Goal: Transaction & Acquisition: Purchase product/service

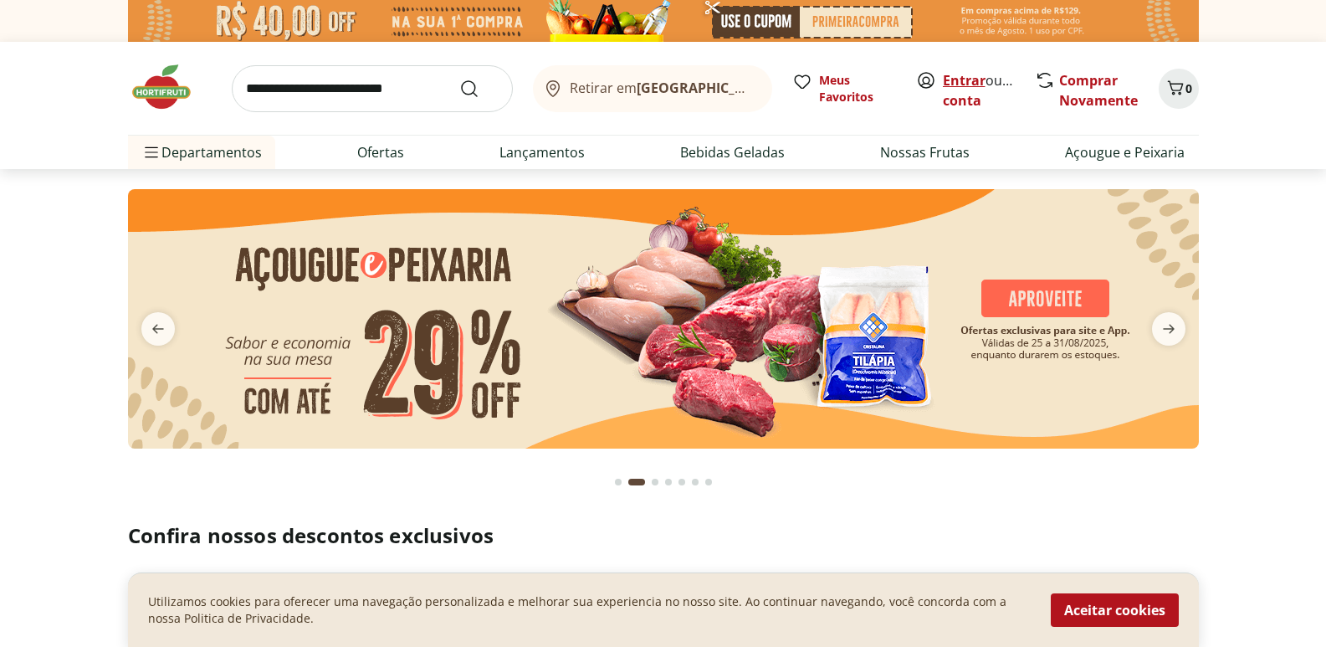
click at [949, 81] on link "Entrar" at bounding box center [964, 80] width 43 height 18
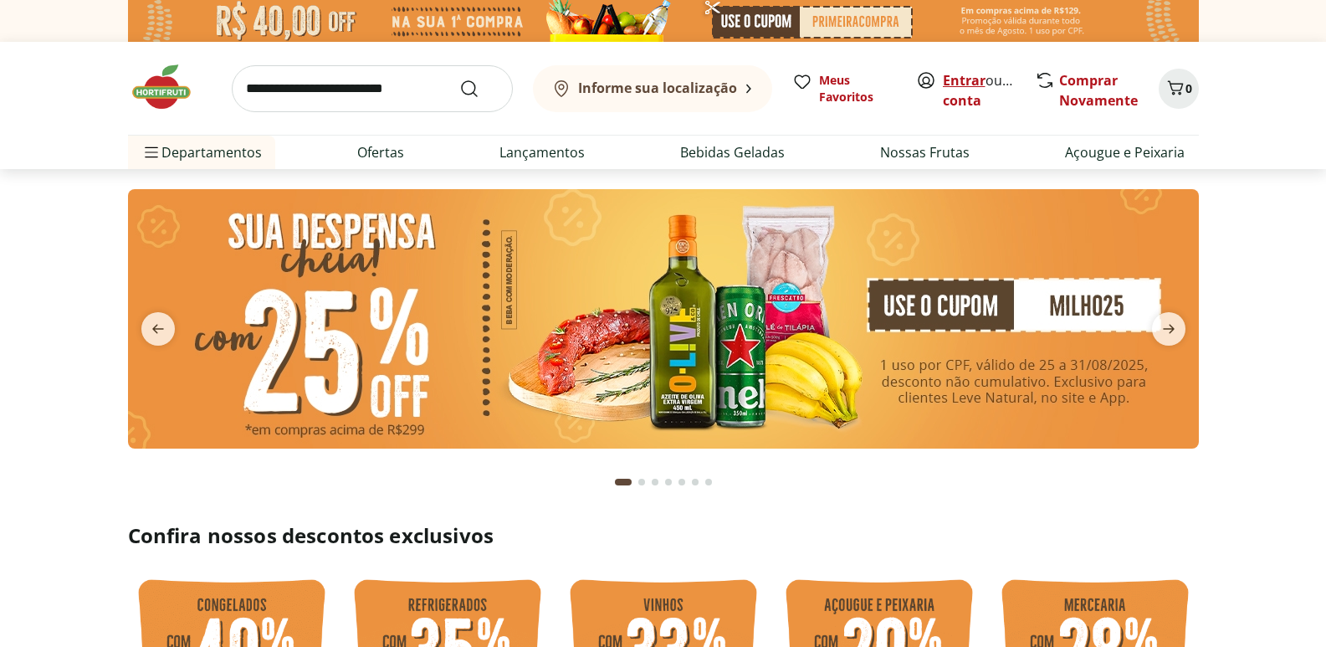
click at [970, 81] on link "Entrar" at bounding box center [964, 80] width 43 height 18
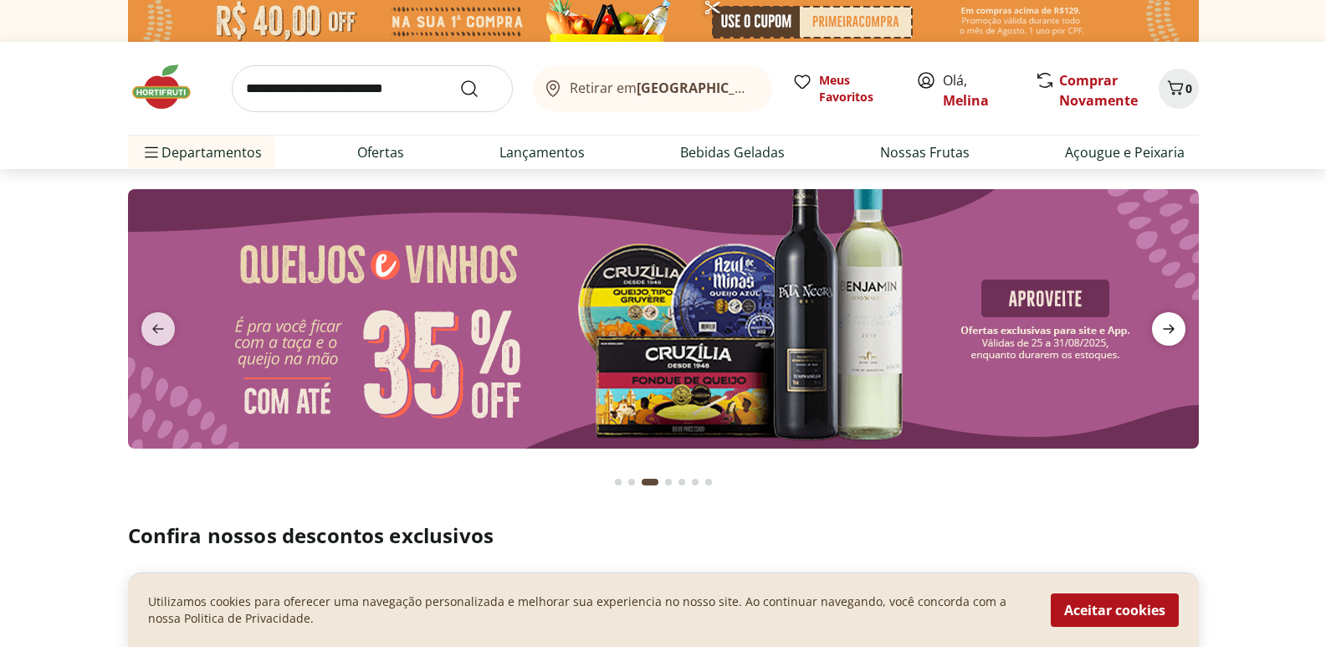
click at [1177, 315] on span "next" at bounding box center [1168, 328] width 33 height 33
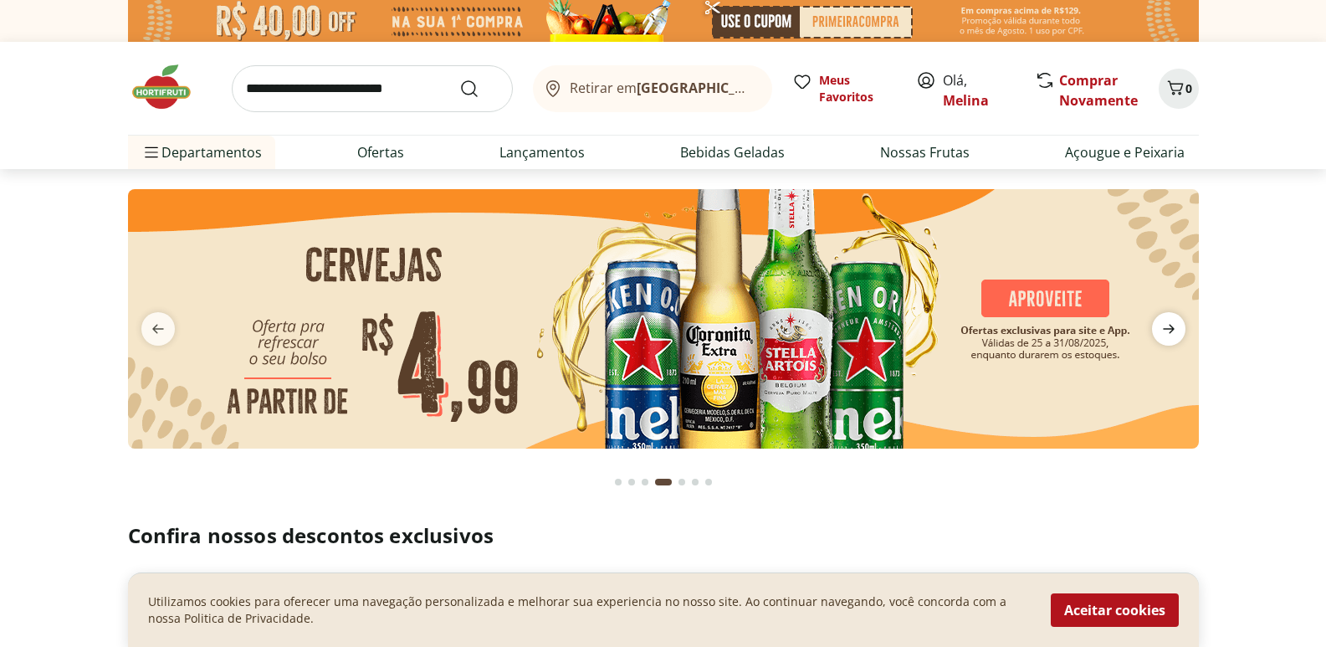
click at [1166, 330] on icon "next" at bounding box center [1169, 329] width 20 height 20
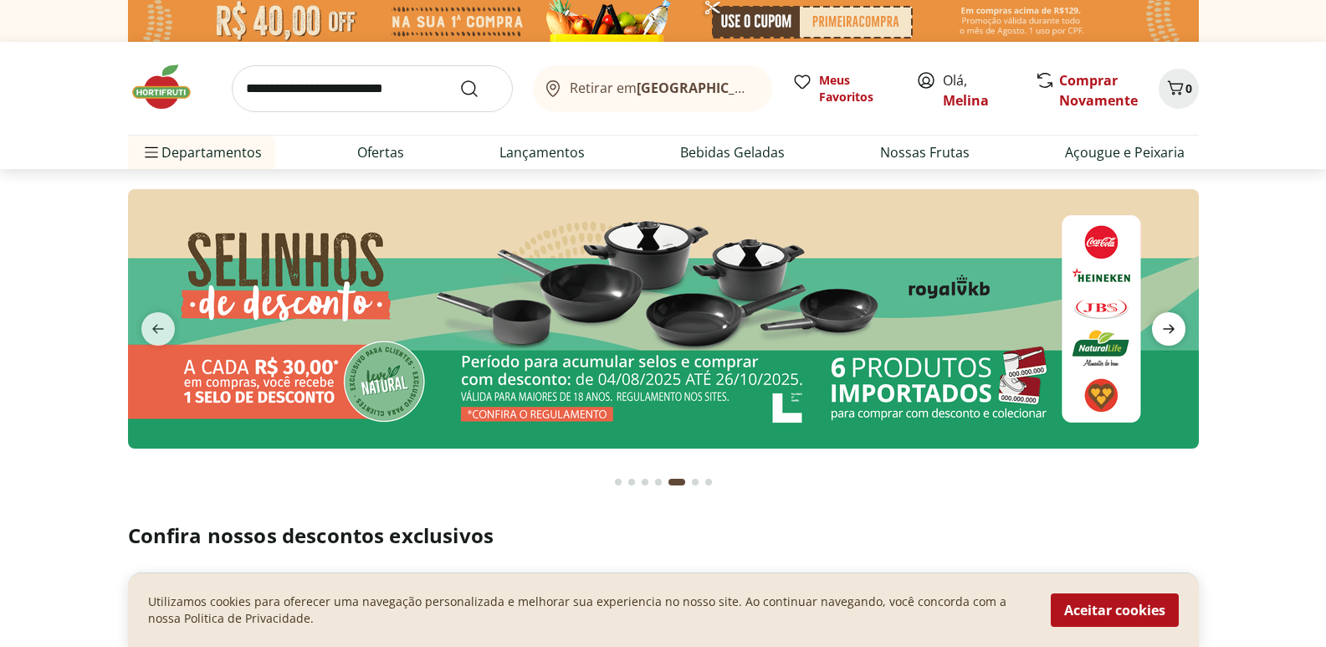
click at [1164, 324] on icon "next" at bounding box center [1169, 329] width 20 height 20
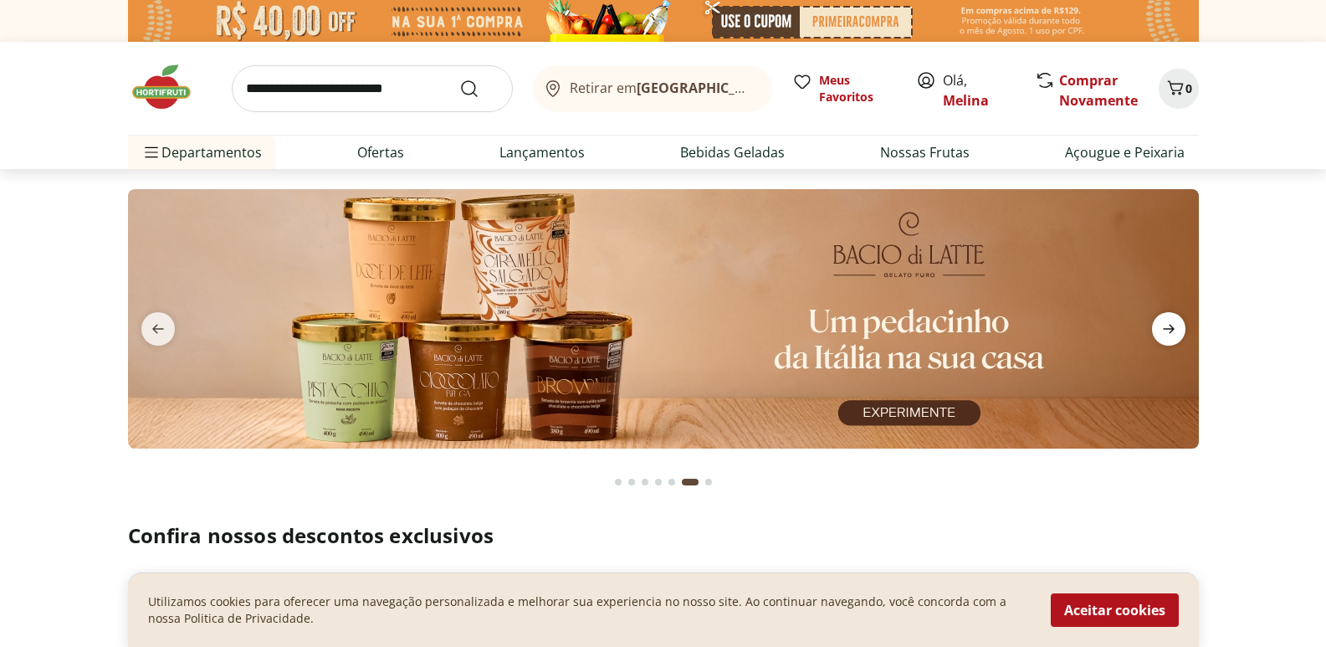
click at [1165, 324] on icon "next" at bounding box center [1169, 329] width 20 height 20
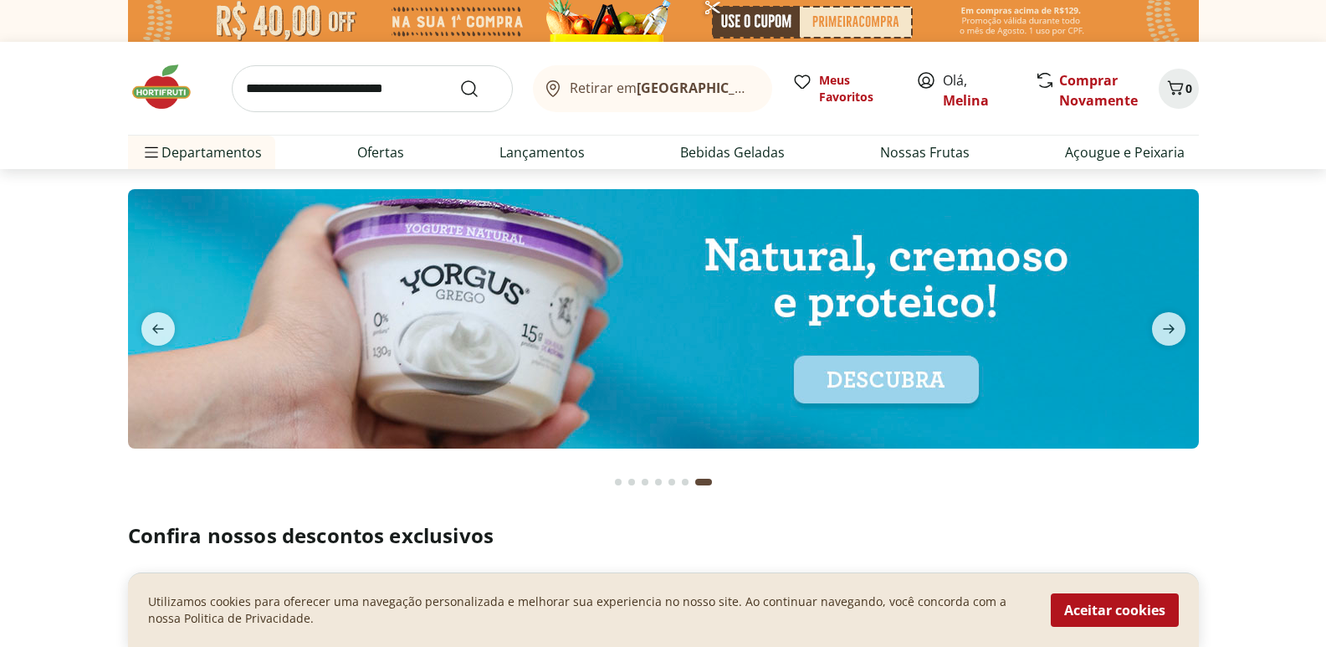
click at [423, 90] on input "search" at bounding box center [372, 88] width 281 height 47
type input "********"
click at [459, 79] on button "Submit Search" at bounding box center [479, 89] width 40 height 20
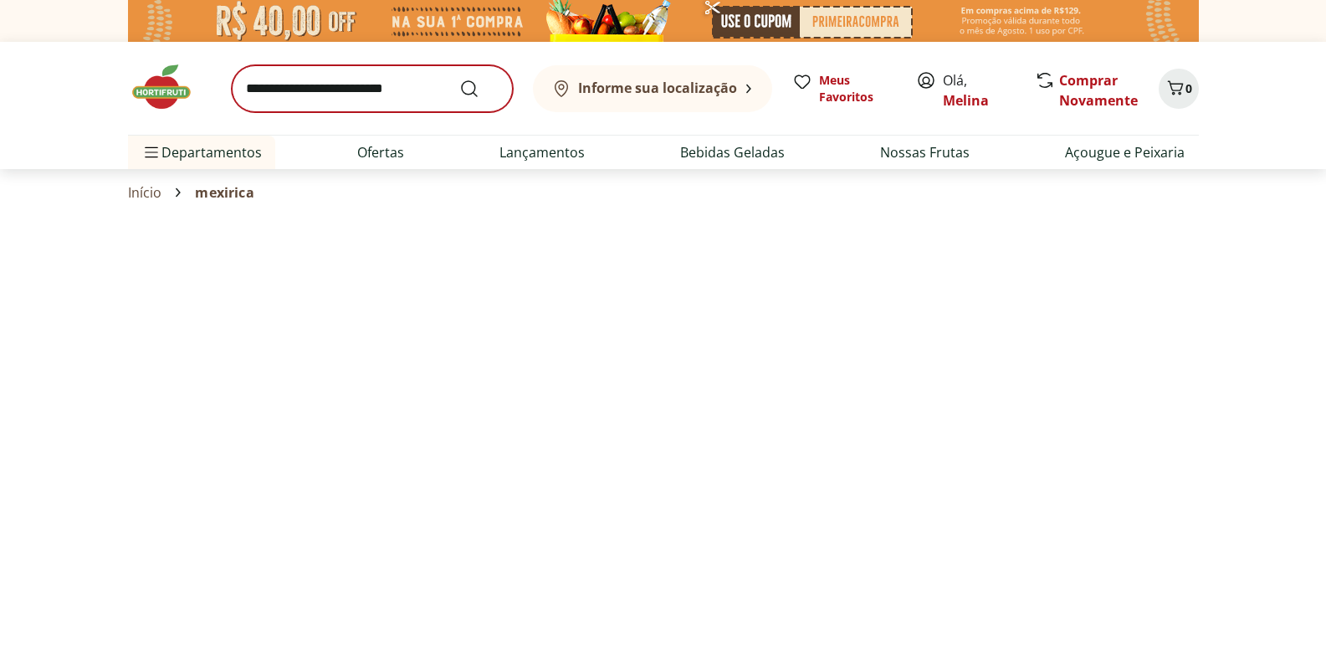
select select "**********"
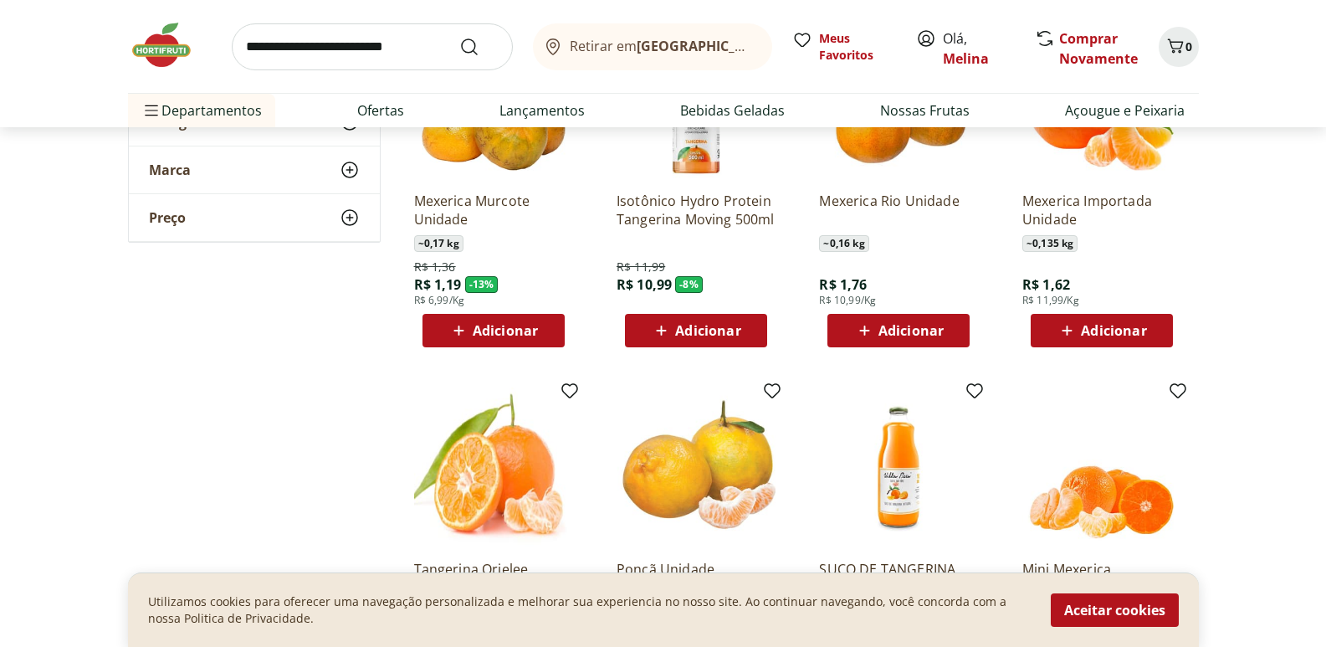
scroll to position [251, 0]
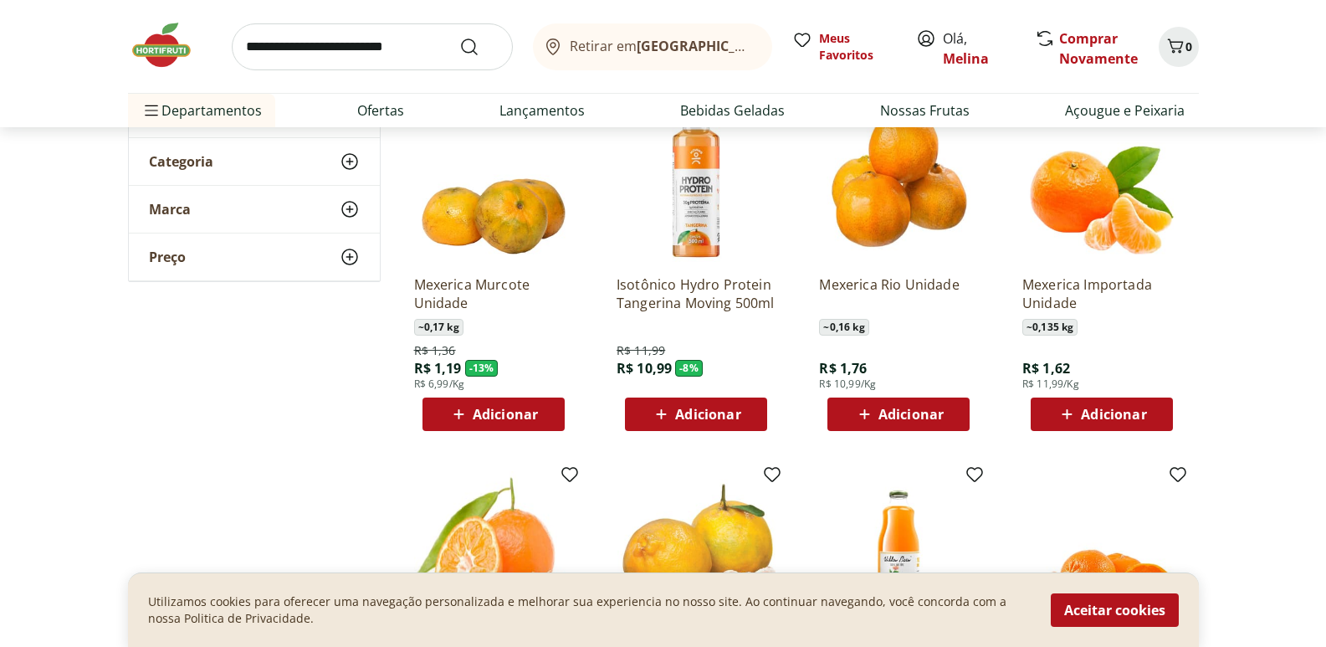
click at [1085, 412] on span "Adicionar" at bounding box center [1113, 413] width 65 height 13
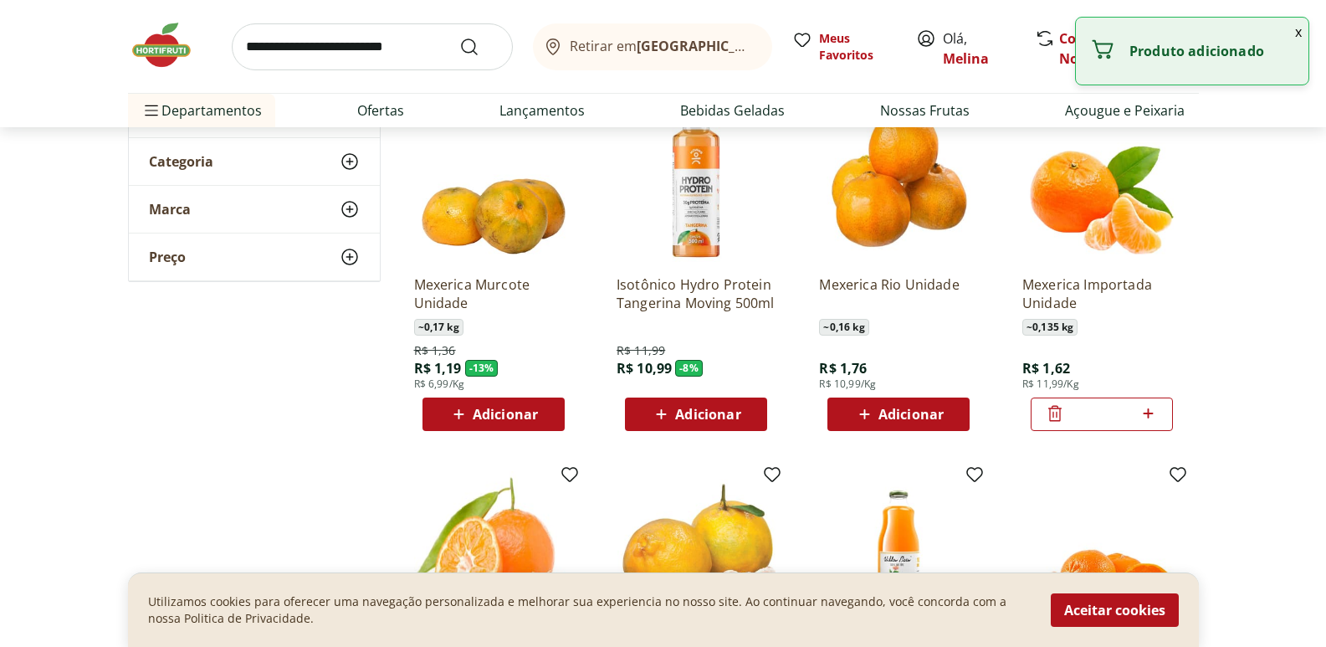
click at [1150, 407] on icon at bounding box center [1148, 413] width 21 height 20
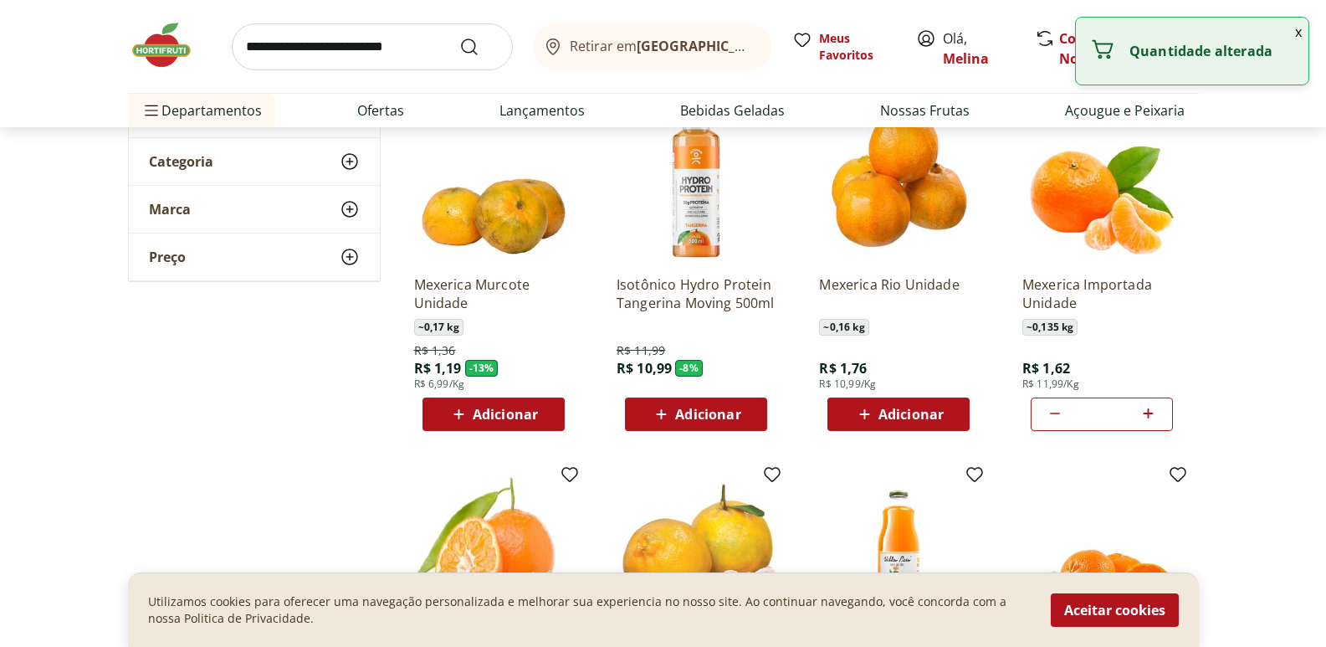
type input "*"
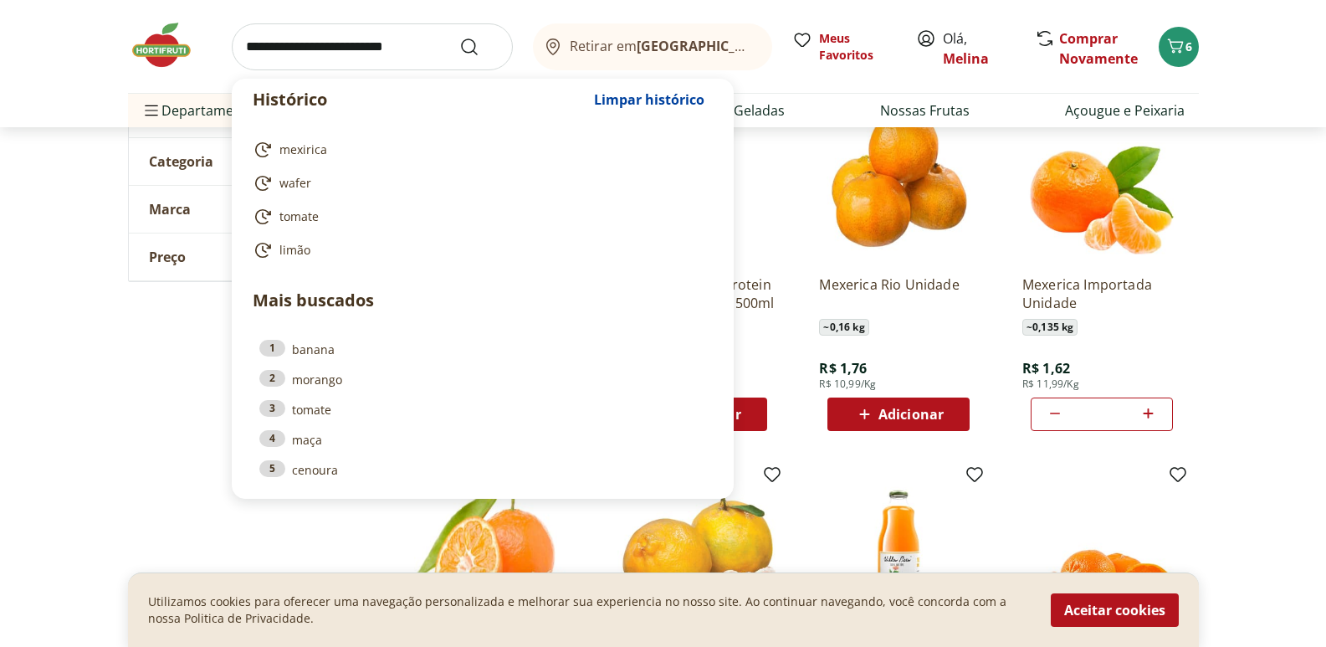
click at [362, 49] on input "search" at bounding box center [372, 46] width 281 height 47
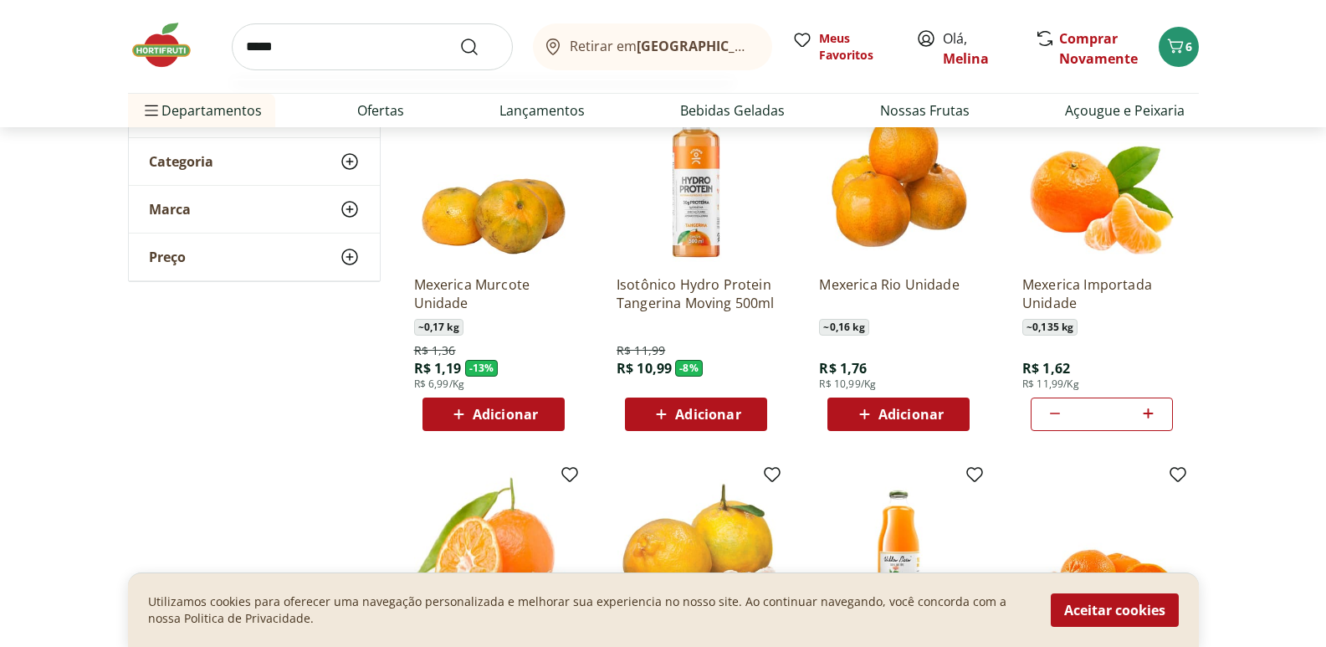
type input "*****"
click at [459, 37] on button "Submit Search" at bounding box center [479, 47] width 40 height 20
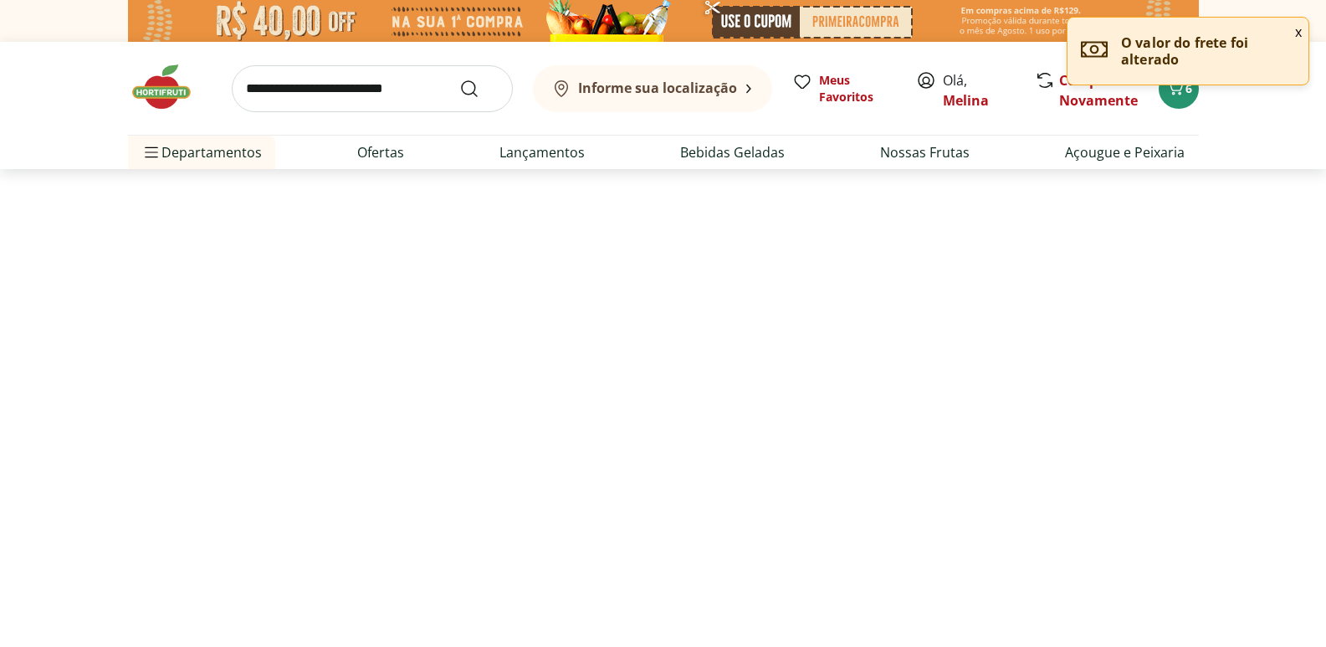
select select "**********"
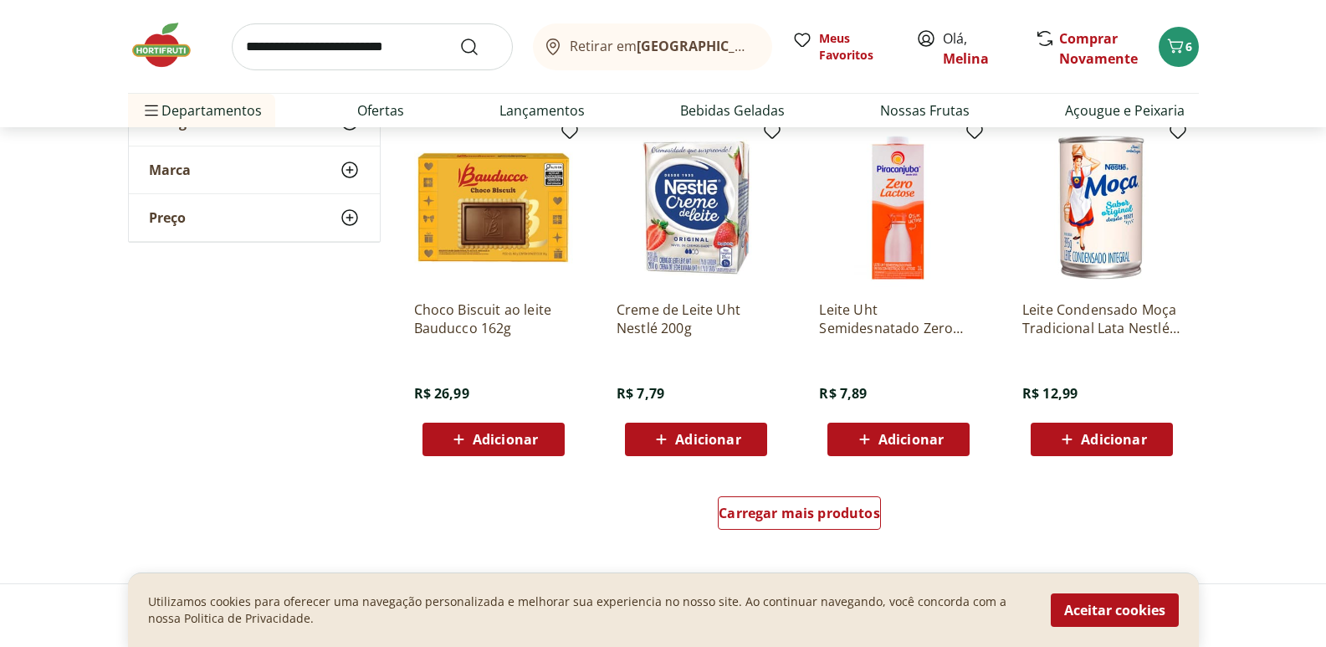
scroll to position [1004, 0]
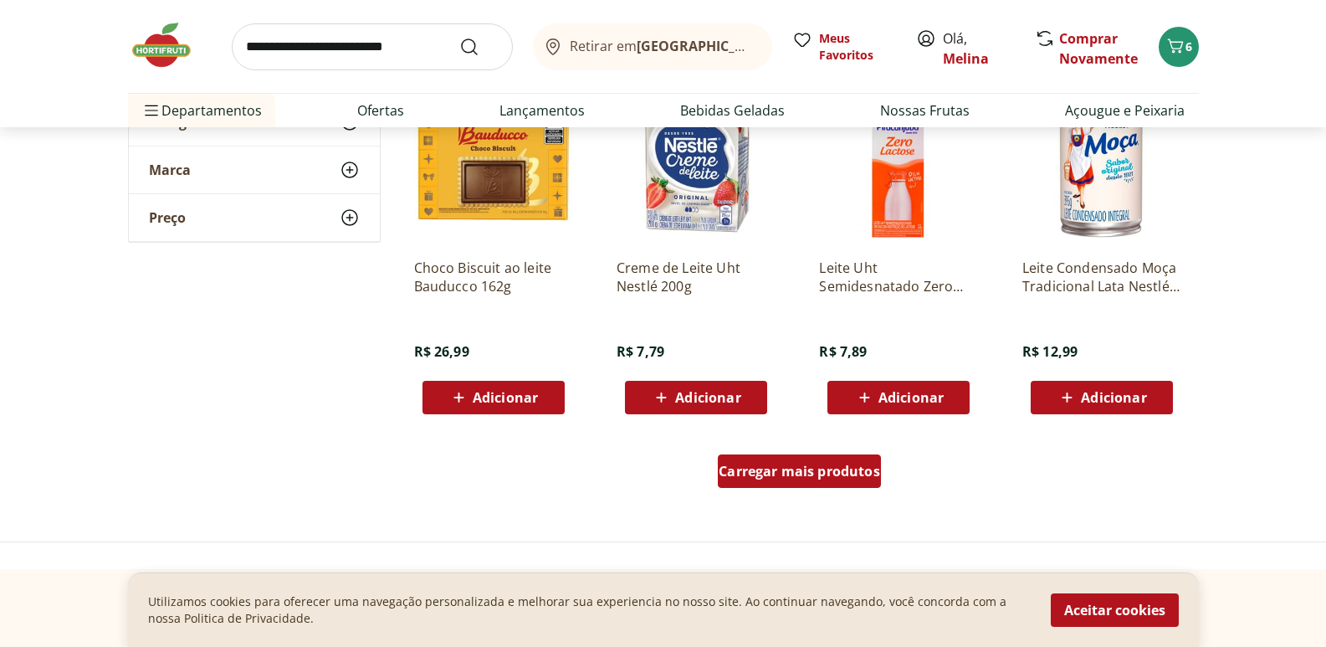
click at [813, 472] on span "Carregar mais produtos" at bounding box center [799, 470] width 161 height 13
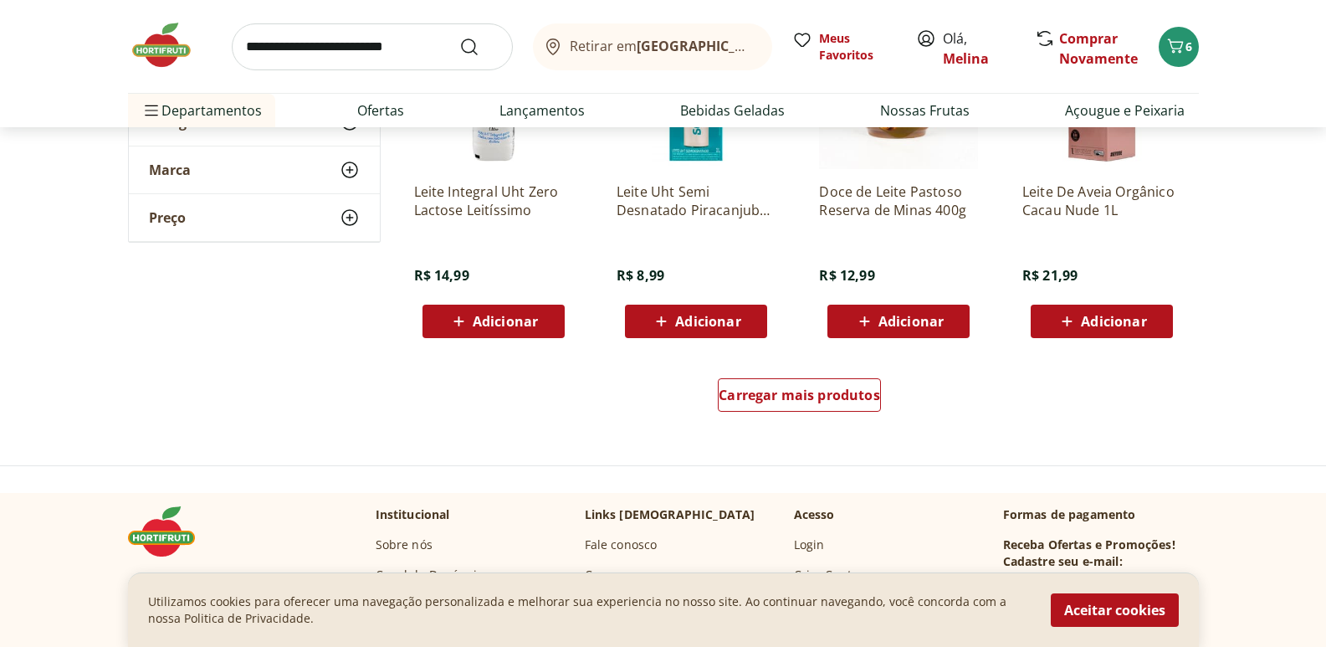
scroll to position [2175, 0]
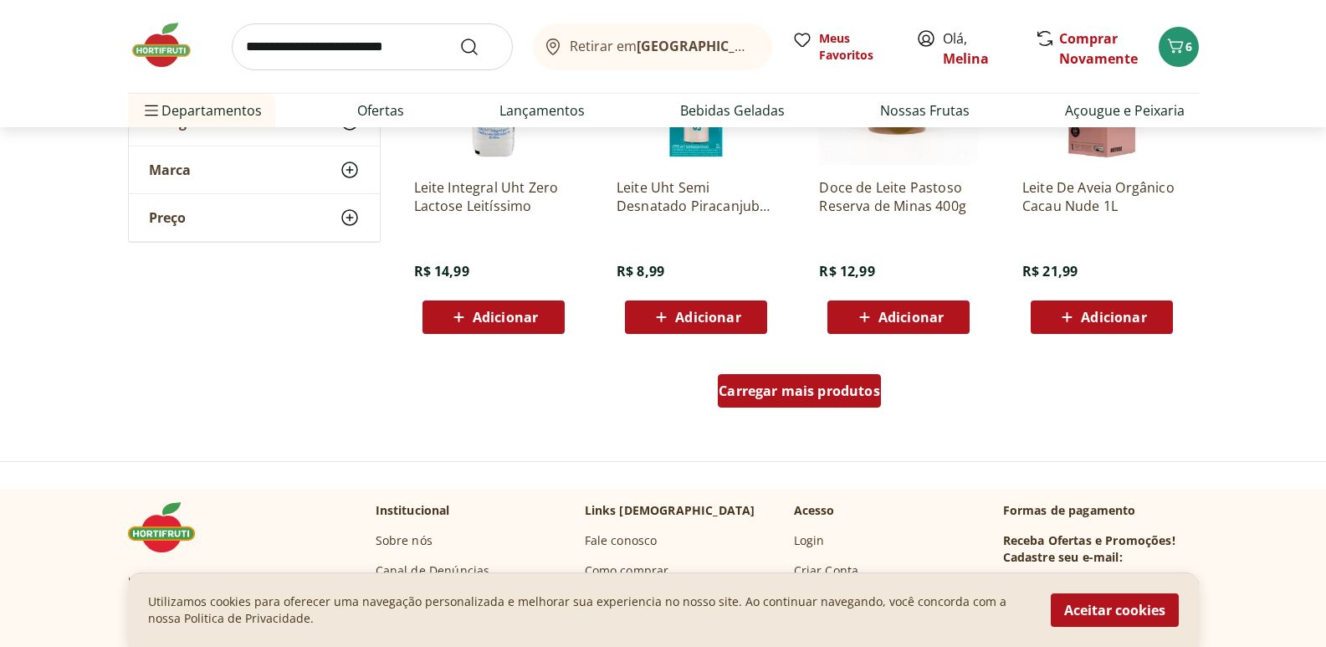
click at [862, 389] on span "Carregar mais produtos" at bounding box center [799, 390] width 161 height 13
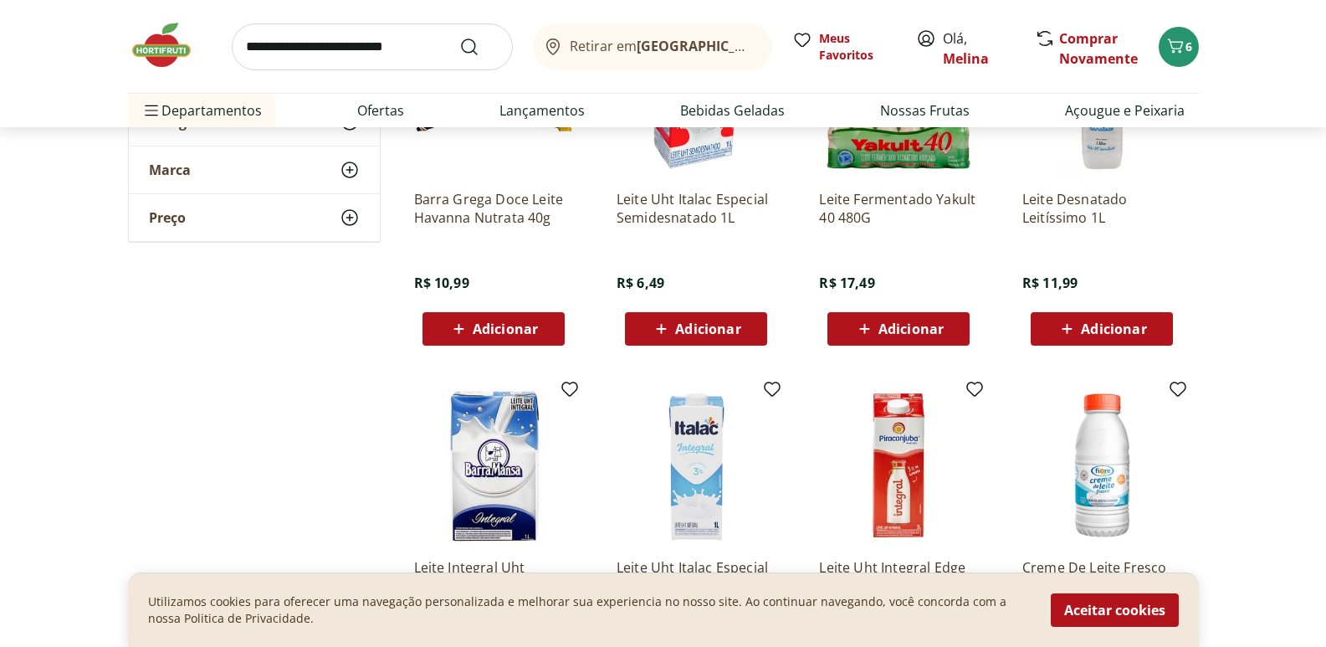
scroll to position [3095, 0]
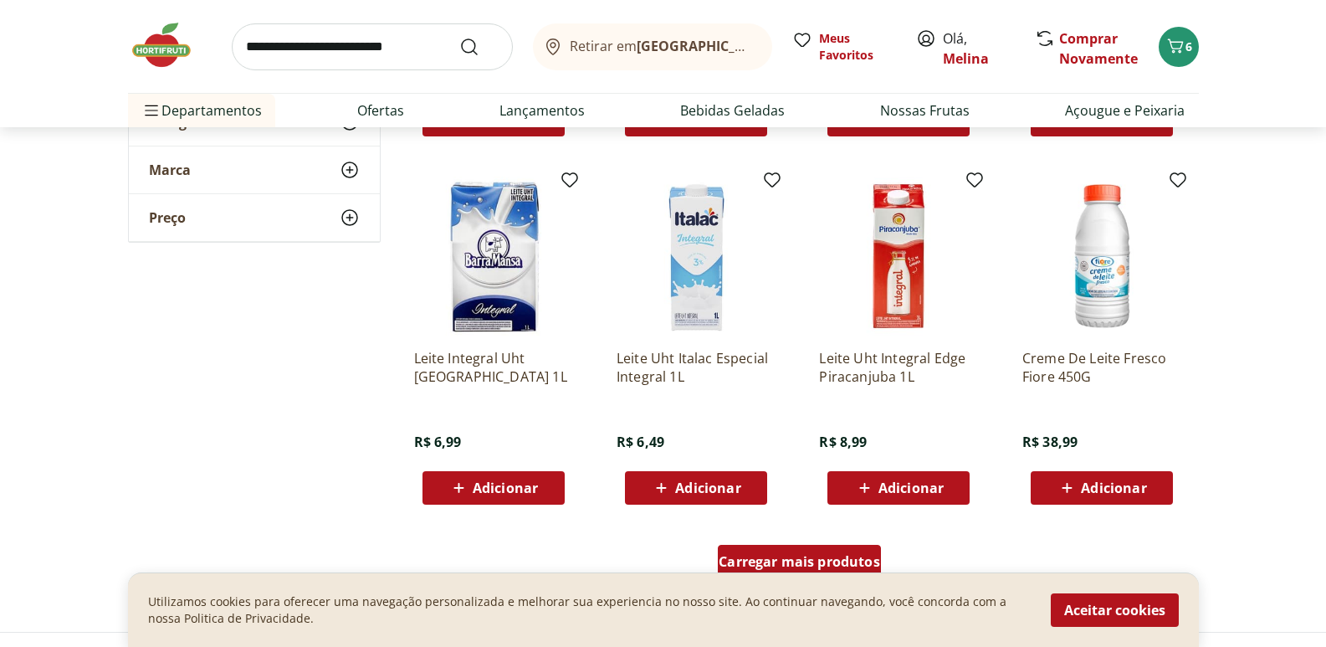
click at [770, 550] on div "Carregar mais produtos" at bounding box center [799, 561] width 163 height 33
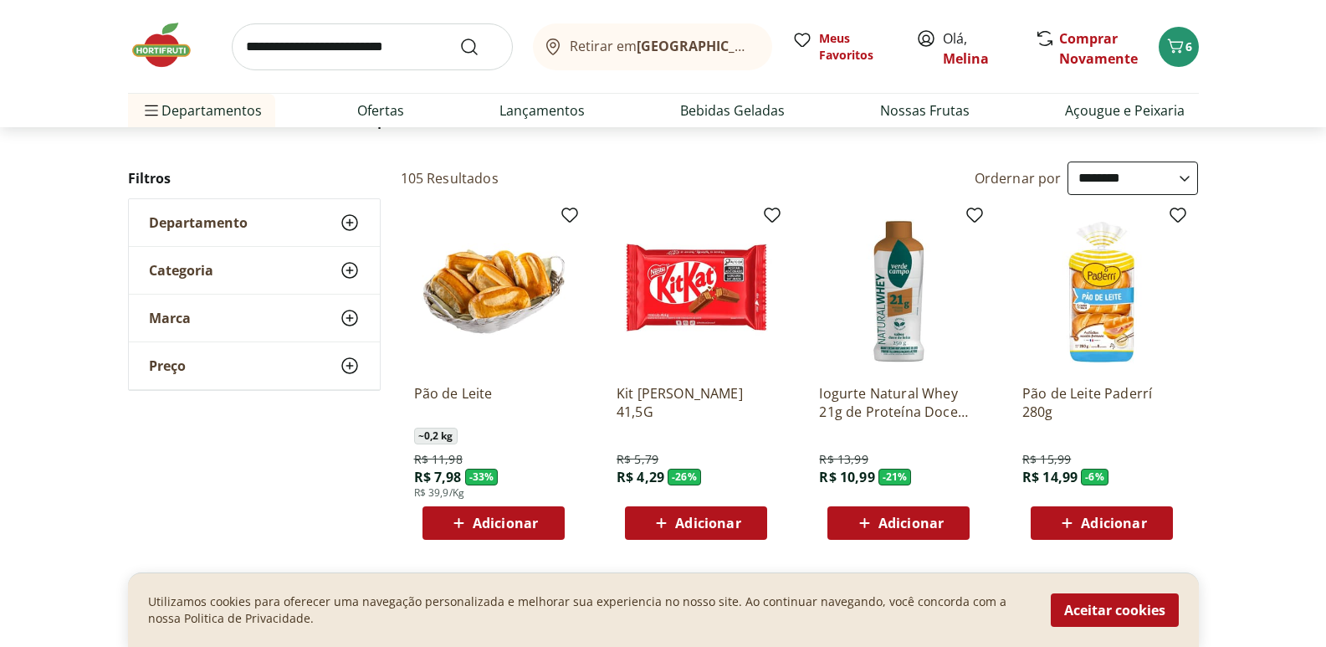
scroll to position [167, 0]
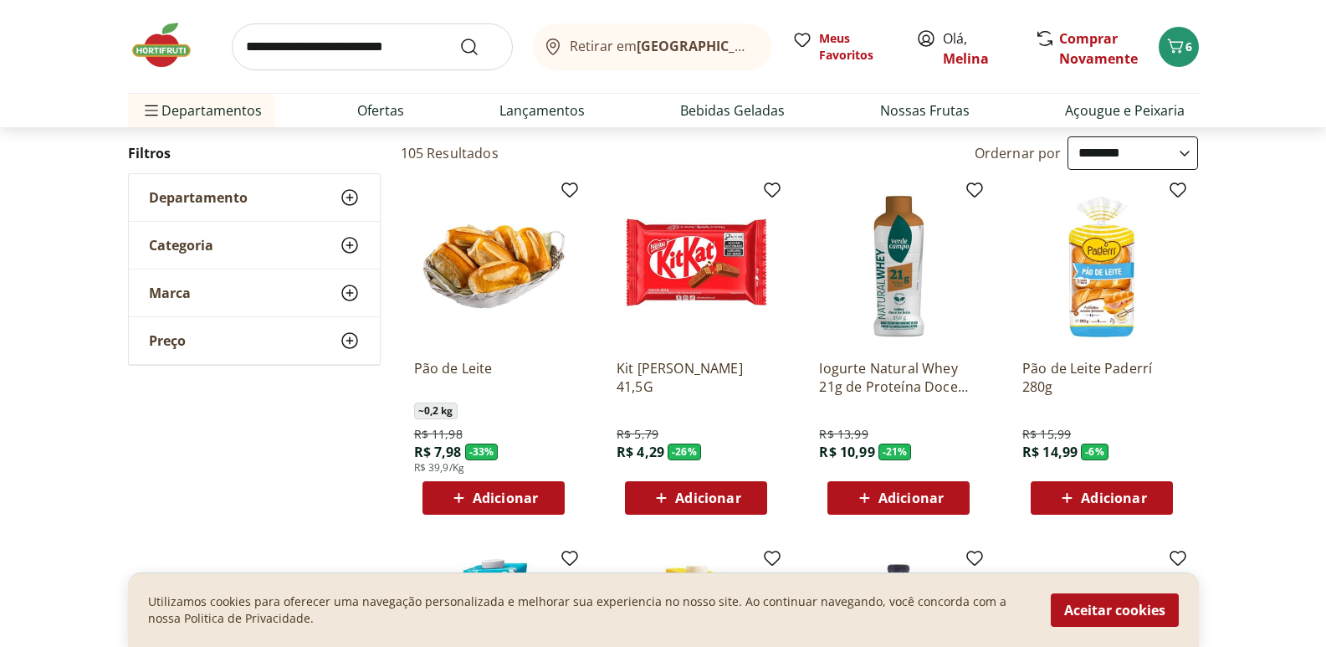
click at [684, 488] on span "Adicionar" at bounding box center [696, 498] width 90 height 20
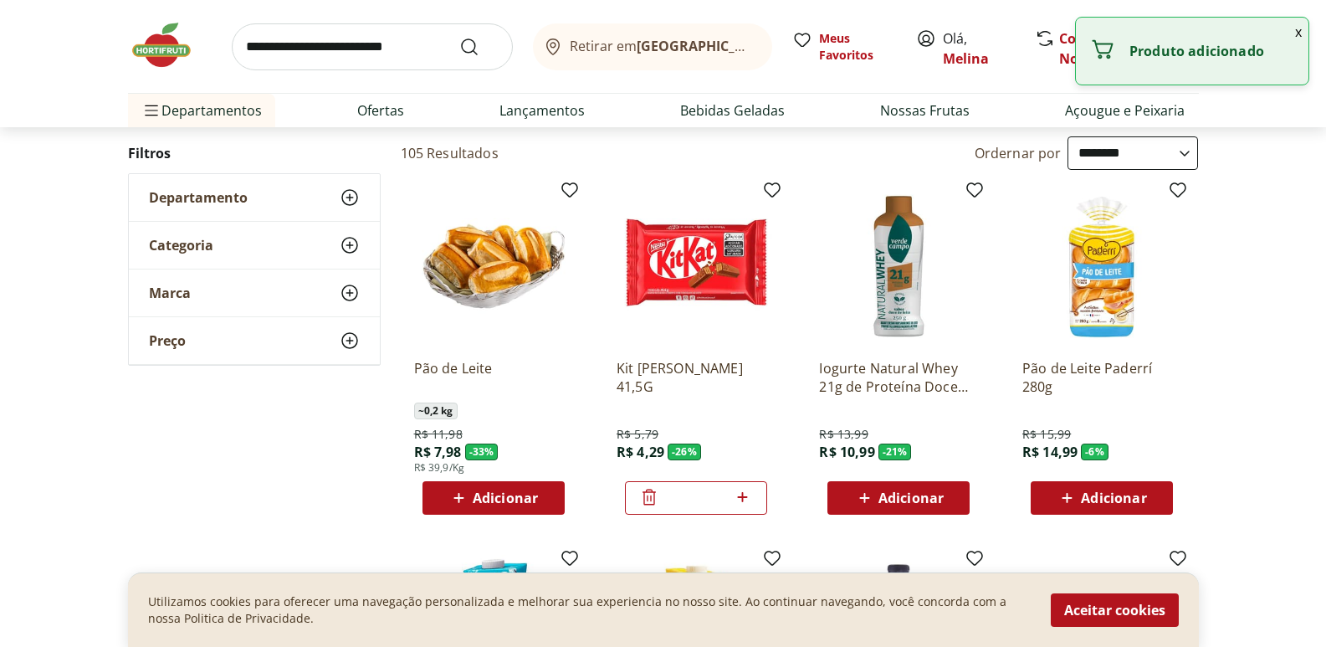
click at [750, 492] on icon at bounding box center [742, 497] width 21 height 20
type input "*"
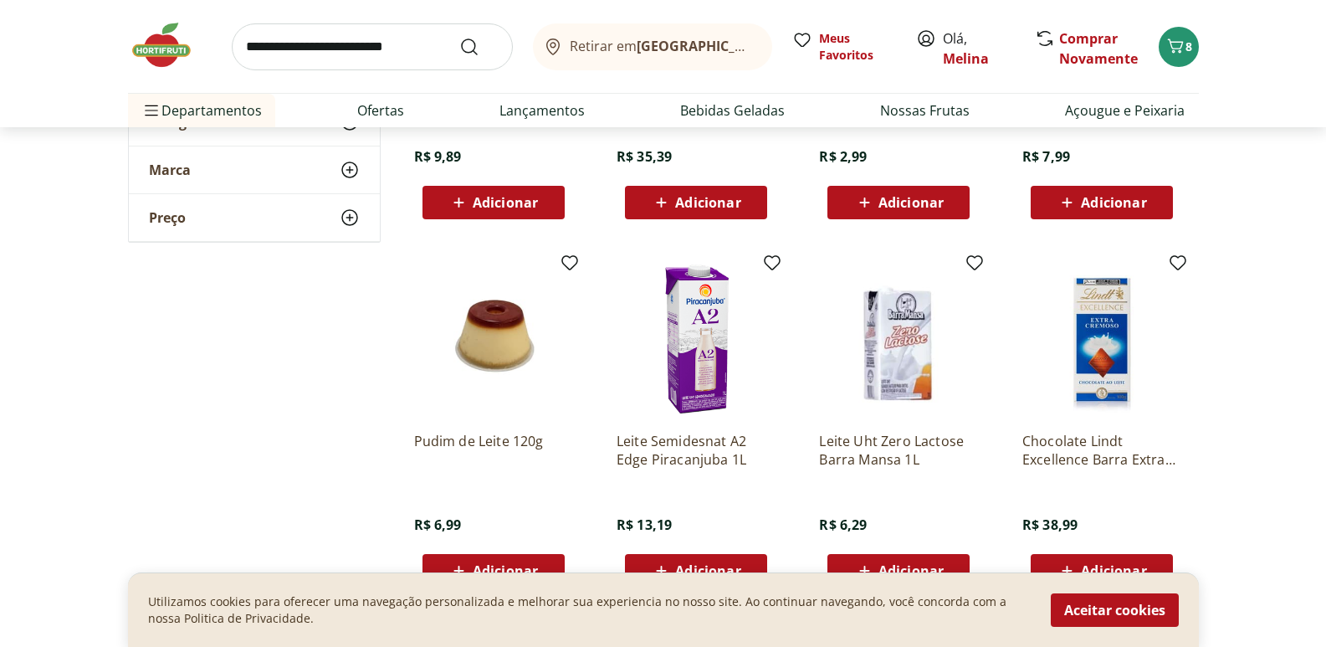
scroll to position [3764, 0]
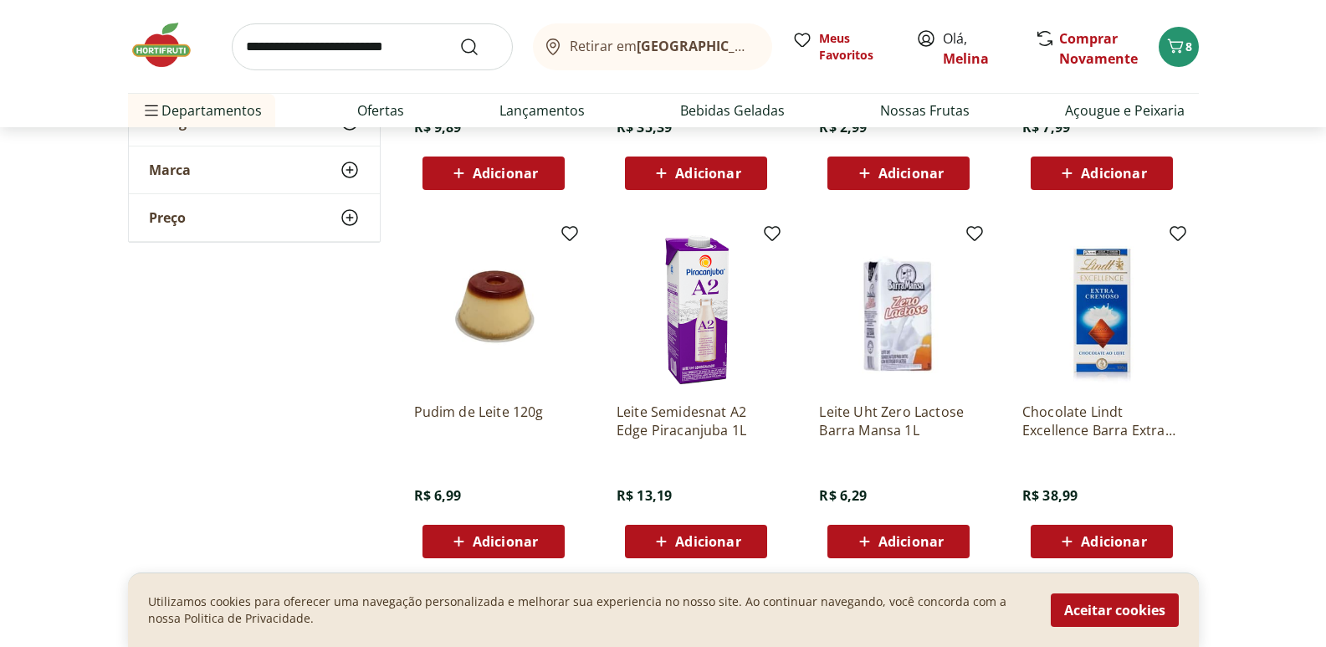
click at [929, 538] on span "Adicionar" at bounding box center [910, 541] width 65 height 13
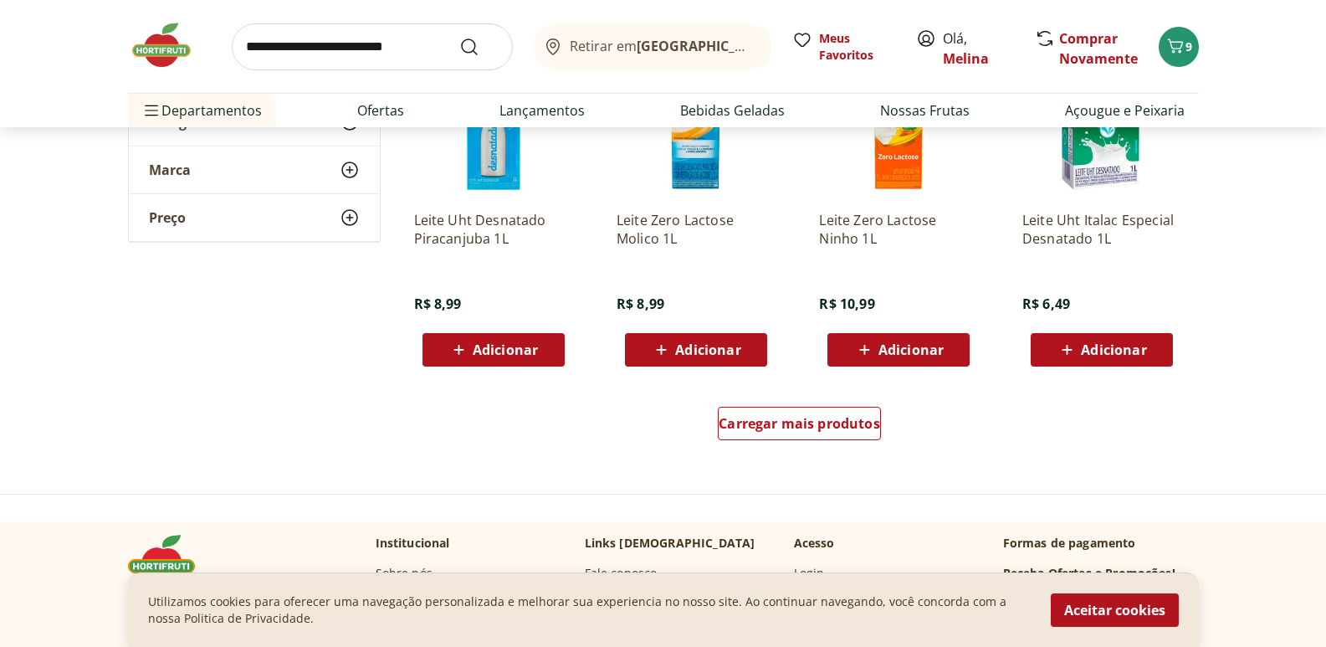
scroll to position [4350, 0]
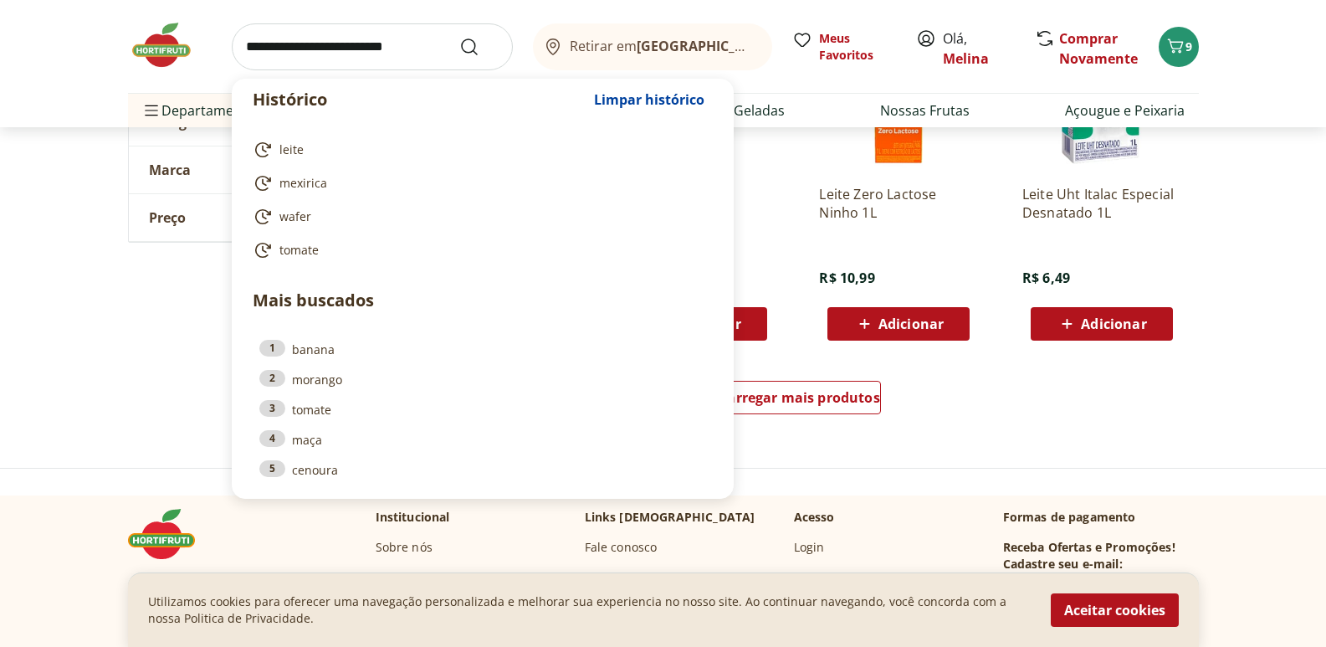
click at [372, 32] on input "search" at bounding box center [372, 46] width 281 height 47
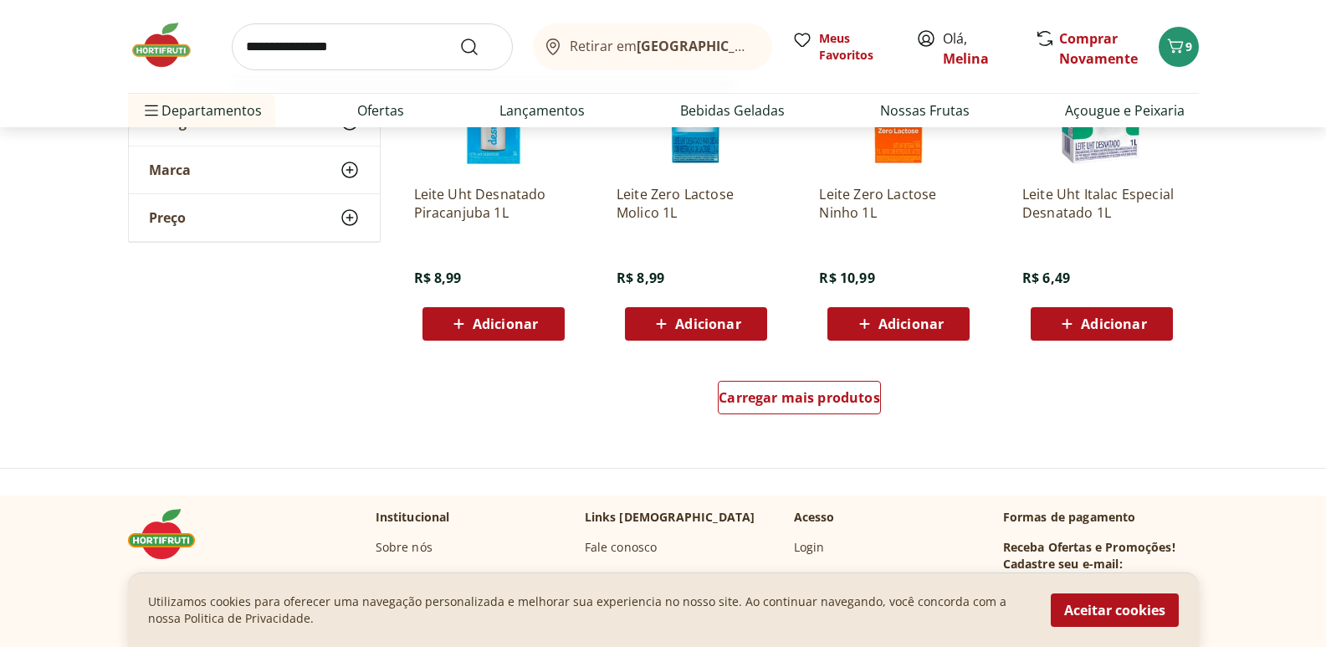
type input "**********"
click at [459, 37] on button "Submit Search" at bounding box center [479, 47] width 40 height 20
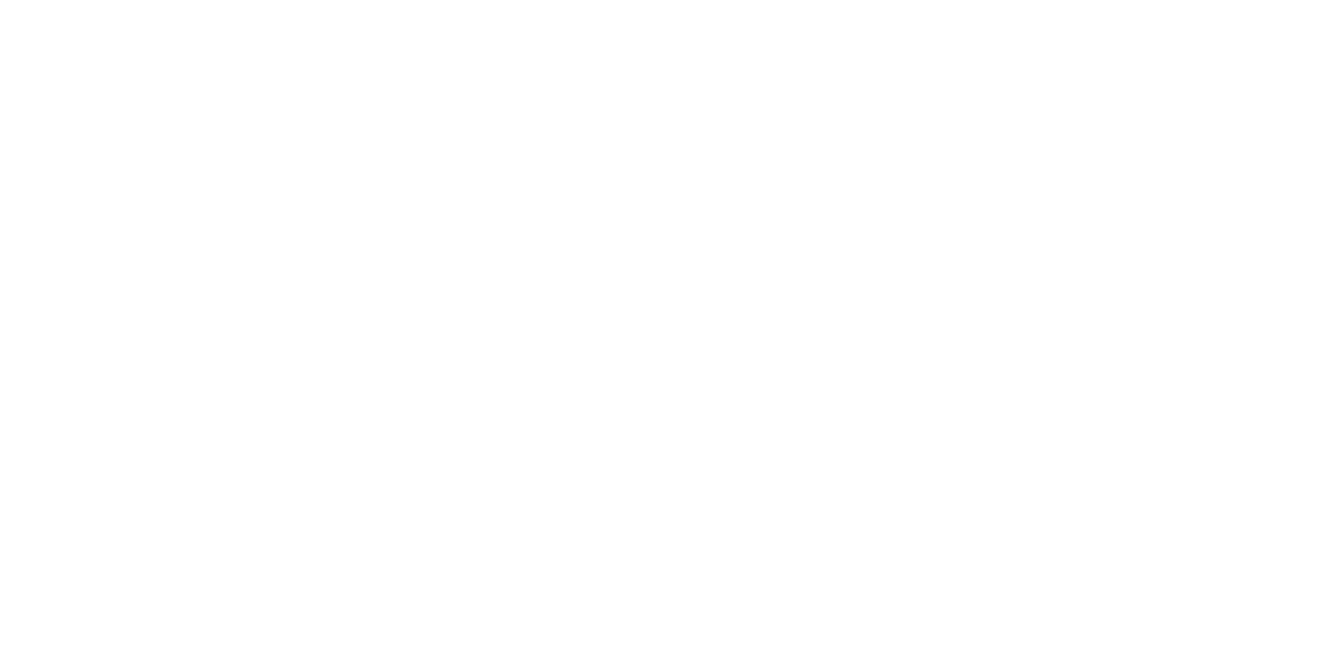
select select "**********"
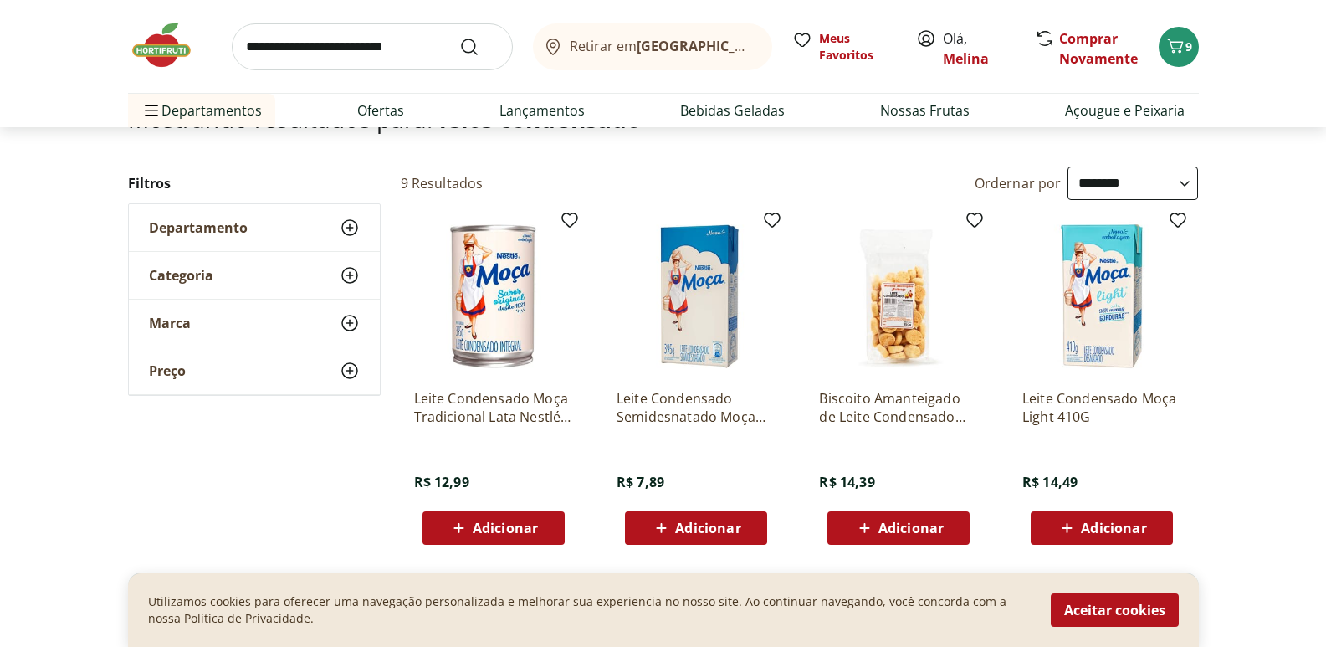
scroll to position [167, 0]
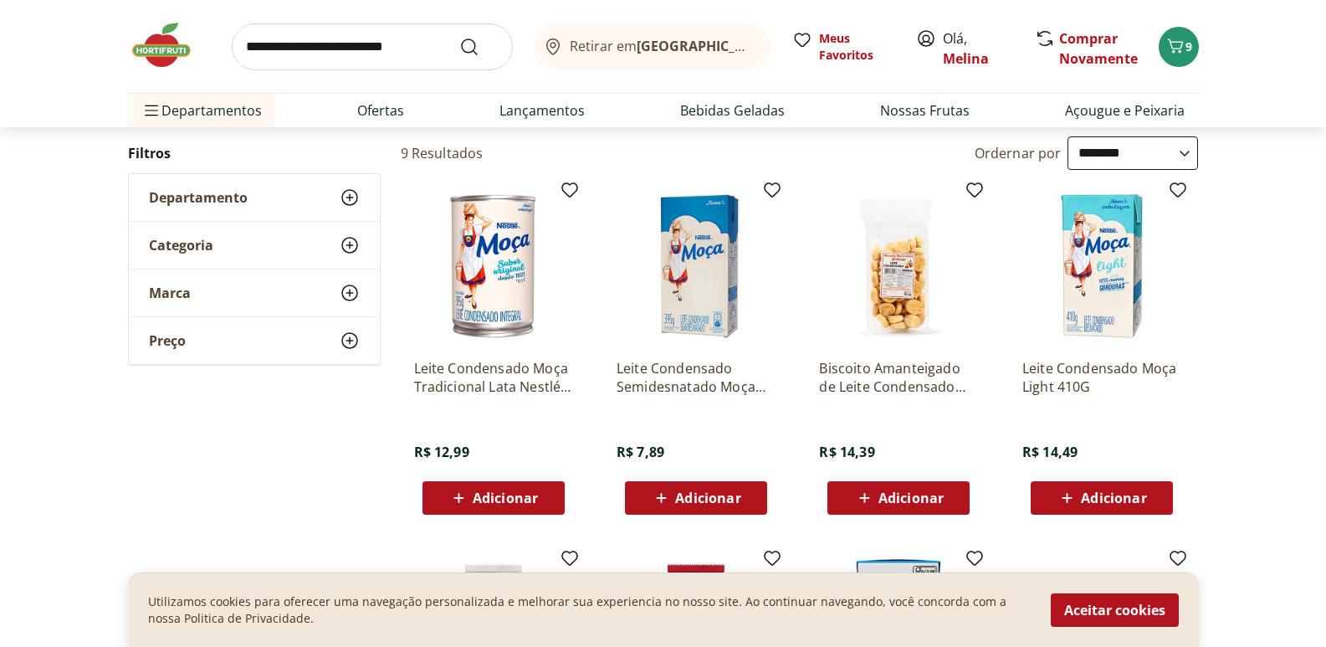
click at [679, 498] on span "Adicionar" at bounding box center [707, 497] width 65 height 13
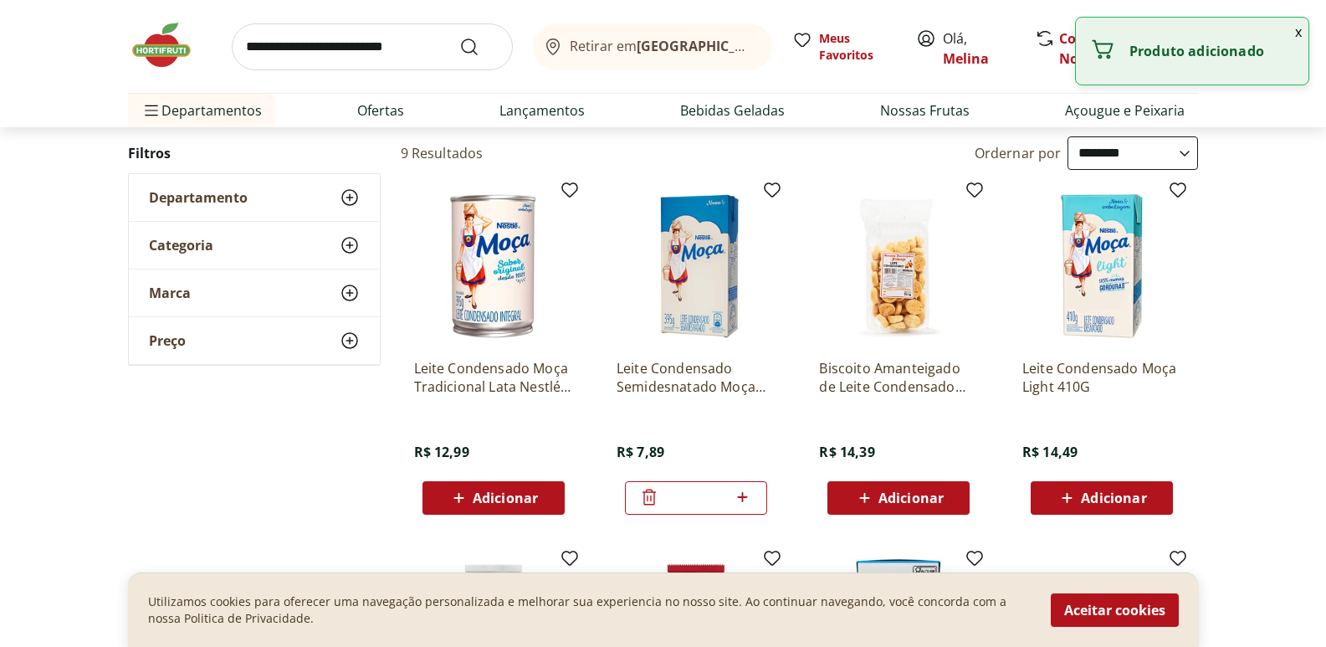
click at [345, 46] on input "search" at bounding box center [372, 46] width 281 height 47
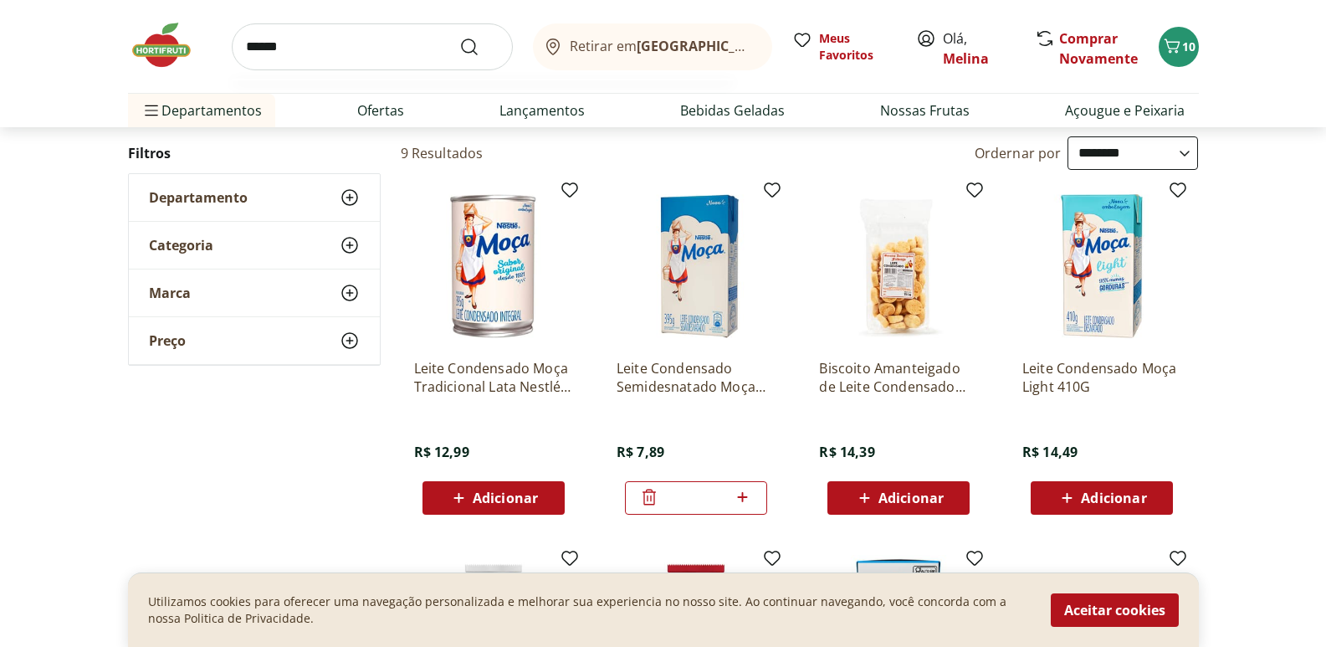
type input "******"
click at [459, 37] on button "Submit Search" at bounding box center [479, 47] width 40 height 20
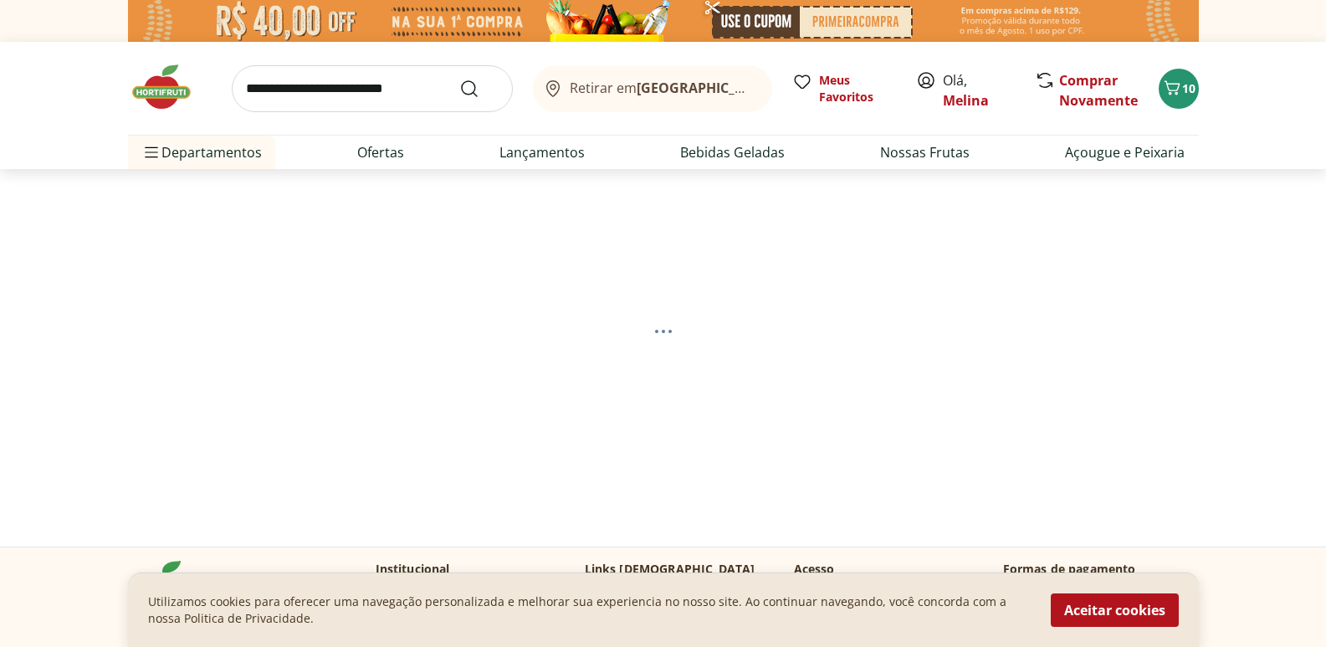
select select "**********"
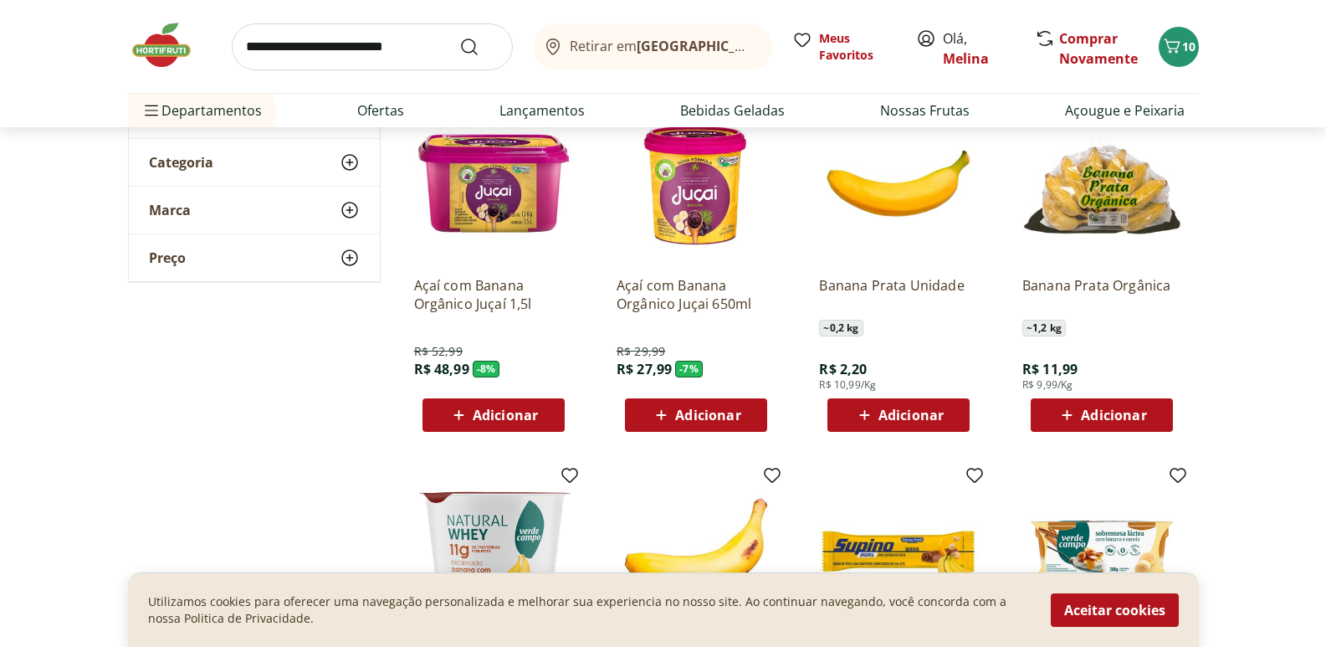
scroll to position [251, 0]
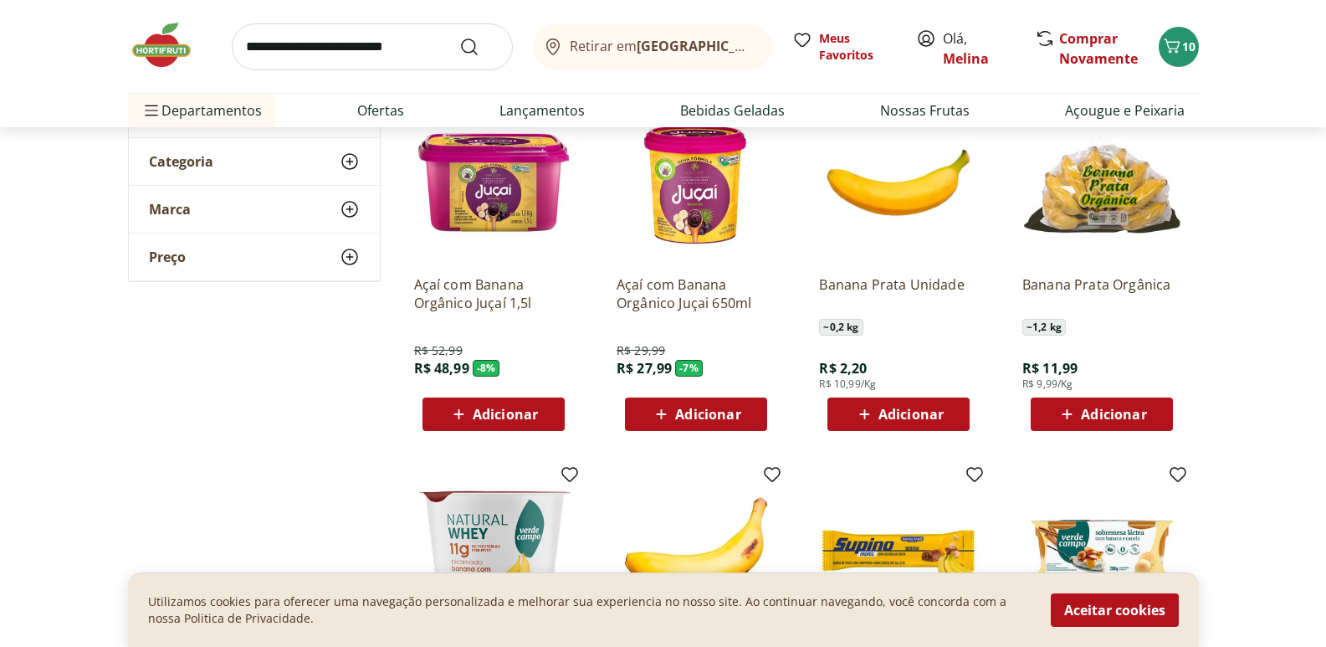
click at [875, 413] on icon at bounding box center [864, 414] width 21 height 20
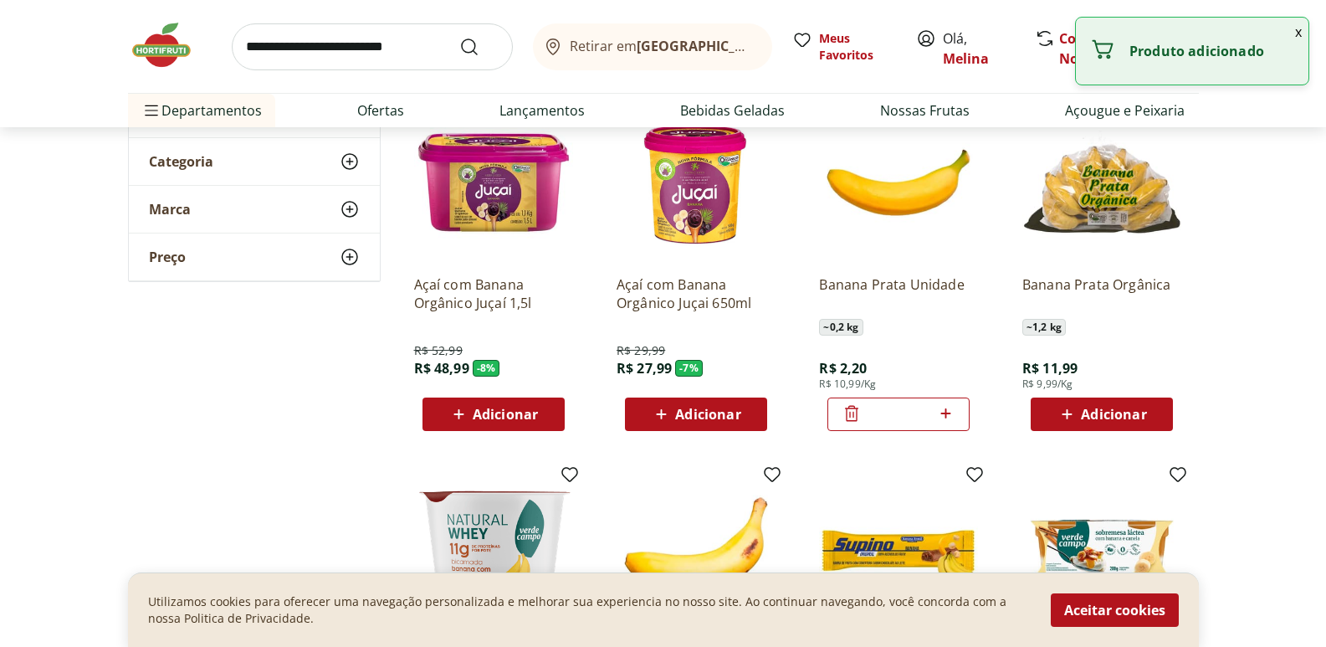
click at [942, 414] on icon at bounding box center [945, 413] width 21 height 20
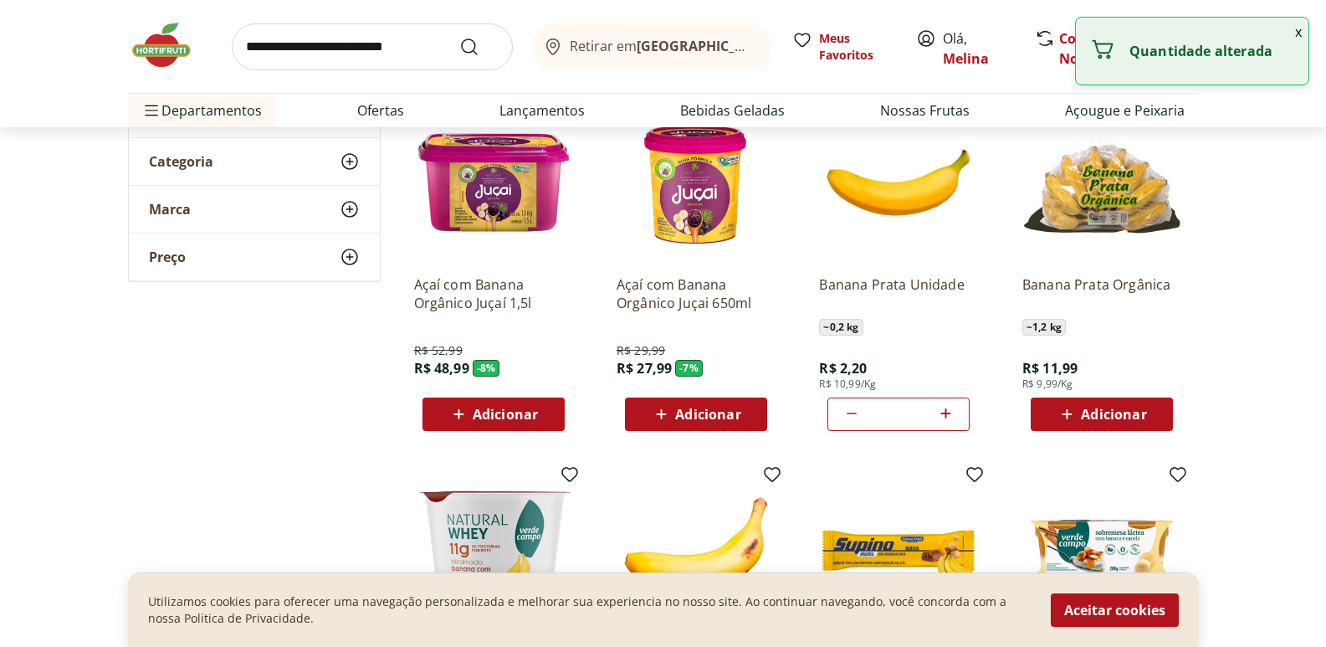
click at [942, 414] on icon at bounding box center [945, 413] width 21 height 20
type input "*"
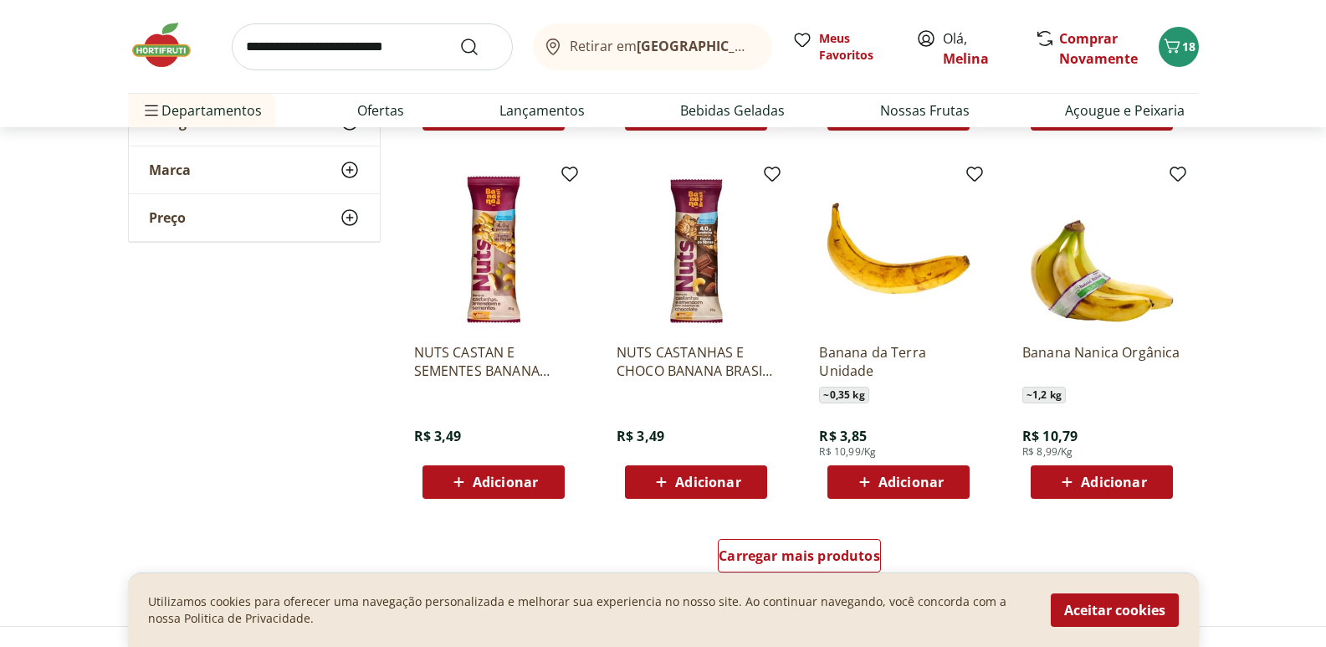
scroll to position [920, 0]
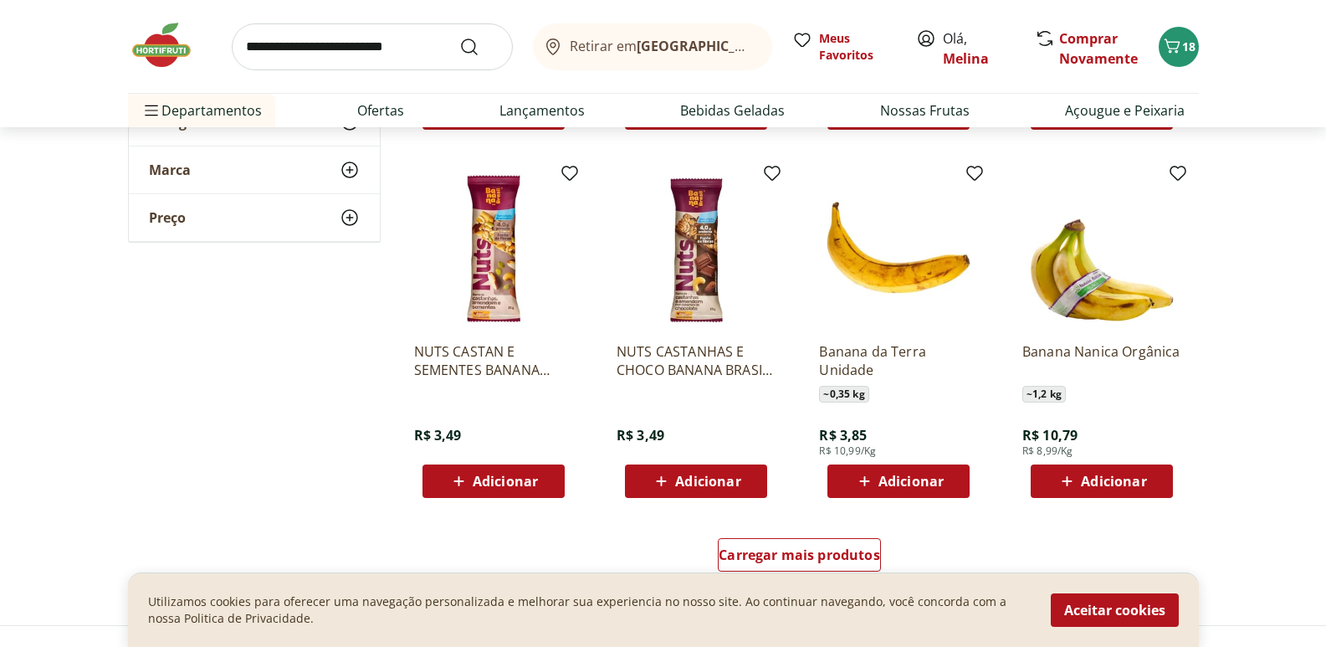
click at [873, 477] on icon at bounding box center [864, 481] width 21 height 20
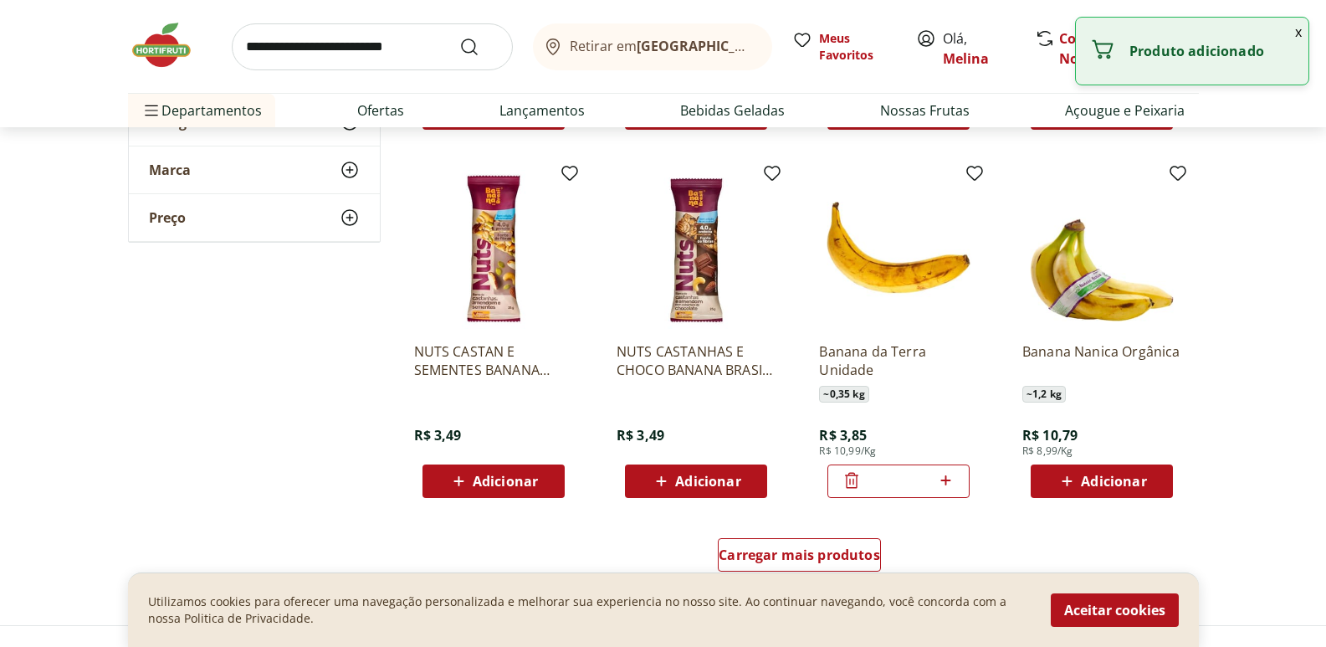
click at [948, 480] on icon at bounding box center [945, 480] width 10 height 10
click at [859, 479] on icon at bounding box center [852, 480] width 20 height 20
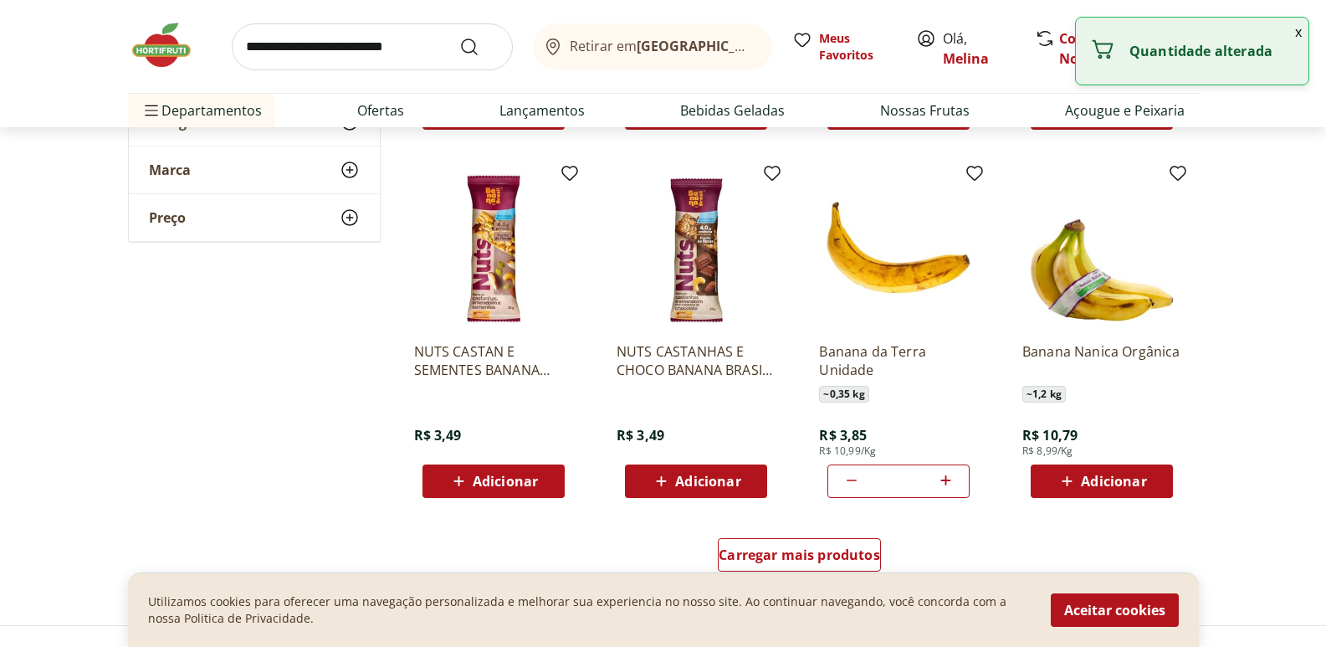
type input "*"
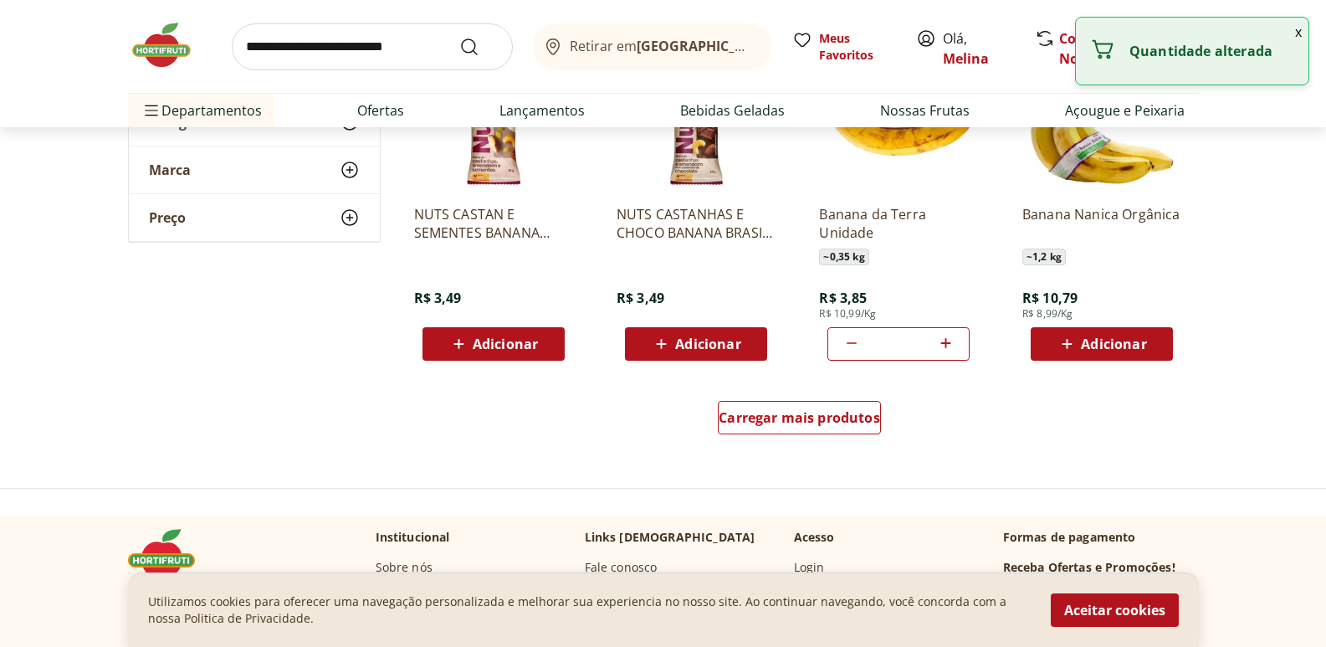
scroll to position [1171, 0]
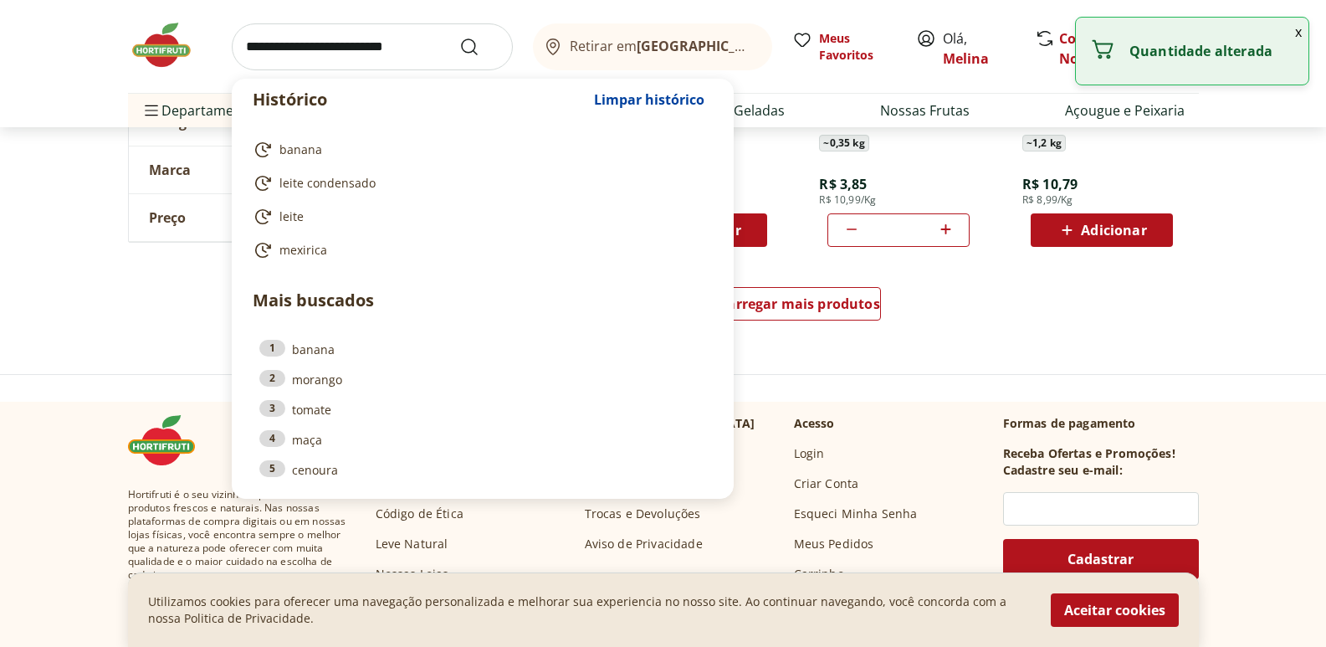
click at [386, 46] on input "search" at bounding box center [372, 46] width 281 height 47
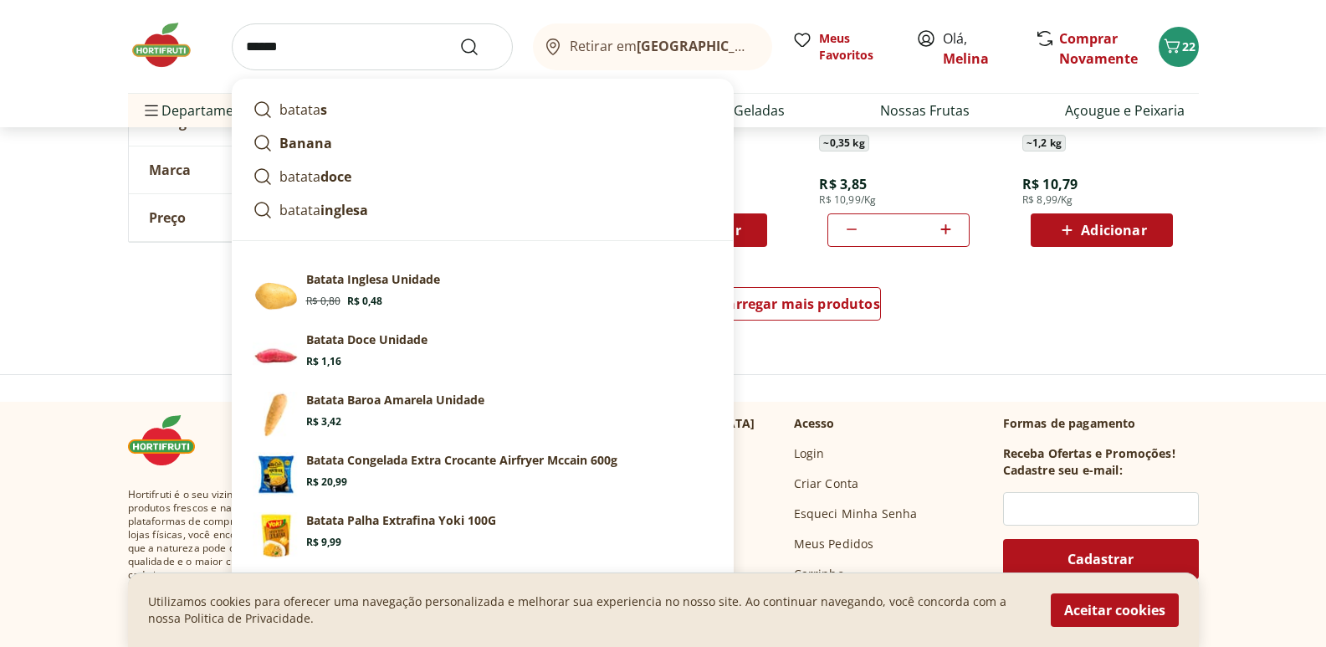
type input "******"
click at [459, 37] on button "Submit Search" at bounding box center [479, 47] width 40 height 20
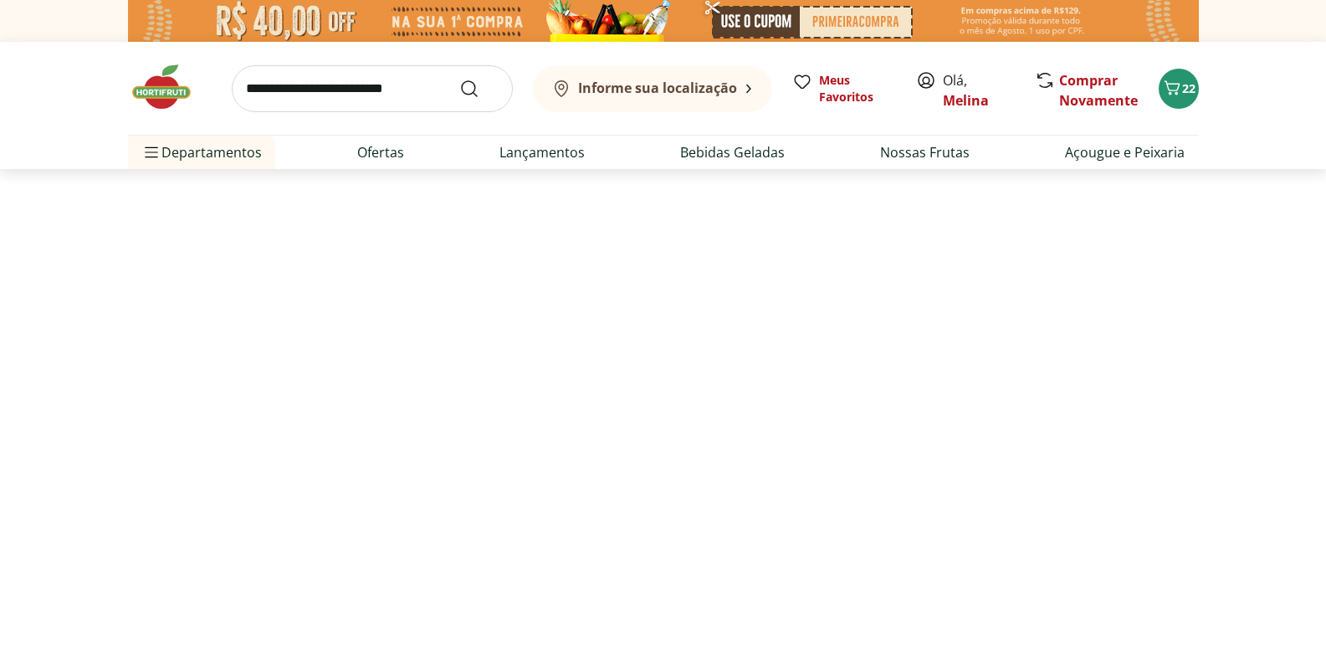
select select "**********"
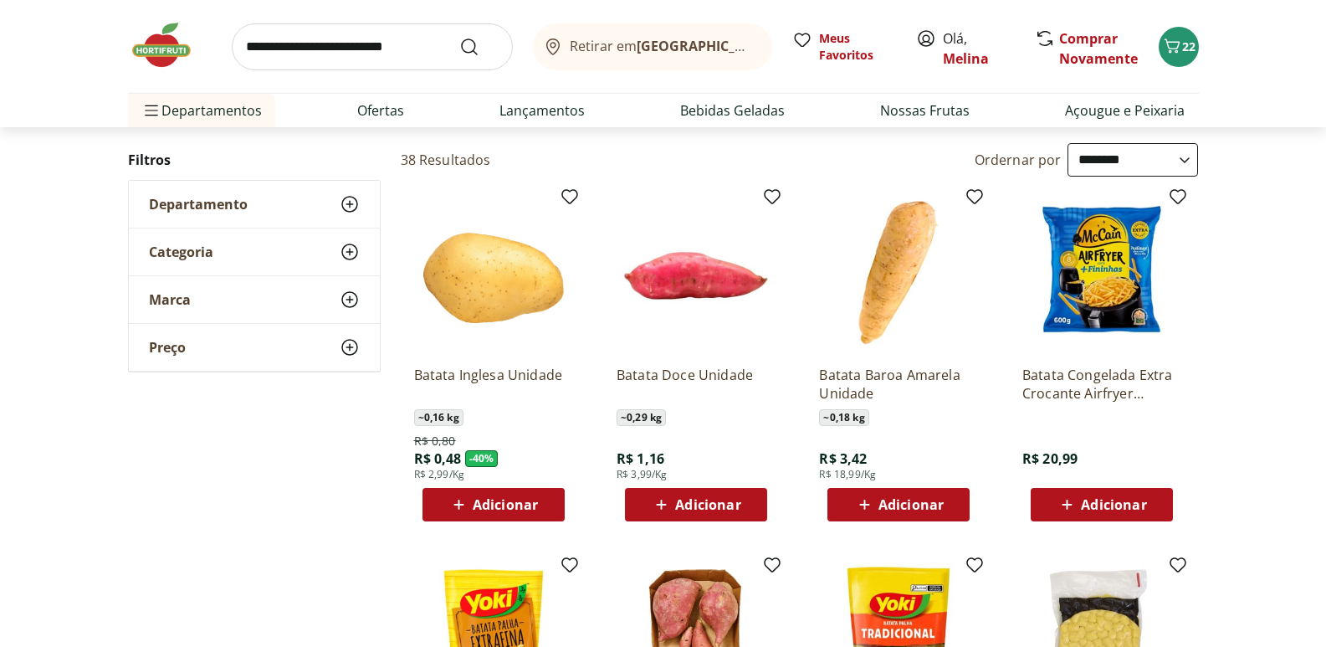
scroll to position [251, 0]
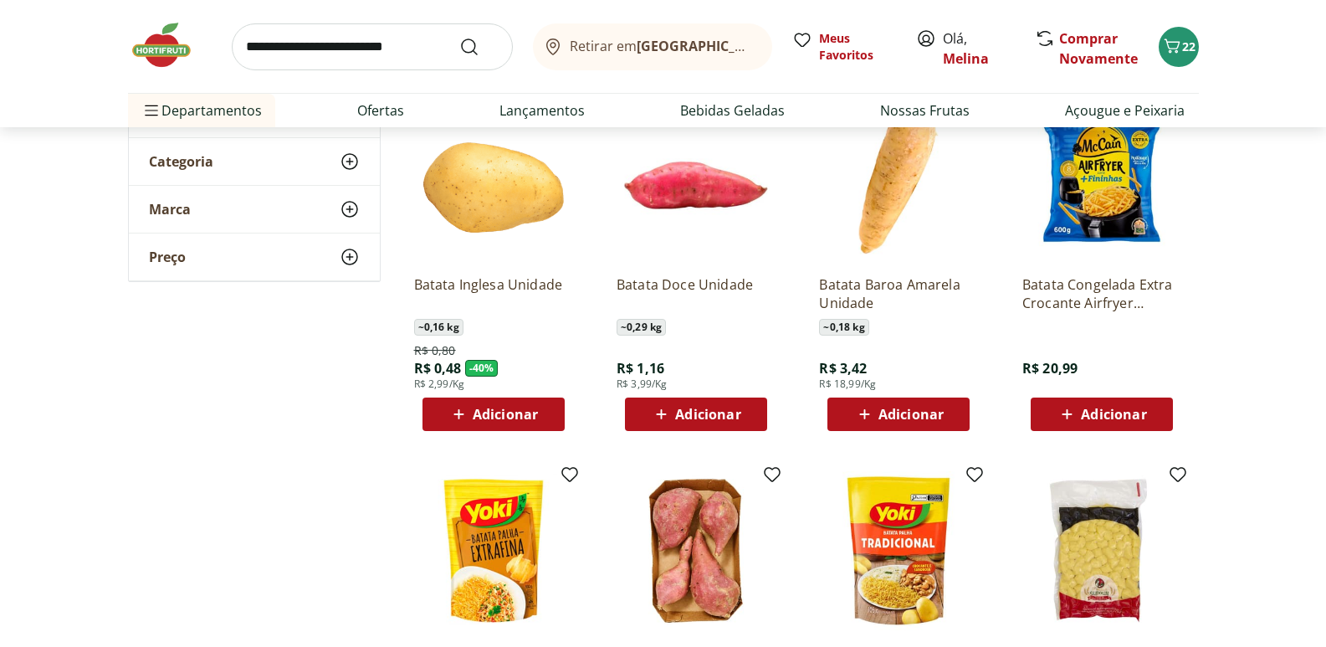
click at [526, 412] on span "Adicionar" at bounding box center [505, 413] width 65 height 13
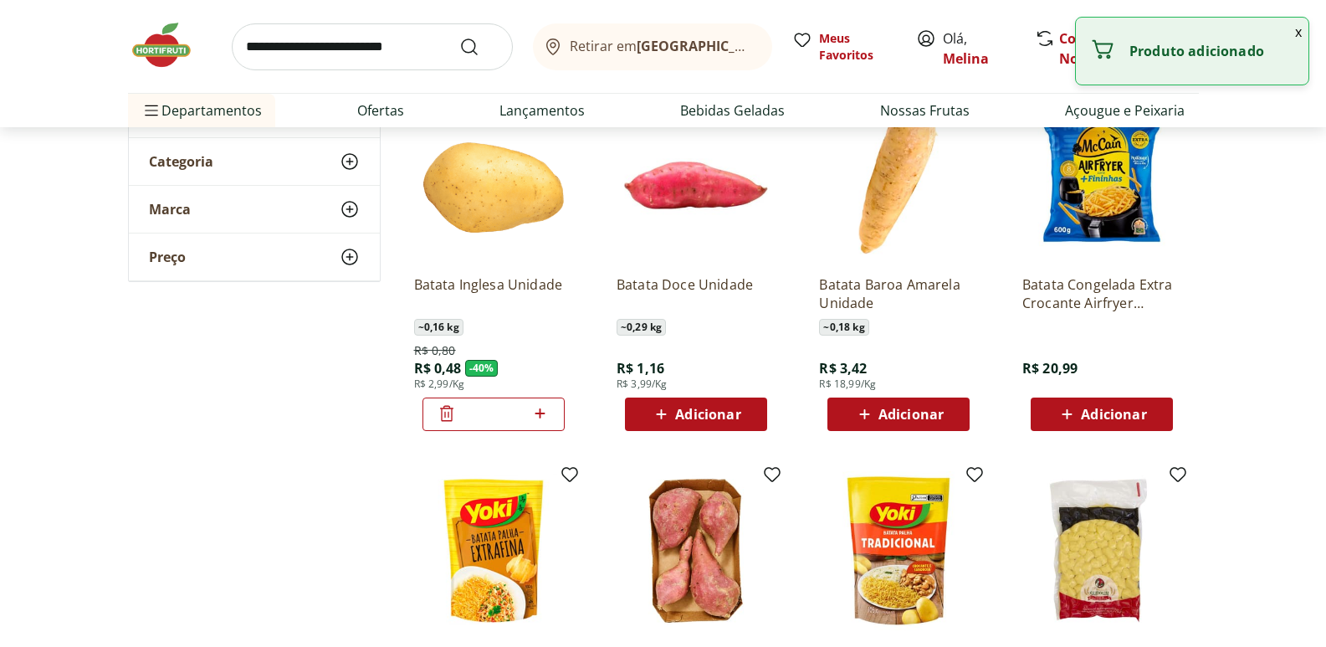
click at [545, 412] on icon at bounding box center [540, 413] width 21 height 20
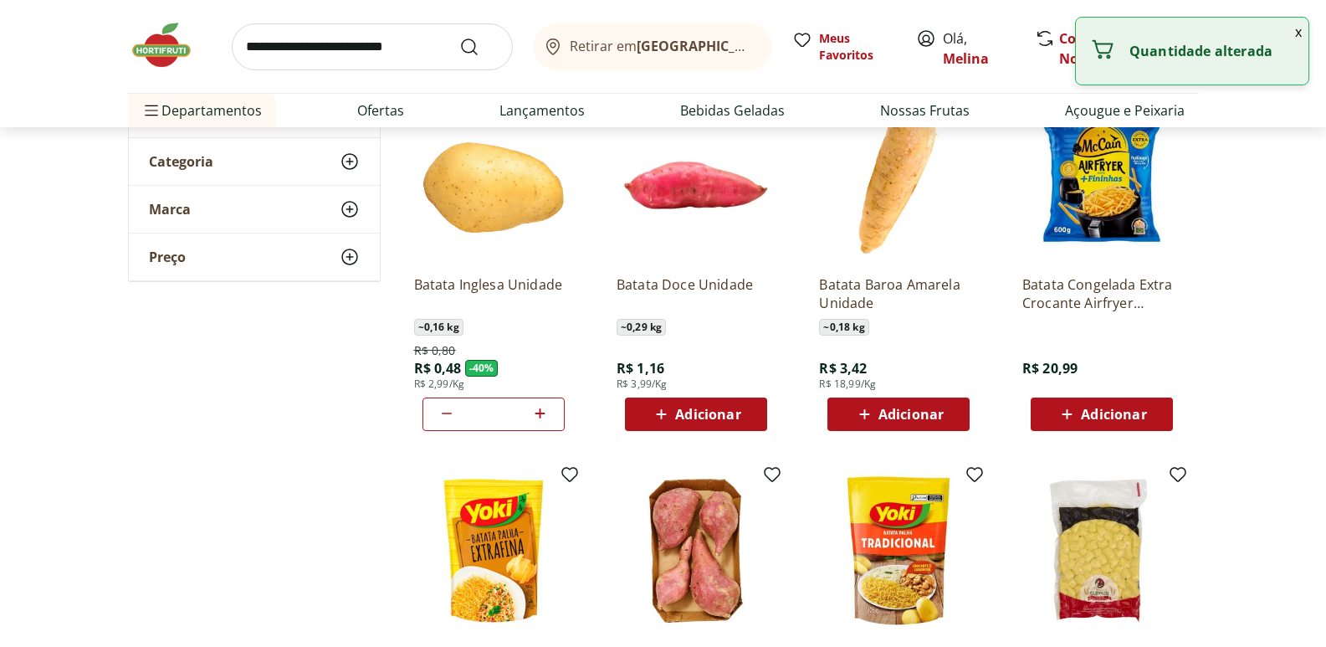
type input "*"
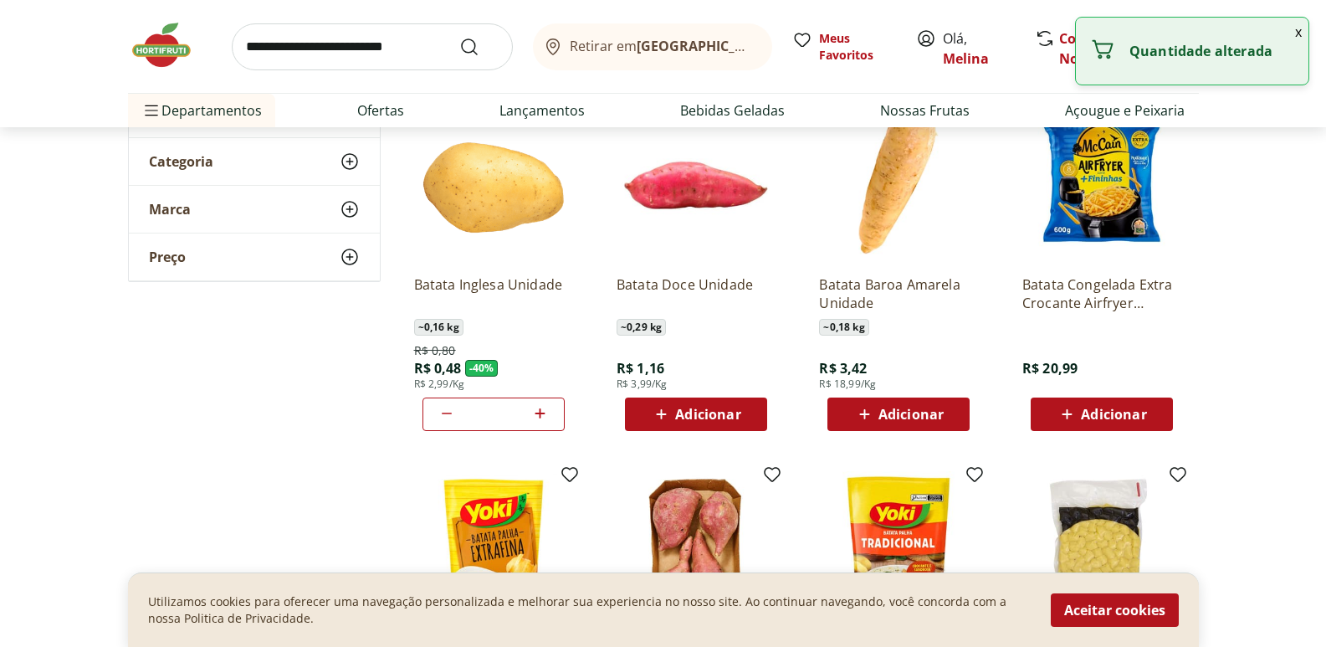
click at [740, 417] on span "Adicionar" at bounding box center [707, 413] width 65 height 13
click at [745, 412] on icon at bounding box center [743, 413] width 10 height 10
type input "*"
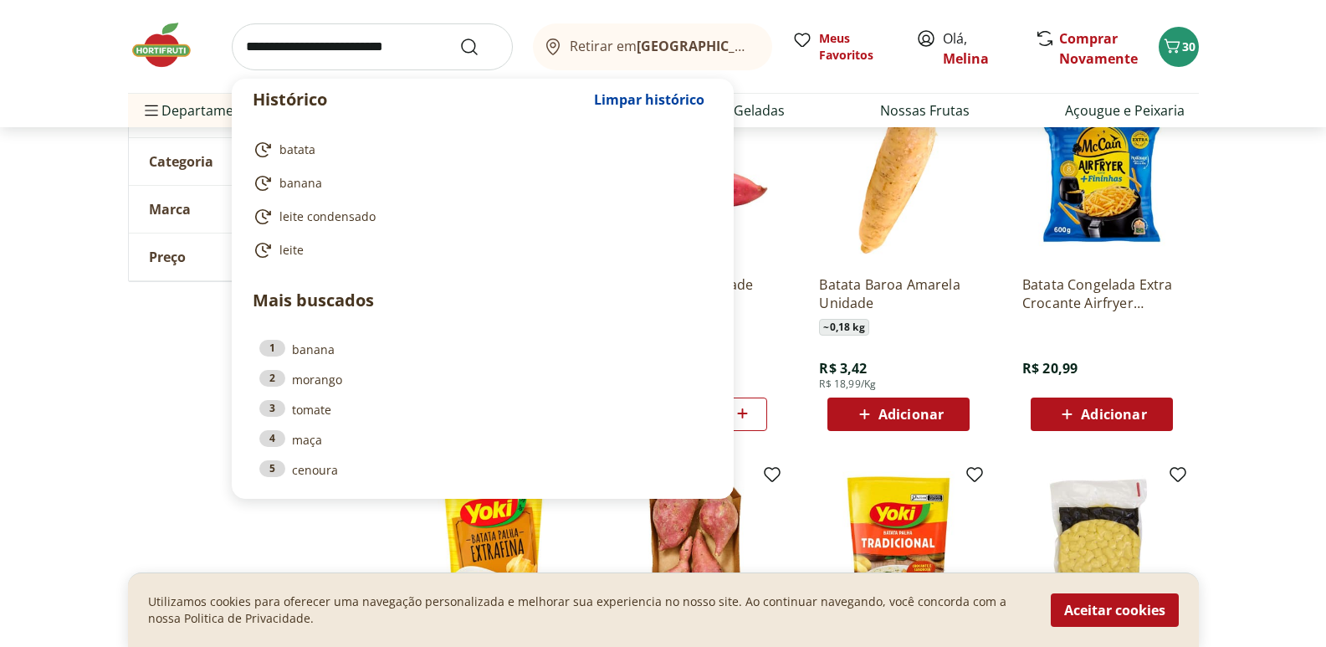
click at [452, 46] on input "search" at bounding box center [372, 46] width 281 height 47
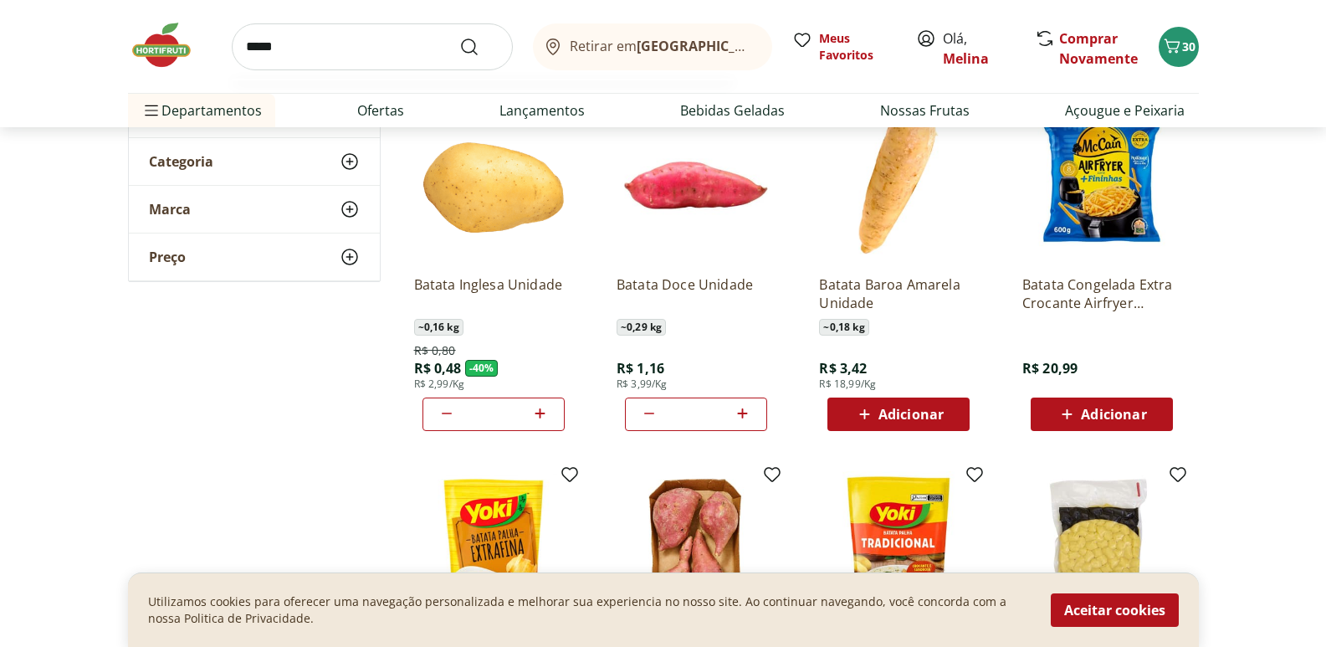
type input "*****"
click at [459, 37] on button "Submit Search" at bounding box center [479, 47] width 40 height 20
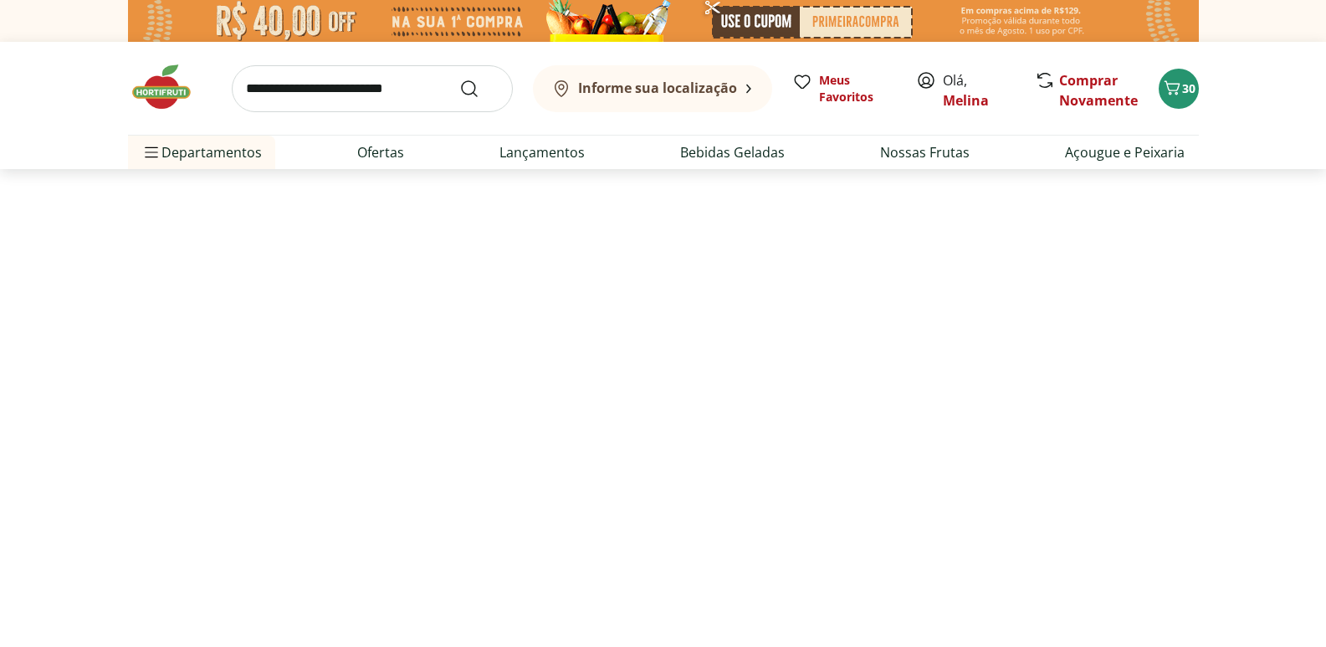
select select "**********"
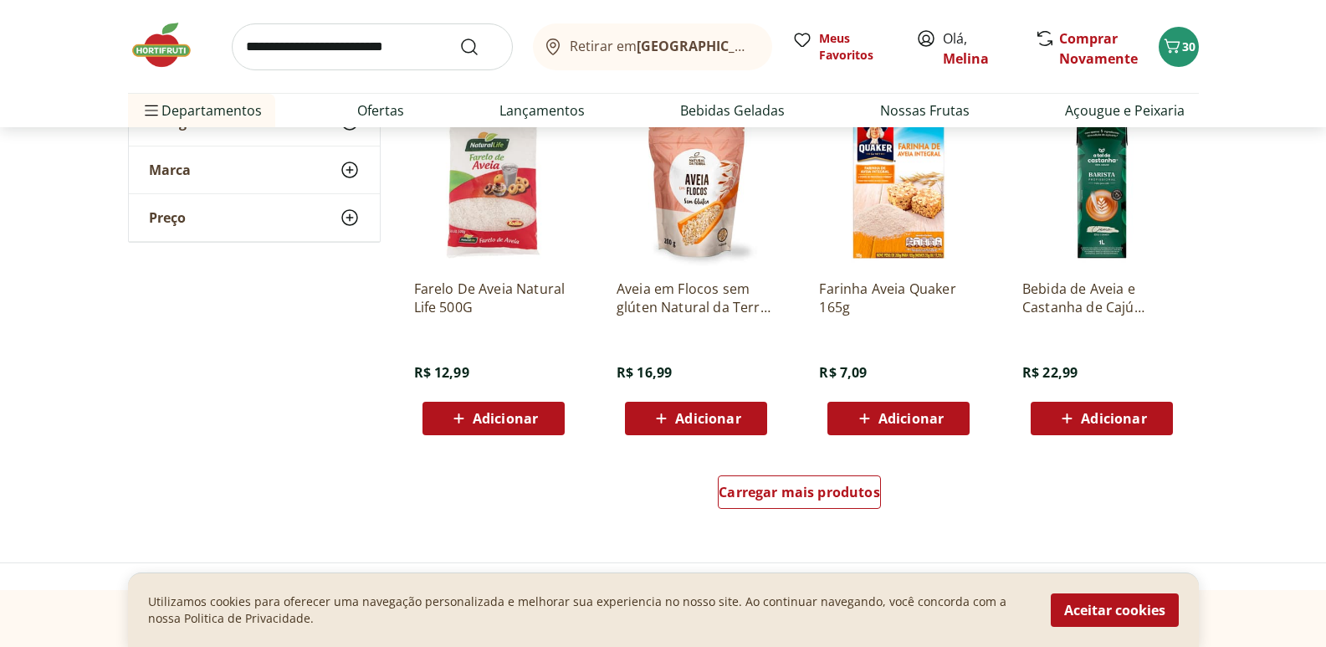
scroll to position [1004, 0]
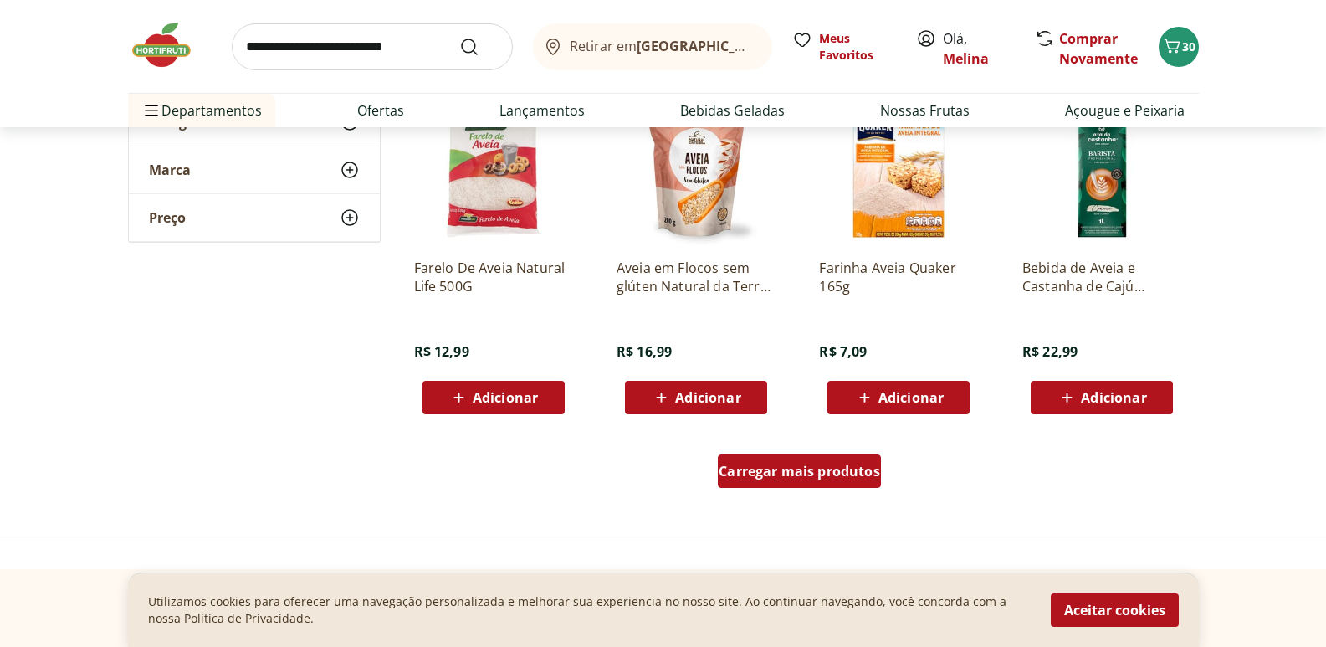
click at [838, 482] on div "Carregar mais produtos" at bounding box center [799, 470] width 163 height 33
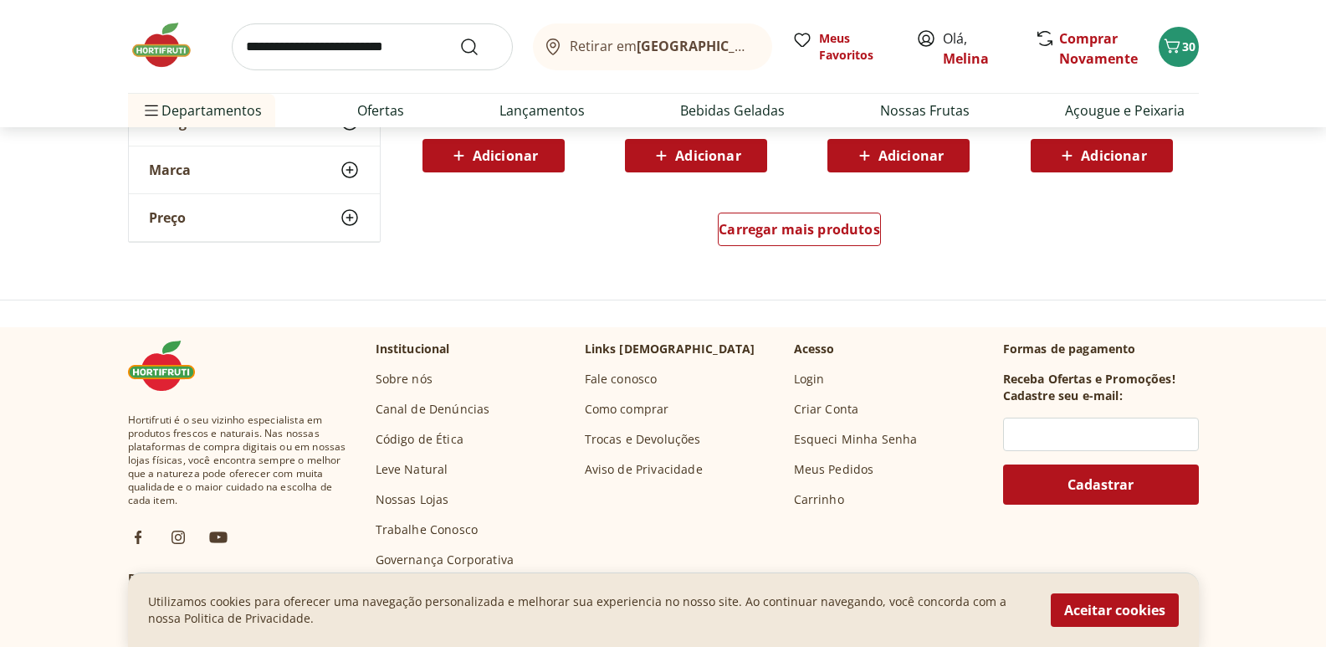
scroll to position [2342, 0]
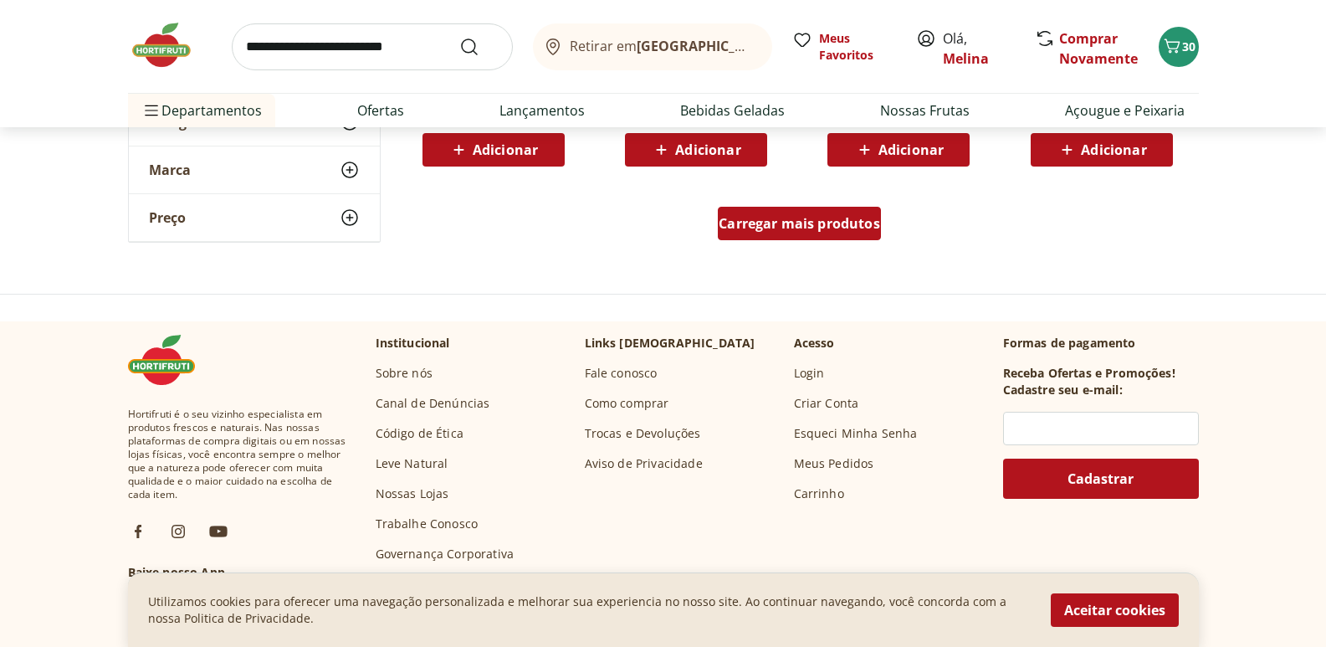
click at [770, 212] on div "Carregar mais produtos" at bounding box center [799, 223] width 163 height 33
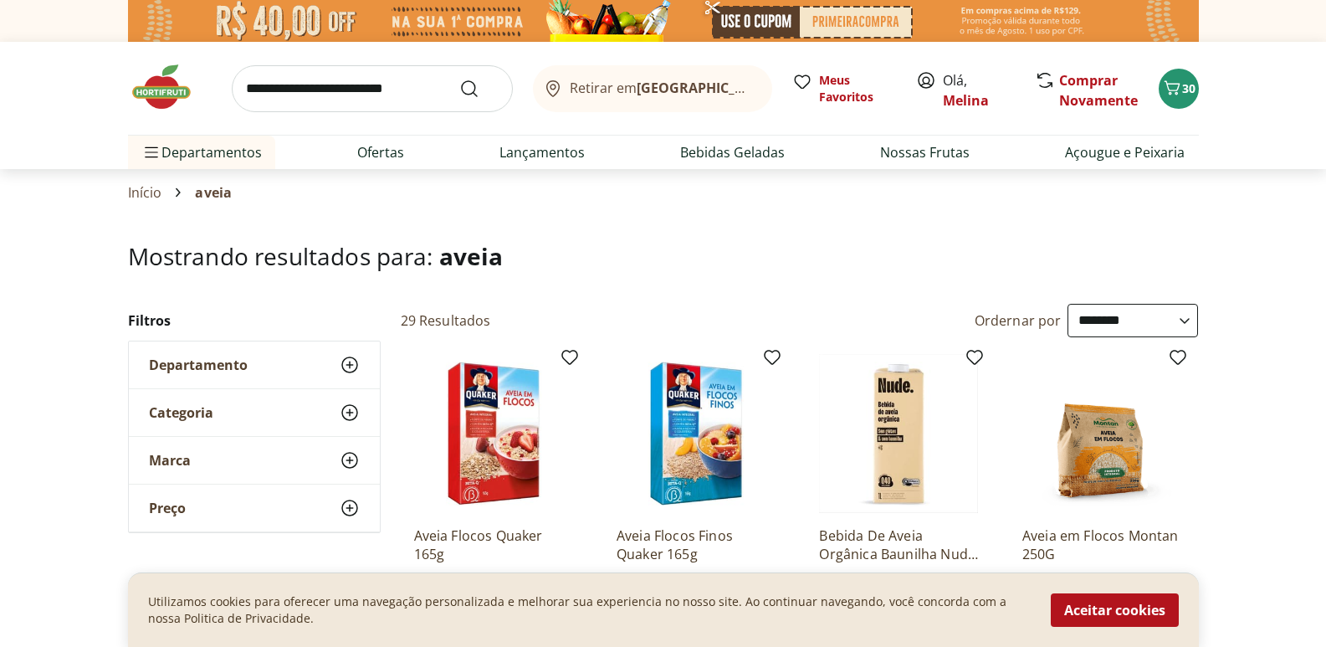
scroll to position [167, 0]
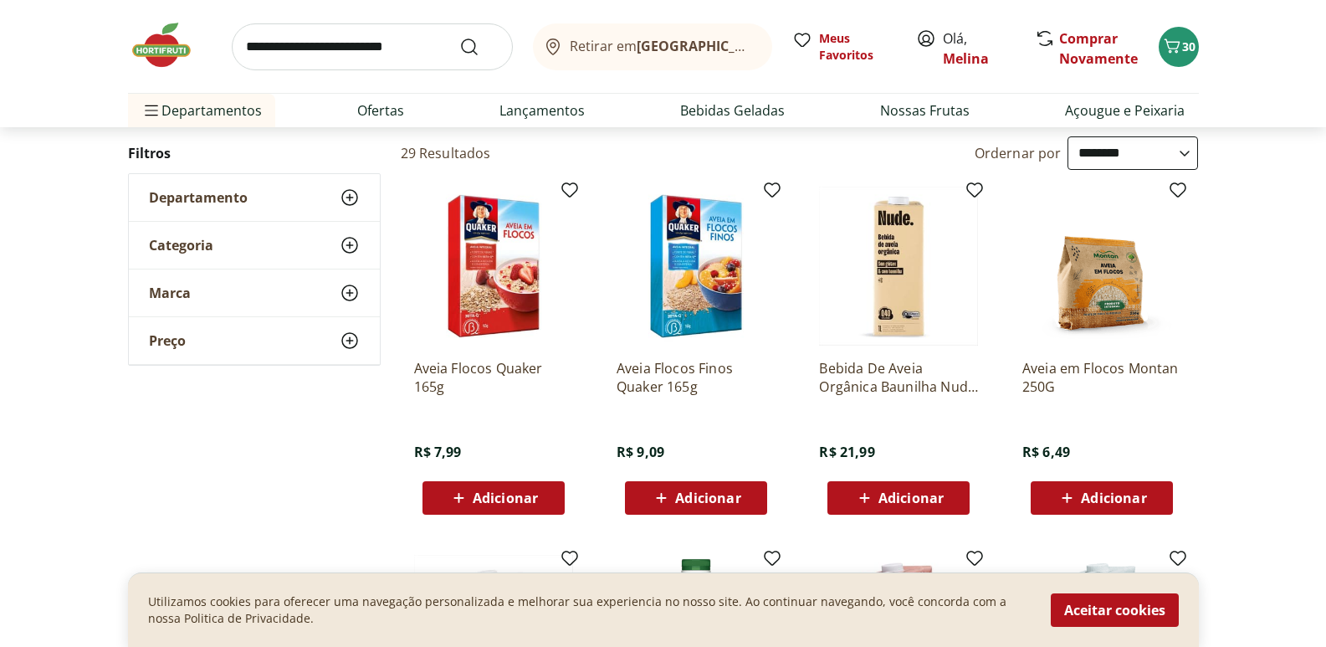
click at [1092, 497] on span "Adicionar" at bounding box center [1113, 497] width 65 height 13
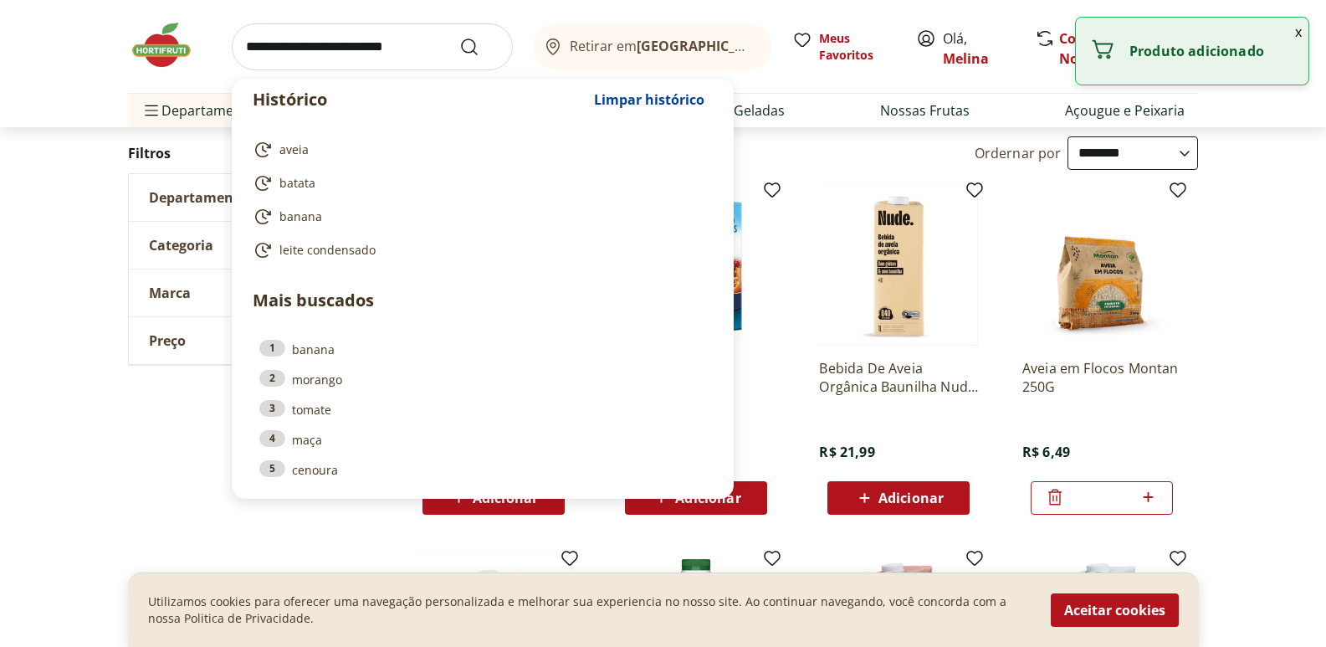
click at [393, 54] on input "search" at bounding box center [372, 46] width 281 height 47
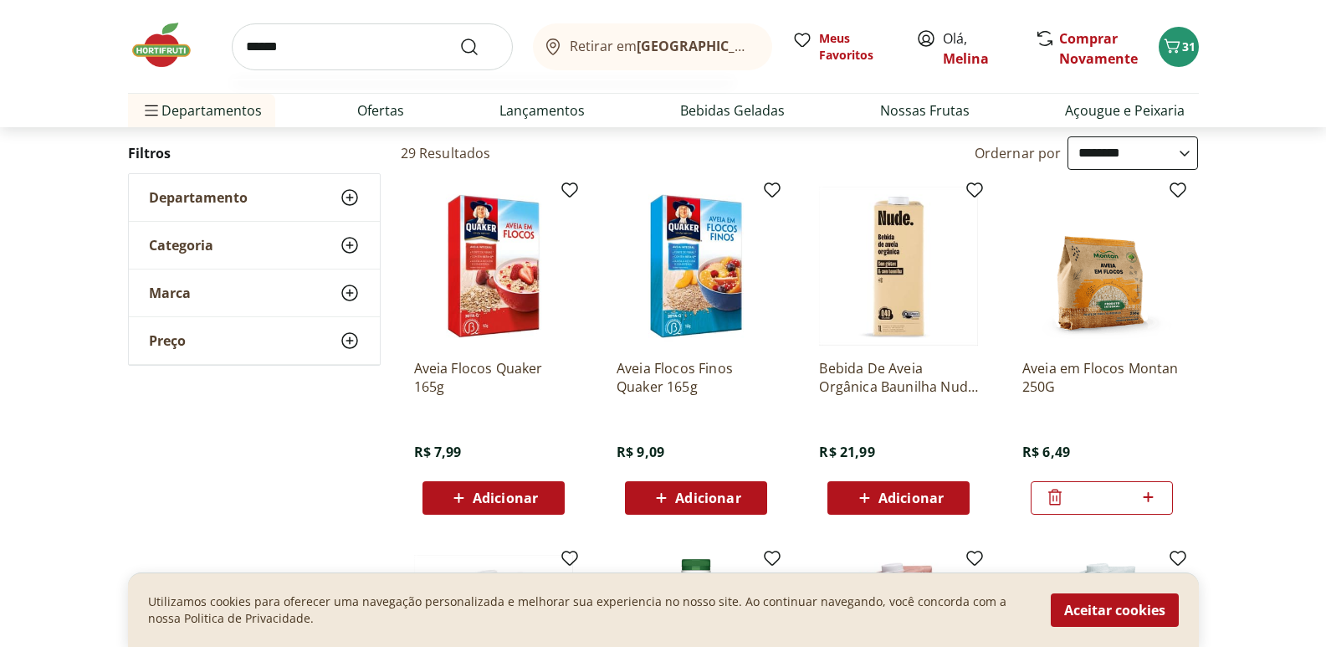
type input "******"
click at [459, 37] on button "Submit Search" at bounding box center [479, 47] width 40 height 20
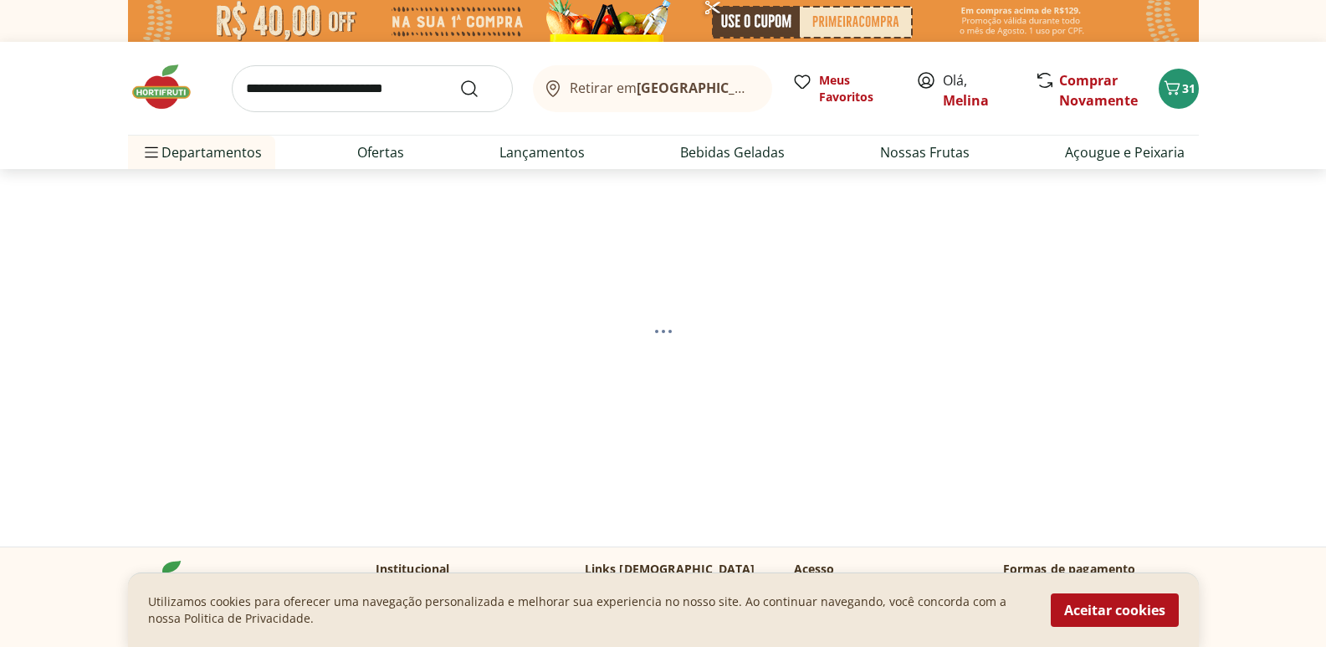
select select "**********"
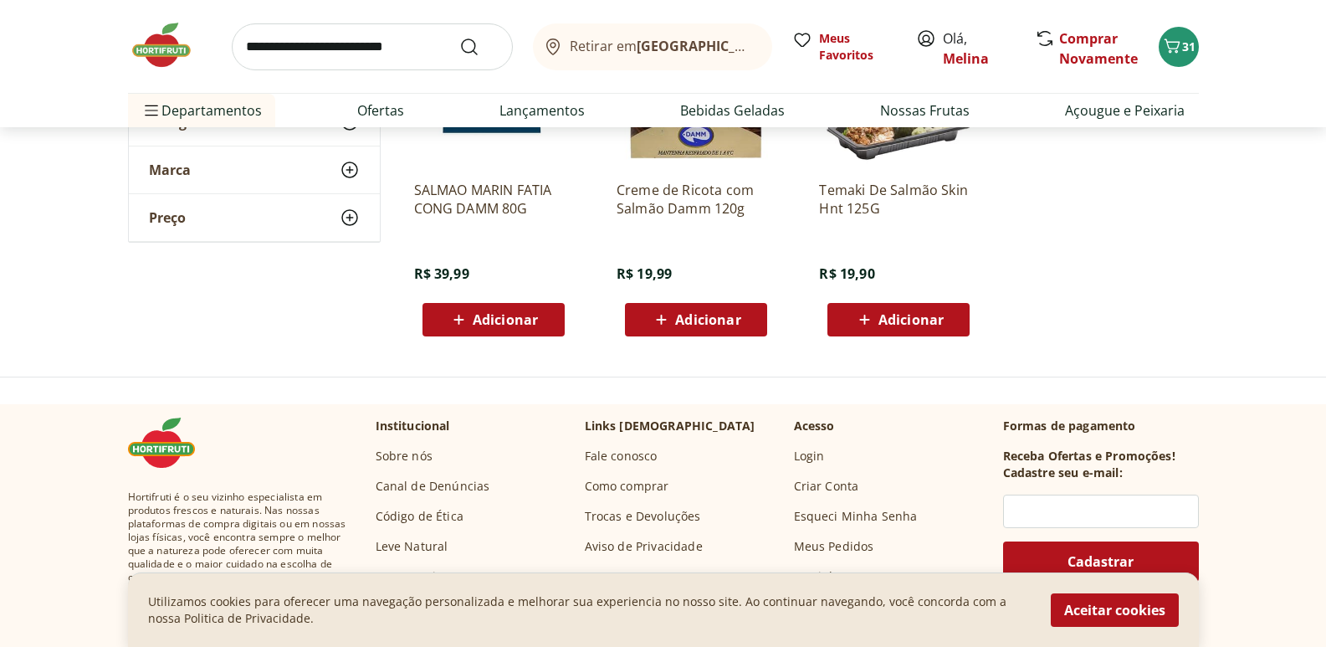
scroll to position [1087, 0]
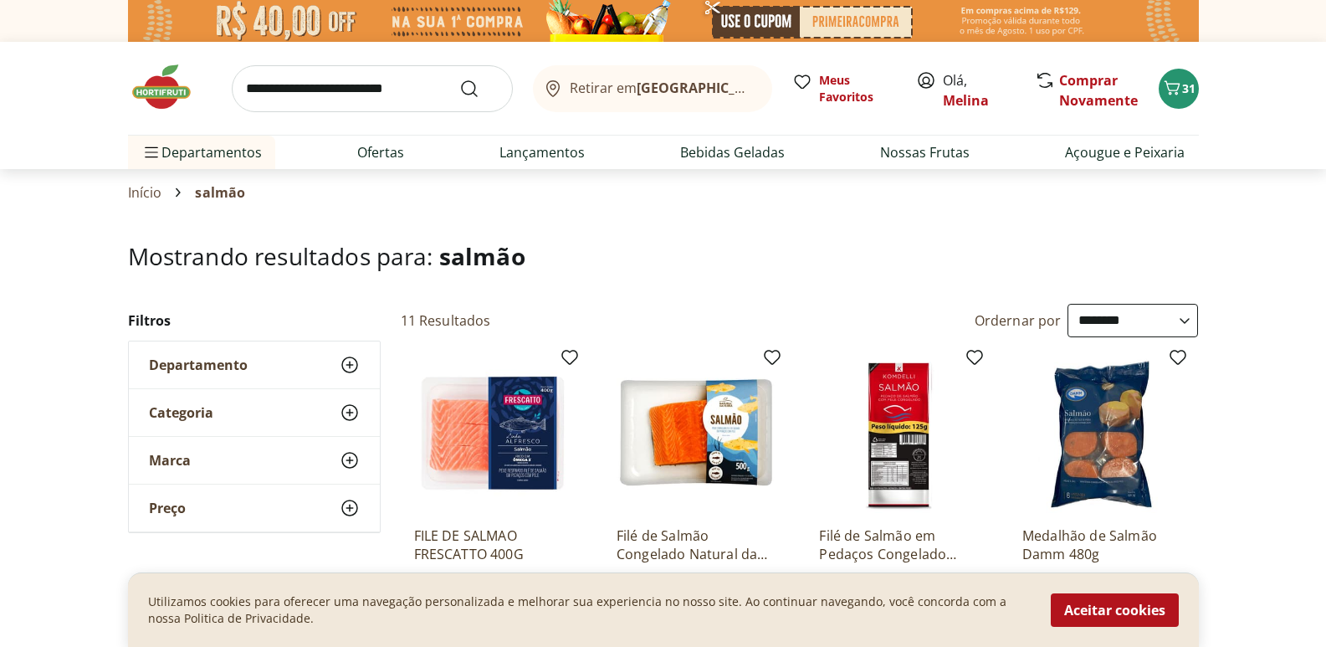
select select "**********"
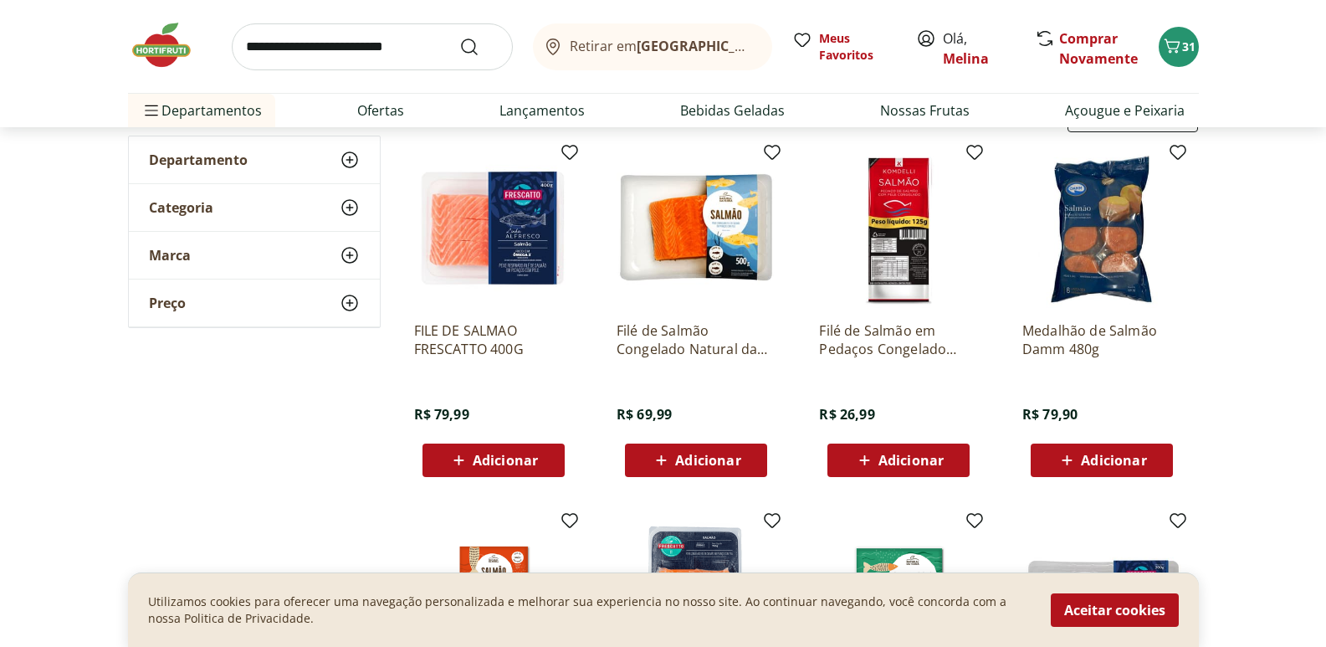
scroll to position [167, 0]
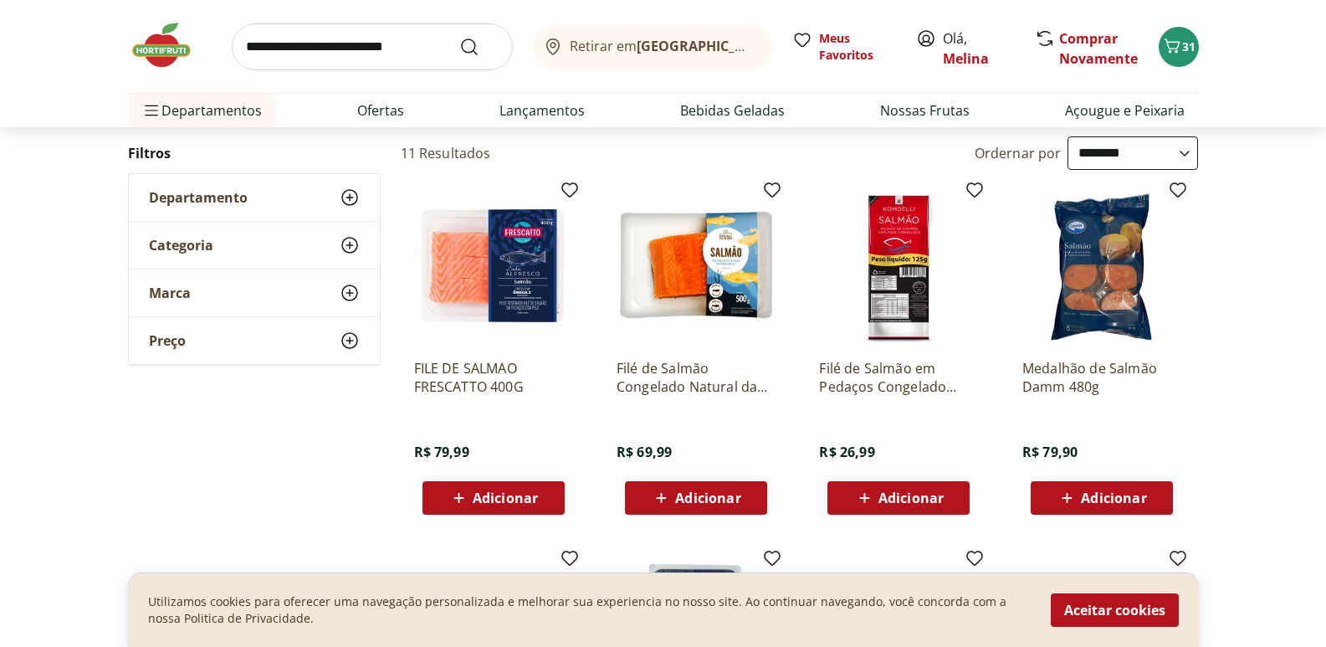
click at [498, 491] on span "Adicionar" at bounding box center [505, 497] width 65 height 13
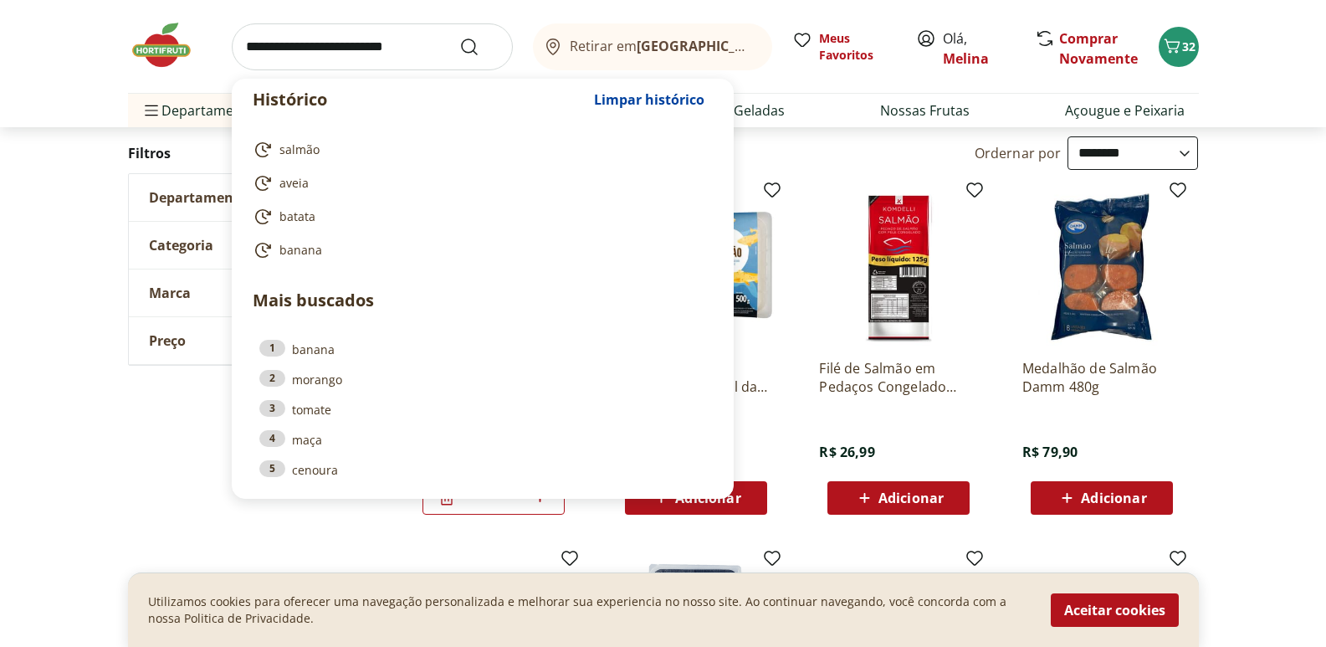
click at [399, 35] on input "search" at bounding box center [372, 46] width 281 height 47
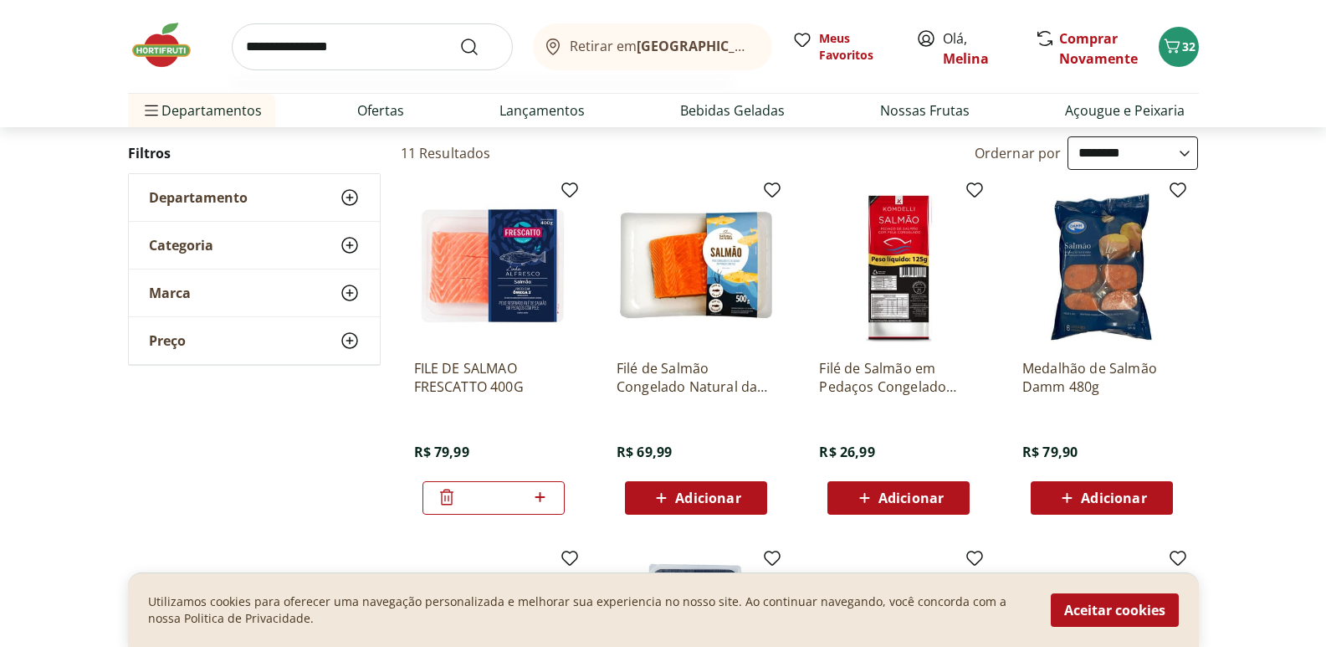
type input "**********"
click at [459, 37] on button "Submit Search" at bounding box center [479, 47] width 40 height 20
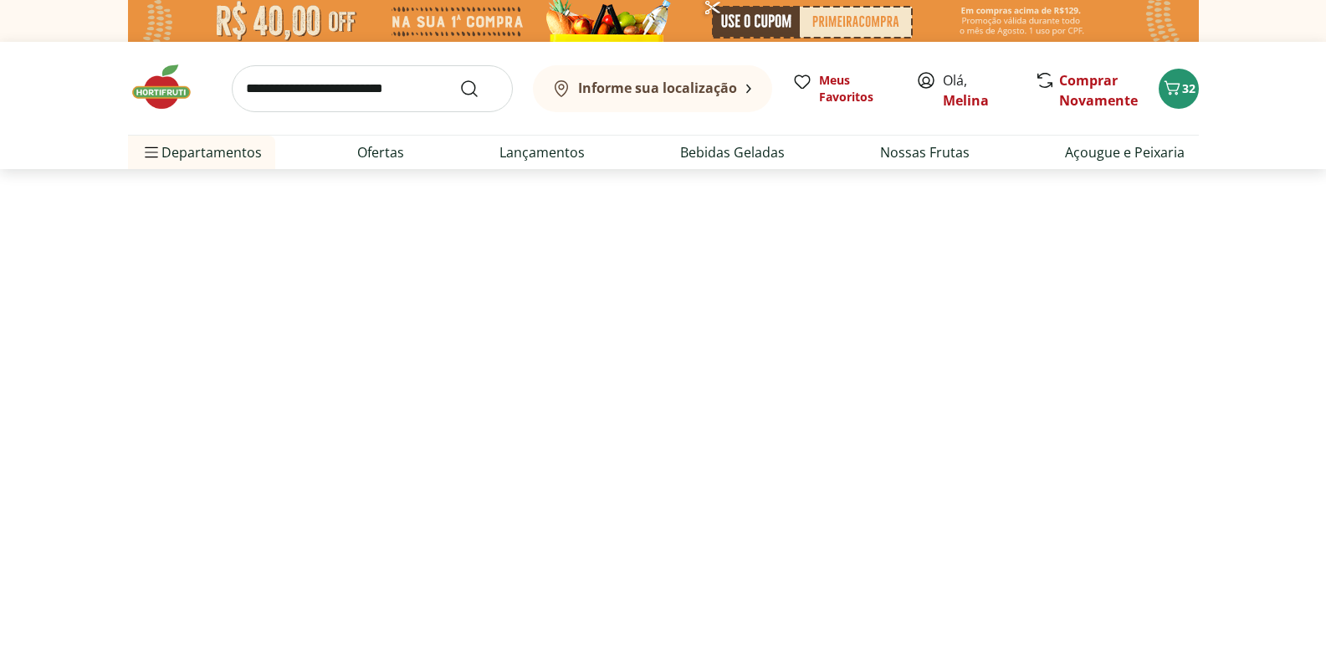
select select "**********"
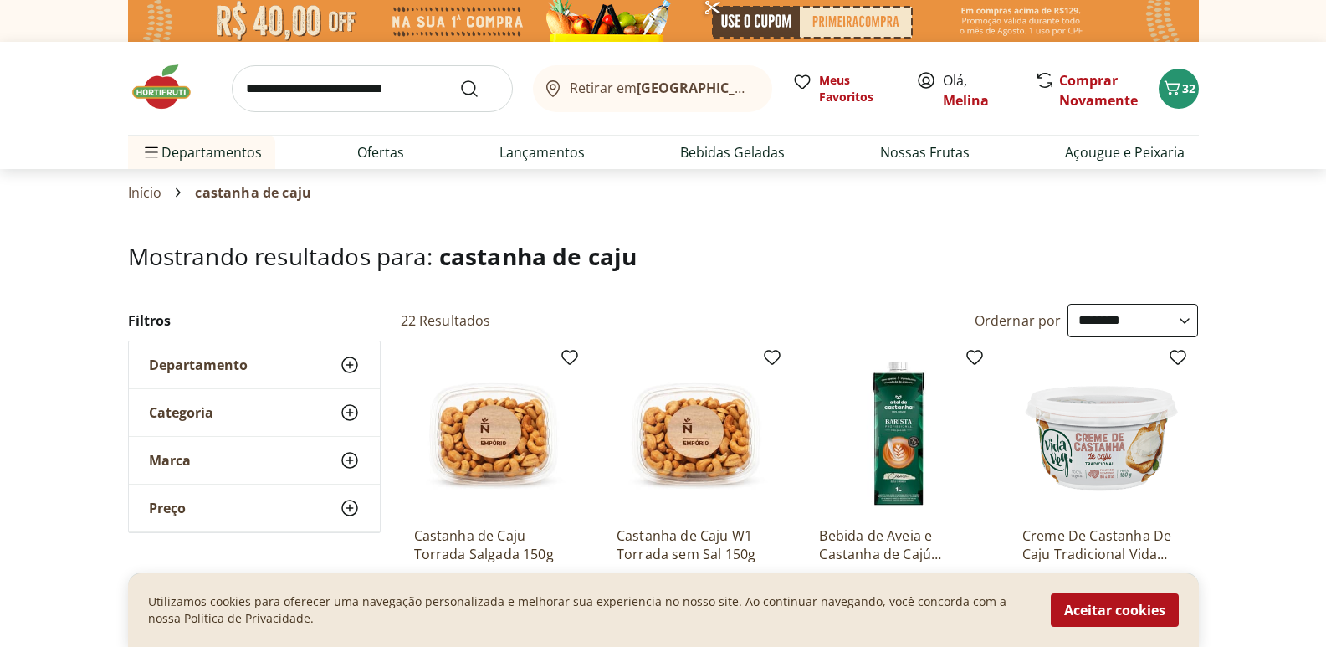
scroll to position [167, 0]
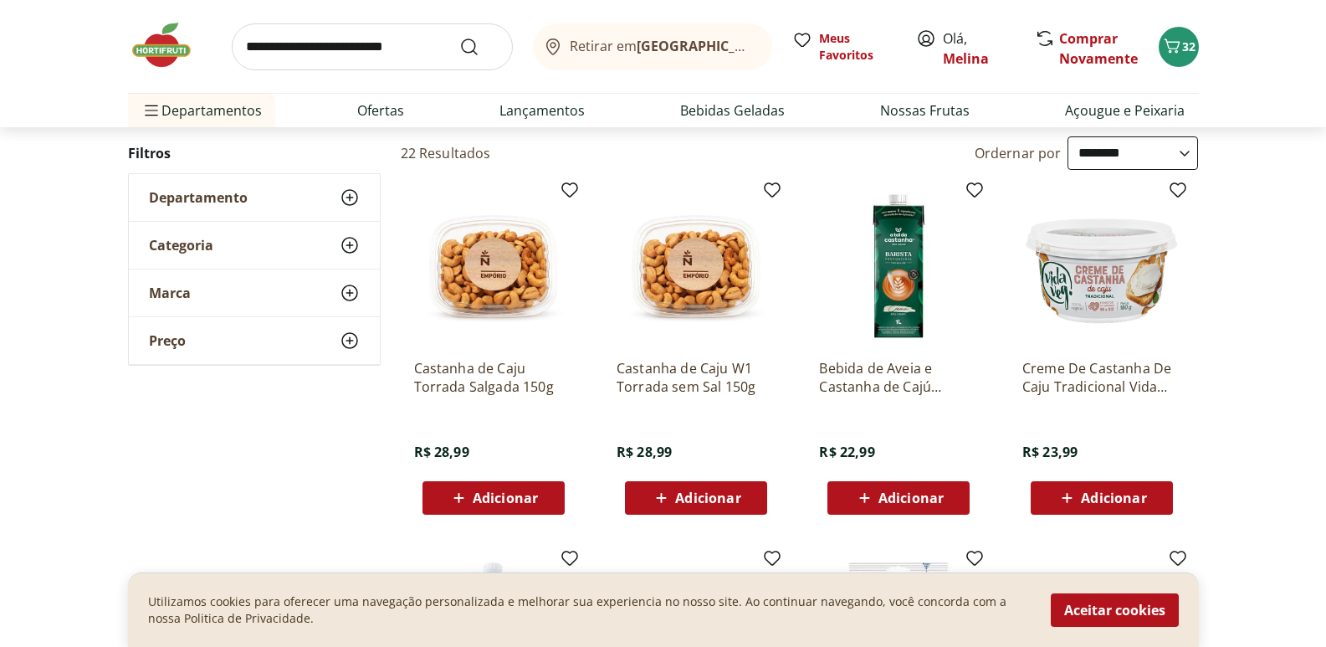
click at [497, 496] on span "Adicionar" at bounding box center [505, 497] width 65 height 13
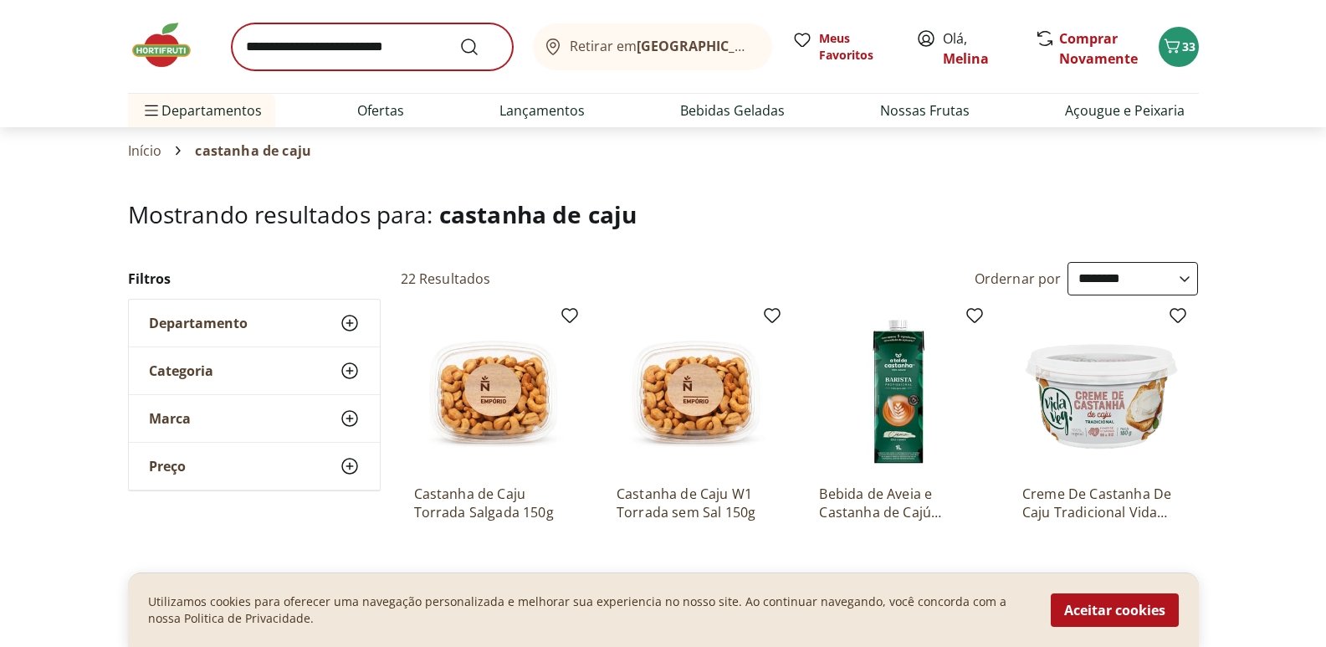
scroll to position [0, 0]
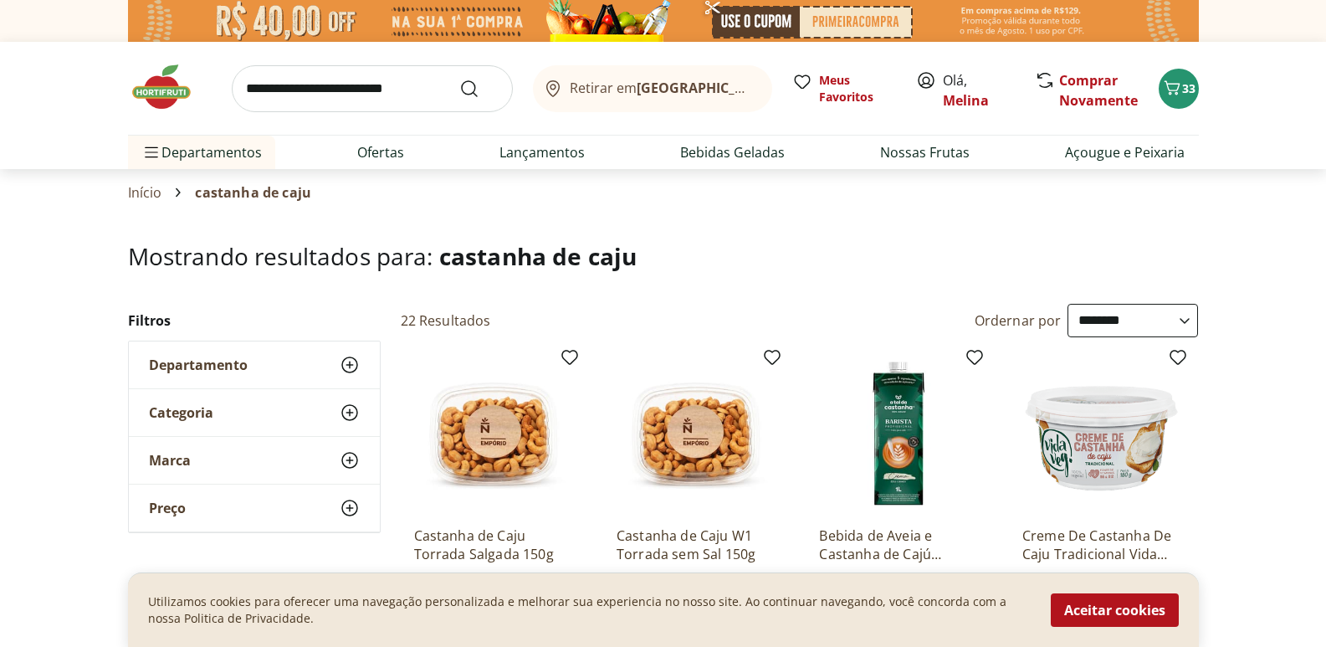
click at [419, 82] on input "search" at bounding box center [372, 88] width 281 height 47
type input "********"
click at [459, 79] on button "Submit Search" at bounding box center [479, 89] width 40 height 20
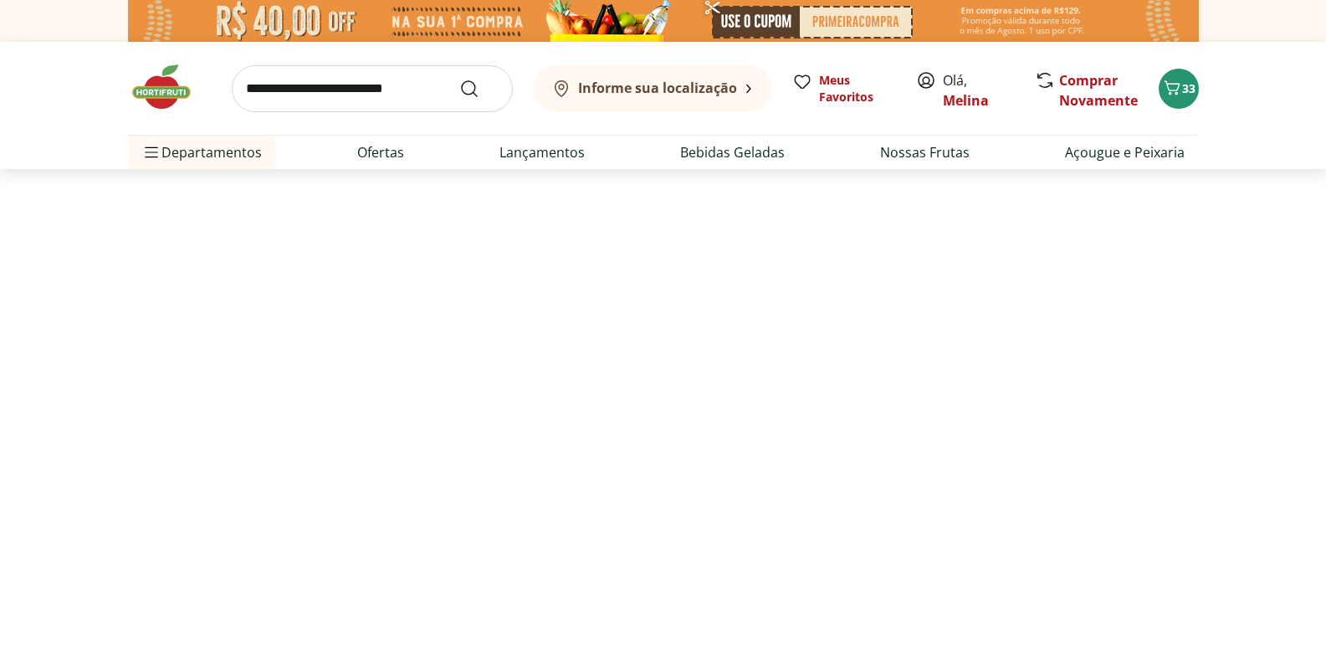
select select "**********"
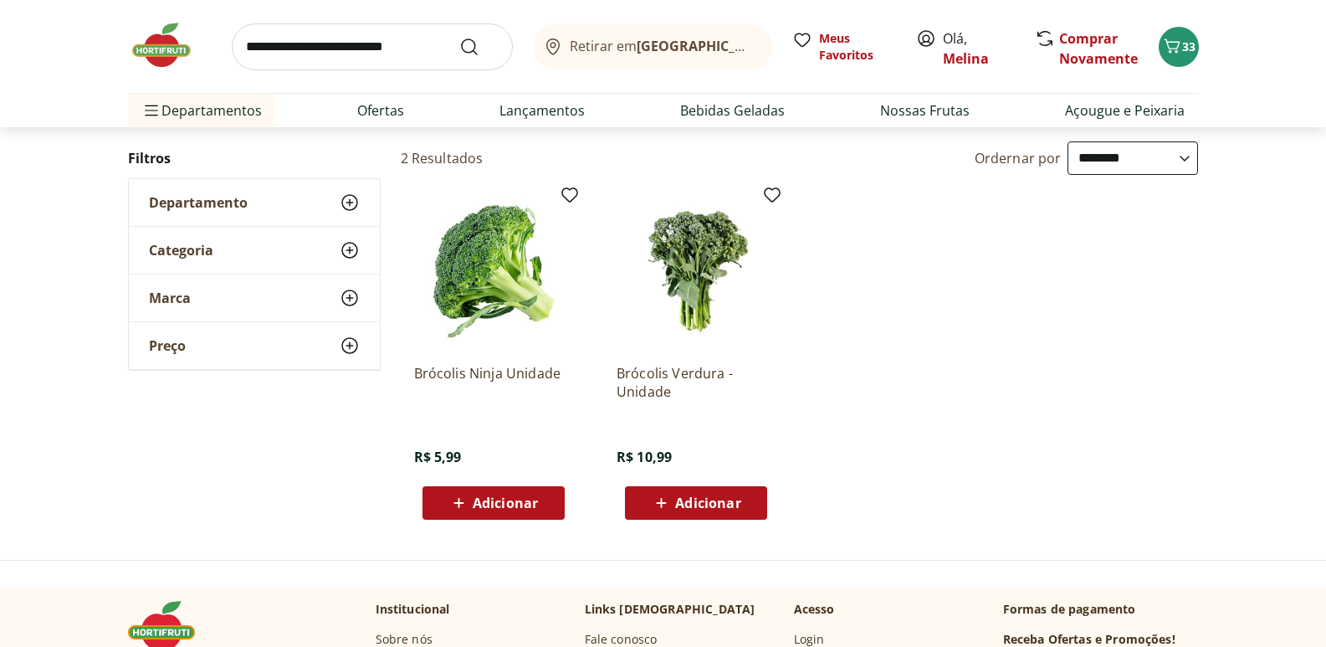
scroll to position [167, 0]
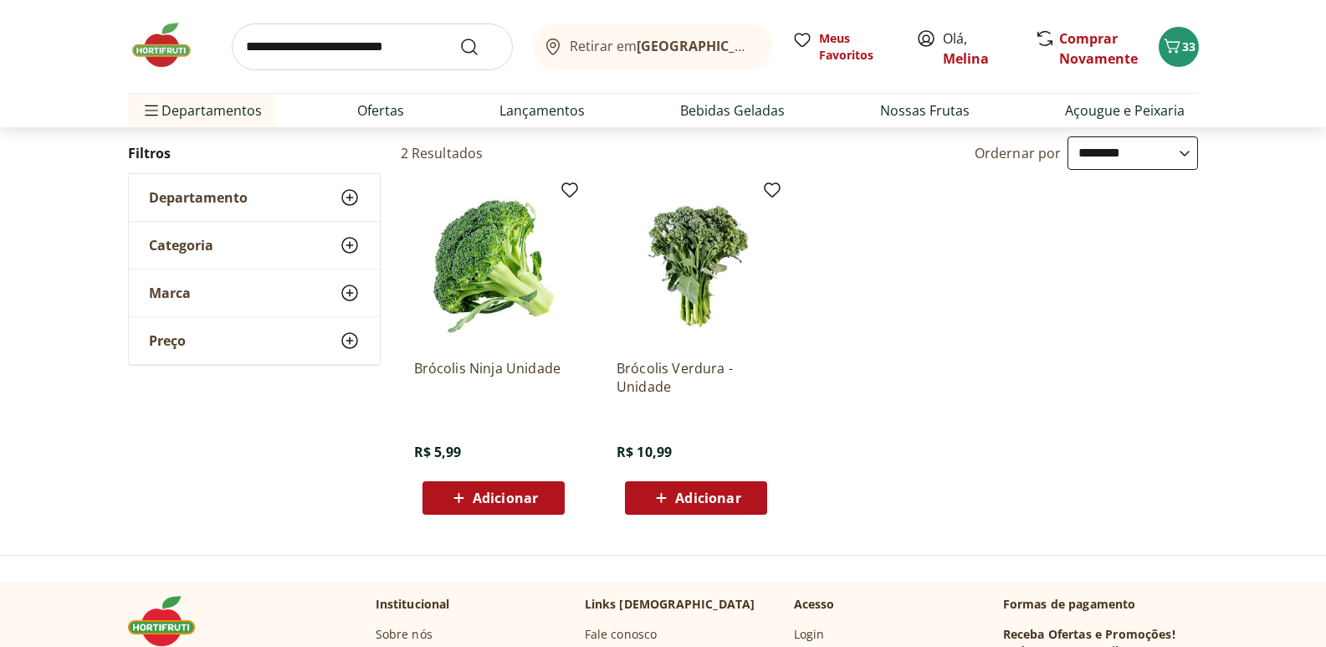
click at [501, 499] on span "Adicionar" at bounding box center [505, 497] width 65 height 13
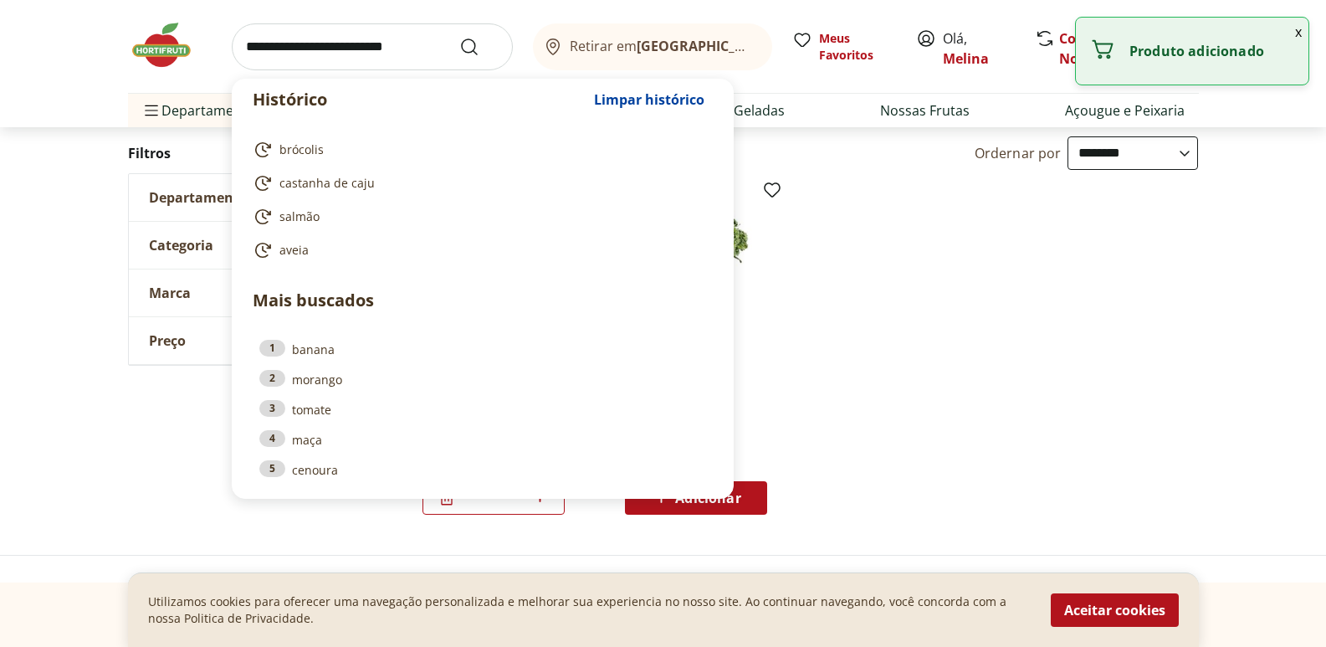
click at [390, 46] on input "search" at bounding box center [372, 46] width 281 height 47
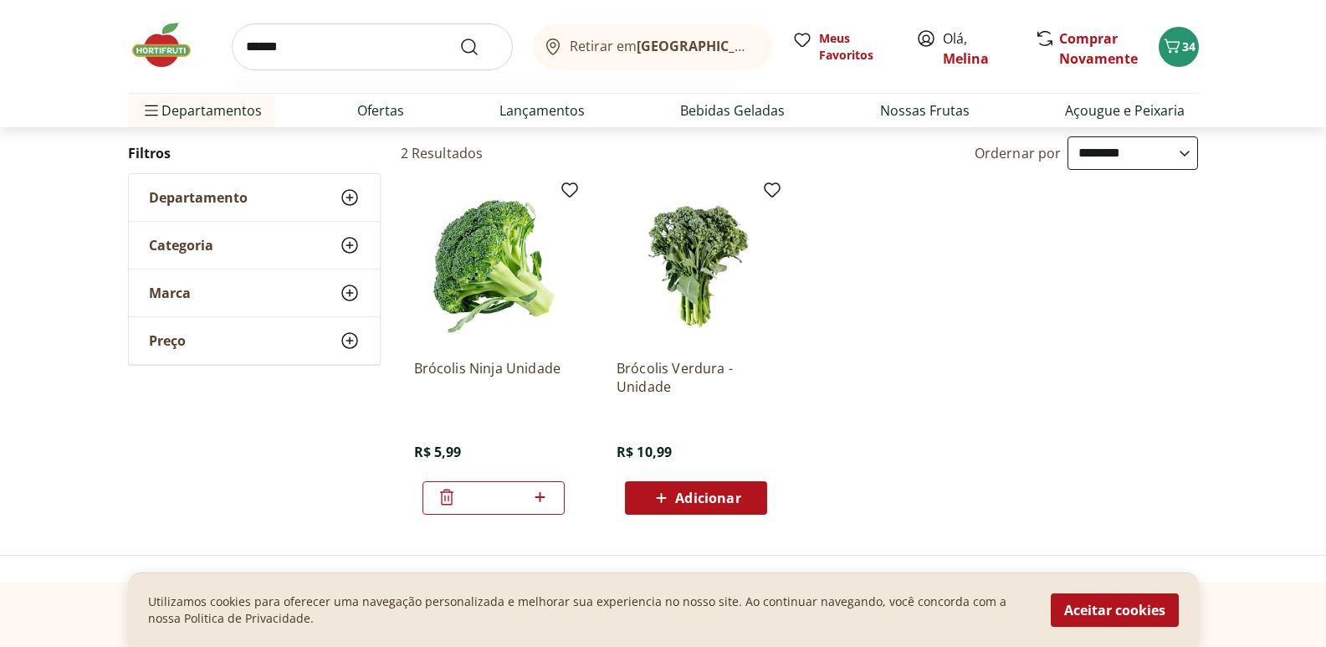
type input "******"
click at [459, 37] on button "Submit Search" at bounding box center [479, 47] width 40 height 20
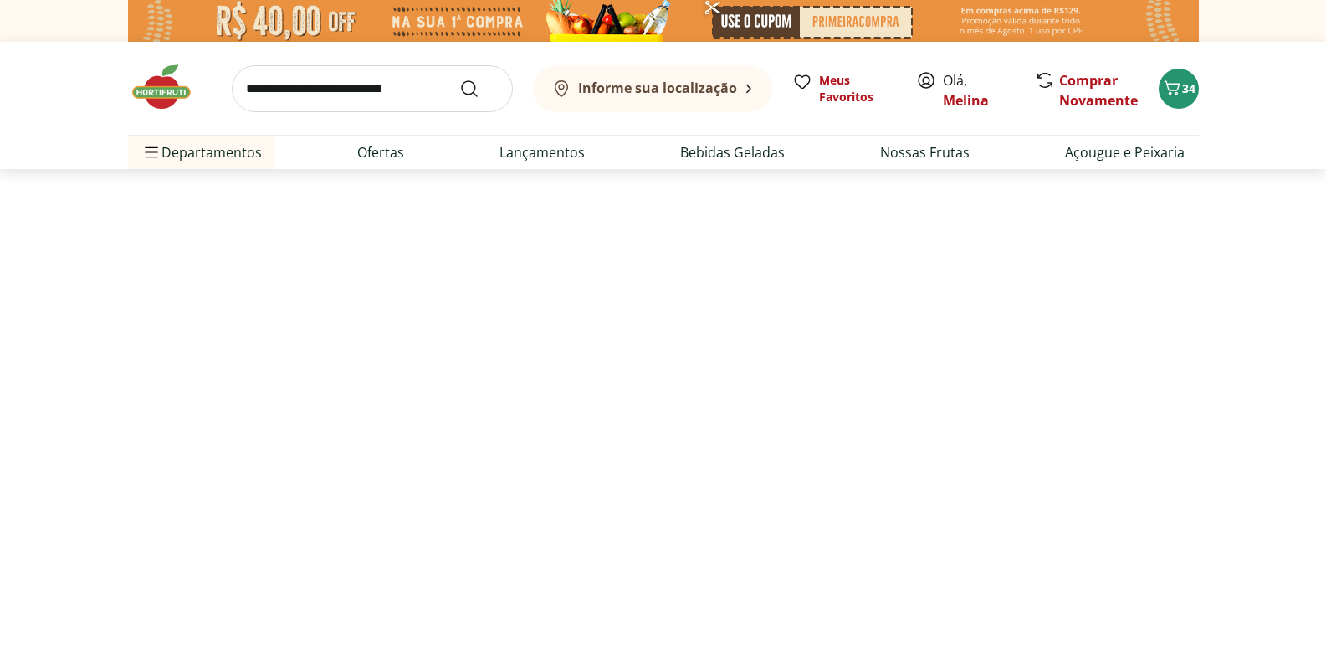
select select "**********"
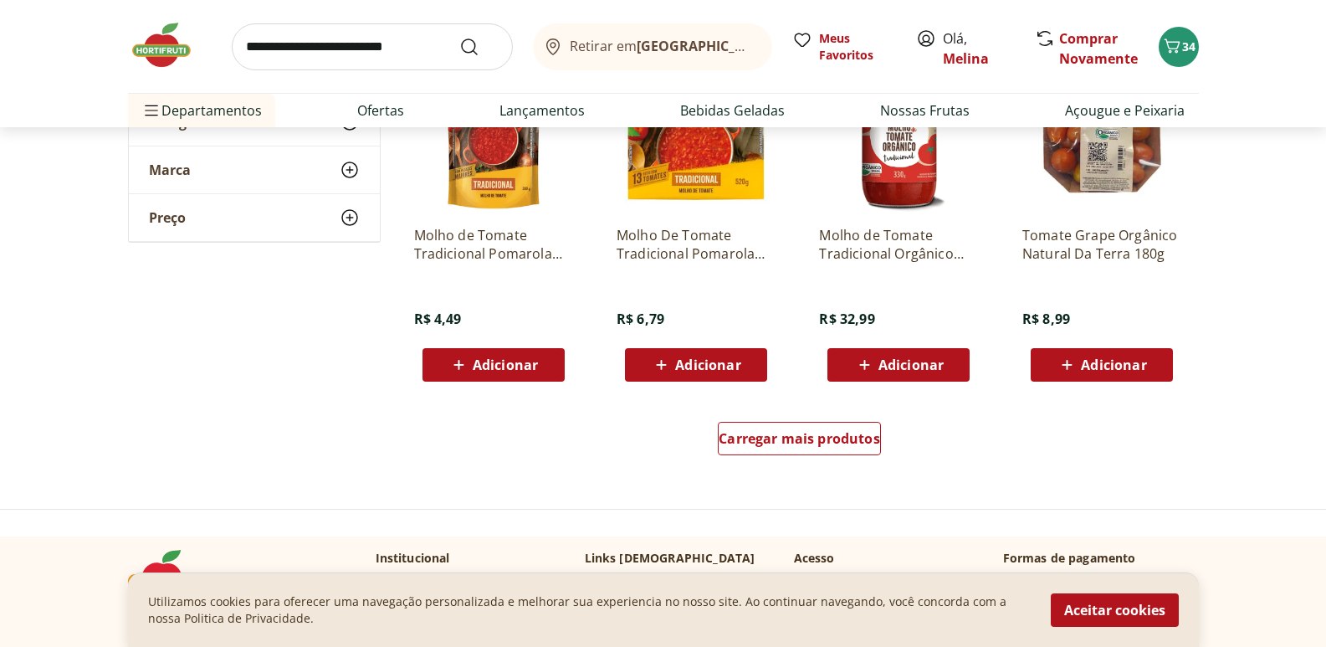
scroll to position [1087, 0]
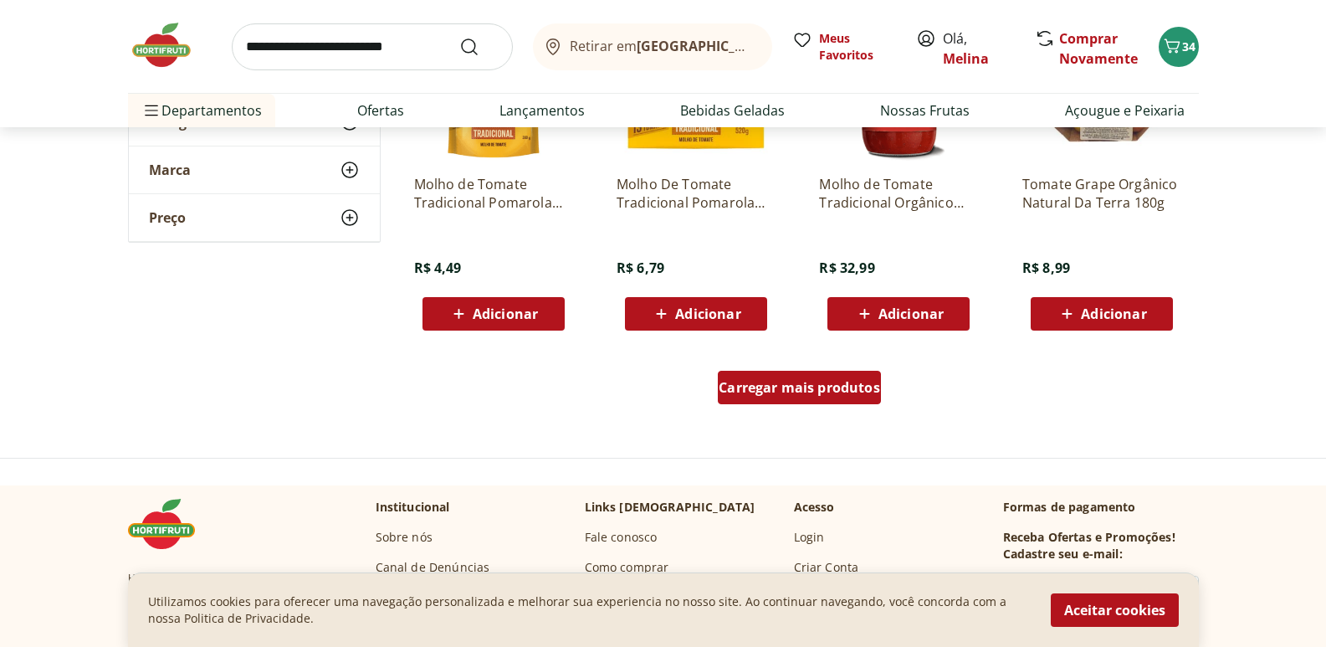
click at [759, 399] on div "Carregar mais produtos" at bounding box center [799, 387] width 163 height 33
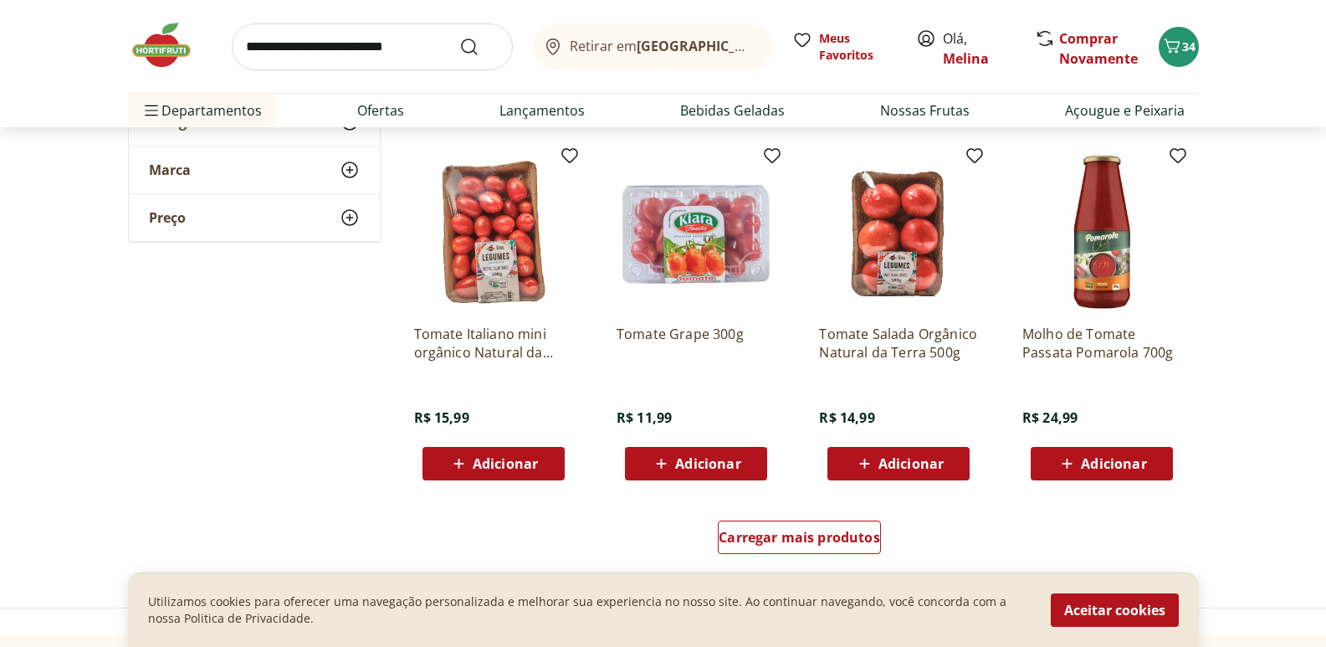
scroll to position [2091, 0]
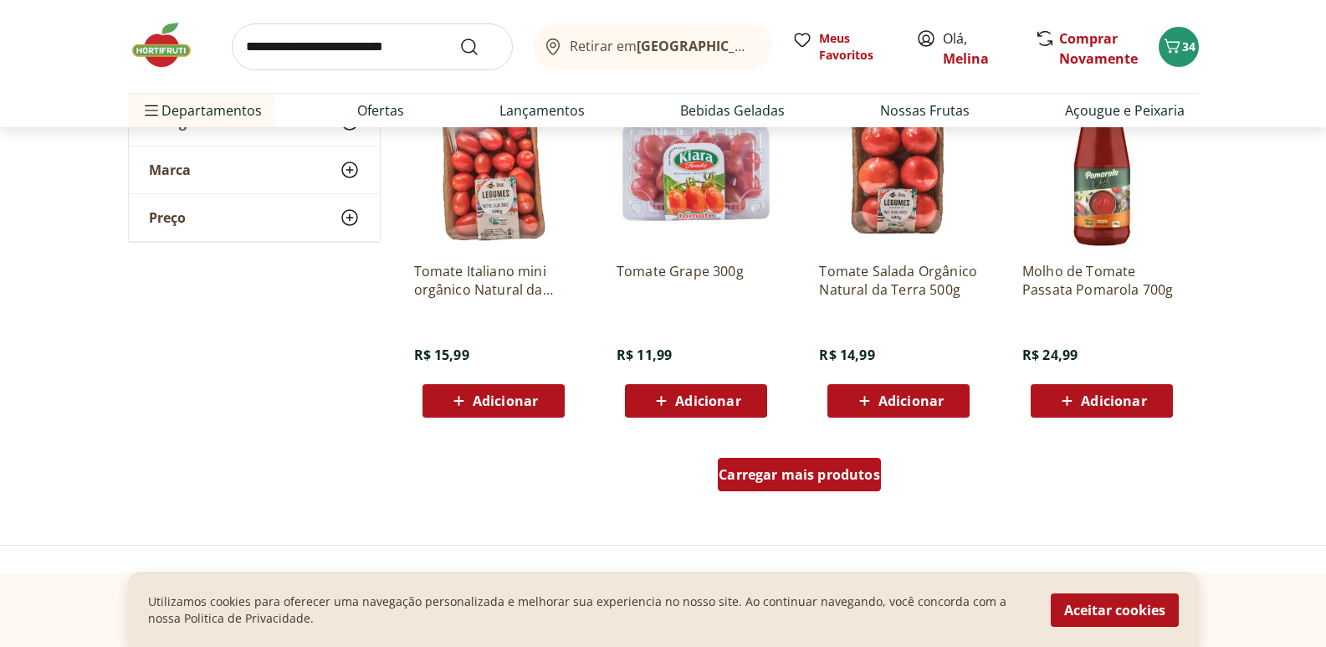
click at [839, 469] on span "Carregar mais produtos" at bounding box center [799, 474] width 161 height 13
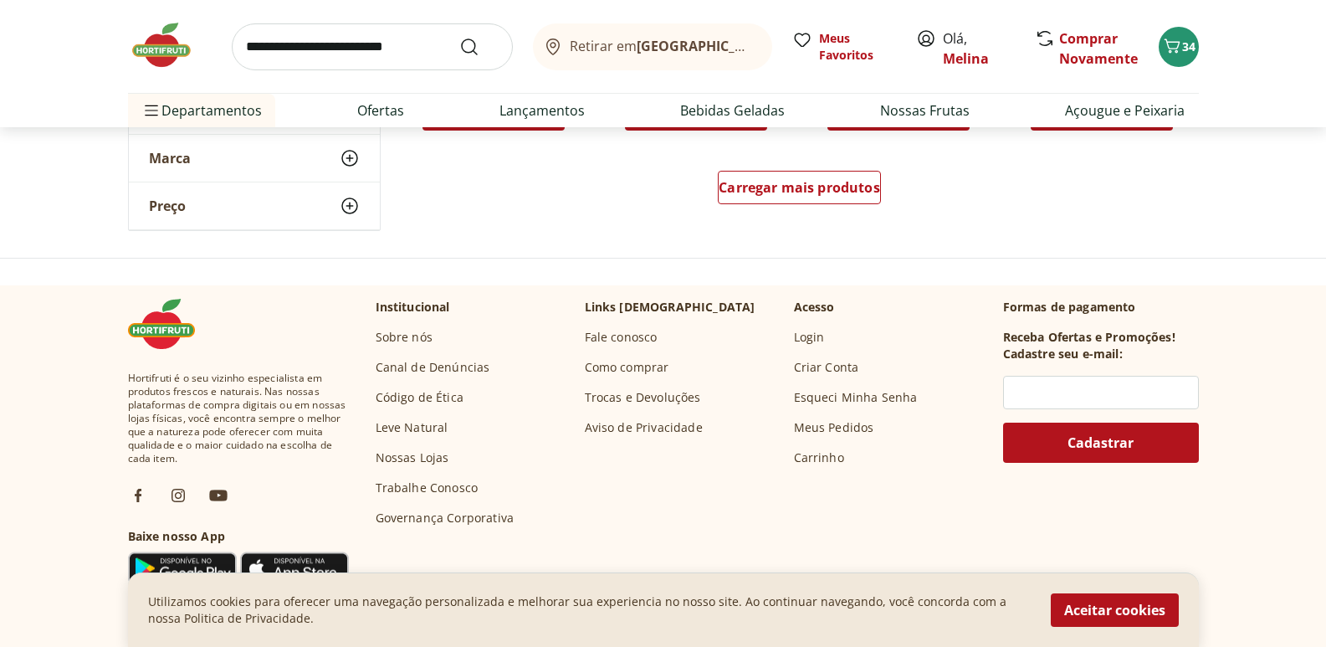
scroll to position [3513, 0]
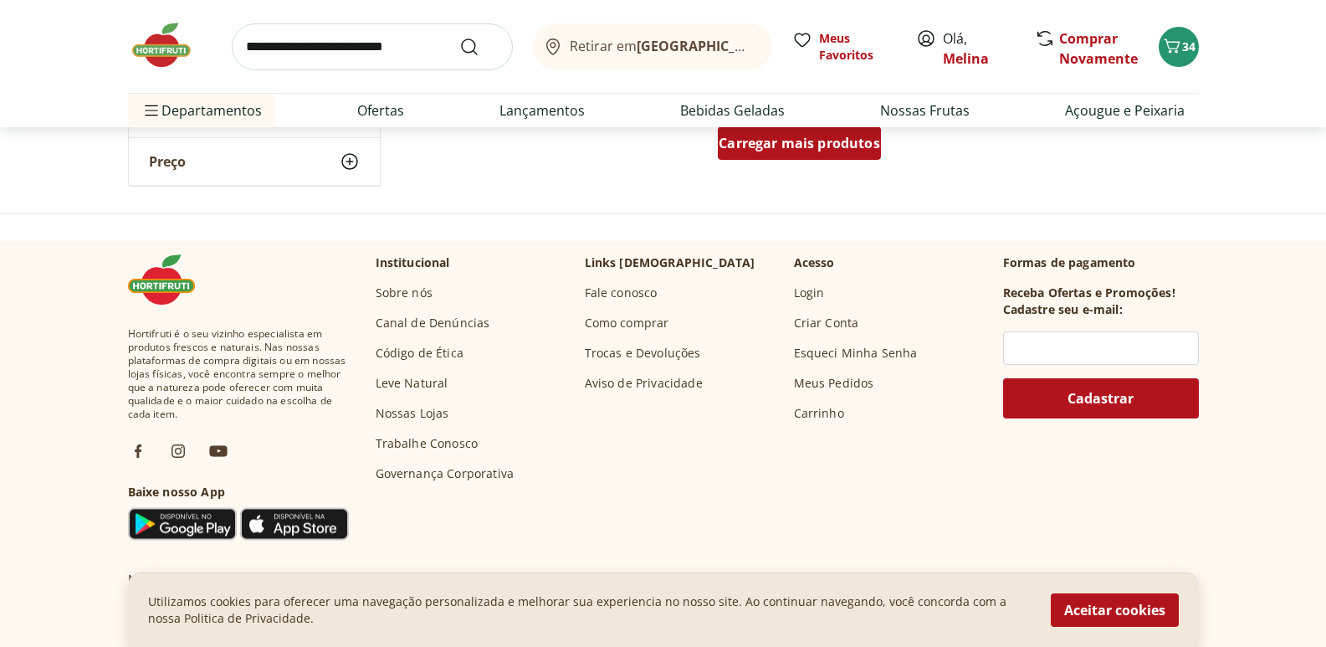
click at [847, 155] on div "Carregar mais produtos" at bounding box center [799, 142] width 163 height 33
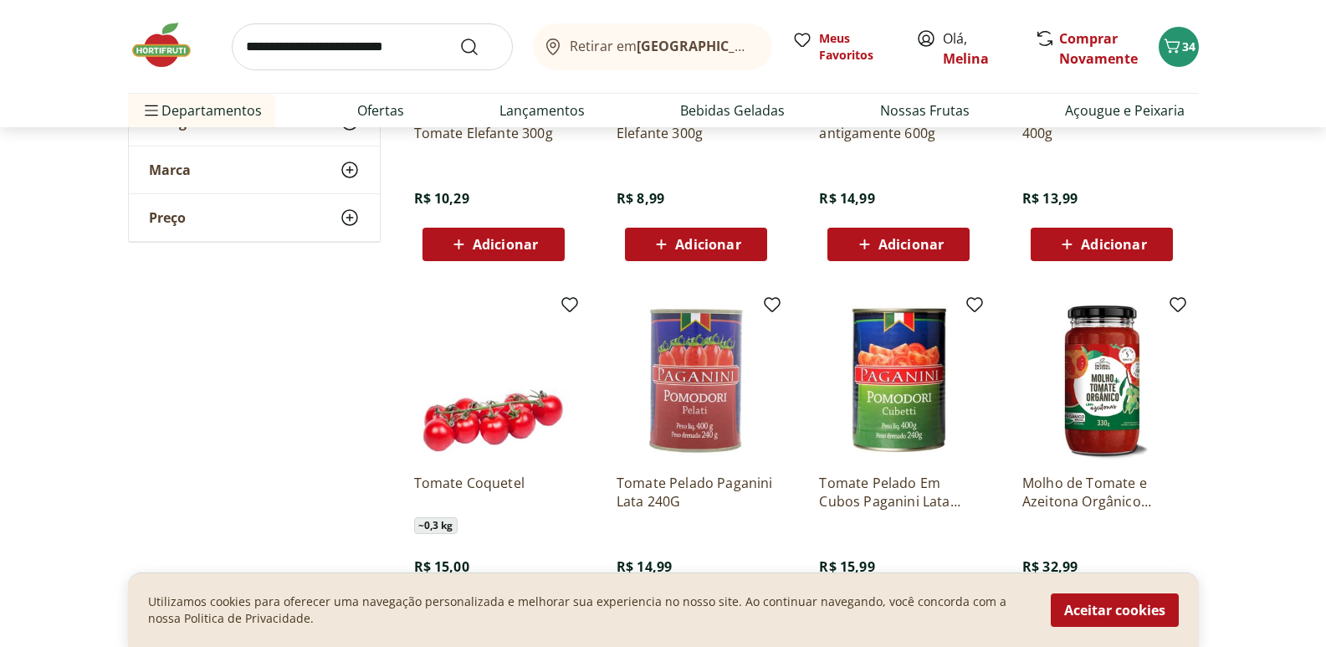
scroll to position [2593, 0]
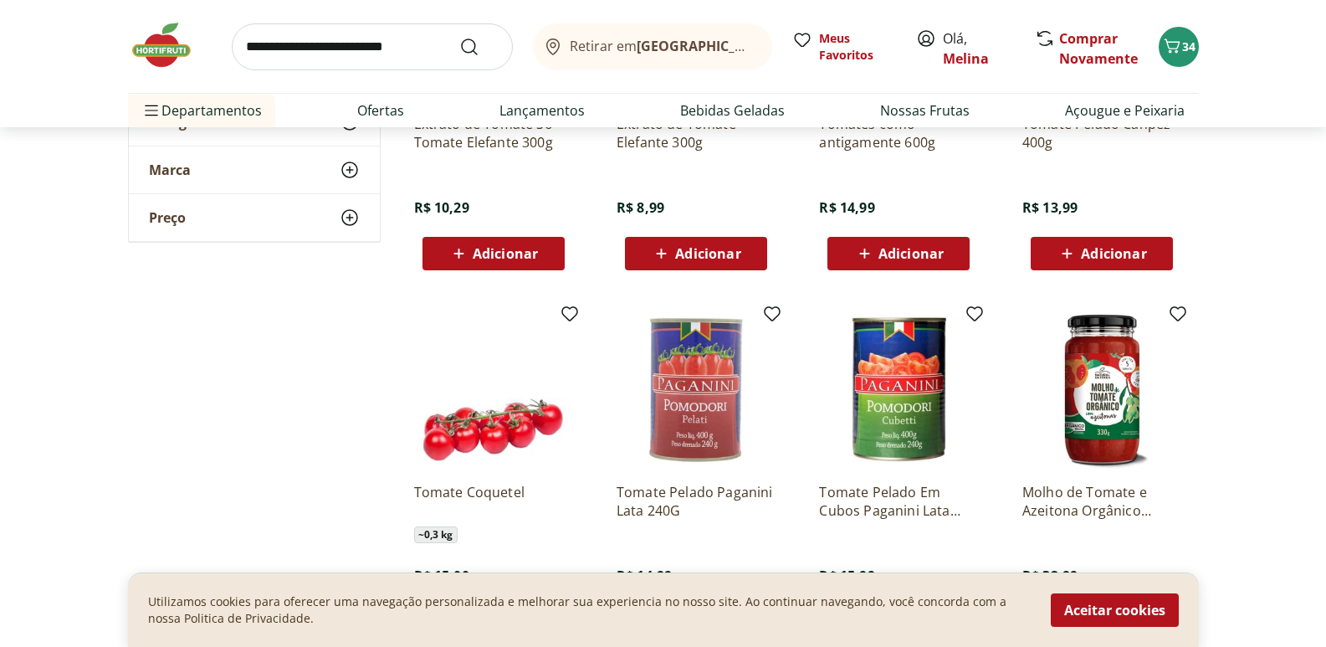
click at [381, 49] on input "search" at bounding box center [372, 46] width 281 height 47
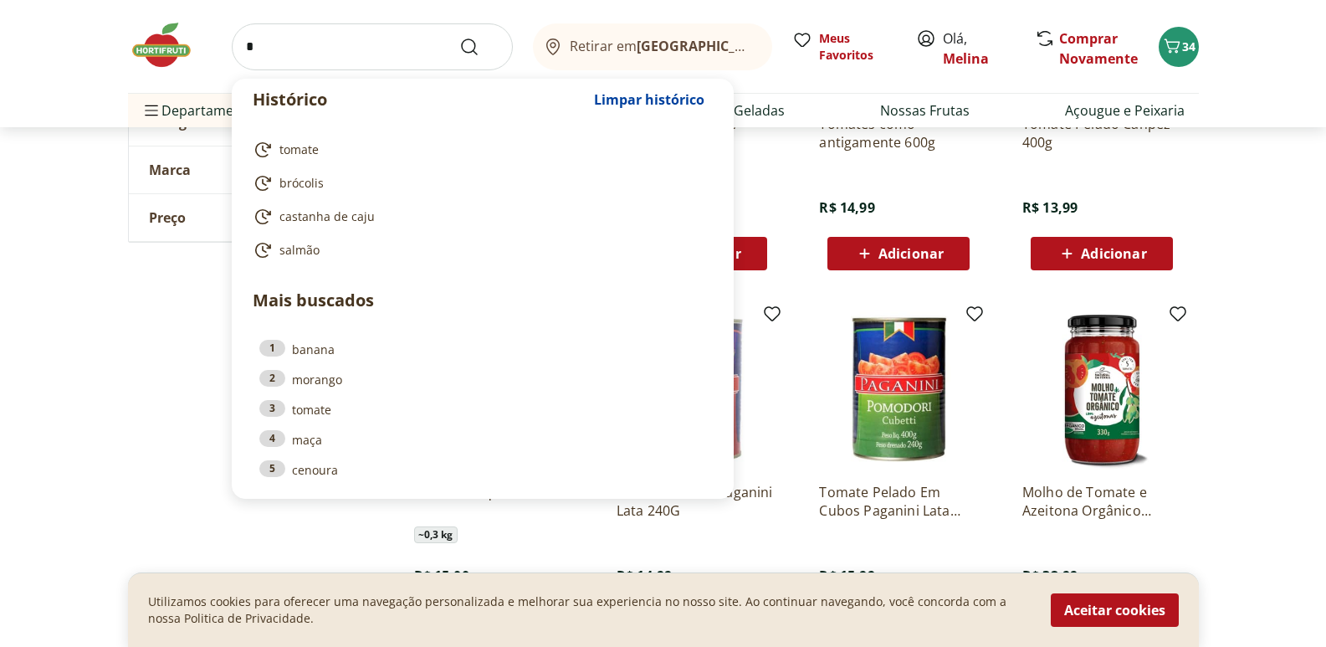
type input "*"
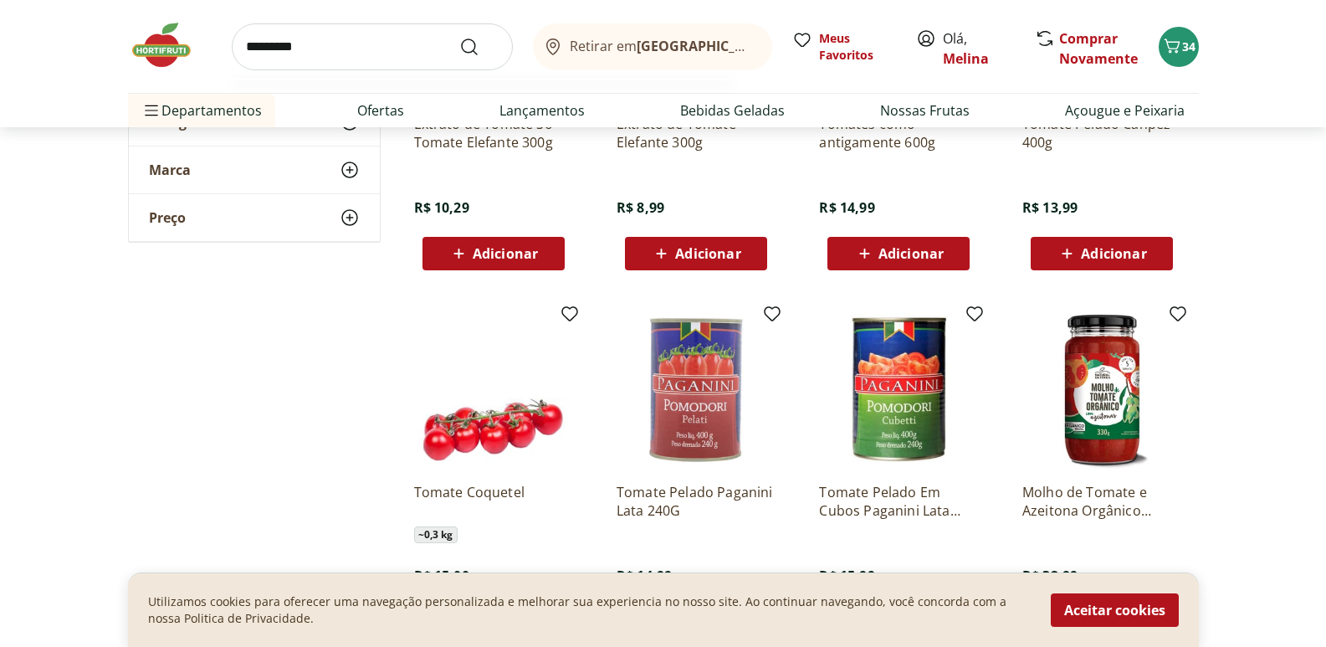
type input "*********"
click at [459, 37] on button "Submit Search" at bounding box center [479, 47] width 40 height 20
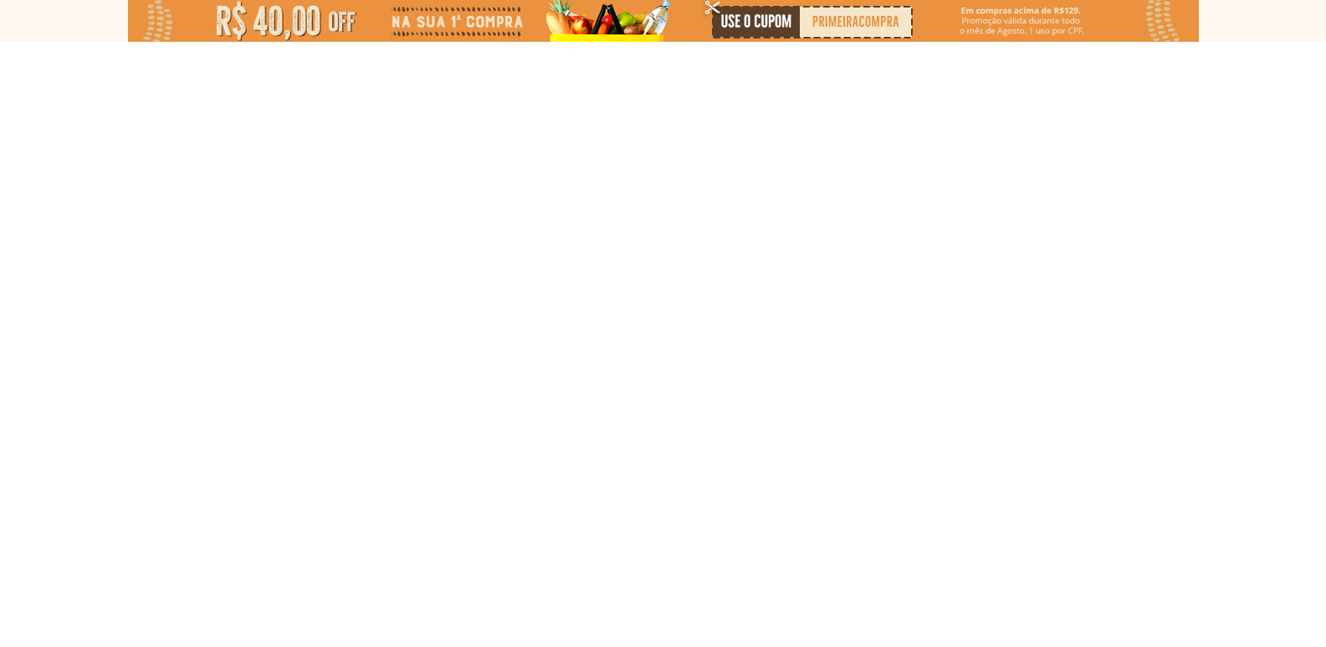
select select "**********"
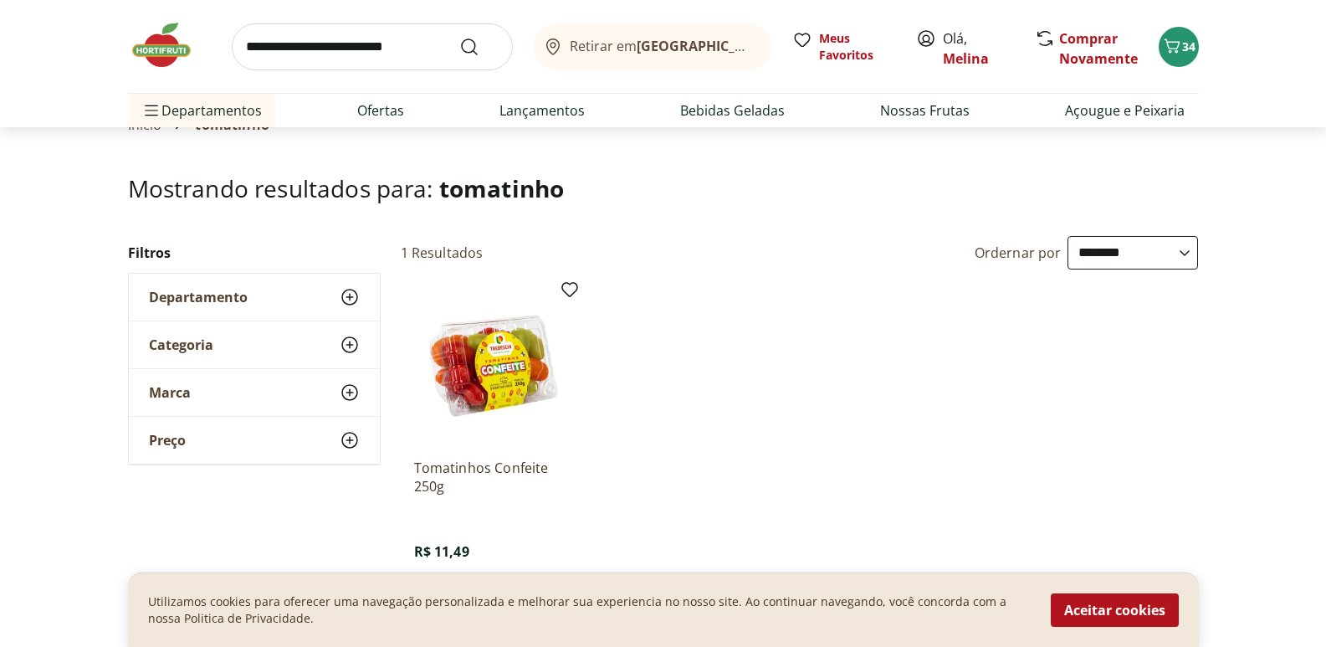
scroll to position [167, 0]
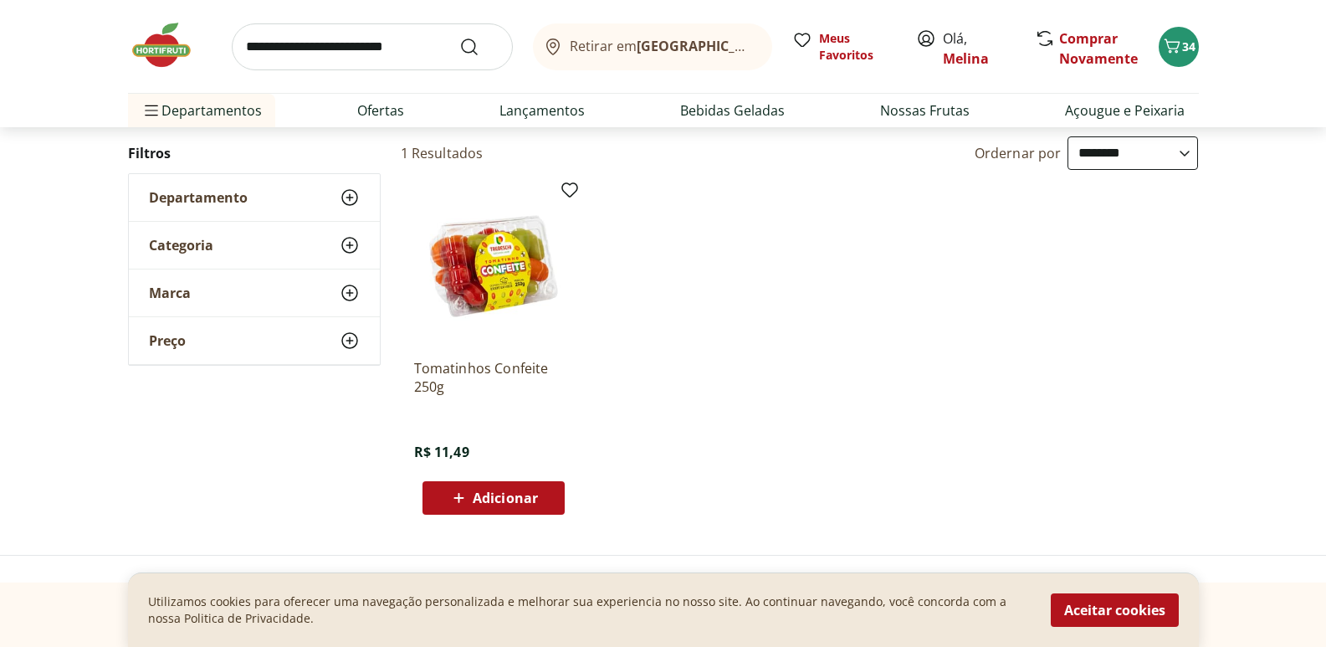
click at [301, 61] on input "search" at bounding box center [372, 46] width 281 height 47
type input "**********"
click at [459, 37] on button "Submit Search" at bounding box center [479, 47] width 40 height 20
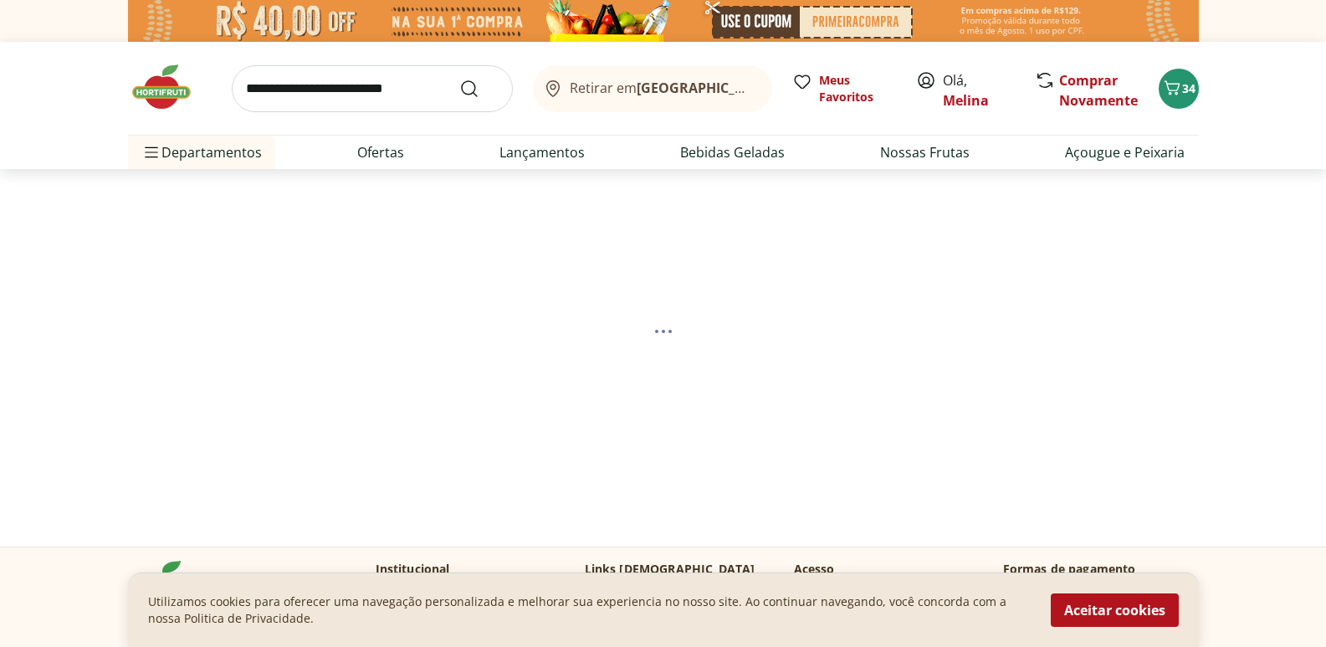
select select "**********"
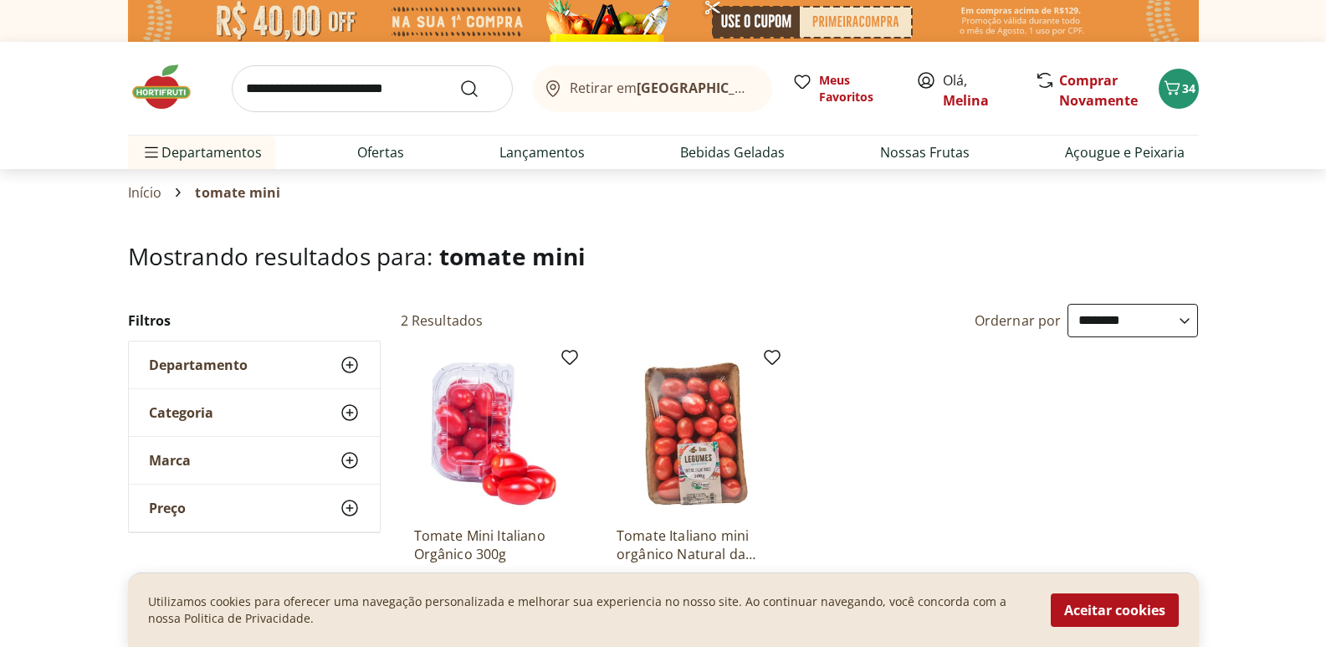
click at [274, 90] on input "search" at bounding box center [372, 88] width 281 height 47
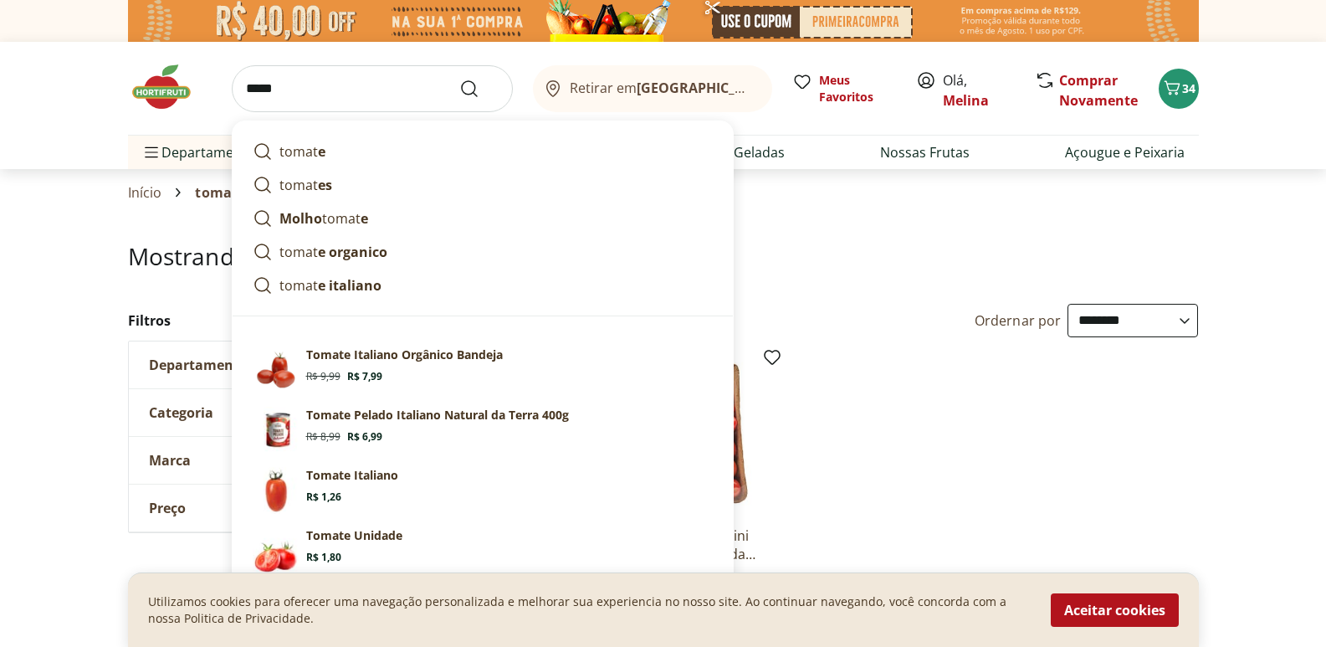
type input "******"
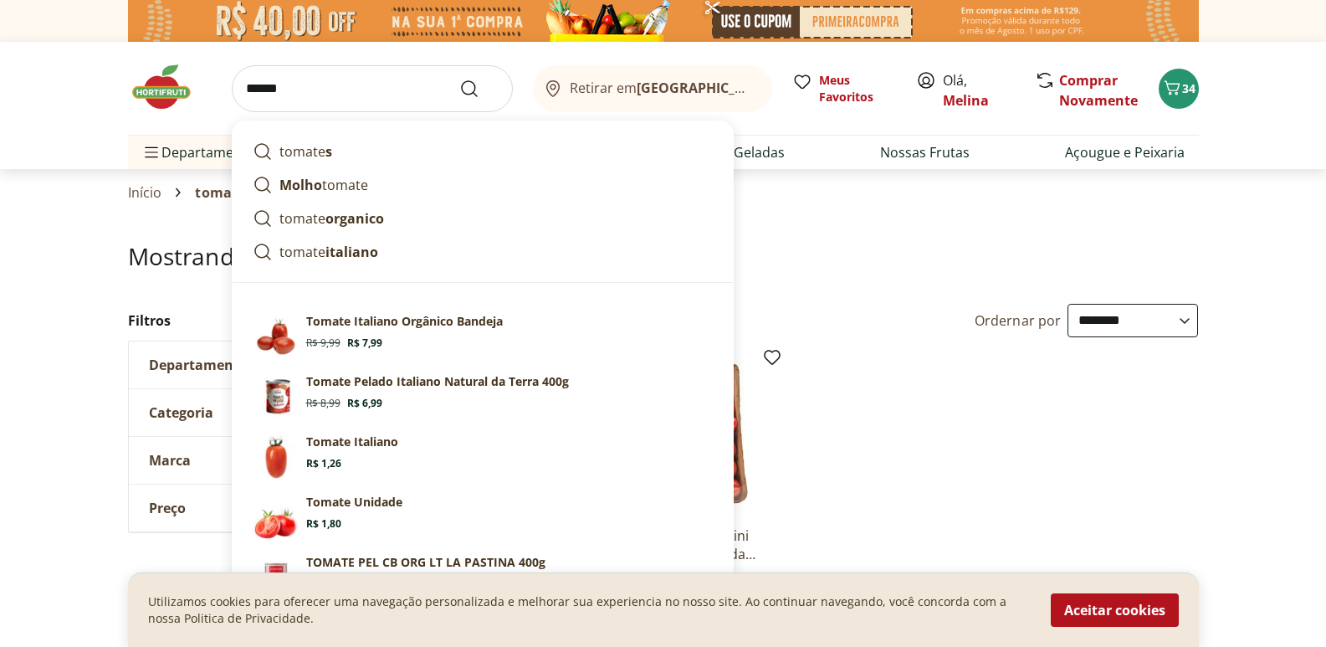
click button "Submit Search" at bounding box center [479, 89] width 40 height 20
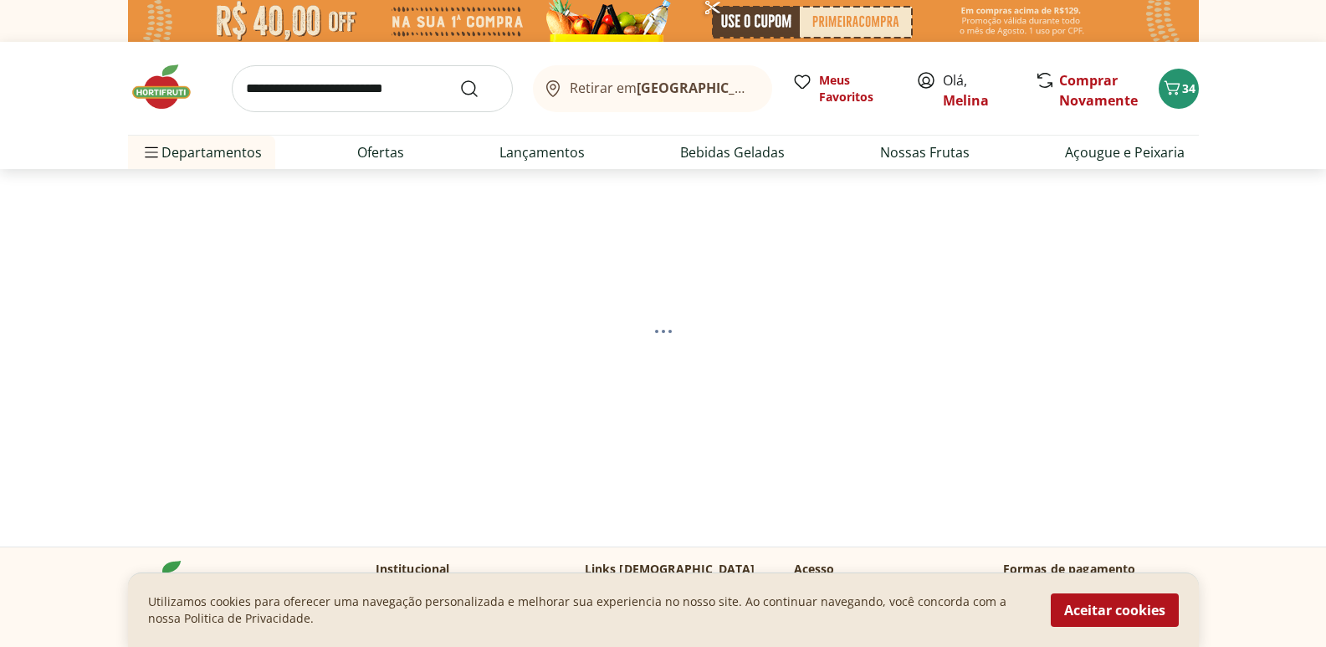
select select "**********"
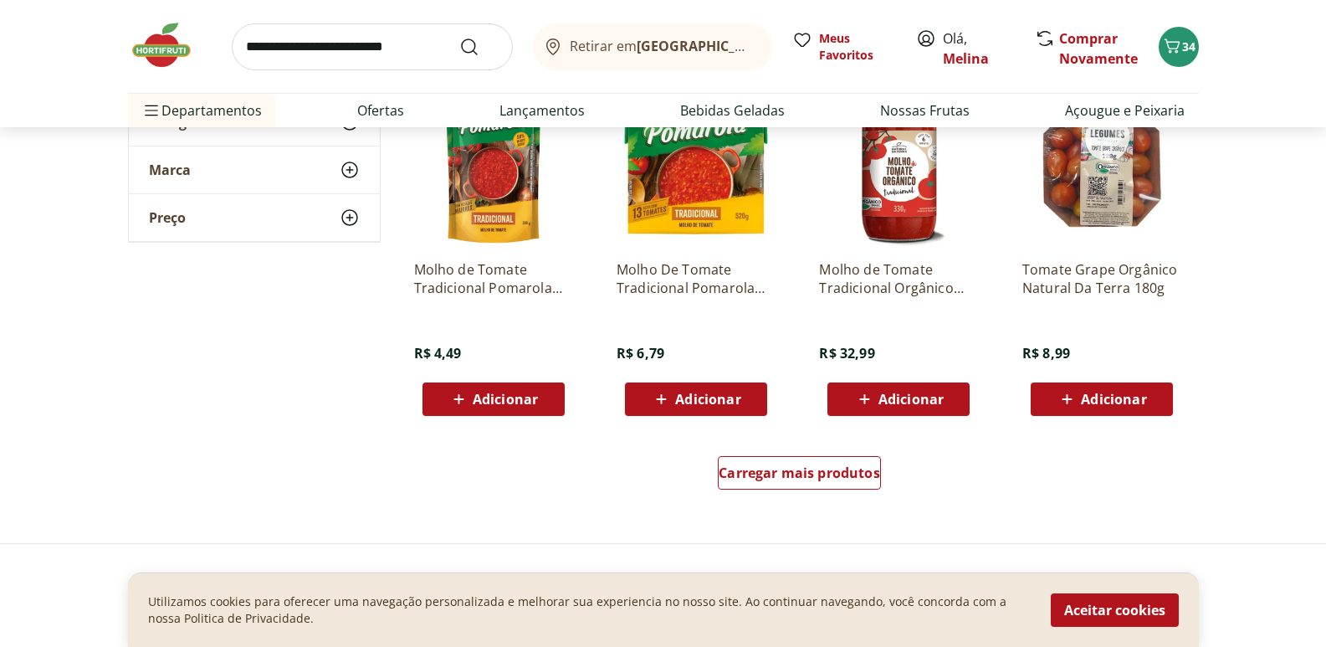
scroll to position [1171, 0]
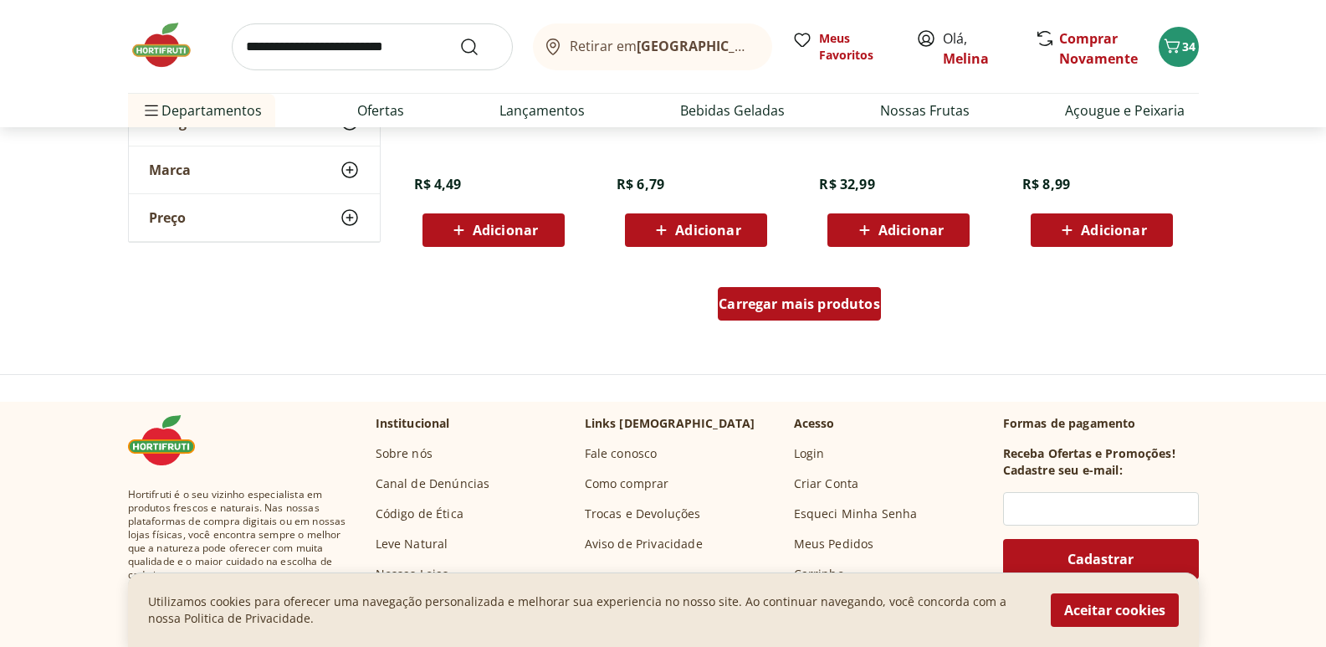
click at [767, 299] on span "Carregar mais produtos" at bounding box center [799, 303] width 161 height 13
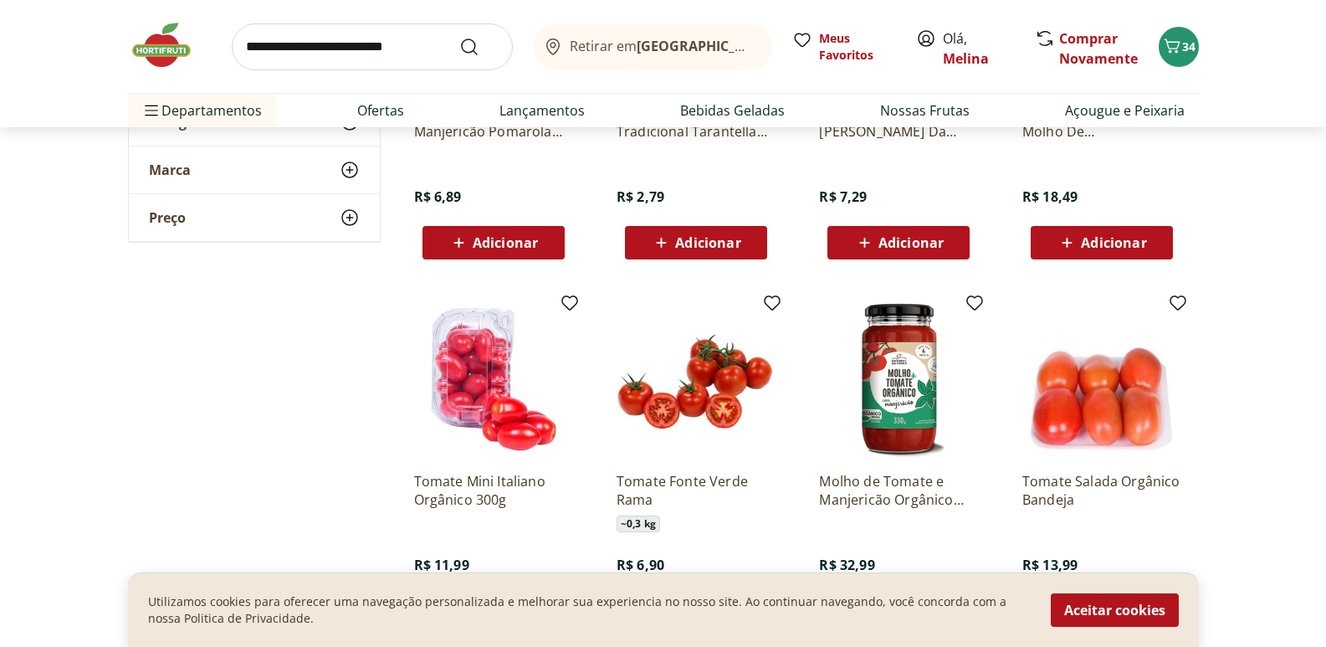
scroll to position [1673, 0]
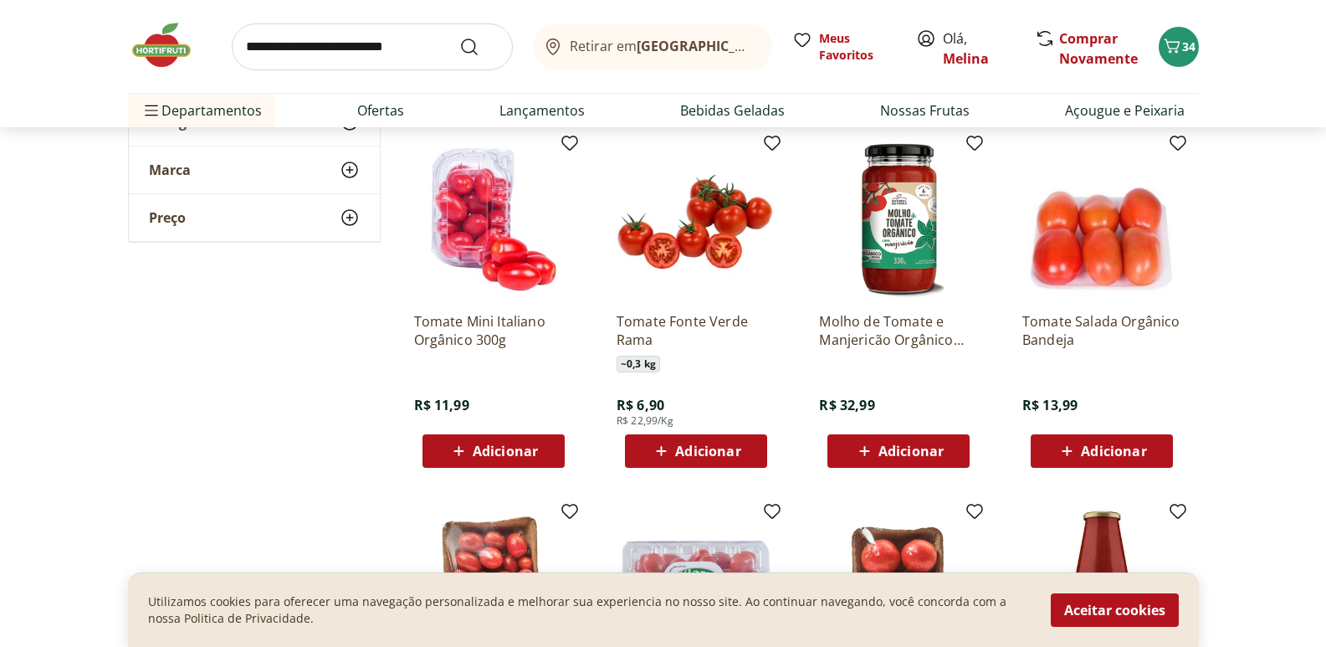
click at [498, 449] on span "Adicionar" at bounding box center [505, 450] width 65 height 13
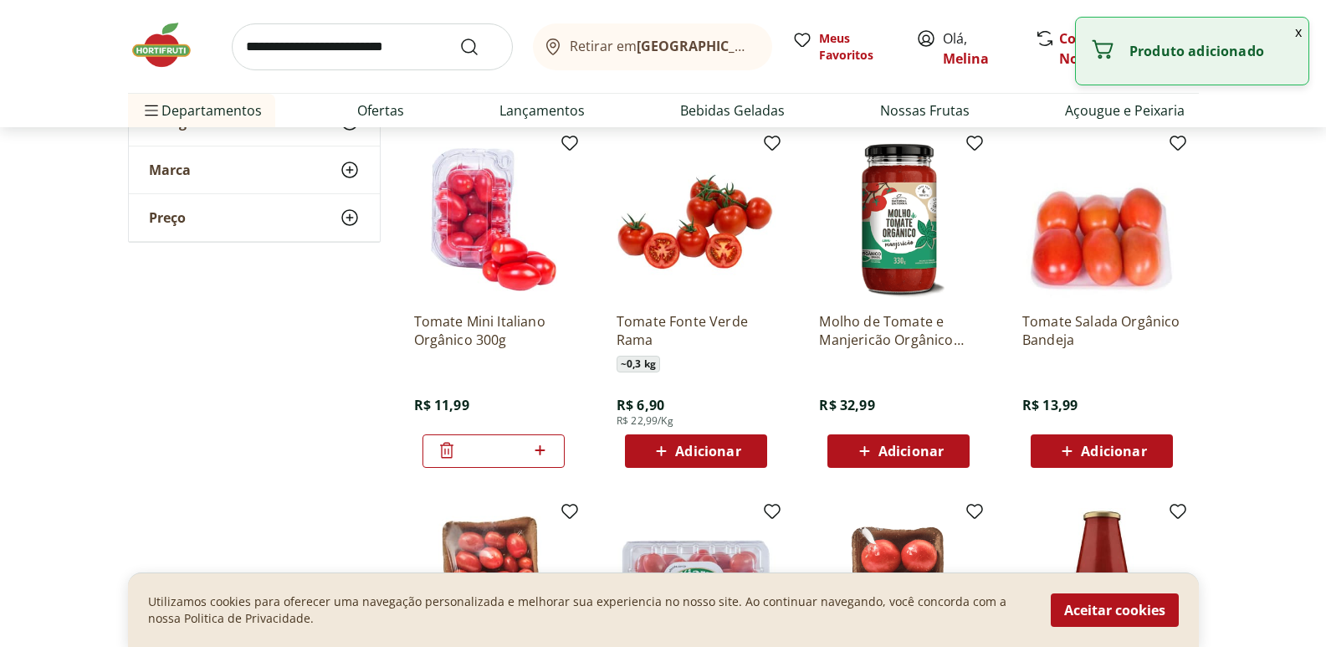
click at [540, 448] on icon at bounding box center [540, 450] width 10 height 10
type input "*"
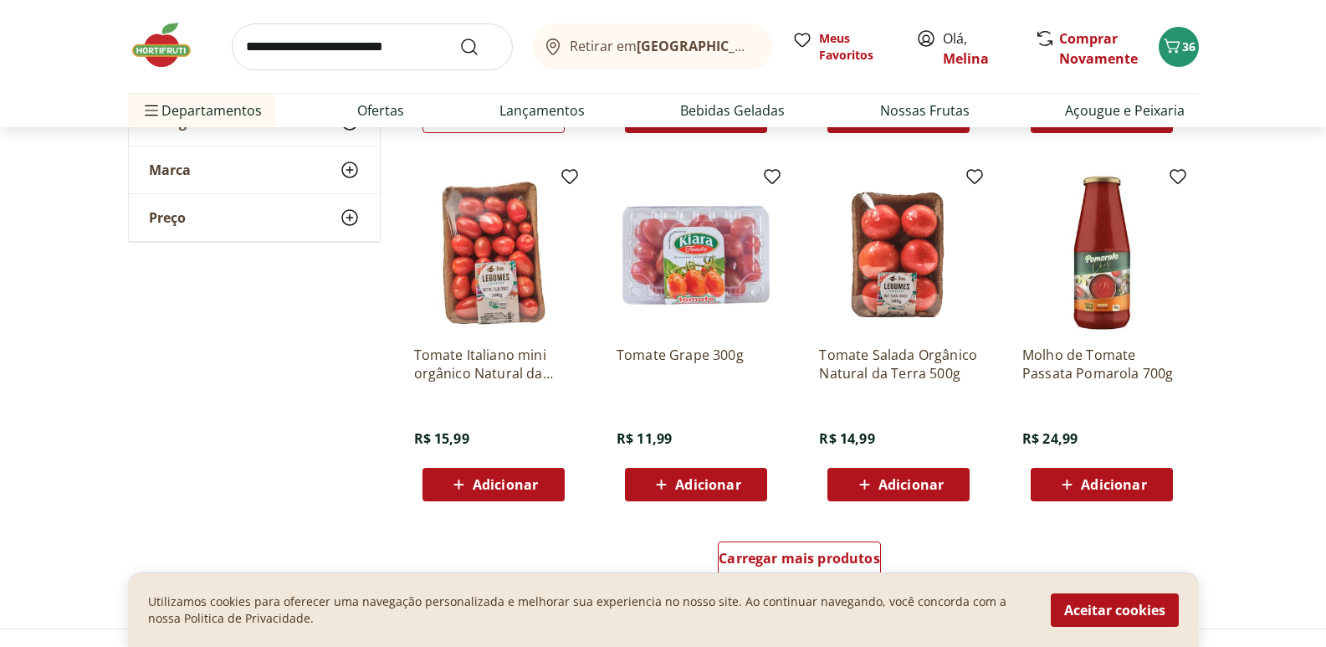
scroll to position [2175, 0]
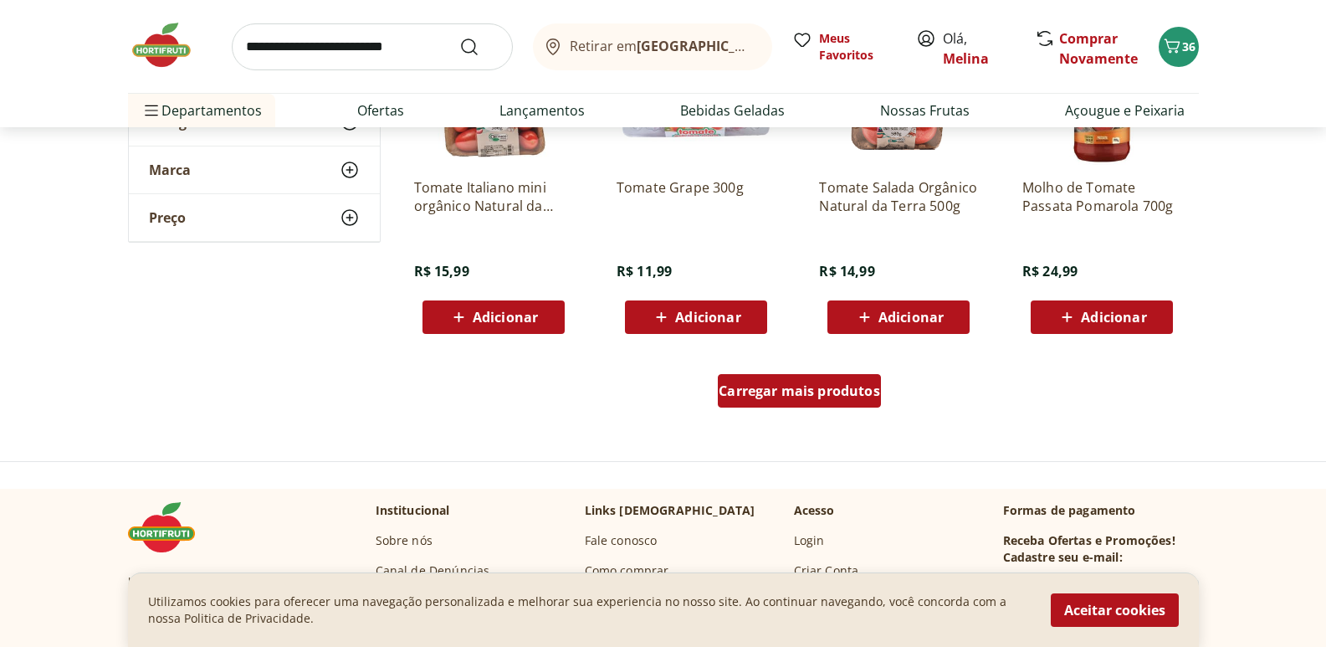
click at [798, 403] on div "Carregar mais produtos" at bounding box center [799, 390] width 163 height 33
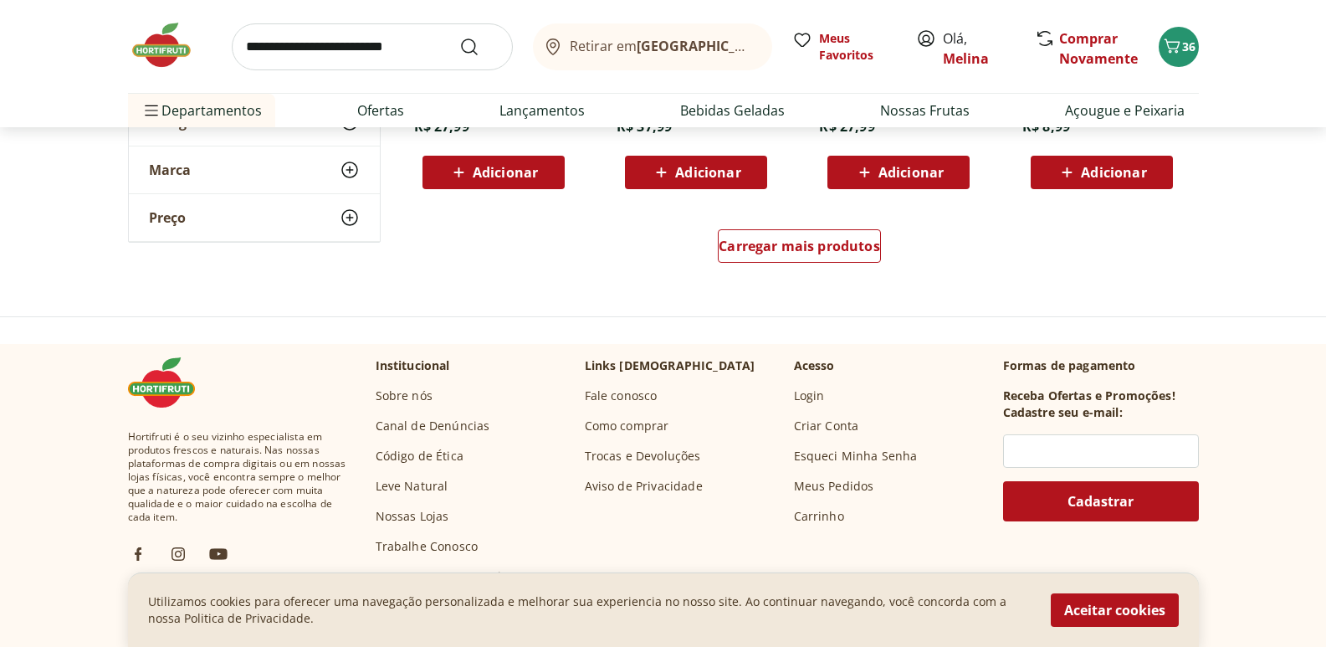
scroll to position [3430, 0]
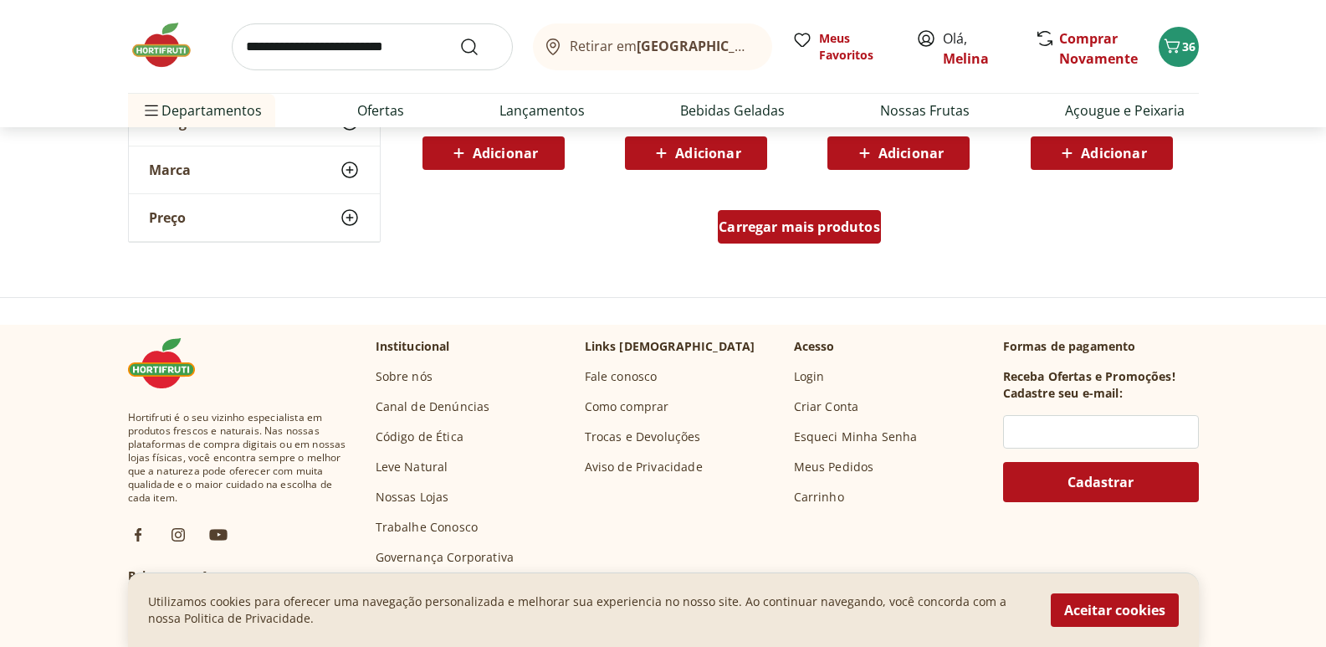
click at [864, 220] on span "Carregar mais produtos" at bounding box center [799, 226] width 161 height 13
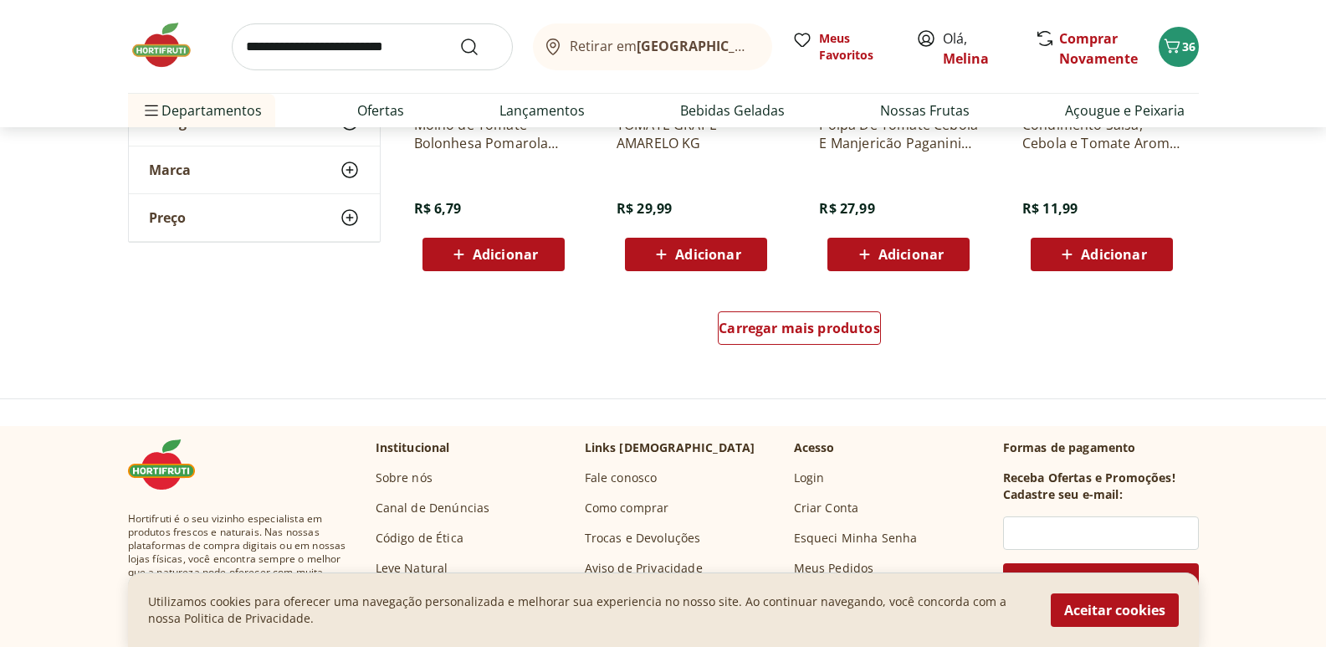
scroll to position [4434, 0]
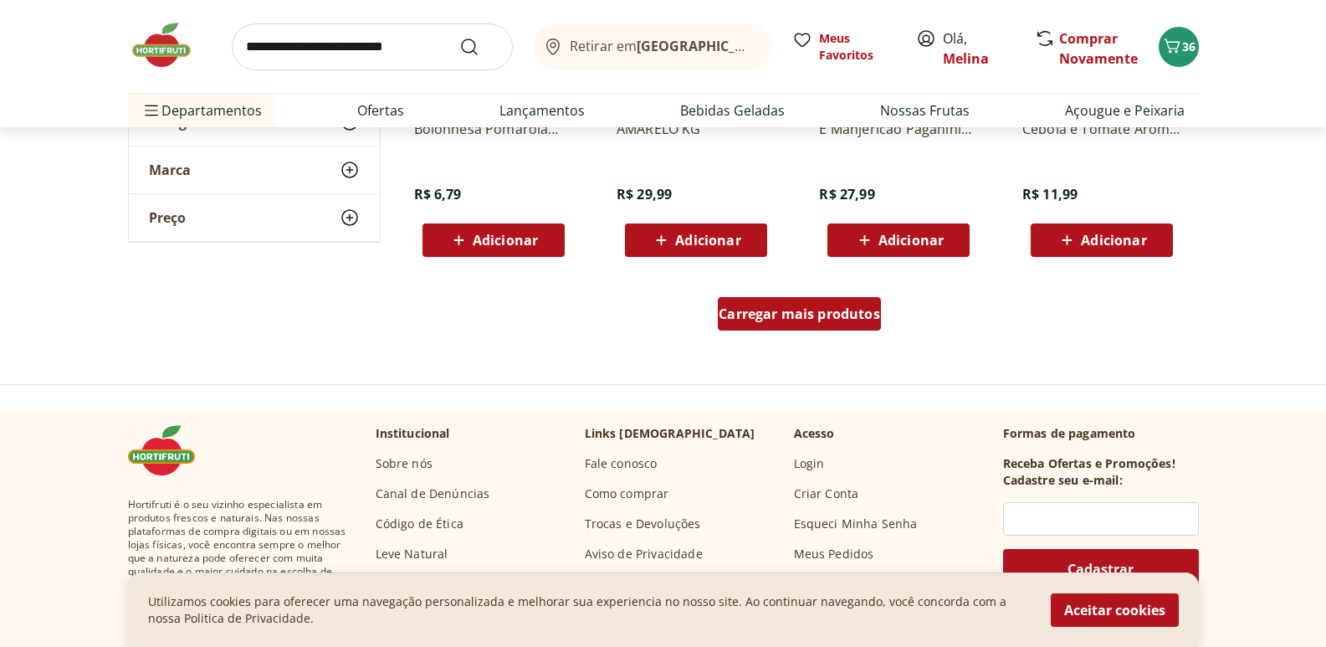
click at [813, 310] on span "Carregar mais produtos" at bounding box center [799, 313] width 161 height 13
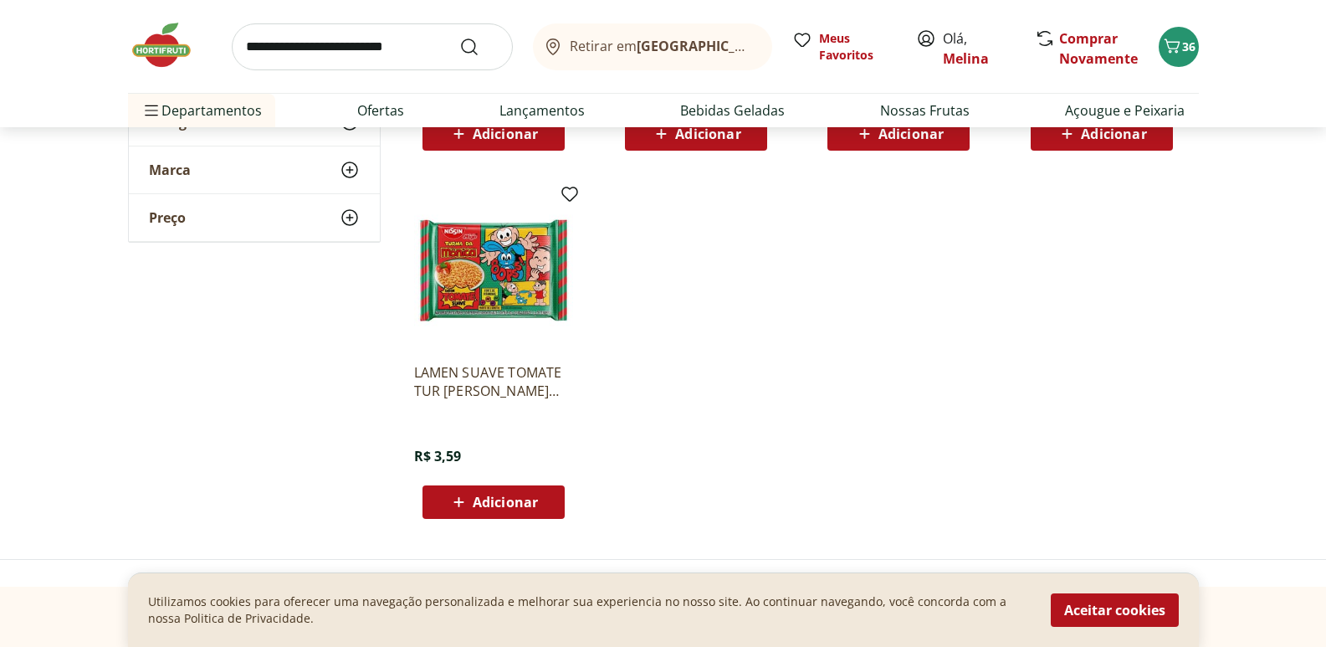
scroll to position [4935, 0]
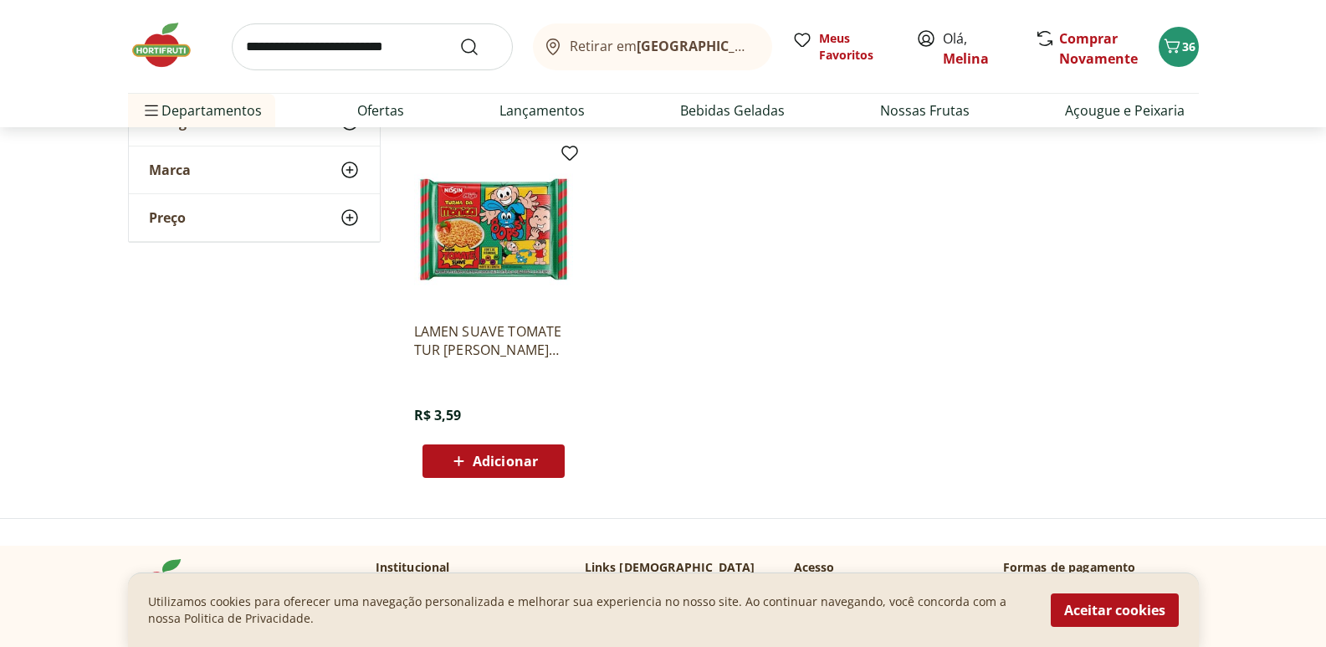
click at [347, 55] on input "search" at bounding box center [372, 46] width 281 height 47
type input "******"
click at [459, 37] on button "Submit Search" at bounding box center [479, 47] width 40 height 20
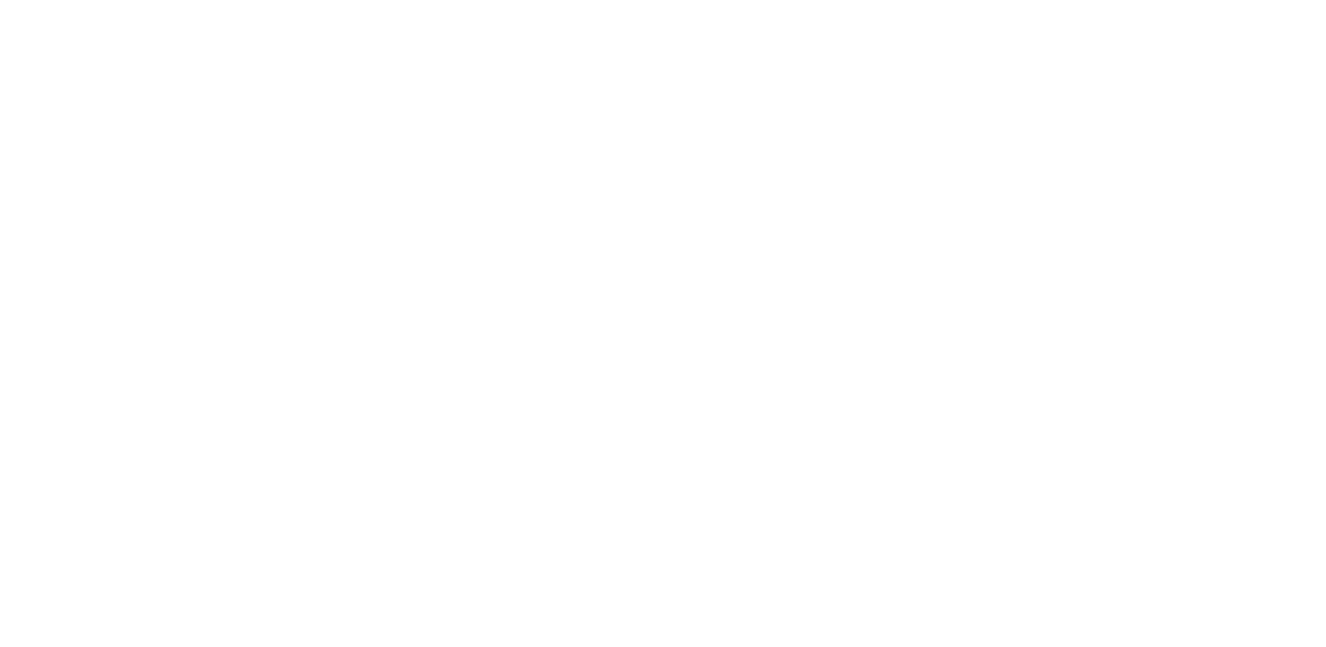
select select "**********"
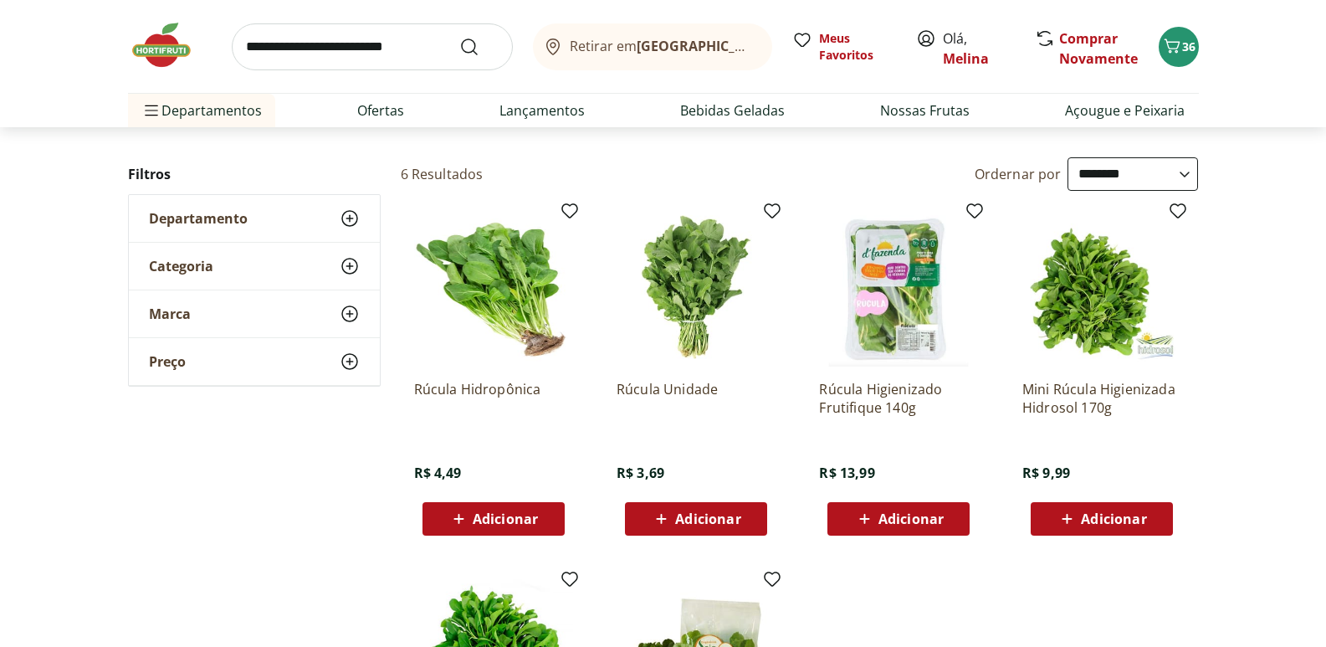
scroll to position [167, 0]
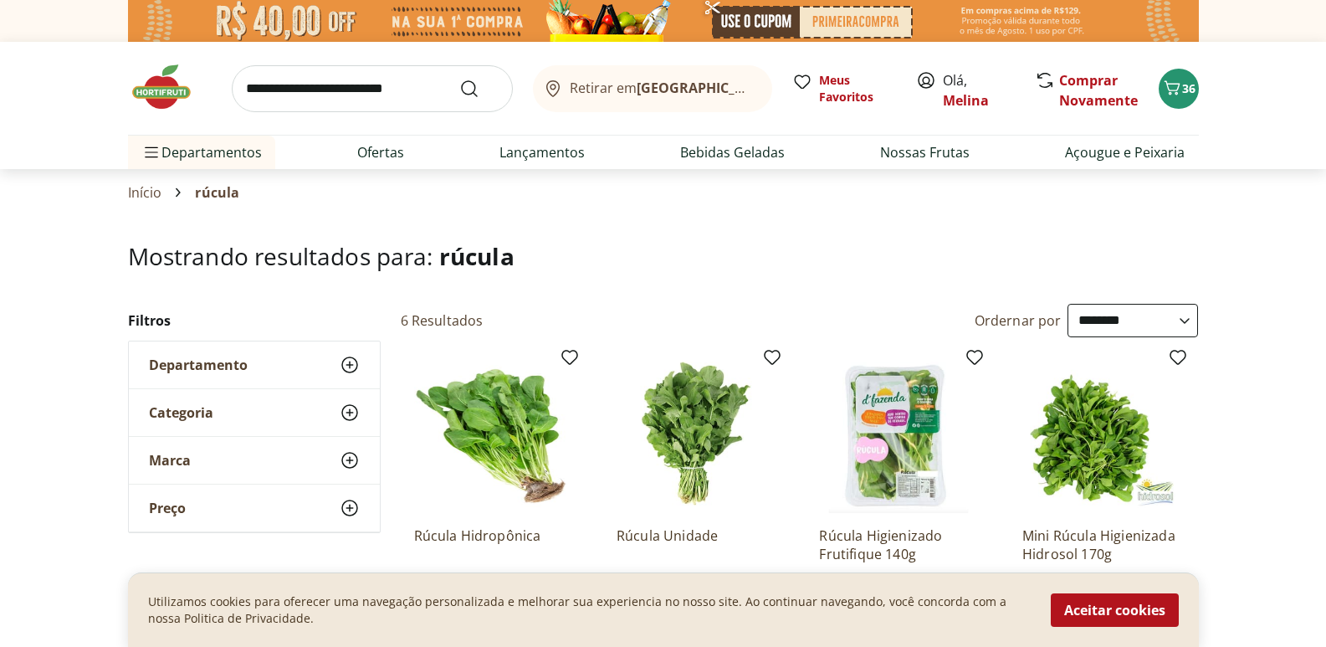
select select "**********"
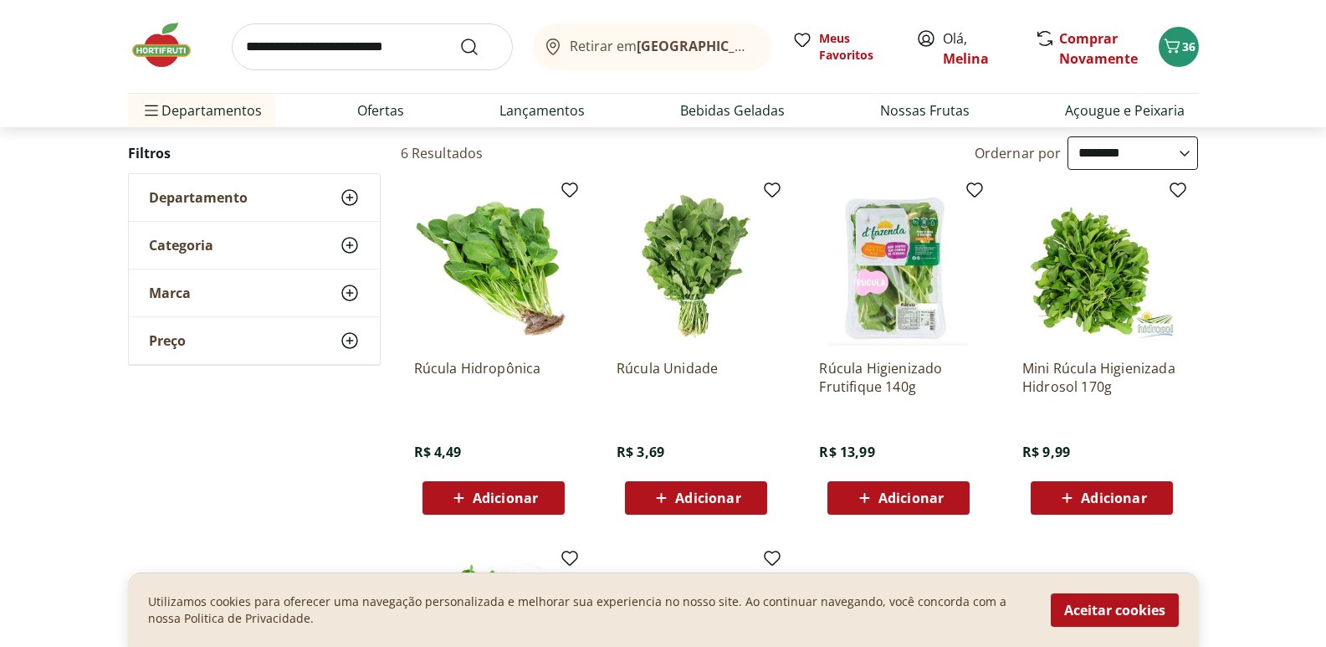
click at [713, 498] on span "Adicionar" at bounding box center [707, 497] width 65 height 13
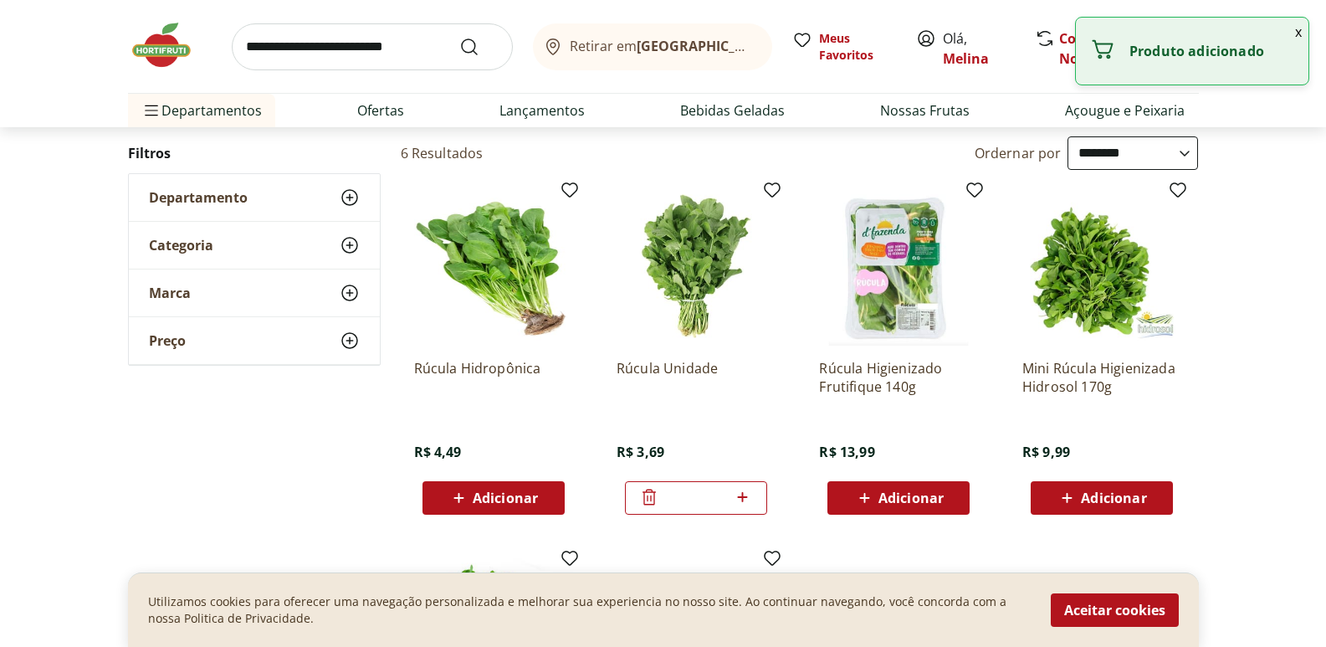
click at [750, 495] on icon at bounding box center [742, 497] width 21 height 20
type input "*"
click at [428, 39] on input "search" at bounding box center [372, 46] width 281 height 47
type input "******"
click at [459, 37] on button "Submit Search" at bounding box center [479, 47] width 40 height 20
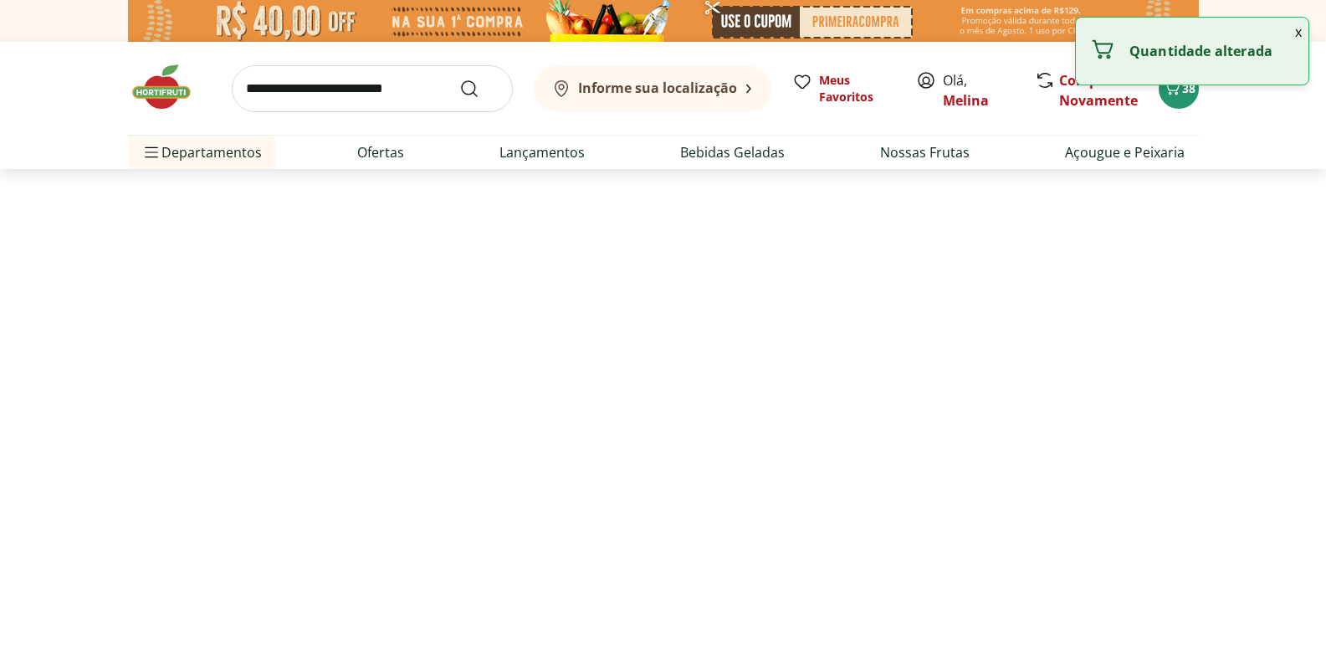
select select "**********"
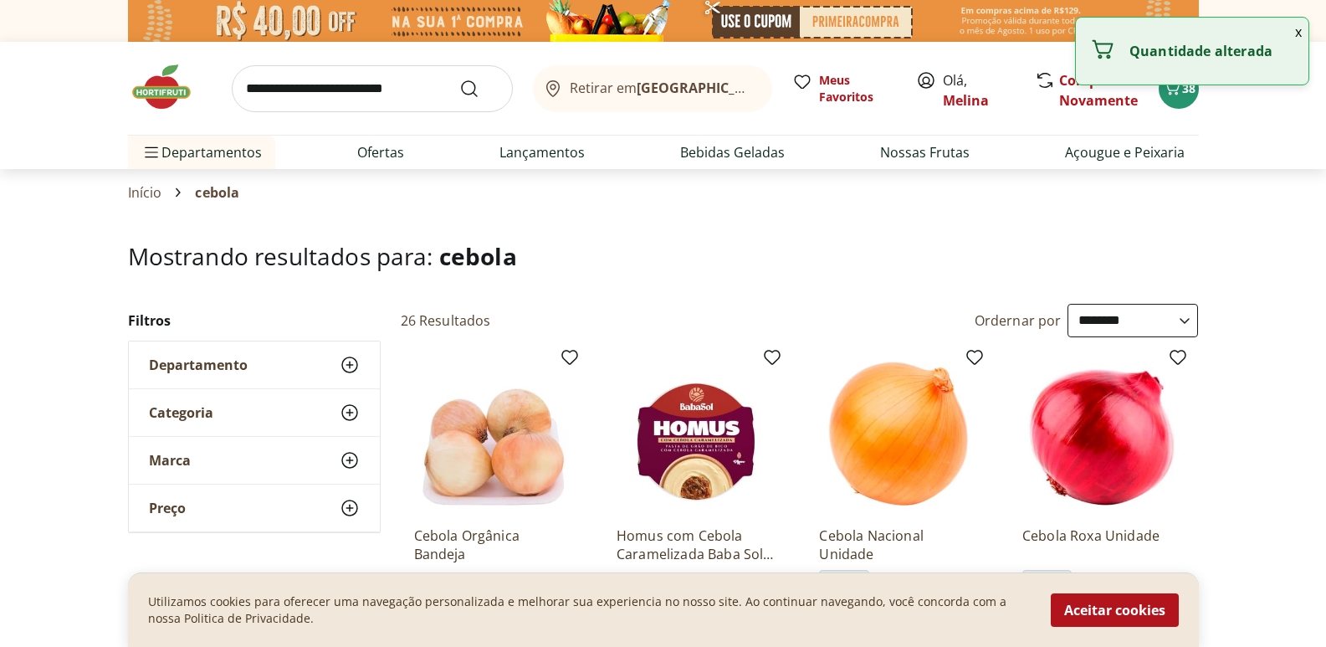
scroll to position [167, 0]
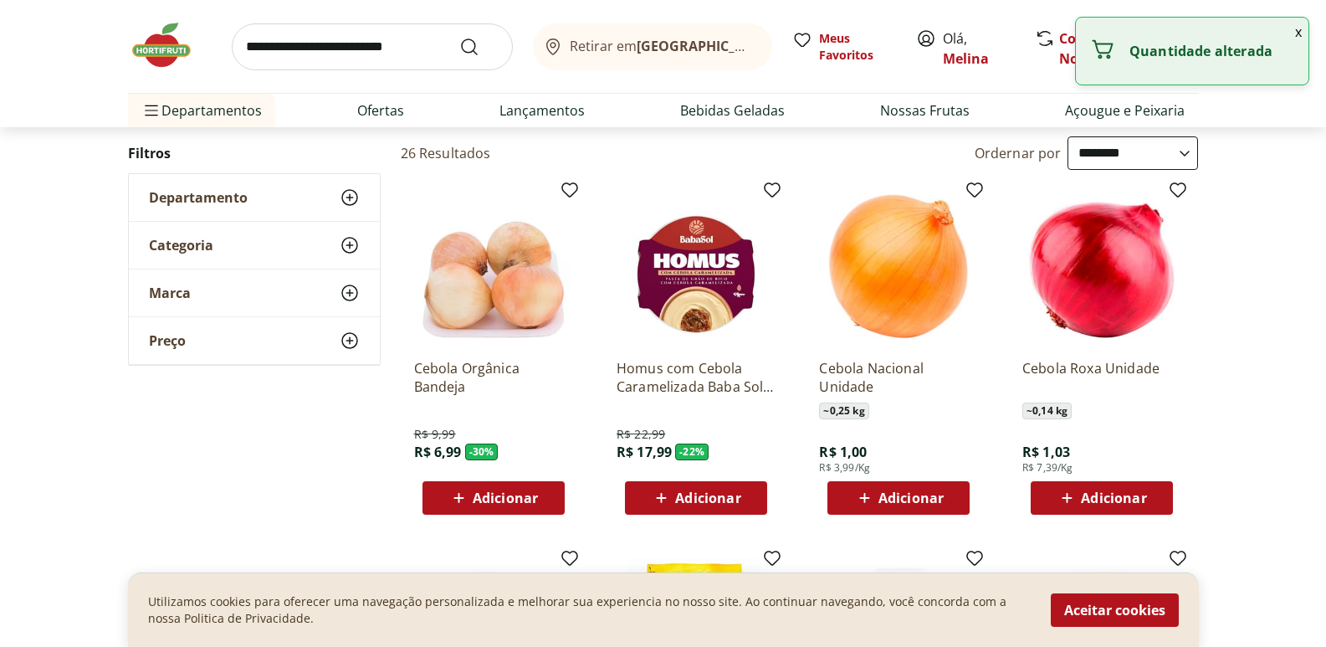
click at [896, 494] on span "Adicionar" at bounding box center [910, 497] width 65 height 13
click at [944, 493] on icon at bounding box center [945, 497] width 21 height 20
type input "*"
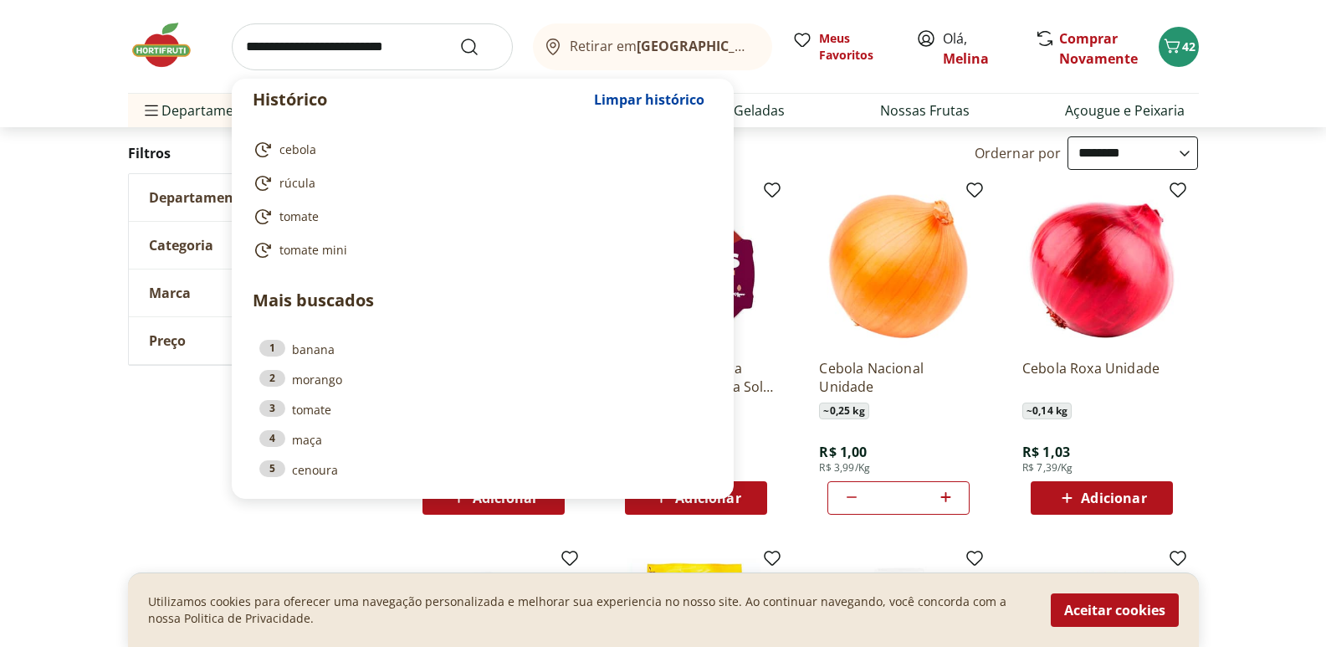
click at [405, 49] on input "search" at bounding box center [372, 46] width 281 height 47
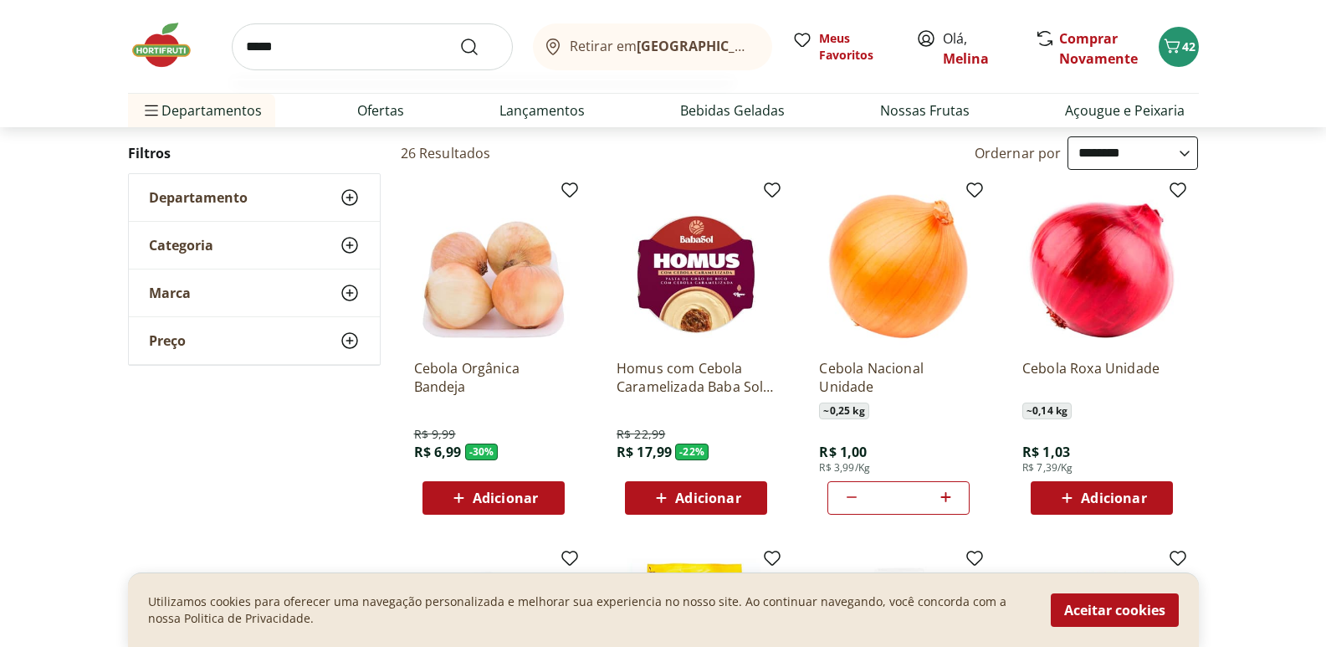
type input "*****"
click at [459, 37] on button "Submit Search" at bounding box center [479, 47] width 40 height 20
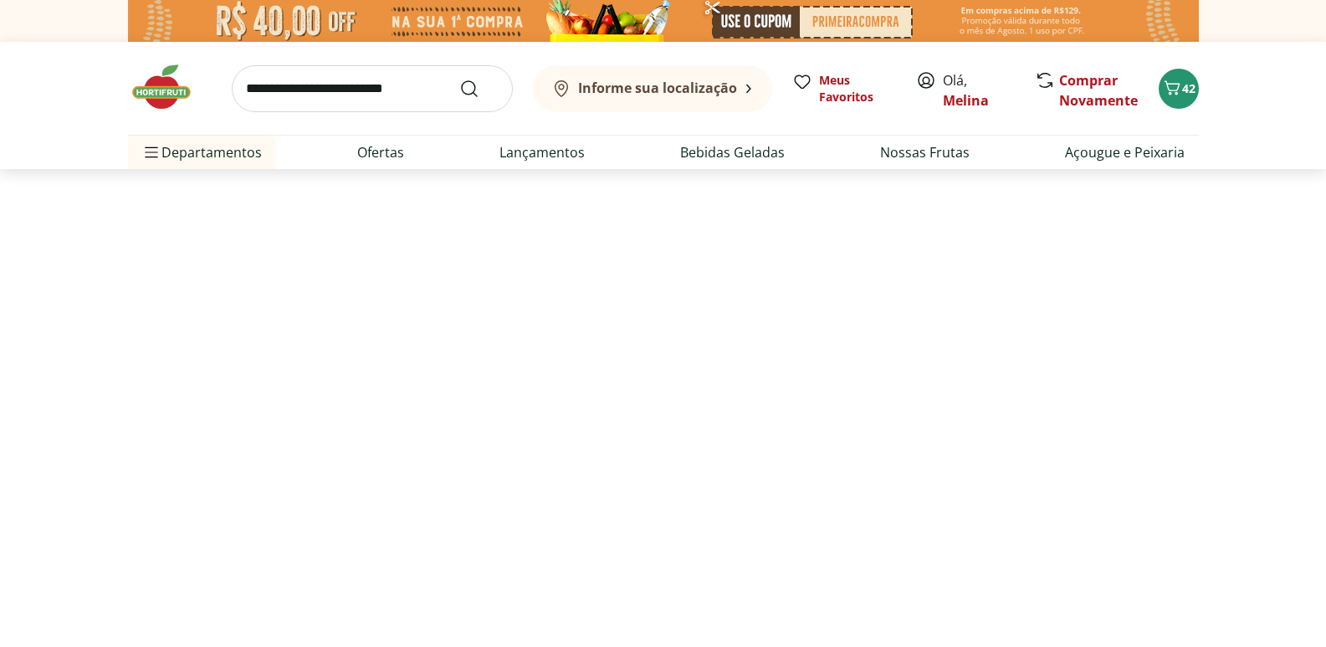
select select "**********"
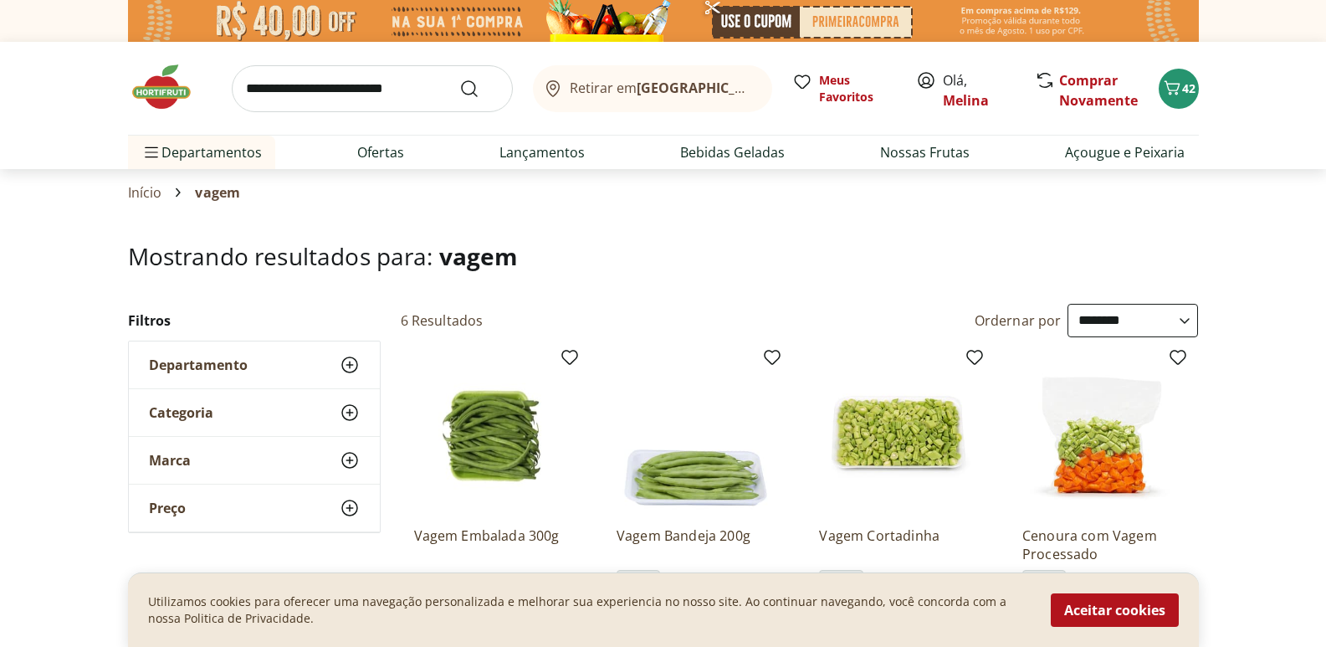
scroll to position [251, 0]
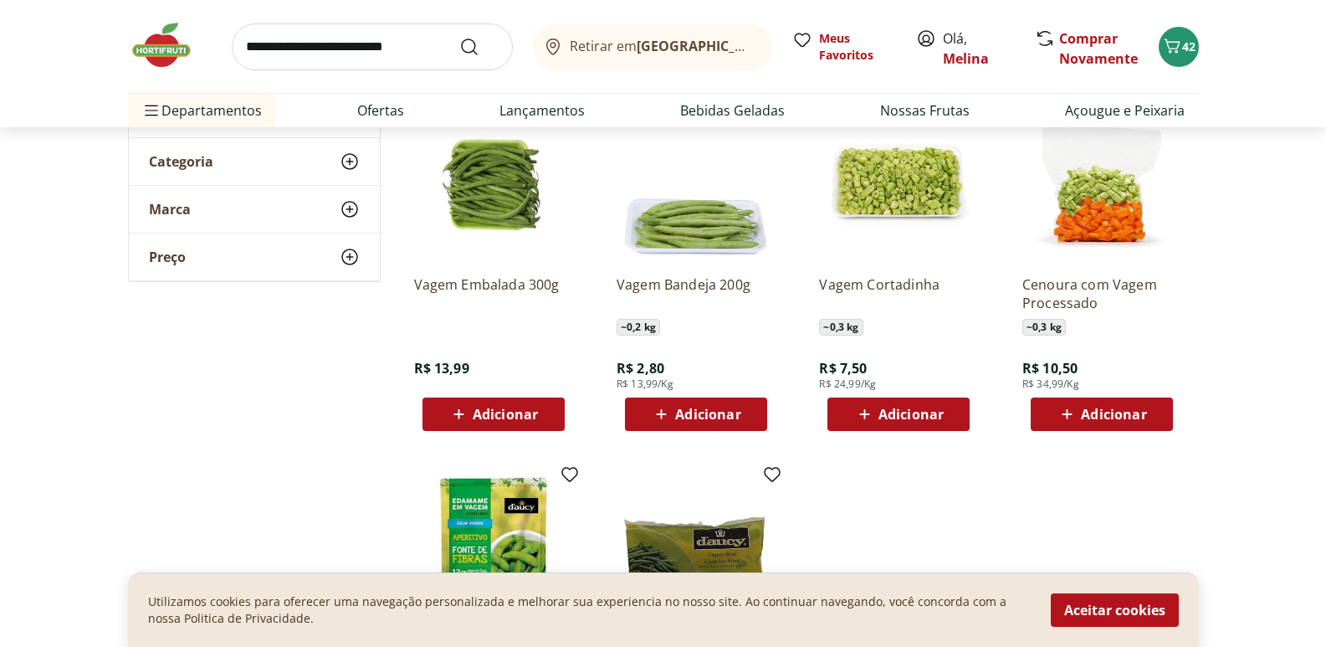
click at [504, 407] on span "Adicionar" at bounding box center [505, 413] width 65 height 13
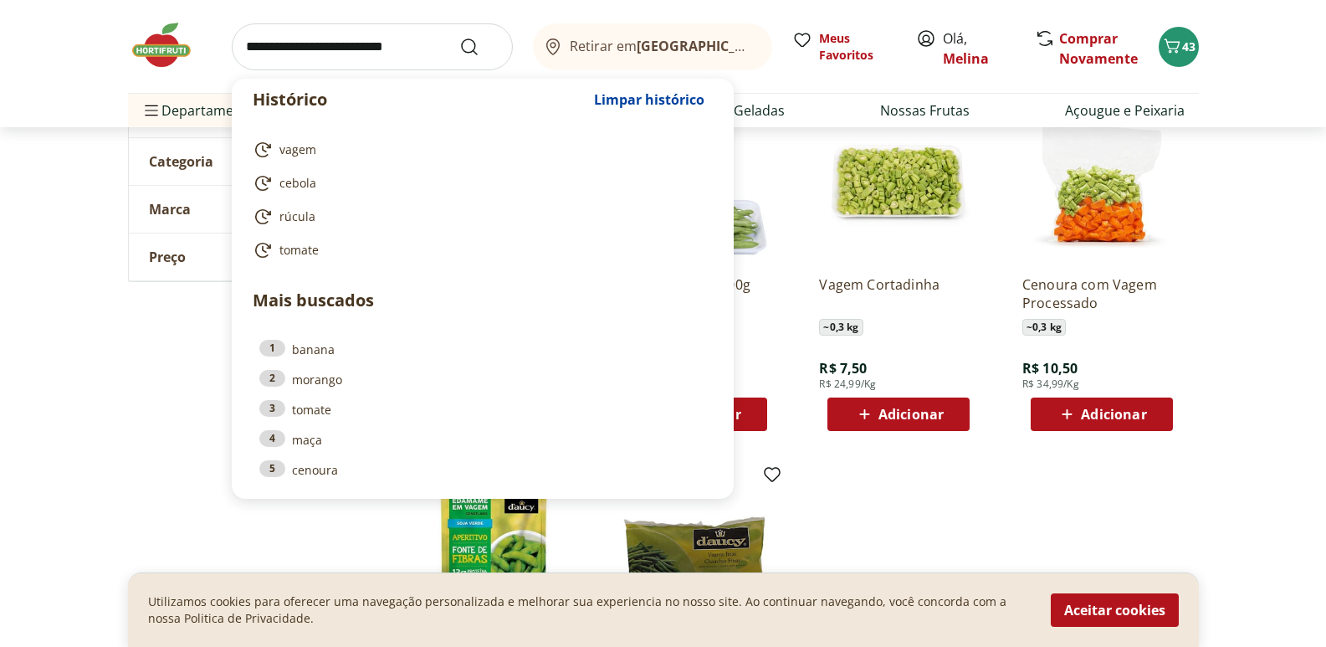
click at [437, 46] on input "search" at bounding box center [372, 46] width 281 height 47
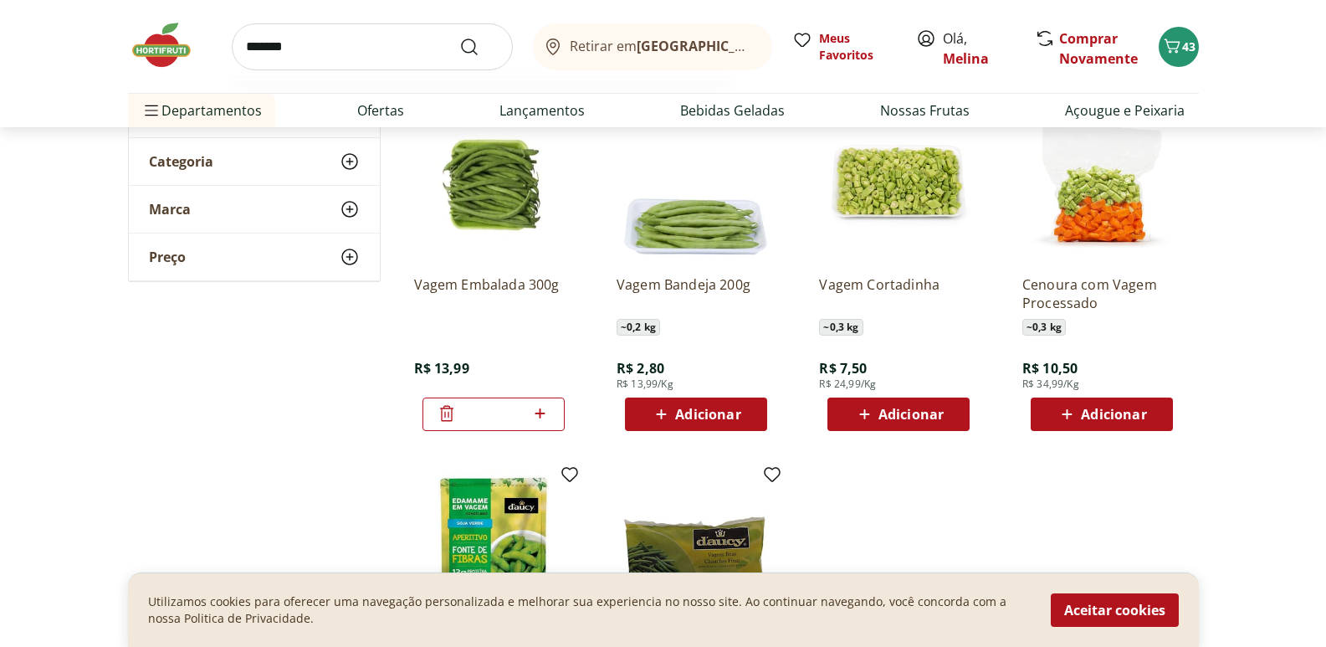
type input "*******"
click at [459, 37] on button "Submit Search" at bounding box center [479, 47] width 40 height 20
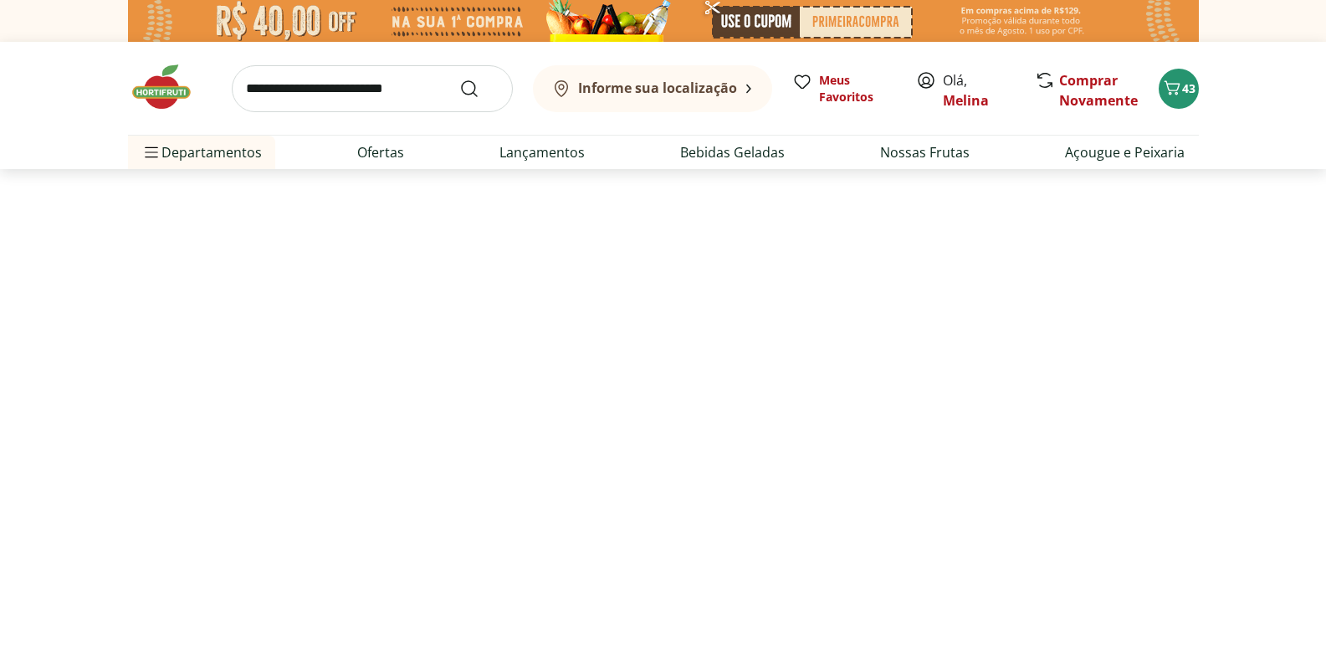
select select "**********"
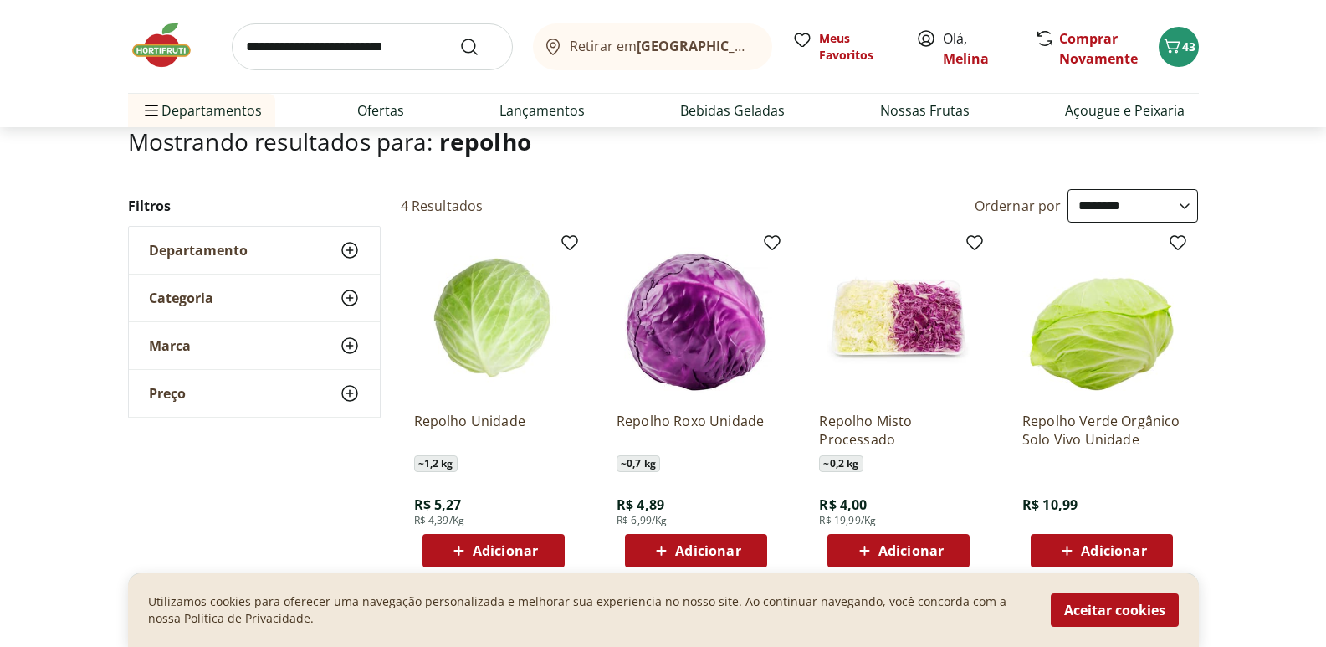
scroll to position [167, 0]
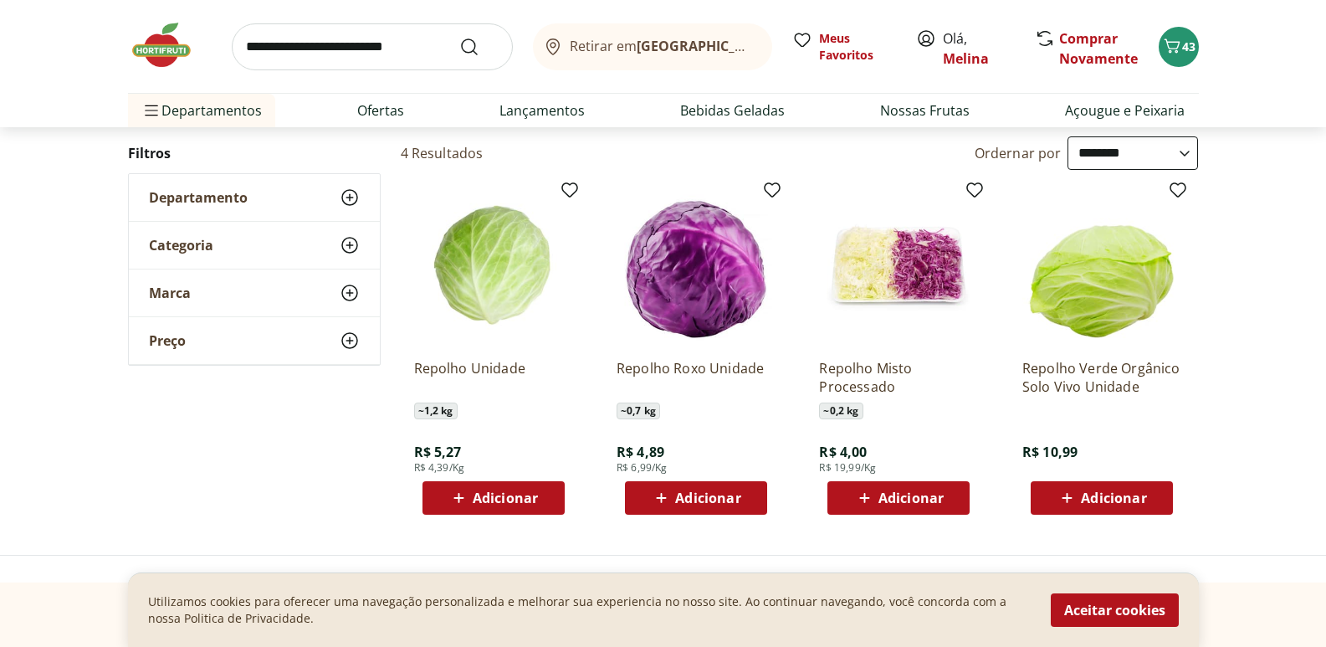
click at [488, 493] on span "Adicionar" at bounding box center [505, 497] width 65 height 13
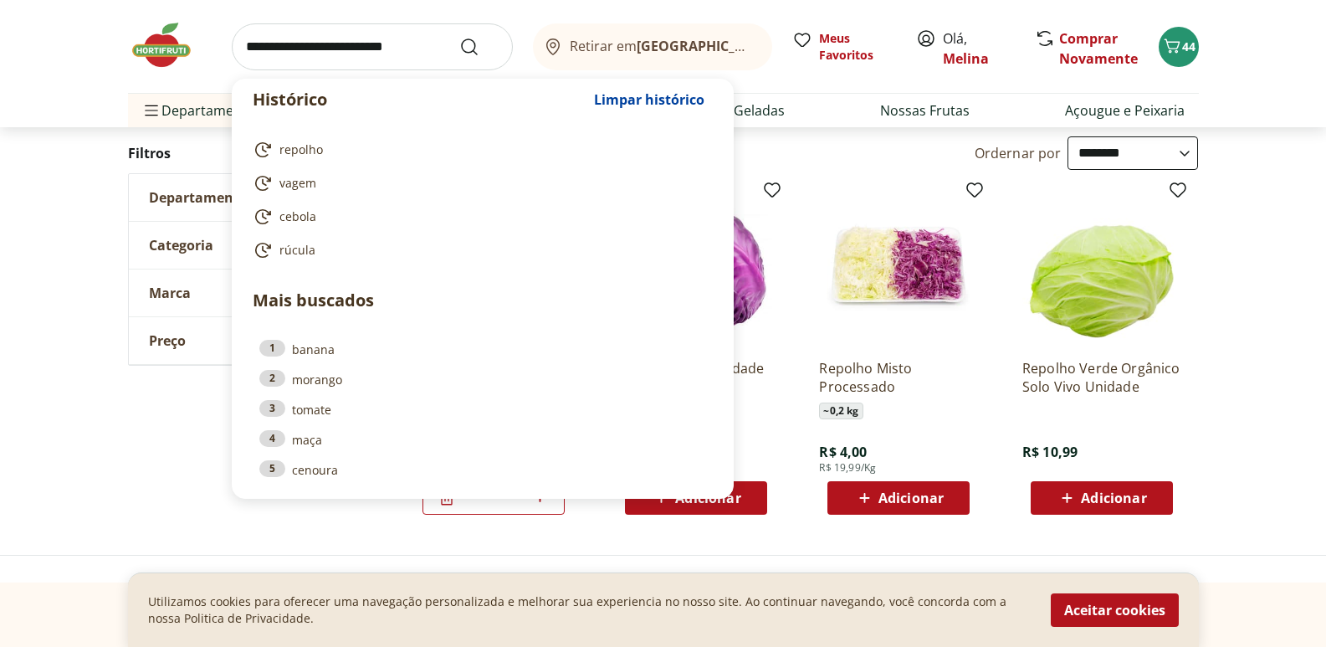
click at [396, 45] on input "search" at bounding box center [372, 46] width 281 height 47
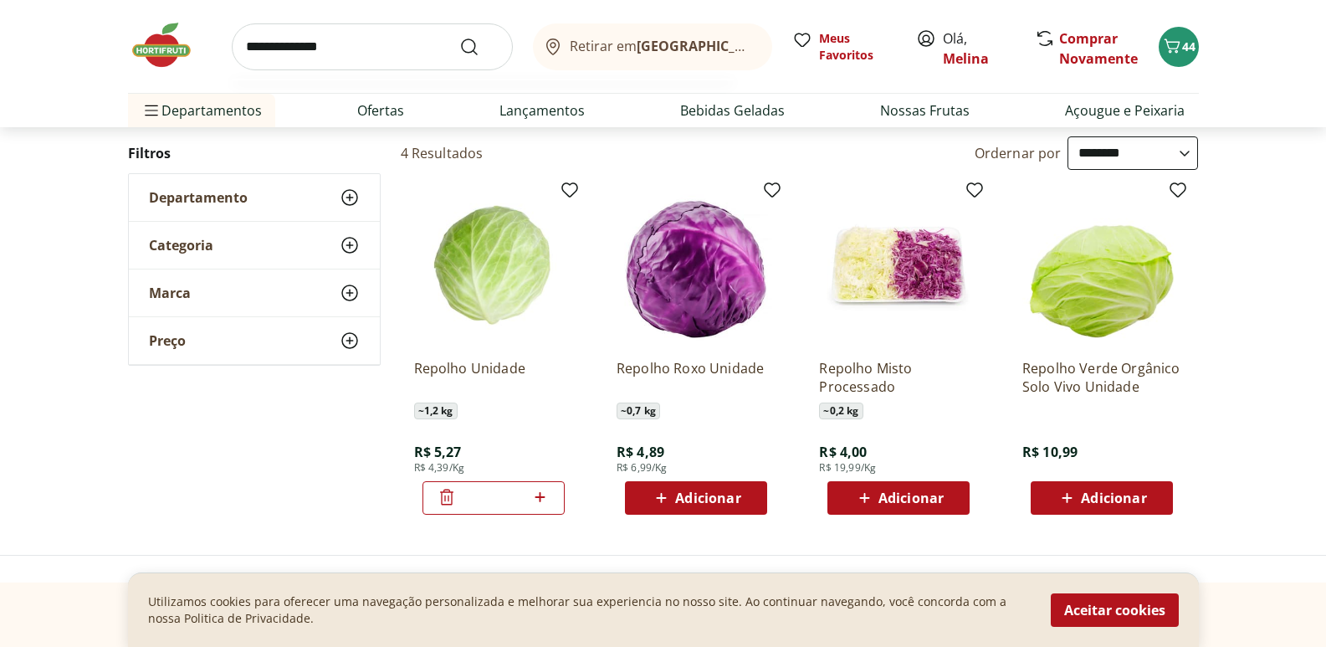
type input "**********"
click at [459, 37] on button "Submit Search" at bounding box center [479, 47] width 40 height 20
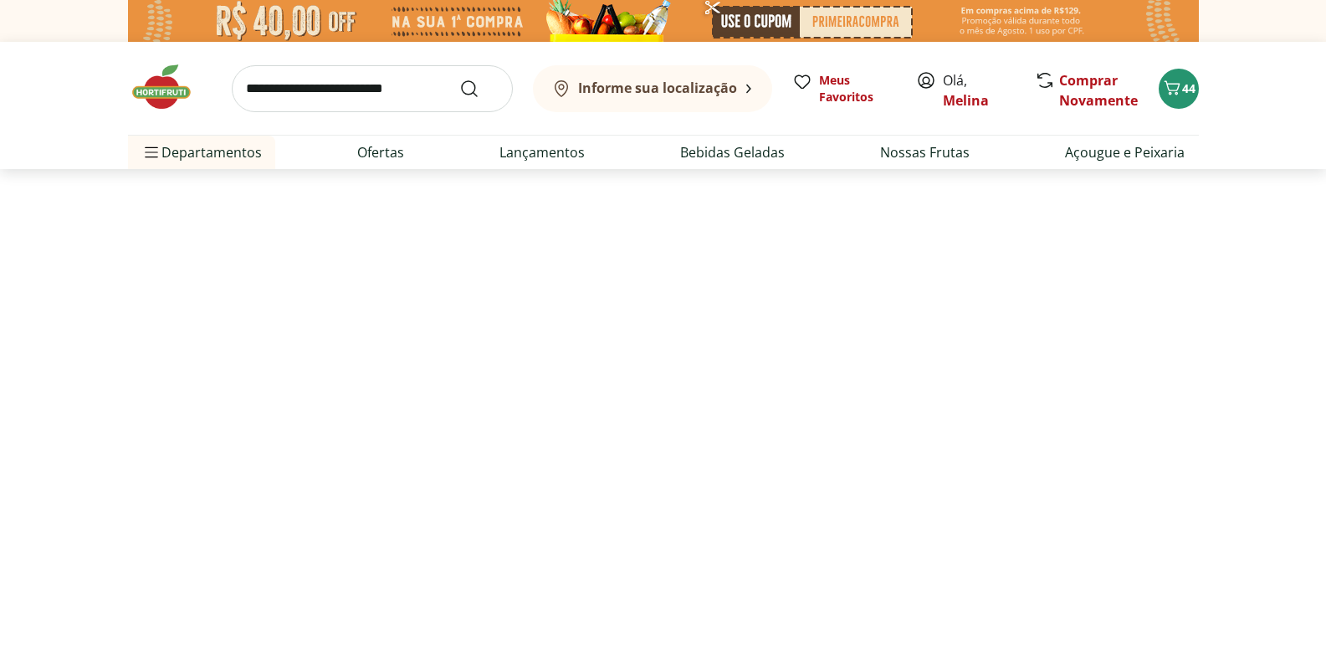
select select "**********"
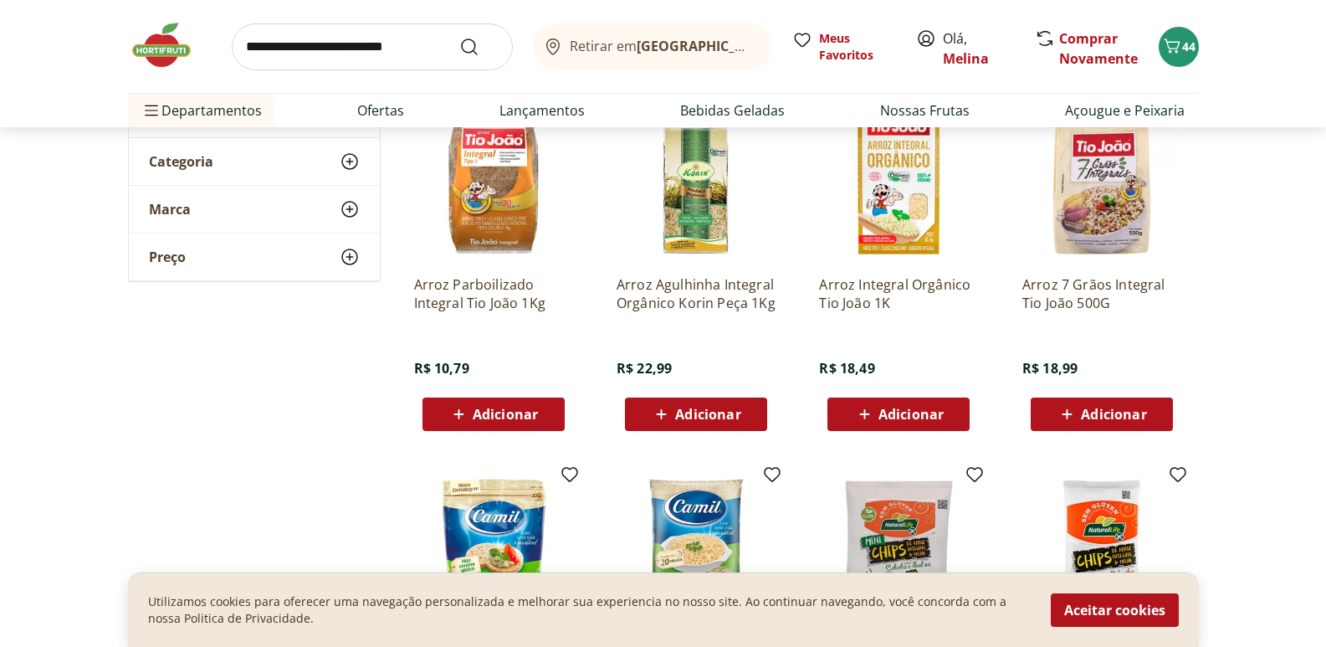
scroll to position [167, 0]
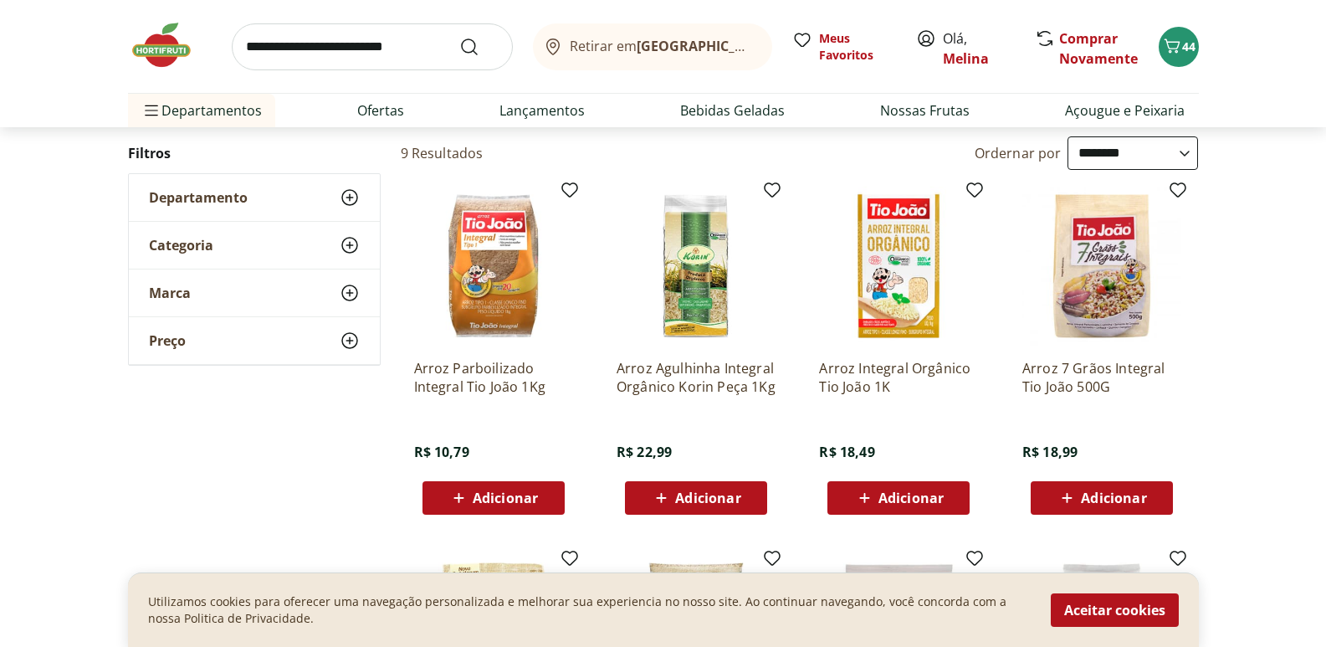
click at [477, 499] on span "Adicionar" at bounding box center [505, 497] width 65 height 13
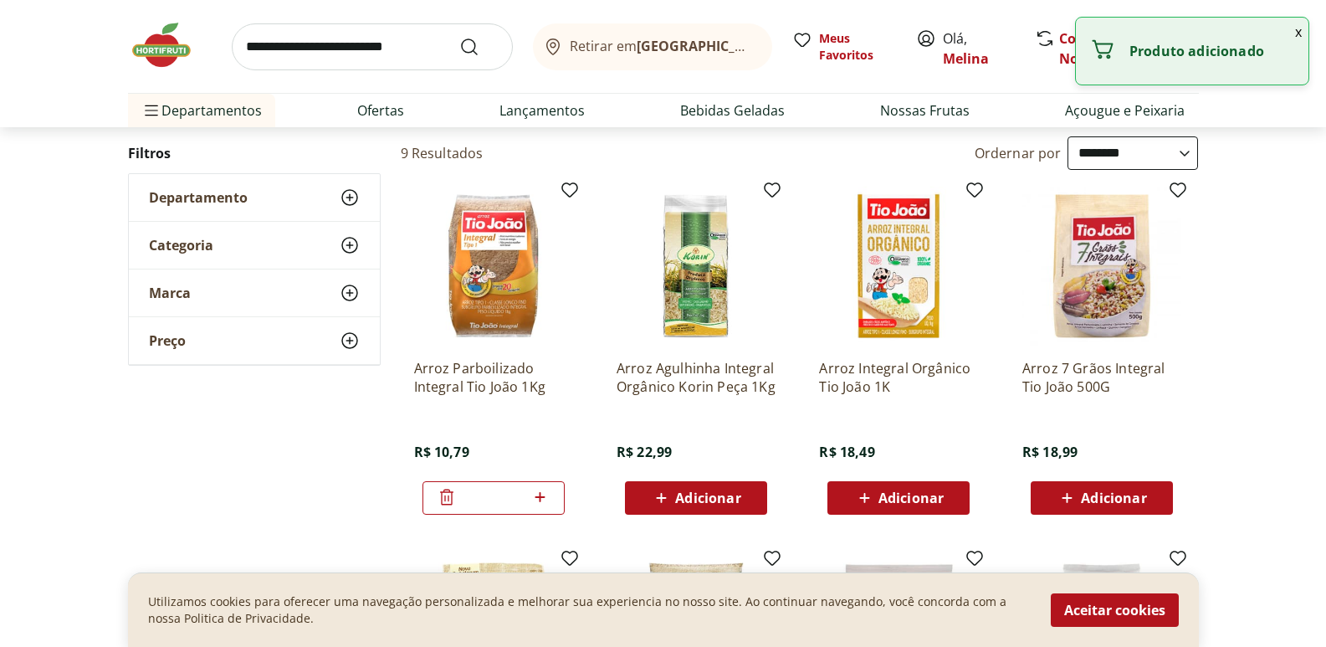
click at [396, 46] on input "search" at bounding box center [372, 46] width 281 height 47
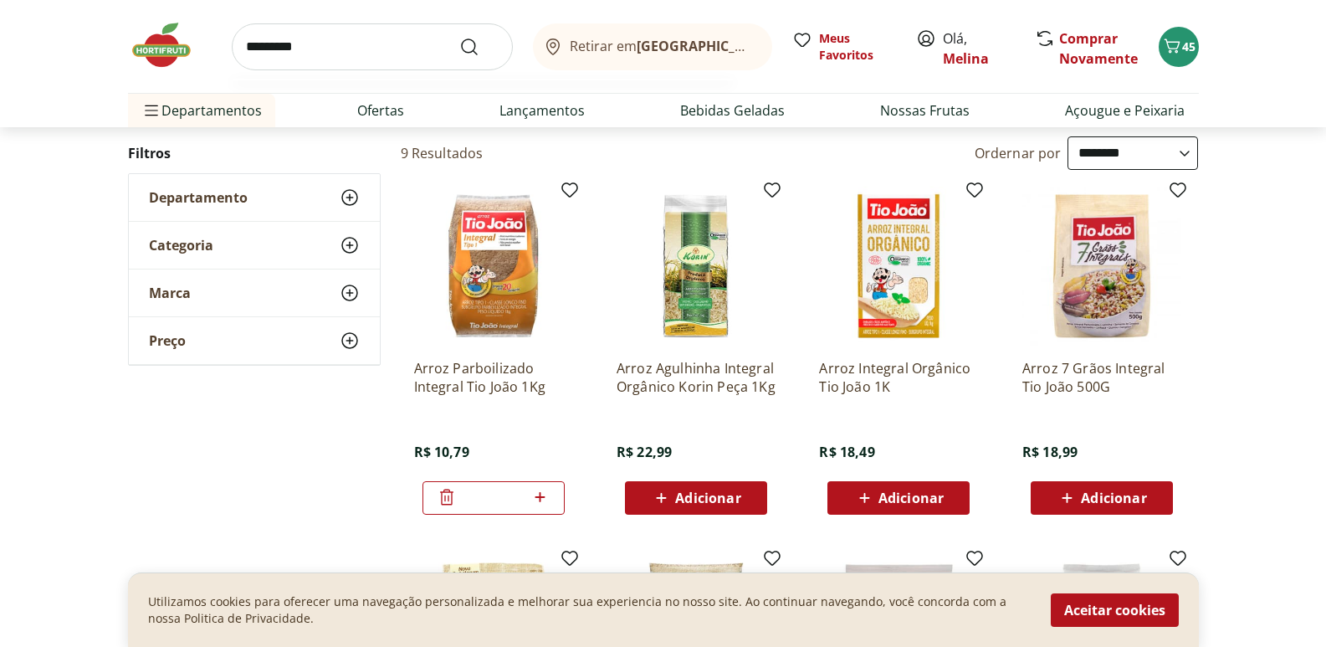
type input "*********"
click at [459, 37] on button "Submit Search" at bounding box center [479, 47] width 40 height 20
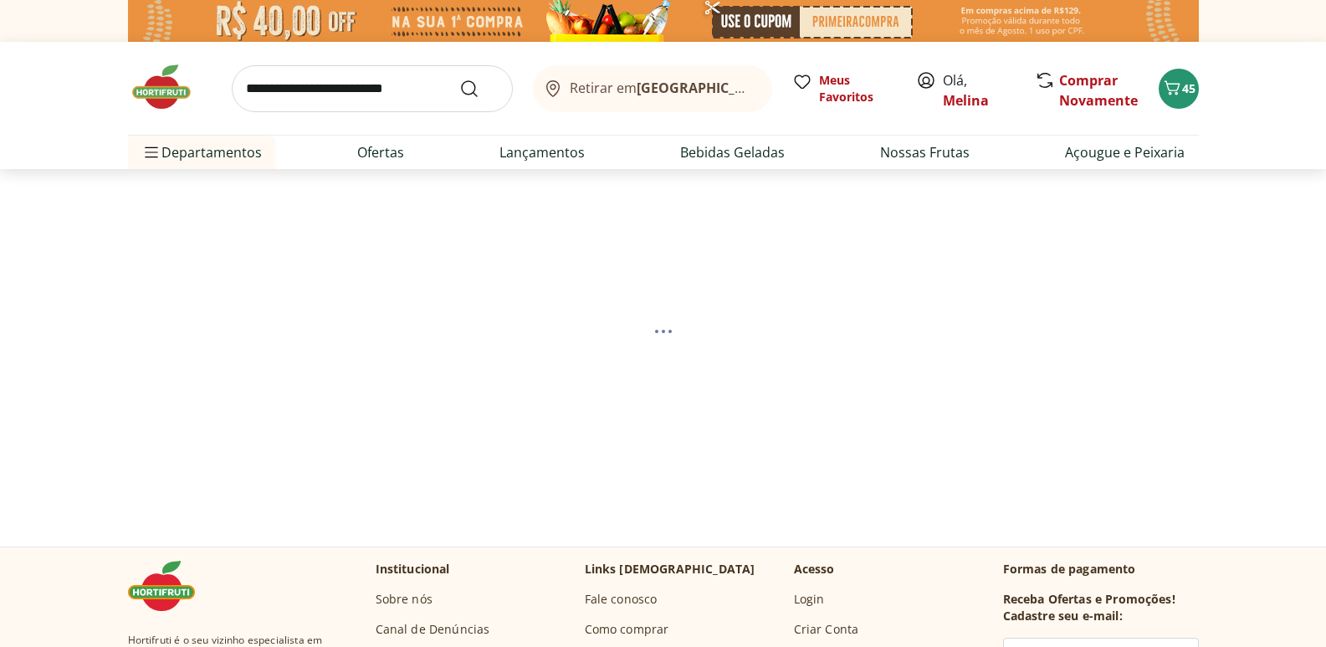
select select "**********"
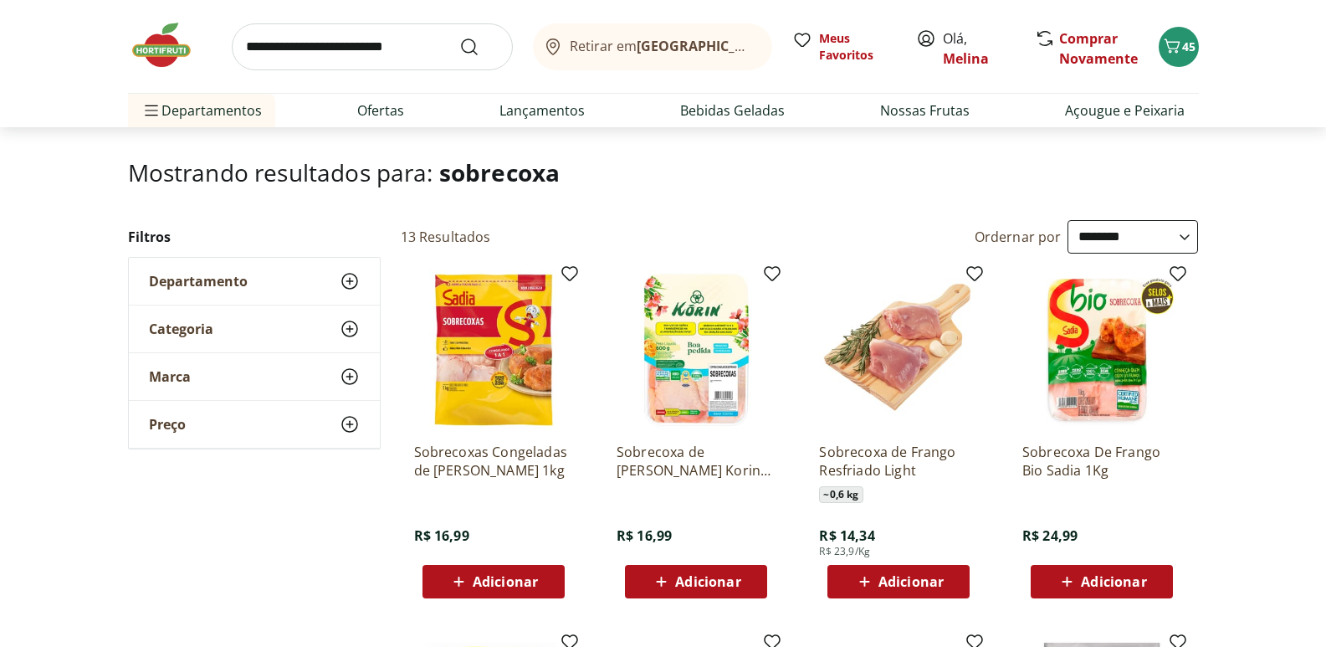
scroll to position [167, 0]
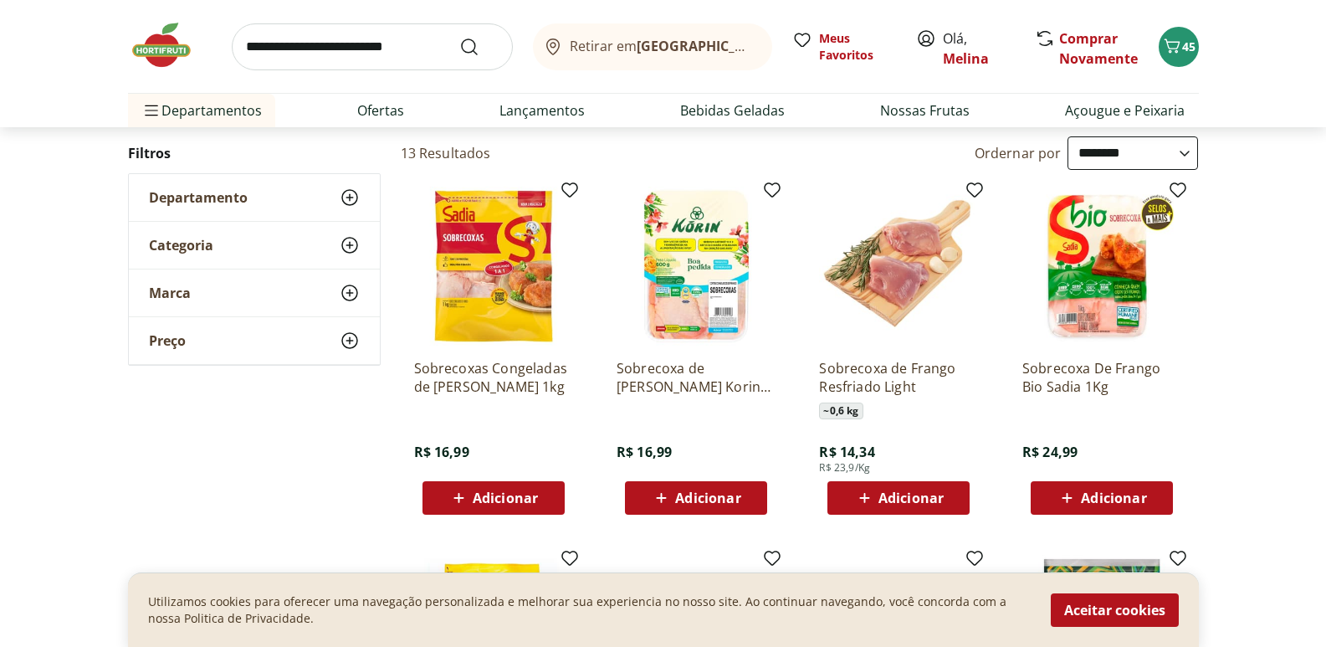
click at [926, 501] on span "Adicionar" at bounding box center [910, 497] width 65 height 13
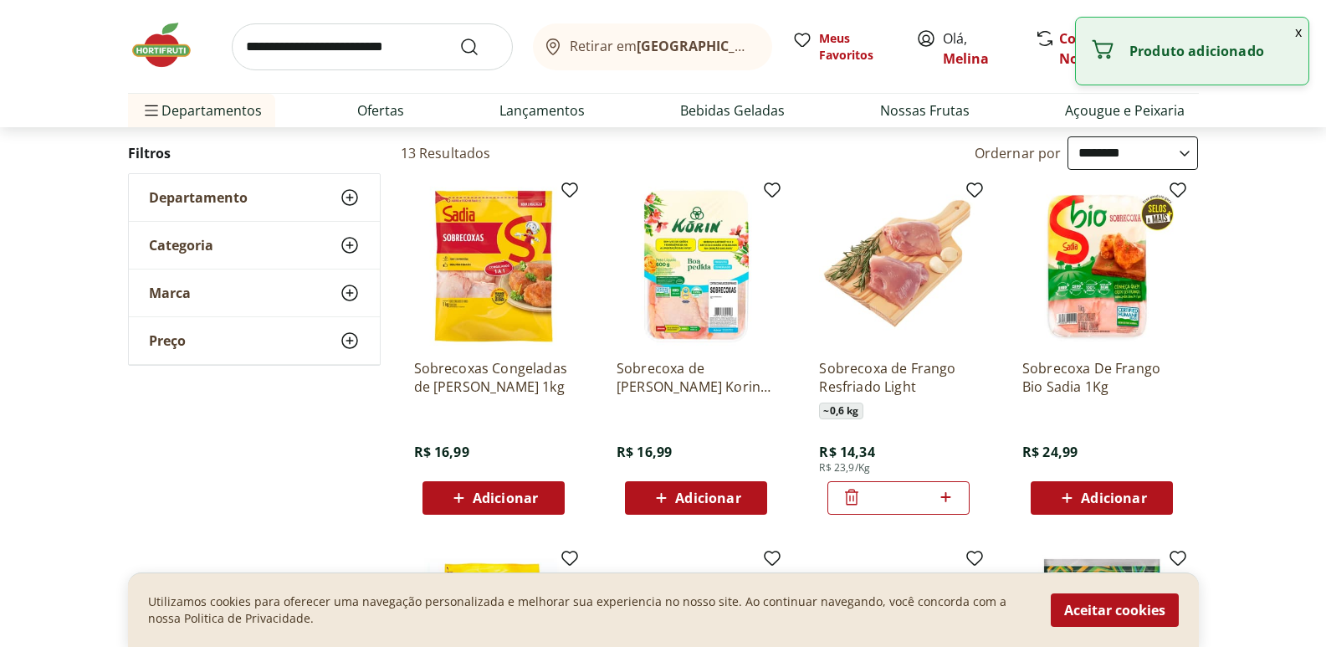
click at [946, 497] on icon at bounding box center [945, 497] width 10 height 10
type input "*"
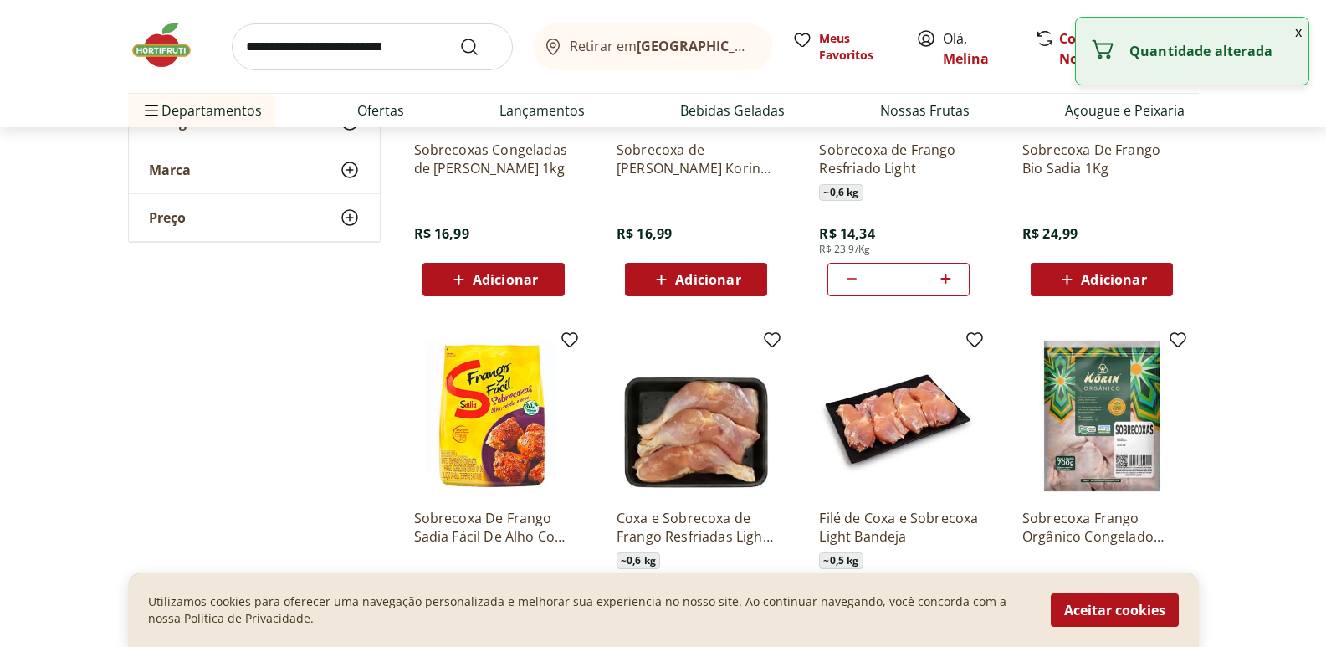
scroll to position [502, 0]
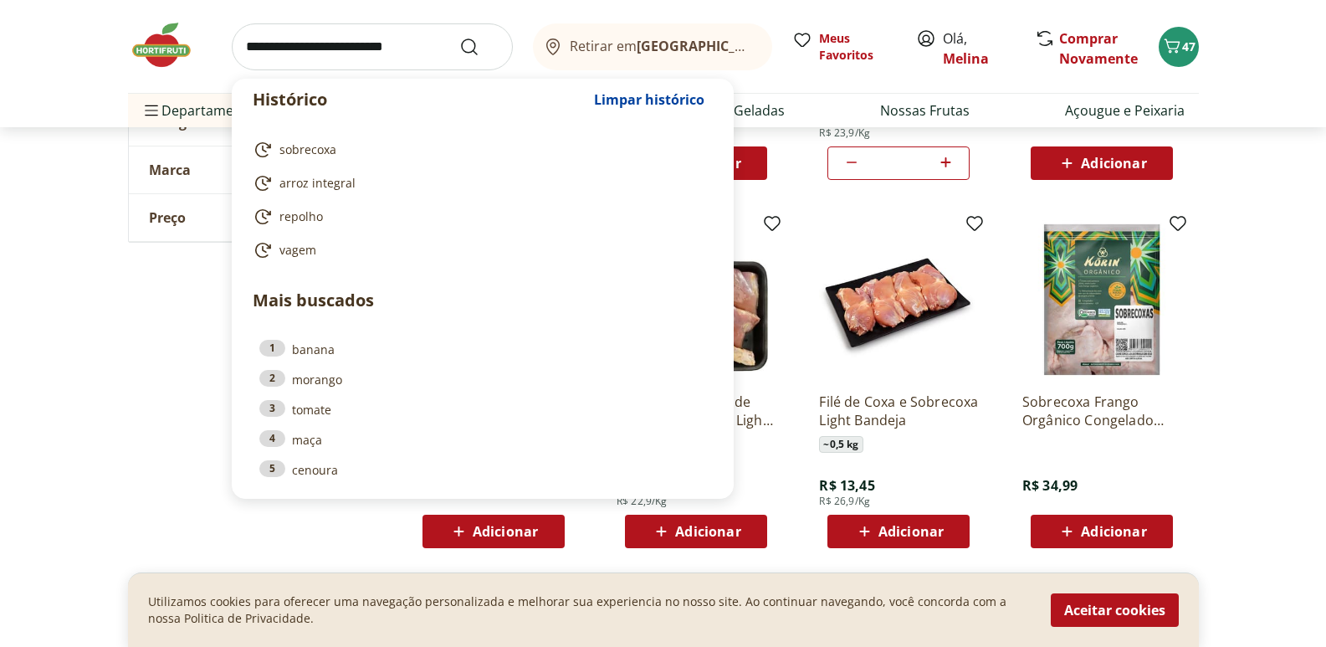
click at [299, 43] on input "search" at bounding box center [372, 46] width 281 height 47
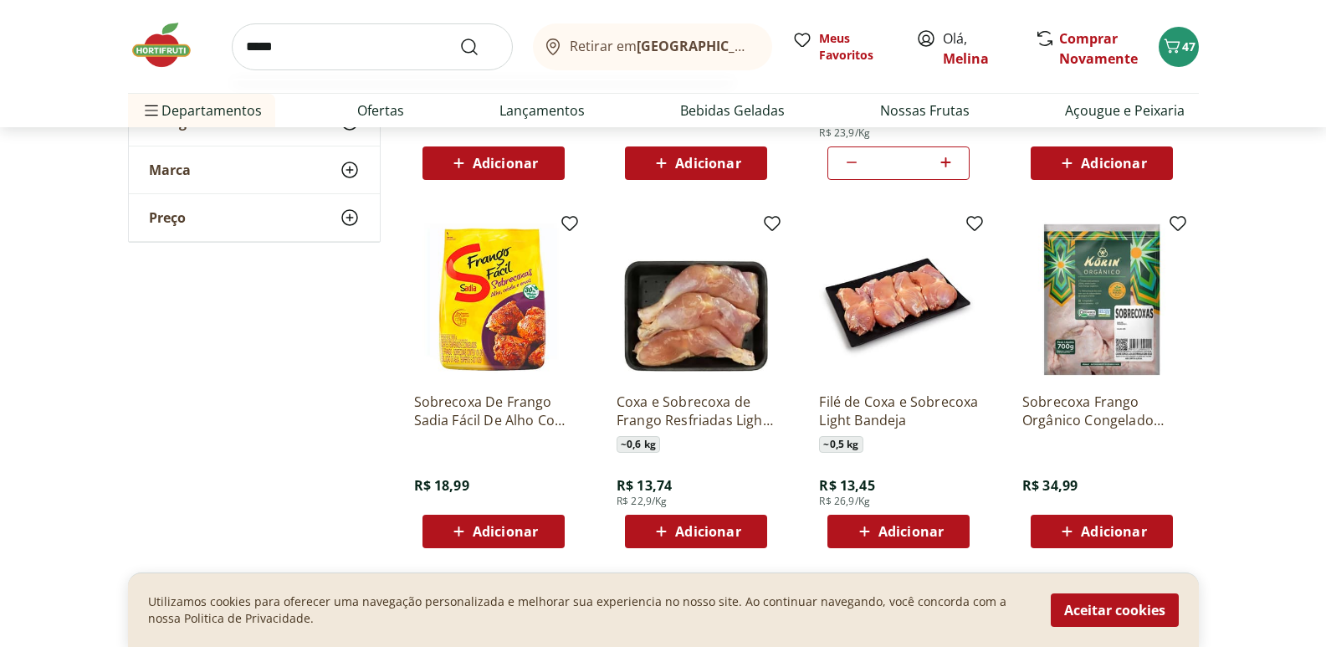
type input "*****"
click at [459, 37] on button "Submit Search" at bounding box center [479, 47] width 40 height 20
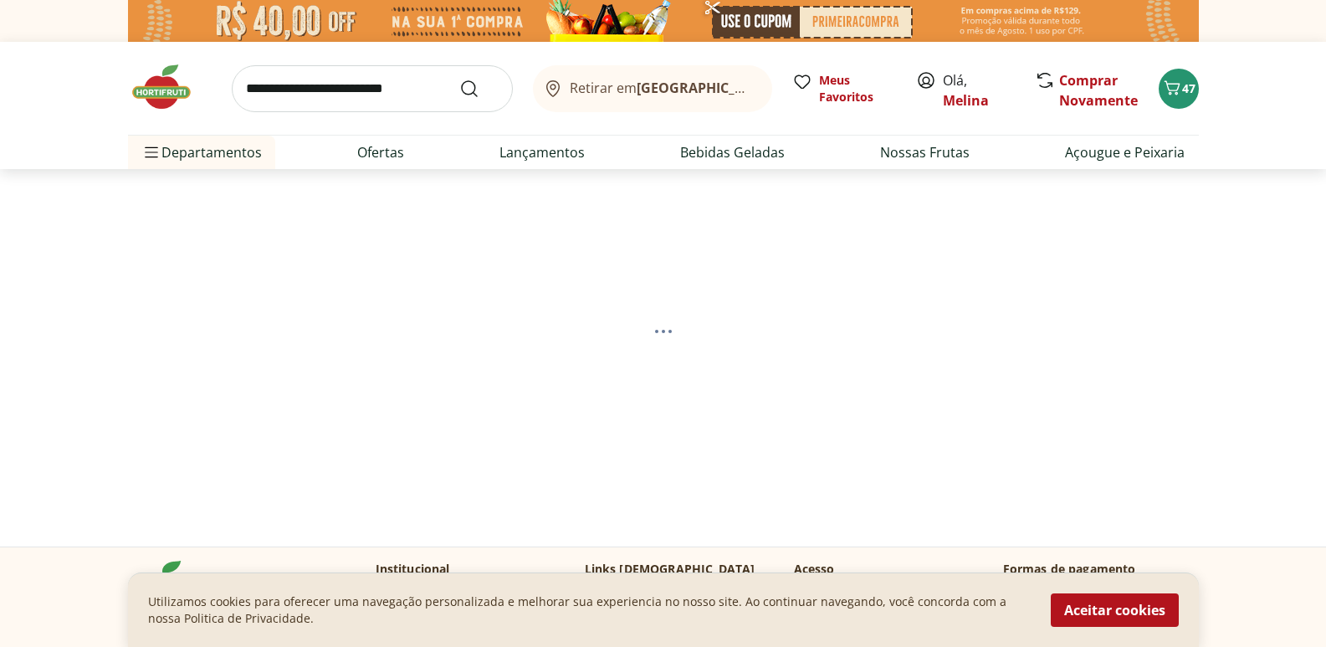
select select "**********"
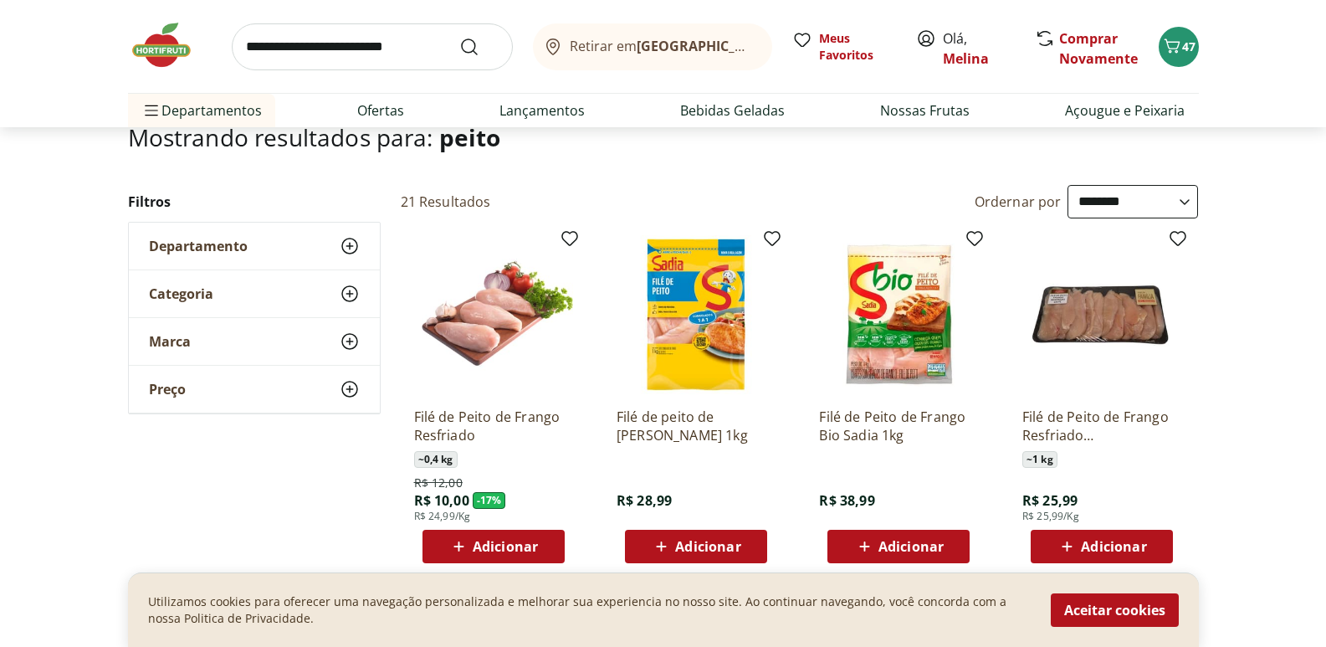
scroll to position [167, 0]
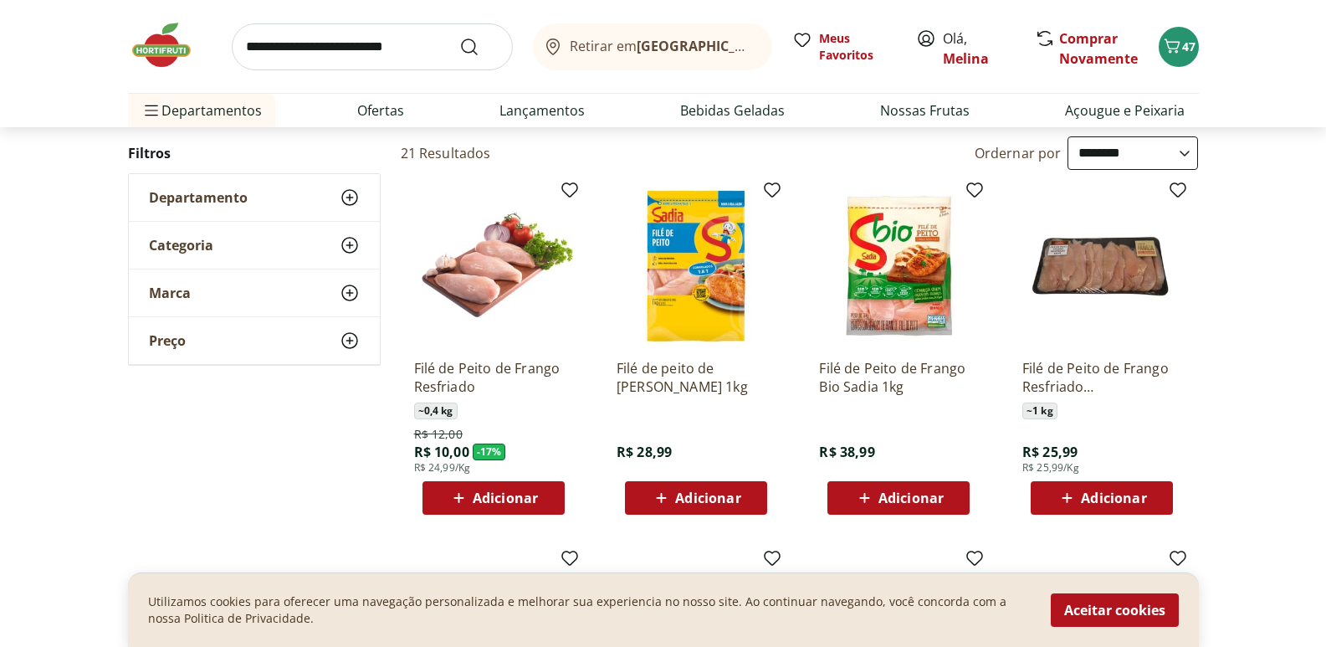
click at [499, 500] on span "Adicionar" at bounding box center [505, 497] width 65 height 13
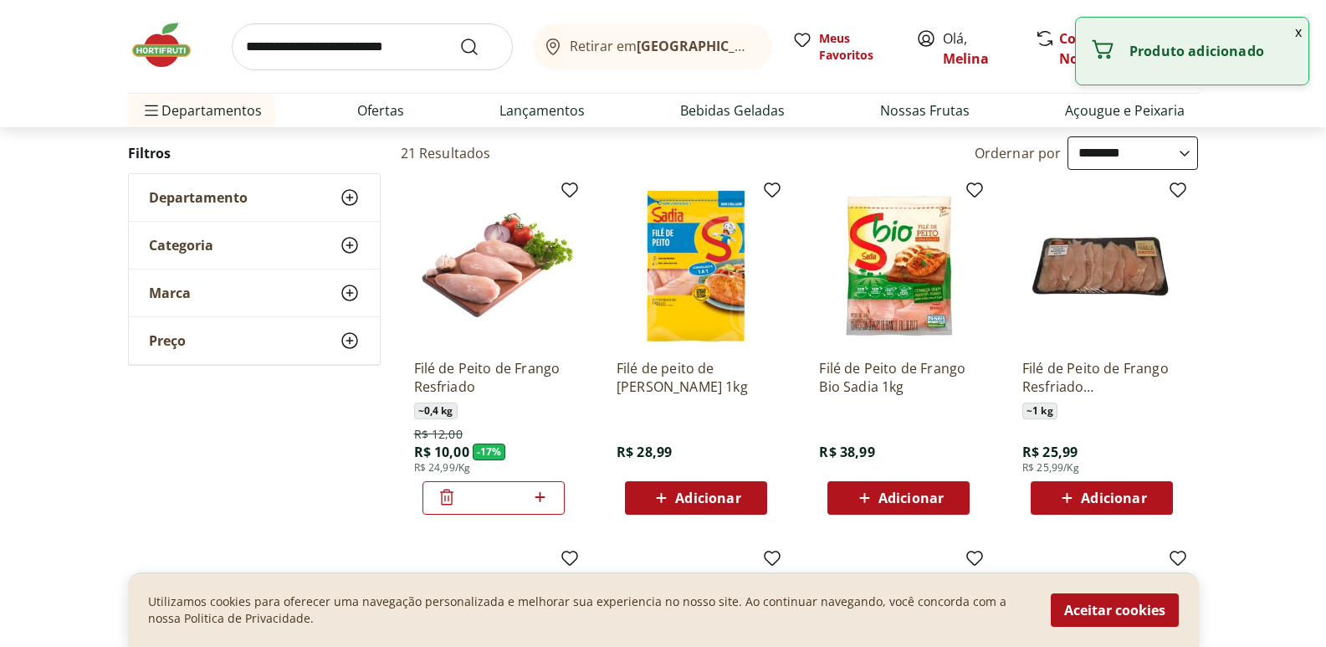
click at [550, 497] on div "*" at bounding box center [493, 497] width 142 height 33
click at [544, 492] on icon at bounding box center [540, 497] width 21 height 20
type input "*"
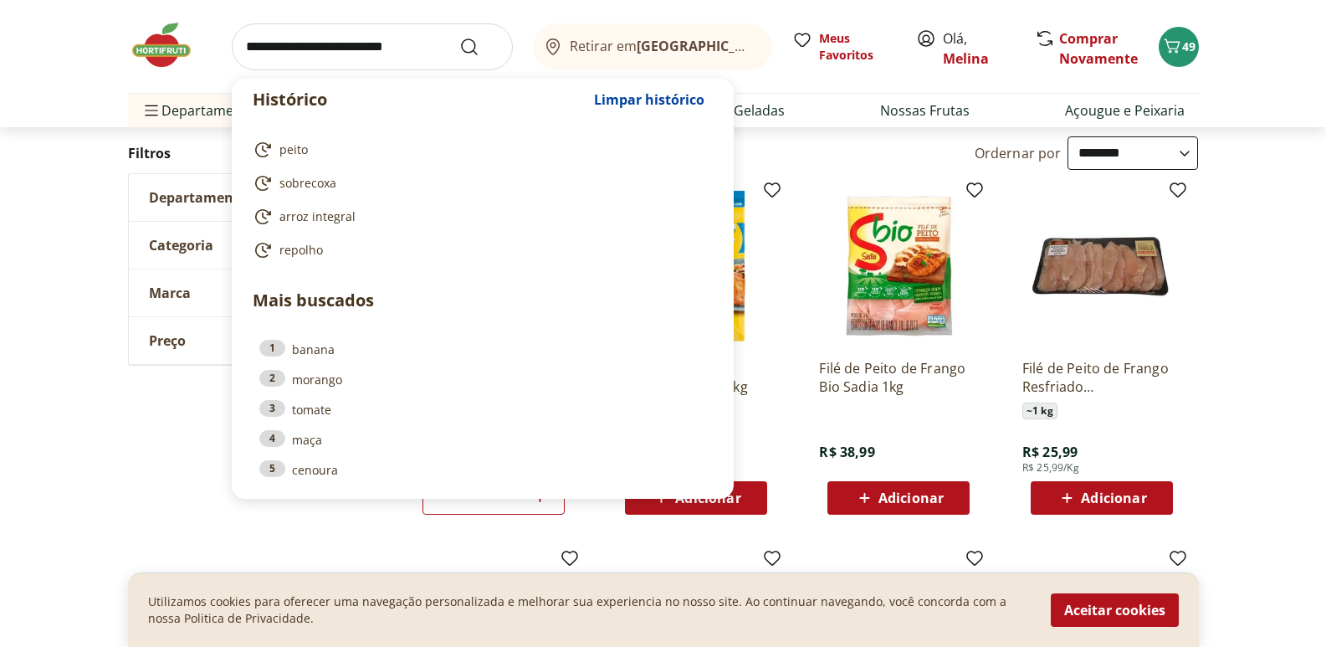
click at [277, 50] on input "search" at bounding box center [372, 46] width 281 height 47
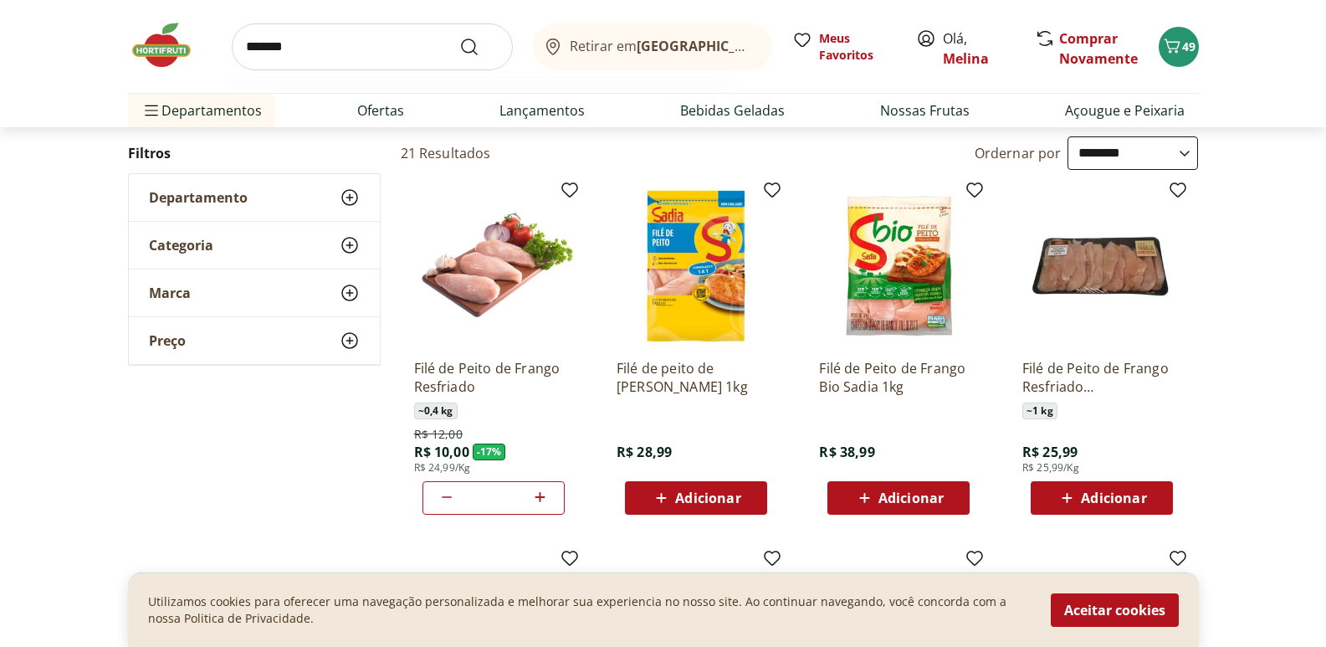
type input "*******"
click at [459, 37] on button "Submit Search" at bounding box center [479, 47] width 40 height 20
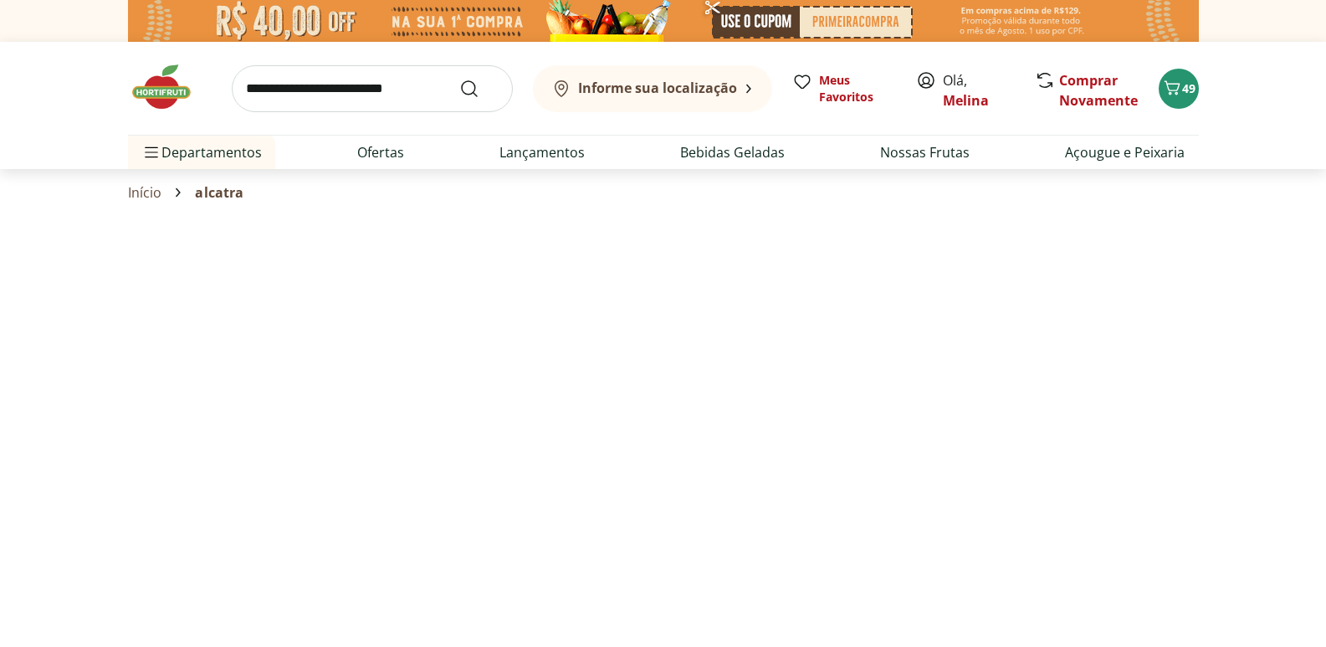
select select "**********"
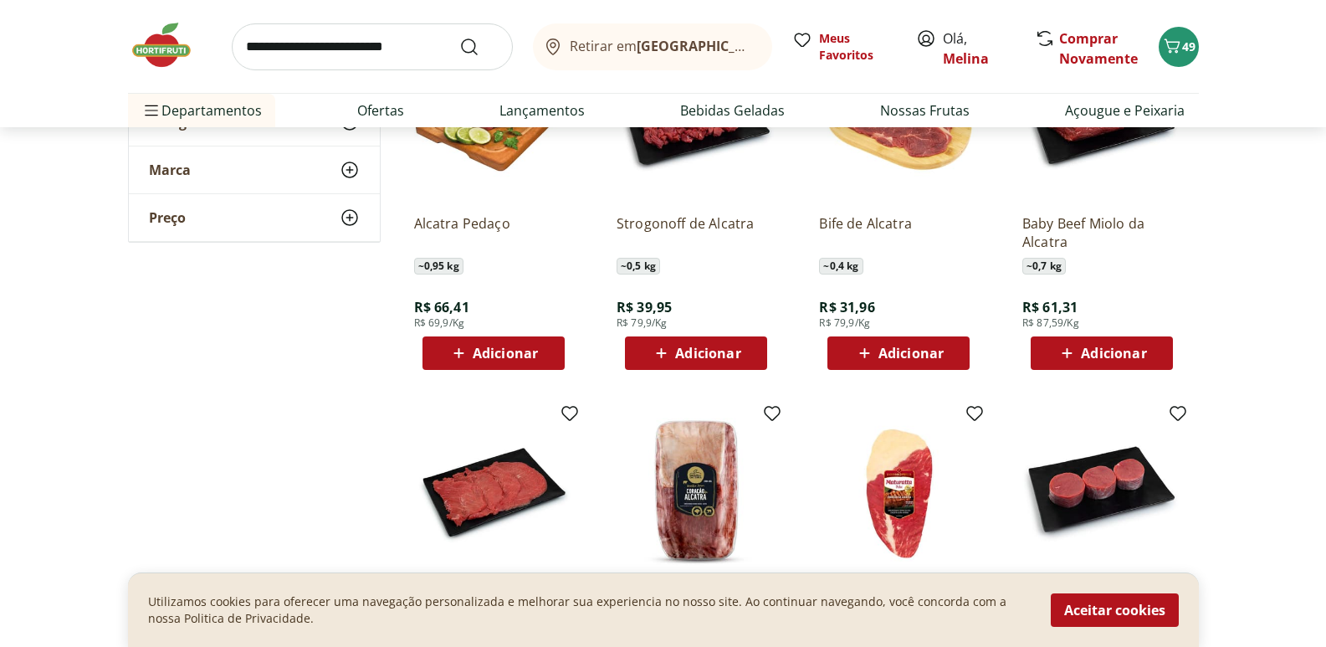
scroll to position [335, 0]
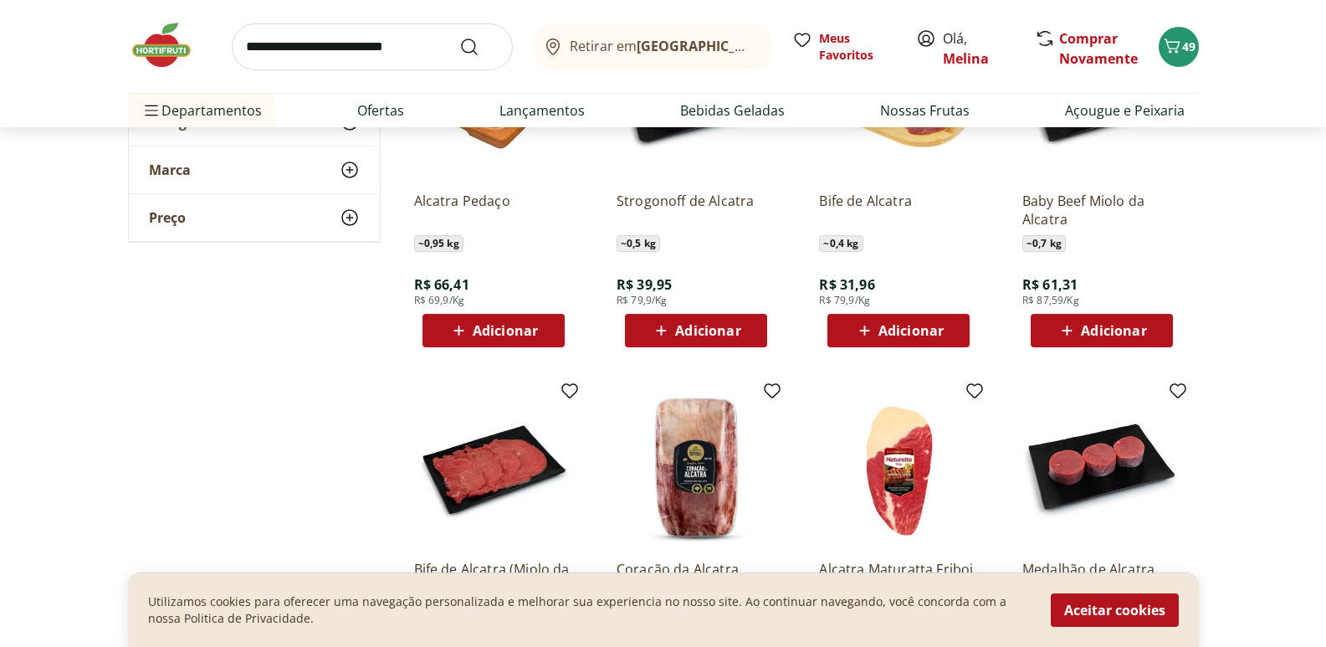
click at [490, 330] on span "Adicionar" at bounding box center [505, 330] width 65 height 13
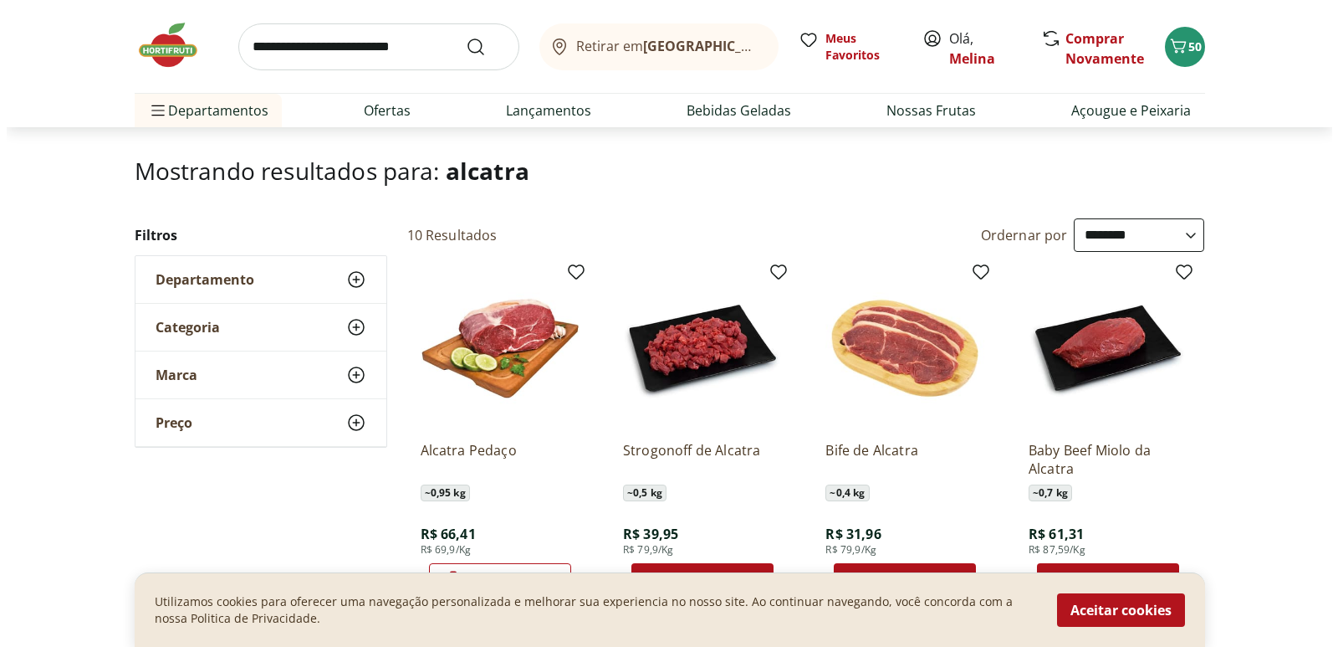
scroll to position [84, 0]
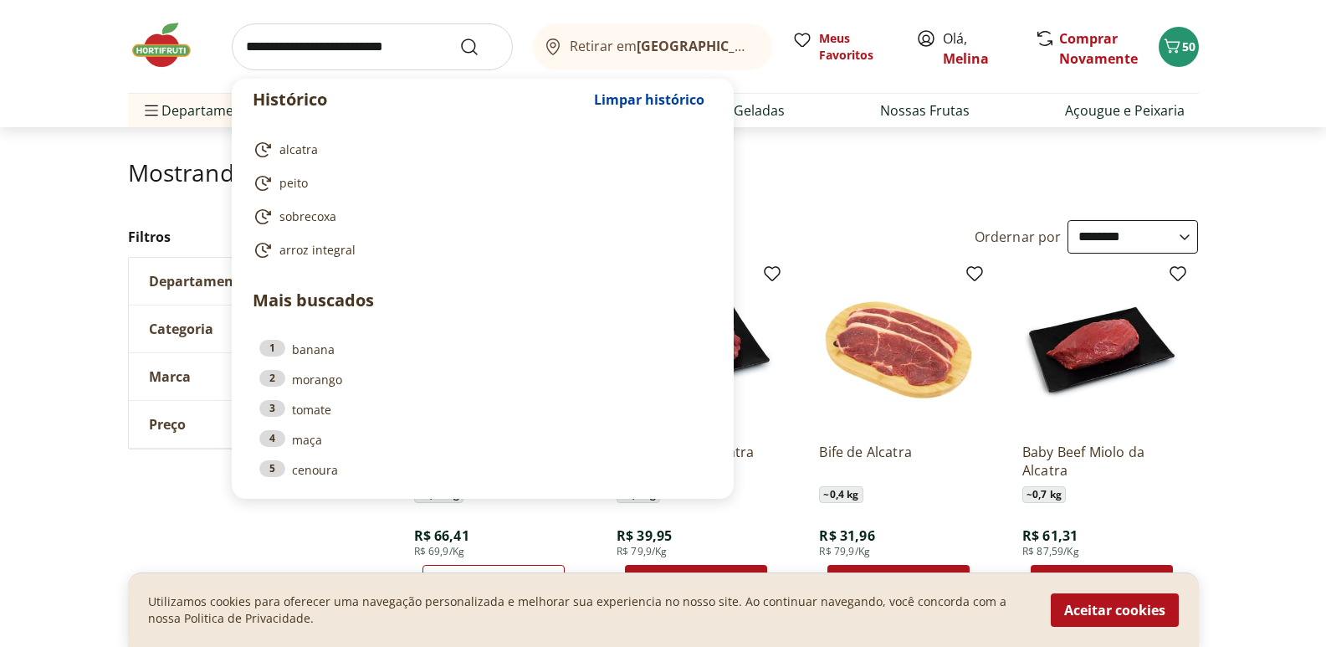
click at [366, 38] on input "search" at bounding box center [372, 46] width 281 height 47
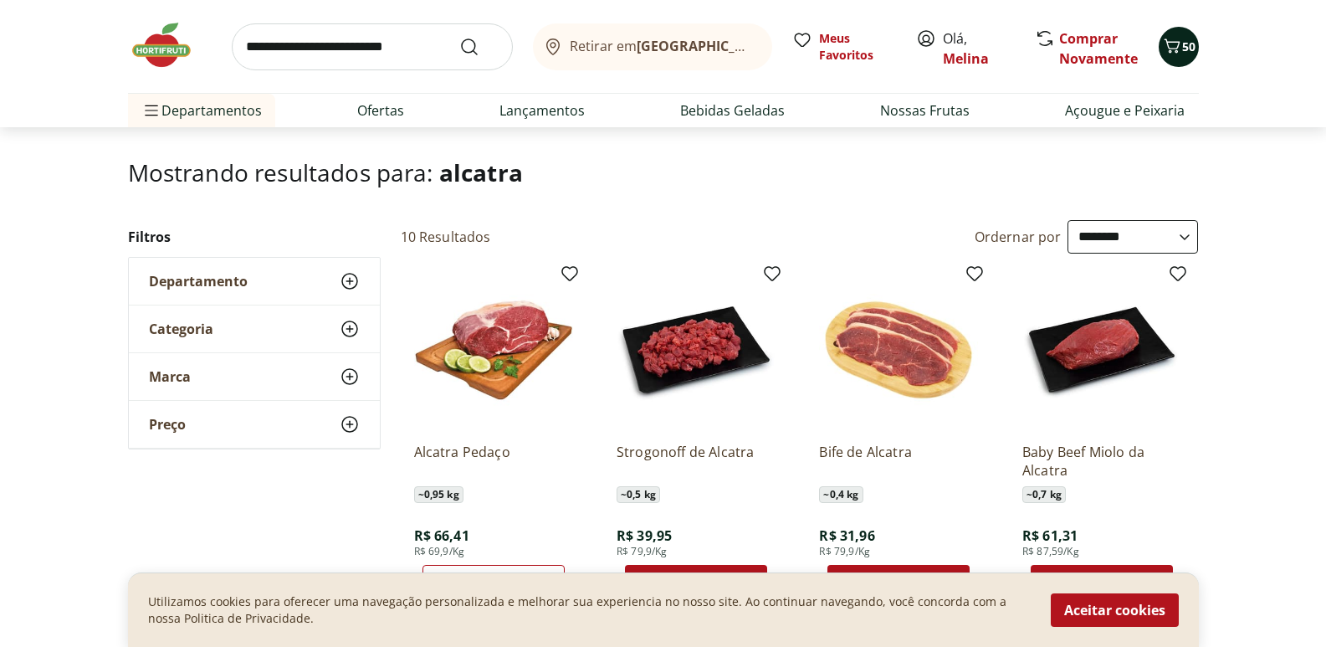
click at [1190, 45] on span "50" at bounding box center [1188, 46] width 13 height 16
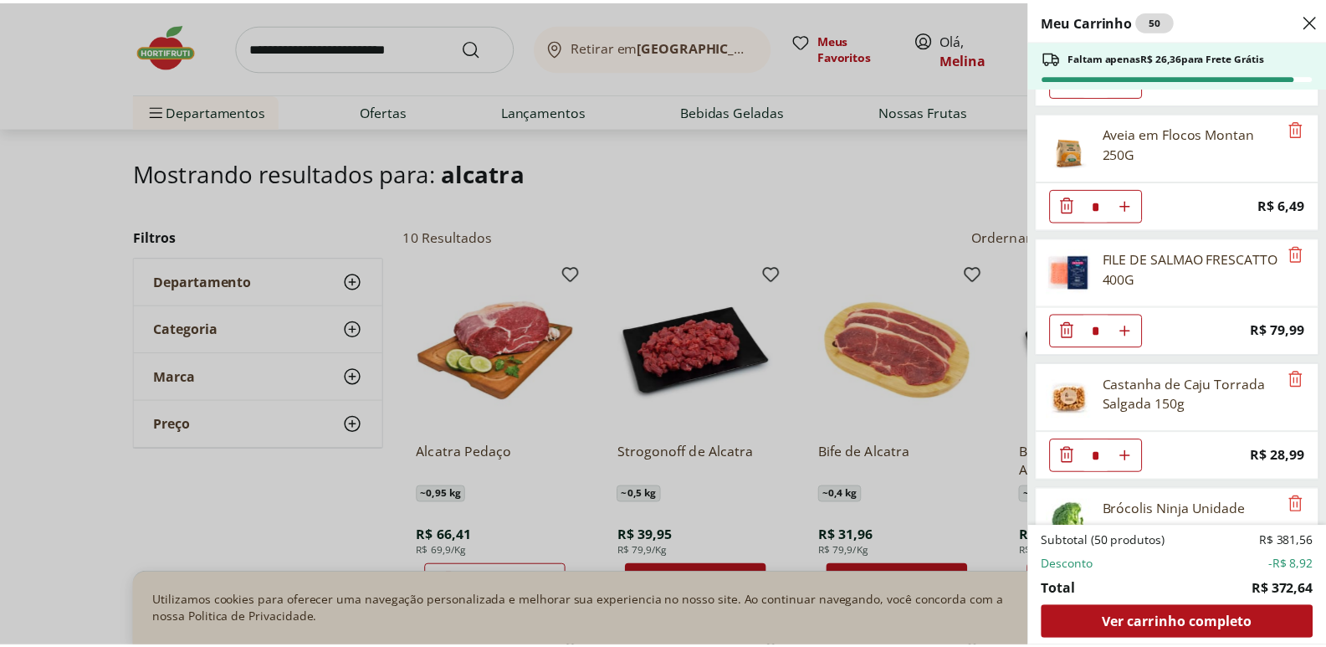
scroll to position [948, 0]
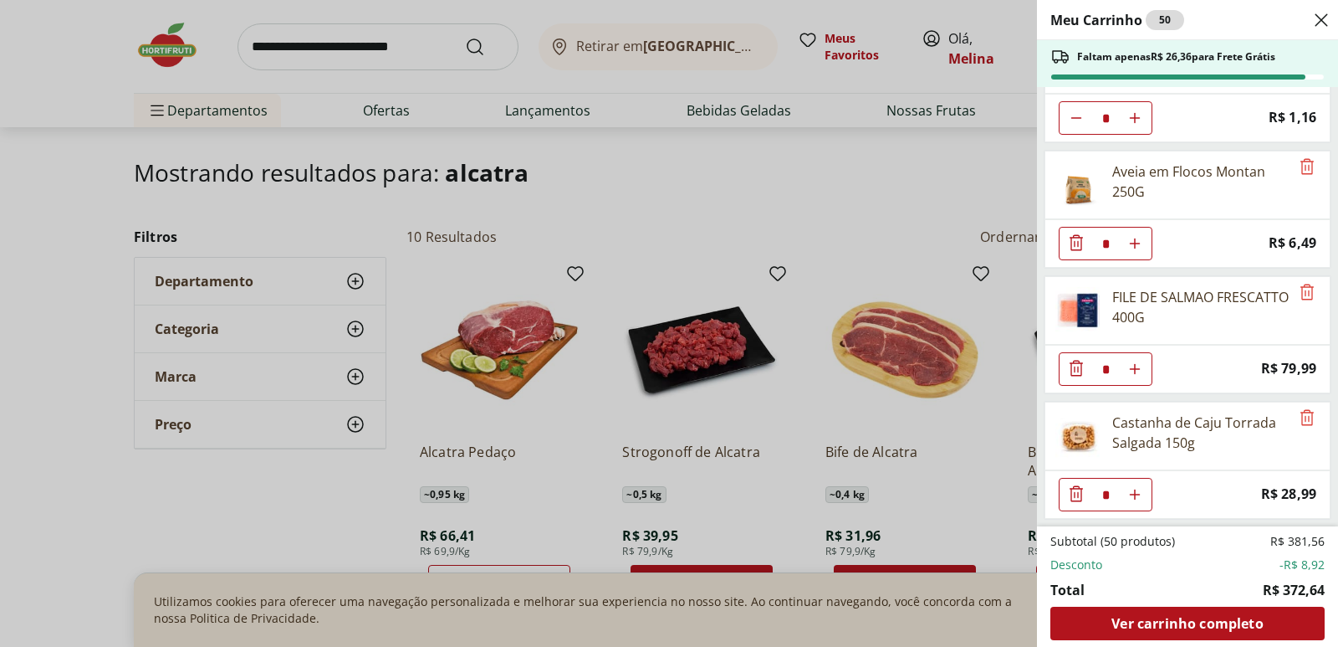
click at [355, 52] on div "Meu Carrinho 50 Faltam apenas R$ 26,36 para Frete Grátis Mexerica Importada Uni…" at bounding box center [669, 323] width 1338 height 647
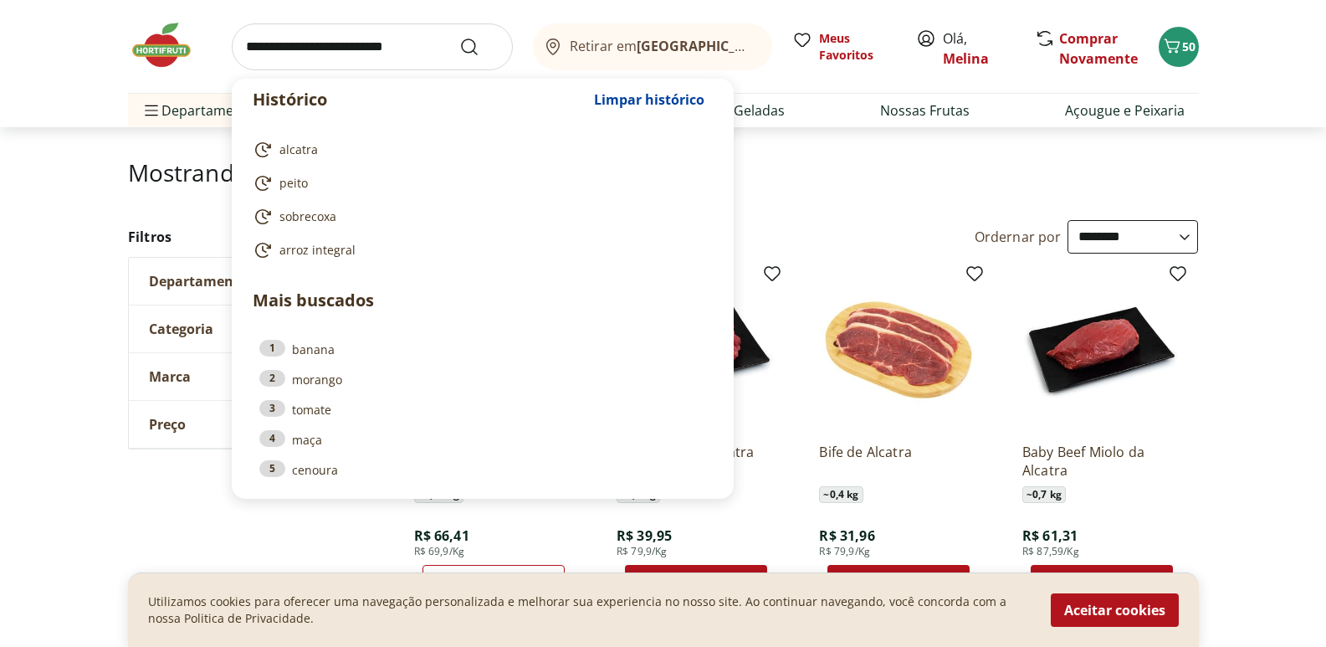
click at [355, 52] on input "search" at bounding box center [372, 46] width 281 height 47
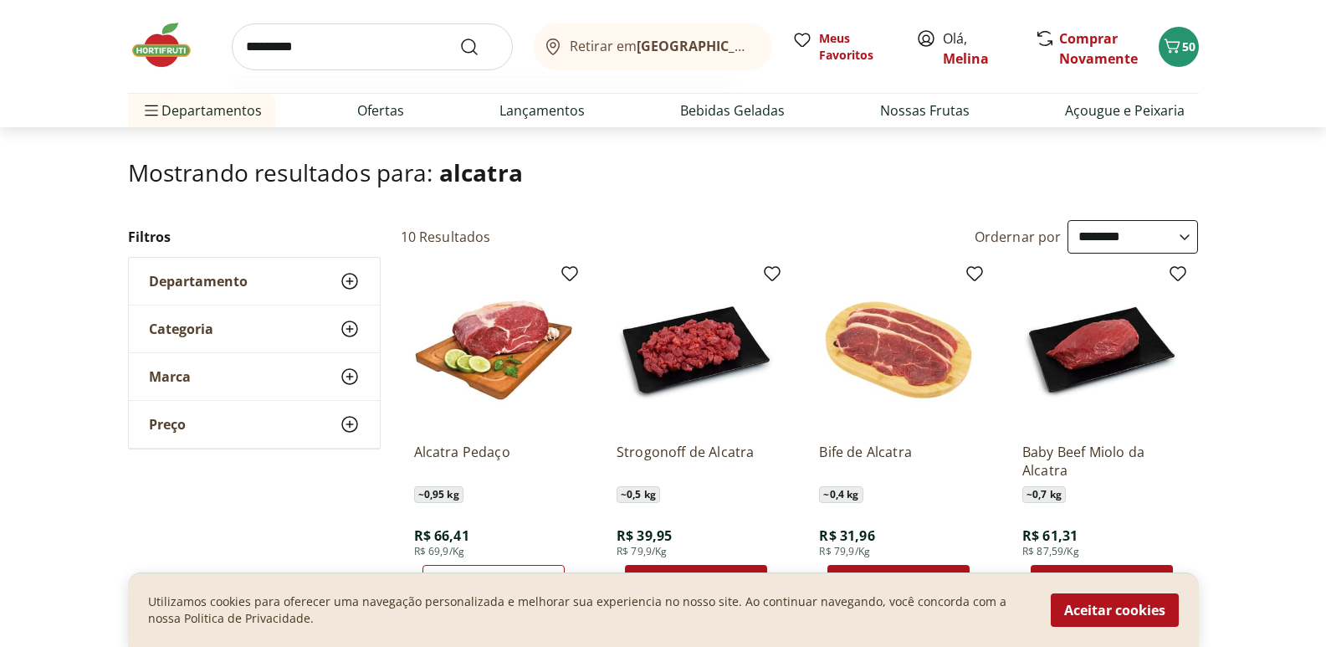
type input "*********"
click at [459, 37] on button "Submit Search" at bounding box center [479, 47] width 40 height 20
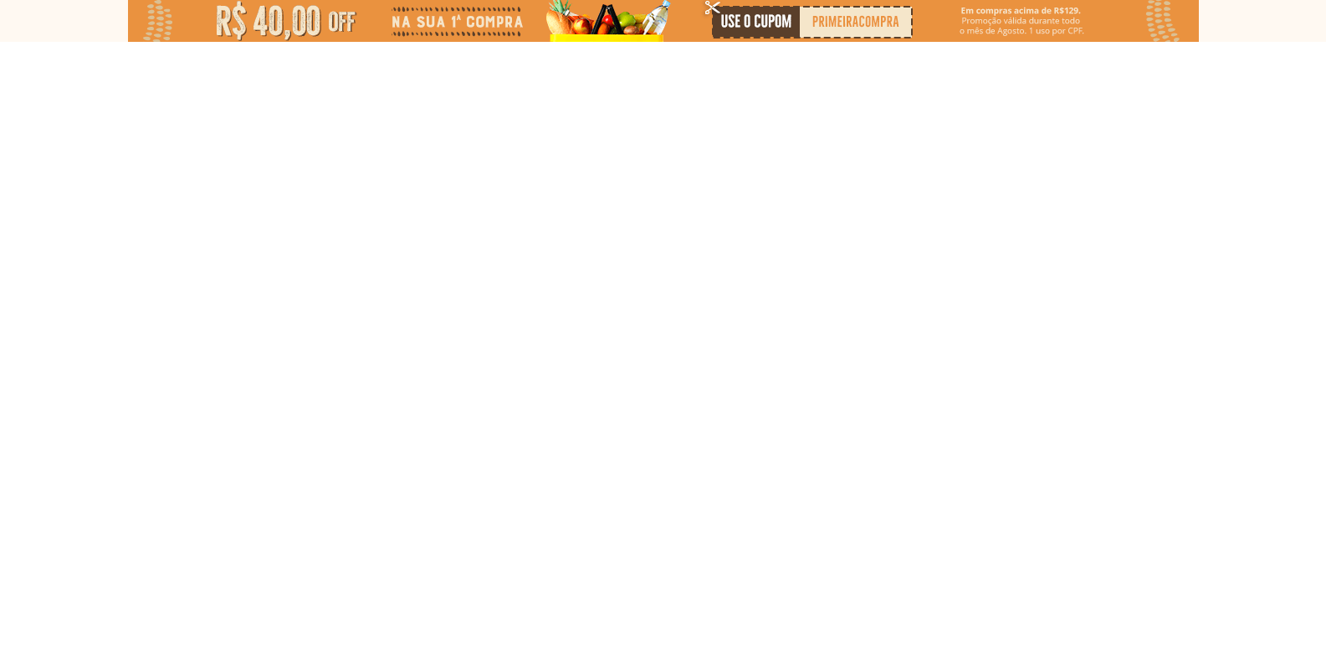
select select "**********"
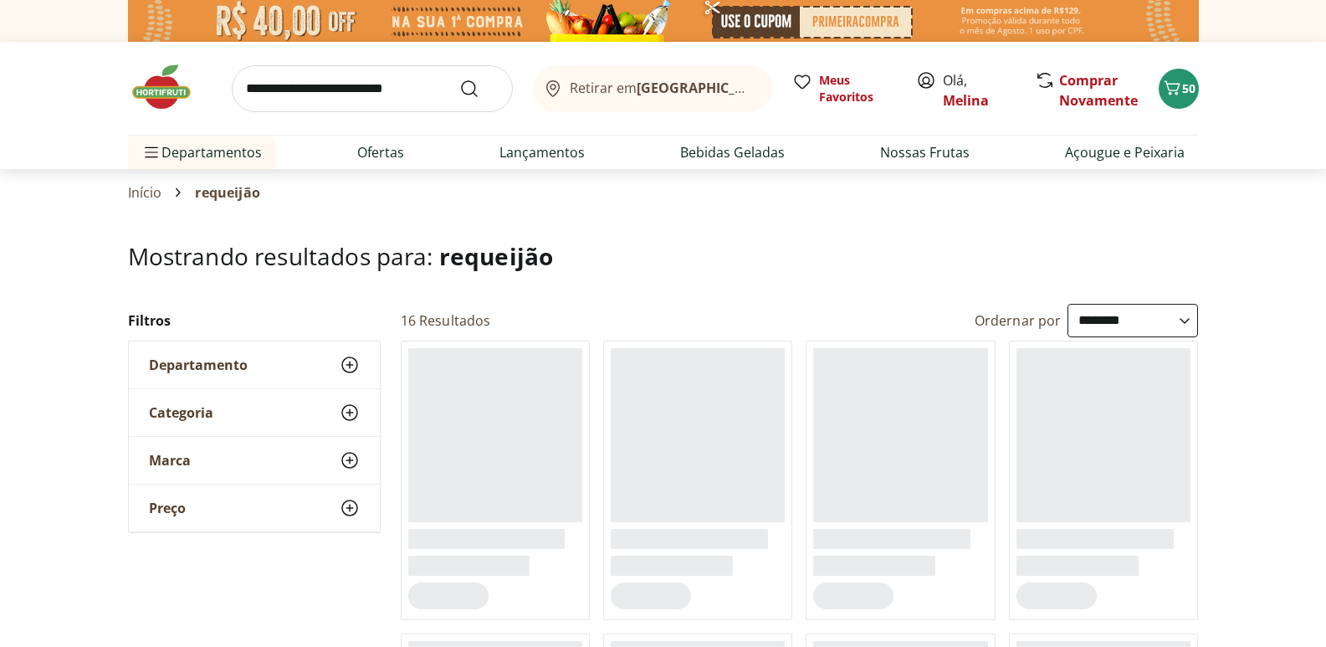
select select "**********"
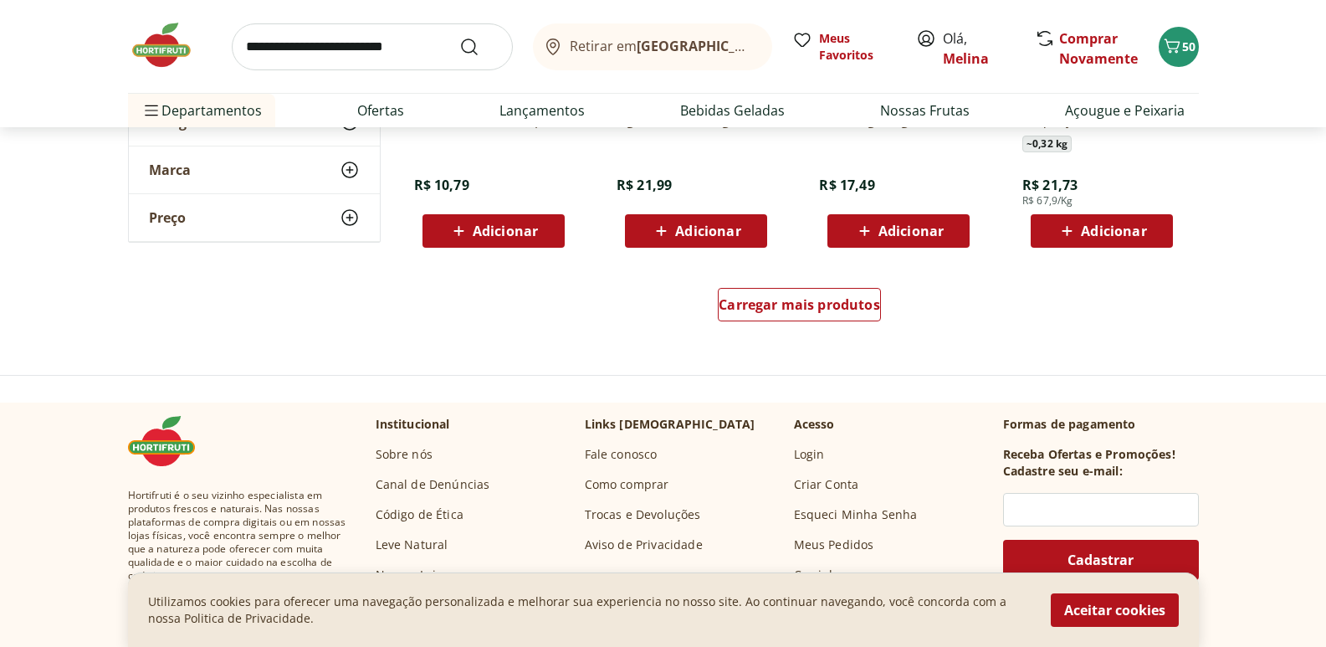
scroll to position [1171, 0]
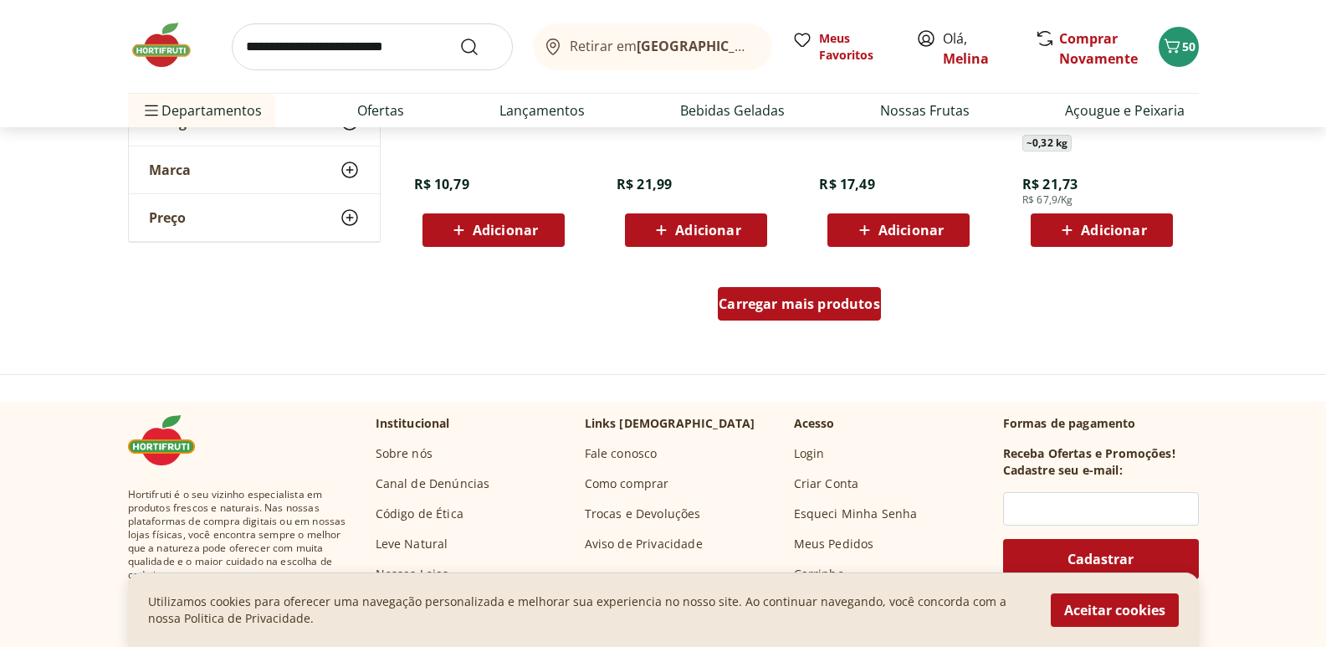
click at [798, 315] on div "Carregar mais produtos" at bounding box center [799, 303] width 163 height 33
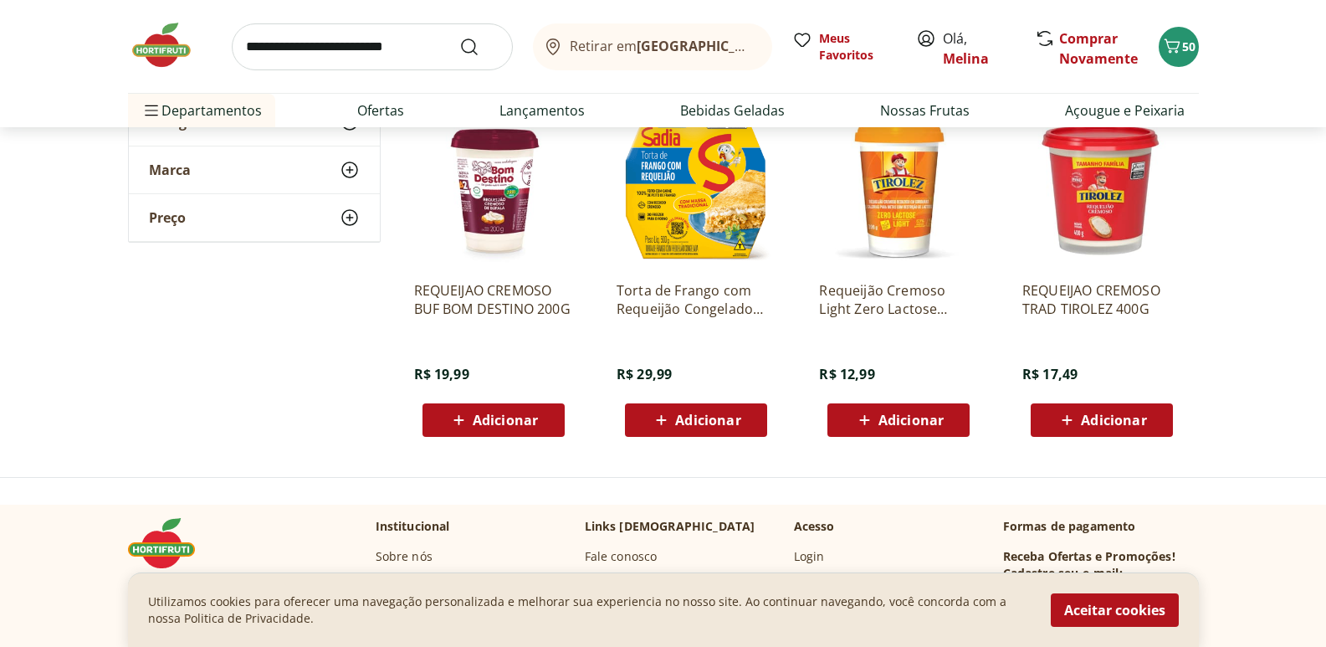
scroll to position [1338, 0]
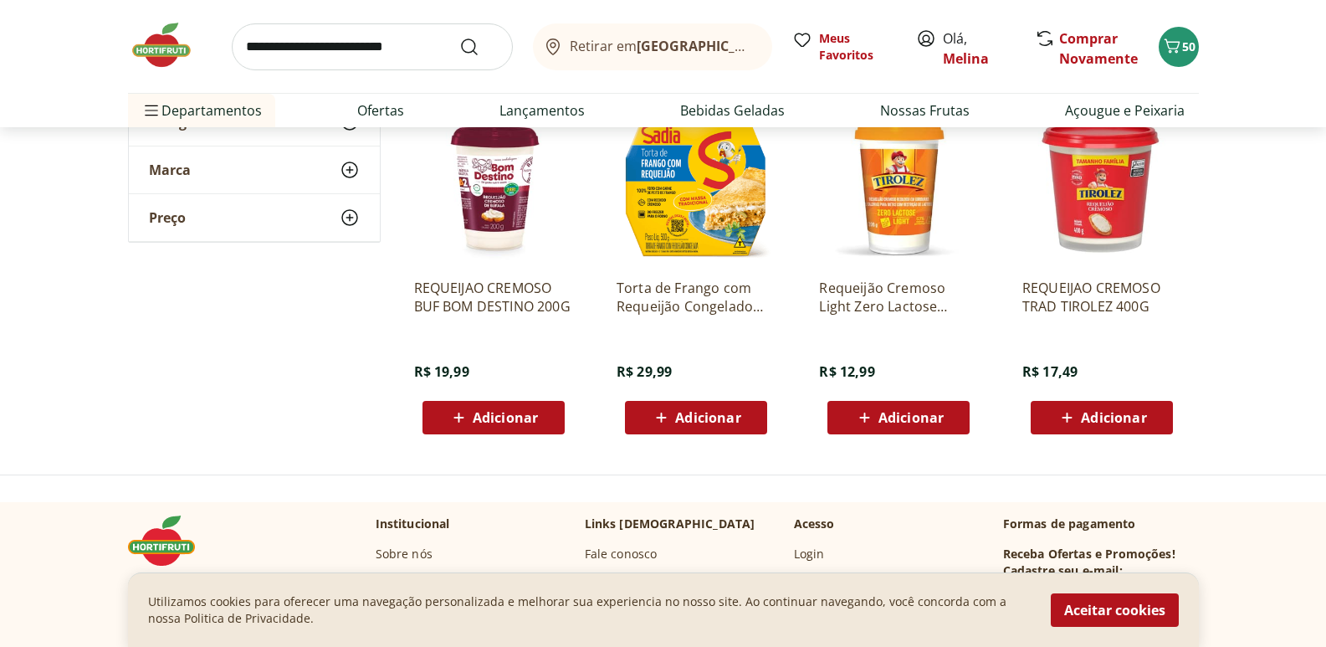
click at [1085, 417] on span "Adicionar" at bounding box center [1113, 417] width 65 height 13
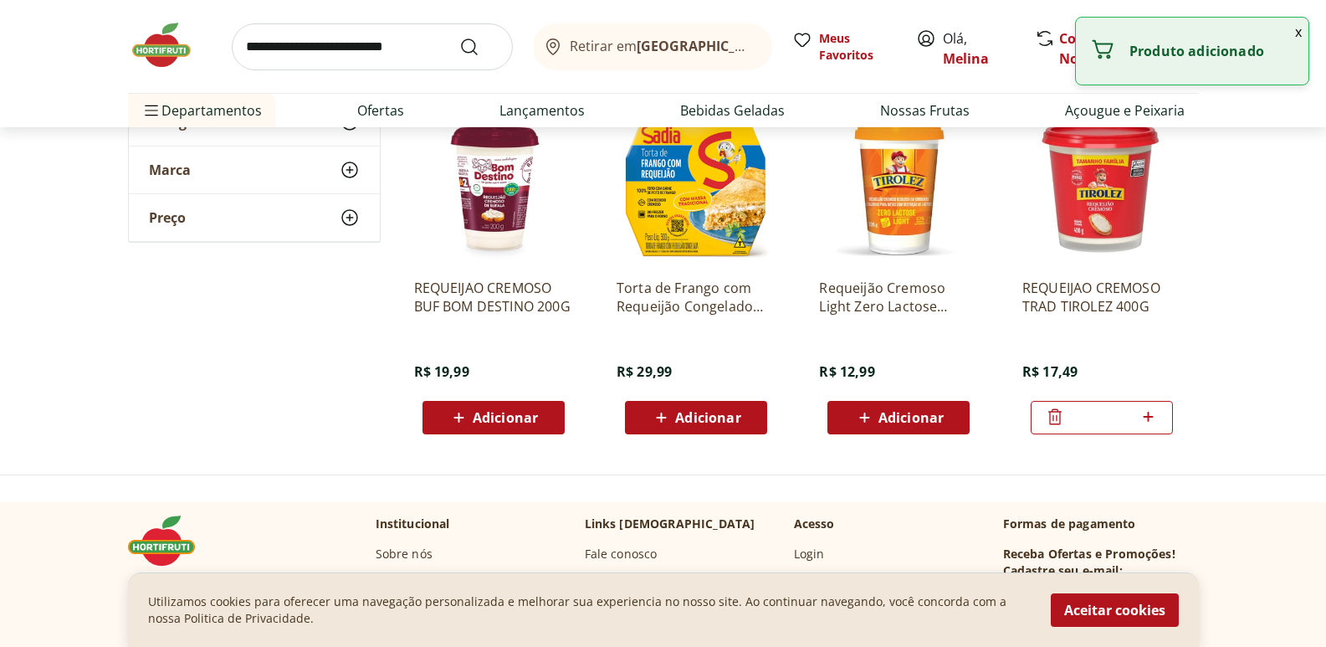
click at [392, 46] on input "search" at bounding box center [372, 46] width 281 height 47
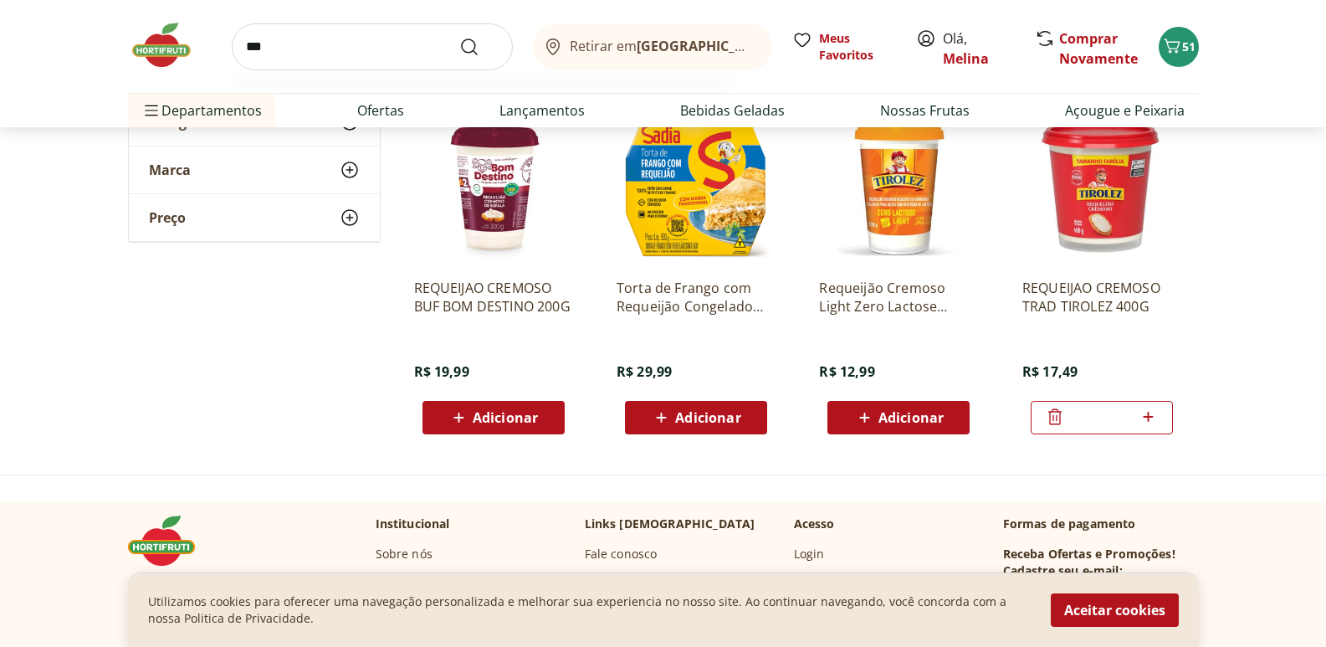
type input "***"
click at [459, 37] on button "Submit Search" at bounding box center [479, 47] width 40 height 20
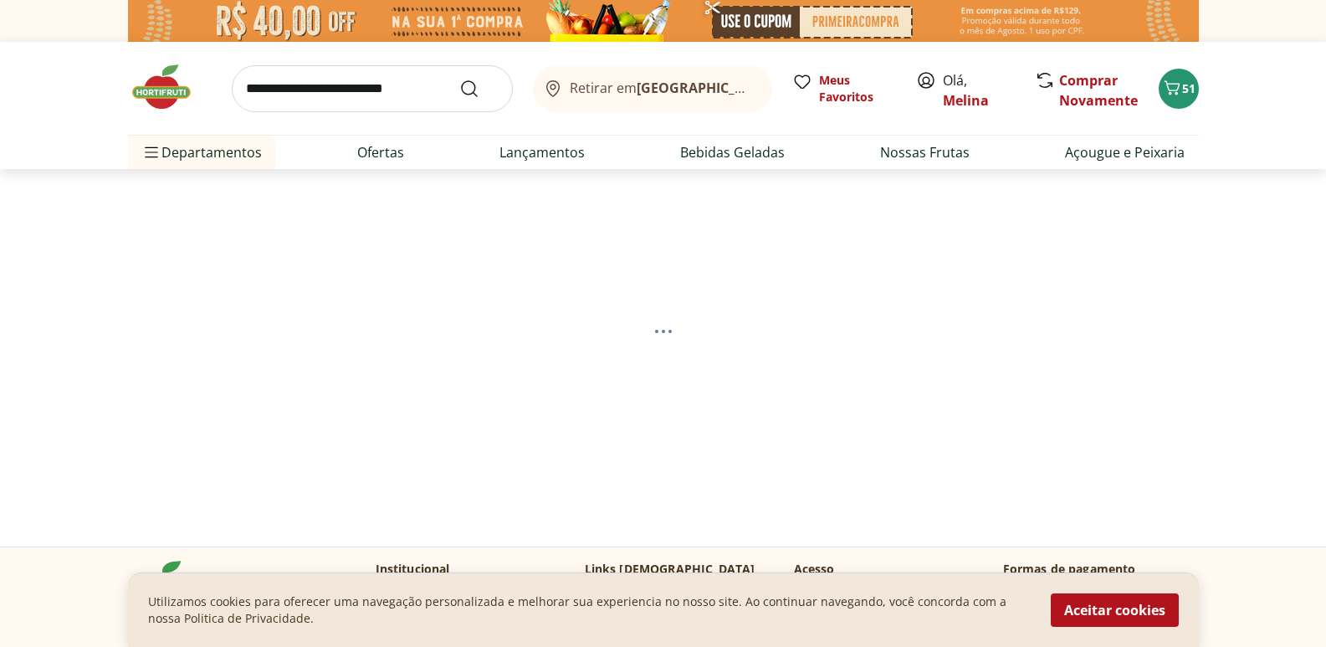
select select "**********"
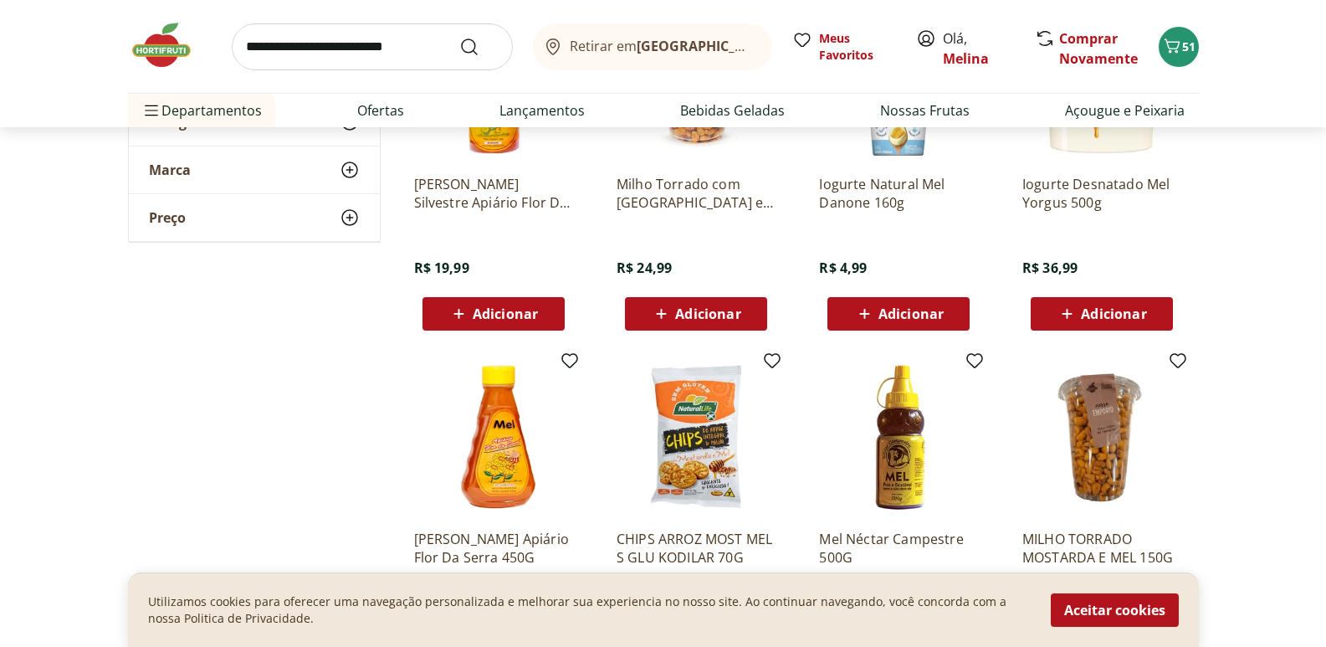
scroll to position [1171, 0]
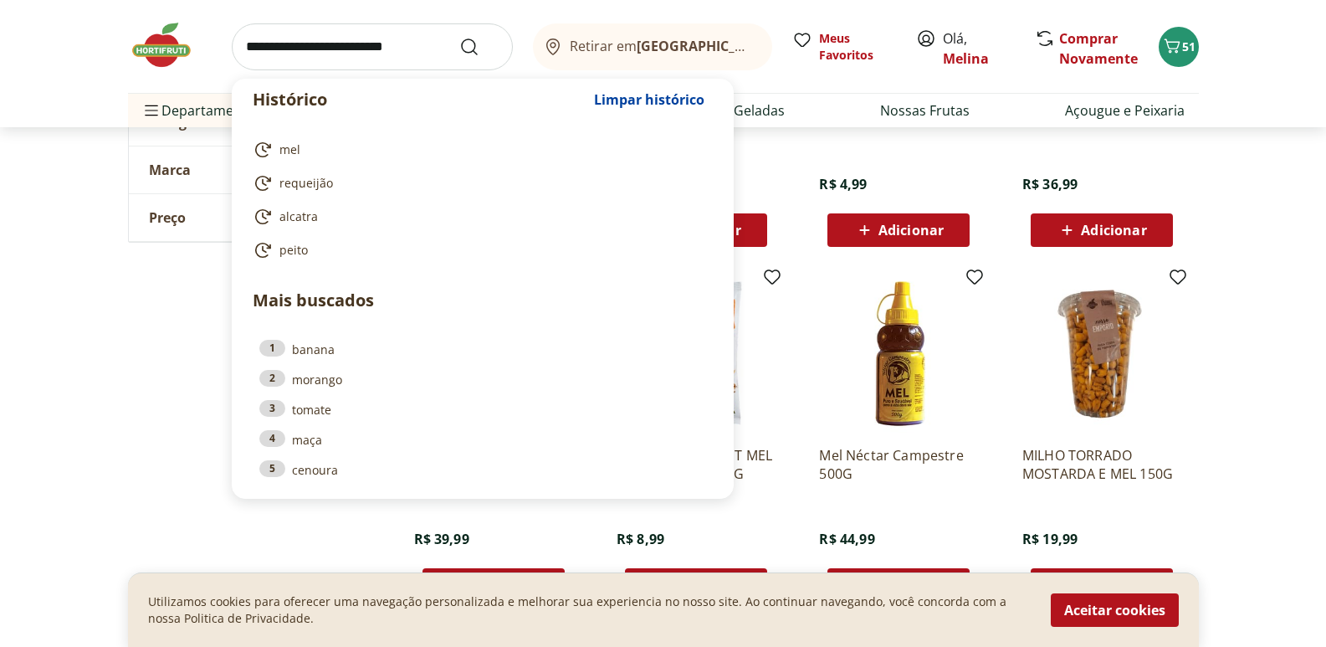
click at [344, 41] on input "search" at bounding box center [372, 46] width 281 height 47
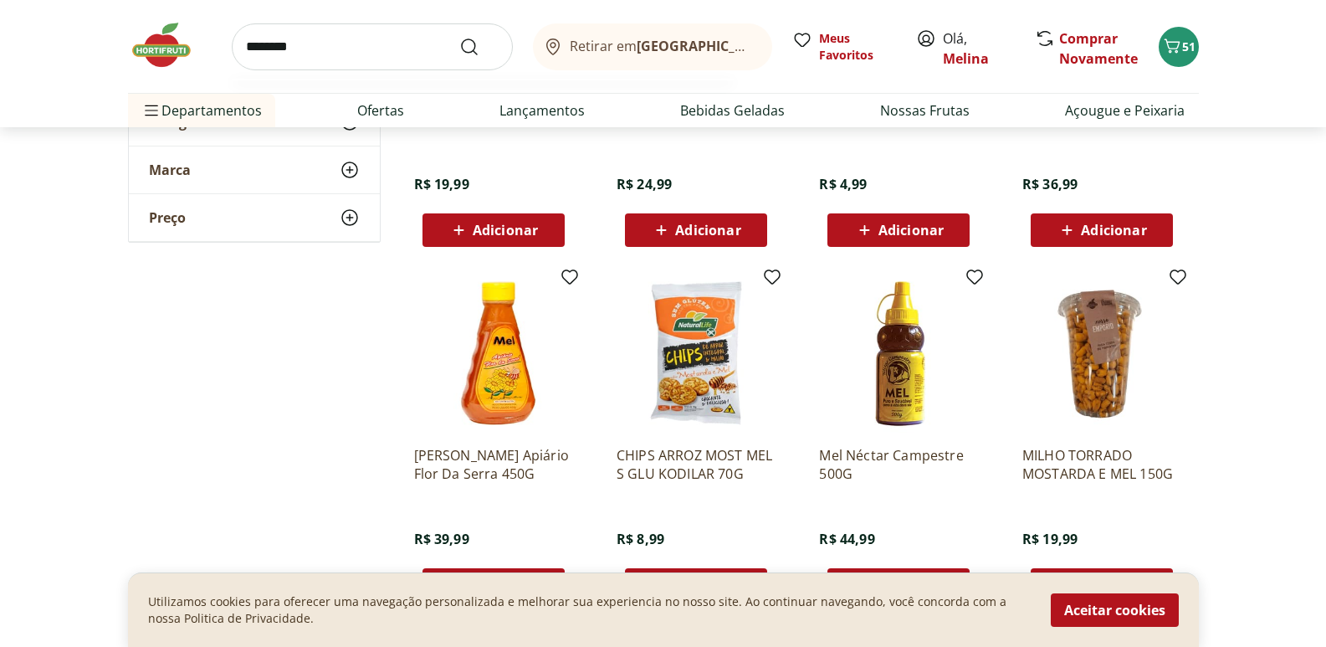
type input "********"
click at [459, 37] on button "Submit Search" at bounding box center [479, 47] width 40 height 20
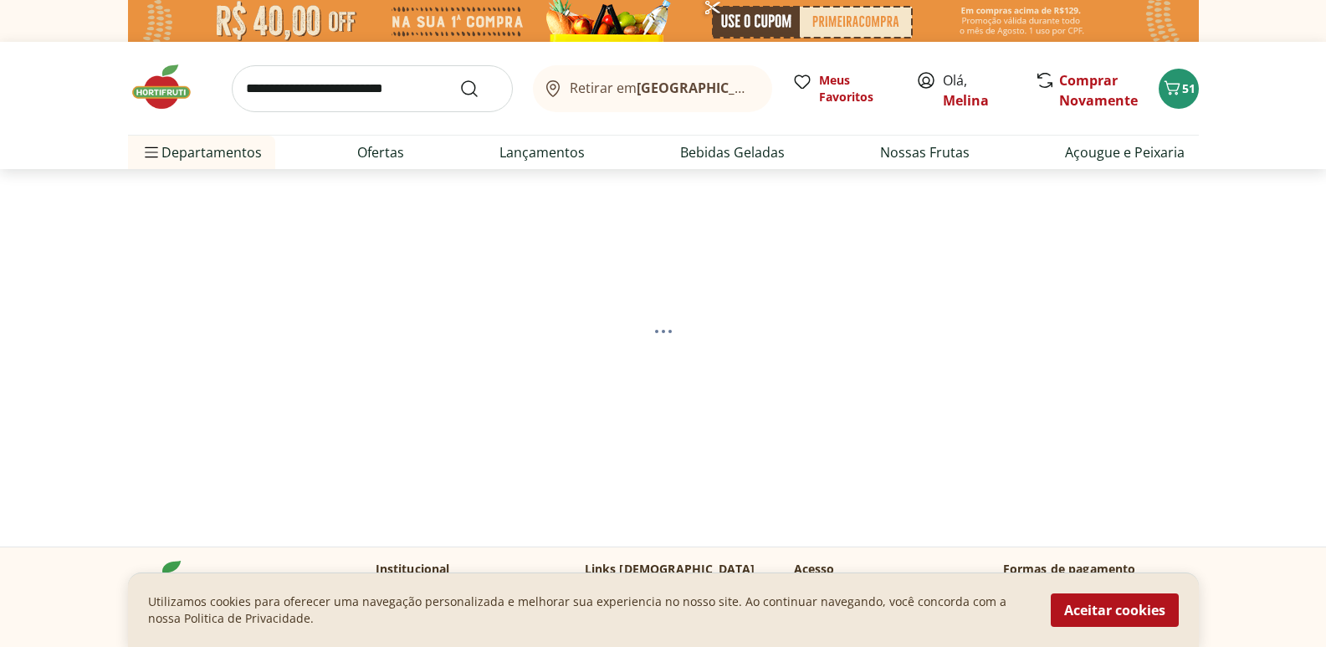
select select "**********"
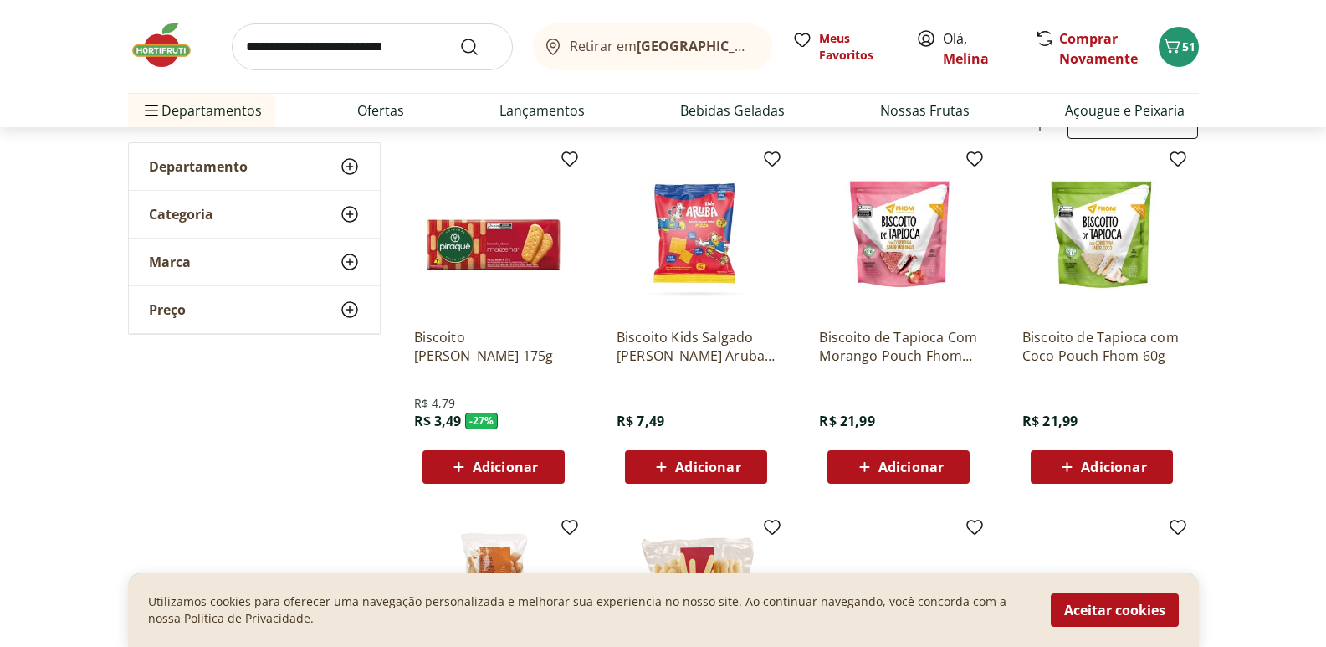
scroll to position [251, 0]
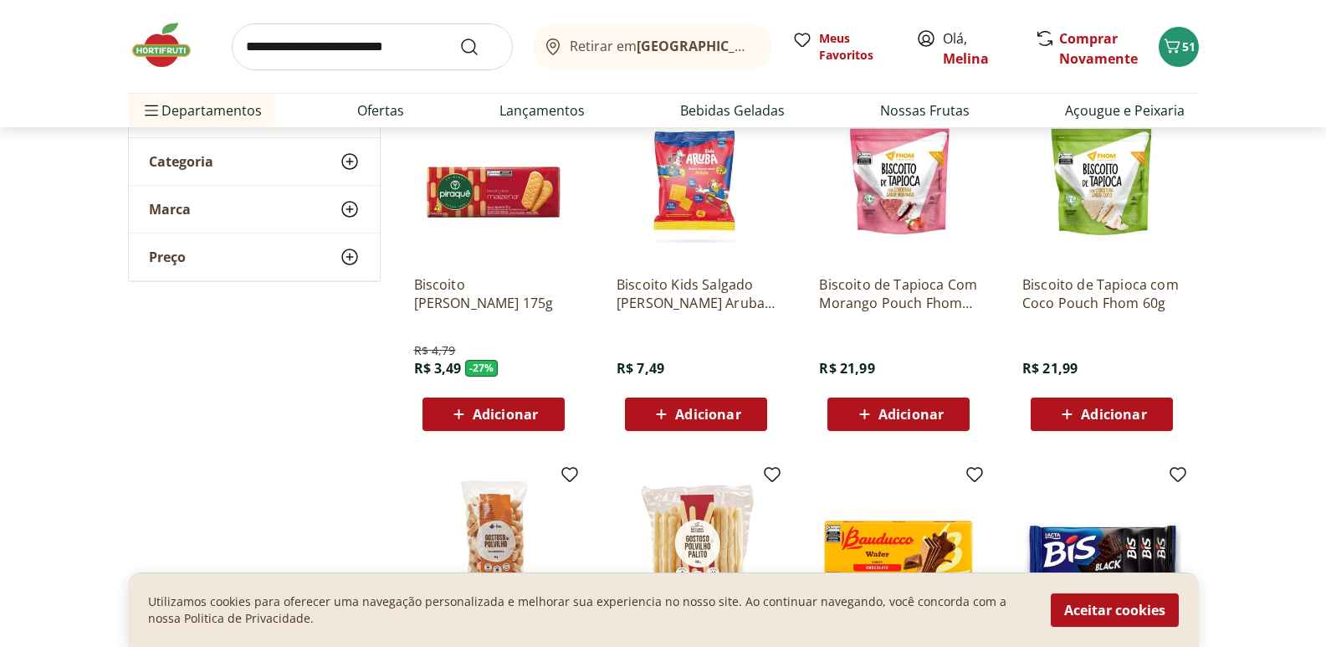
click at [494, 413] on span "Adicionar" at bounding box center [505, 413] width 65 height 13
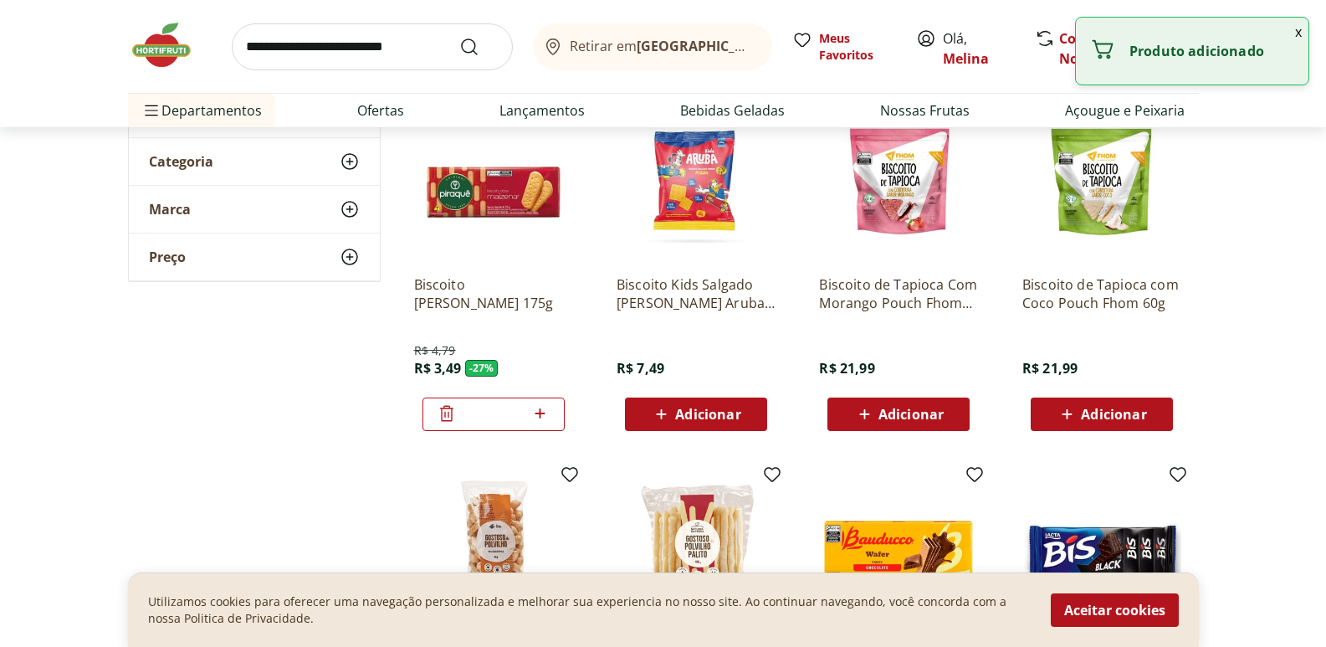
click at [544, 413] on icon at bounding box center [540, 413] width 10 height 10
type input "*"
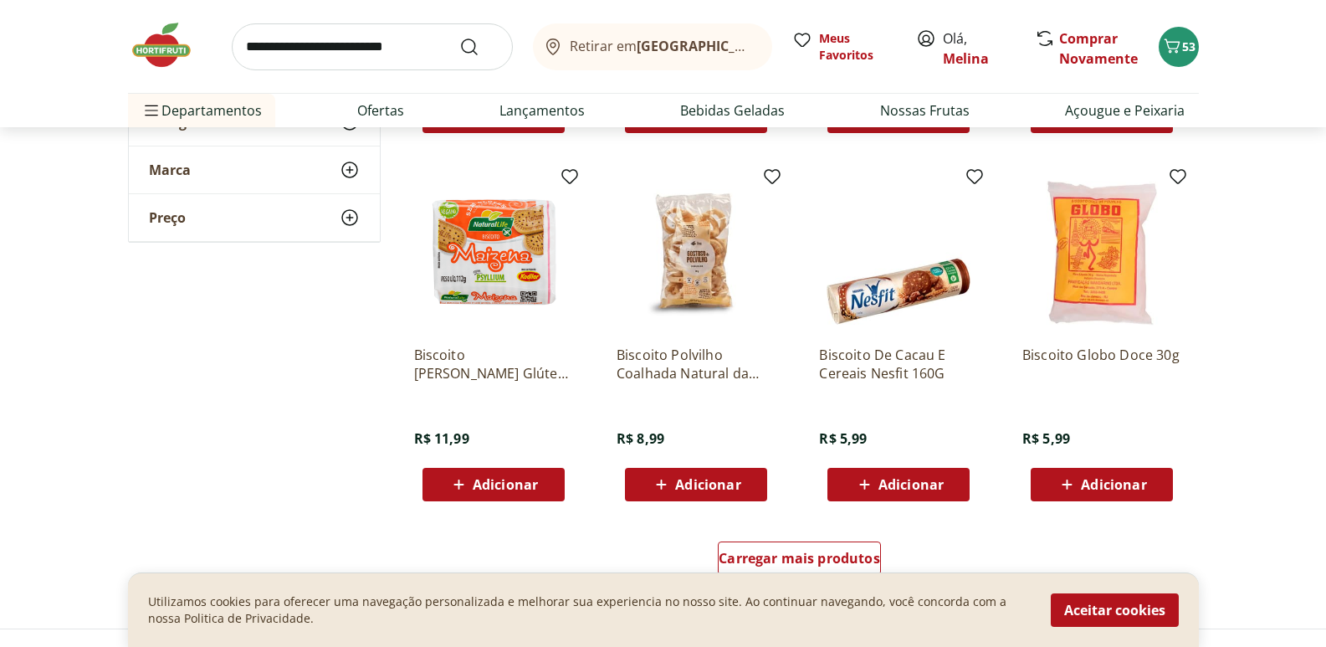
scroll to position [2091, 0]
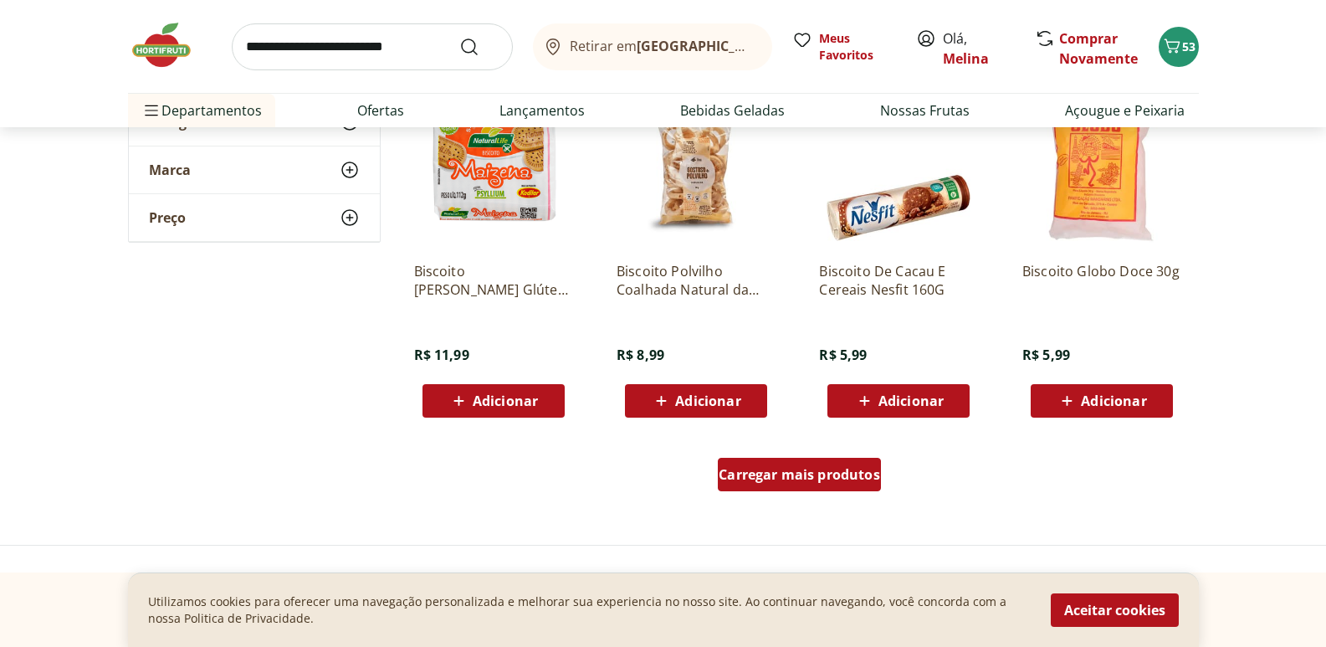
click at [788, 472] on span "Carregar mais produtos" at bounding box center [799, 474] width 161 height 13
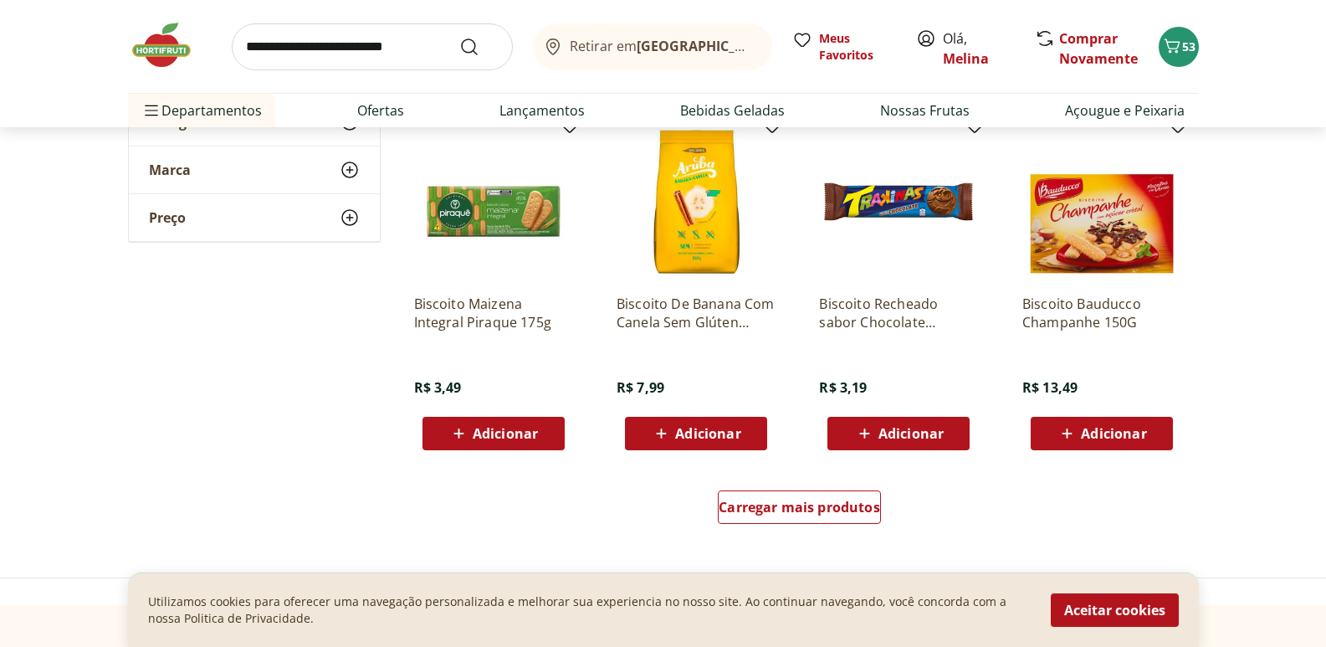
scroll to position [3179, 0]
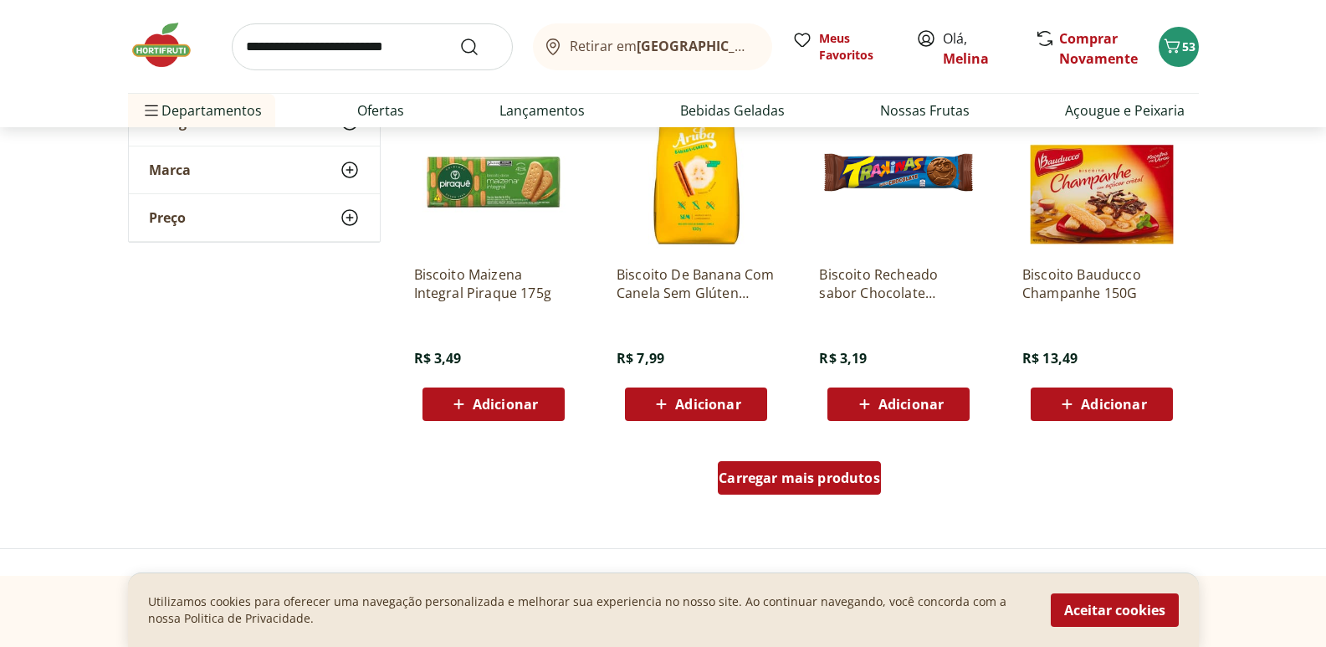
click at [820, 490] on div "Carregar mais produtos" at bounding box center [799, 477] width 163 height 33
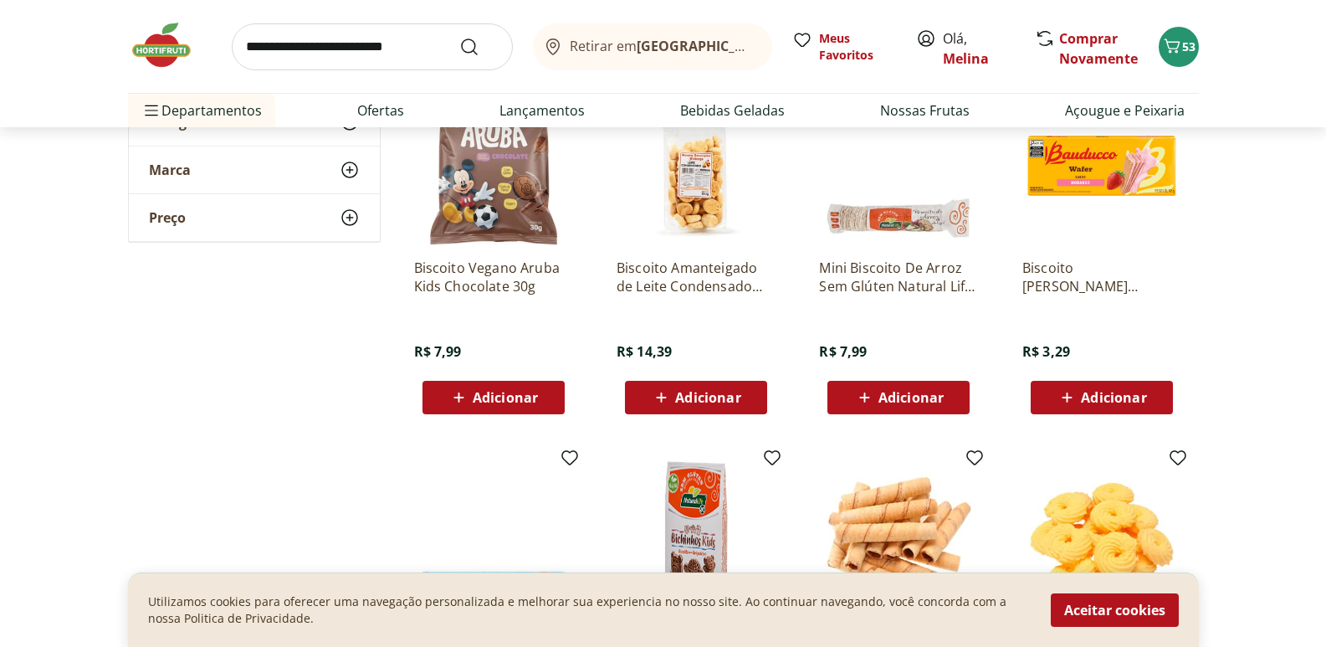
scroll to position [3513, 0]
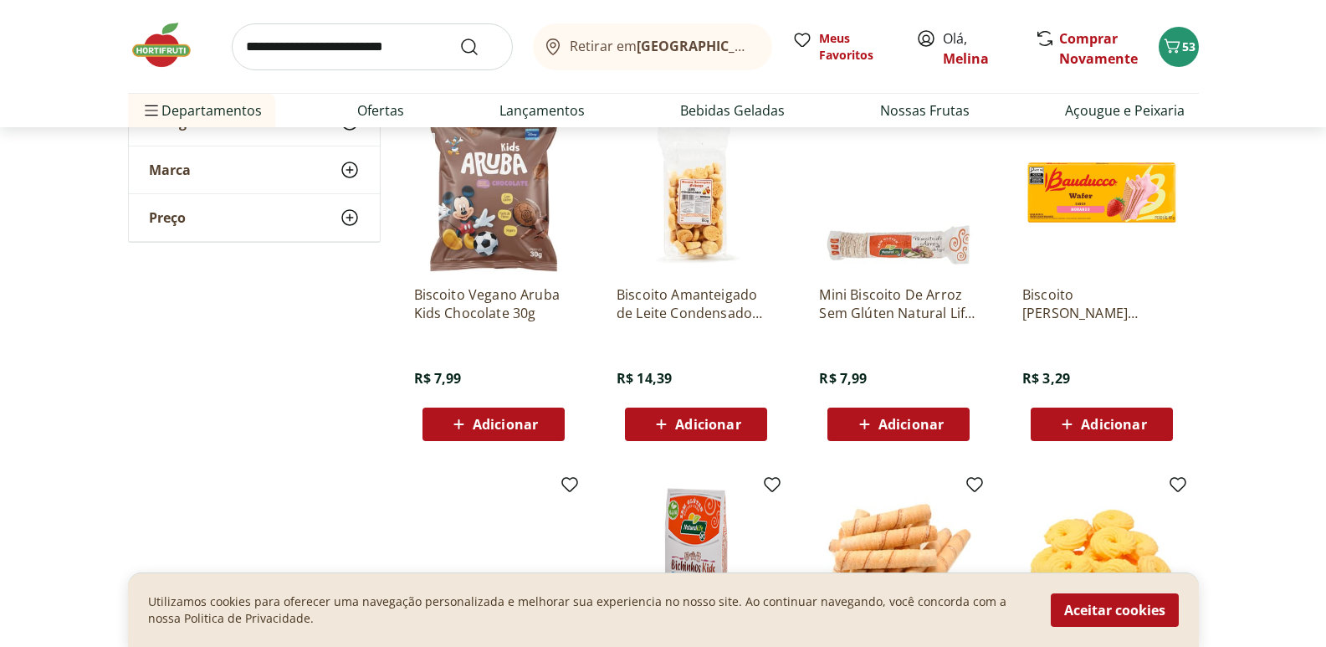
click at [1101, 424] on span "Adicionar" at bounding box center [1113, 423] width 65 height 13
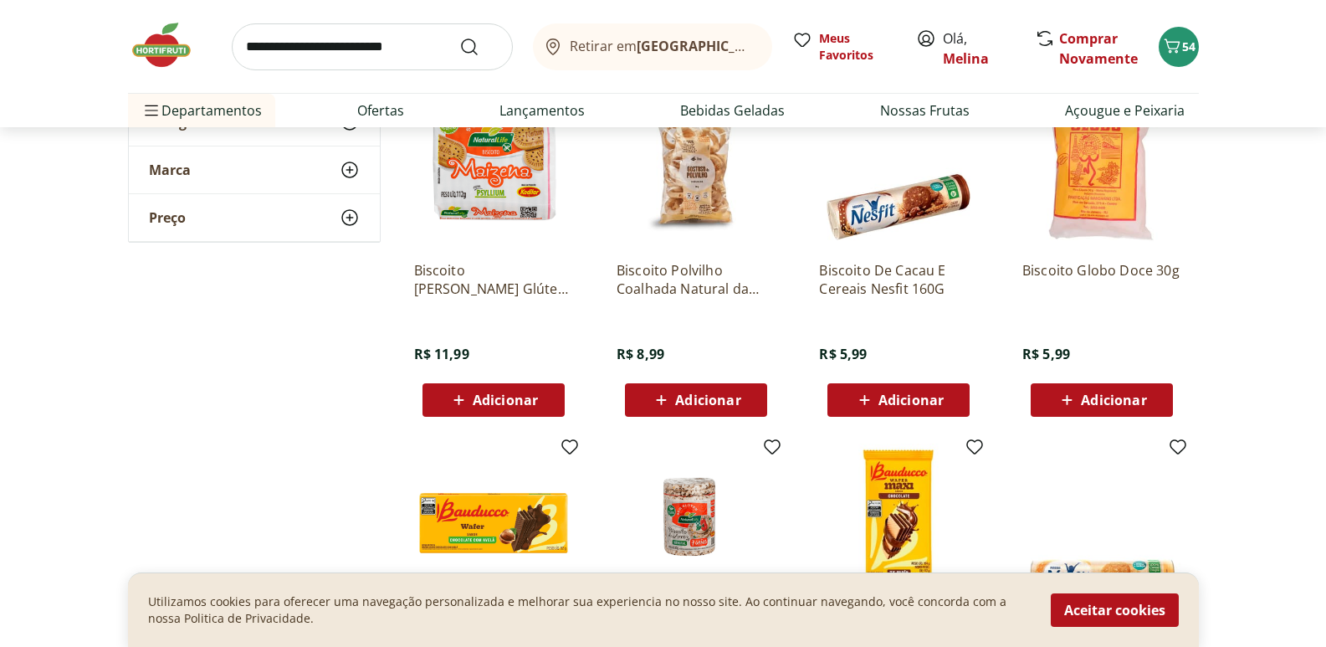
scroll to position [2091, 0]
click at [893, 403] on span "Adicionar" at bounding box center [910, 400] width 65 height 13
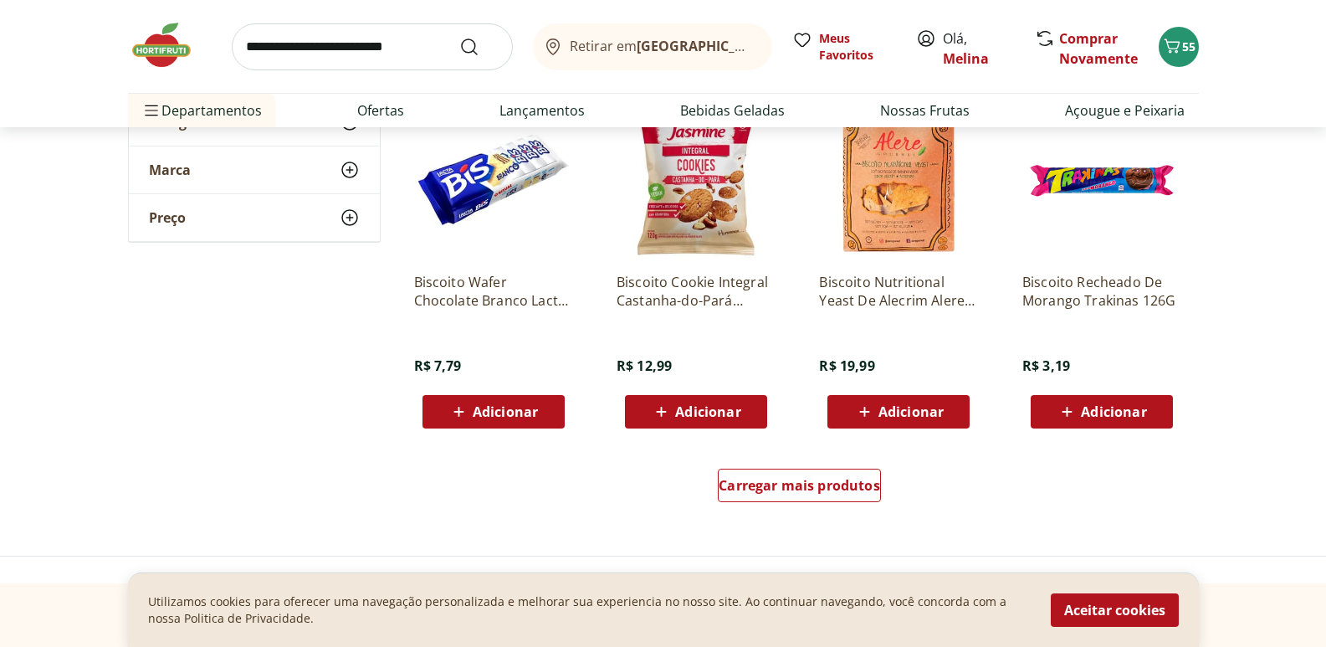
scroll to position [4266, 0]
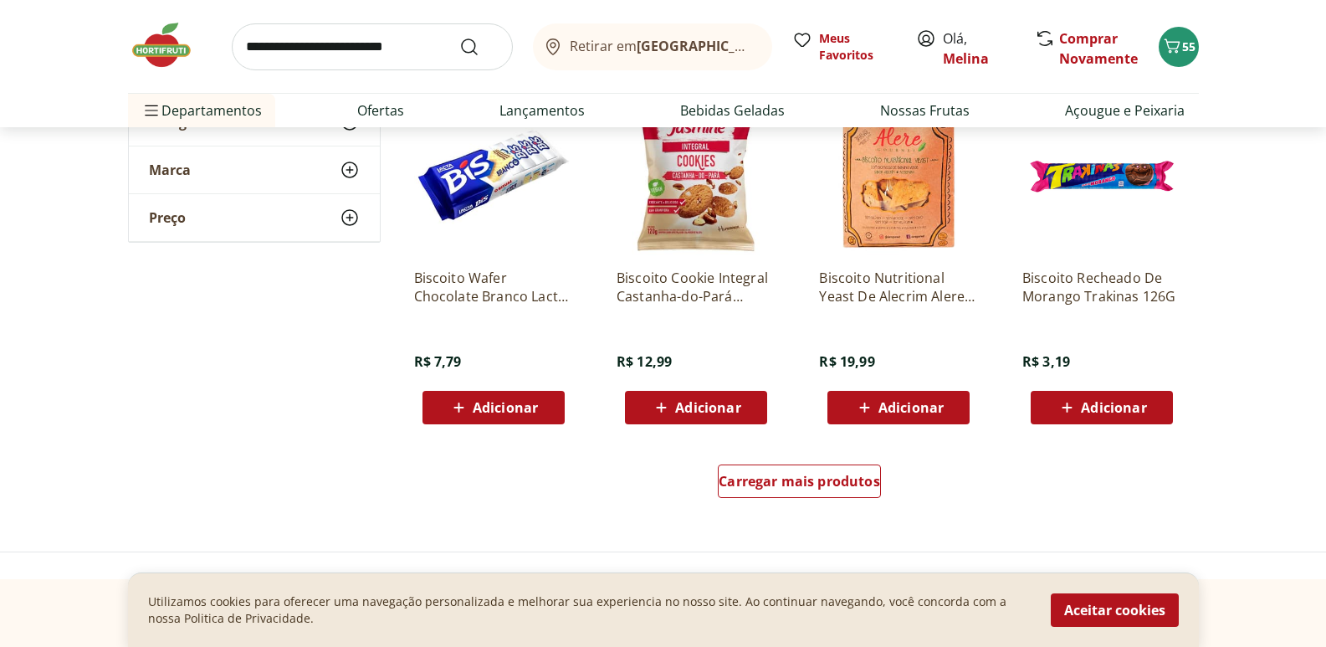
click at [540, 406] on div "Adicionar" at bounding box center [493, 407] width 115 height 30
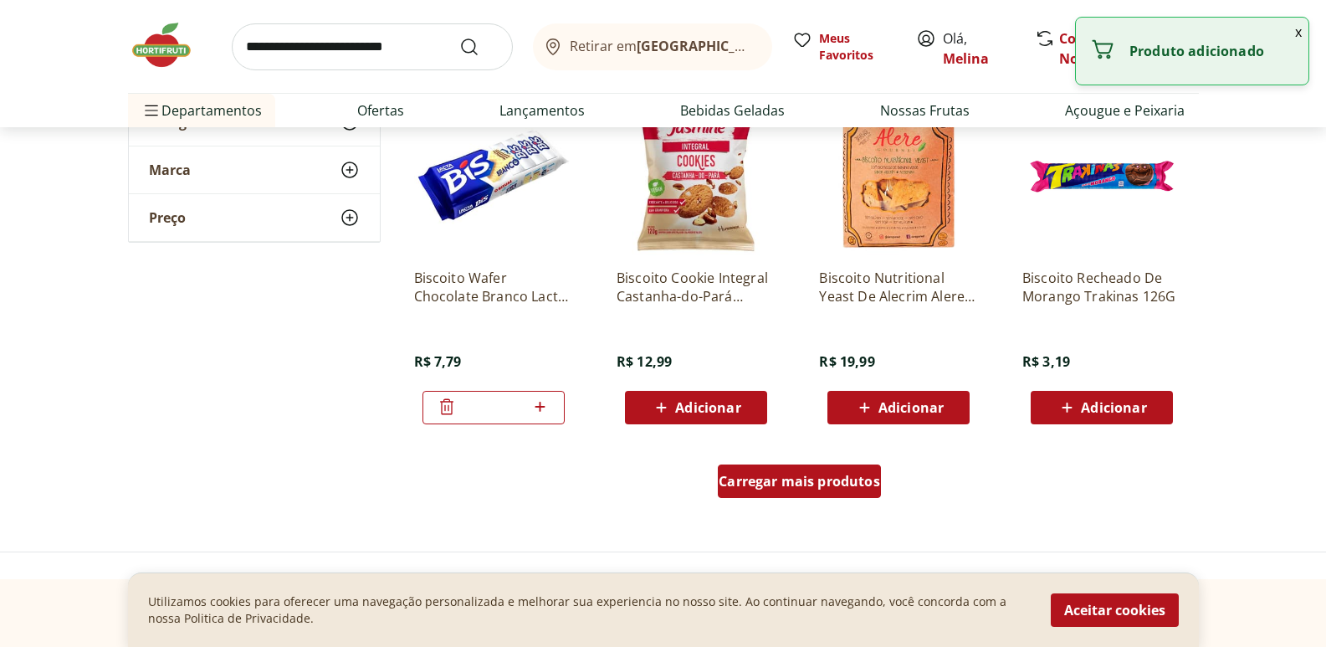
click at [824, 474] on span "Carregar mais produtos" at bounding box center [799, 480] width 161 height 13
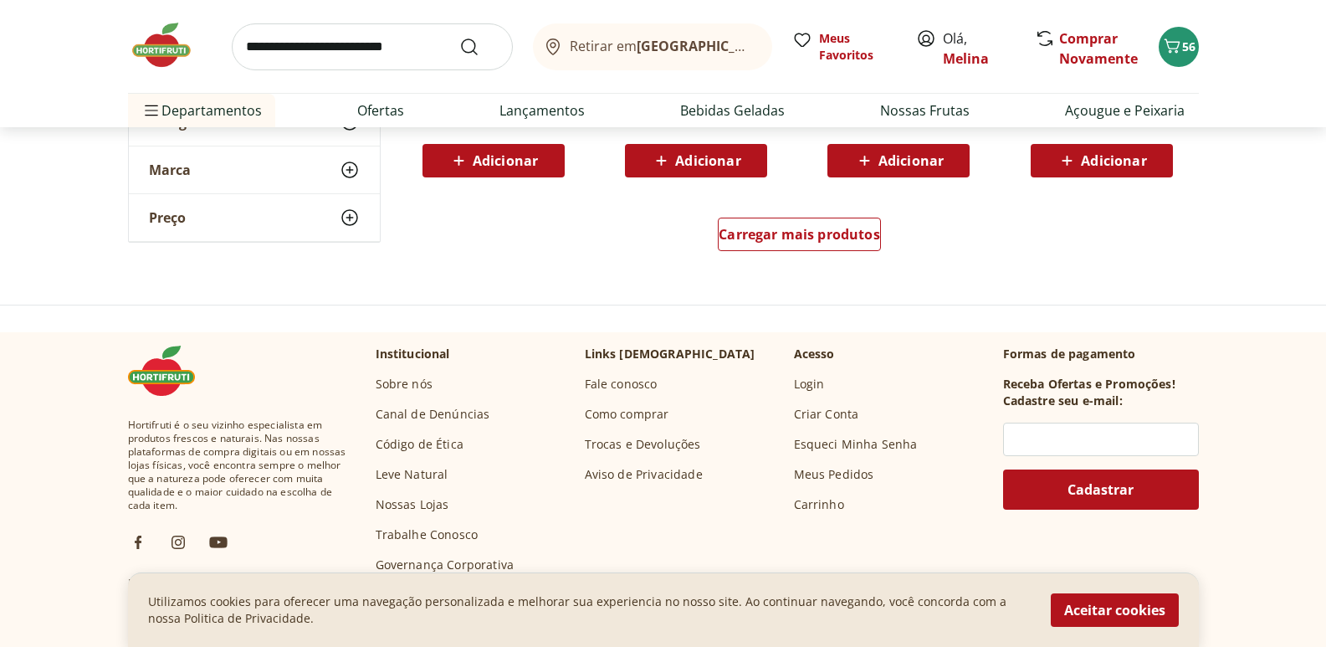
scroll to position [5605, 0]
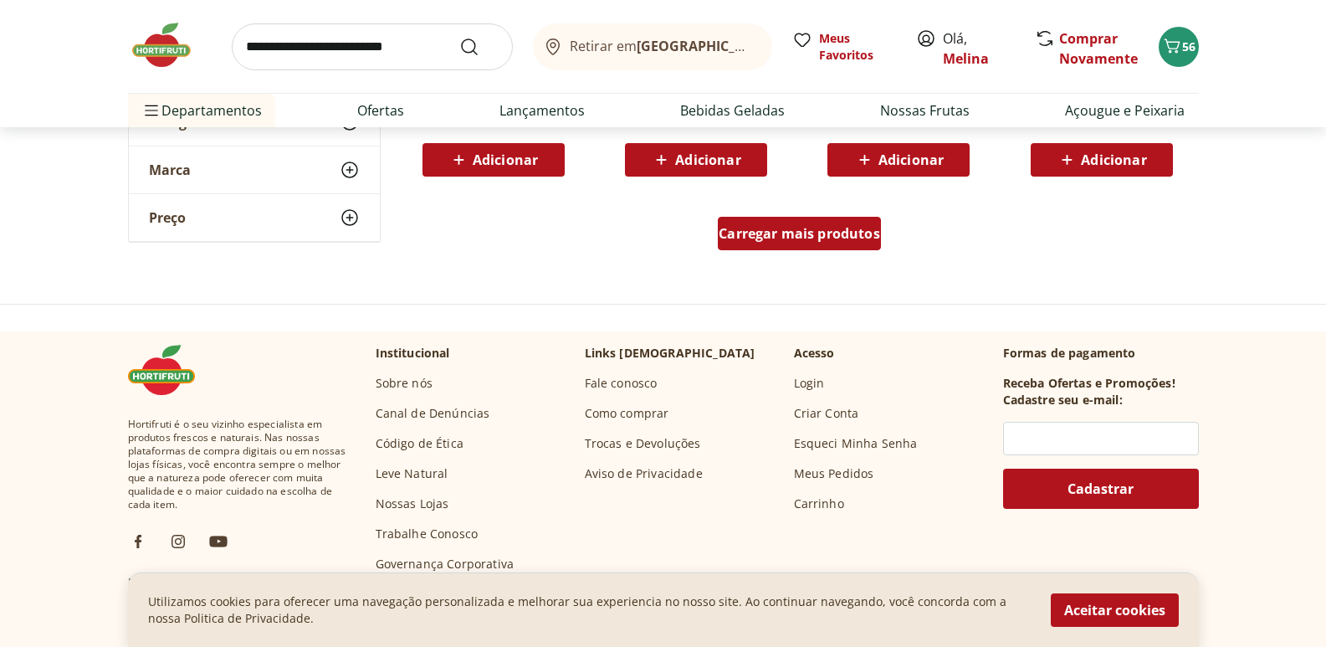
click at [853, 244] on div "Carregar mais produtos" at bounding box center [799, 233] width 163 height 33
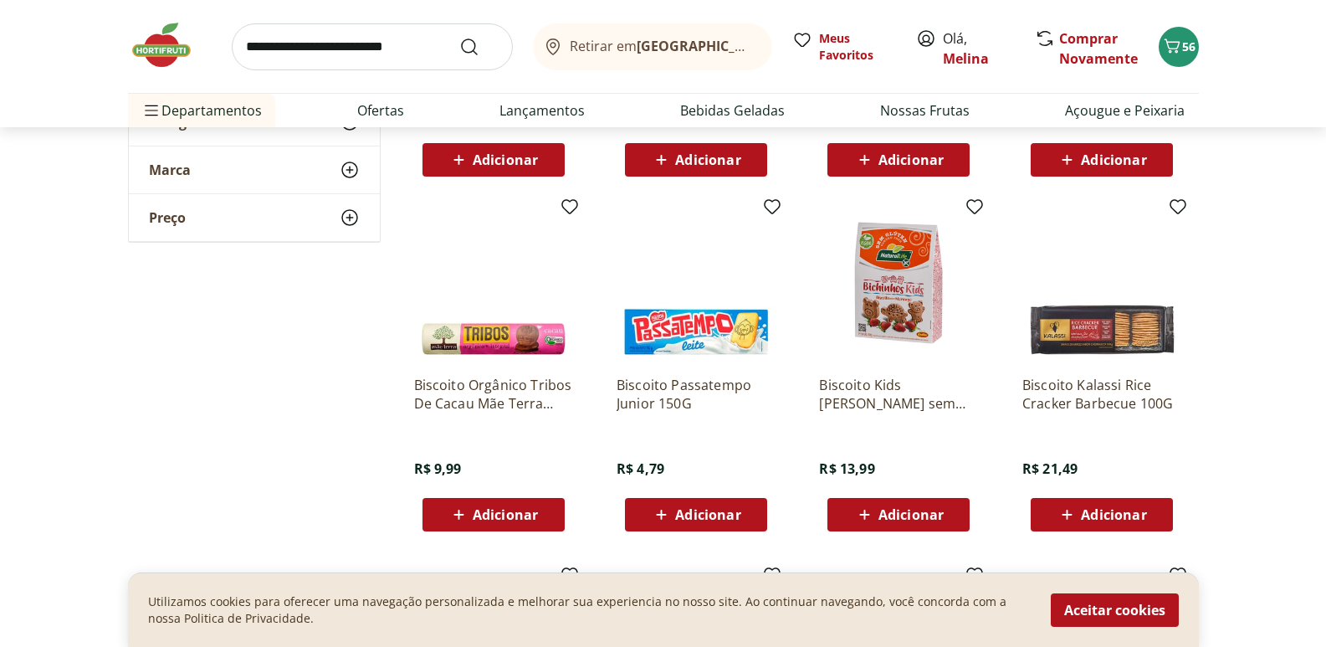
click at [330, 45] on input "search" at bounding box center [372, 46] width 281 height 47
type input "***"
click at [459, 37] on button "Submit Search" at bounding box center [479, 47] width 40 height 20
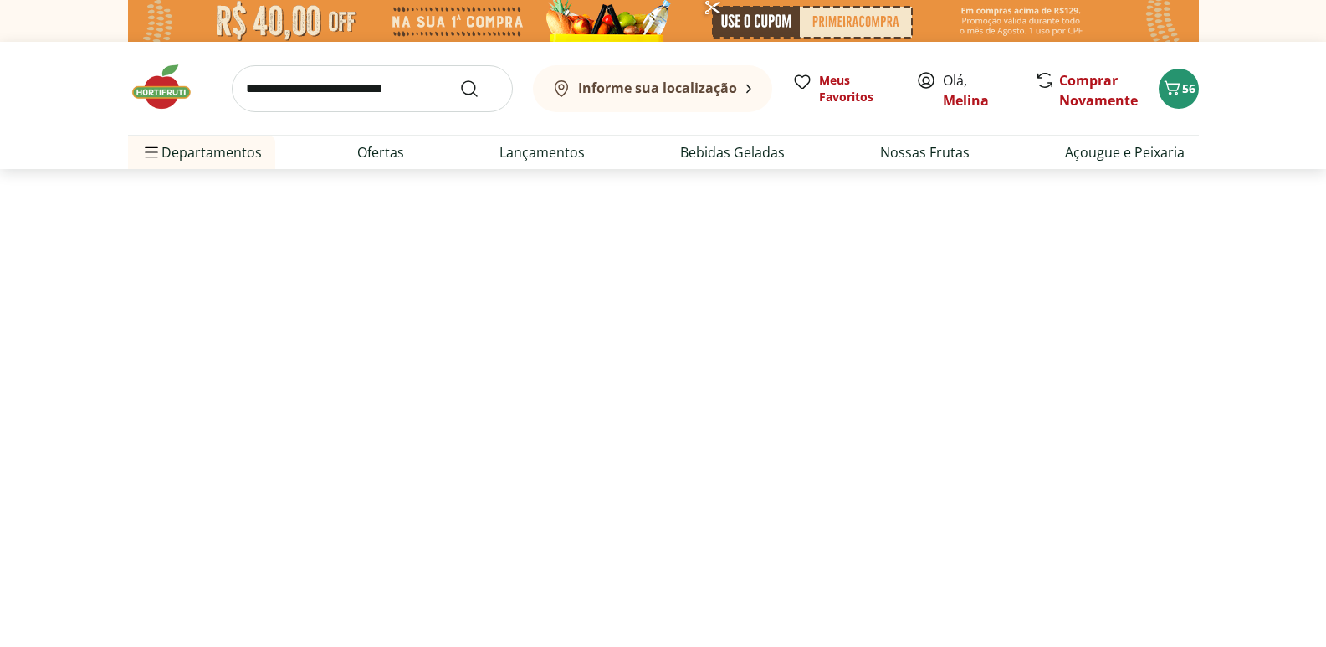
select select "**********"
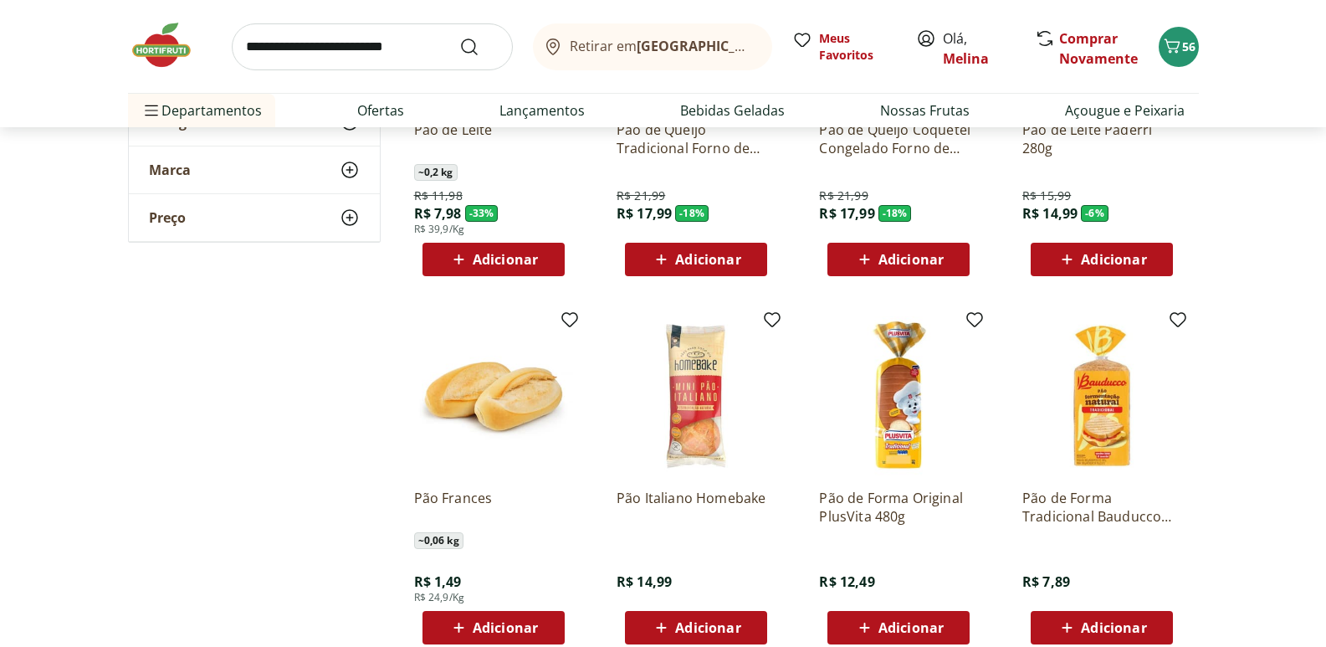
scroll to position [502, 0]
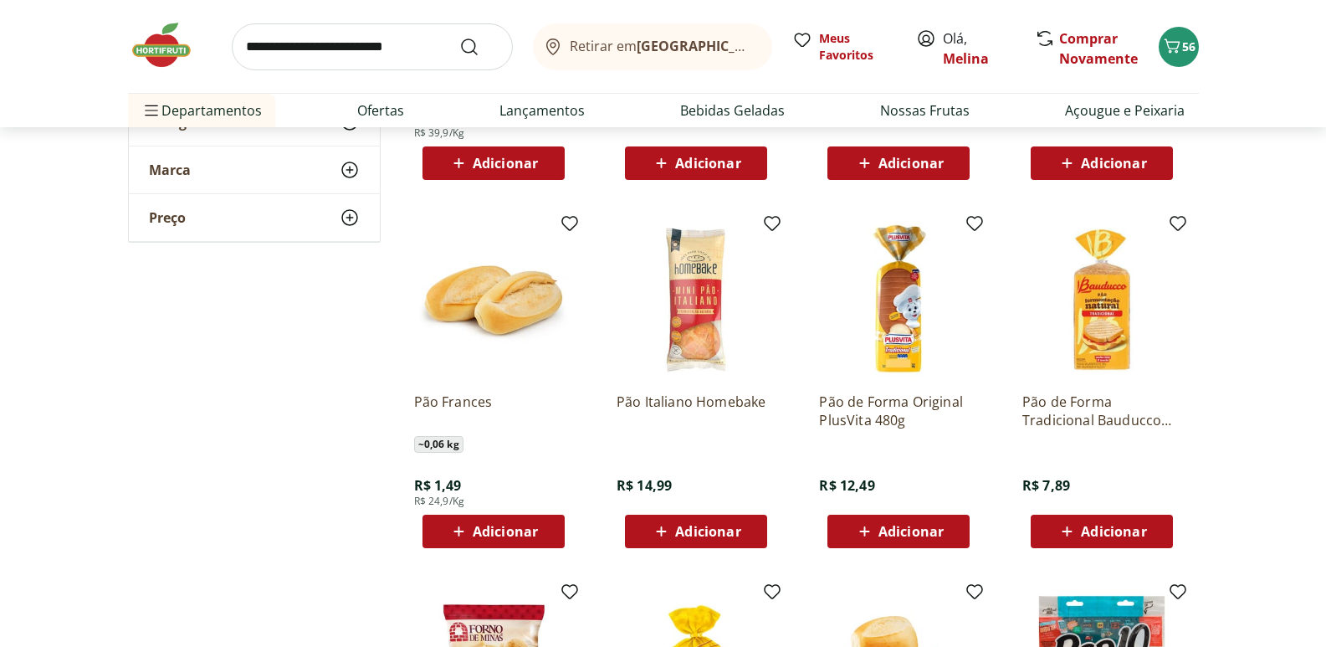
click at [536, 532] on span "Adicionar" at bounding box center [505, 530] width 65 height 13
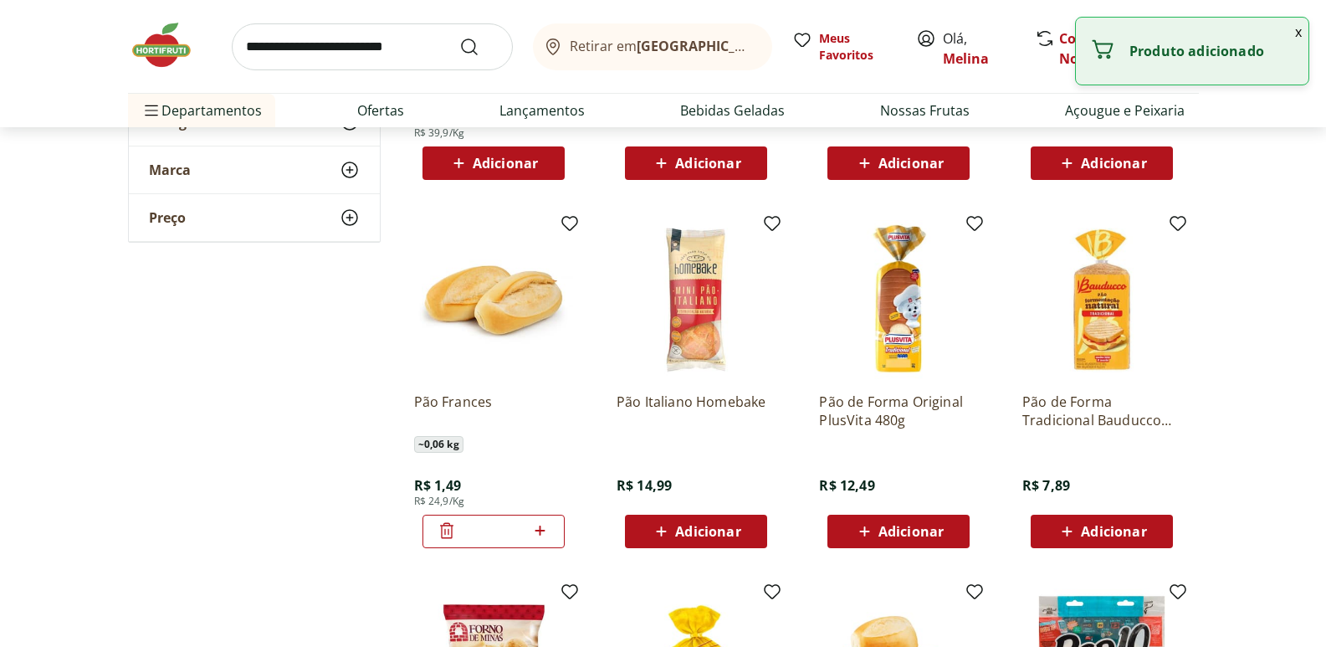
click at [548, 531] on icon at bounding box center [540, 530] width 21 height 20
click at [547, 529] on icon at bounding box center [540, 530] width 21 height 20
type input "*"
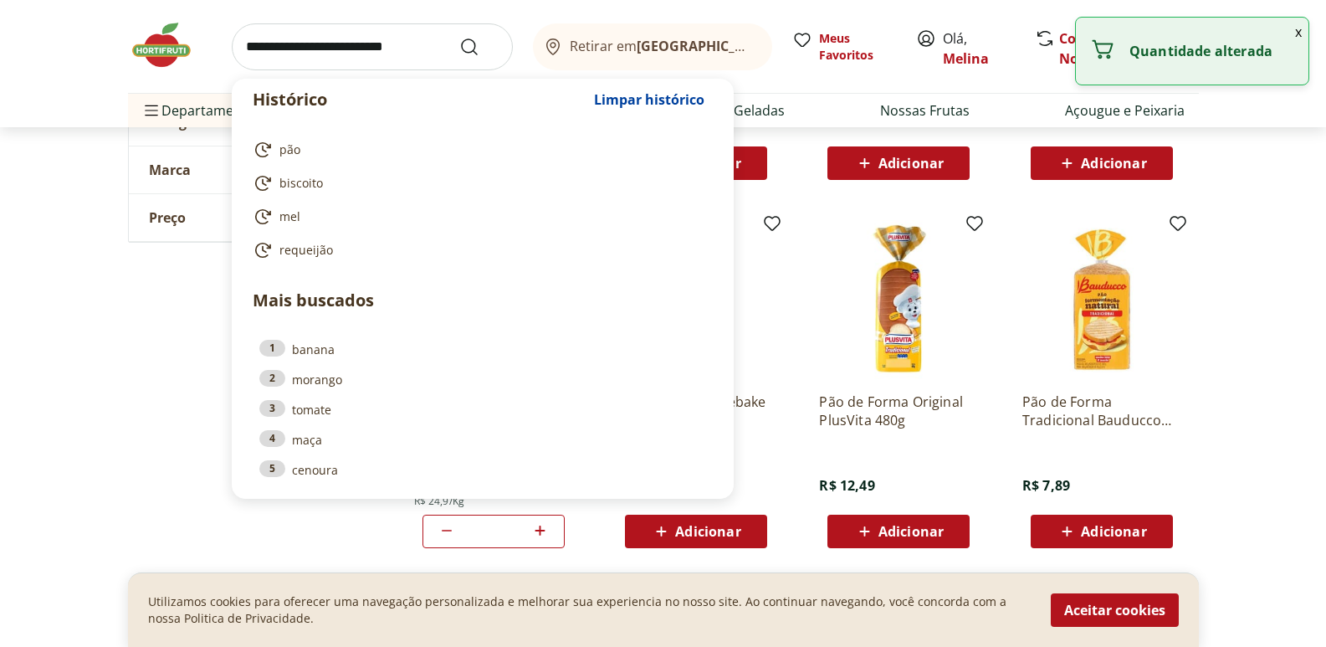
click at [293, 38] on input "search" at bounding box center [372, 46] width 281 height 47
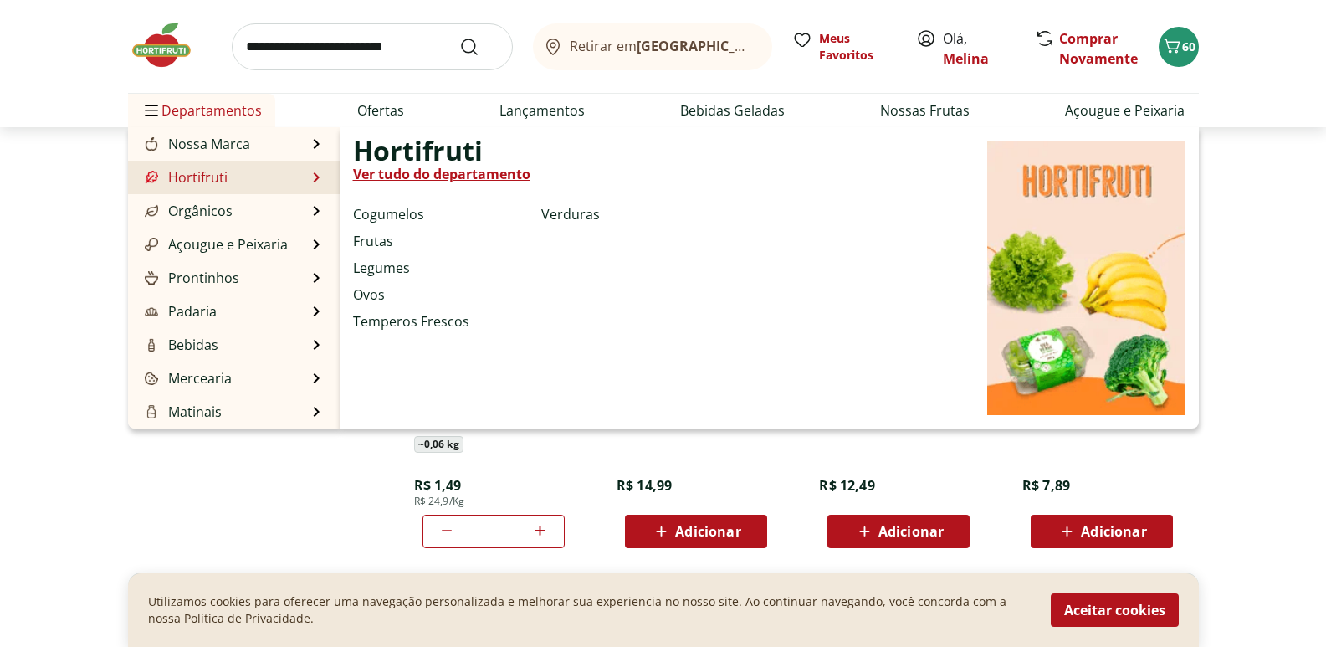
click at [371, 177] on link "Ver tudo do departamento" at bounding box center [441, 174] width 177 height 20
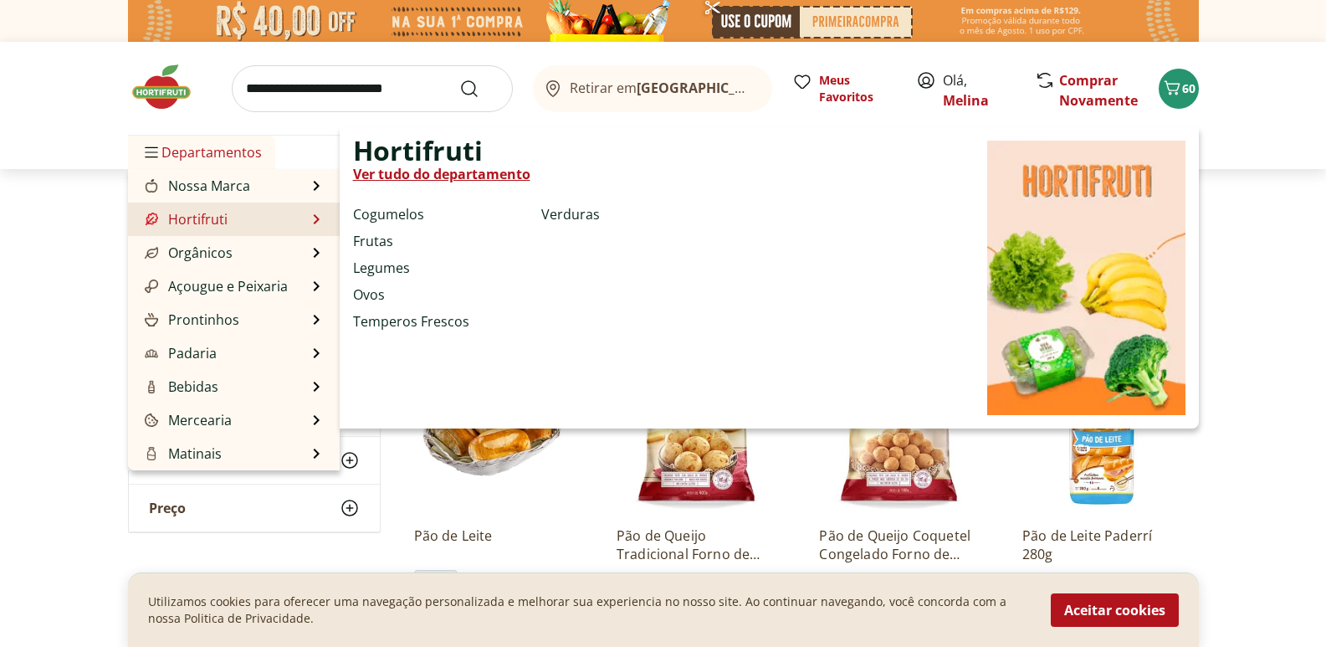
select select "**********"
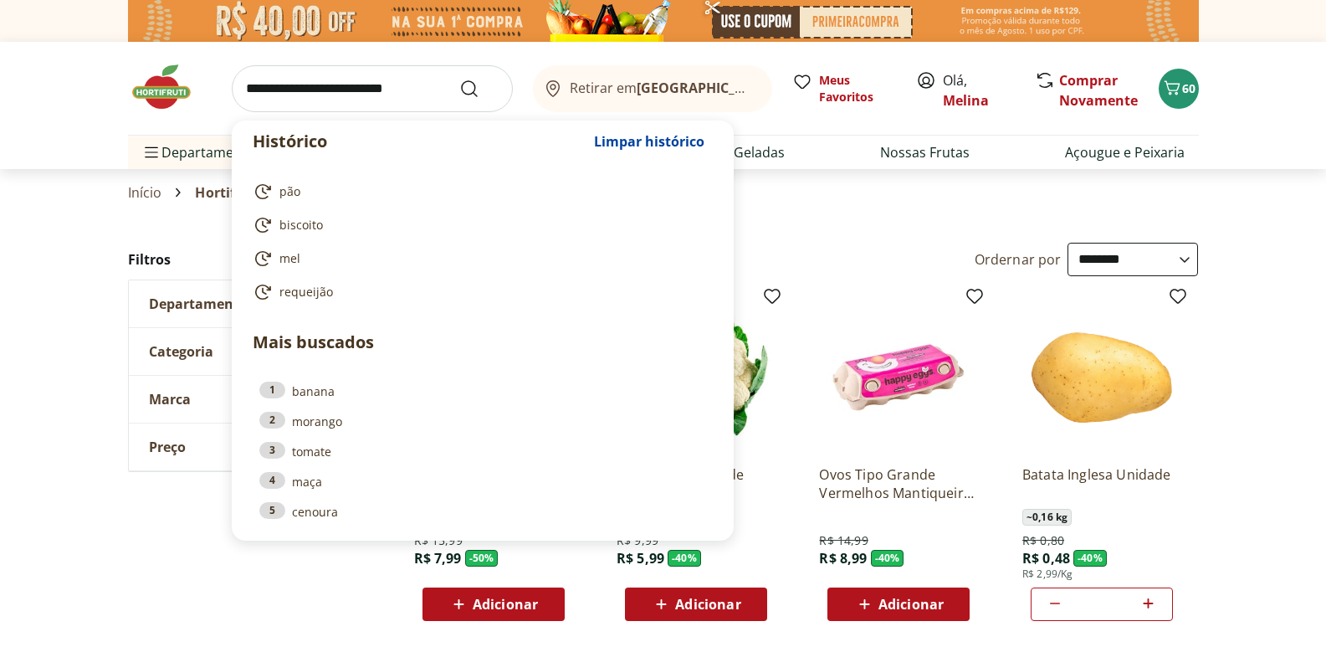
click at [400, 73] on input "search" at bounding box center [372, 88] width 281 height 47
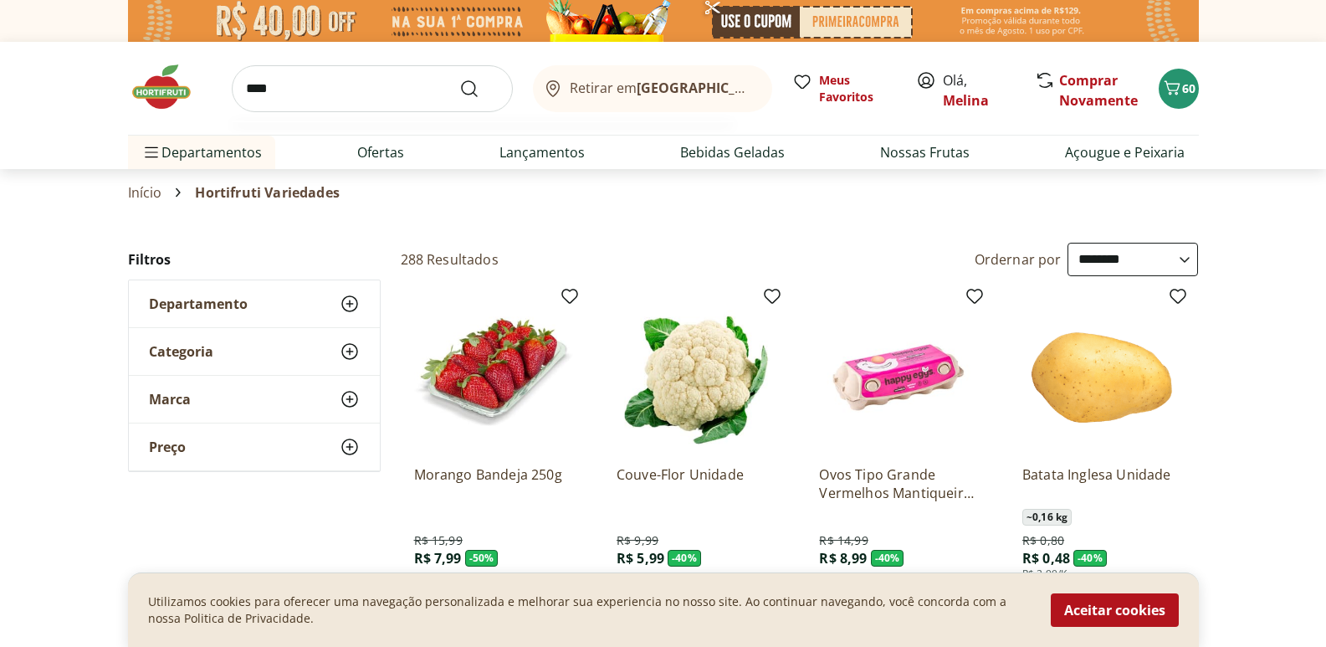
type input "****"
click at [459, 79] on button "Submit Search" at bounding box center [479, 89] width 40 height 20
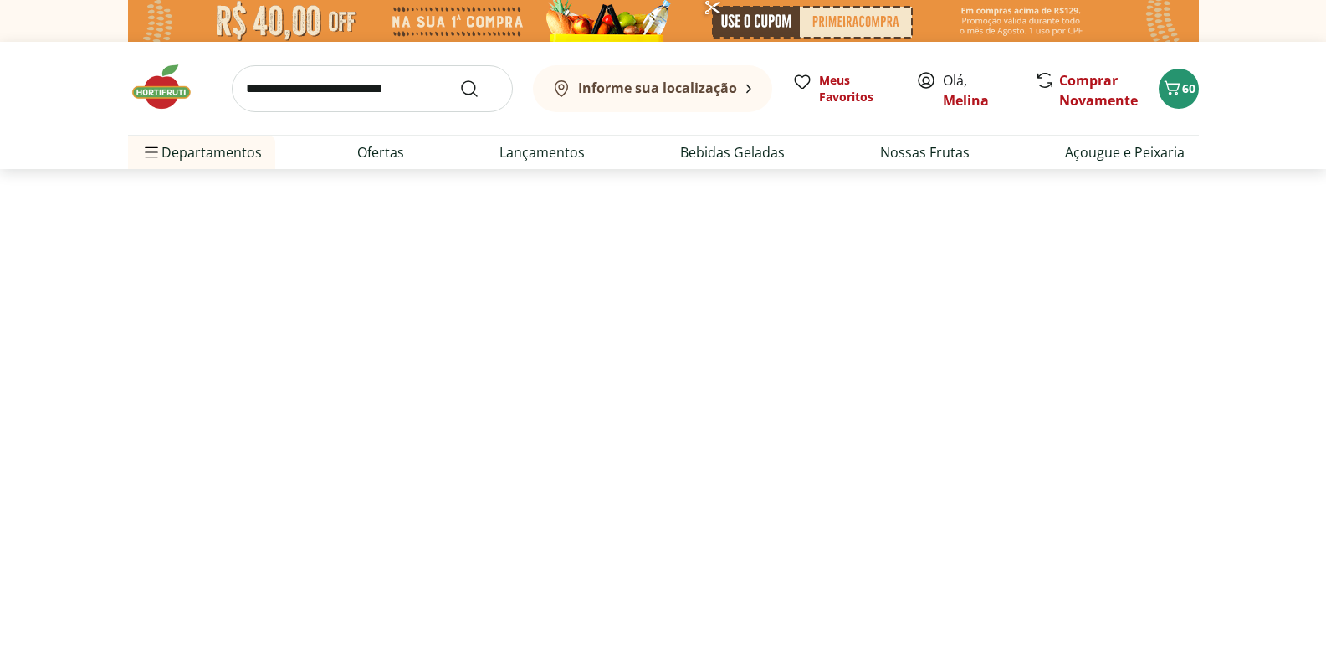
select select "**********"
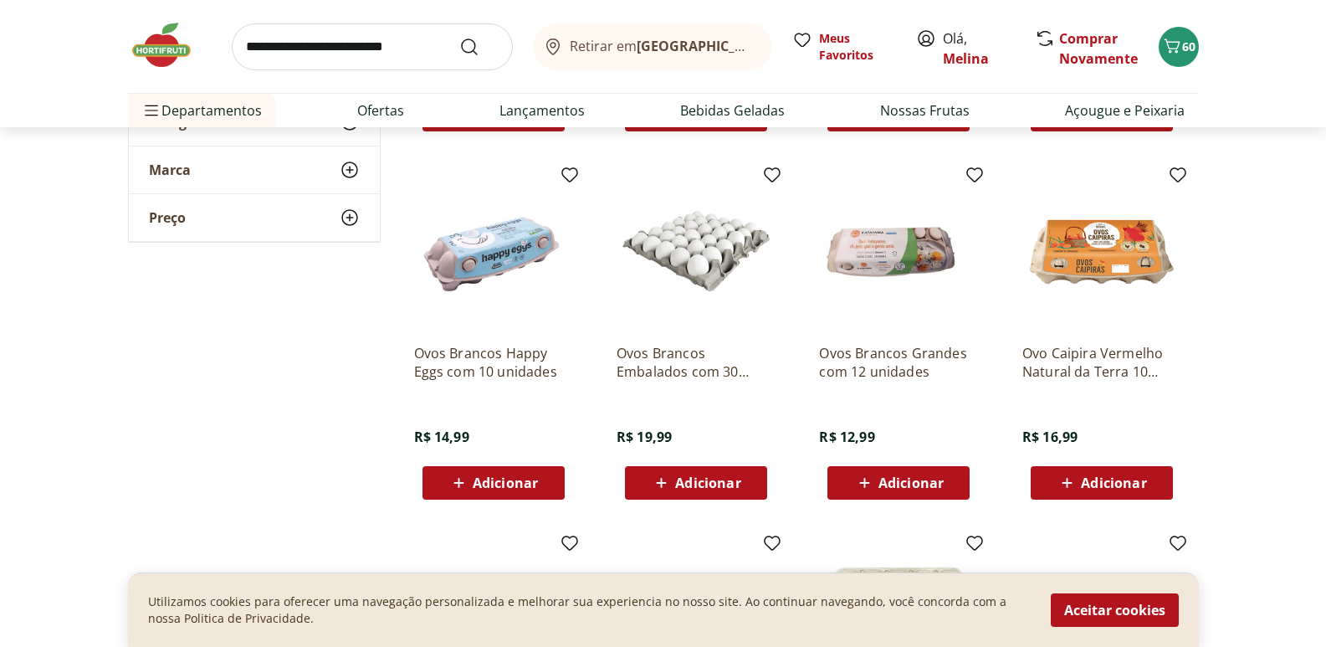
scroll to position [586, 0]
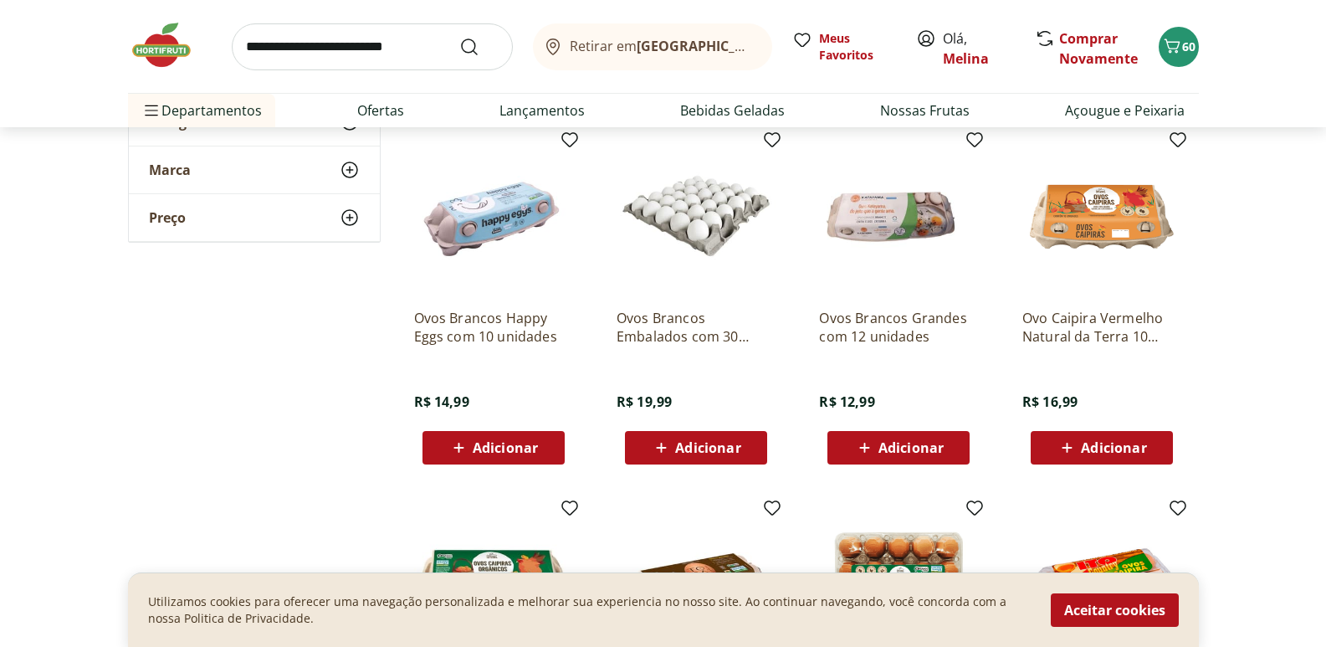
click at [690, 446] on span "Adicionar" at bounding box center [707, 447] width 65 height 13
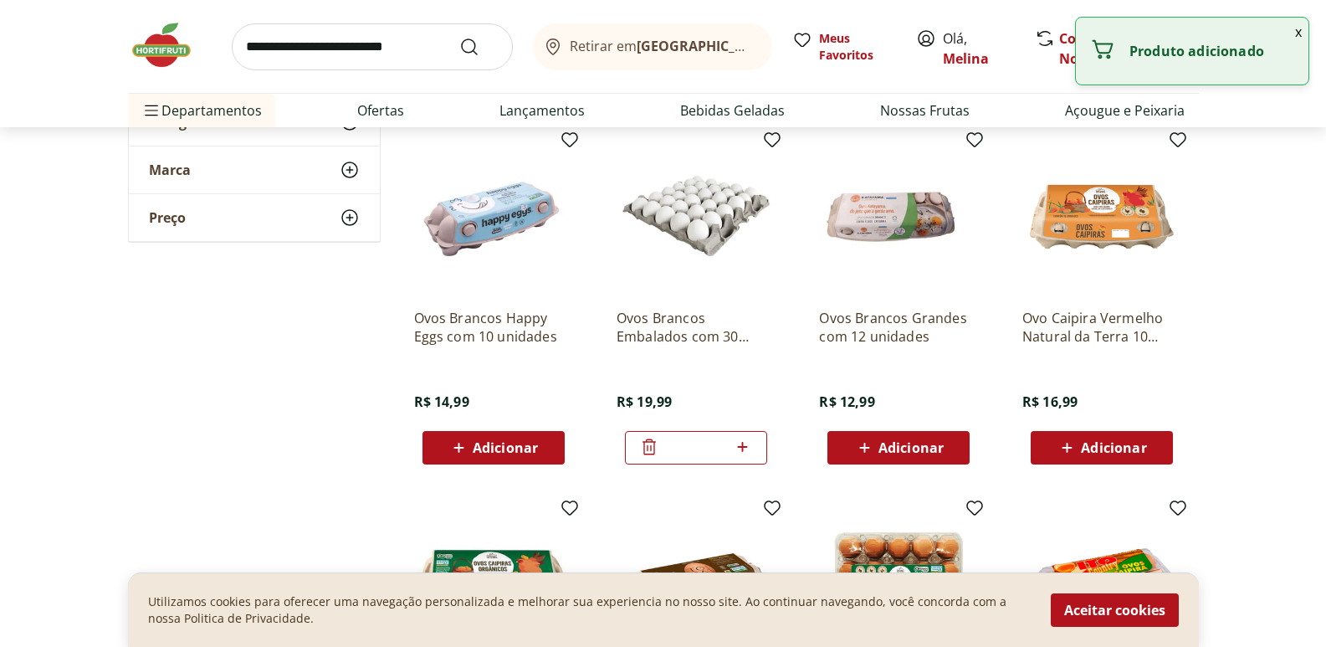
click at [318, 51] on input "search" at bounding box center [372, 46] width 281 height 47
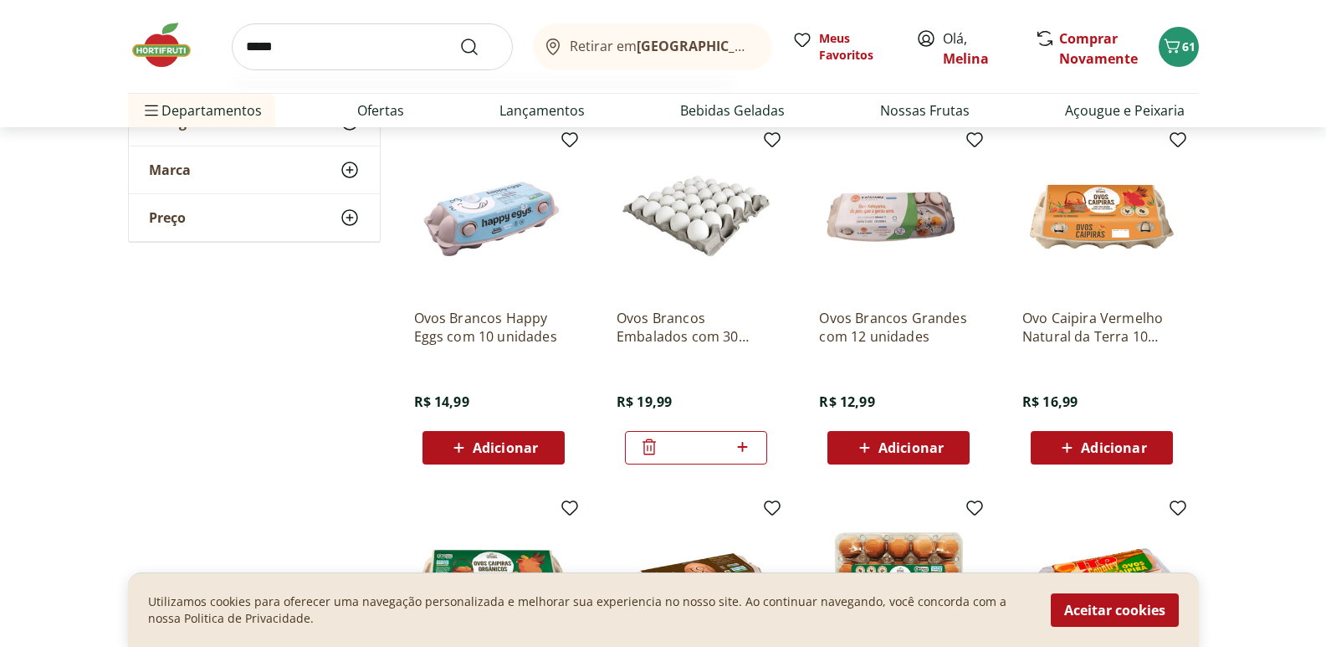
type input "*****"
click at [459, 37] on button "Submit Search" at bounding box center [479, 47] width 40 height 20
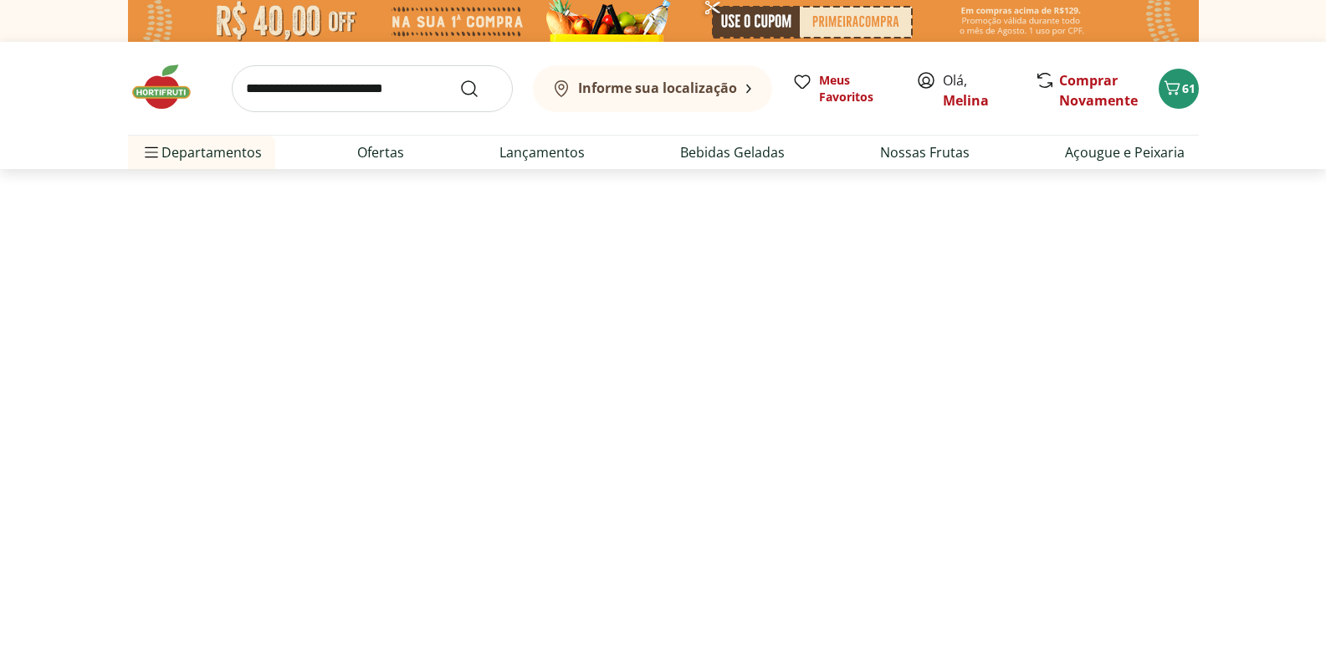
select select "**********"
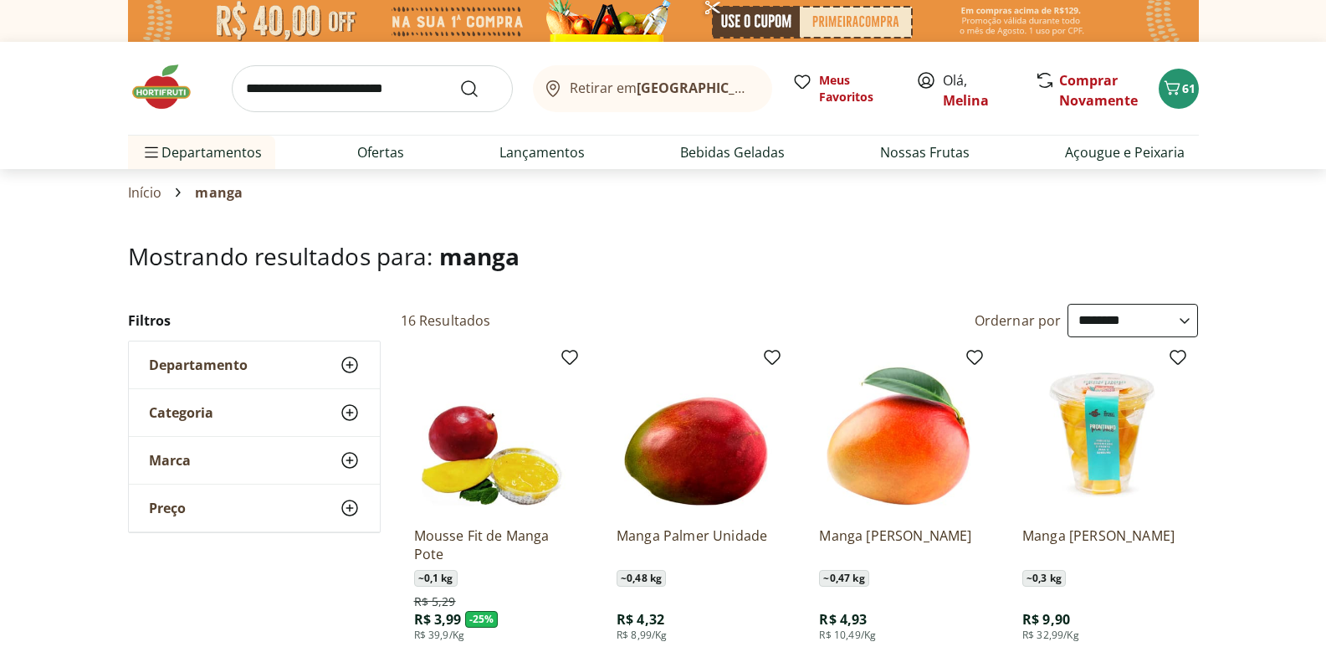
scroll to position [167, 0]
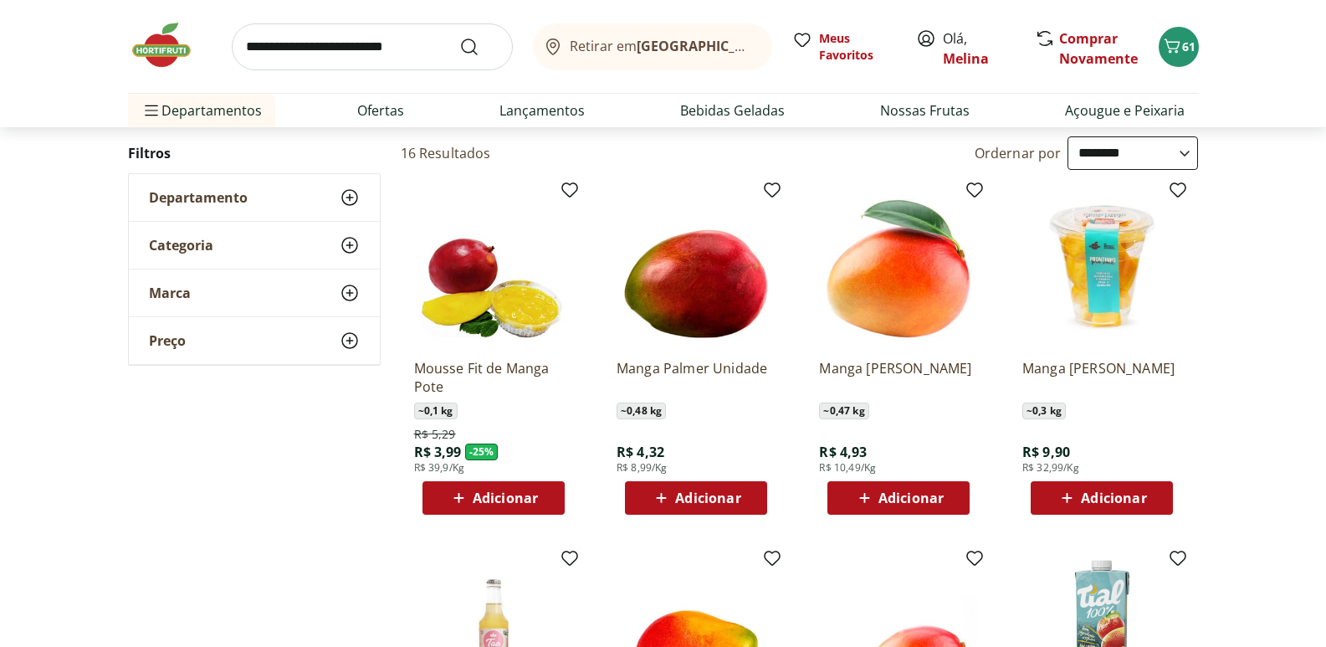
click at [753, 493] on div "Adicionar" at bounding box center [695, 498] width 115 height 30
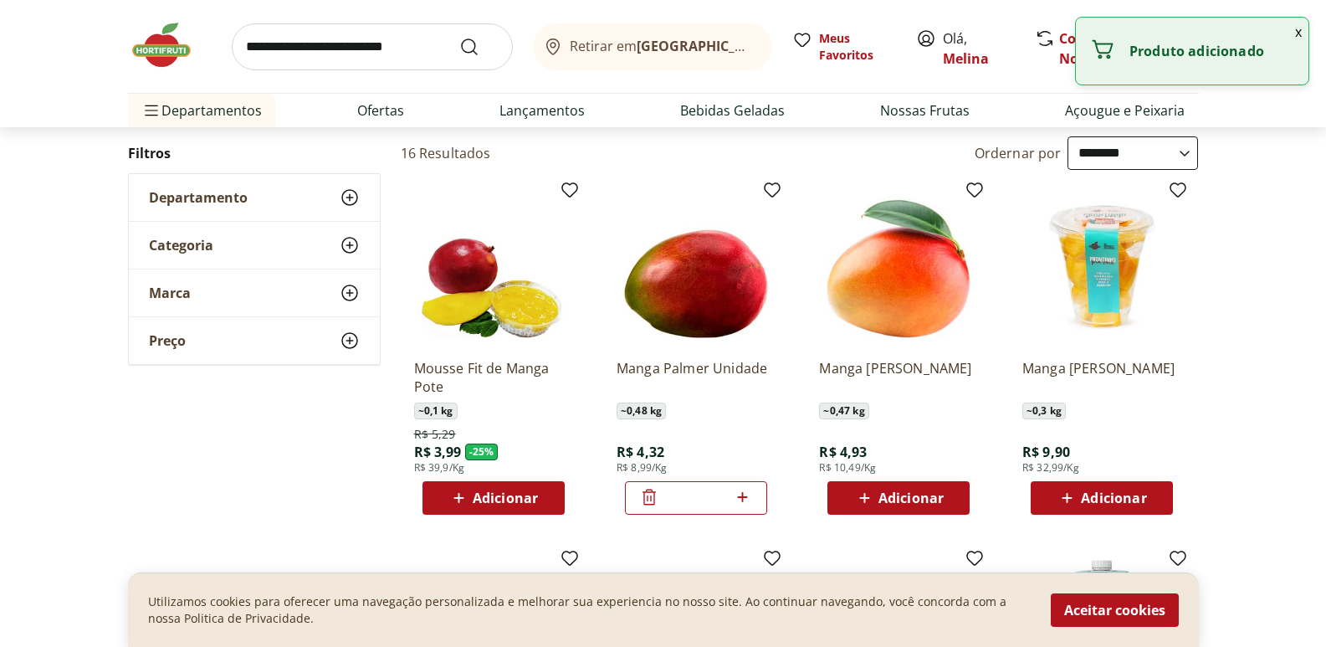
click at [745, 491] on icon at bounding box center [742, 497] width 21 height 20
type input "*"
click at [304, 47] on input "search" at bounding box center [372, 46] width 281 height 47
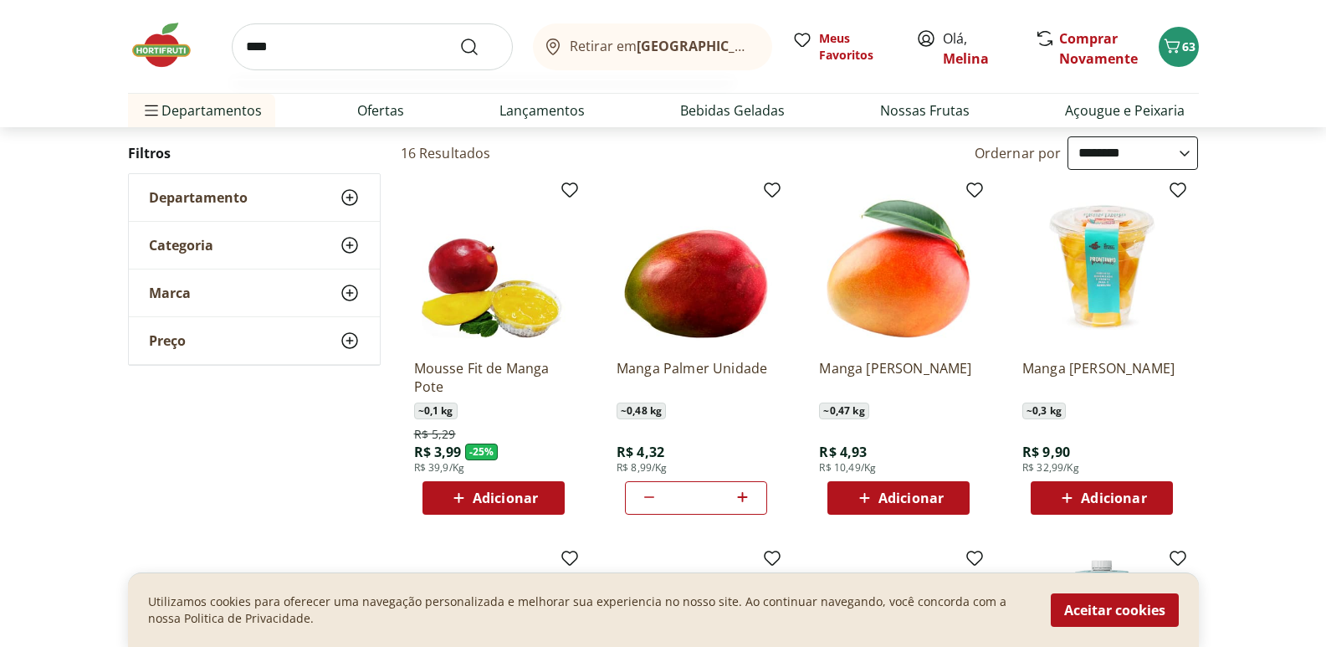
type input "*****"
click button "Submit Search" at bounding box center [479, 47] width 40 height 20
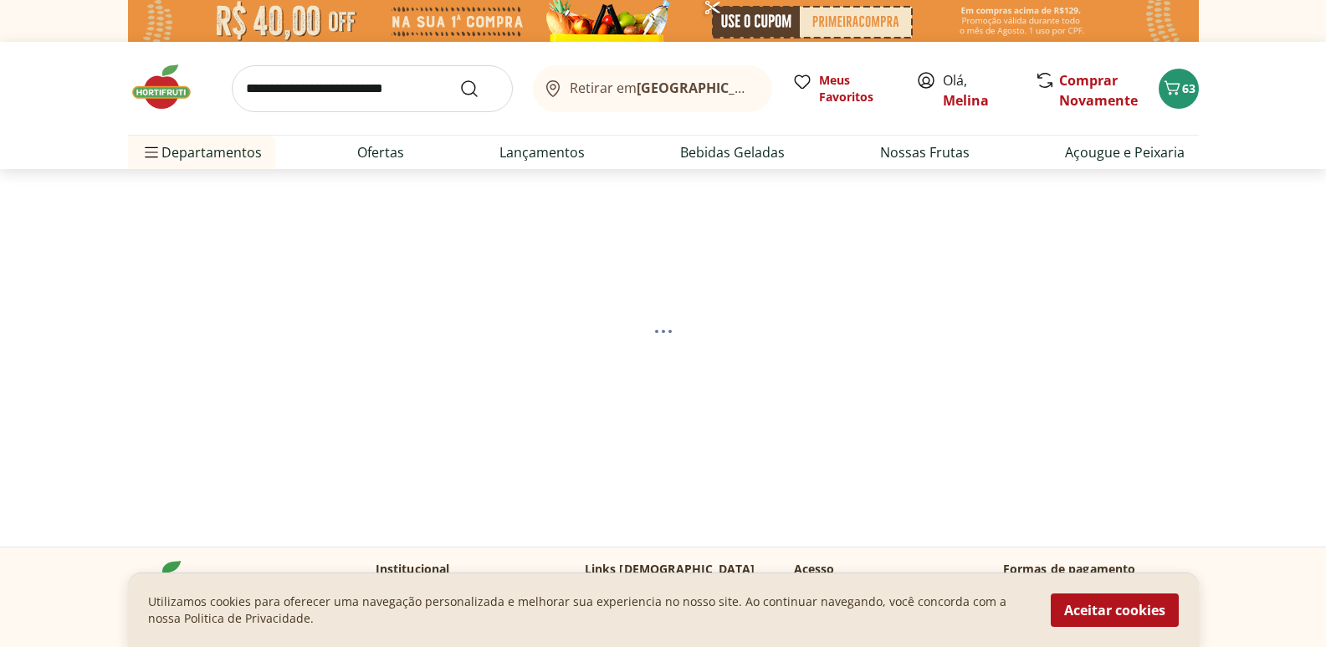
select select "**********"
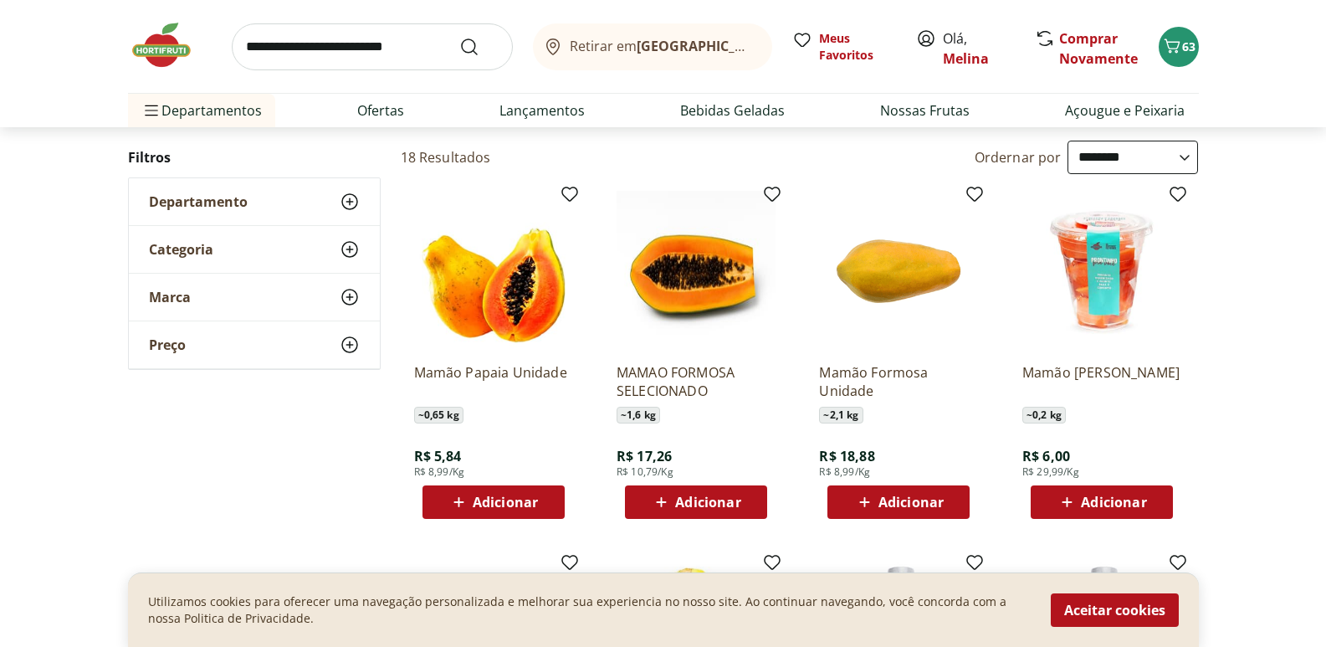
scroll to position [167, 0]
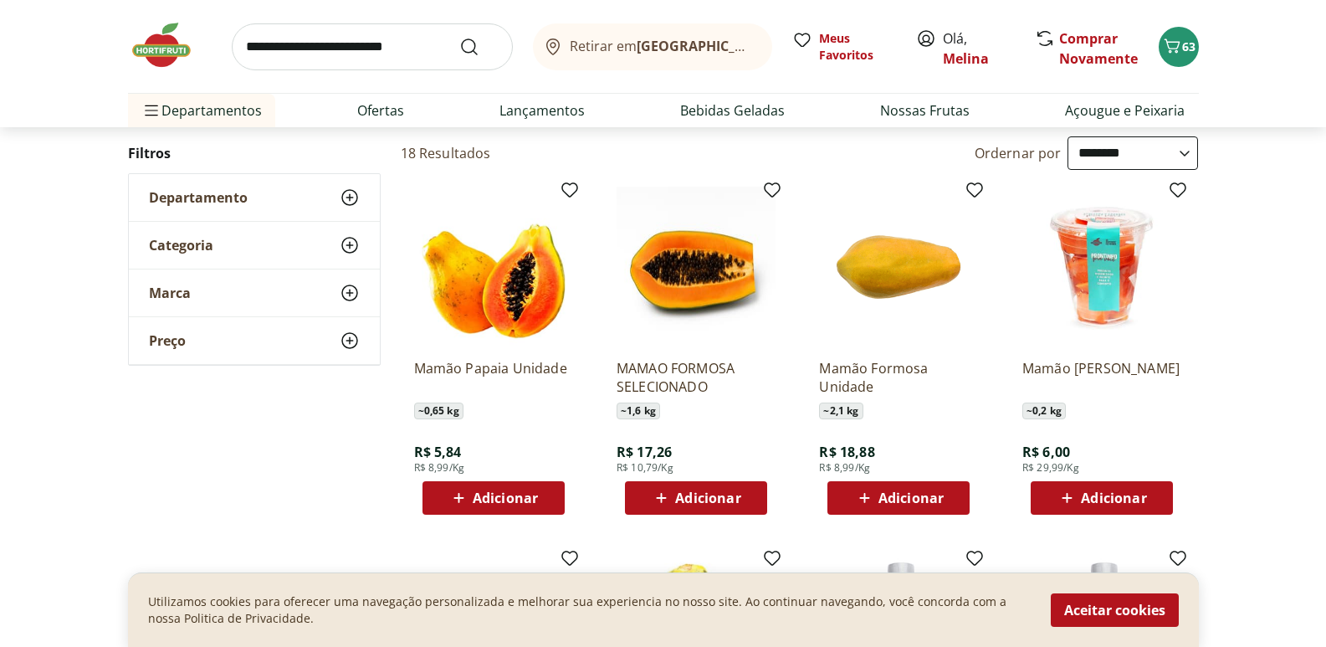
click at [500, 491] on span "Adicionar" at bounding box center [505, 497] width 65 height 13
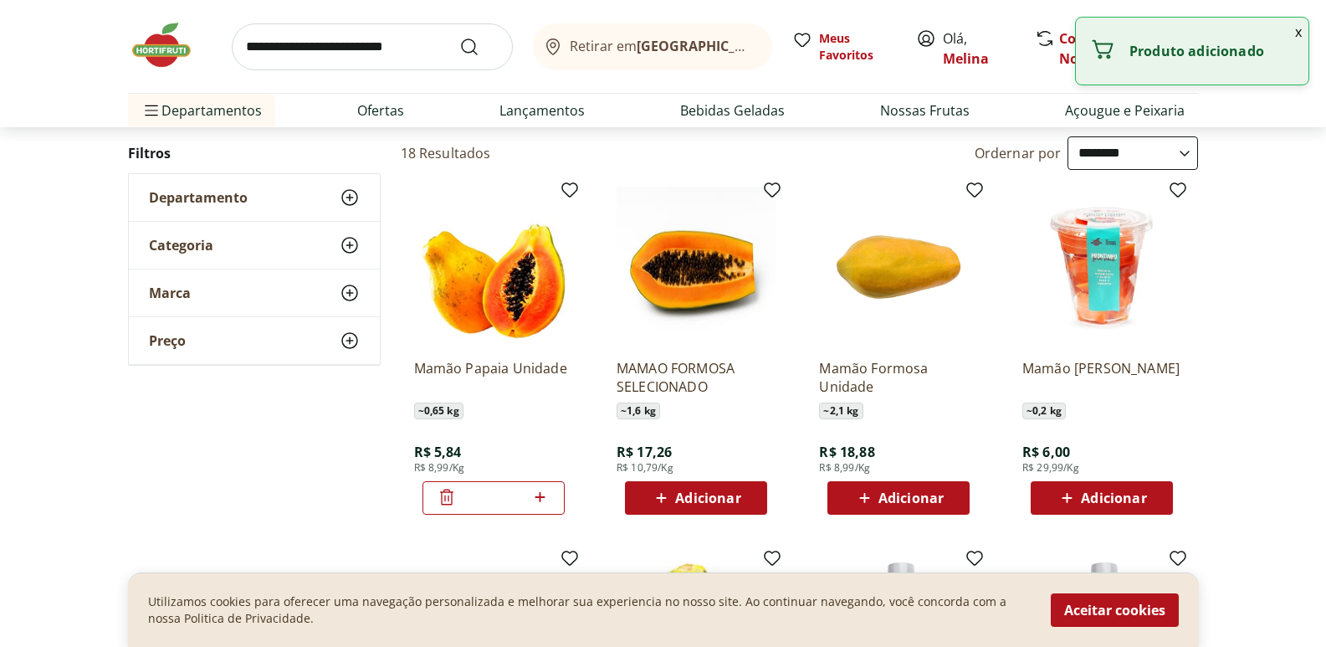
click at [545, 495] on icon at bounding box center [540, 497] width 21 height 20
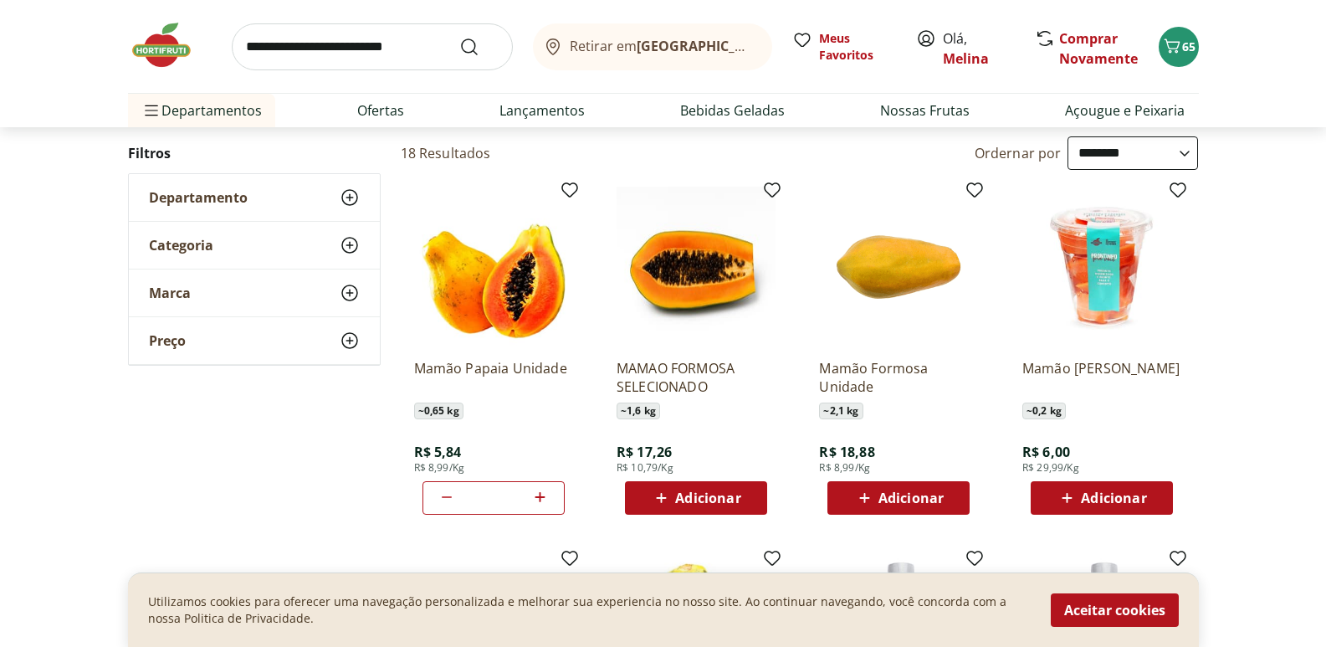
click at [538, 498] on icon at bounding box center [540, 497] width 21 height 20
type input "*"
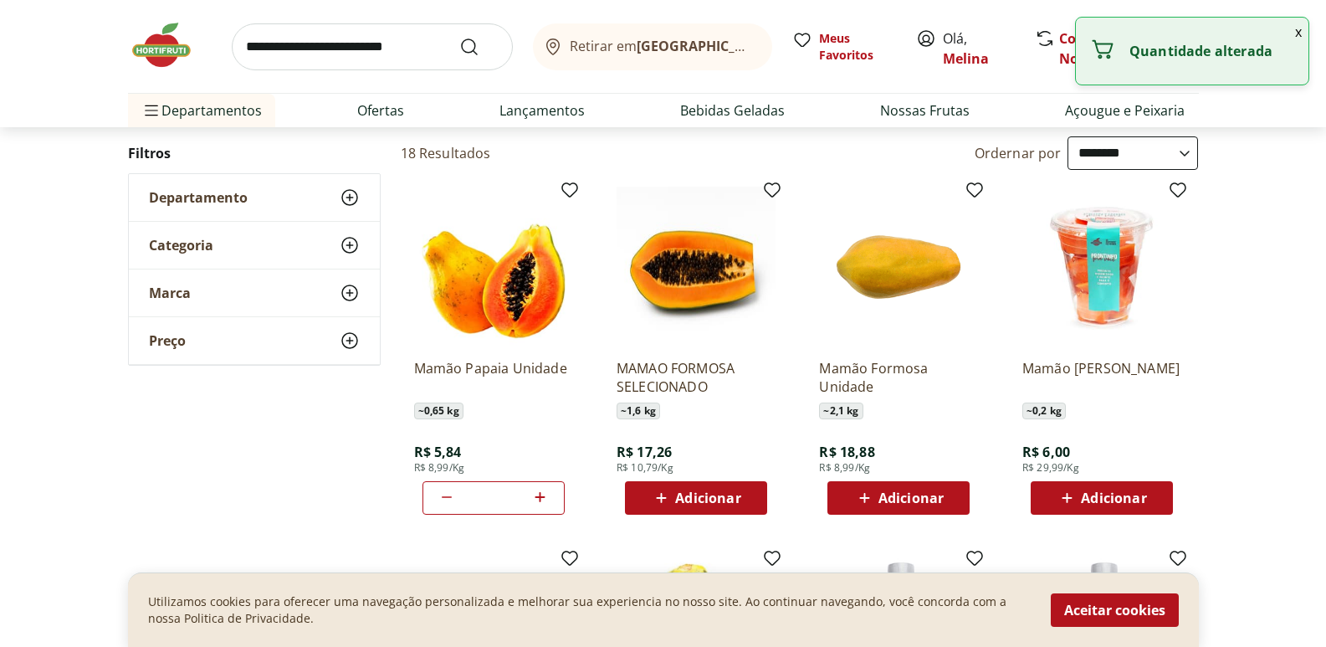
click at [310, 46] on input "search" at bounding box center [372, 46] width 281 height 47
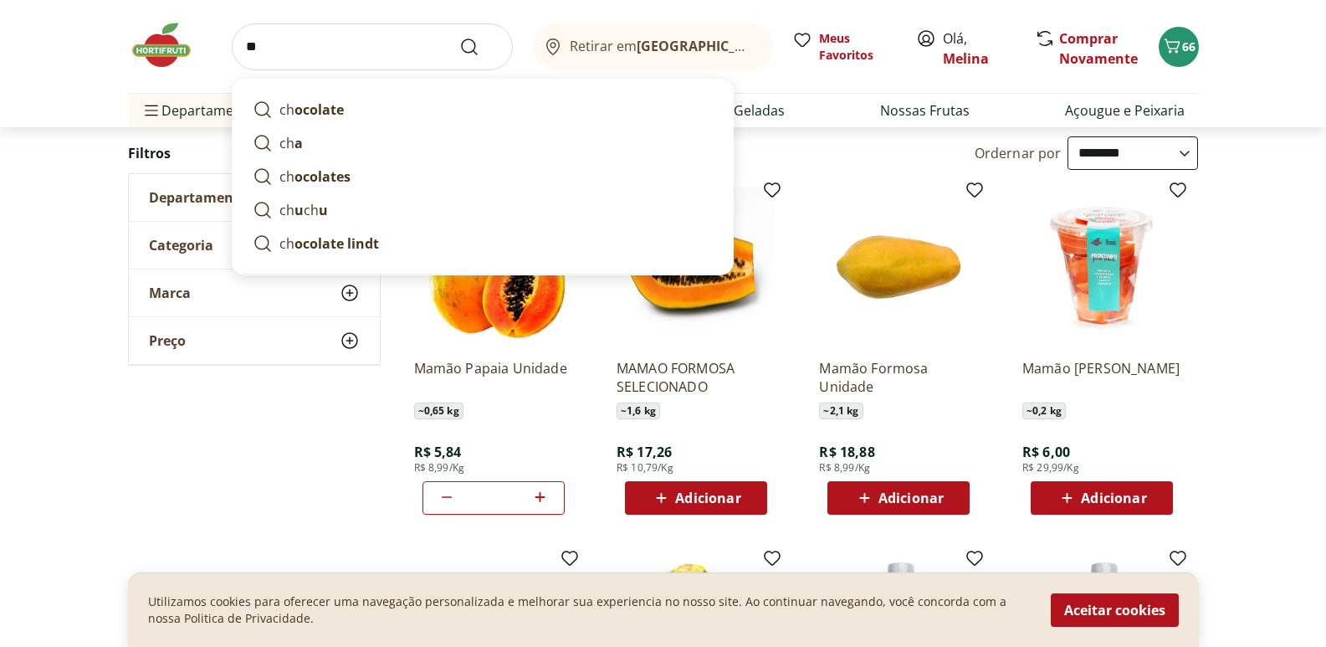
type input "*"
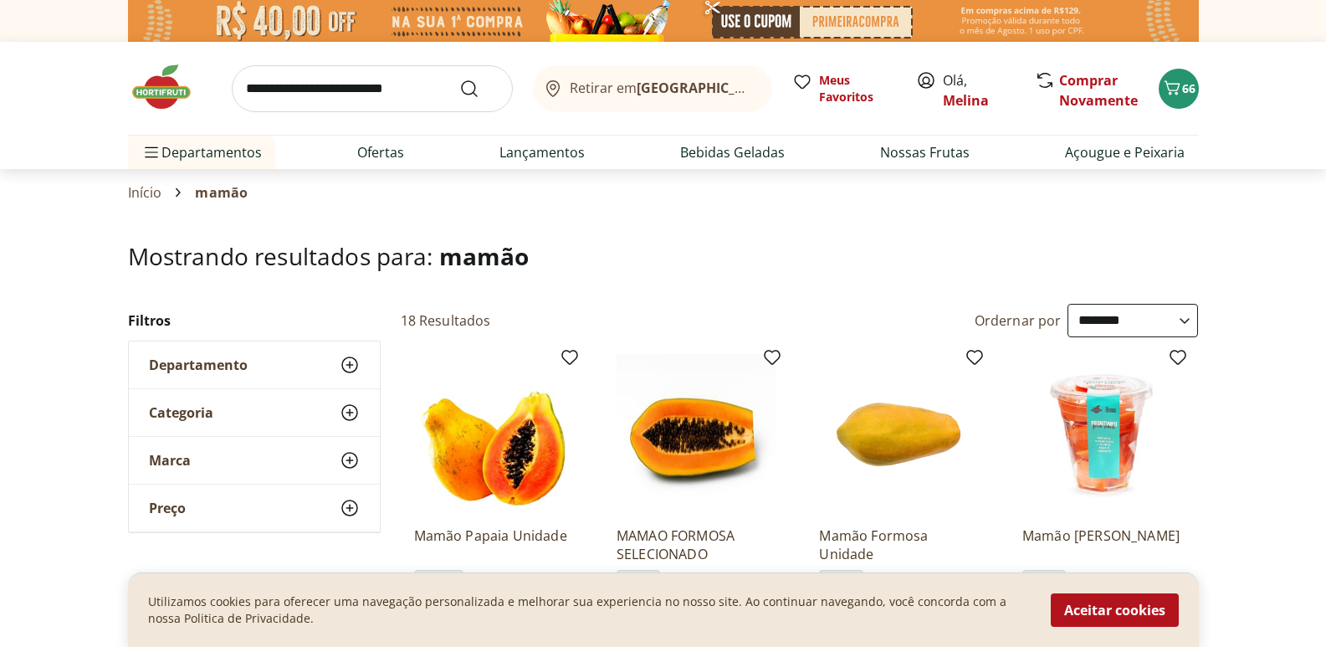
select select "**********"
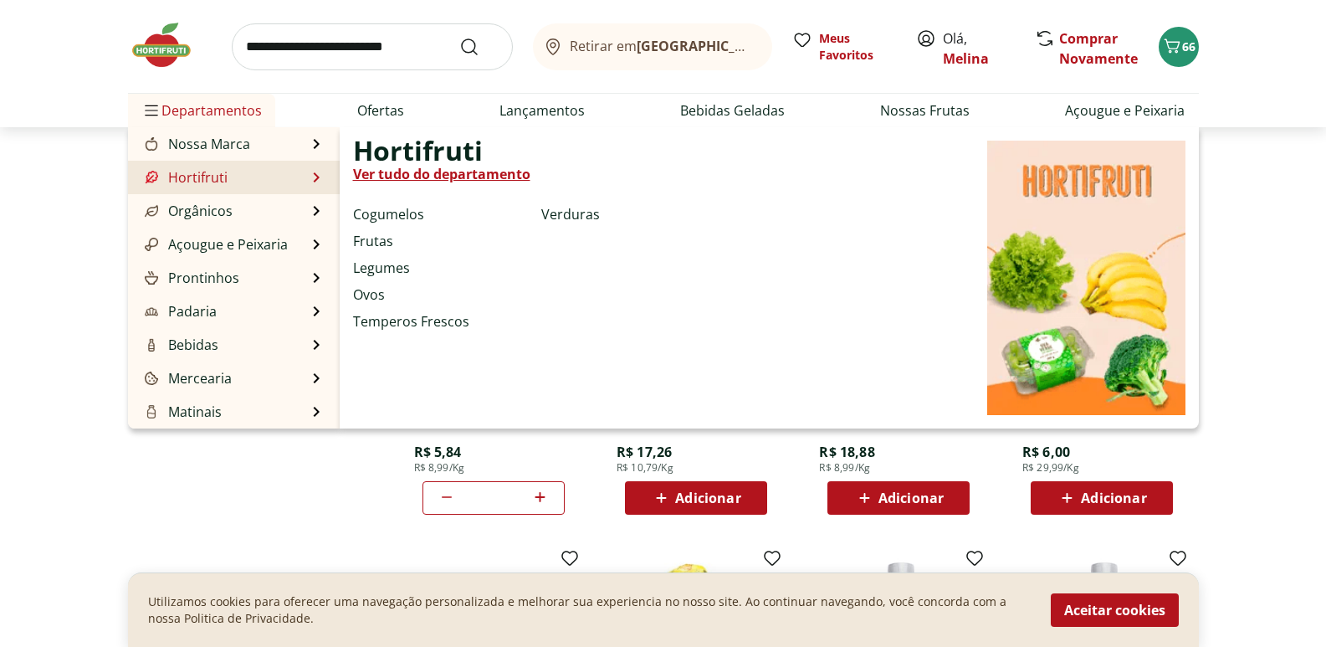
click at [403, 170] on link "Ver tudo do departamento" at bounding box center [441, 174] width 177 height 20
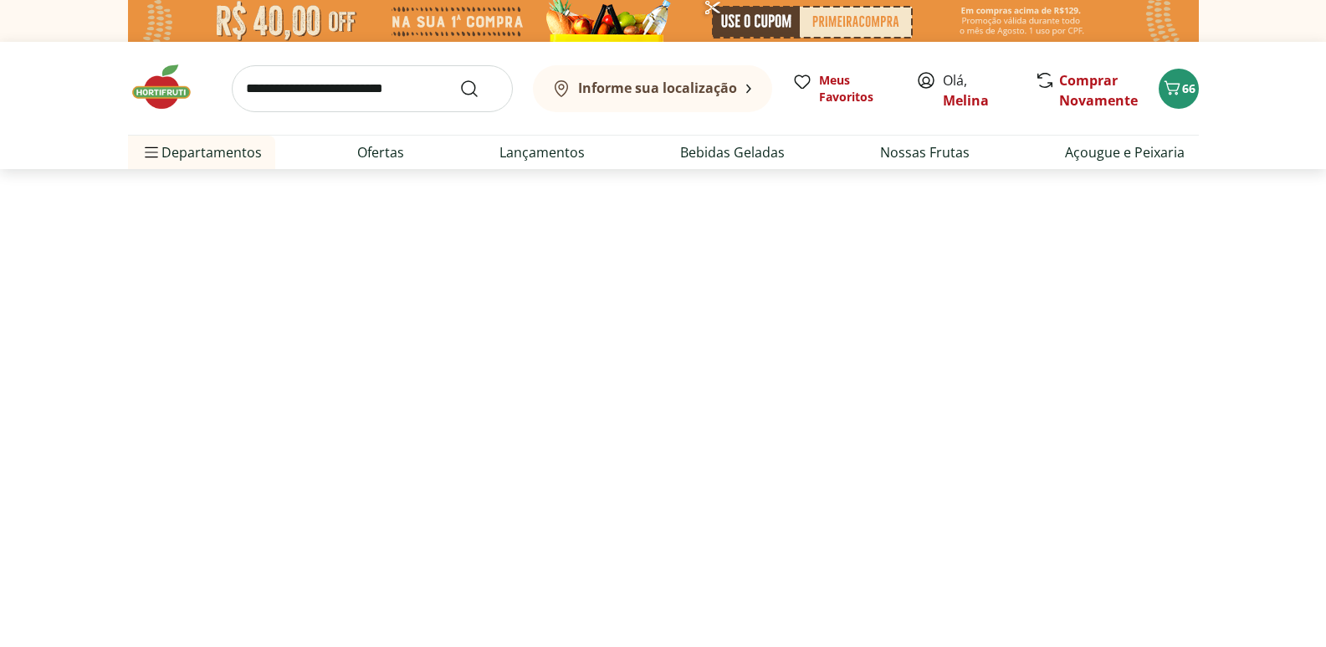
select select "**********"
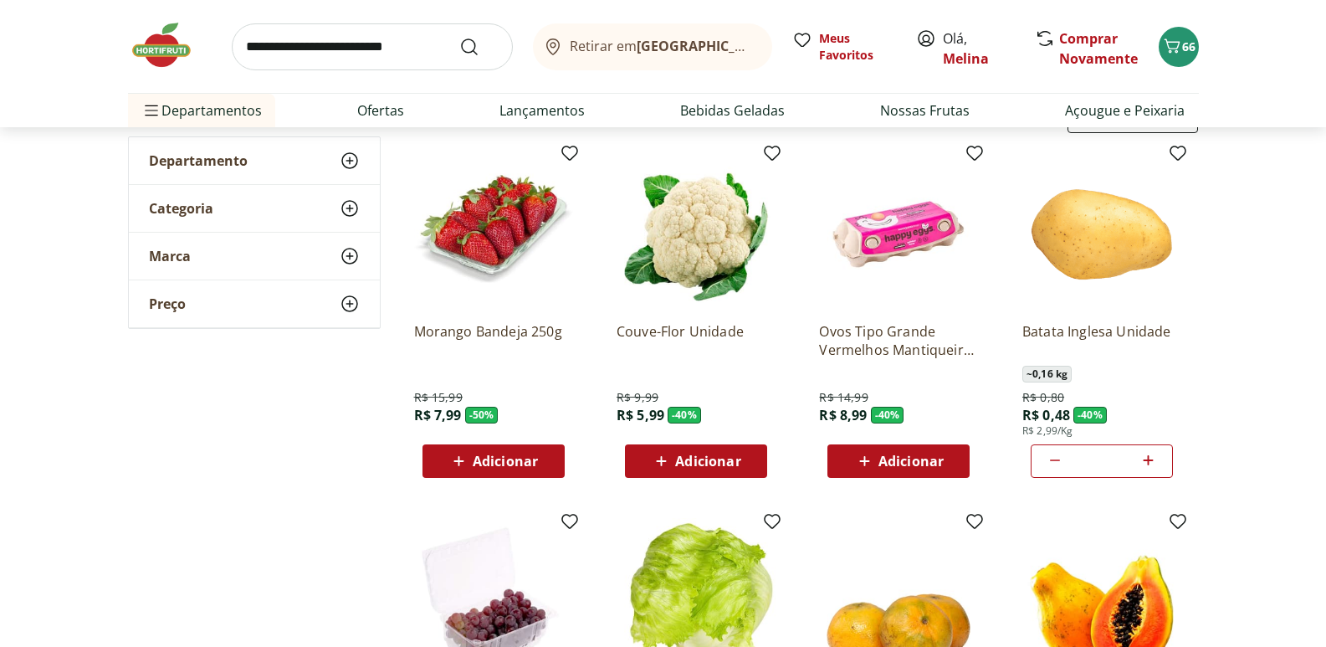
scroll to position [167, 0]
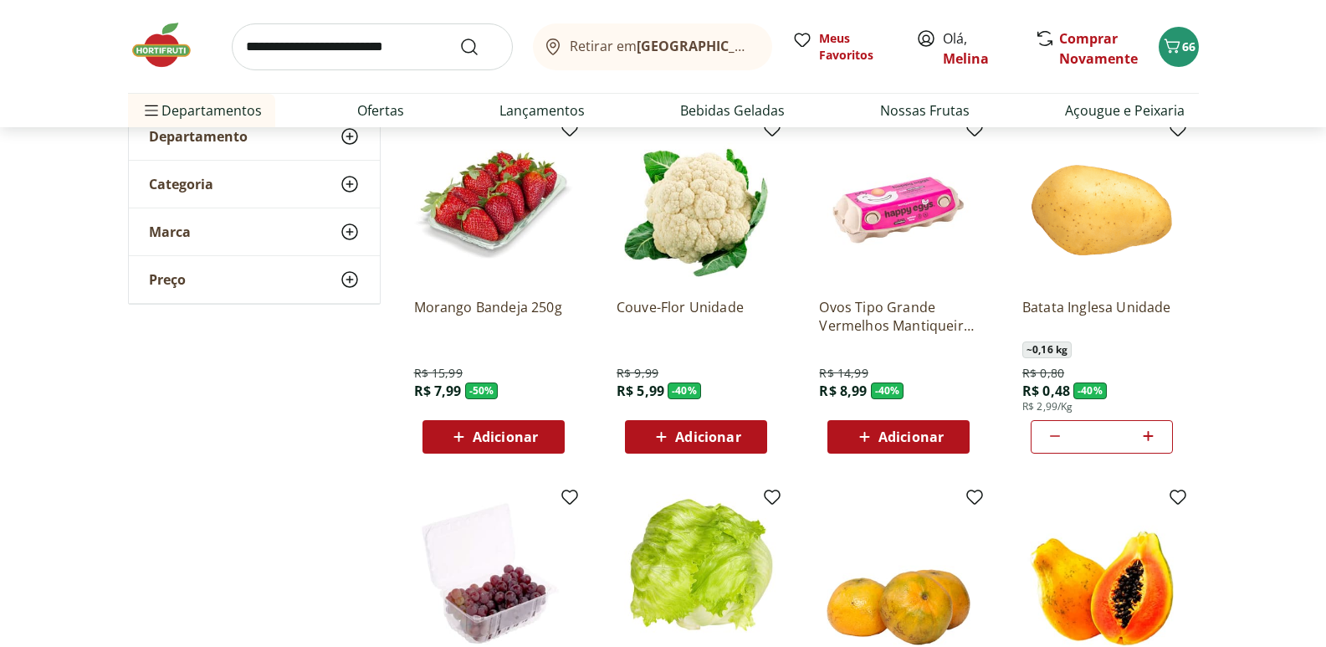
click at [522, 432] on span "Adicionar" at bounding box center [505, 436] width 65 height 13
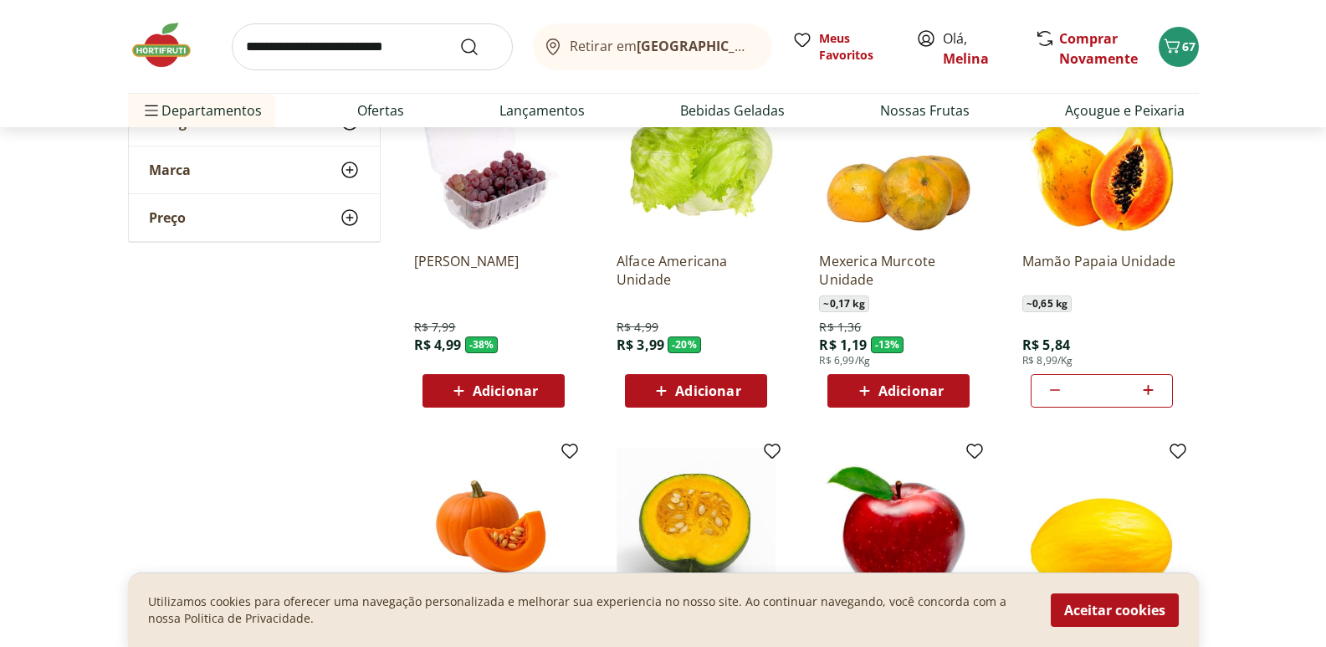
scroll to position [586, 0]
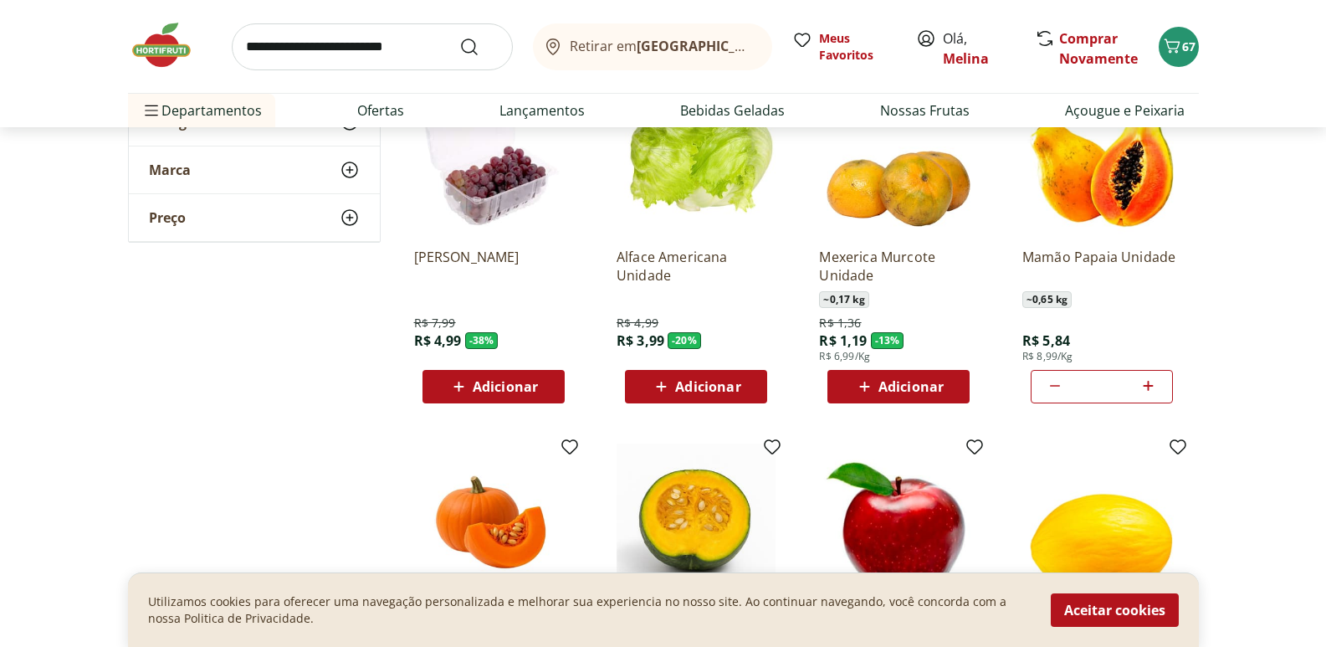
click at [684, 383] on span "Adicionar" at bounding box center [707, 386] width 65 height 13
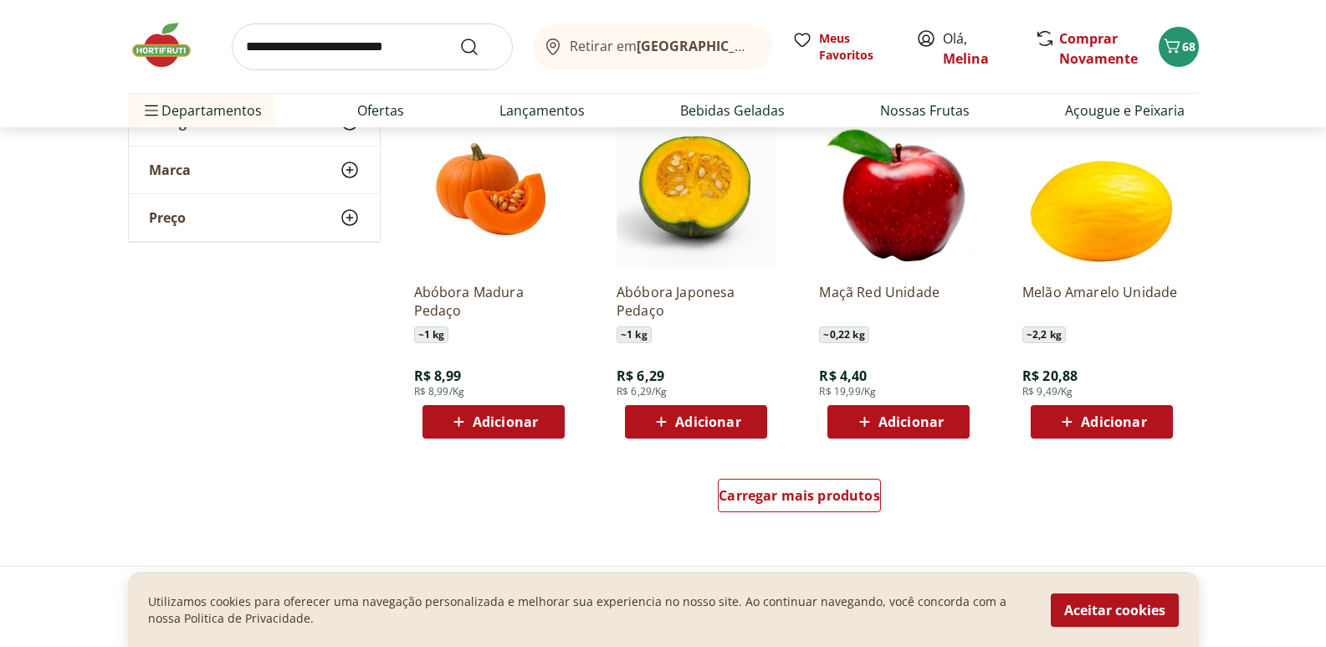
scroll to position [920, 0]
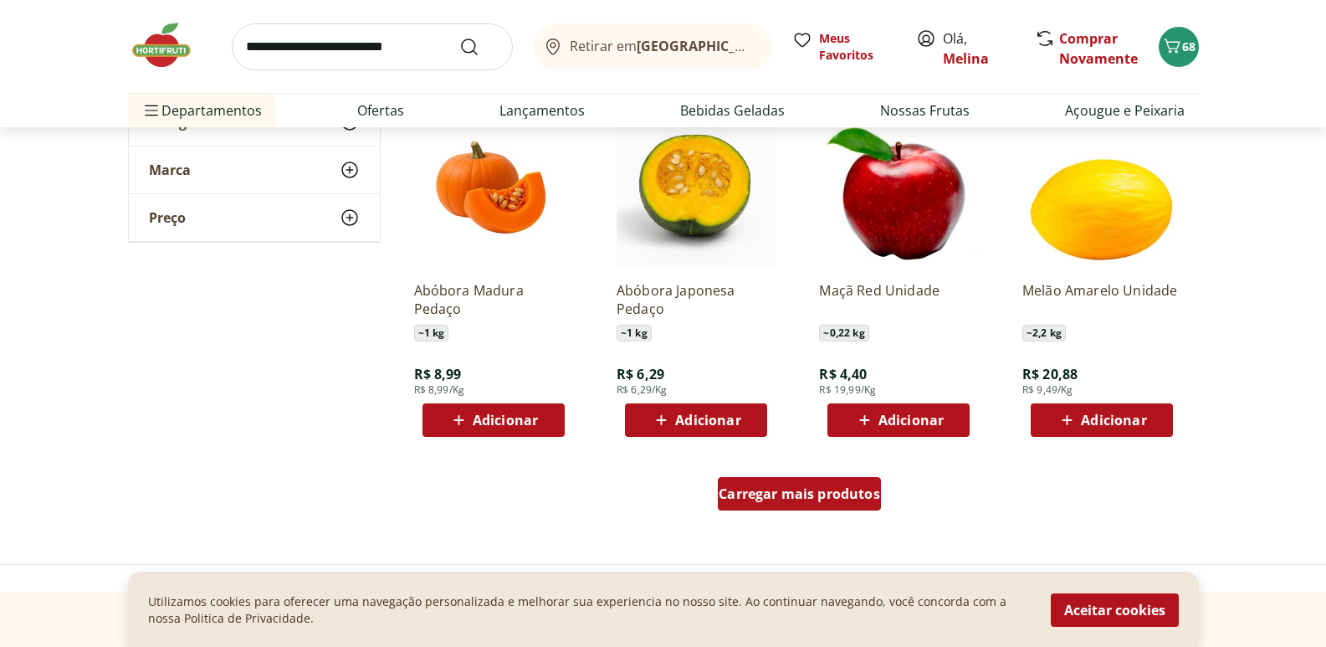
click at [797, 509] on div "Carregar mais produtos" at bounding box center [799, 493] width 163 height 33
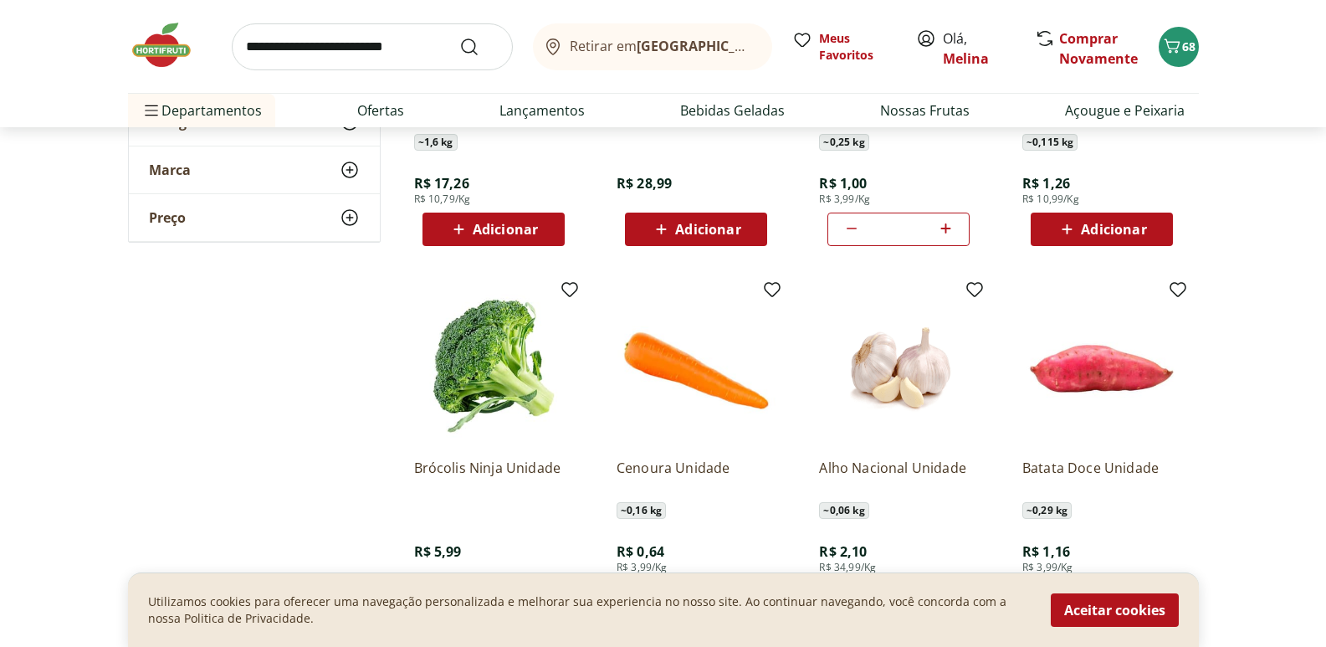
scroll to position [1506, 0]
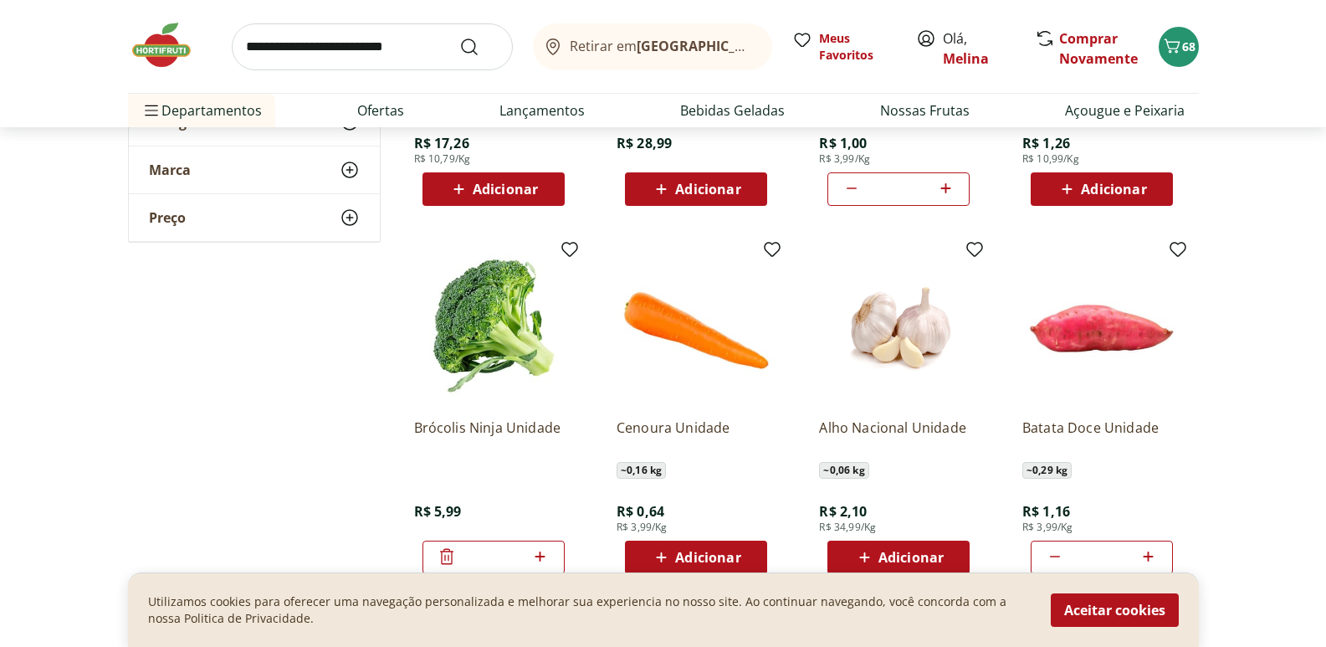
click at [671, 550] on icon at bounding box center [661, 557] width 21 height 20
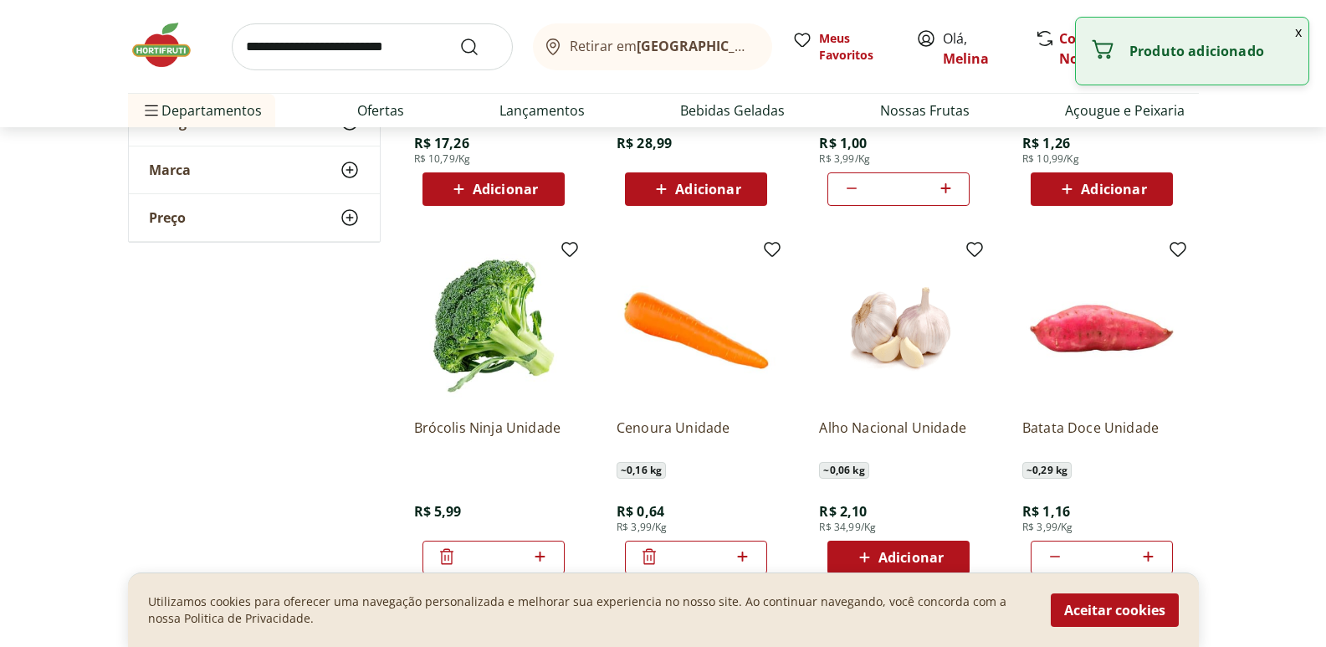
click at [746, 553] on icon at bounding box center [742, 556] width 21 height 20
type input "*"
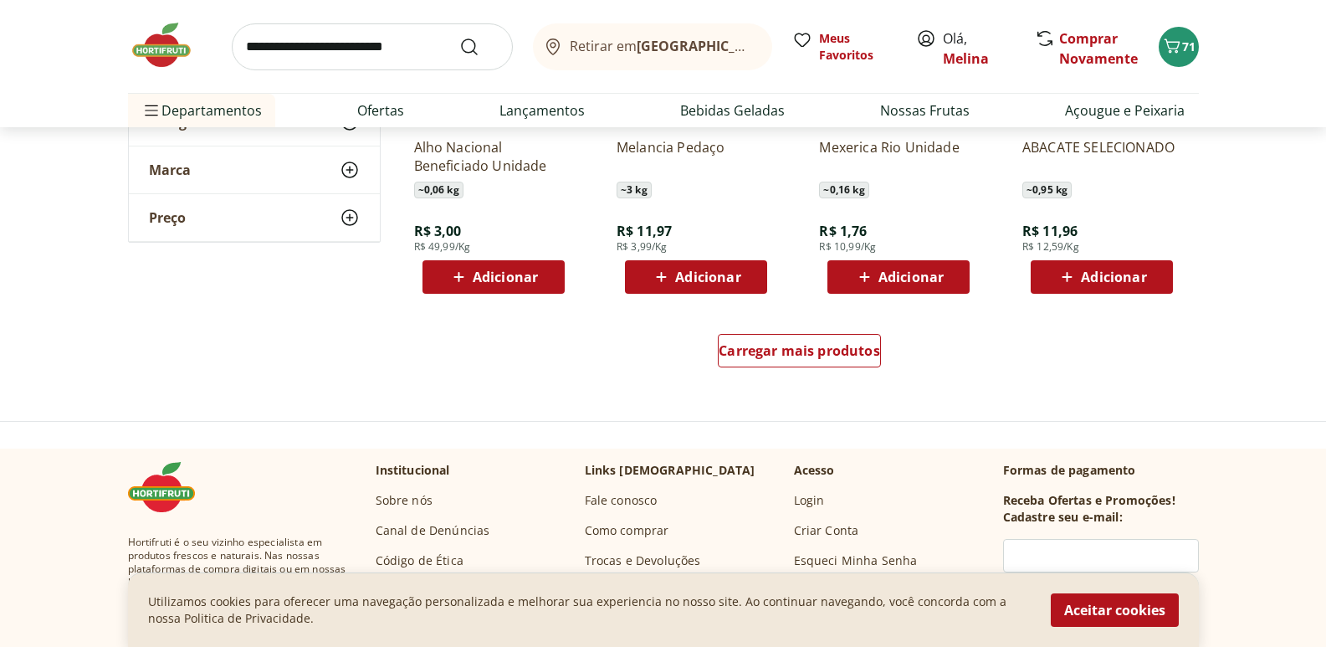
scroll to position [2175, 0]
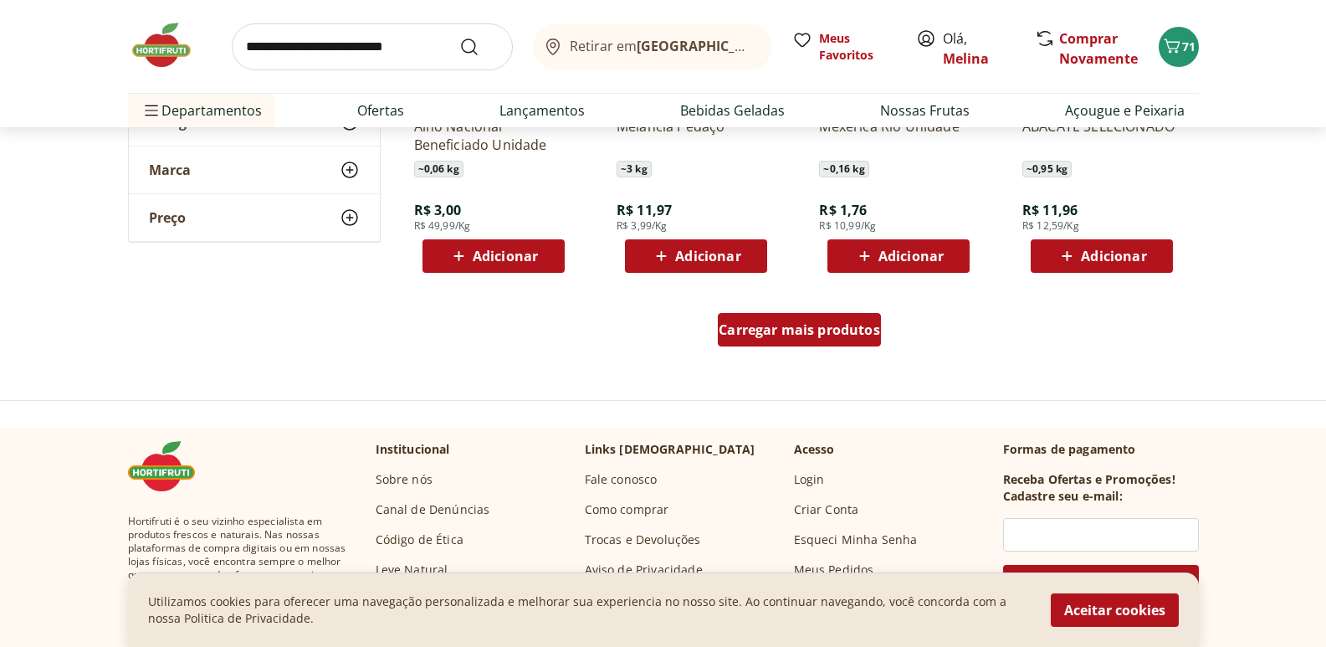
click at [854, 340] on div "Carregar mais produtos" at bounding box center [799, 329] width 163 height 33
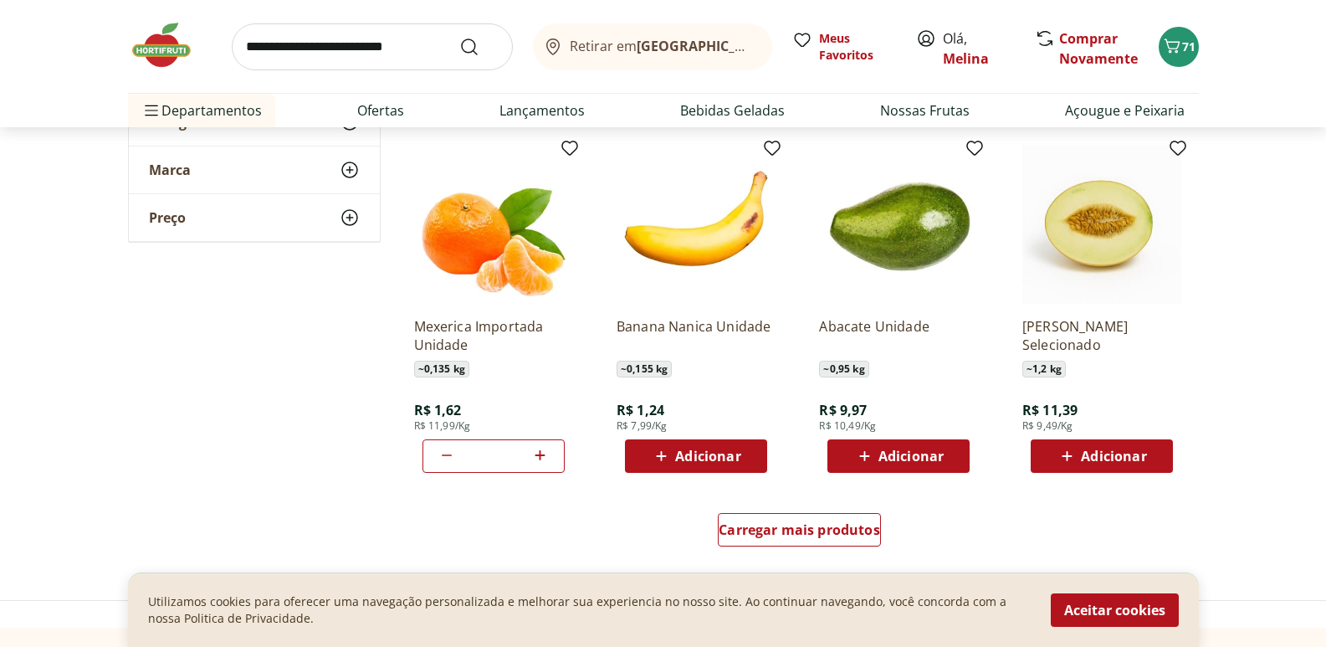
scroll to position [3095, 0]
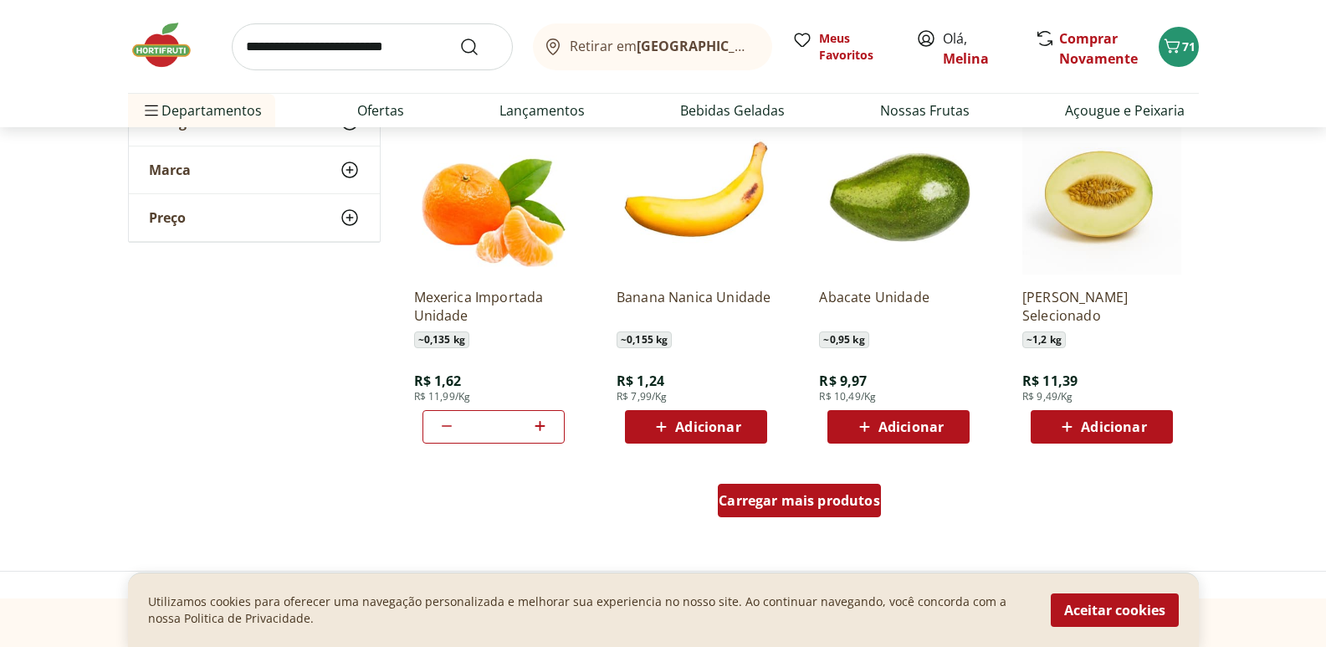
click at [785, 494] on span "Carregar mais produtos" at bounding box center [799, 500] width 161 height 13
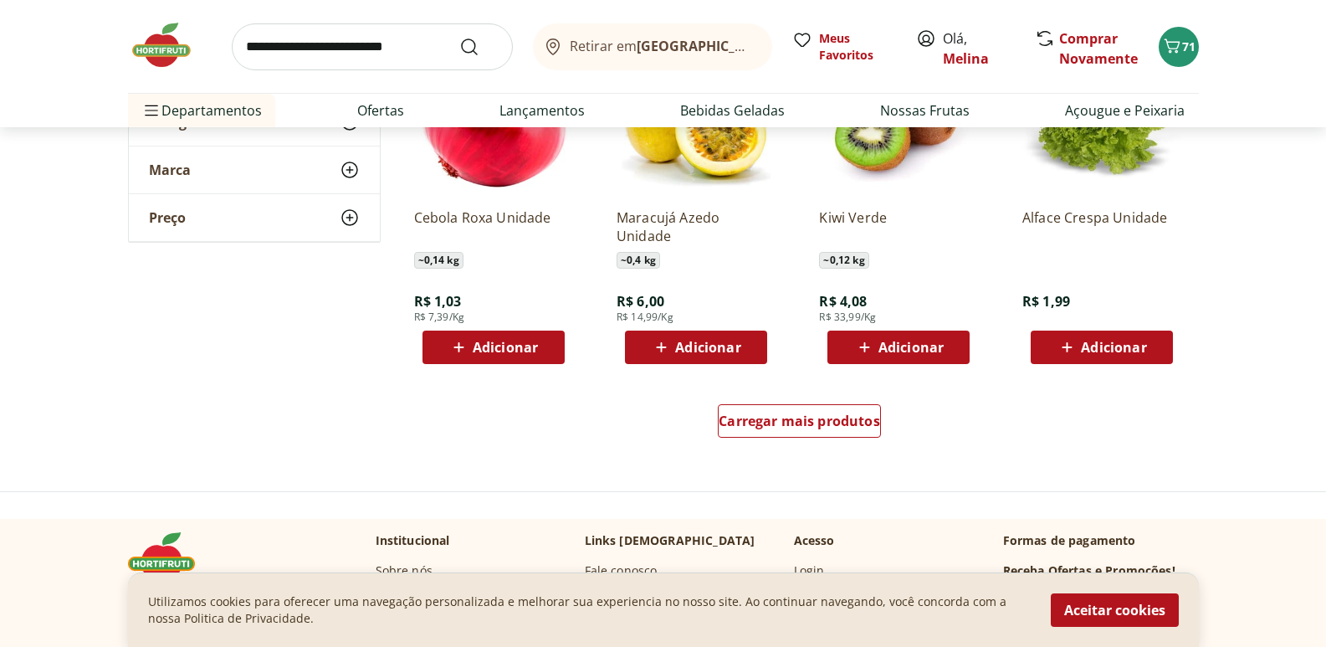
scroll to position [4266, 0]
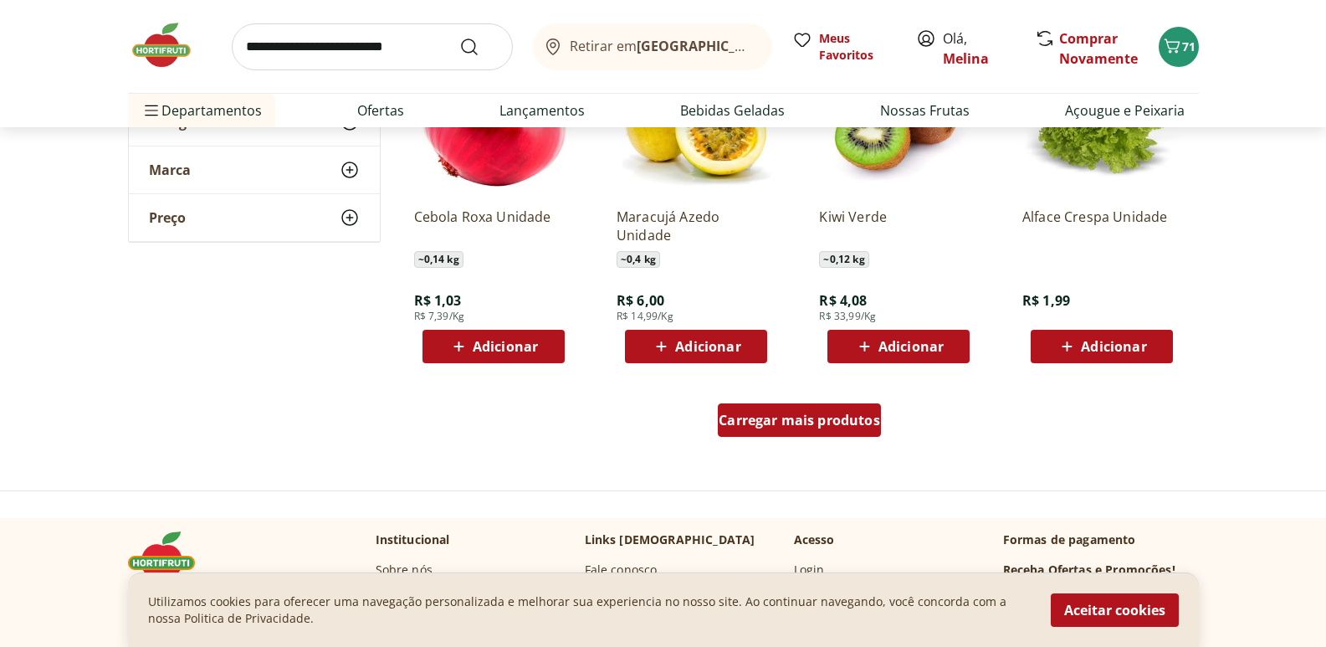
click at [763, 427] on span "Carregar mais produtos" at bounding box center [799, 419] width 161 height 13
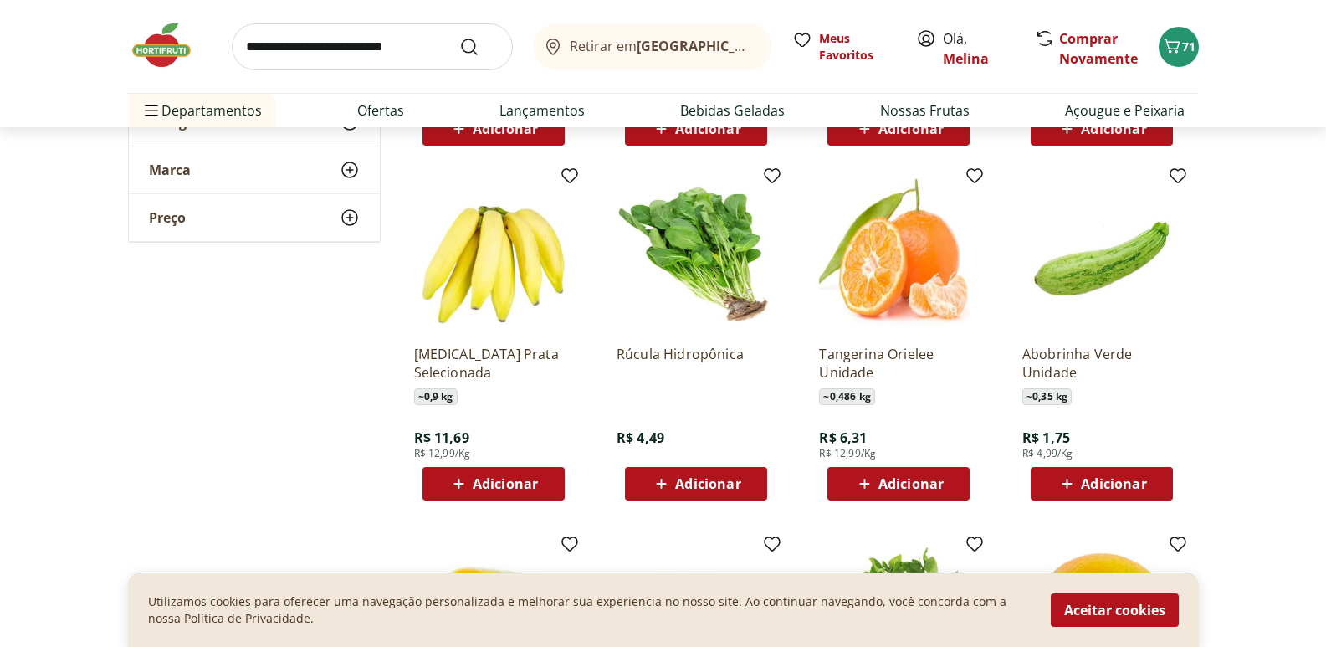
scroll to position [4517, 0]
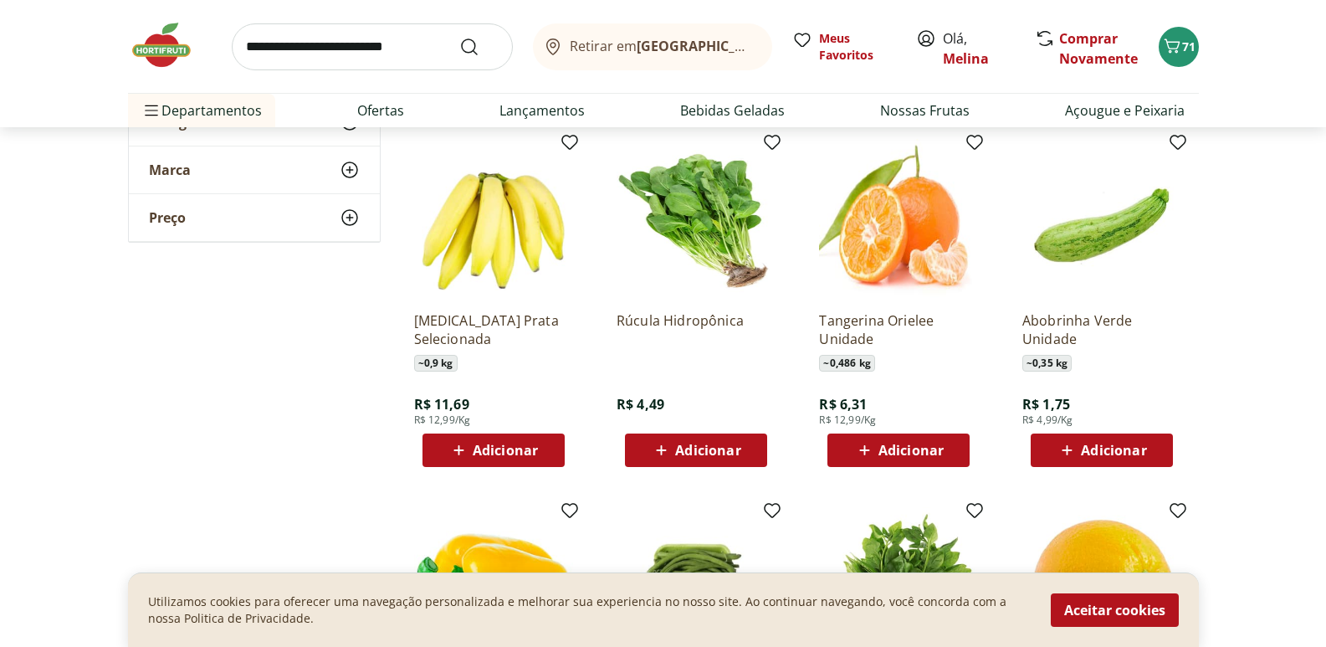
click at [1101, 447] on span "Adicionar" at bounding box center [1113, 449] width 65 height 13
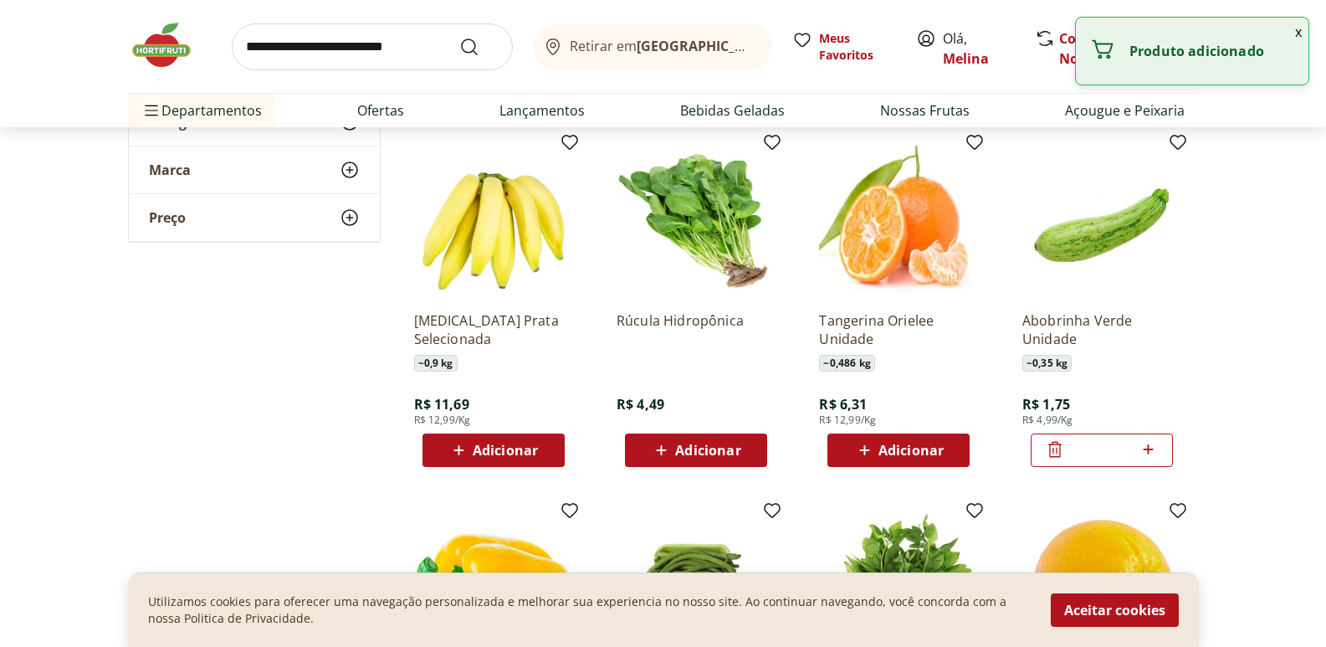
click at [1147, 448] on icon at bounding box center [1148, 449] width 21 height 20
type input "*"
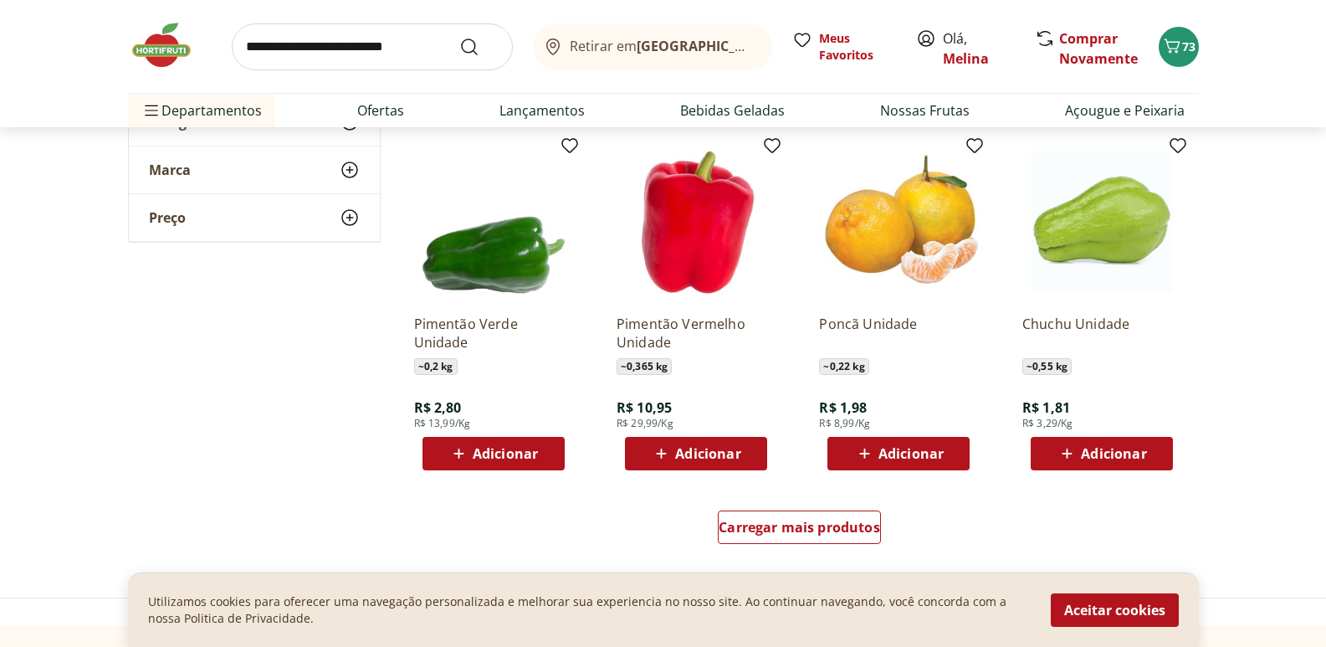
scroll to position [5354, 0]
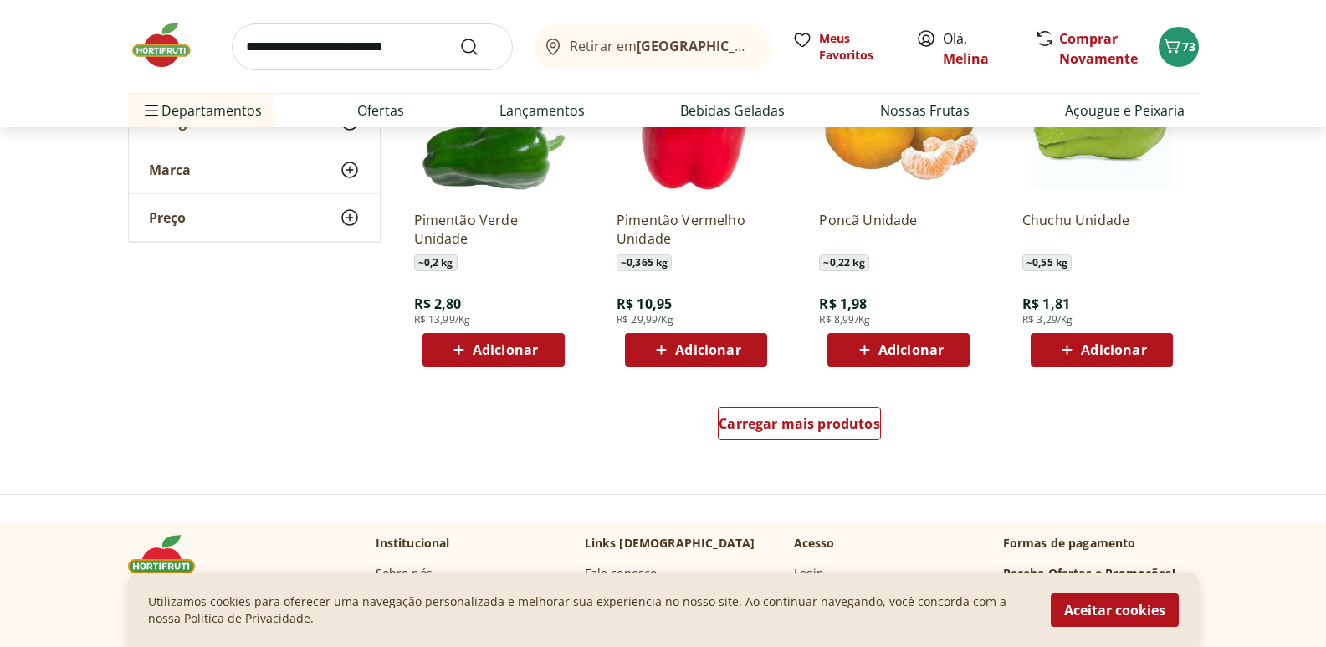
click at [1120, 351] on span "Adicionar" at bounding box center [1113, 349] width 65 height 13
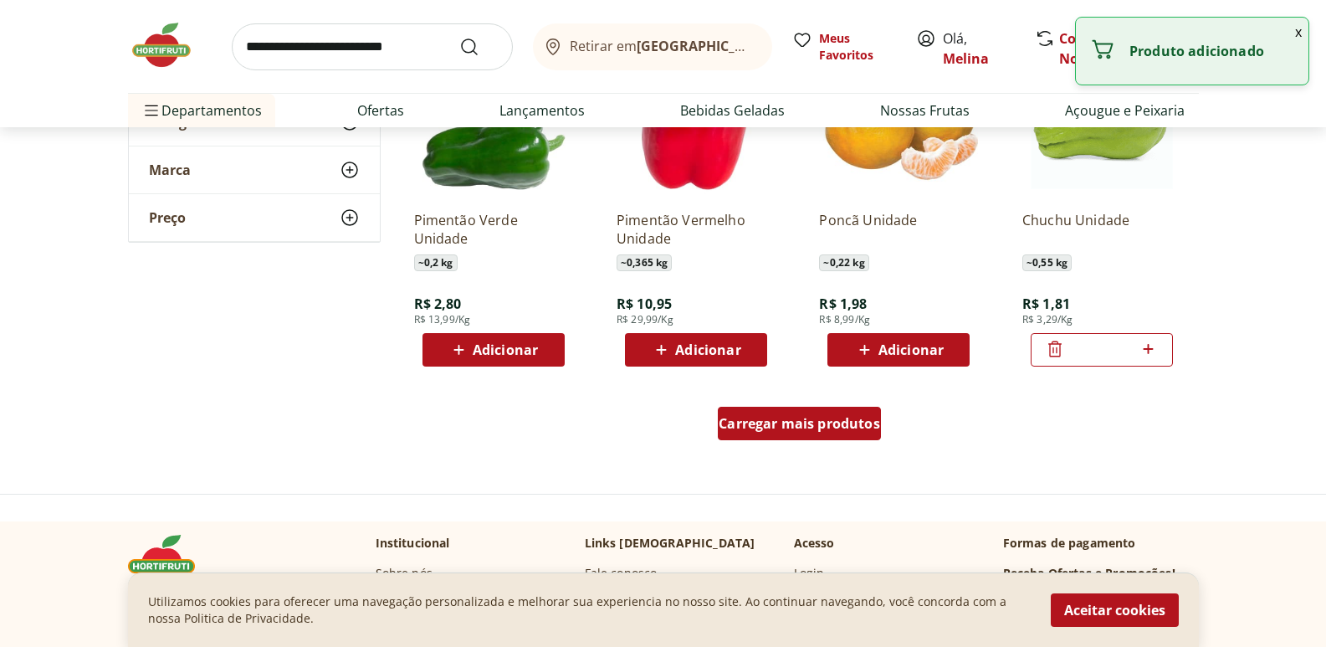
click at [785, 430] on span "Carregar mais produtos" at bounding box center [799, 423] width 161 height 13
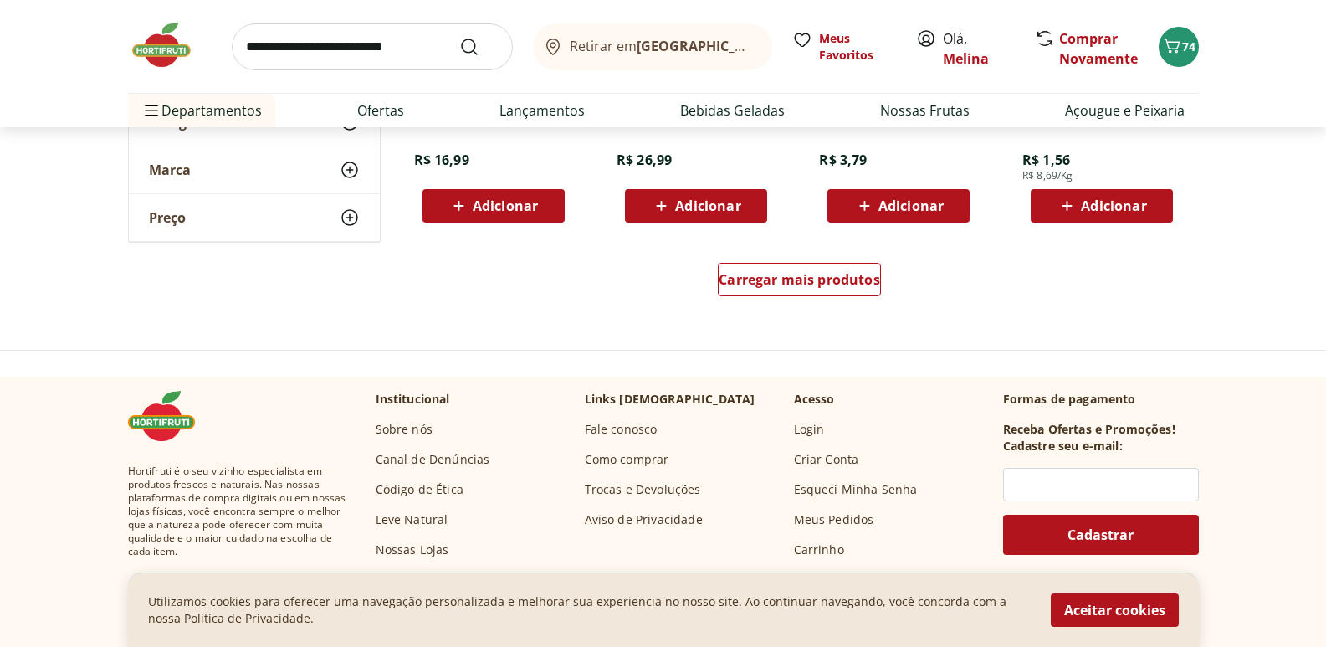
scroll to position [6608, 0]
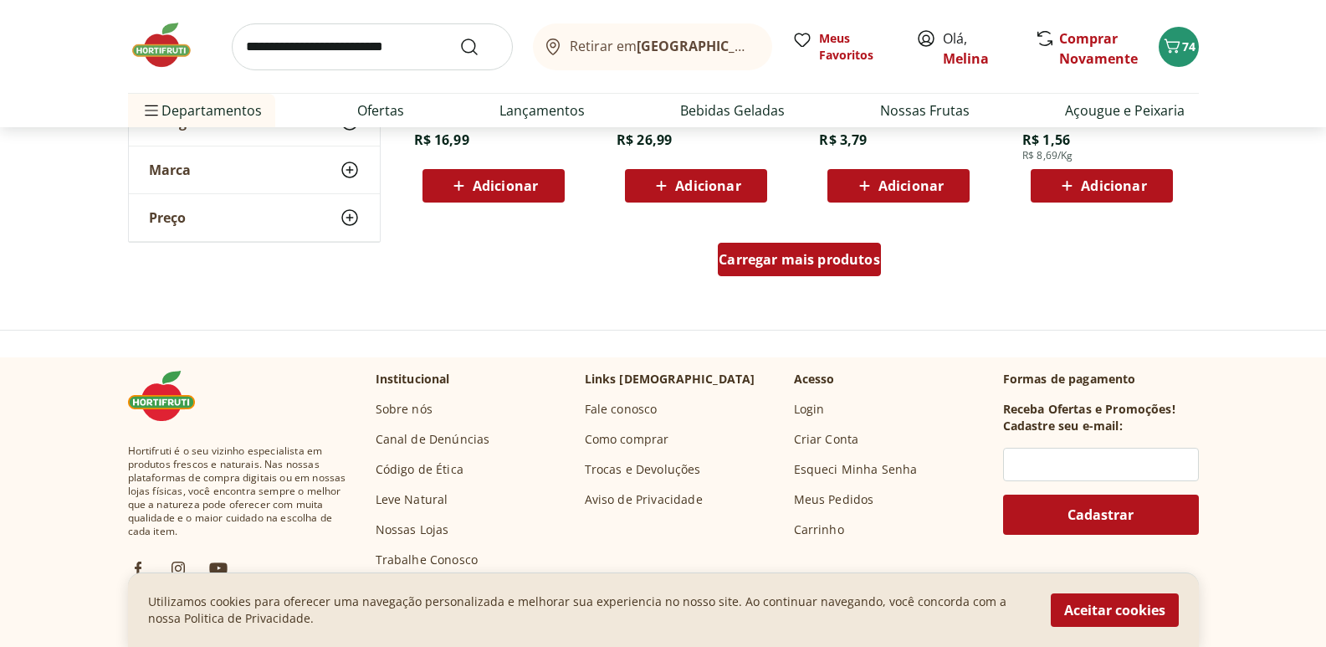
click at [853, 258] on span "Carregar mais produtos" at bounding box center [799, 259] width 161 height 13
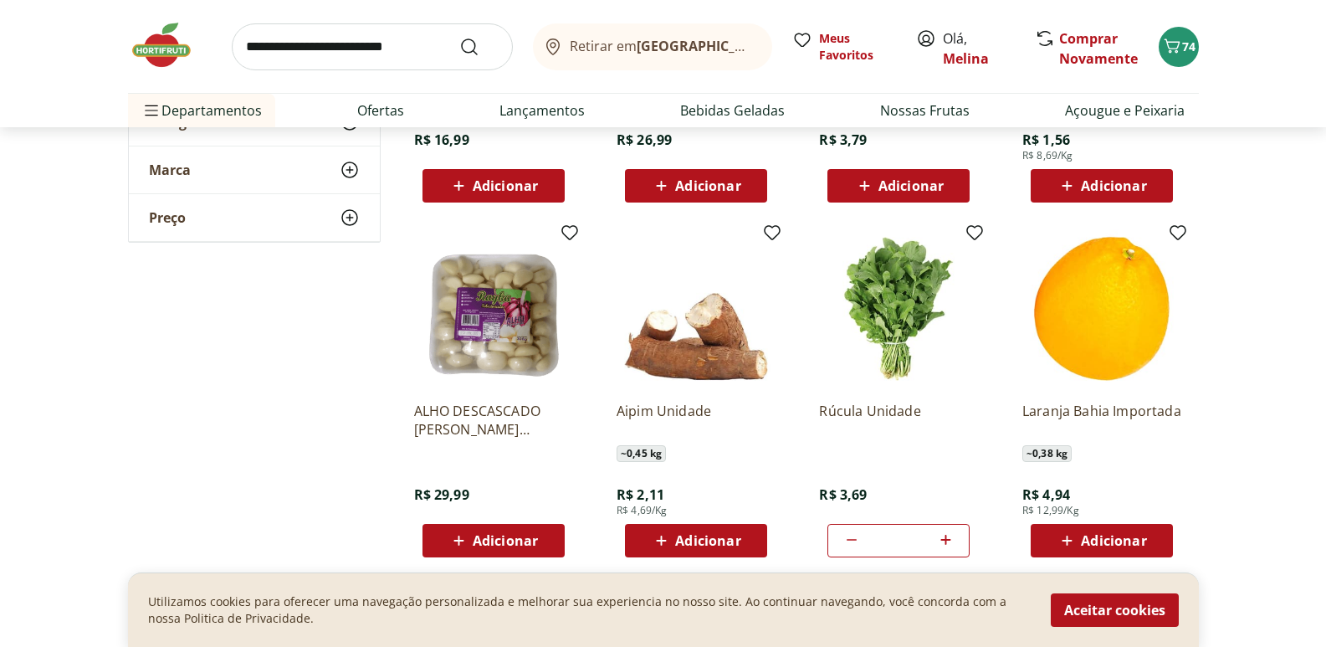
click at [1130, 541] on span "Adicionar" at bounding box center [1113, 540] width 65 height 13
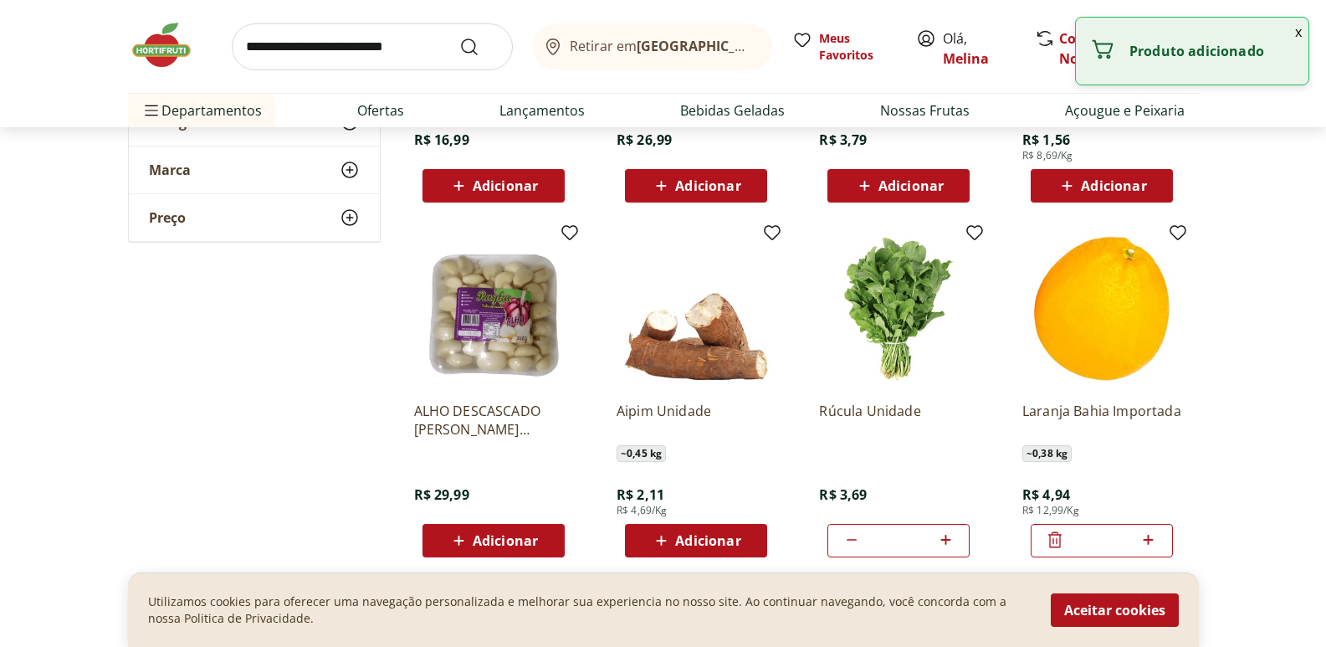
click at [1147, 533] on icon at bounding box center [1148, 540] width 21 height 20
click at [1054, 541] on icon at bounding box center [1055, 540] width 20 height 20
click at [1053, 541] on icon at bounding box center [1055, 540] width 20 height 20
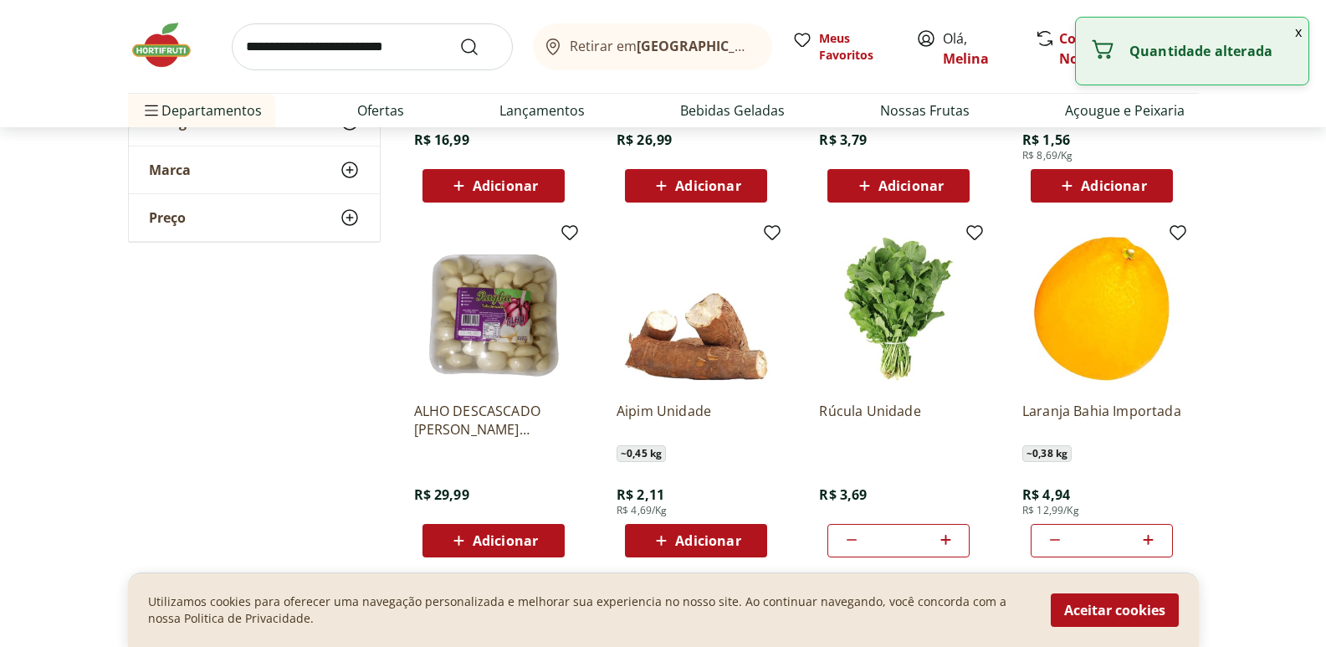
type input "*"
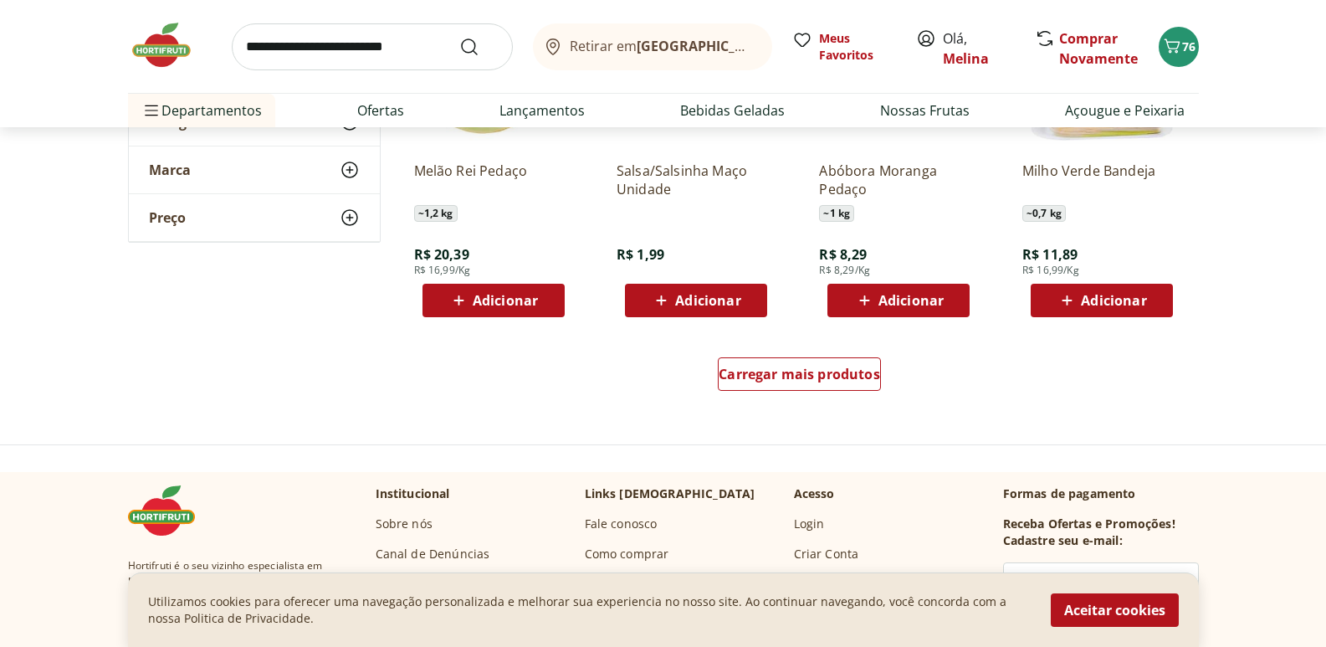
scroll to position [7612, 0]
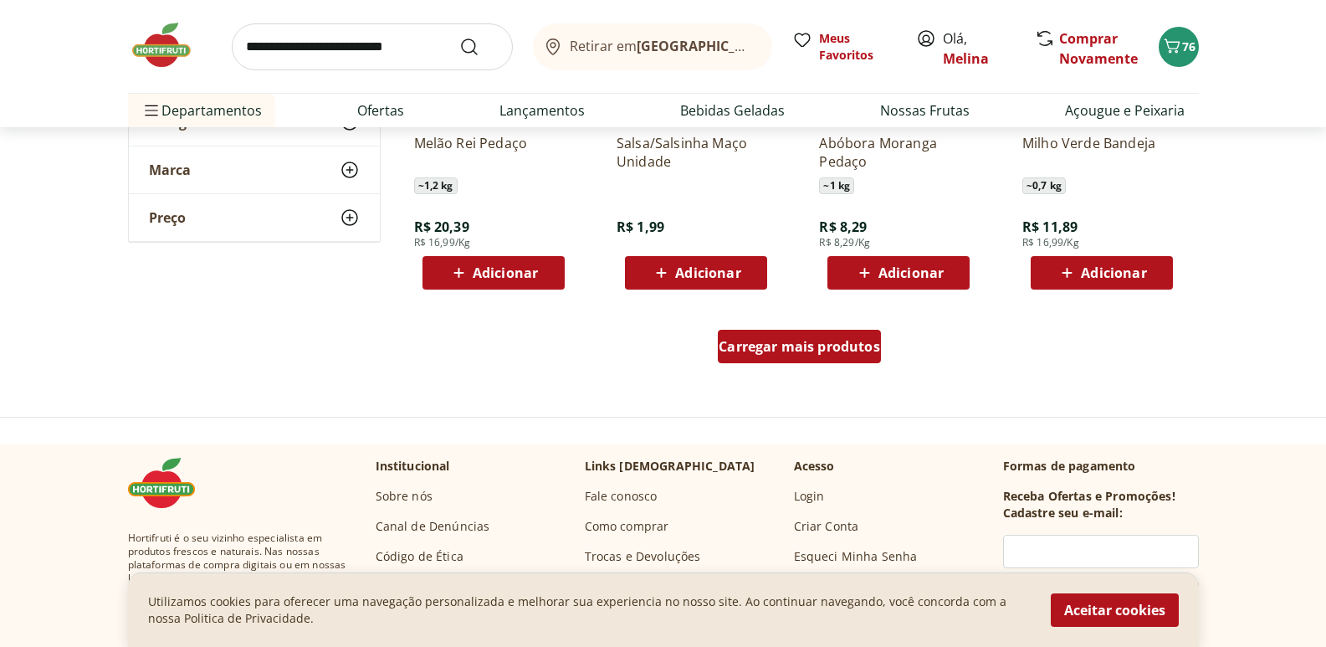
click at [806, 332] on div "Carregar mais produtos" at bounding box center [799, 346] width 163 height 33
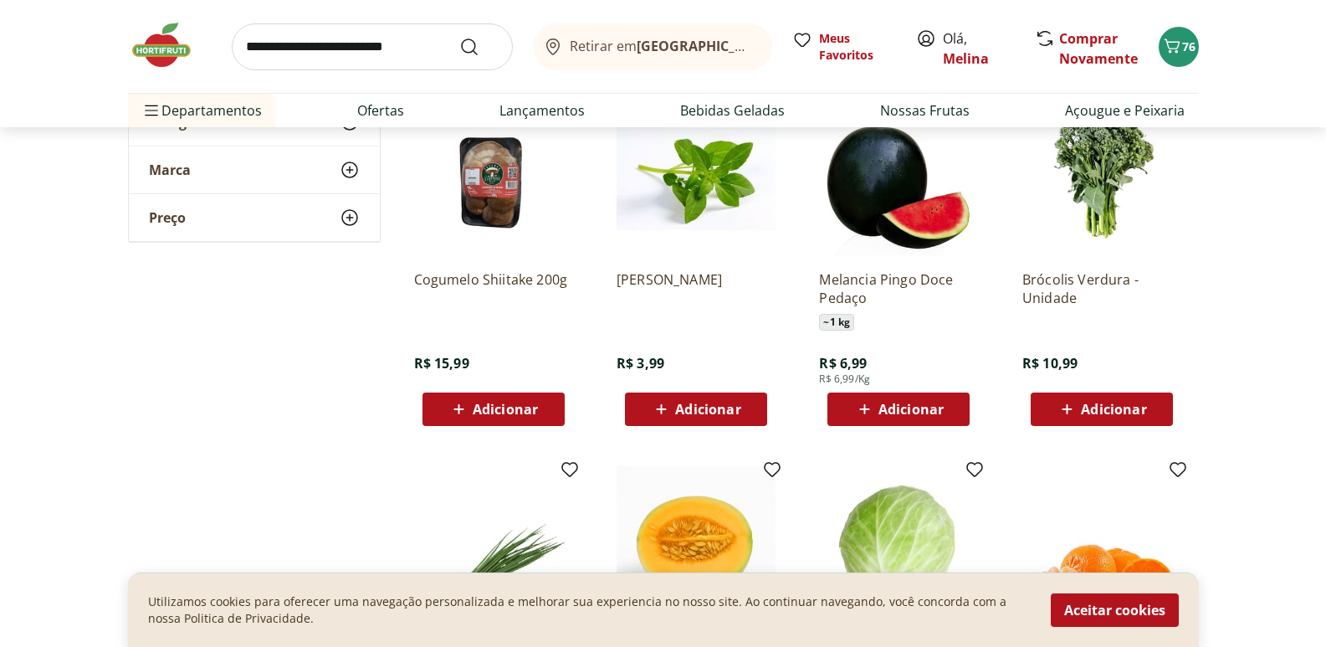
scroll to position [8198, 0]
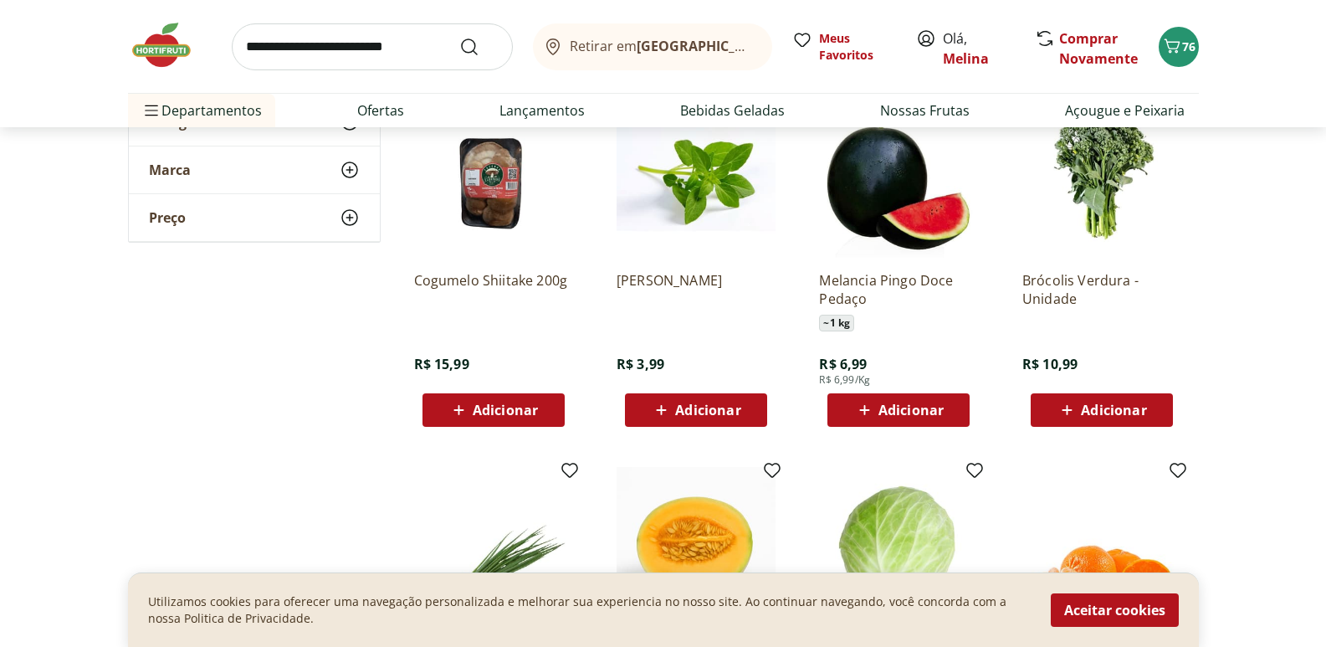
click at [435, 50] on input "search" at bounding box center [372, 46] width 281 height 47
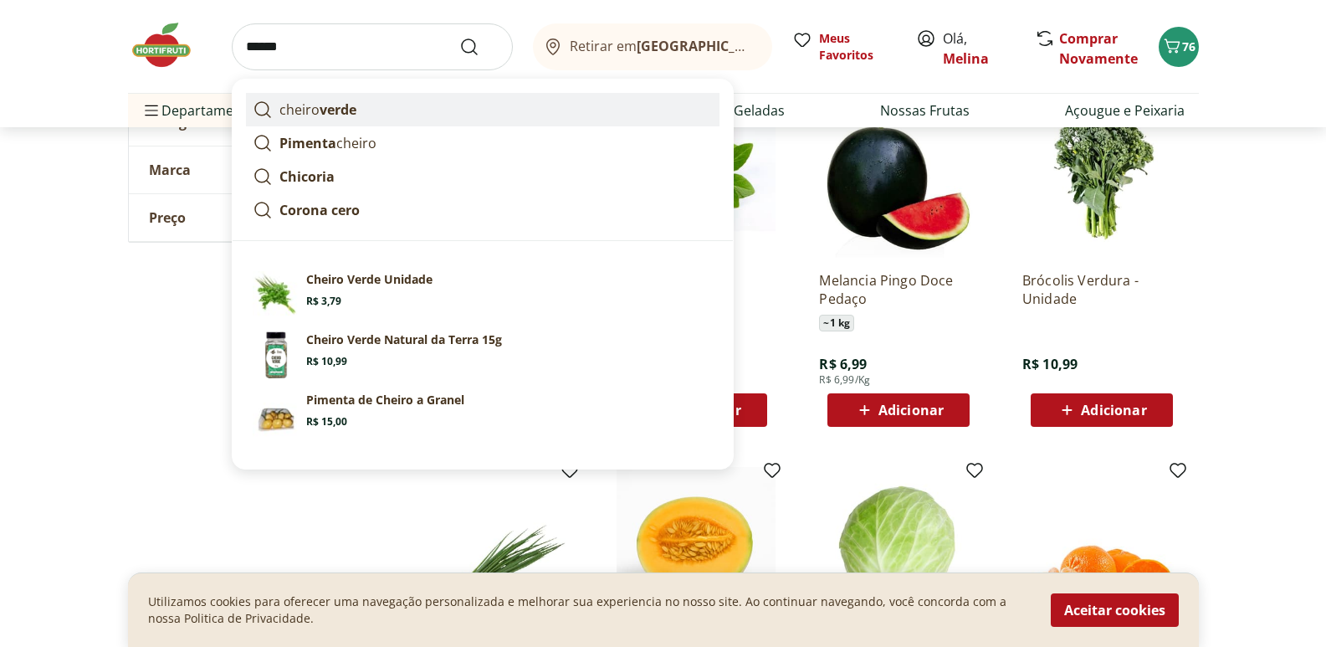
click at [345, 112] on strong "verde" at bounding box center [338, 109] width 37 height 18
type input "**********"
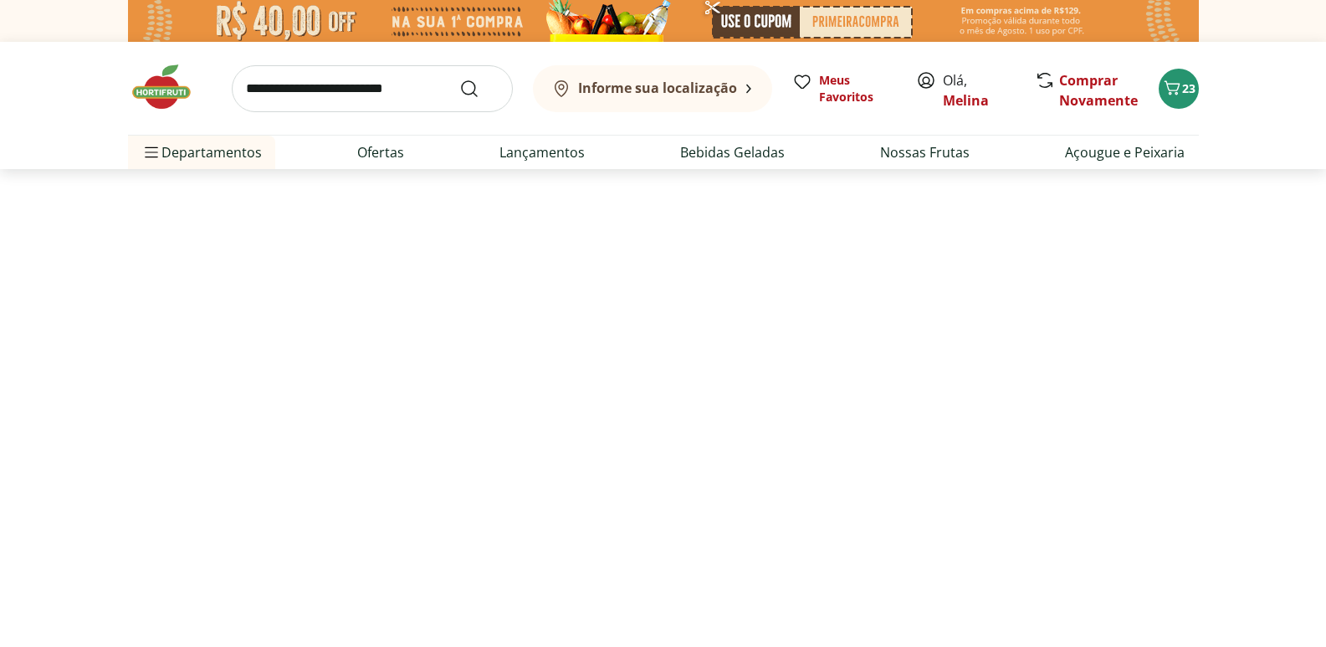
select select "**********"
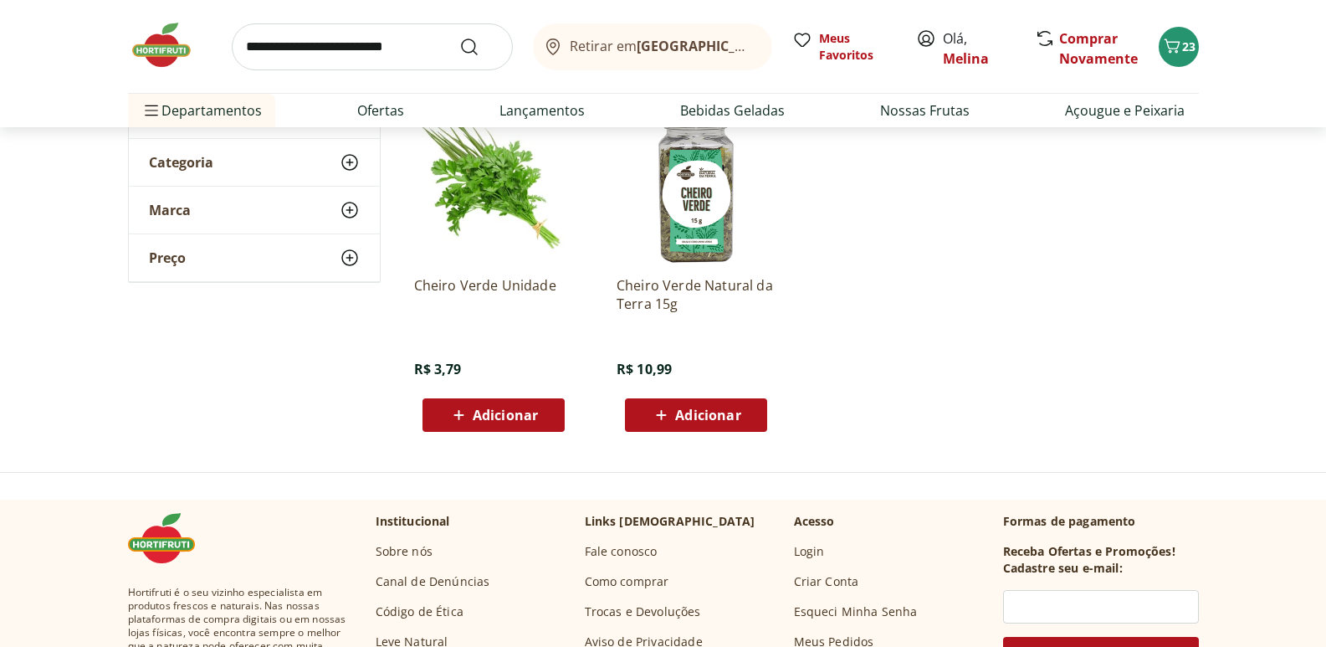
scroll to position [251, 0]
click at [511, 417] on span "Adicionar" at bounding box center [505, 413] width 65 height 13
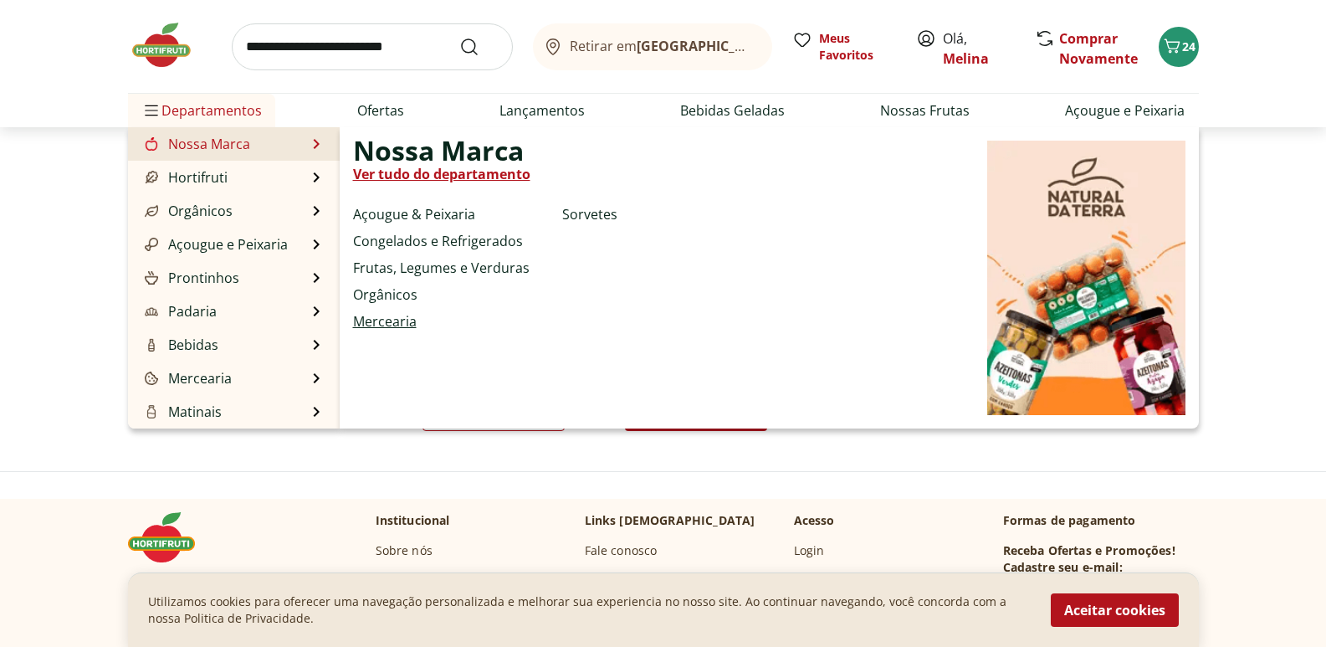
click at [369, 326] on link "Mercearia" at bounding box center [385, 321] width 64 height 20
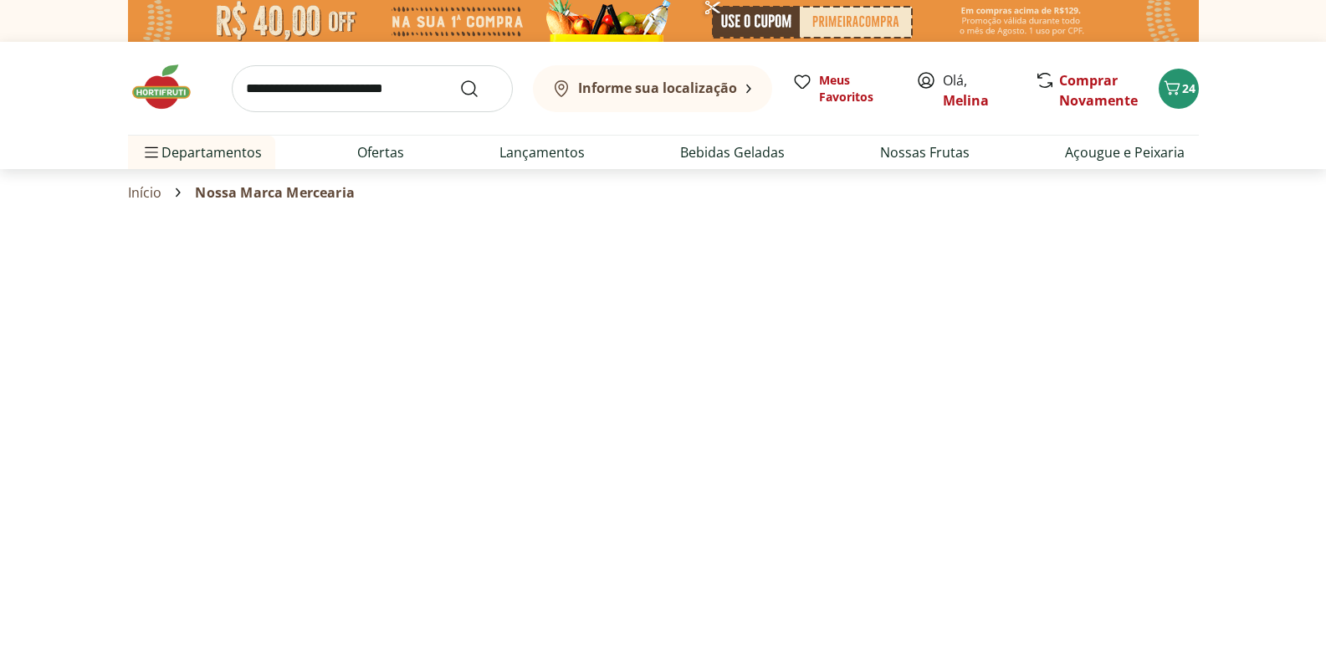
select select "**********"
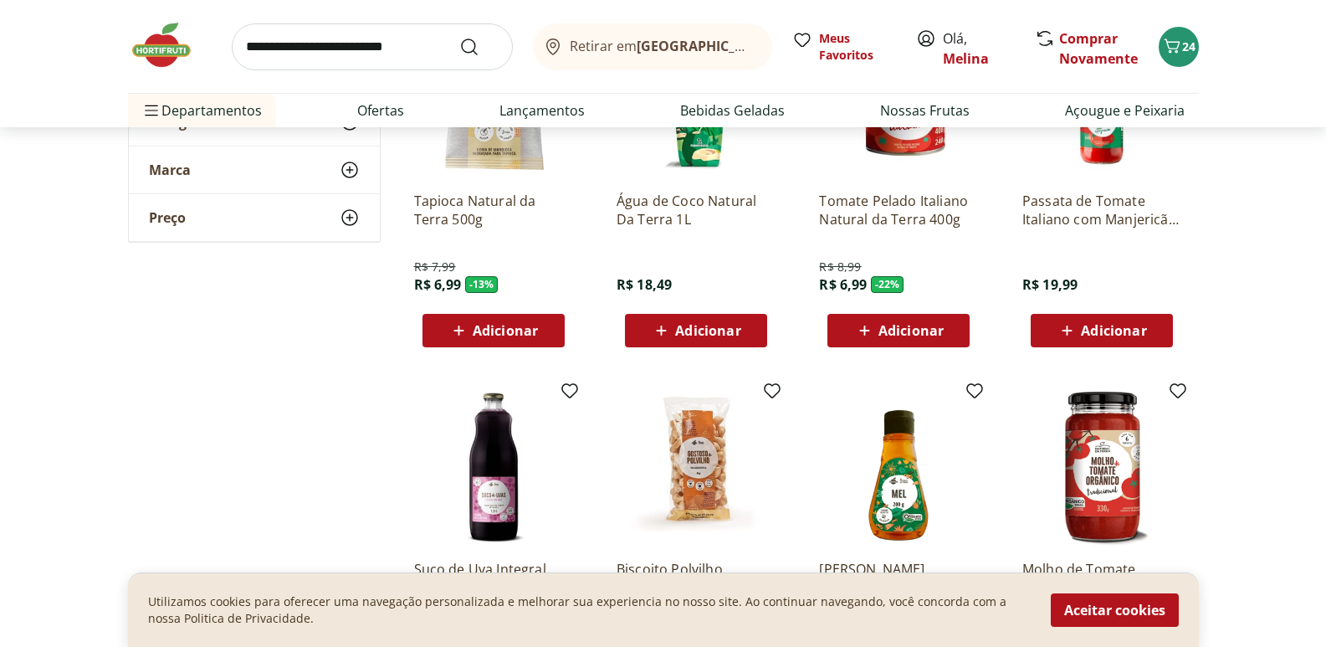
scroll to position [251, 0]
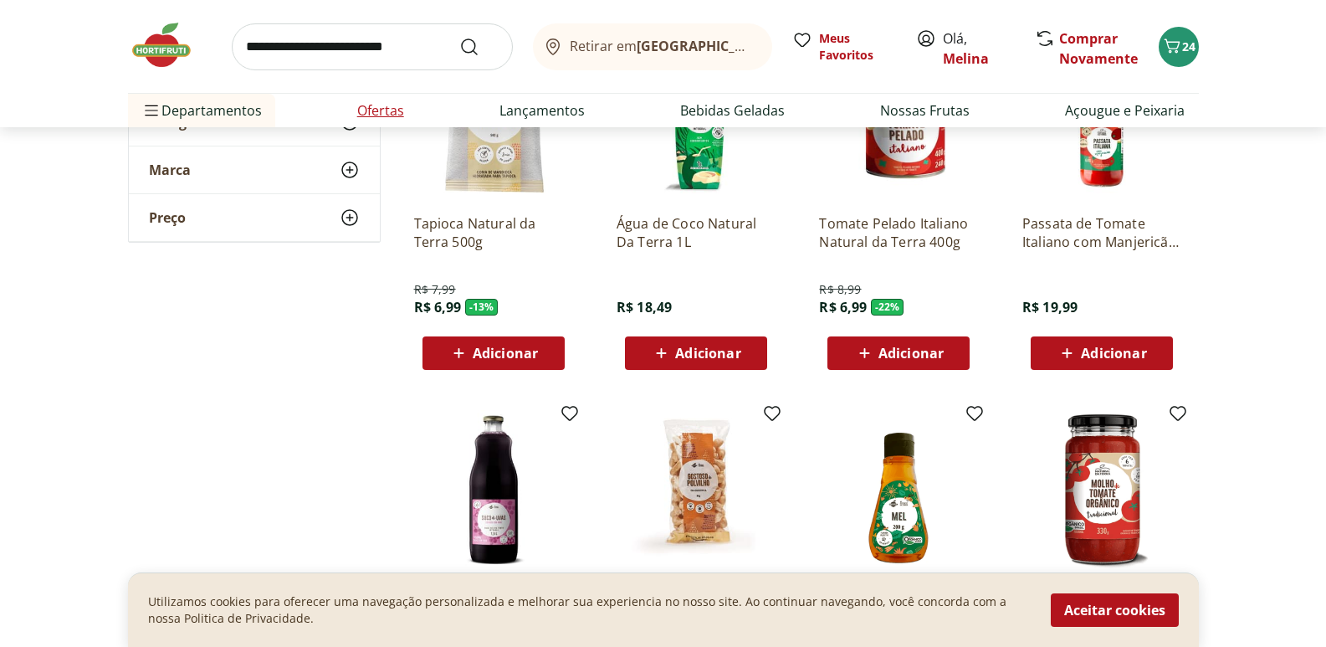
click at [393, 109] on link "Ofertas" at bounding box center [380, 110] width 47 height 20
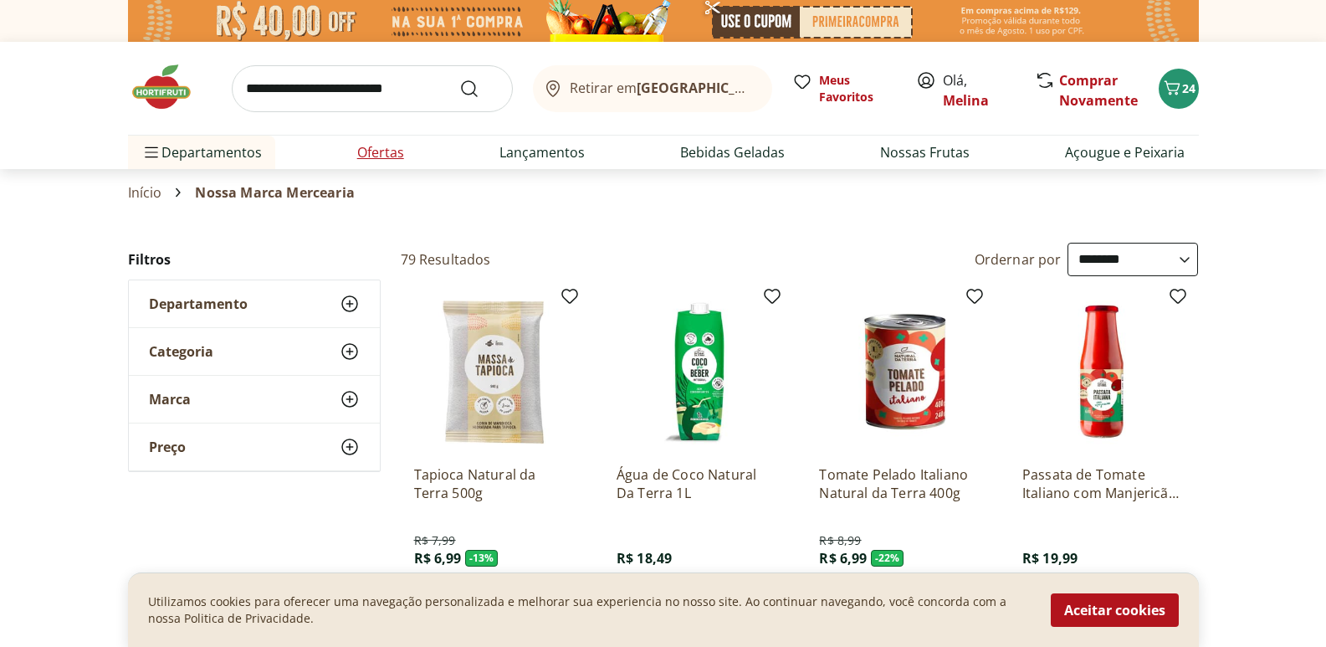
select select "**********"
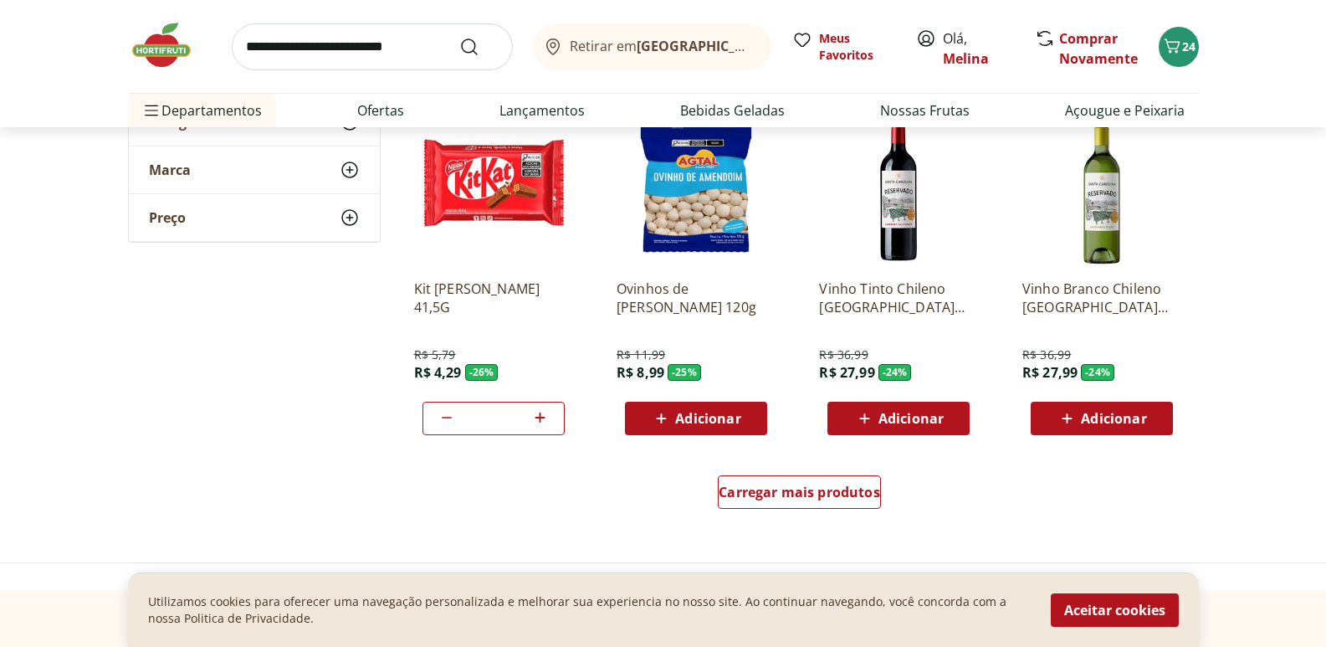
scroll to position [920, 0]
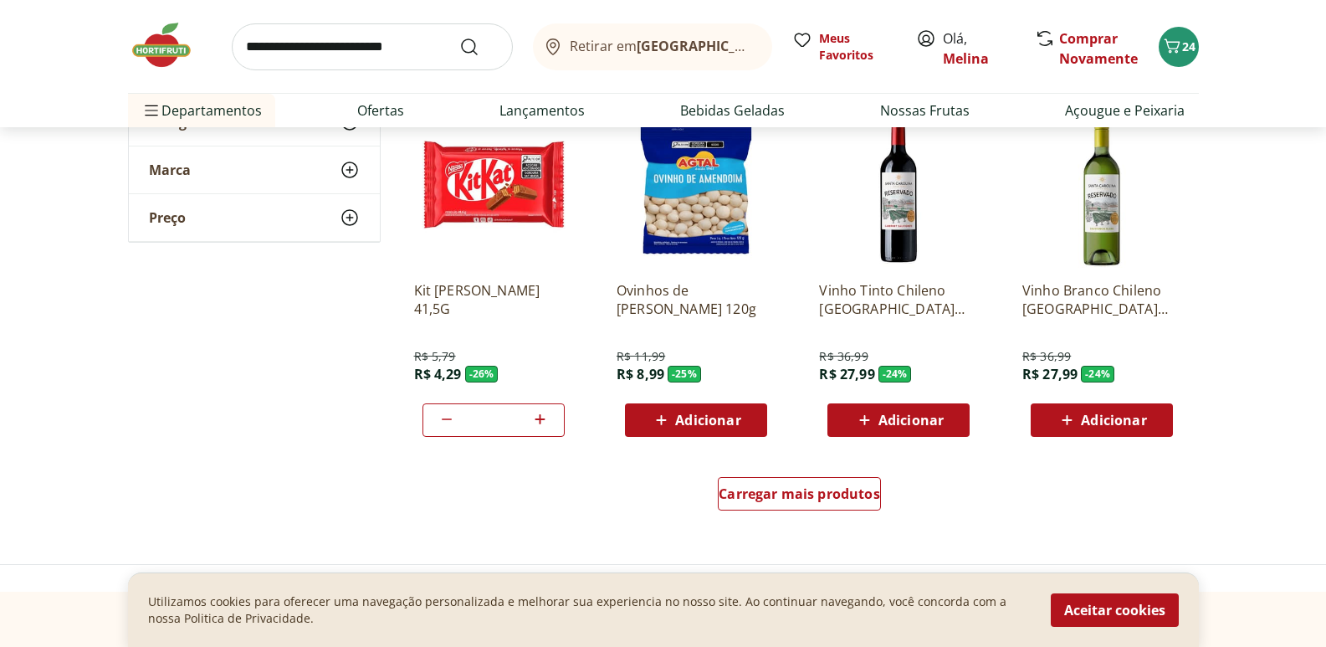
click at [698, 420] on span "Adicionar" at bounding box center [707, 419] width 65 height 13
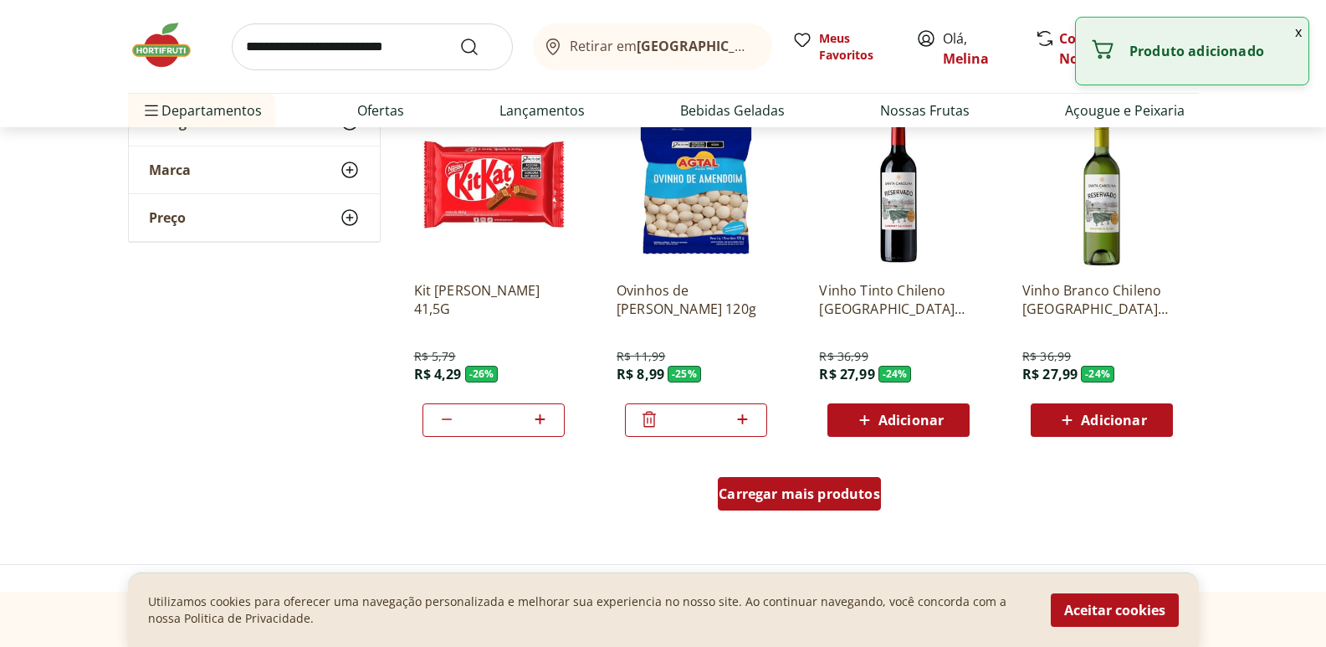
click at [737, 488] on span "Carregar mais produtos" at bounding box center [799, 493] width 161 height 13
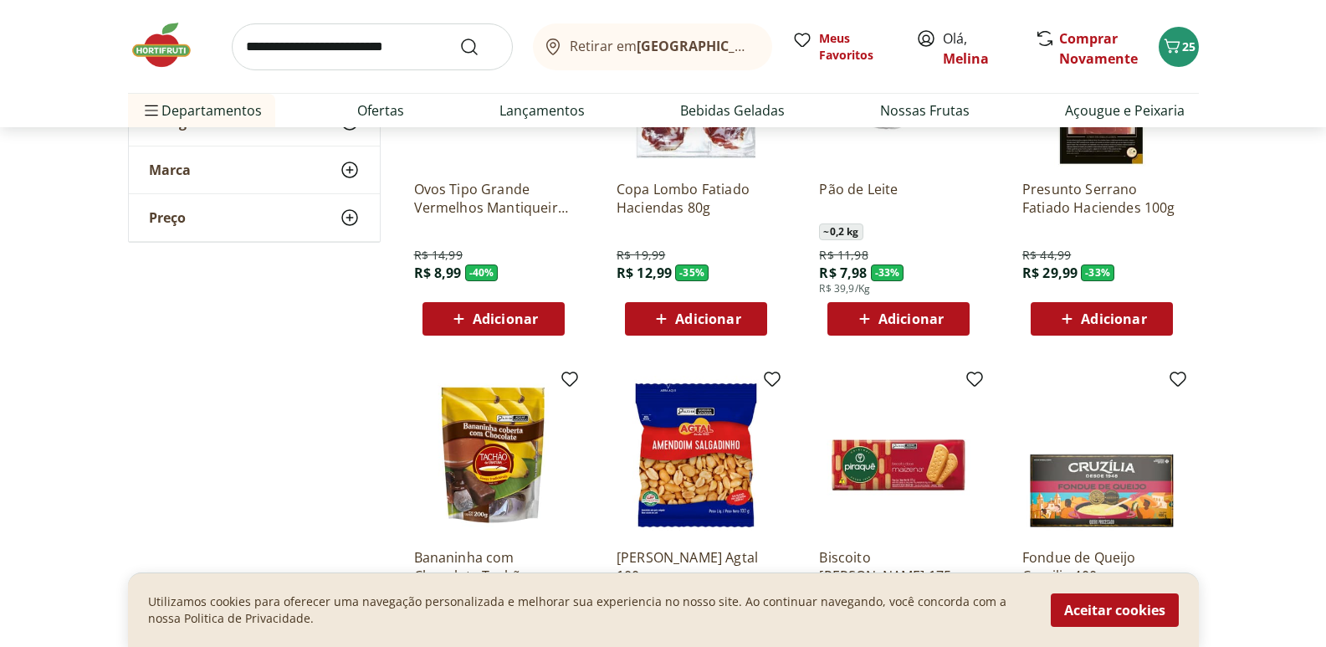
scroll to position [167, 0]
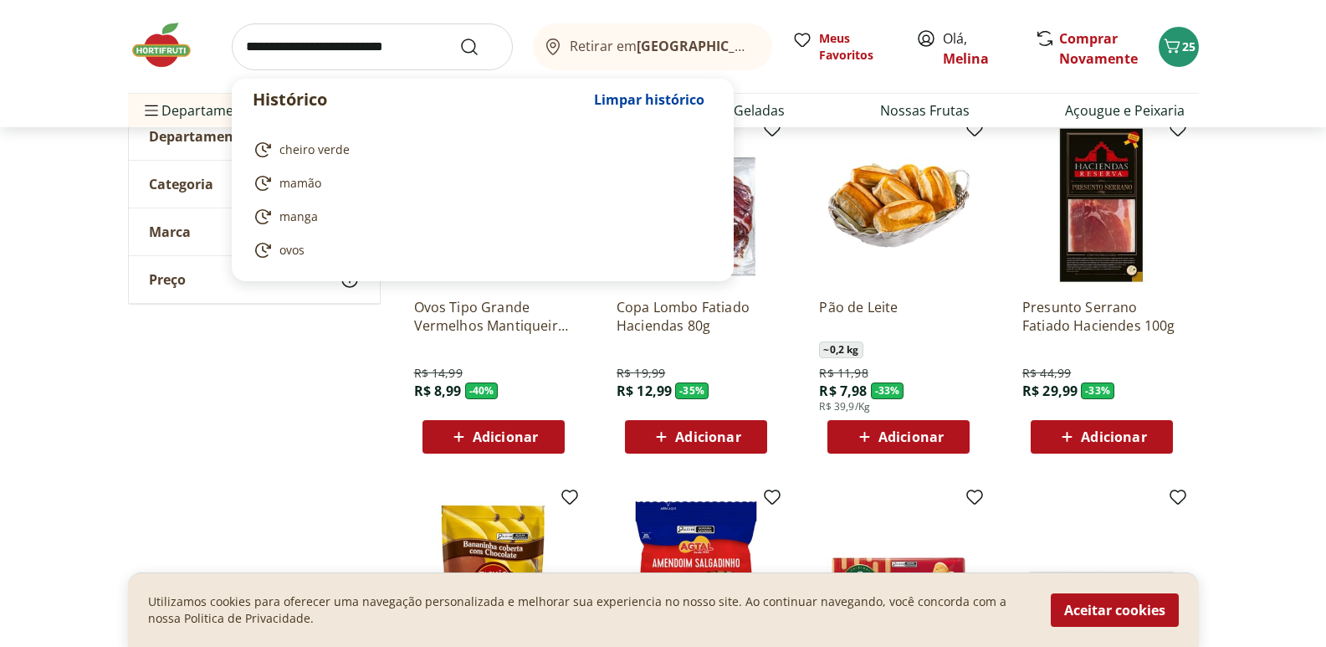
click at [340, 46] on input "search" at bounding box center [372, 46] width 281 height 47
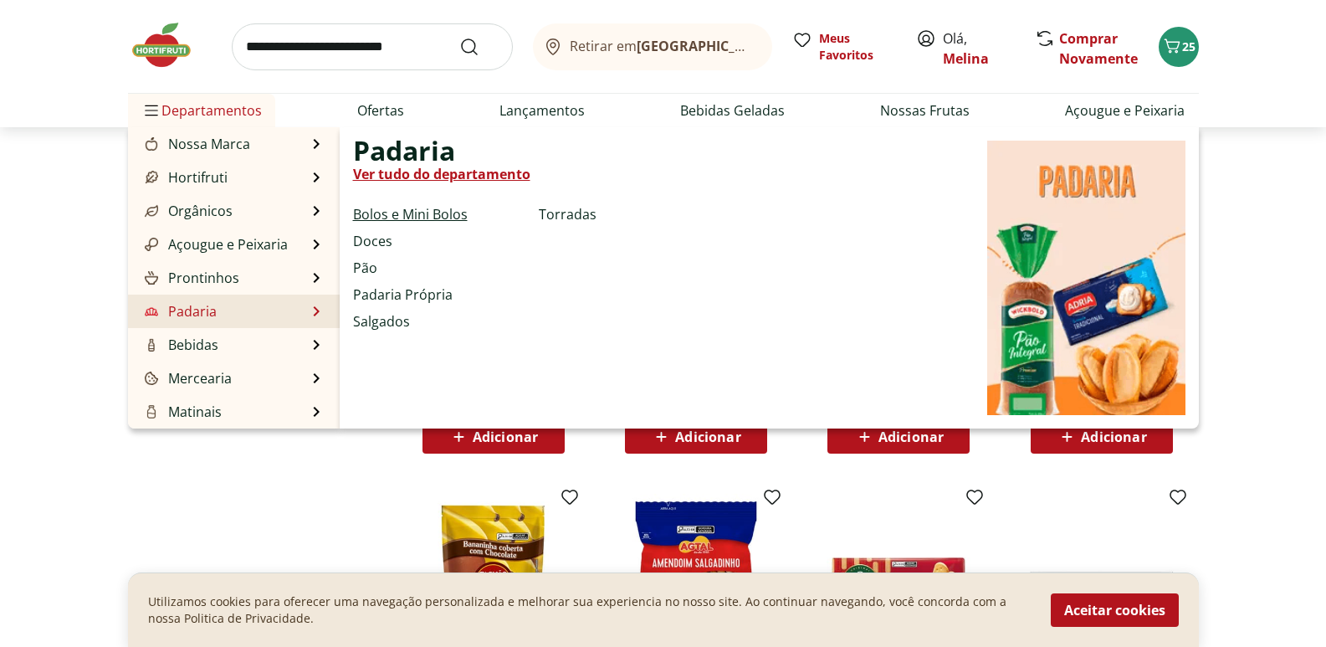
click at [372, 206] on link "Bolos e Mini Bolos" at bounding box center [410, 214] width 115 height 20
select select "**********"
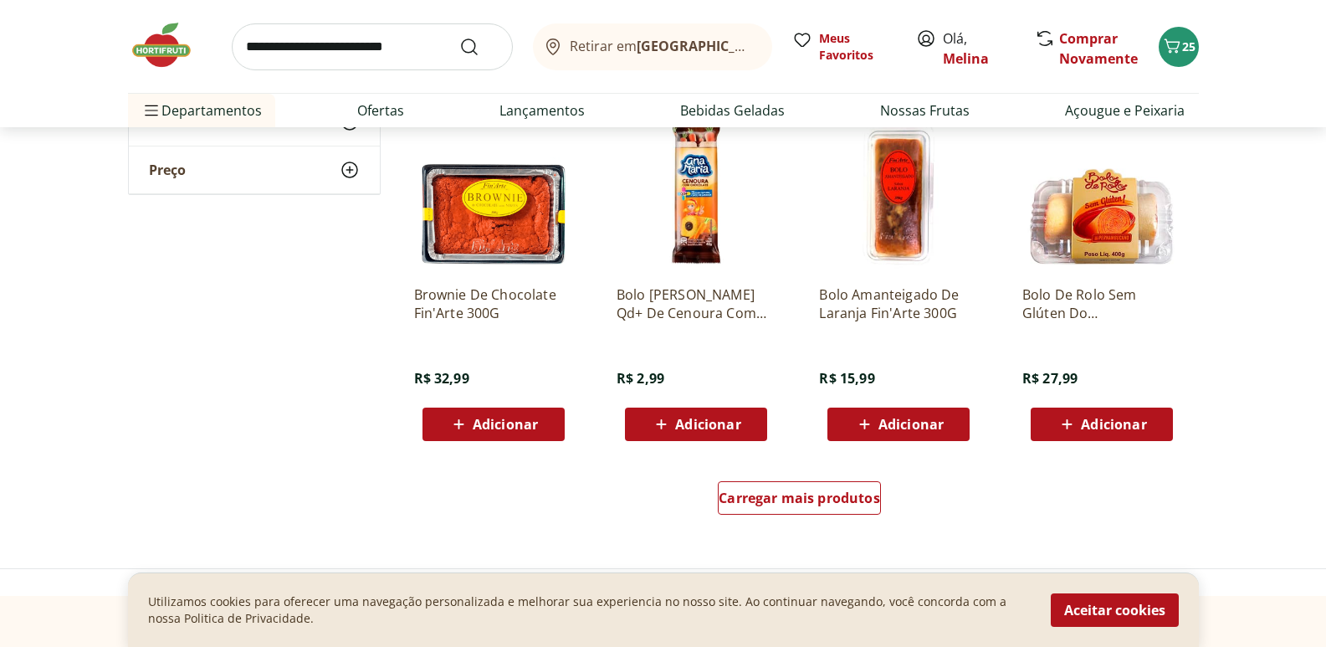
scroll to position [920, 0]
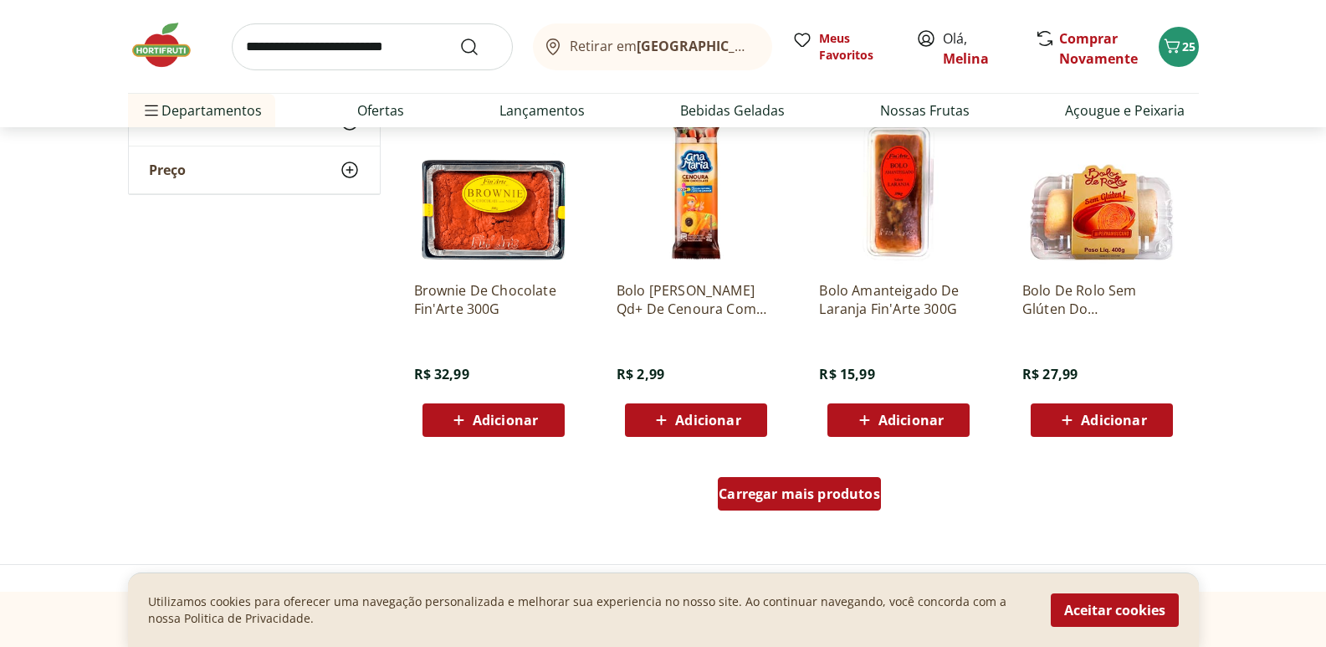
click at [742, 508] on div "Carregar mais produtos" at bounding box center [799, 493] width 163 height 33
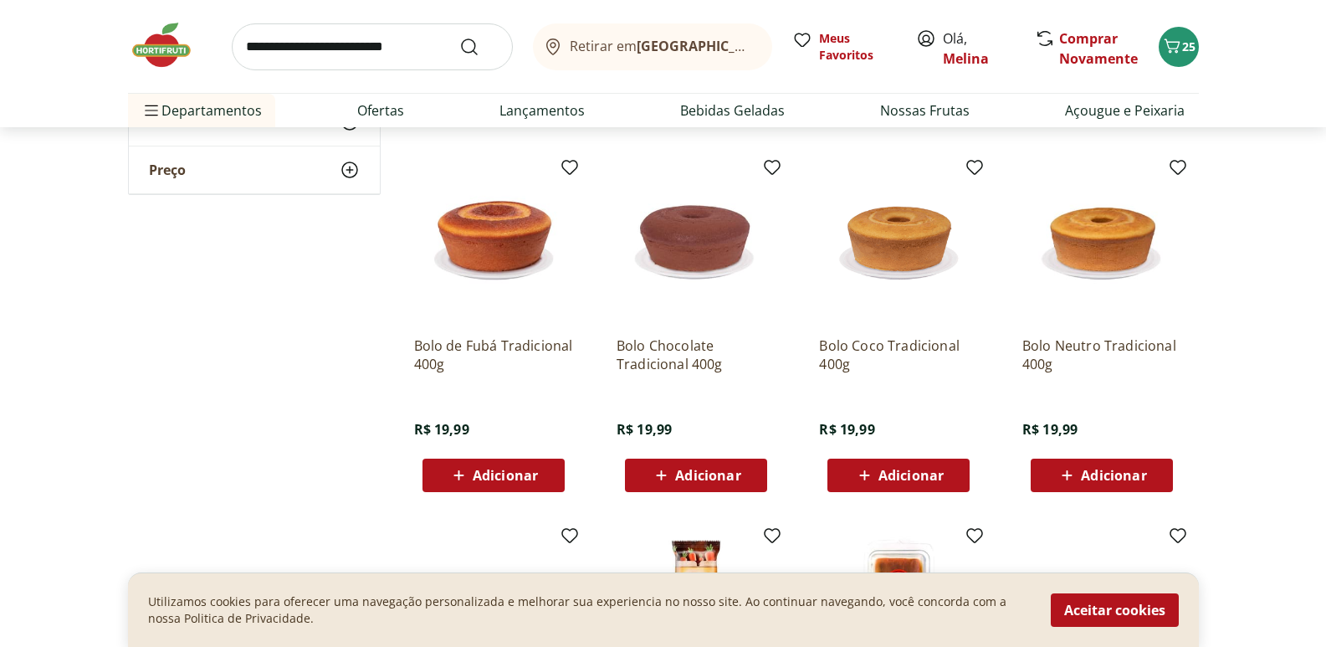
scroll to position [502, 0]
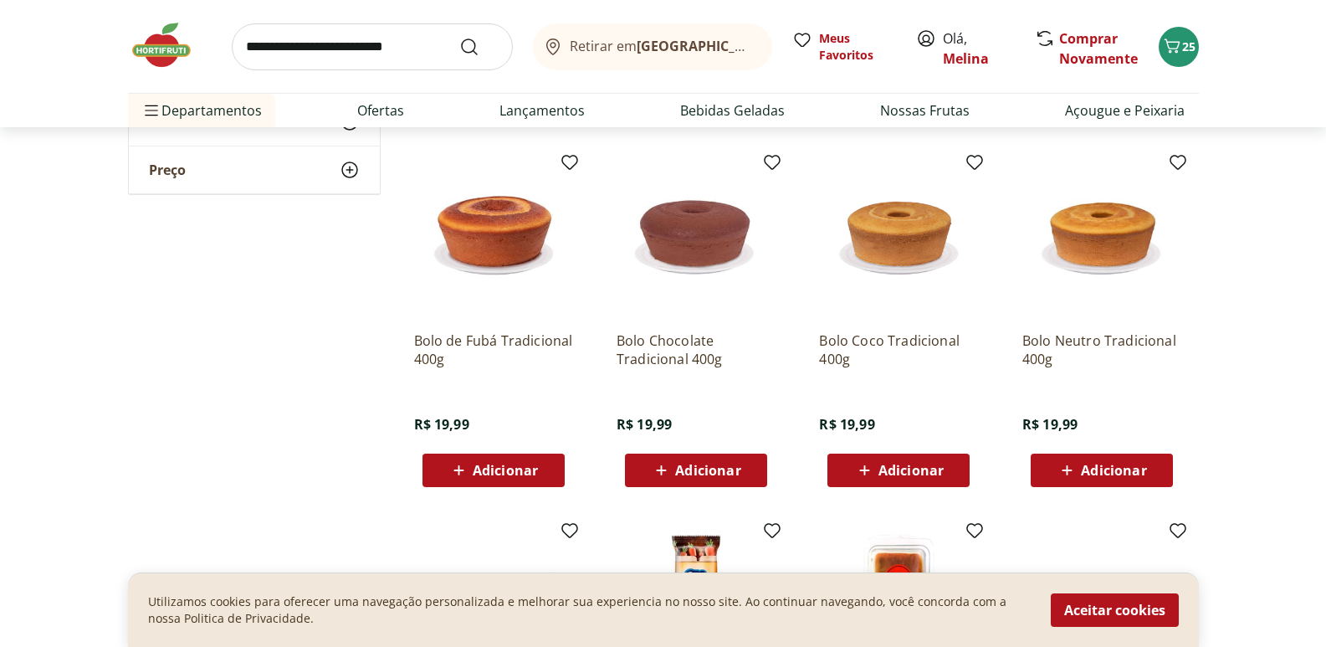
click at [1098, 470] on span "Adicionar" at bounding box center [1113, 469] width 65 height 13
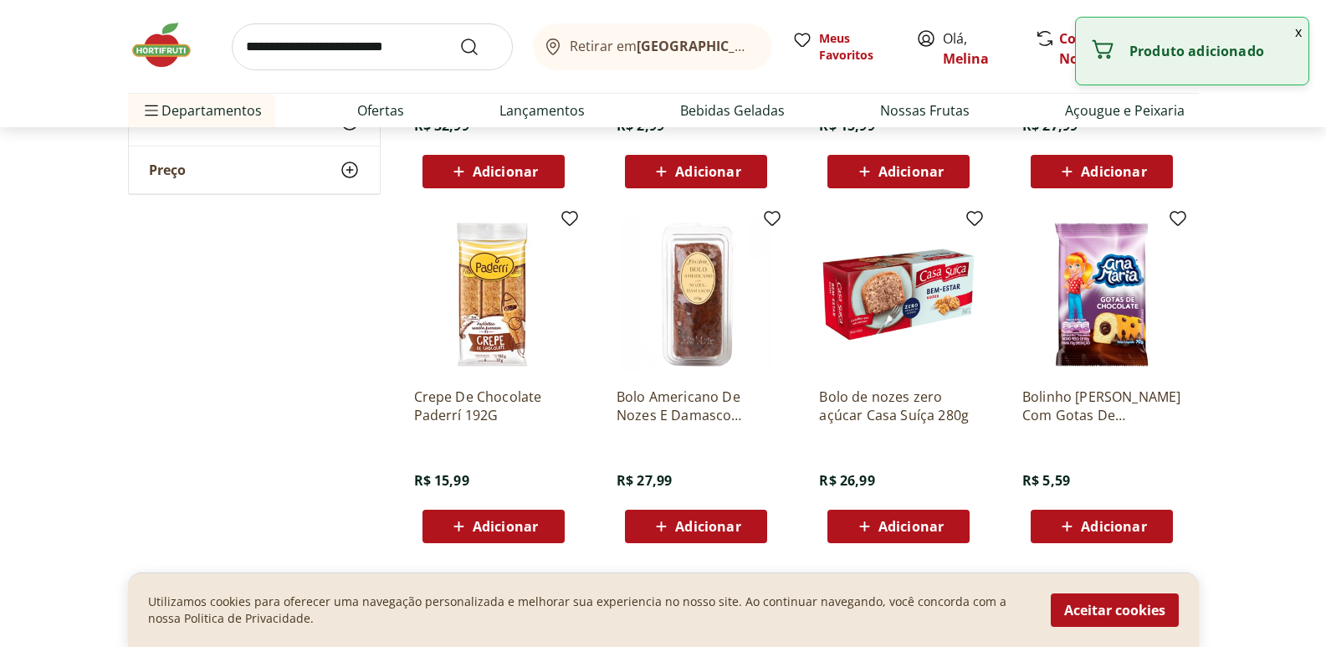
scroll to position [1171, 0]
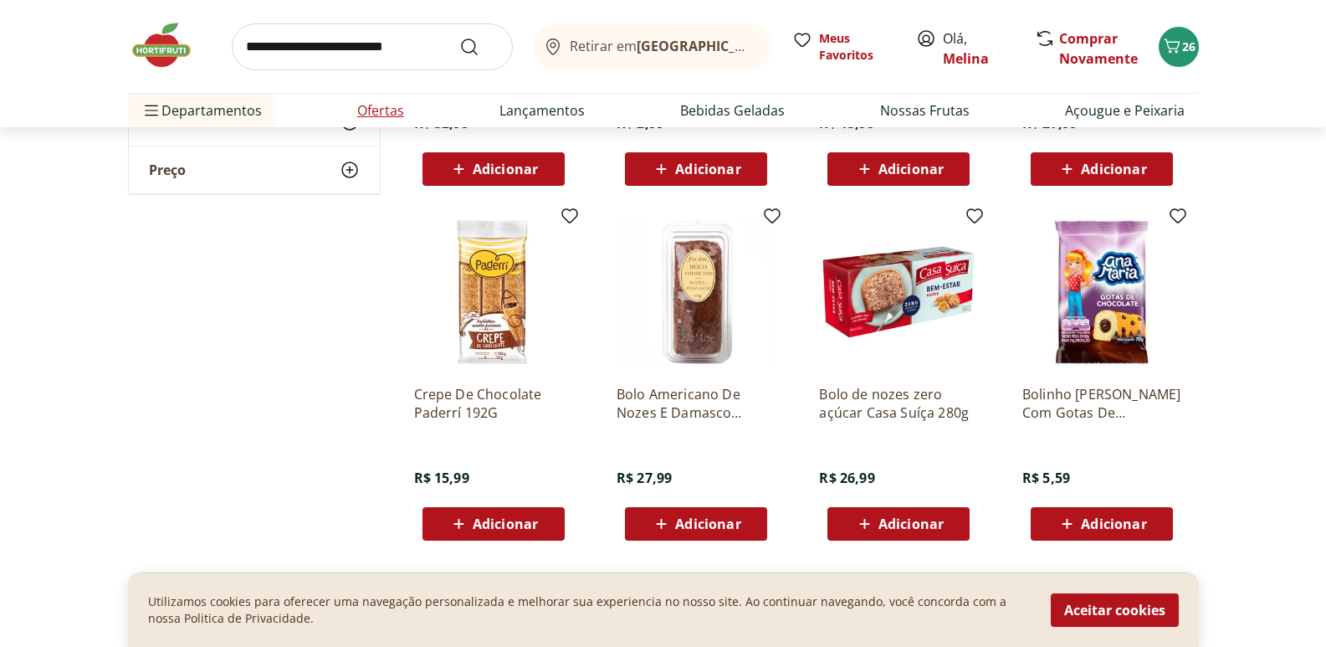
click at [379, 105] on link "Ofertas" at bounding box center [380, 110] width 47 height 20
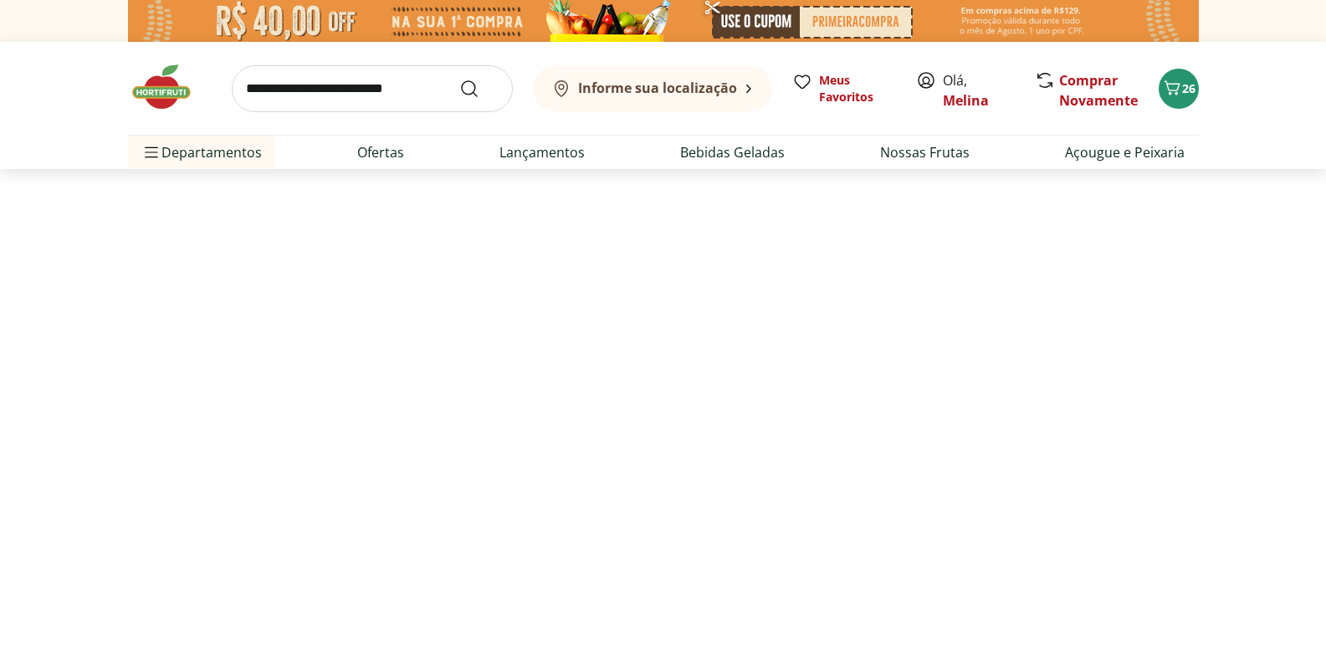
select select "**********"
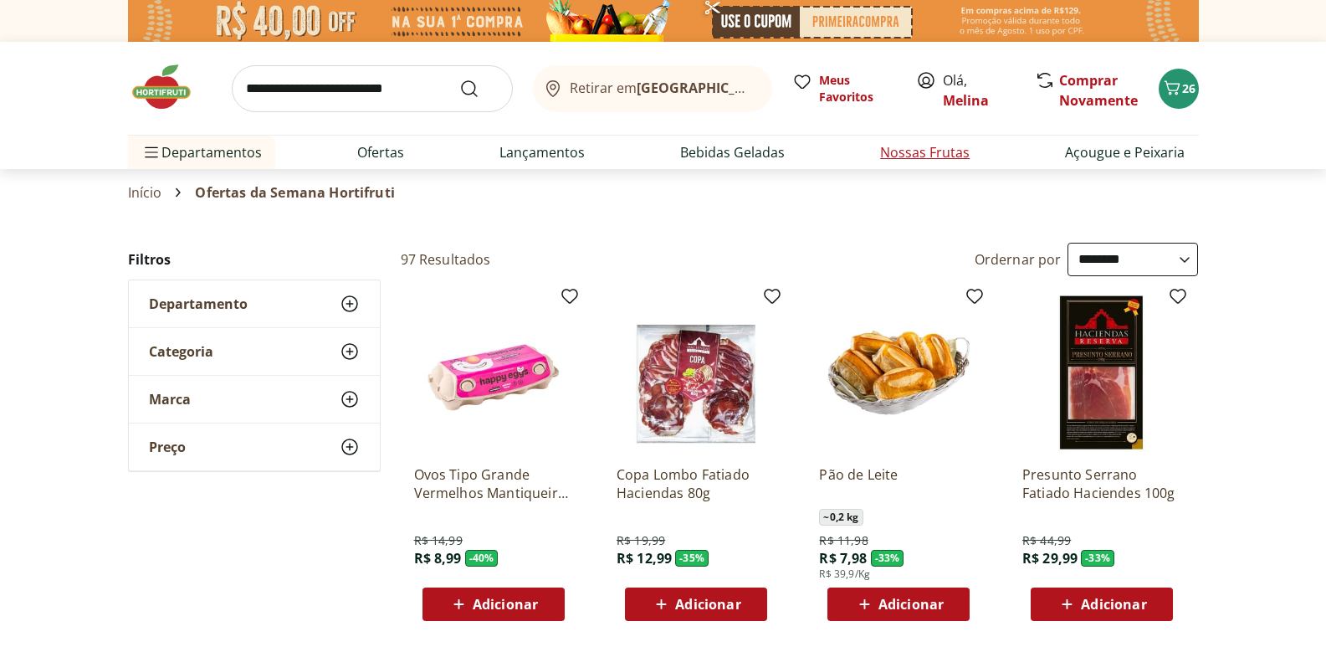
click at [952, 153] on link "Nossas Frutas" at bounding box center [925, 152] width 90 height 20
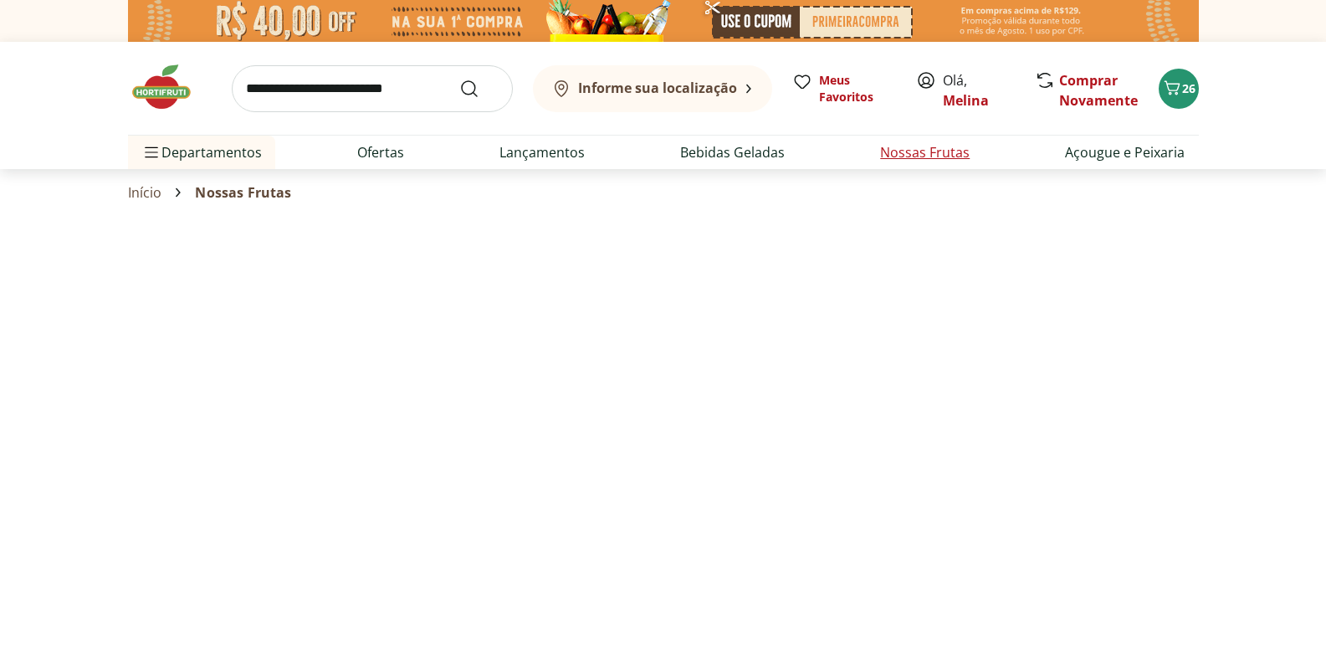
select select "**********"
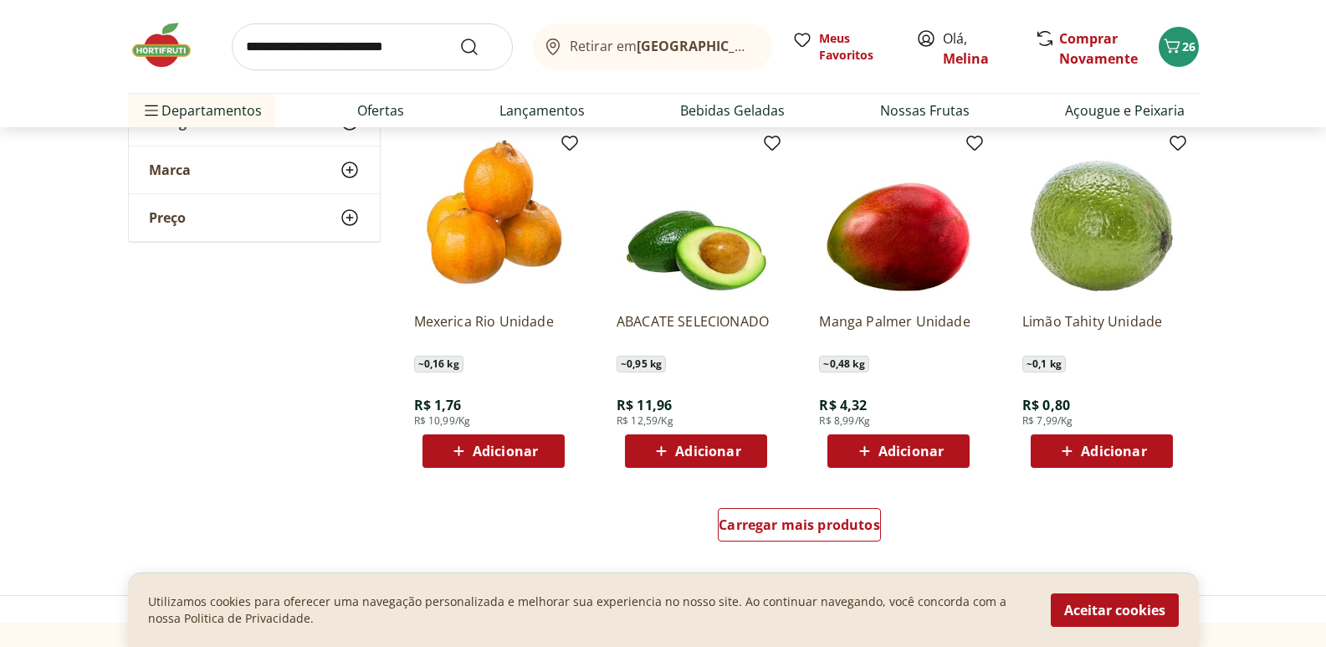
scroll to position [1004, 0]
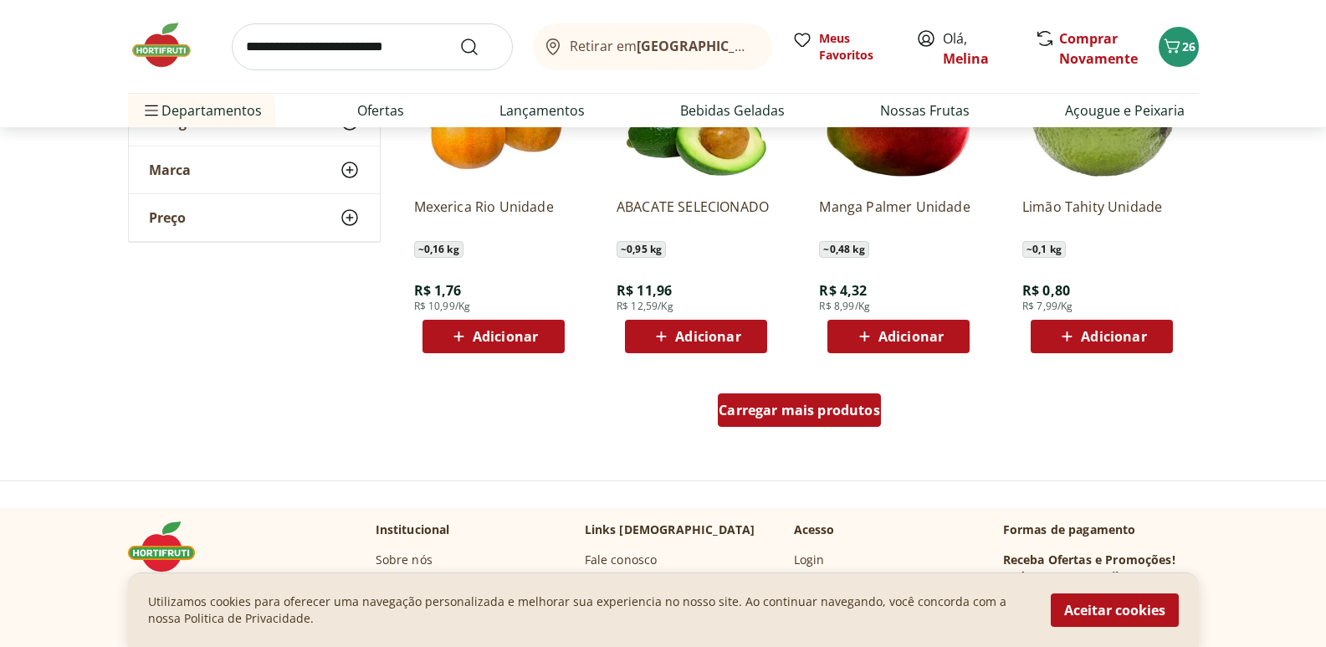
click at [855, 422] on div "Carregar mais produtos" at bounding box center [799, 409] width 163 height 33
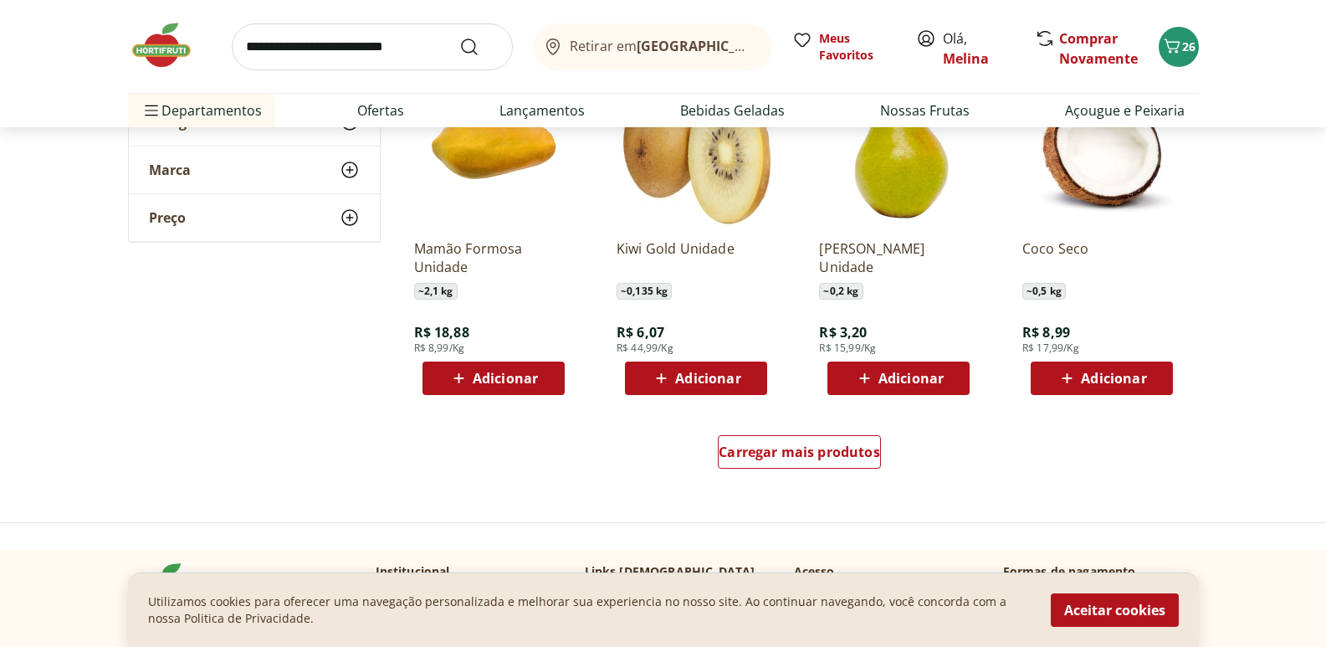
scroll to position [2091, 0]
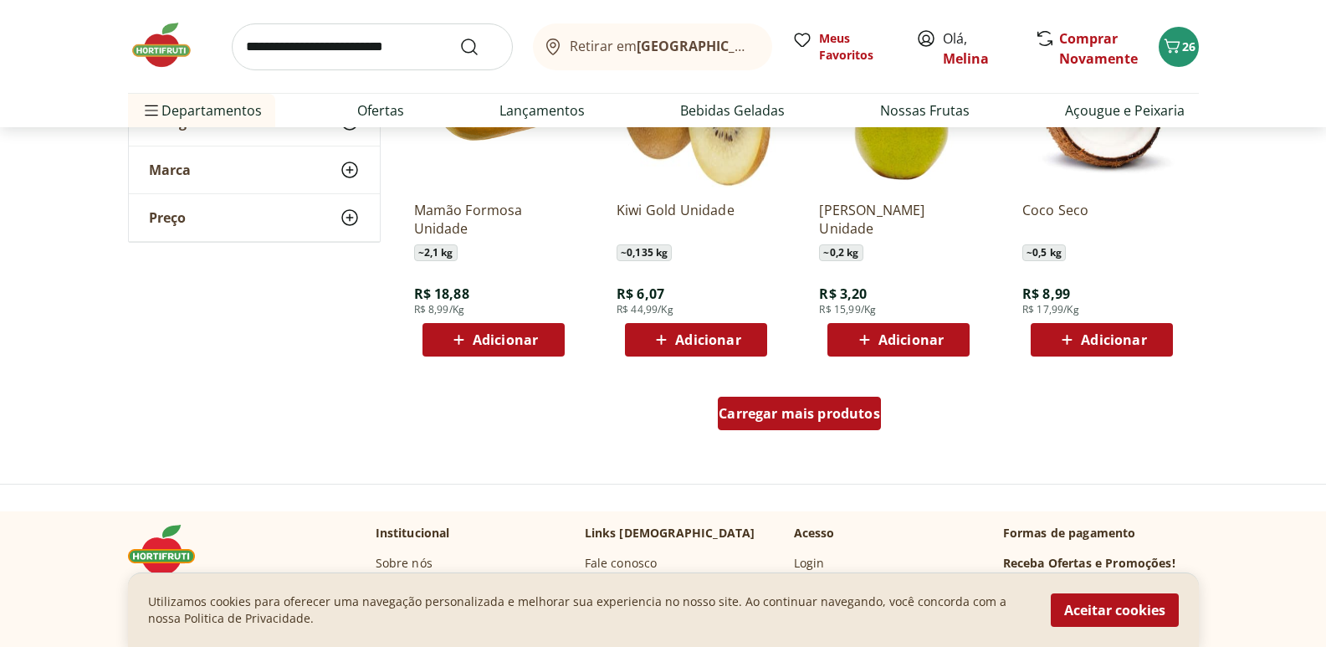
click at [813, 409] on span "Carregar mais produtos" at bounding box center [799, 413] width 161 height 13
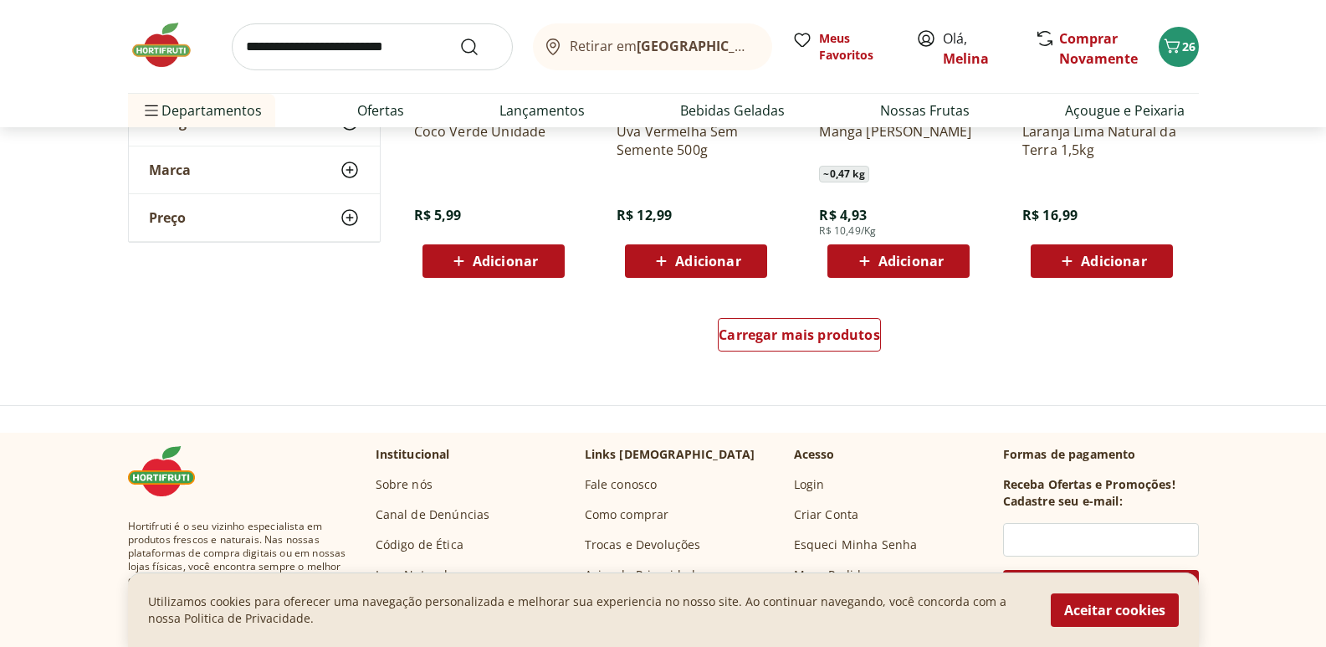
scroll to position [3262, 0]
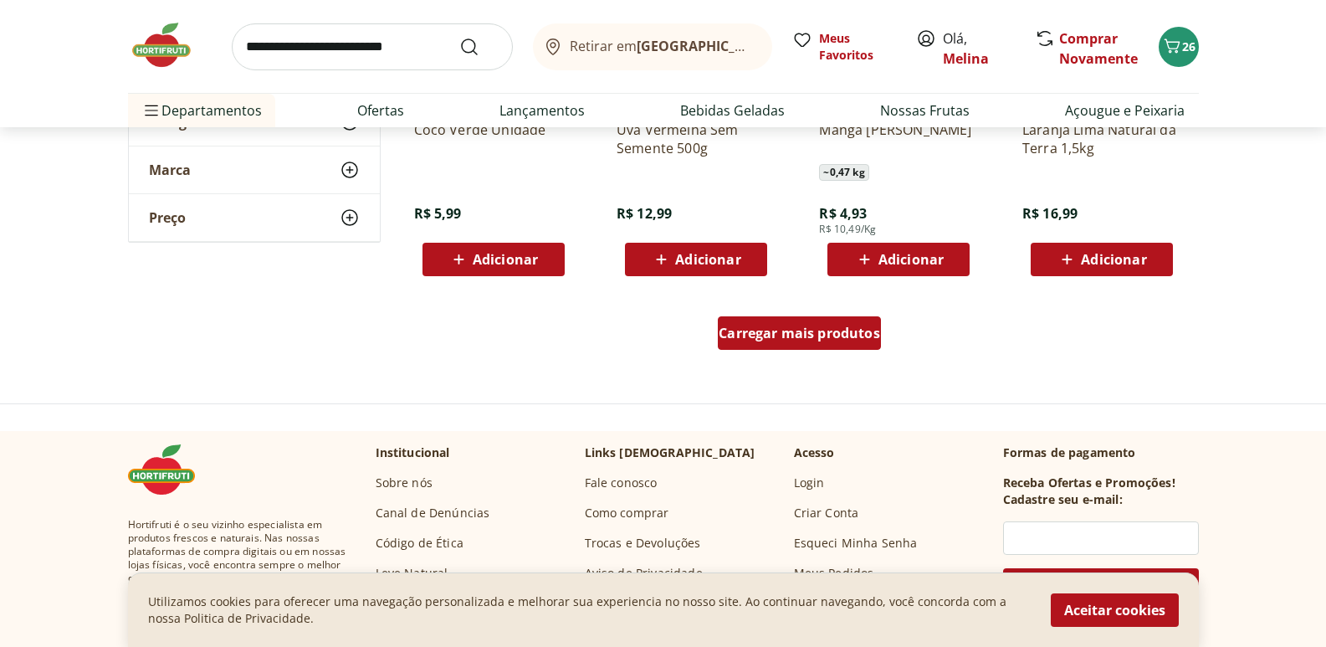
click at [764, 331] on span "Carregar mais produtos" at bounding box center [799, 332] width 161 height 13
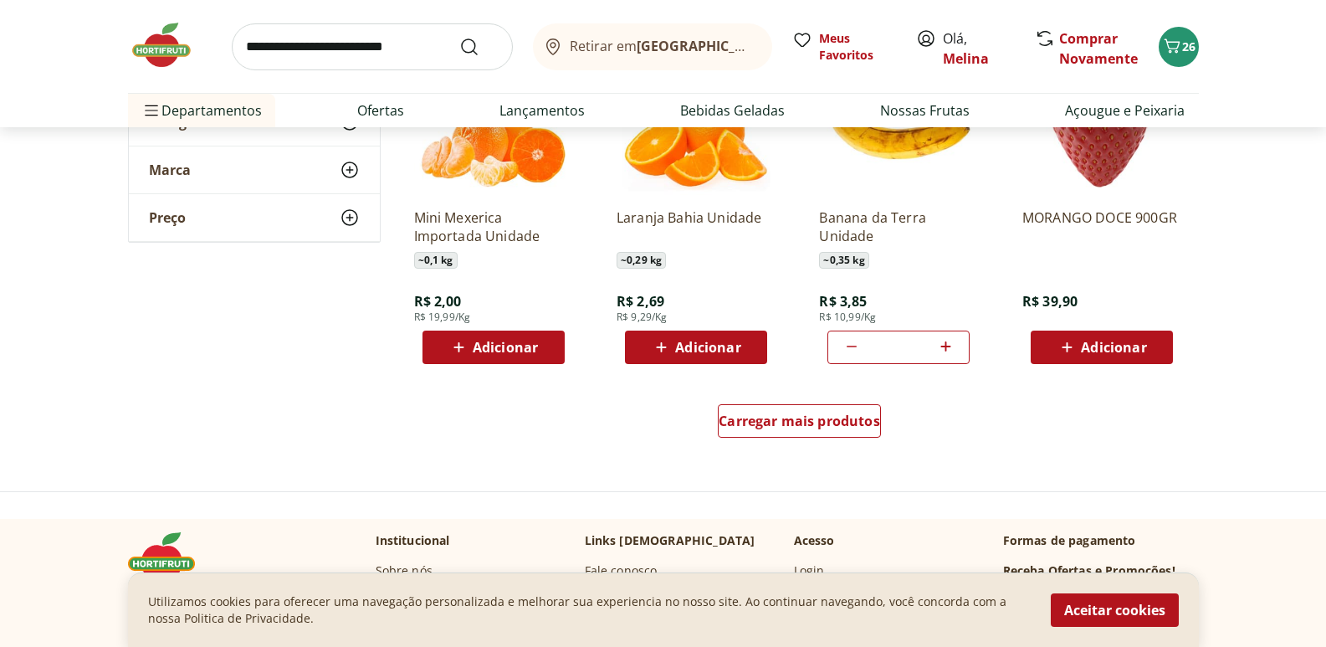
scroll to position [4266, 0]
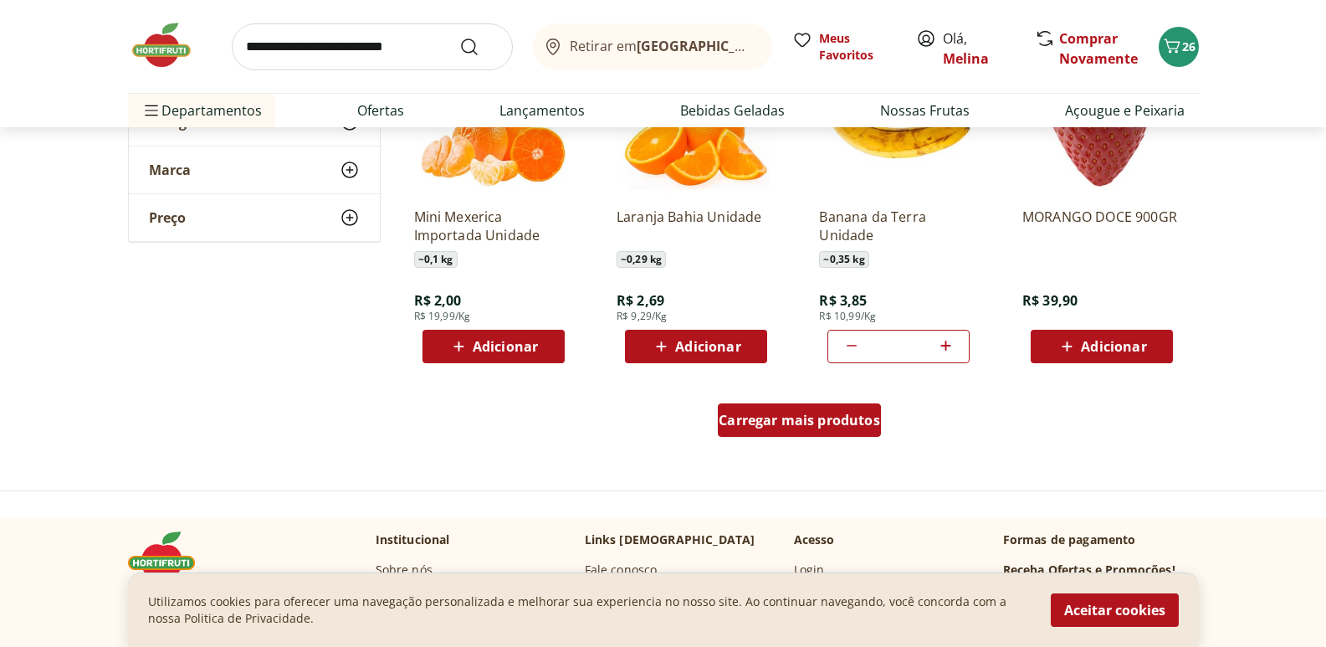
click at [787, 431] on div "Carregar mais produtos" at bounding box center [799, 419] width 163 height 33
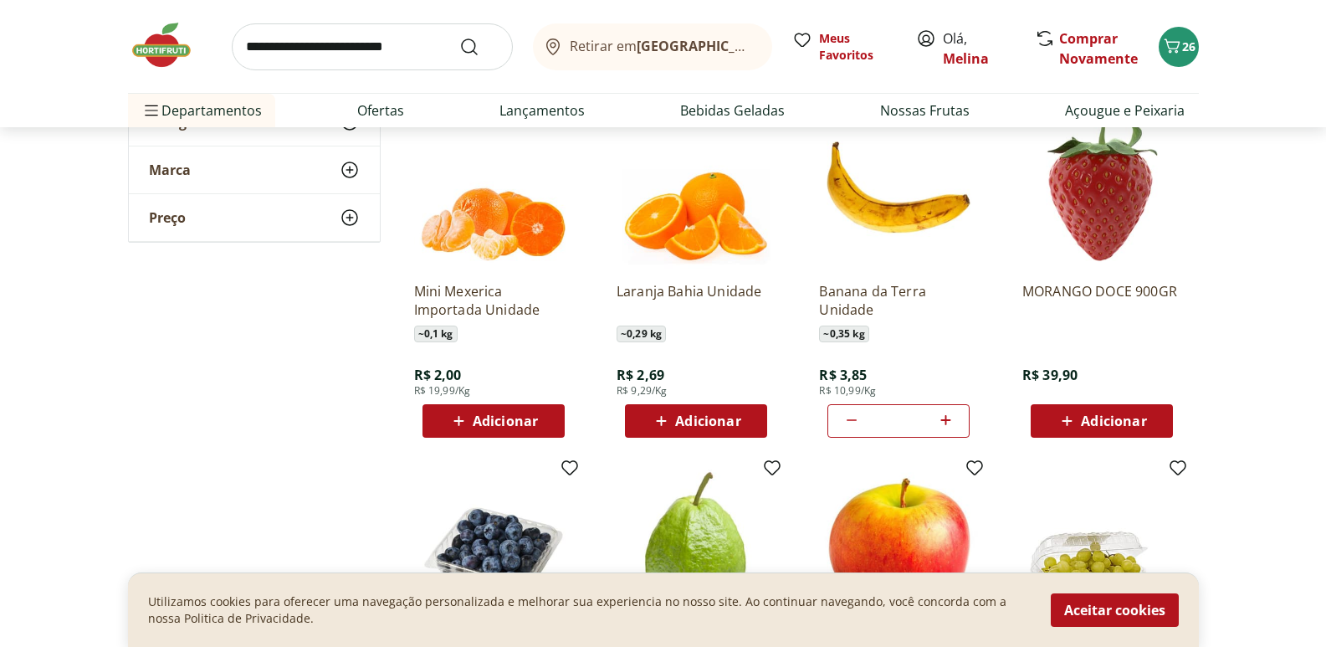
scroll to position [4183, 0]
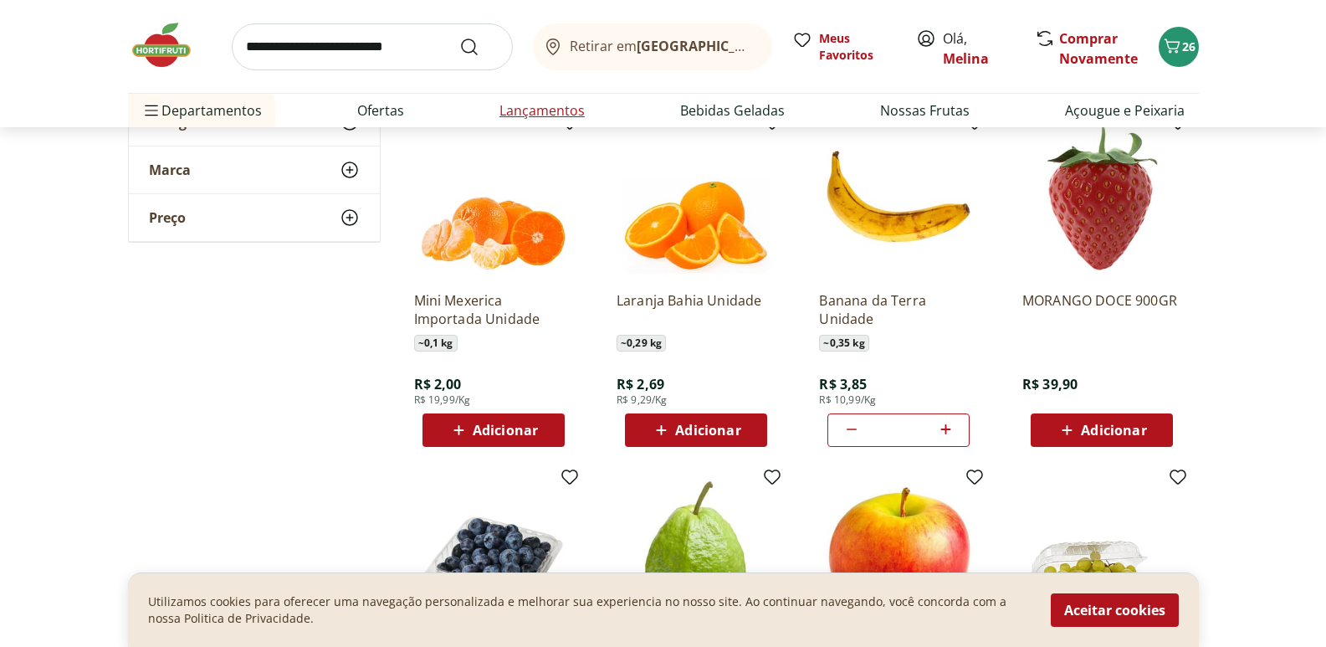
click at [551, 113] on link "Lançamentos" at bounding box center [541, 110] width 85 height 20
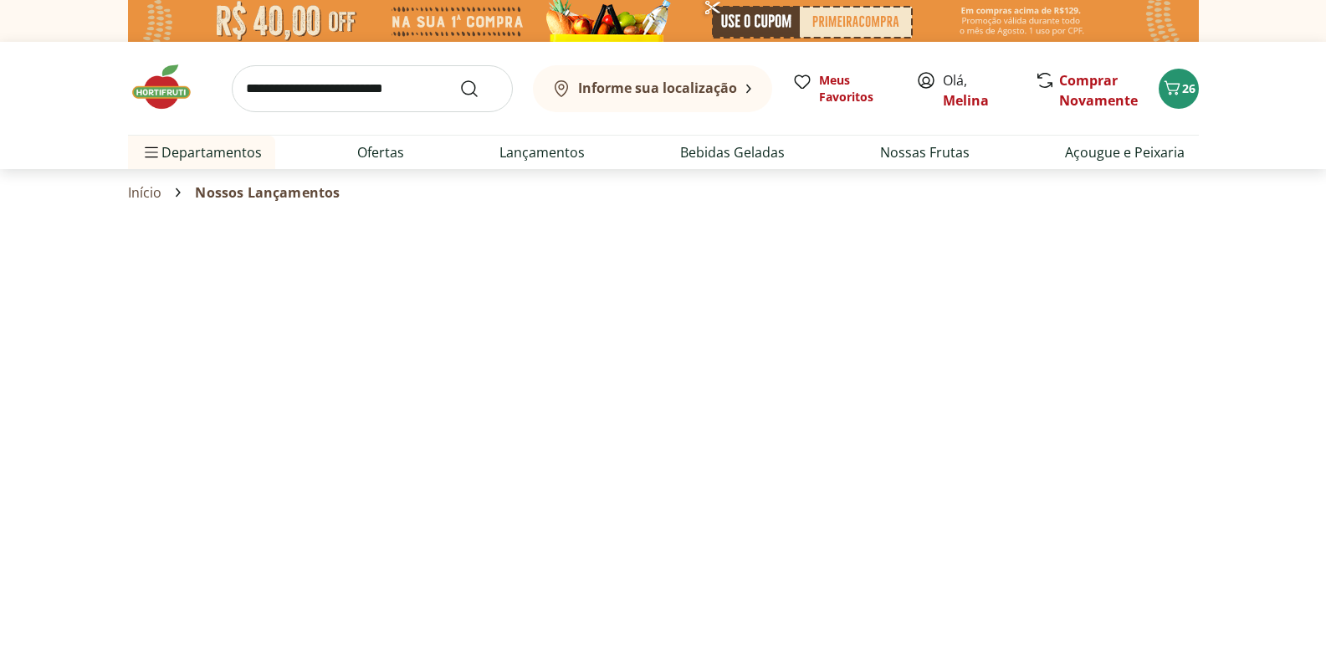
select select "**********"
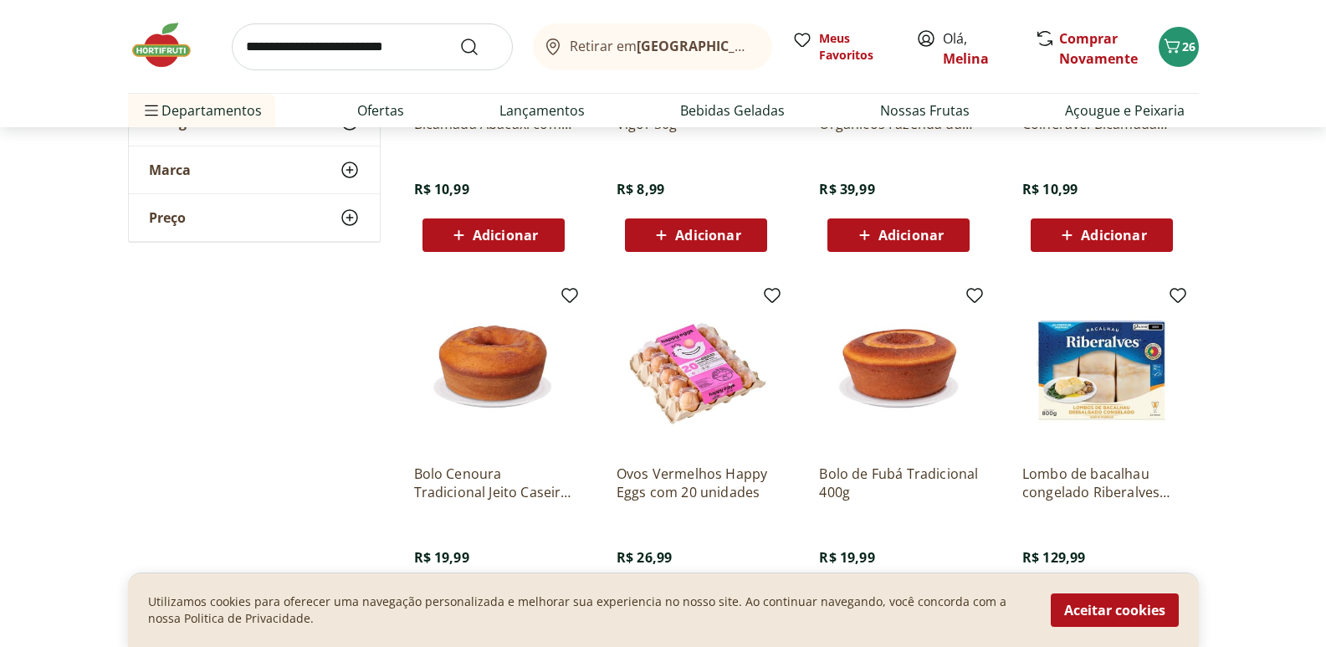
scroll to position [753, 0]
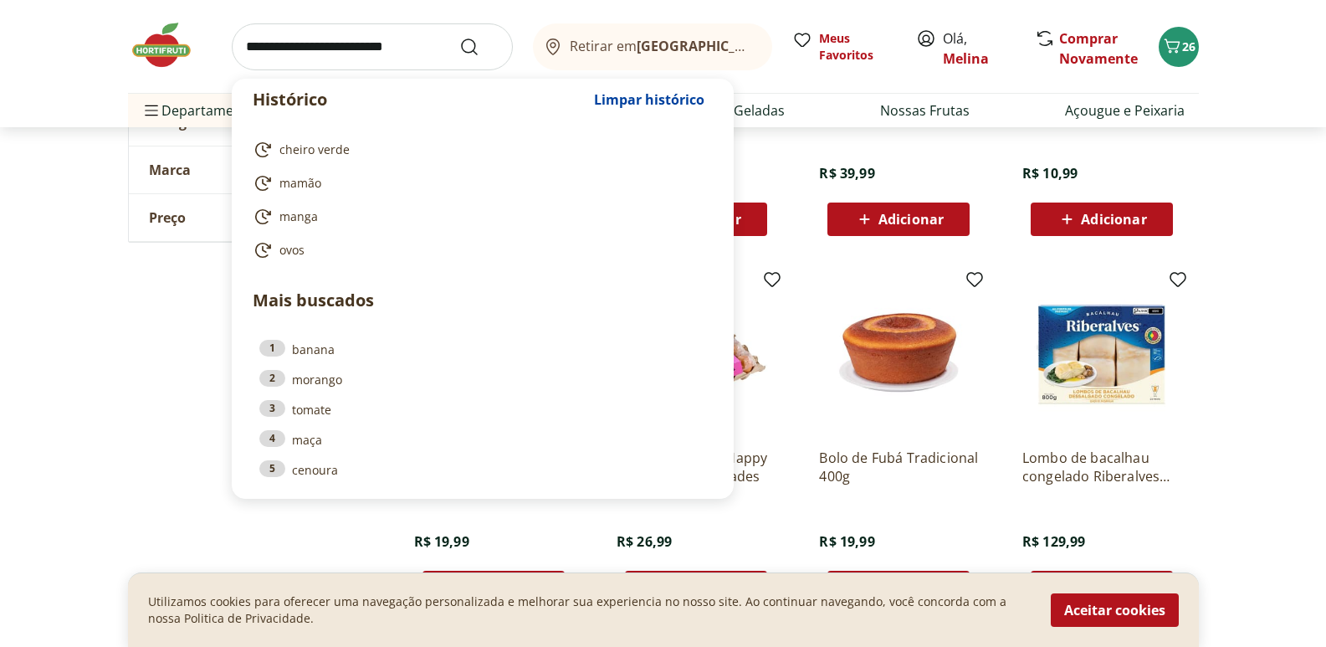
click at [321, 57] on input "search" at bounding box center [372, 46] width 281 height 47
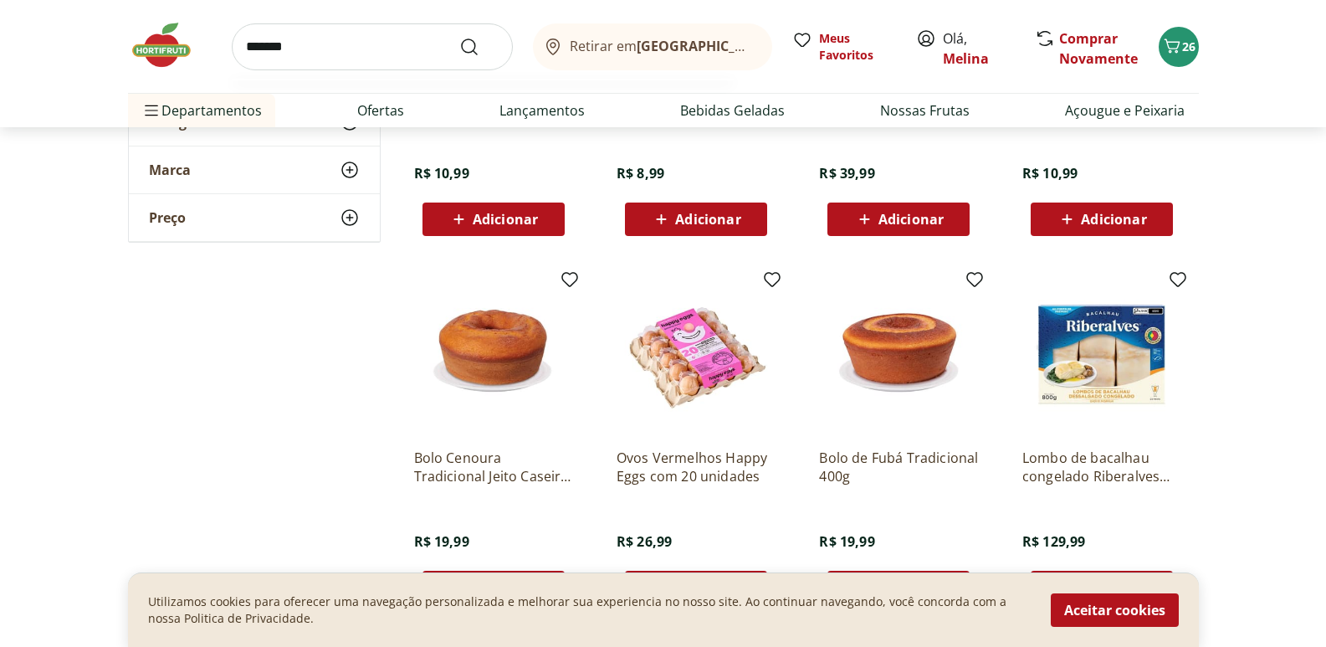
type input "*******"
click at [459, 37] on button "Submit Search" at bounding box center [479, 47] width 40 height 20
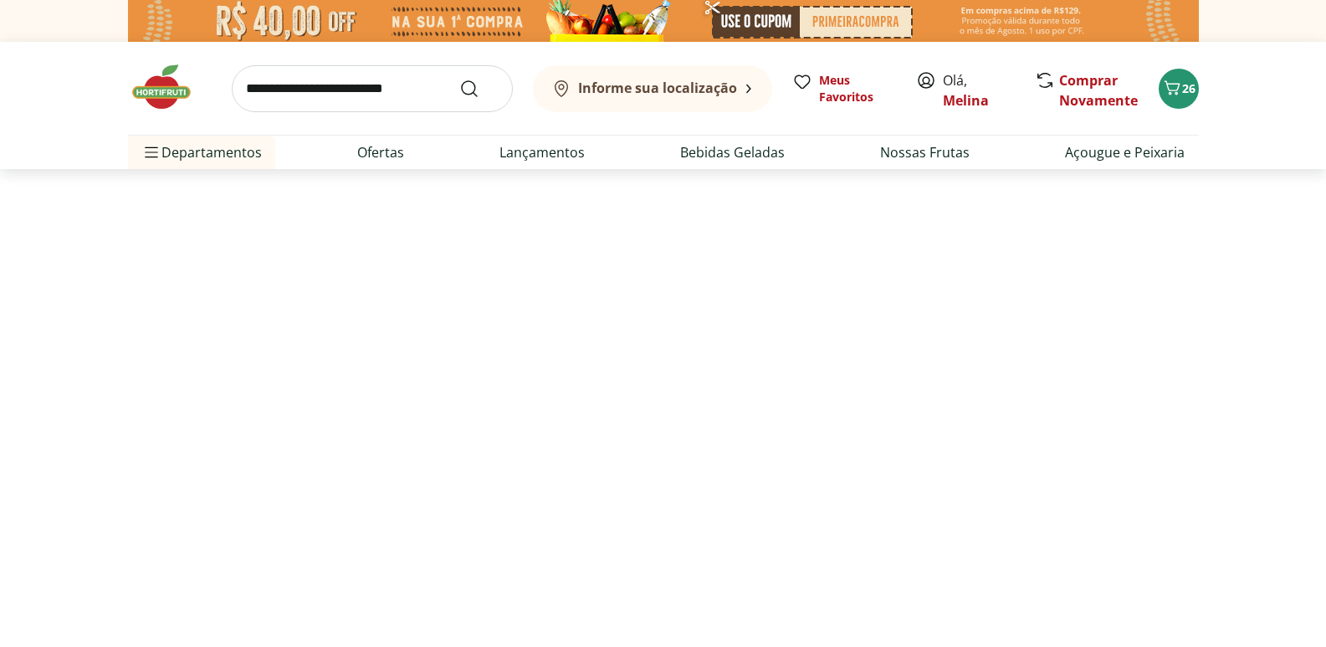
select select "**********"
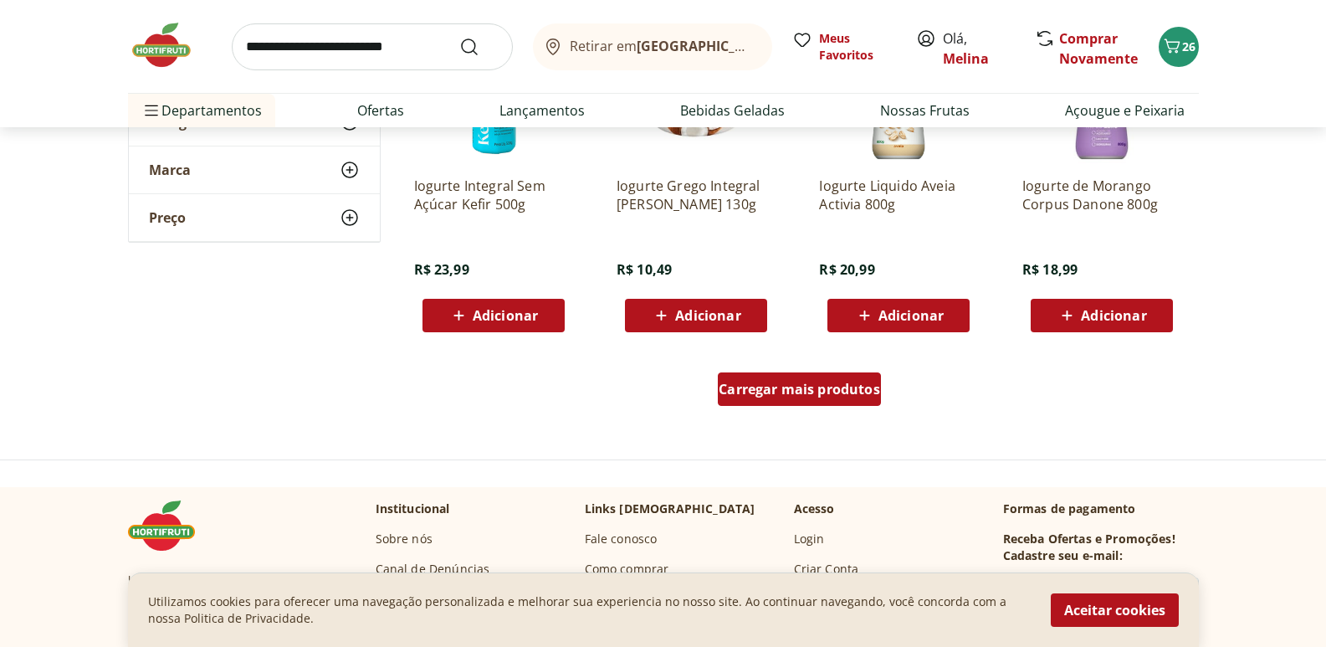
scroll to position [1087, 0]
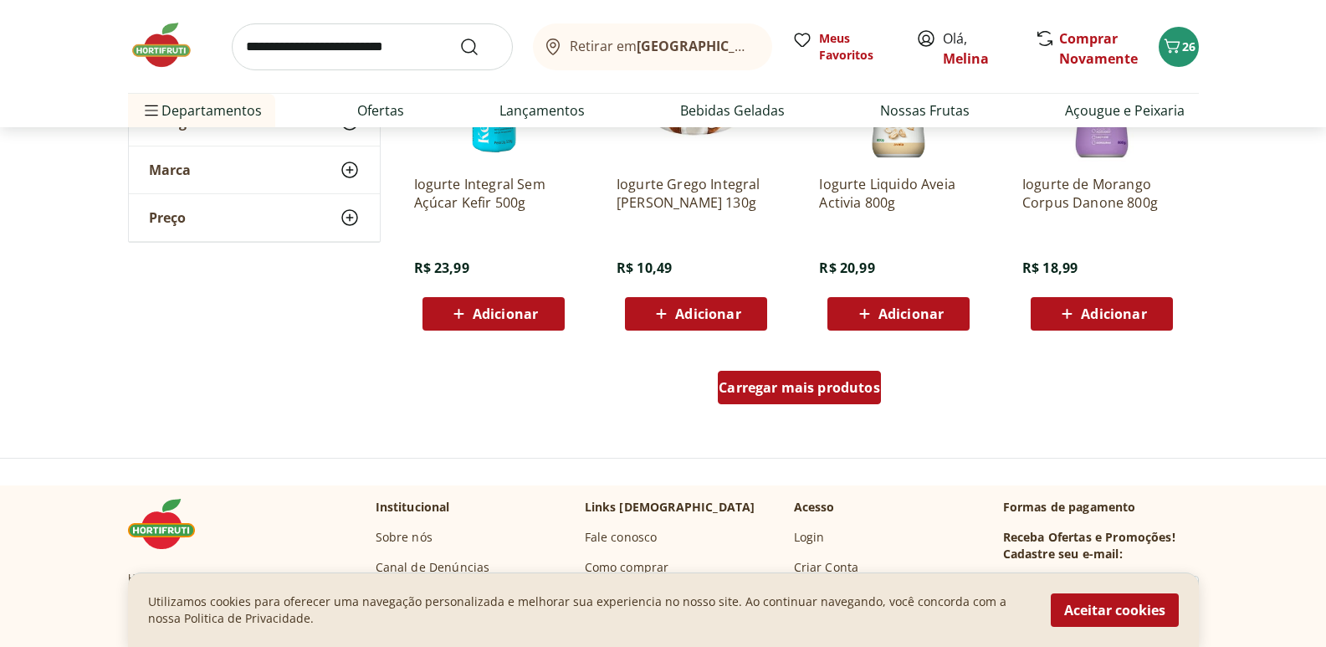
click at [729, 377] on div "Carregar mais produtos" at bounding box center [799, 387] width 163 height 33
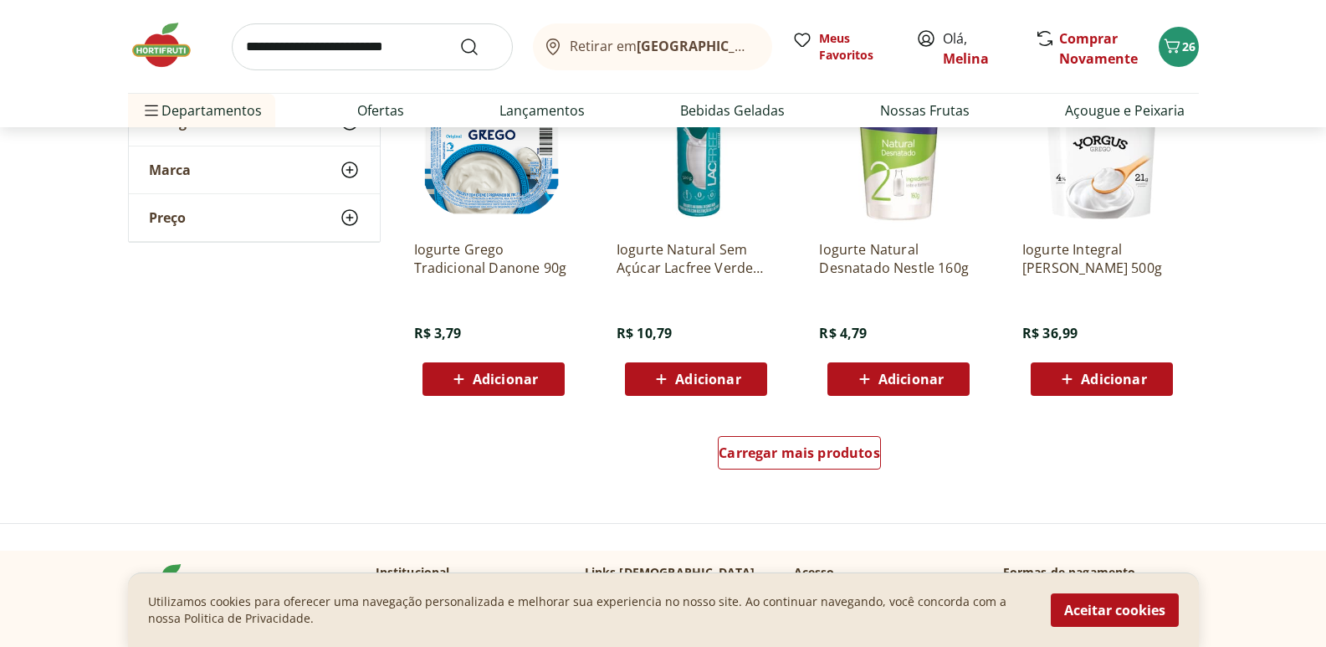
scroll to position [2259, 0]
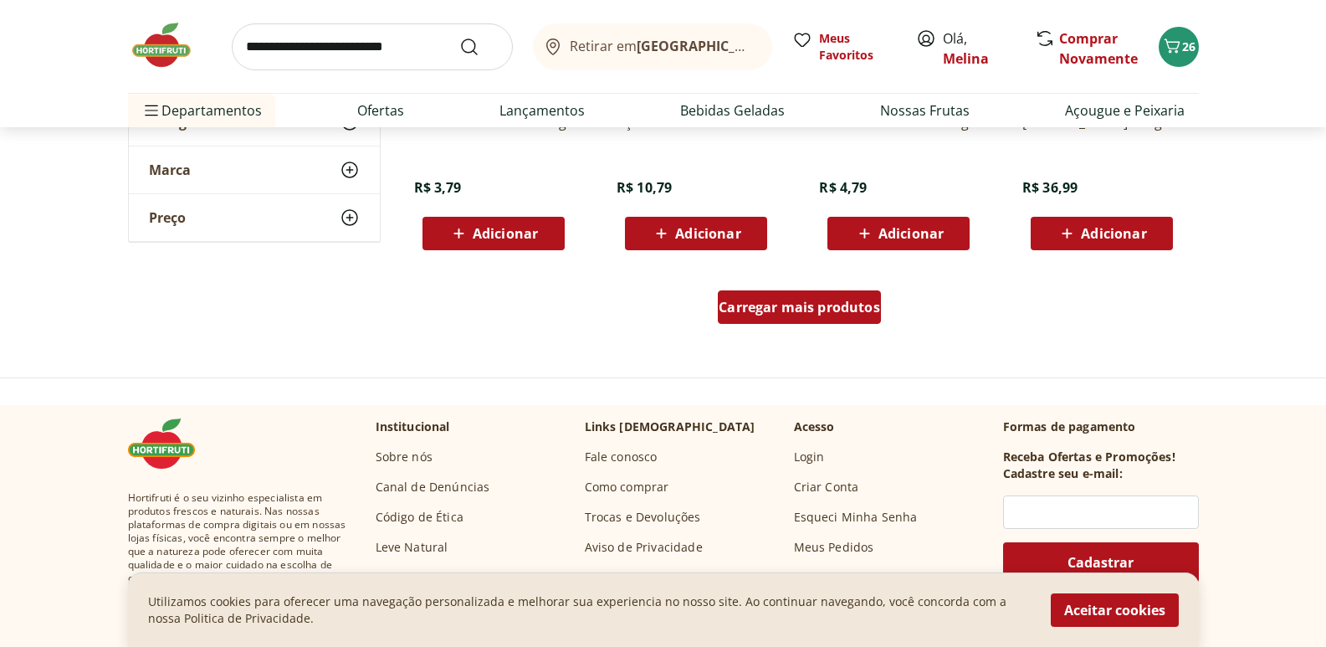
click at [846, 311] on span "Carregar mais produtos" at bounding box center [799, 306] width 161 height 13
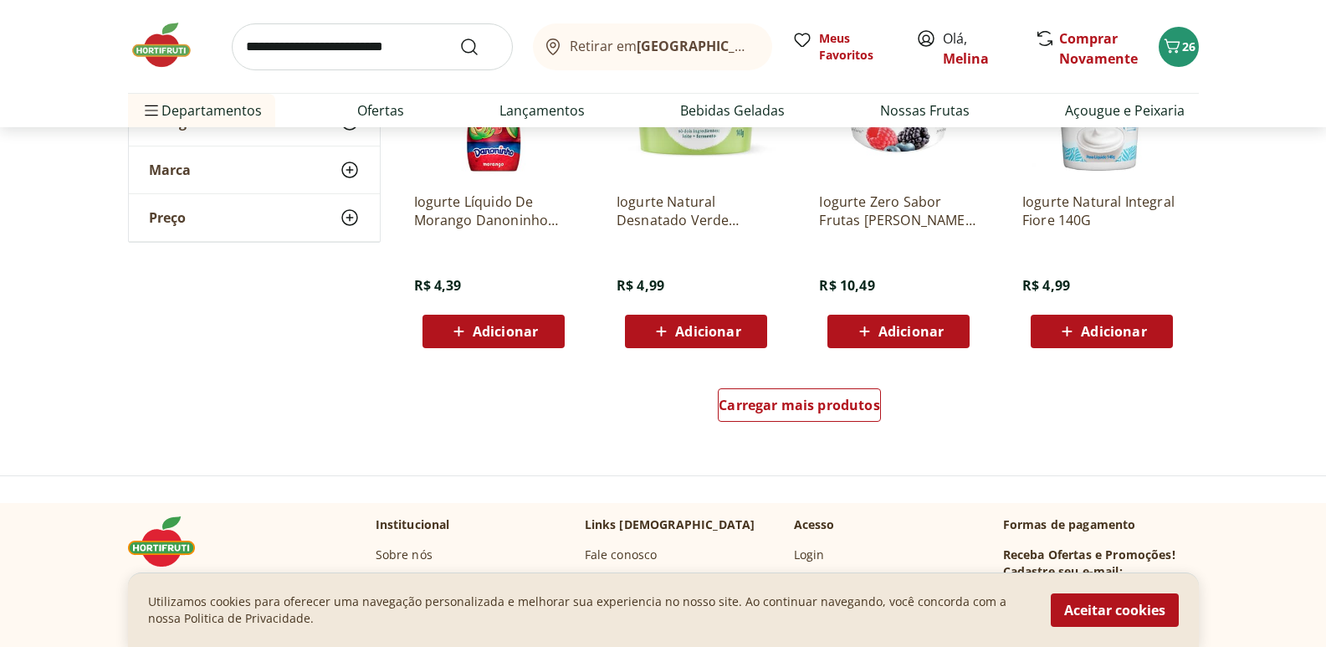
scroll to position [3262, 0]
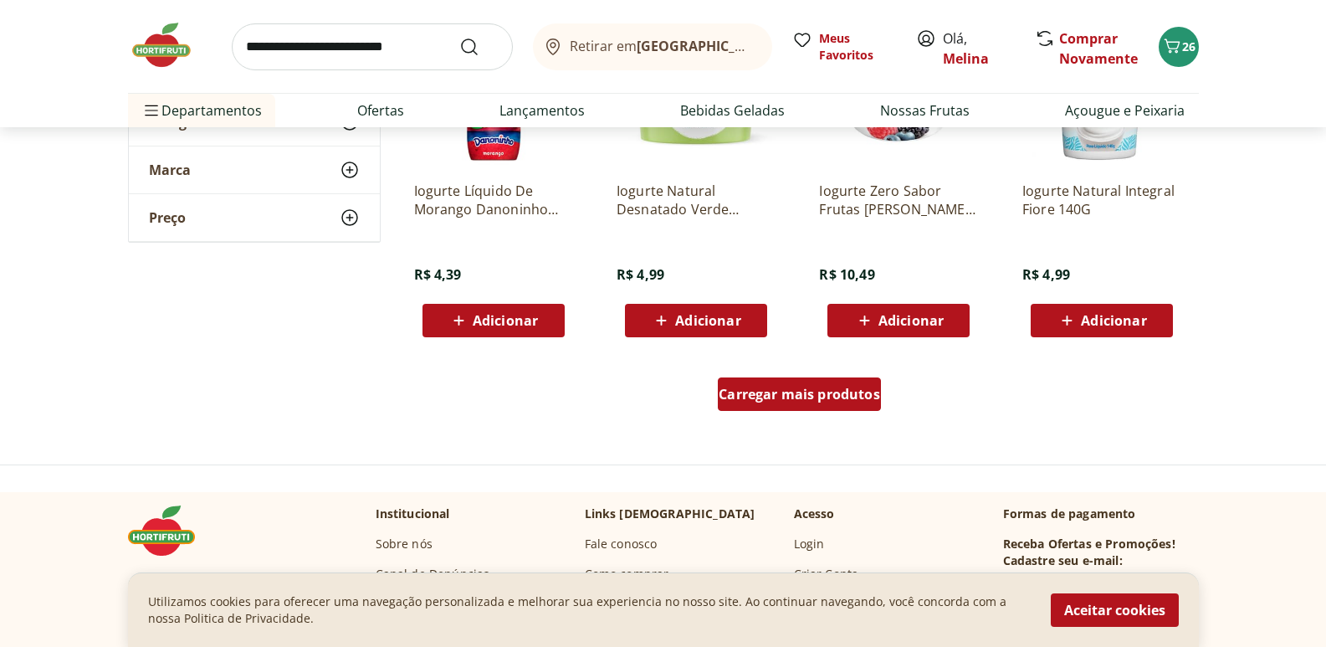
click at [858, 397] on span "Carregar mais produtos" at bounding box center [799, 393] width 161 height 13
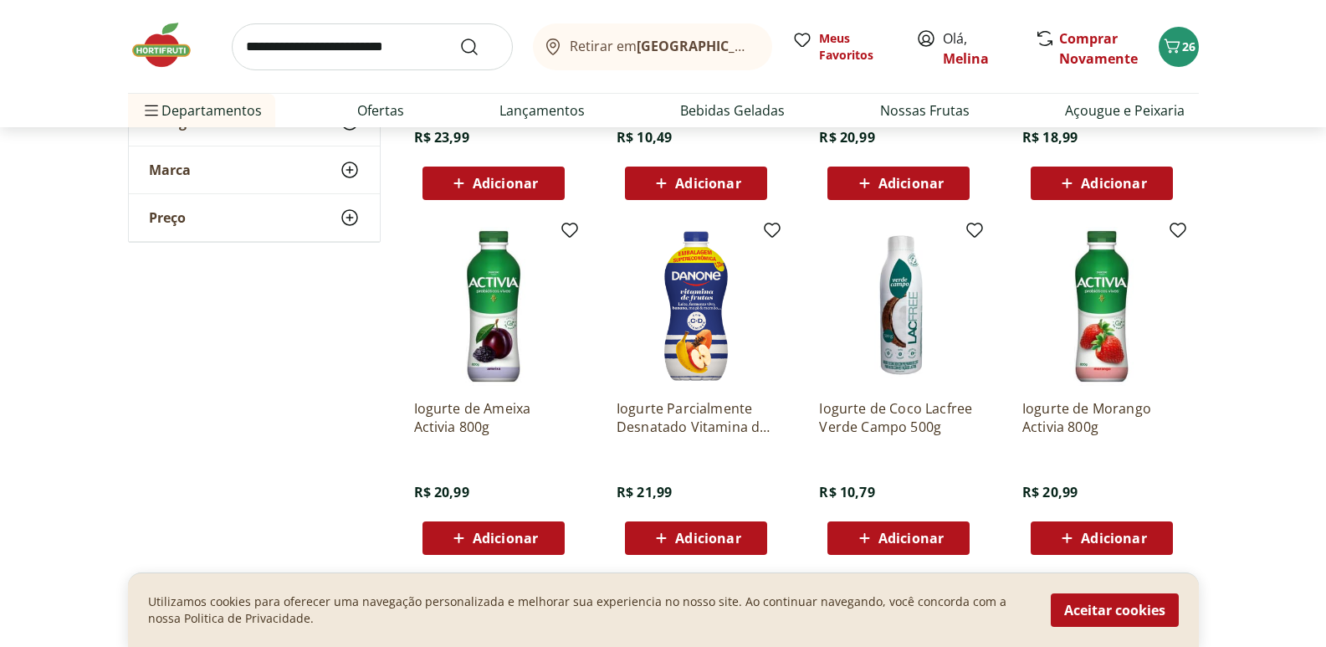
scroll to position [1255, 0]
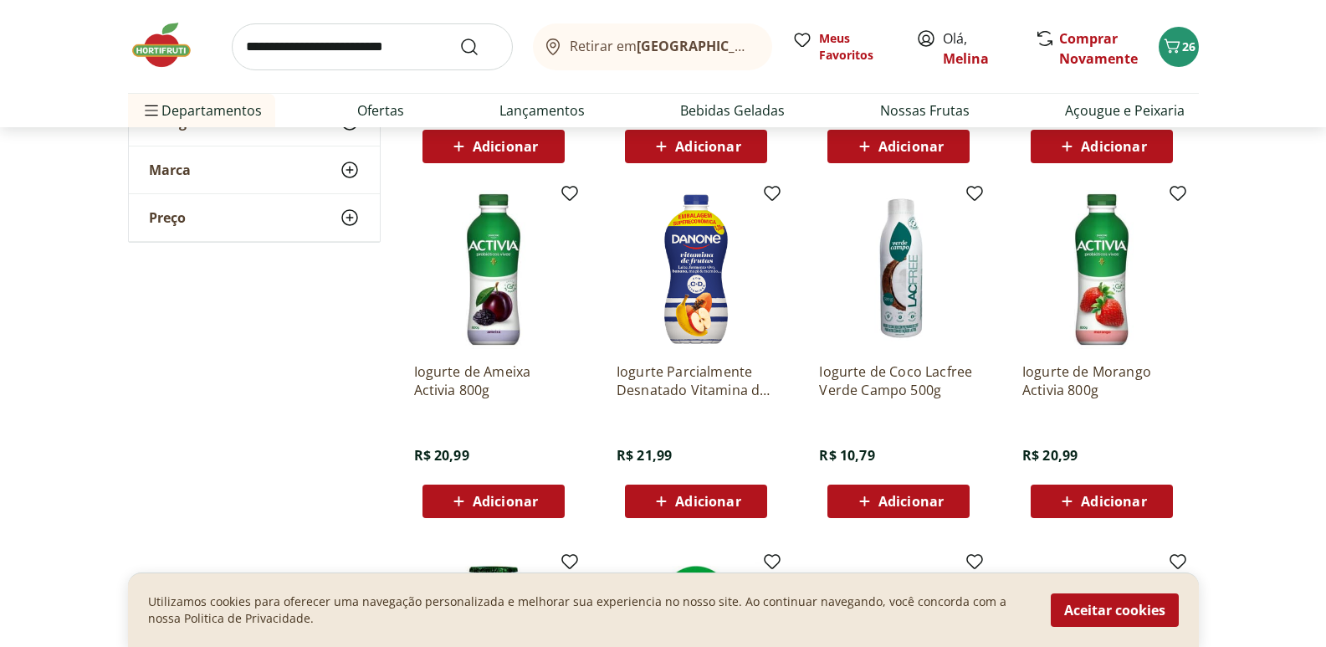
click at [1121, 504] on span "Adicionar" at bounding box center [1113, 500] width 65 height 13
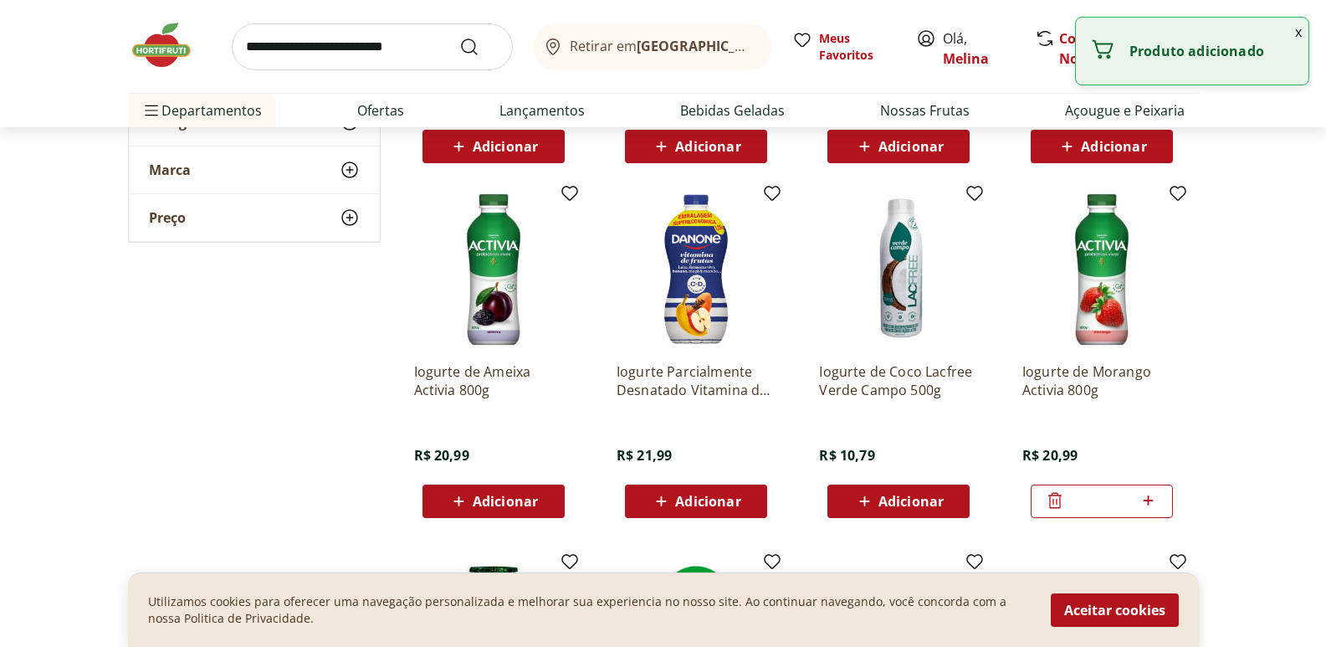
click at [346, 52] on input "search" at bounding box center [372, 46] width 281 height 47
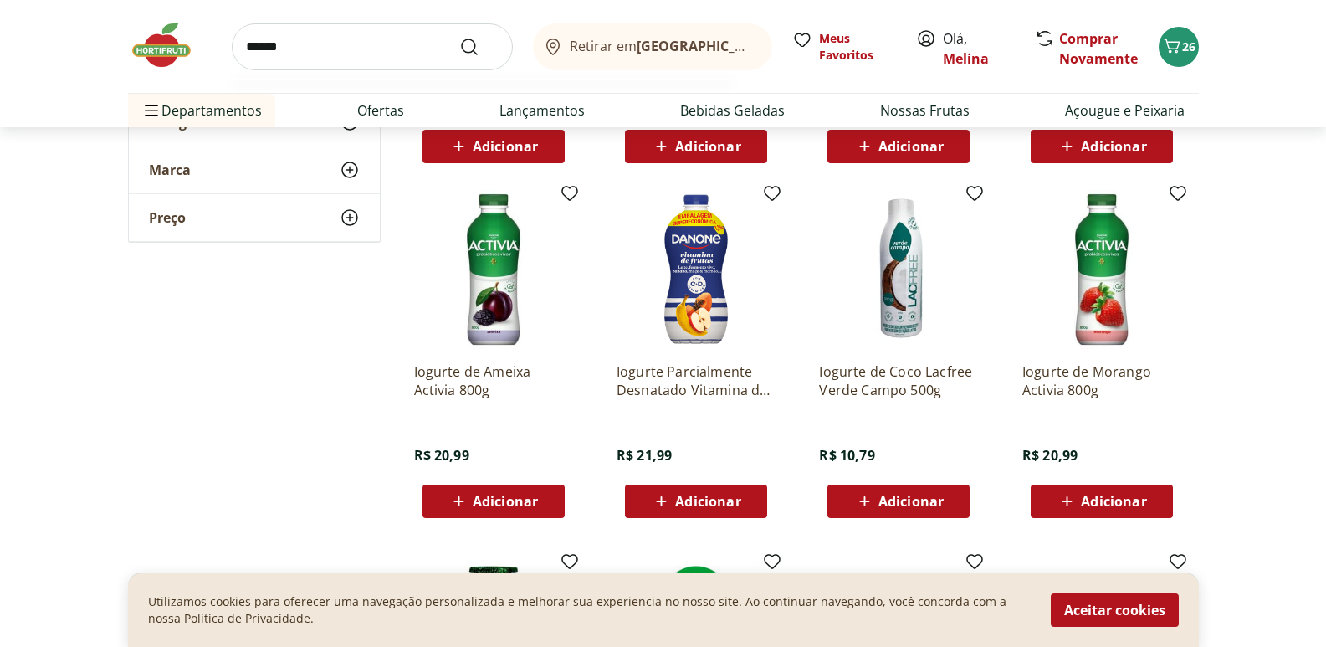
type input "******"
click at [459, 37] on button "Submit Search" at bounding box center [479, 47] width 40 height 20
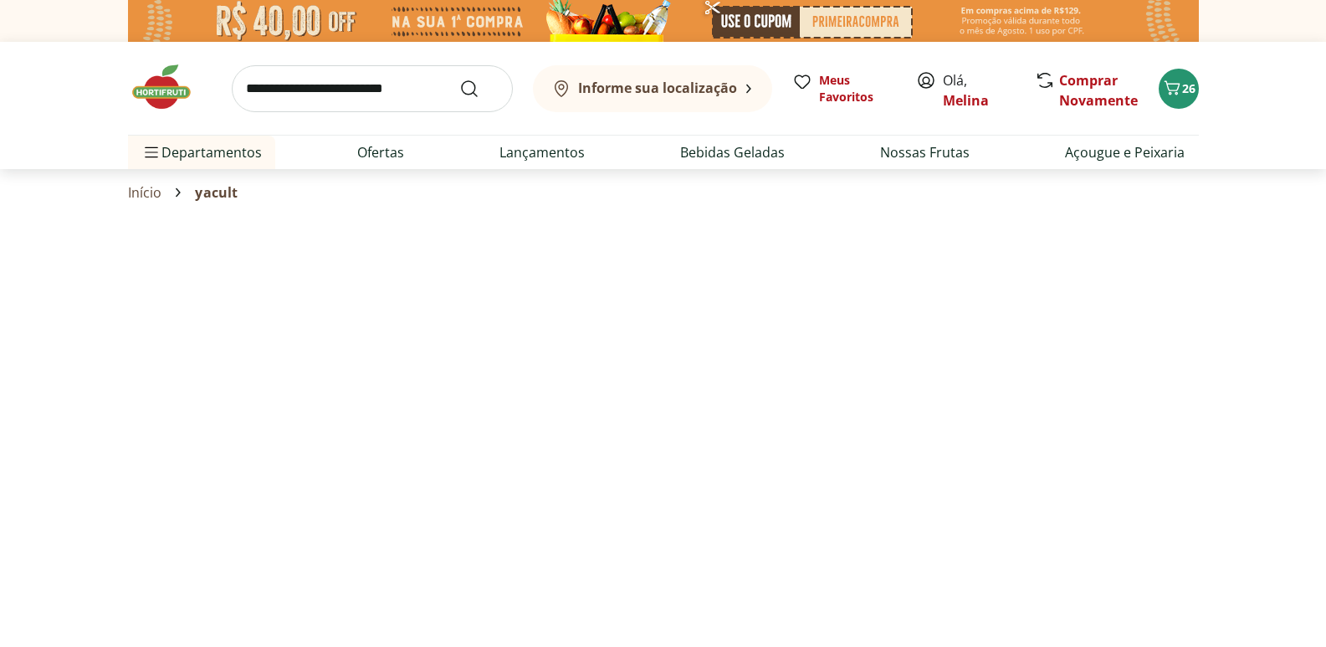
select select "**********"
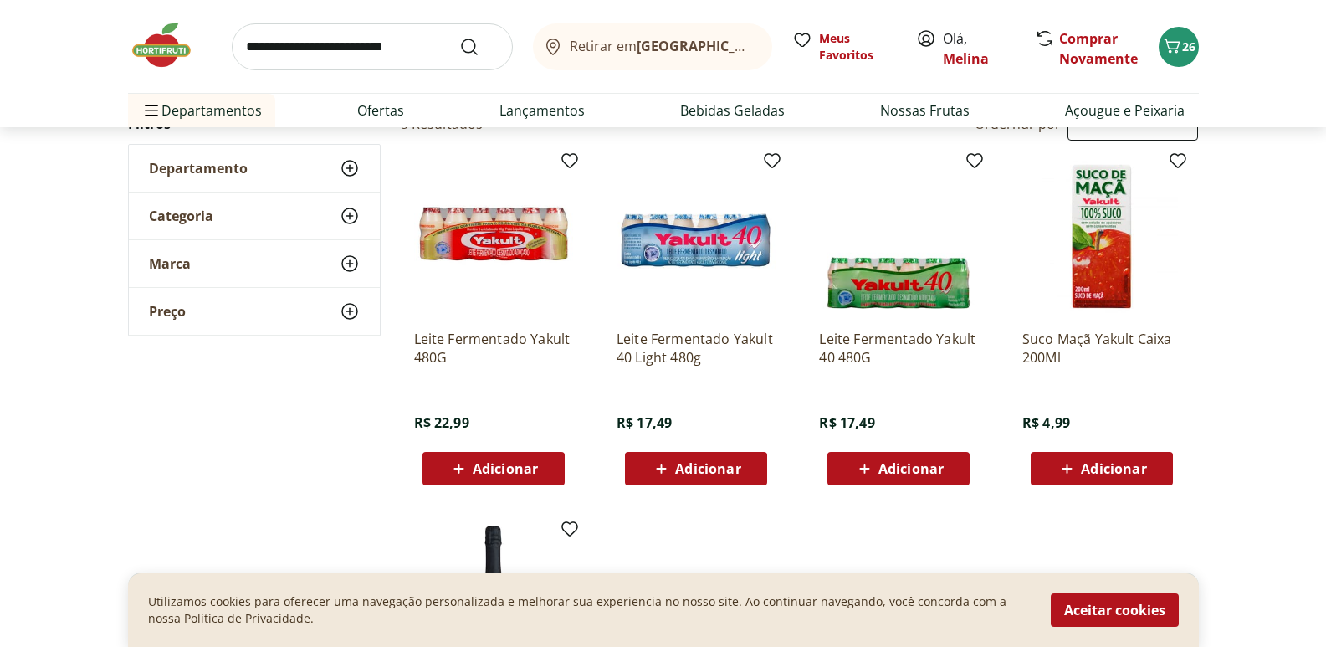
scroll to position [167, 0]
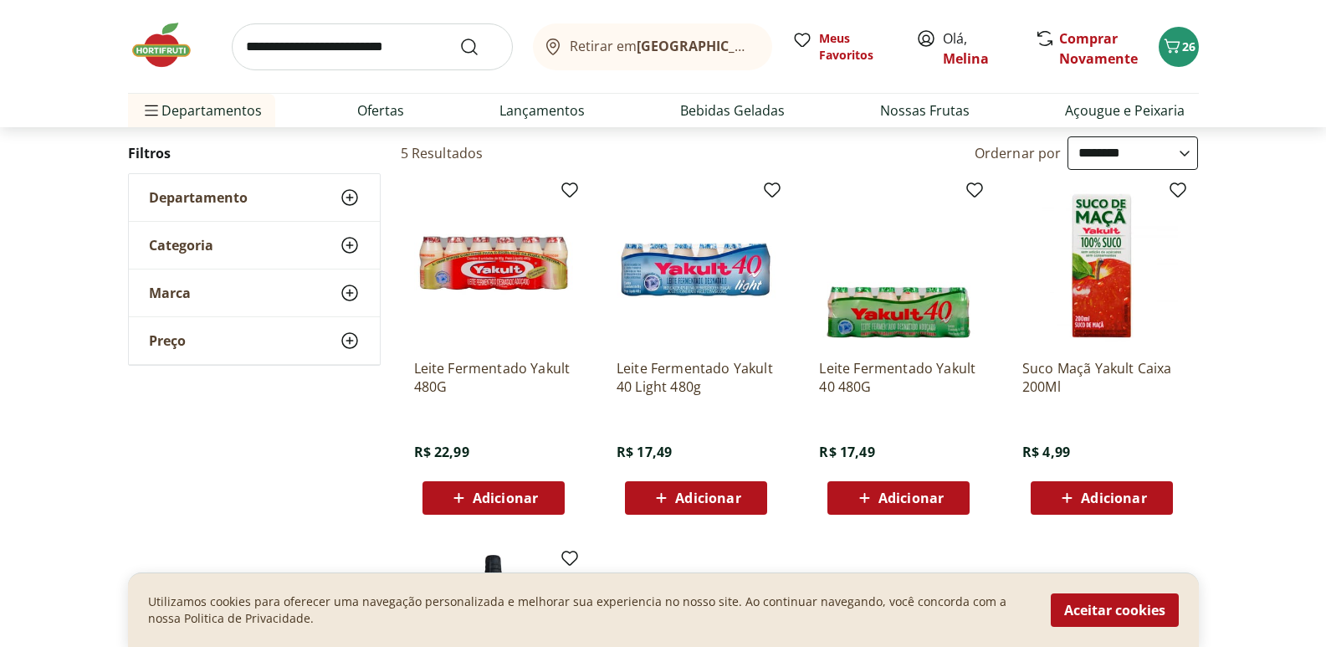
click at [698, 496] on span "Adicionar" at bounding box center [707, 497] width 65 height 13
click at [1113, 105] on link "Açougue e Peixaria" at bounding box center [1125, 110] width 120 height 20
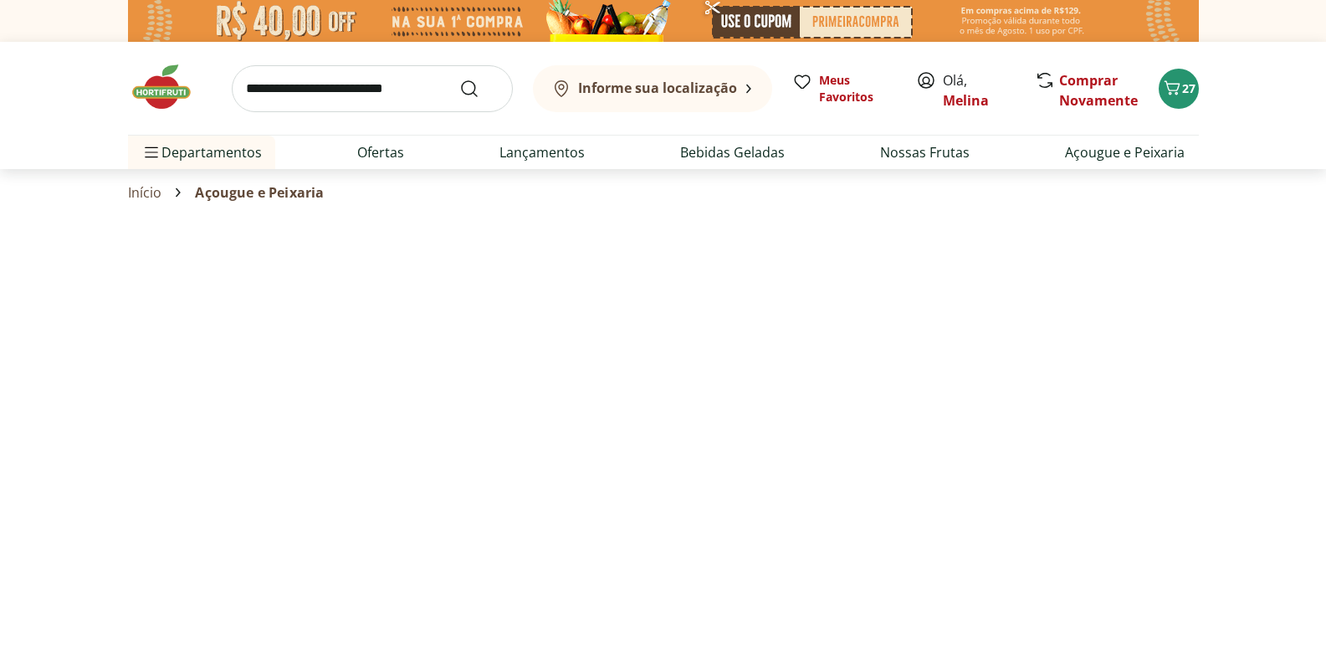
select select "**********"
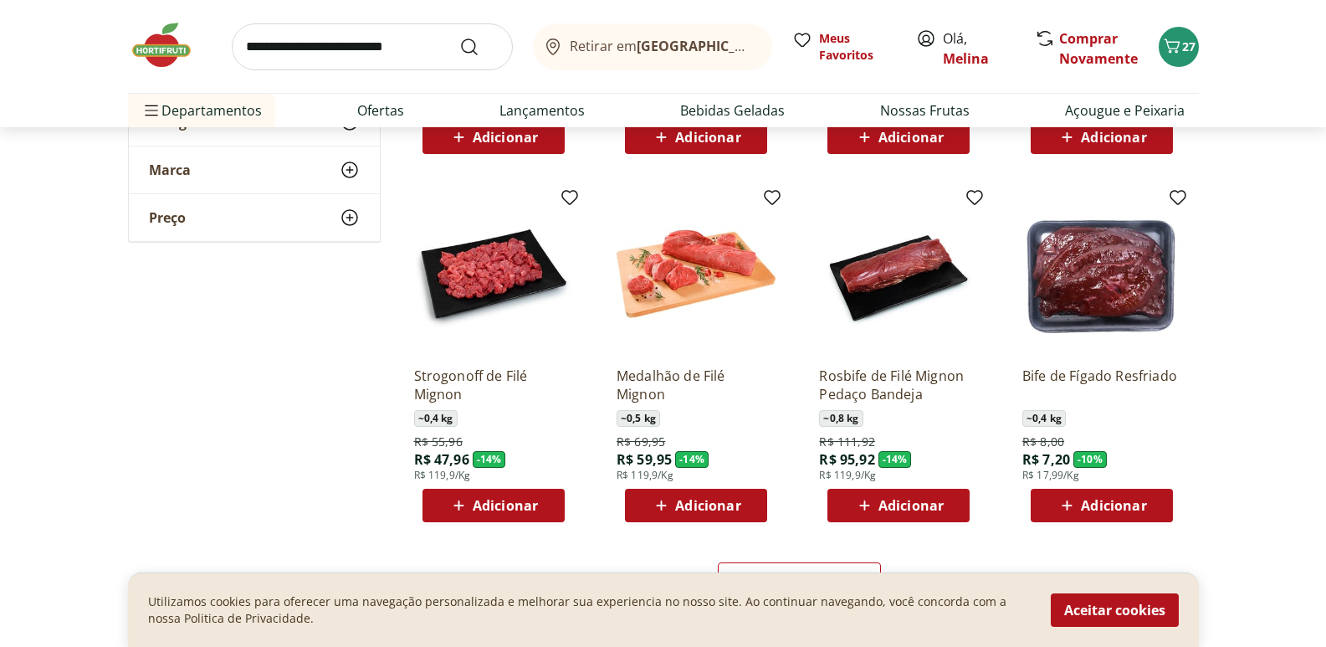
scroll to position [837, 0]
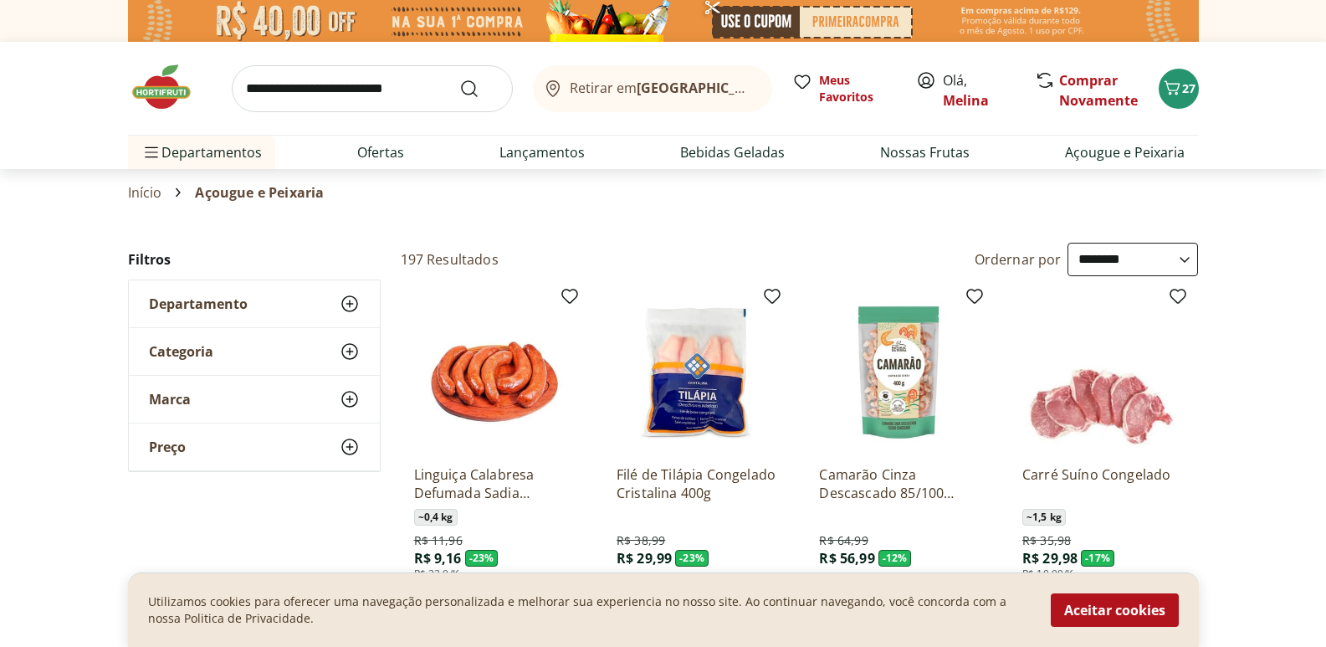
select select "**********"
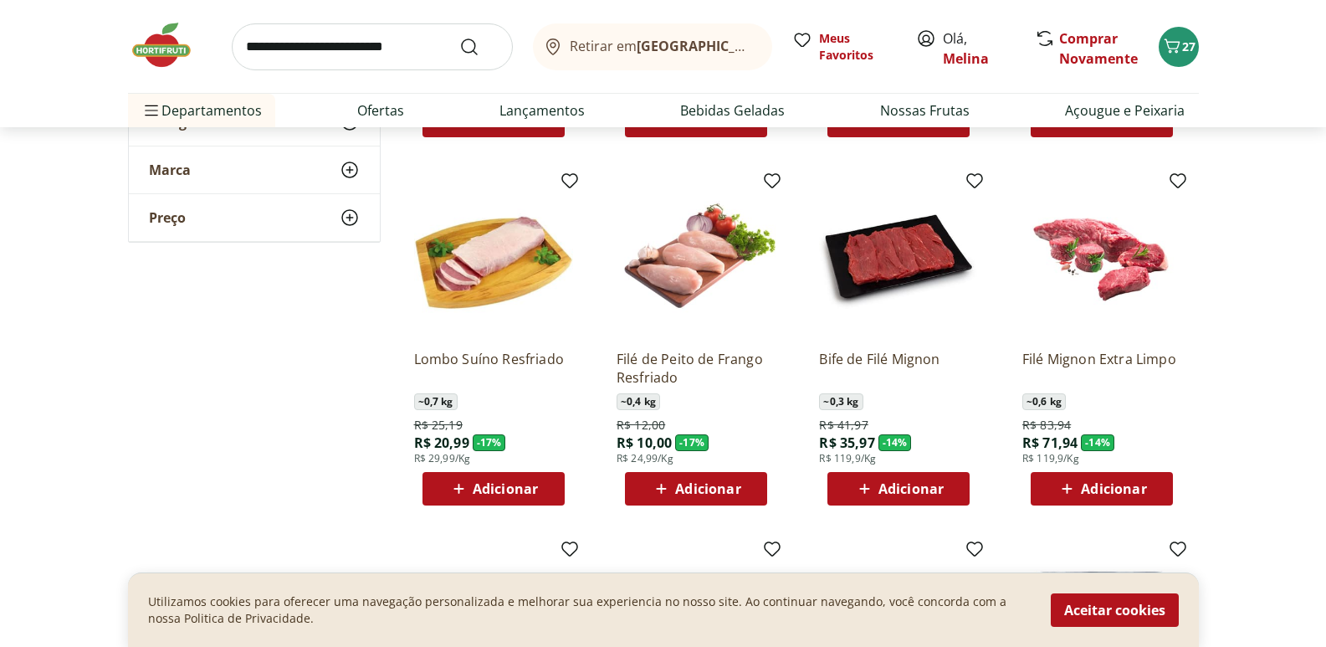
scroll to position [502, 0]
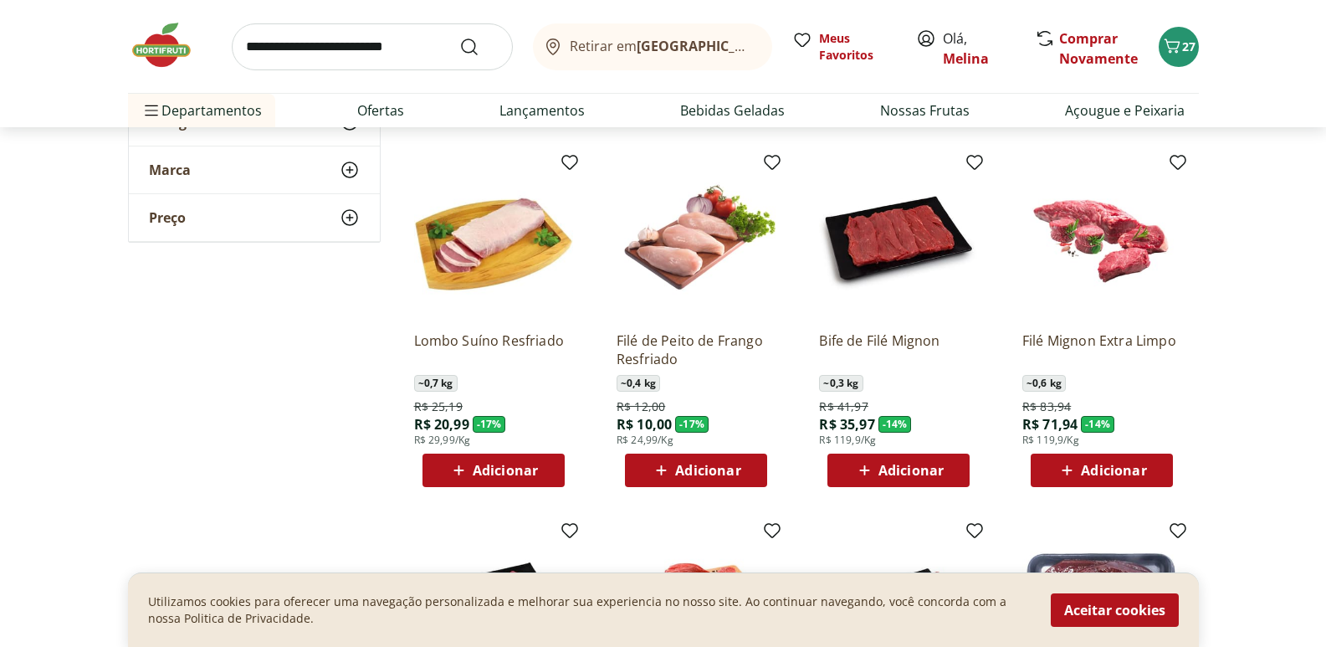
click at [681, 471] on span "Adicionar" at bounding box center [707, 469] width 65 height 13
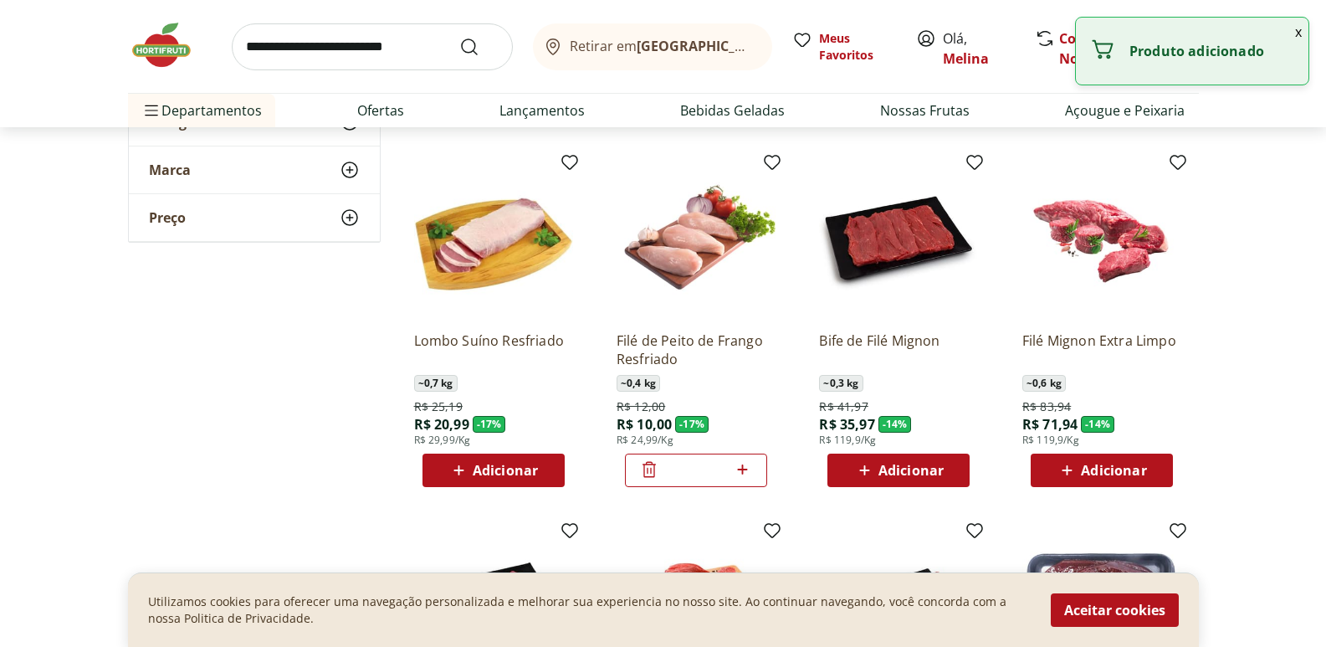
click at [739, 466] on icon at bounding box center [742, 469] width 21 height 20
type input "*"
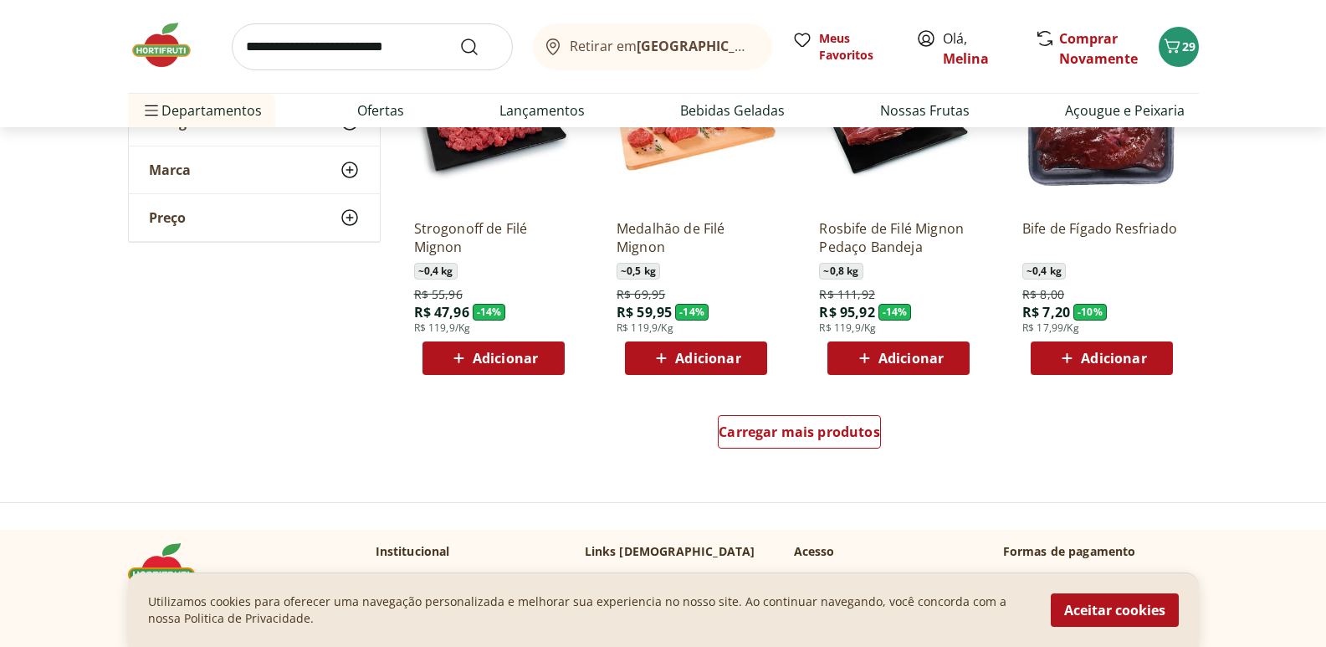
scroll to position [1004, 0]
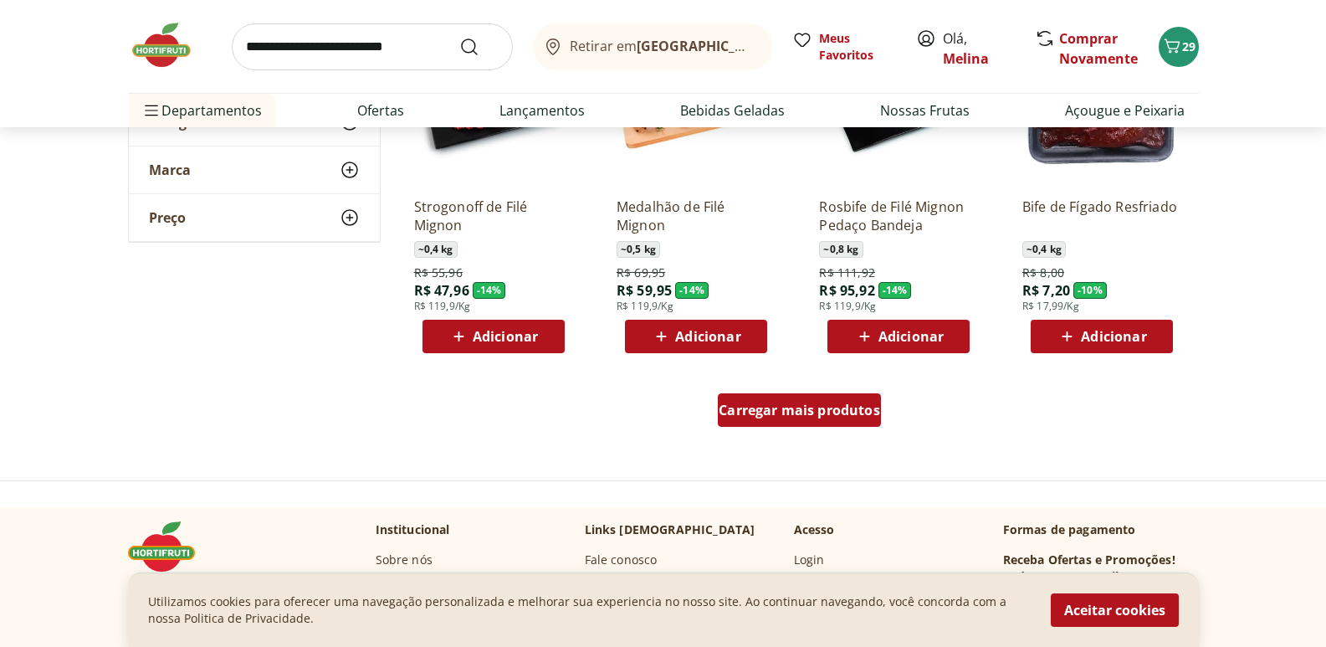
click at [812, 408] on span "Carregar mais produtos" at bounding box center [799, 409] width 161 height 13
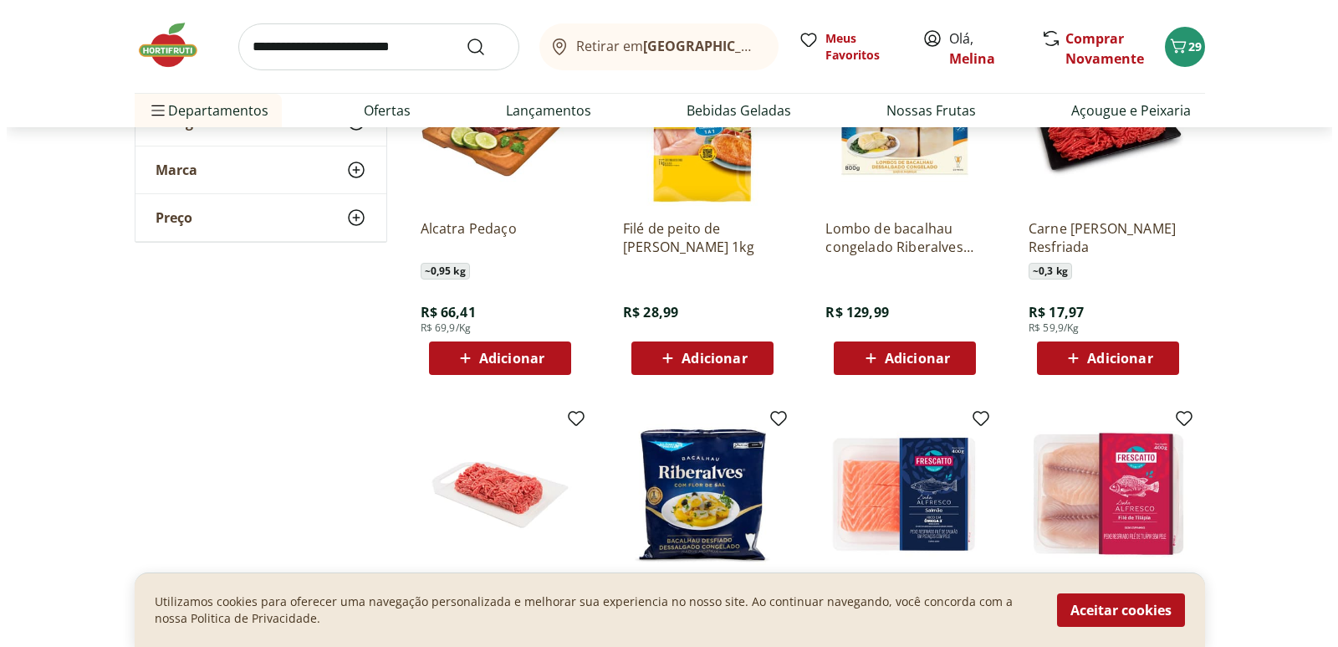
scroll to position [1338, 0]
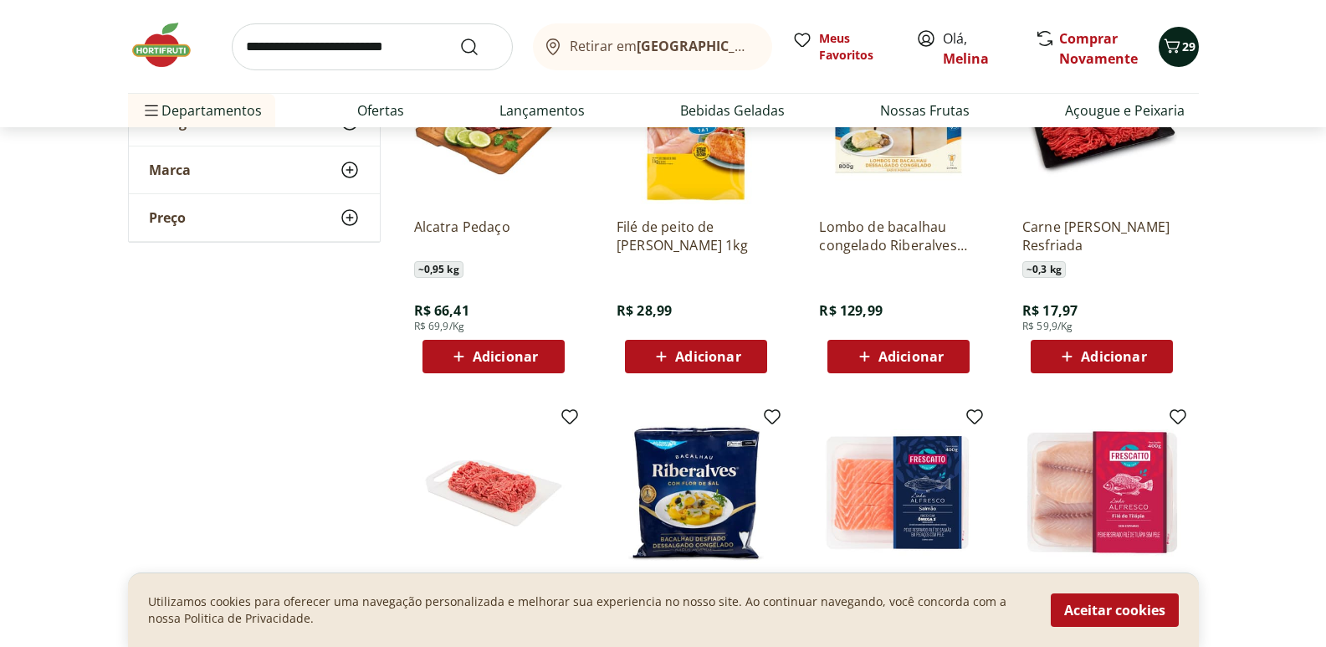
click at [1185, 46] on span "29" at bounding box center [1188, 46] width 13 height 16
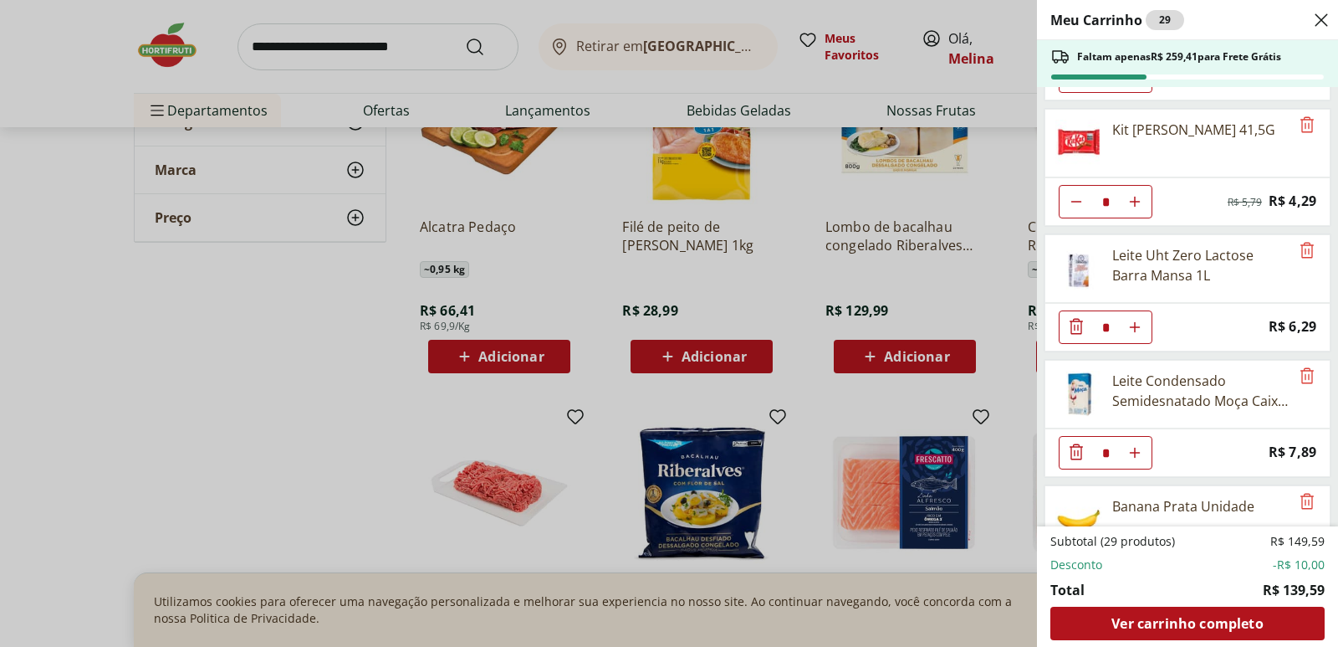
scroll to position [0, 0]
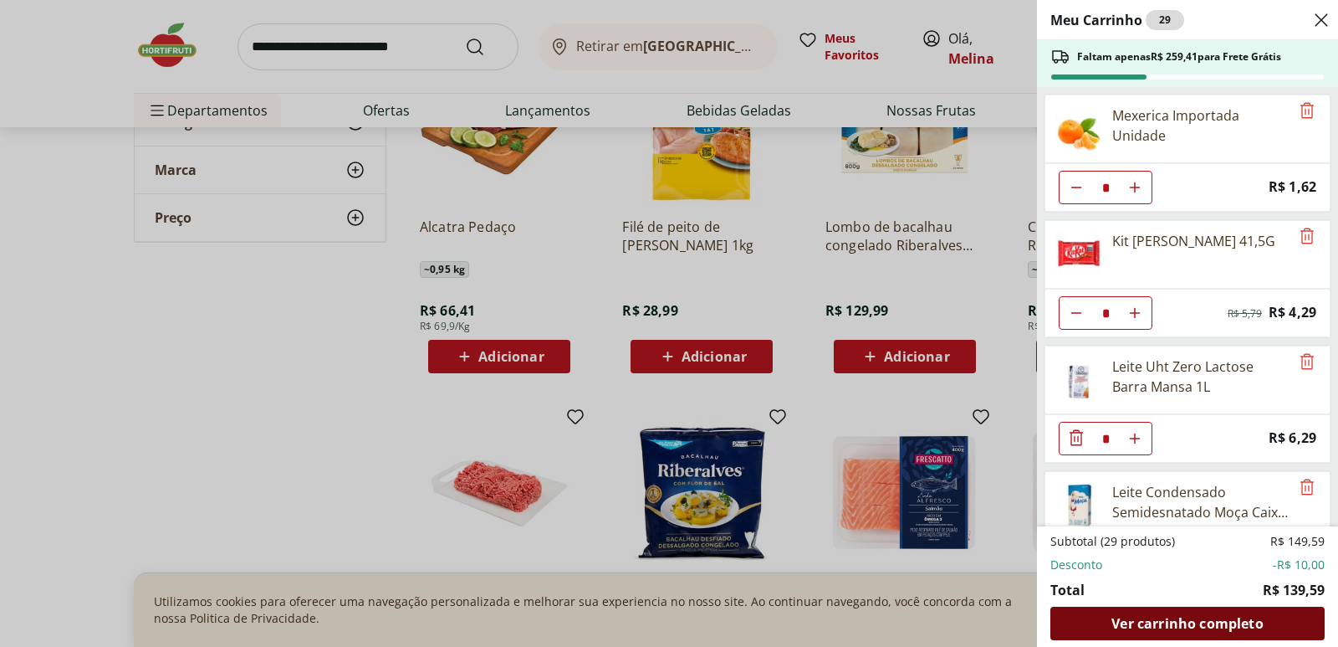
click at [1150, 622] on span "Ver carrinho completo" at bounding box center [1187, 623] width 151 height 13
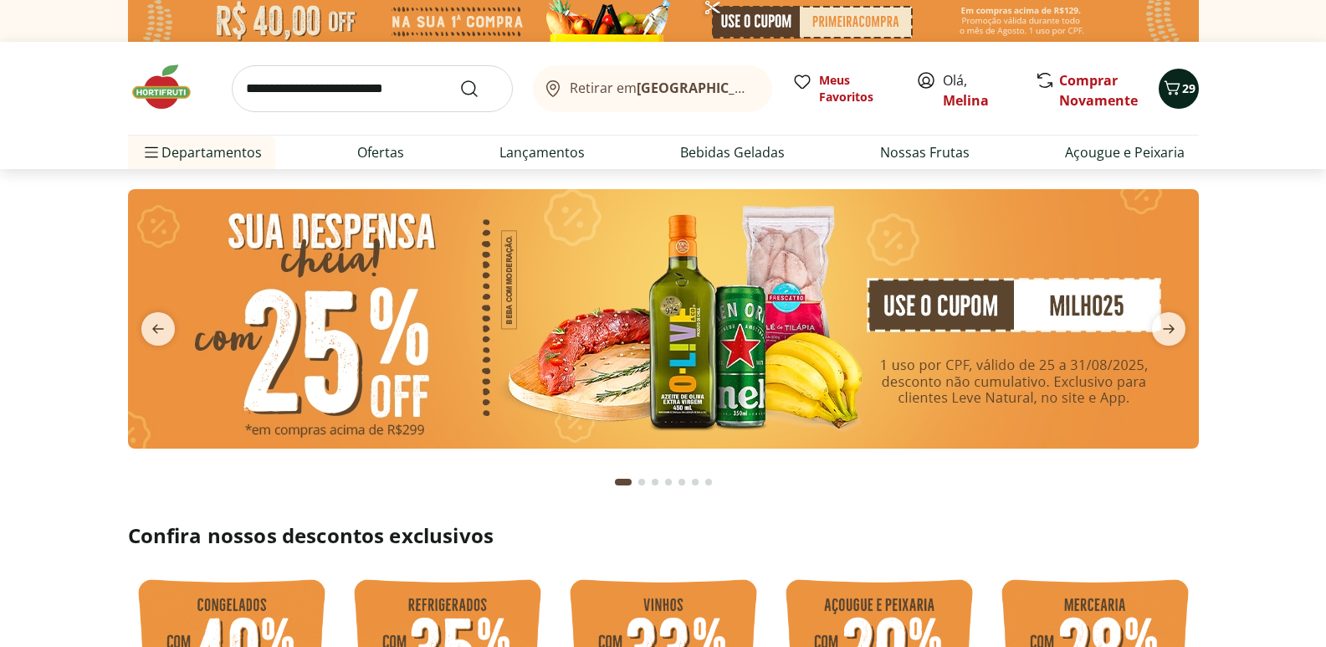
click at [1180, 86] on icon "Carrinho" at bounding box center [1172, 88] width 20 height 20
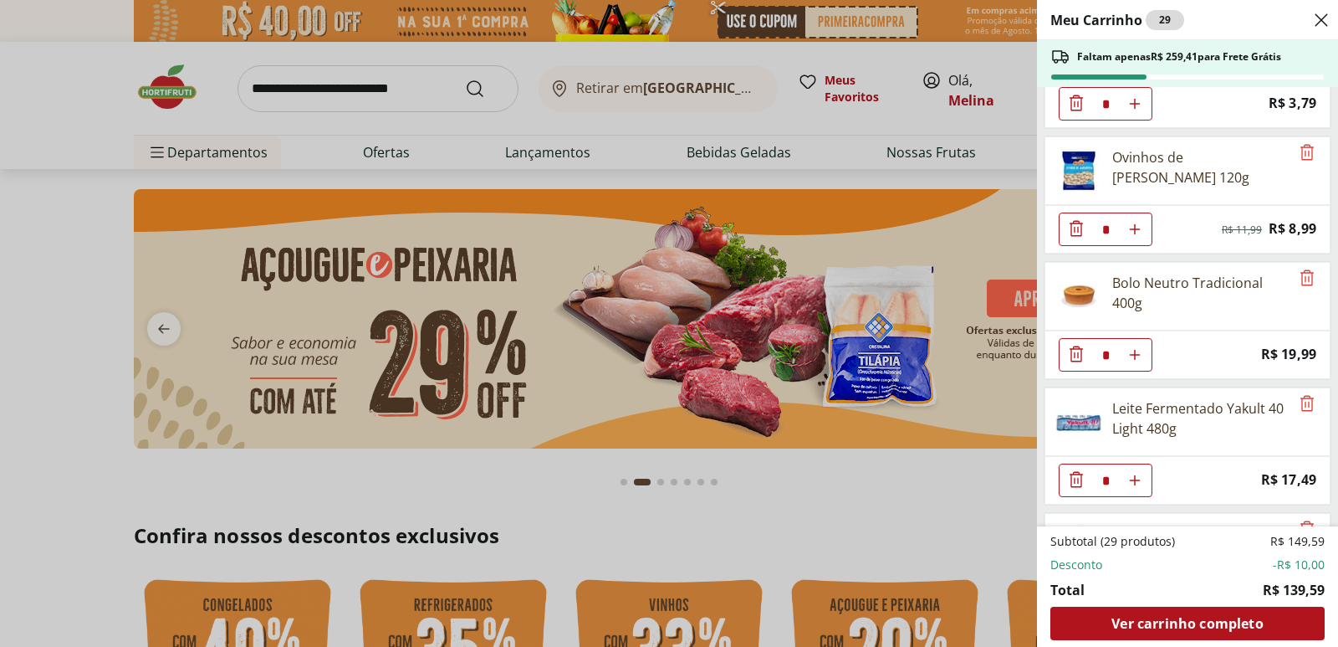
scroll to position [948, 0]
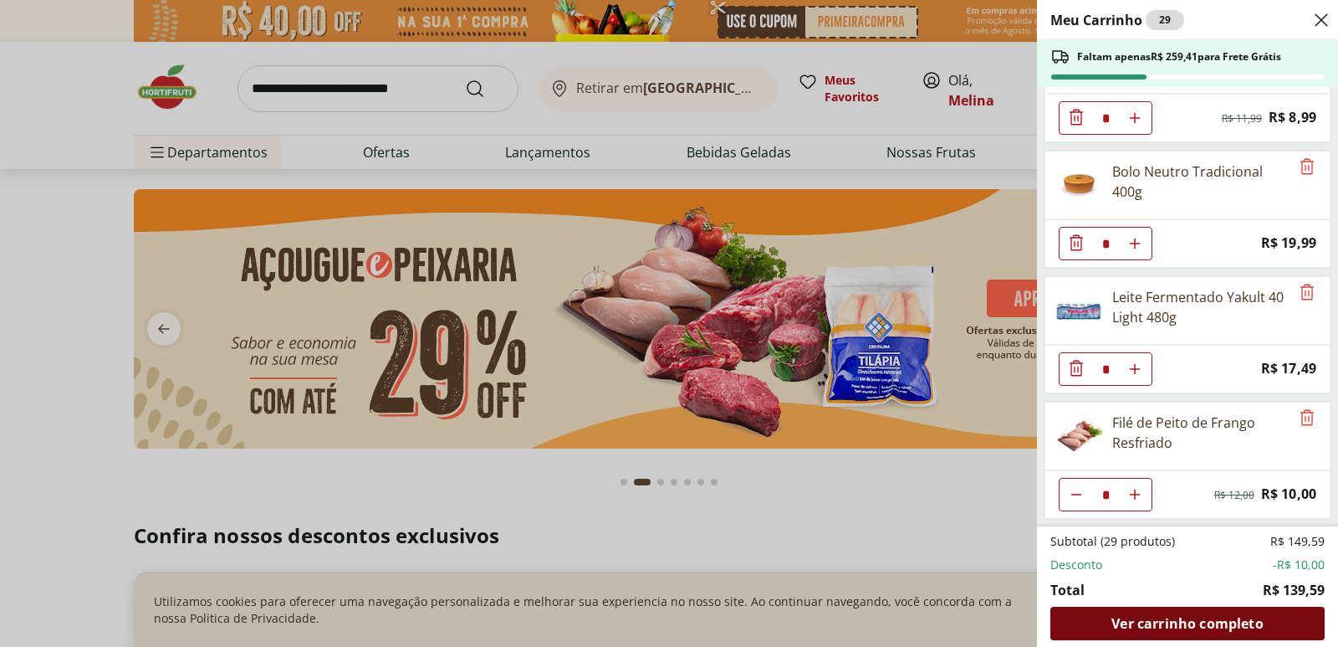
click at [1135, 617] on span "Ver carrinho completo" at bounding box center [1187, 623] width 151 height 13
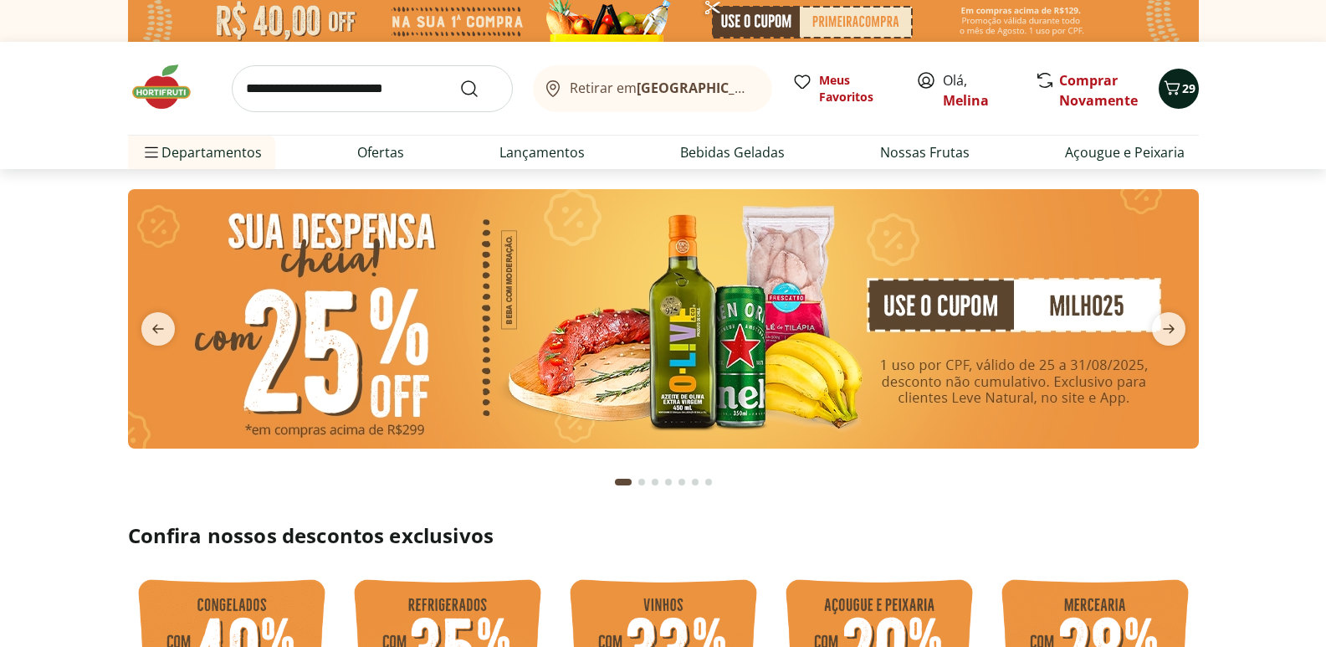
click at [1186, 90] on span "29" at bounding box center [1188, 88] width 13 height 16
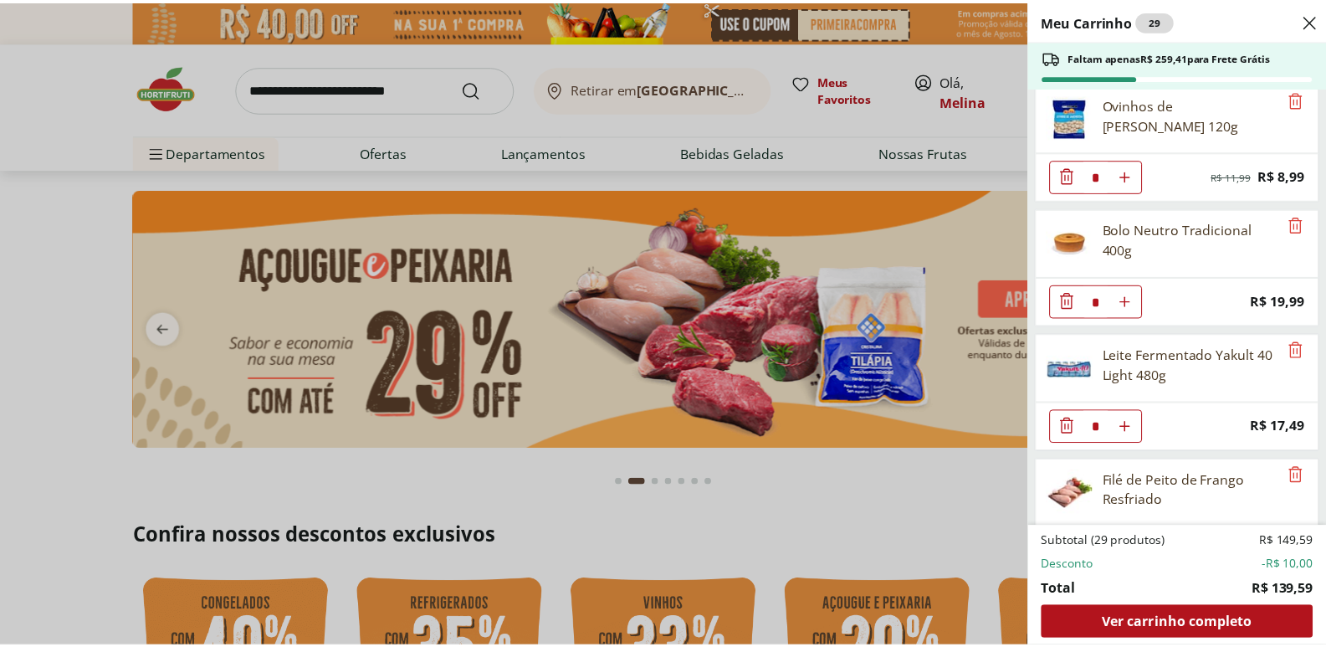
scroll to position [948, 0]
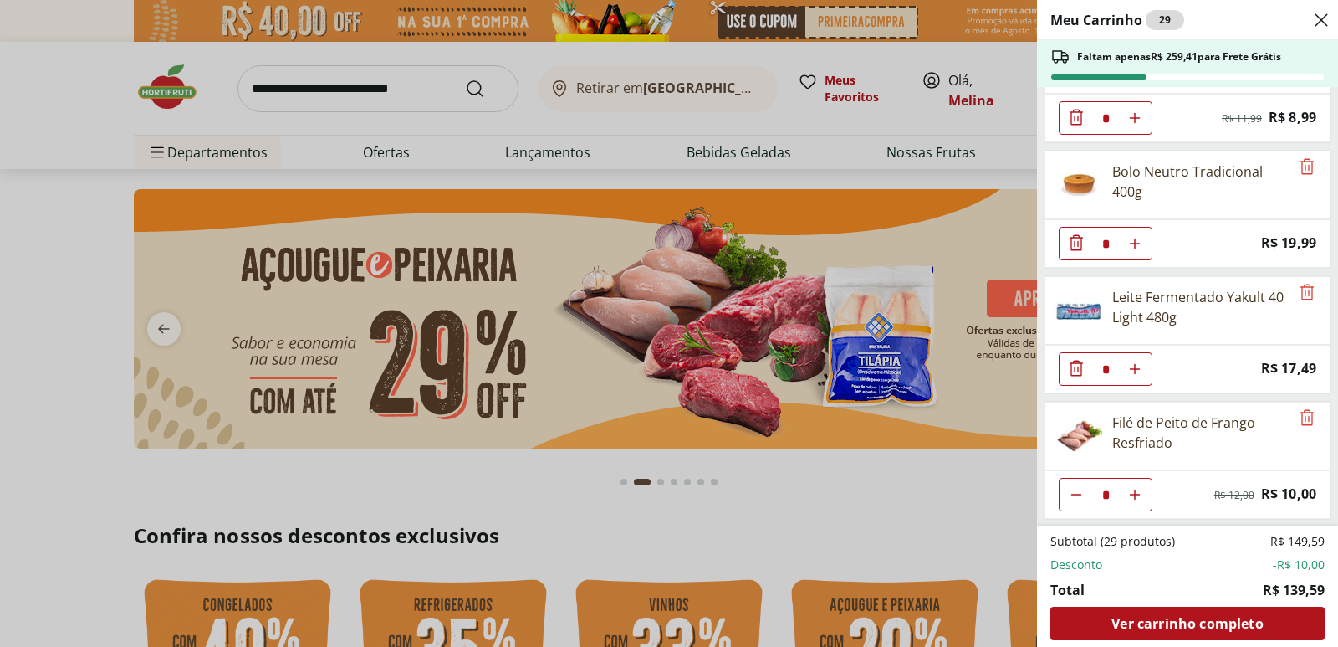
click at [294, 100] on div "Meu Carrinho 29 Faltam apenas R$ 259,41 para Frete Grátis Mexerica Importada Un…" at bounding box center [669, 323] width 1338 height 647
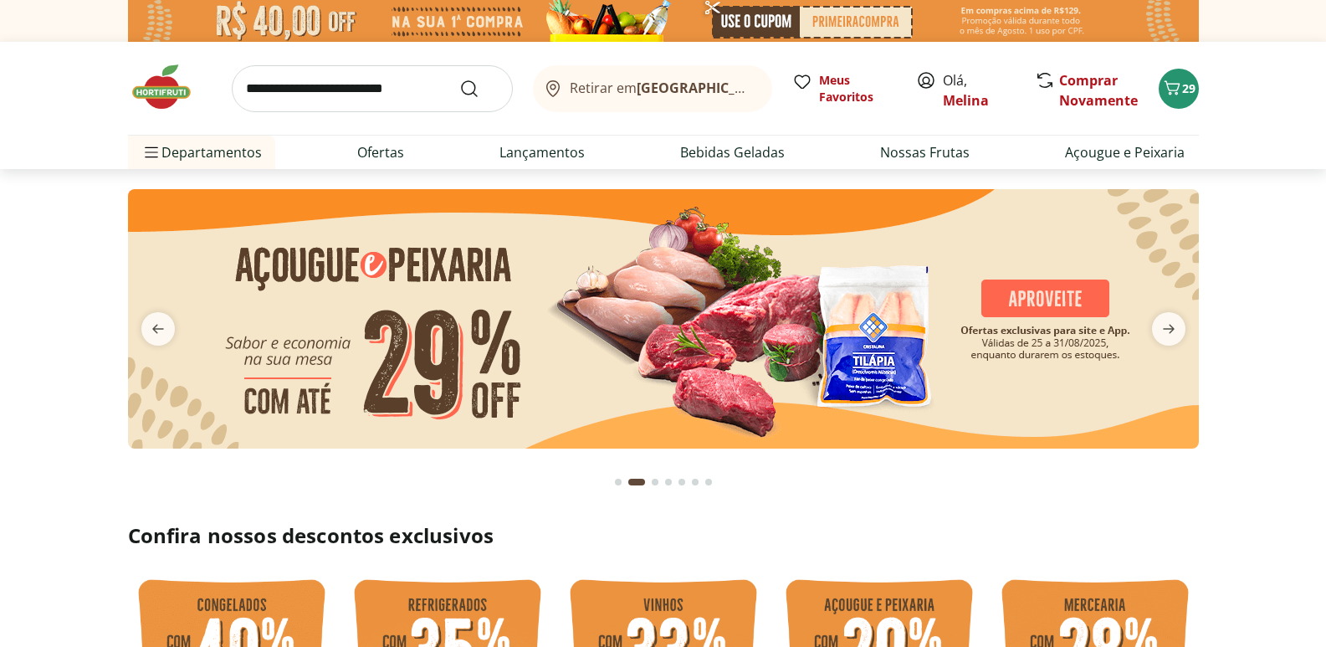
click at [304, 79] on input "search" at bounding box center [372, 88] width 281 height 47
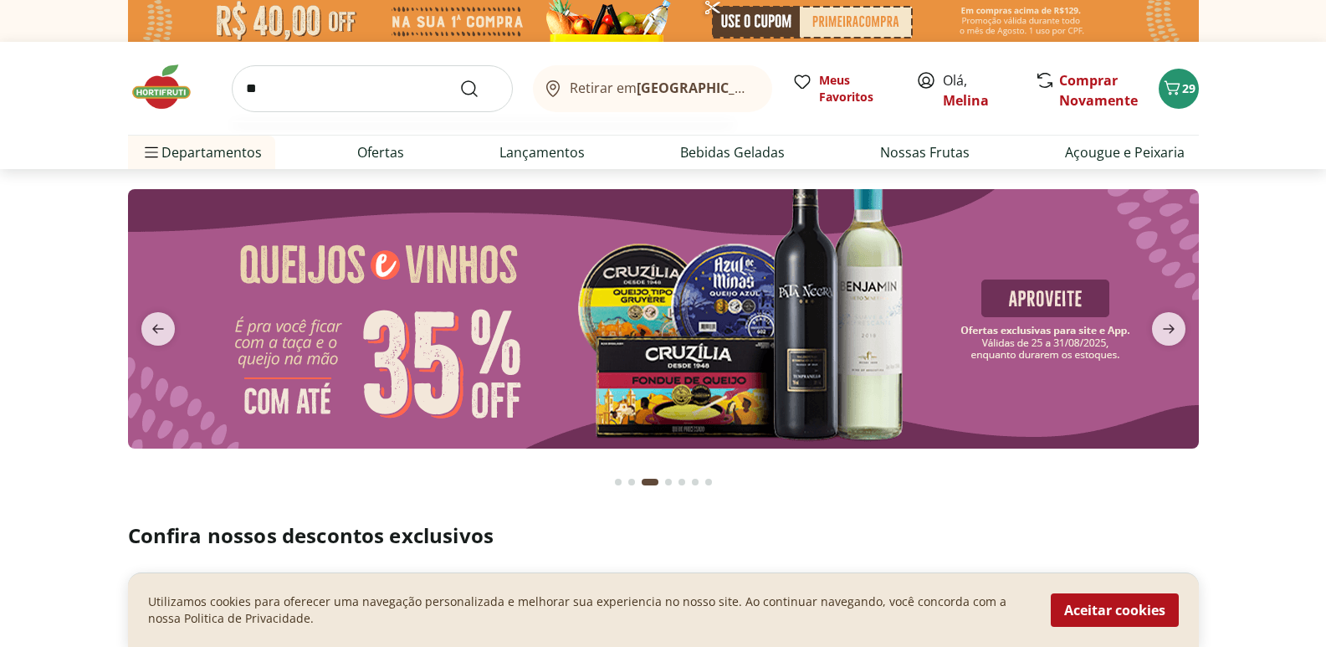
type input "***"
type input "*"
type input "*****"
click at [459, 79] on button "Submit Search" at bounding box center [479, 89] width 40 height 20
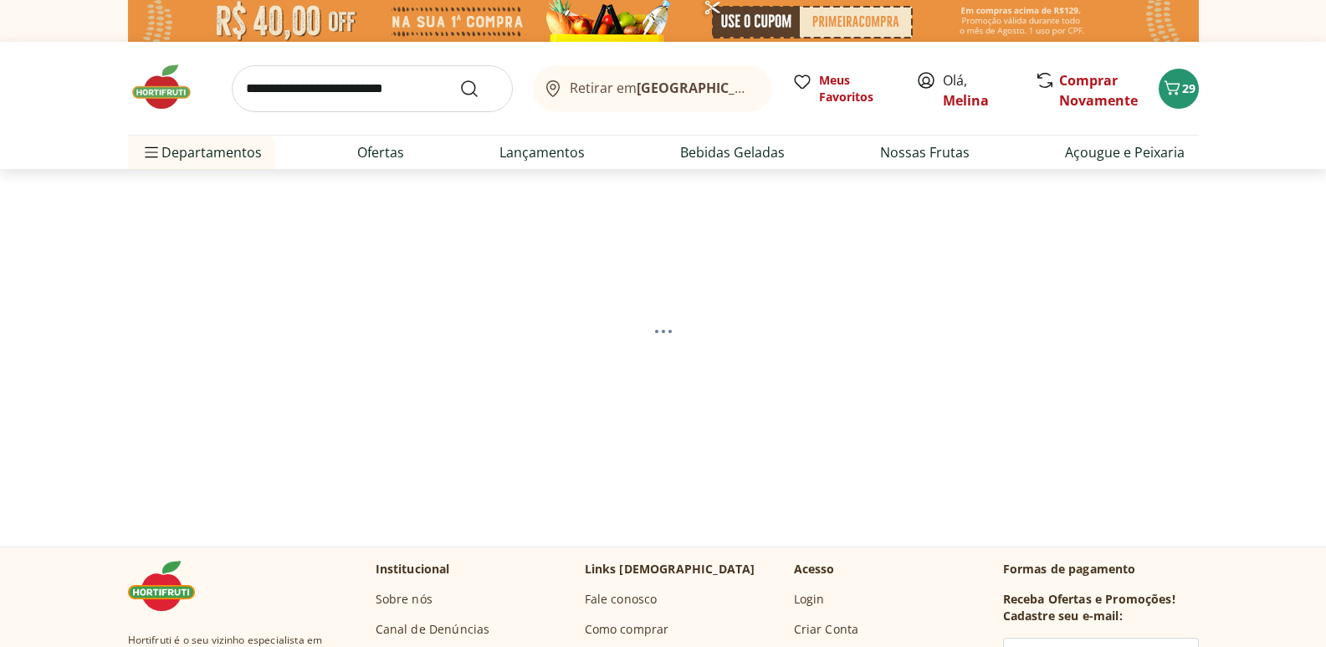
select select "**********"
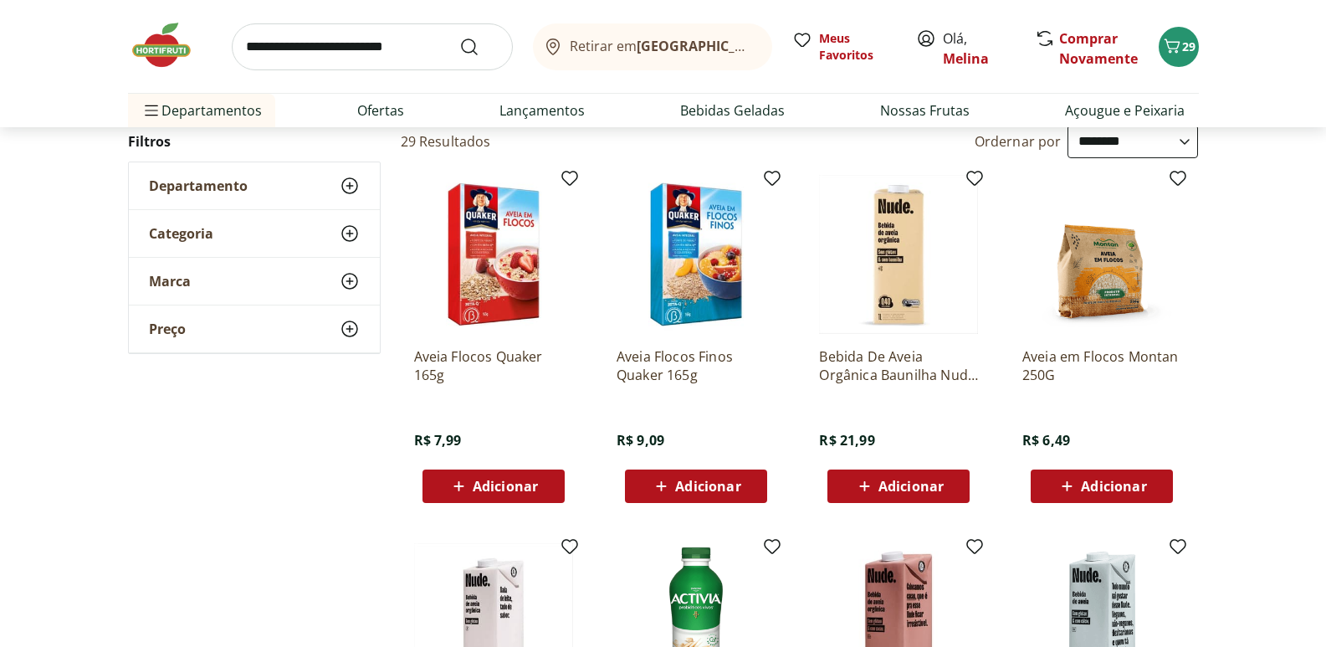
scroll to position [251, 0]
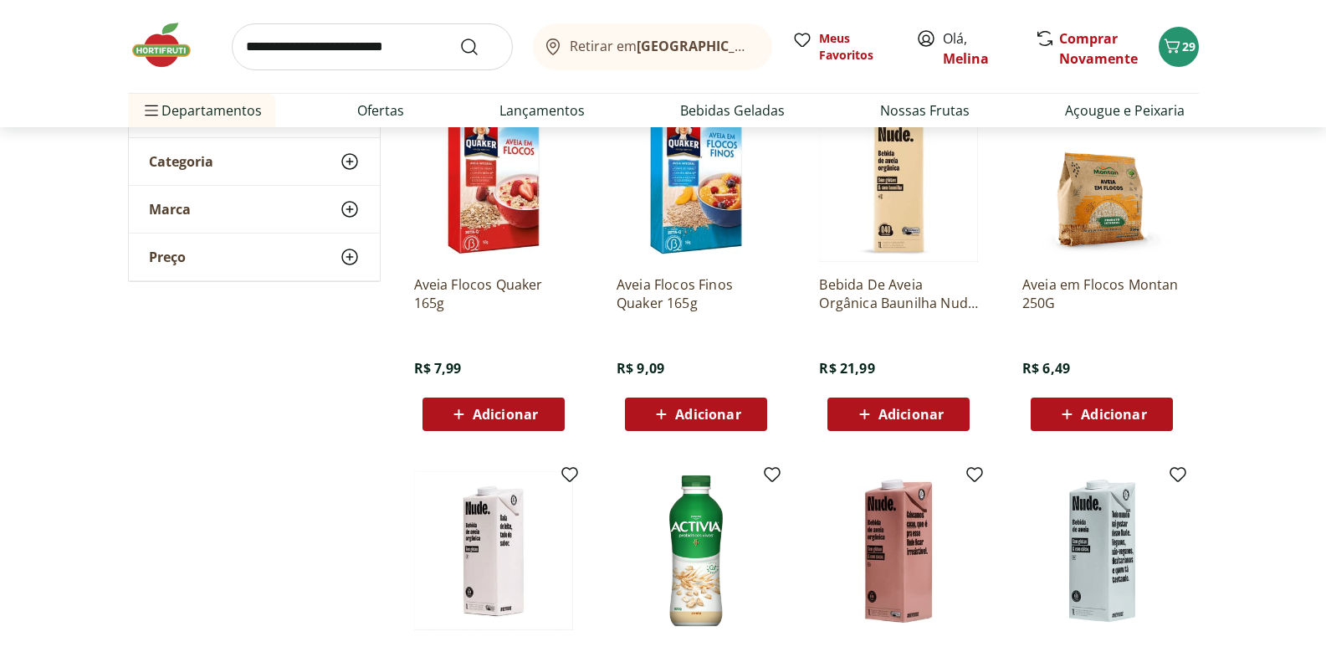
click at [1109, 411] on span "Adicionar" at bounding box center [1113, 413] width 65 height 13
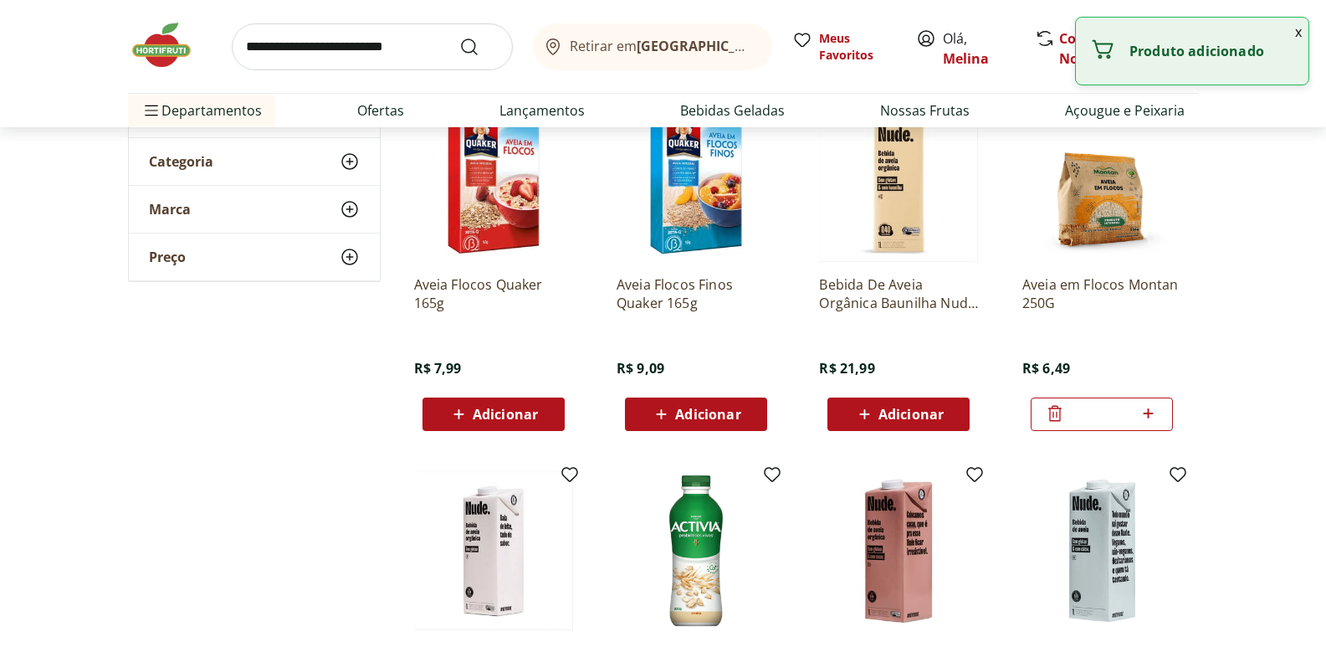
click at [313, 45] on input "search" at bounding box center [372, 46] width 281 height 47
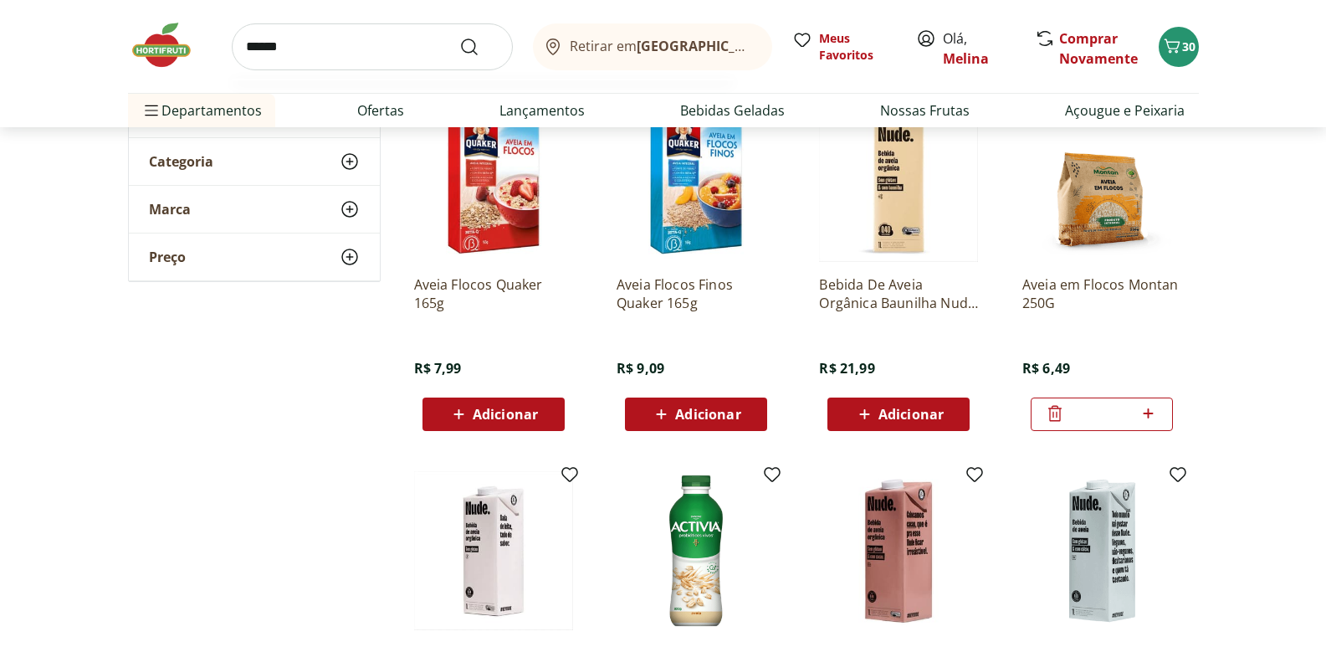
type input "******"
click at [459, 37] on button "Submit Search" at bounding box center [479, 47] width 40 height 20
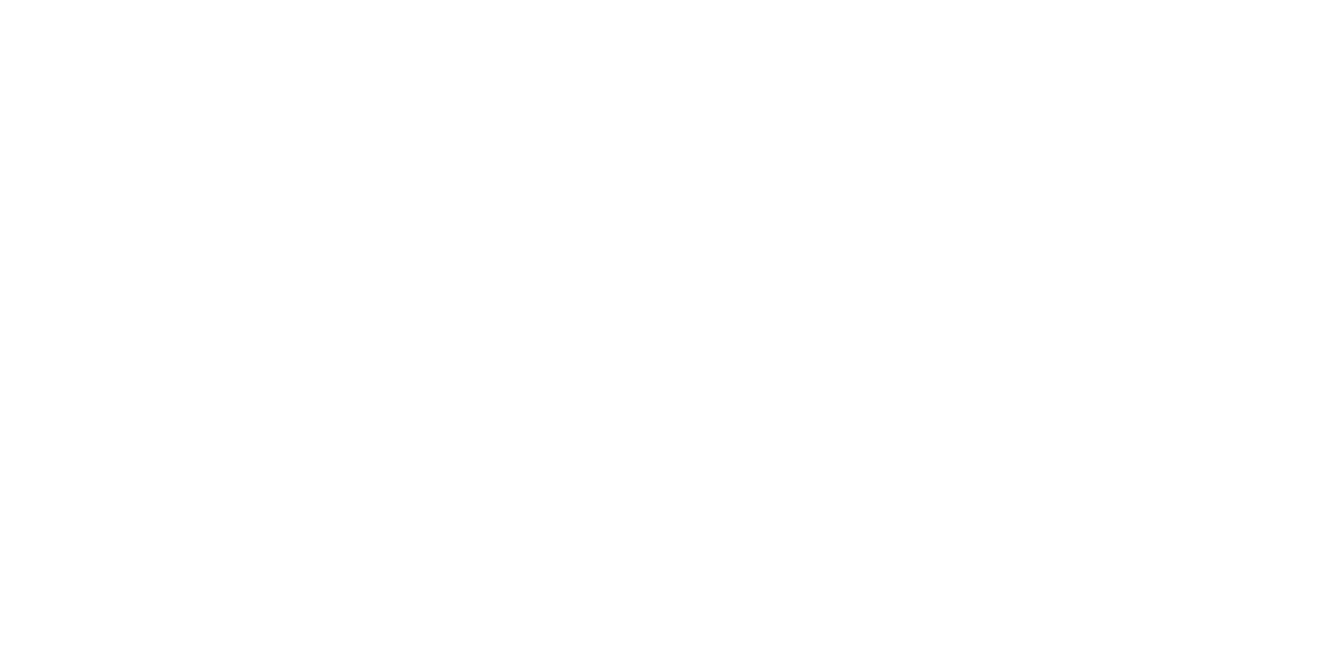
select select "**********"
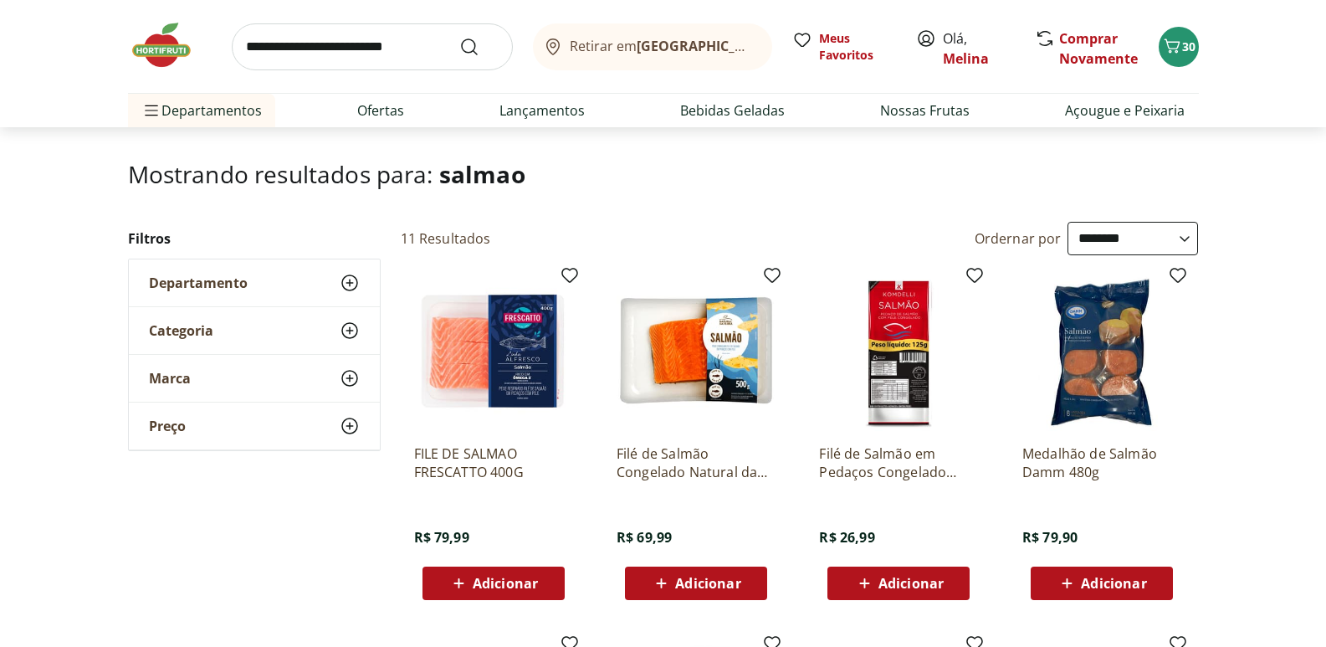
scroll to position [167, 0]
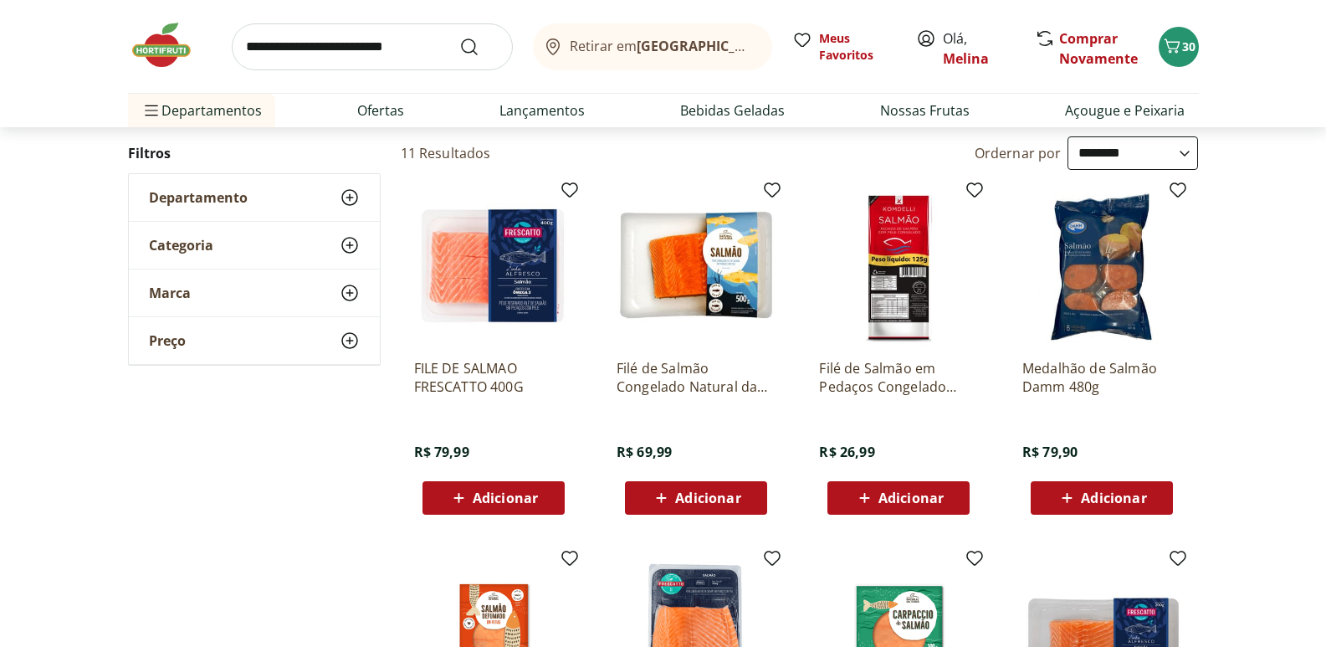
click at [463, 502] on icon at bounding box center [458, 498] width 21 height 20
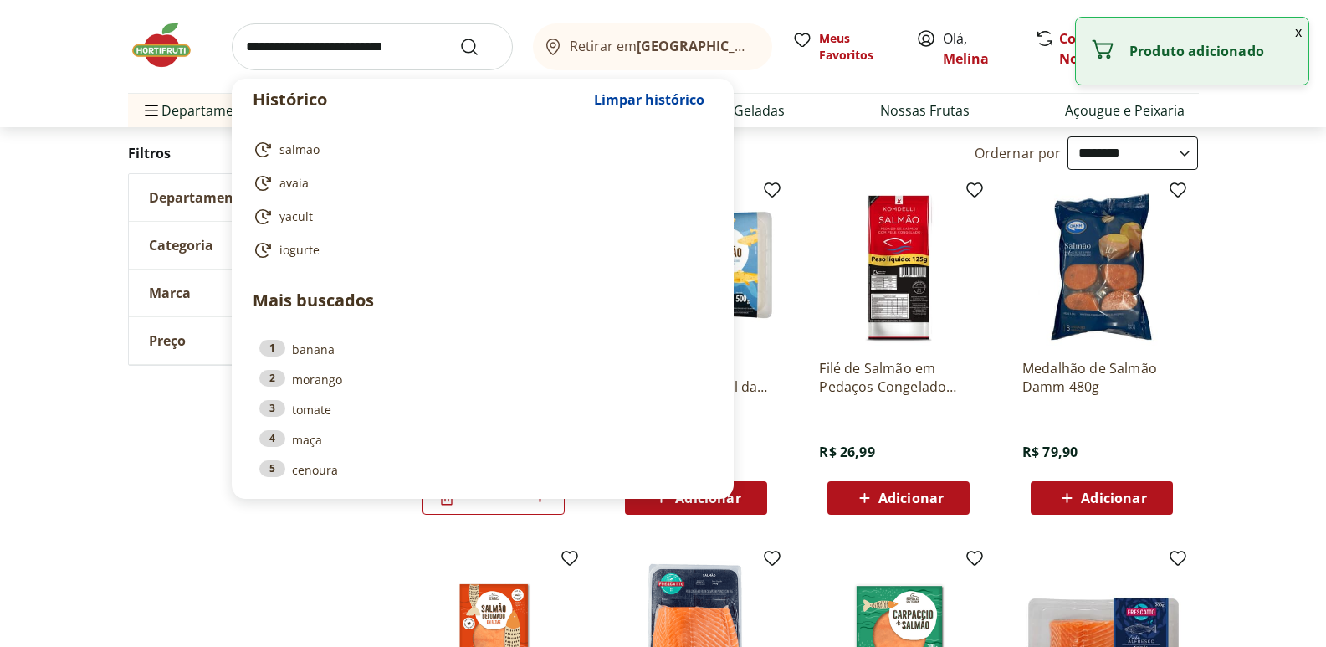
drag, startPoint x: 423, startPoint y: 47, endPoint x: 441, endPoint y: 52, distance: 18.3
click at [424, 49] on input "search" at bounding box center [372, 46] width 281 height 47
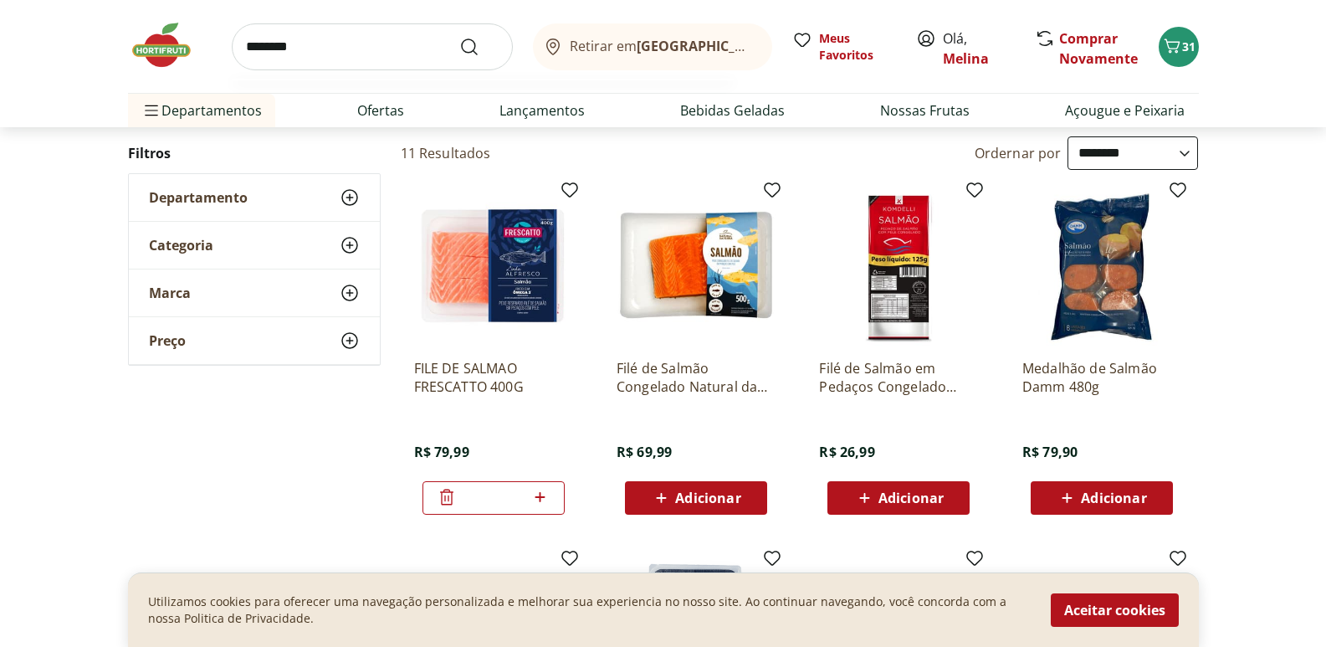
type input "********"
click at [459, 37] on button "Submit Search" at bounding box center [479, 47] width 40 height 20
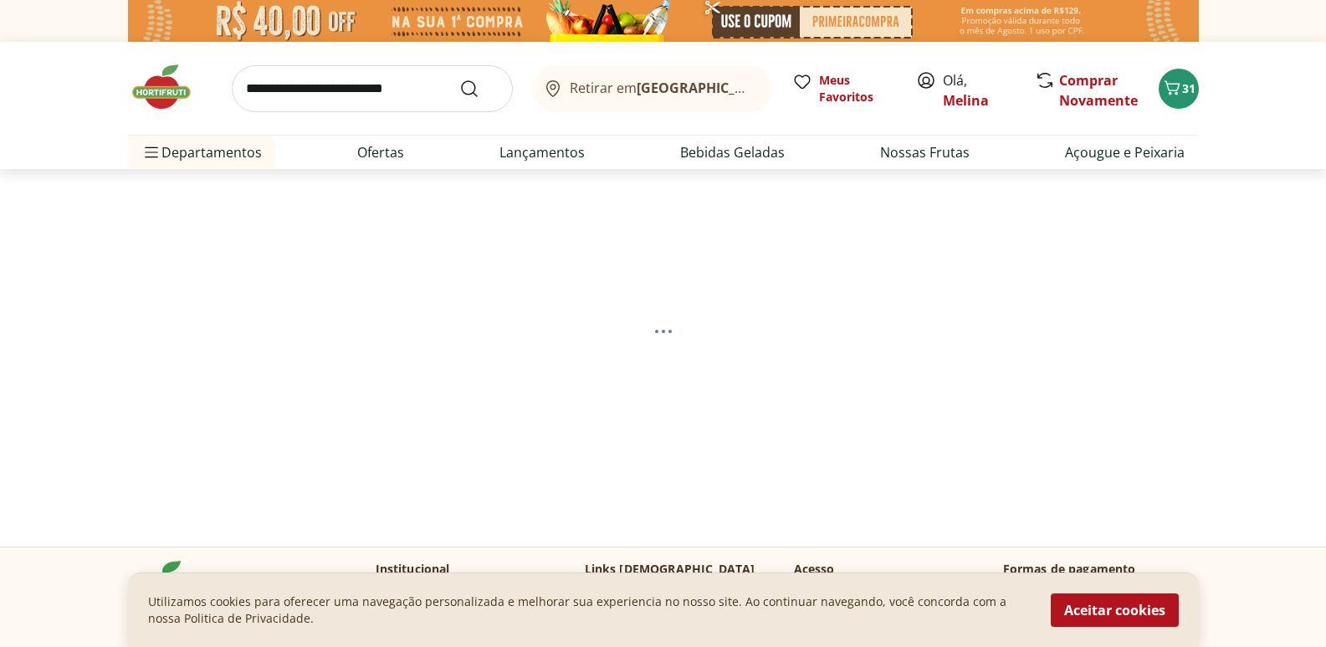
select select "**********"
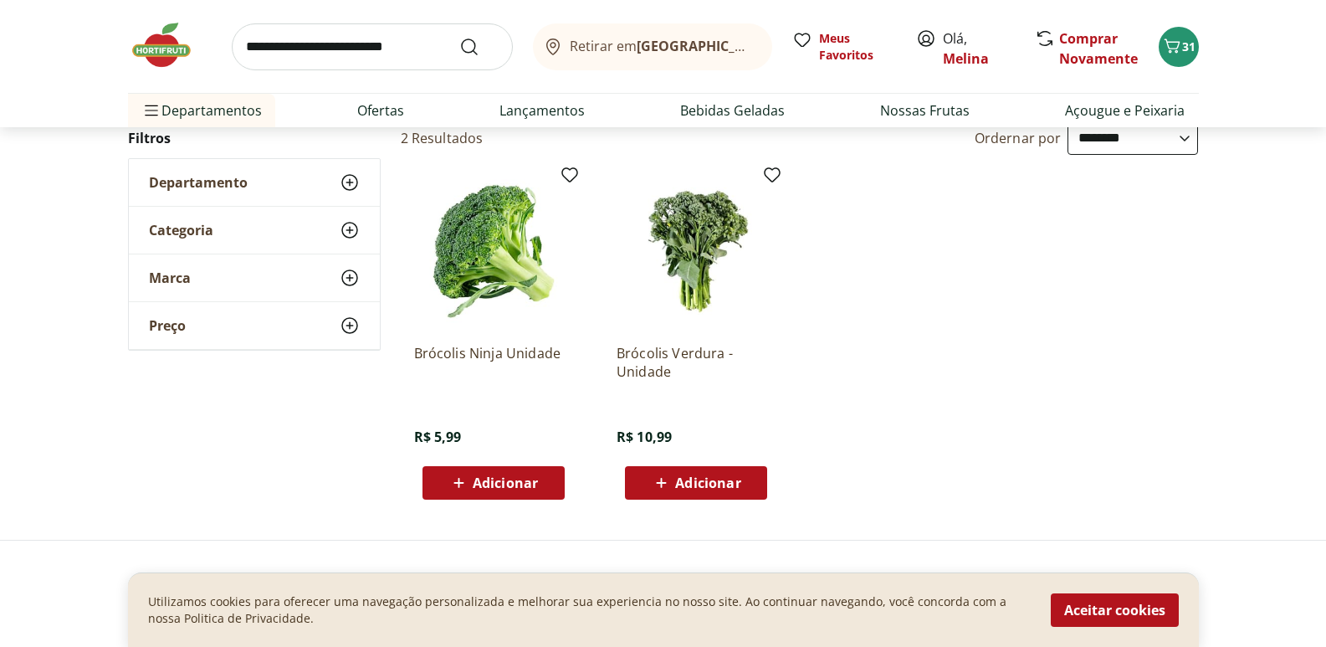
scroll to position [251, 0]
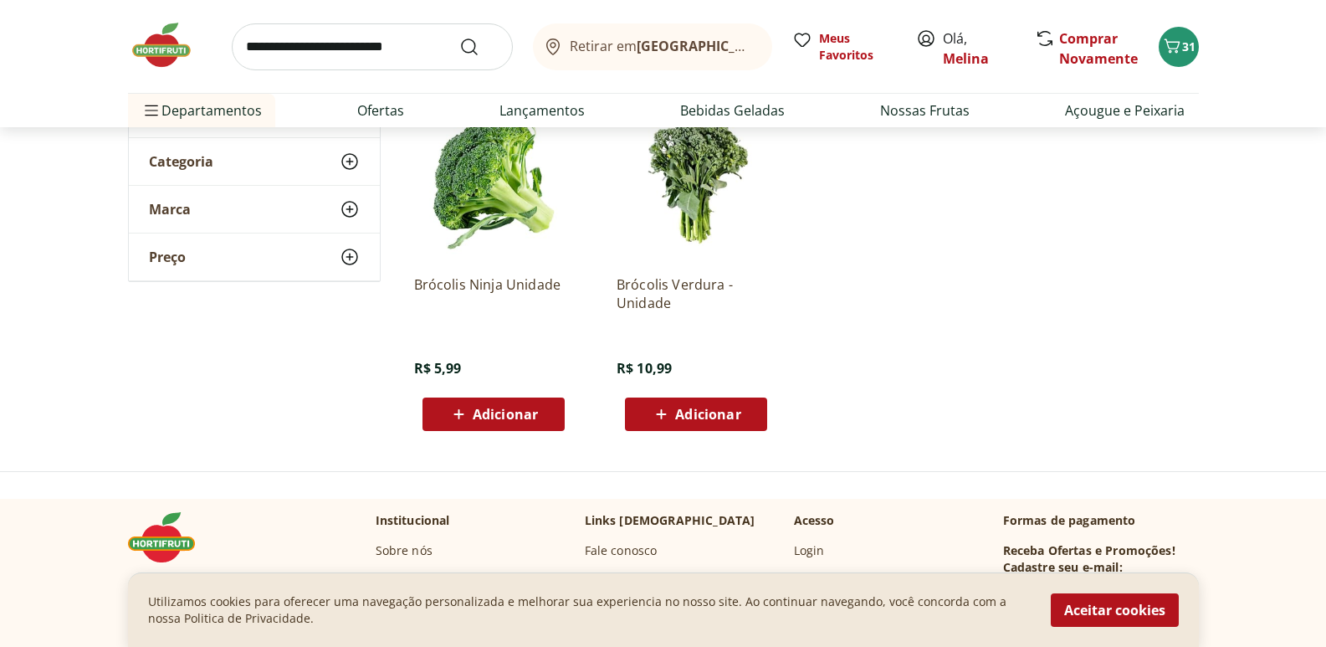
click at [492, 415] on span "Adicionar" at bounding box center [505, 413] width 65 height 13
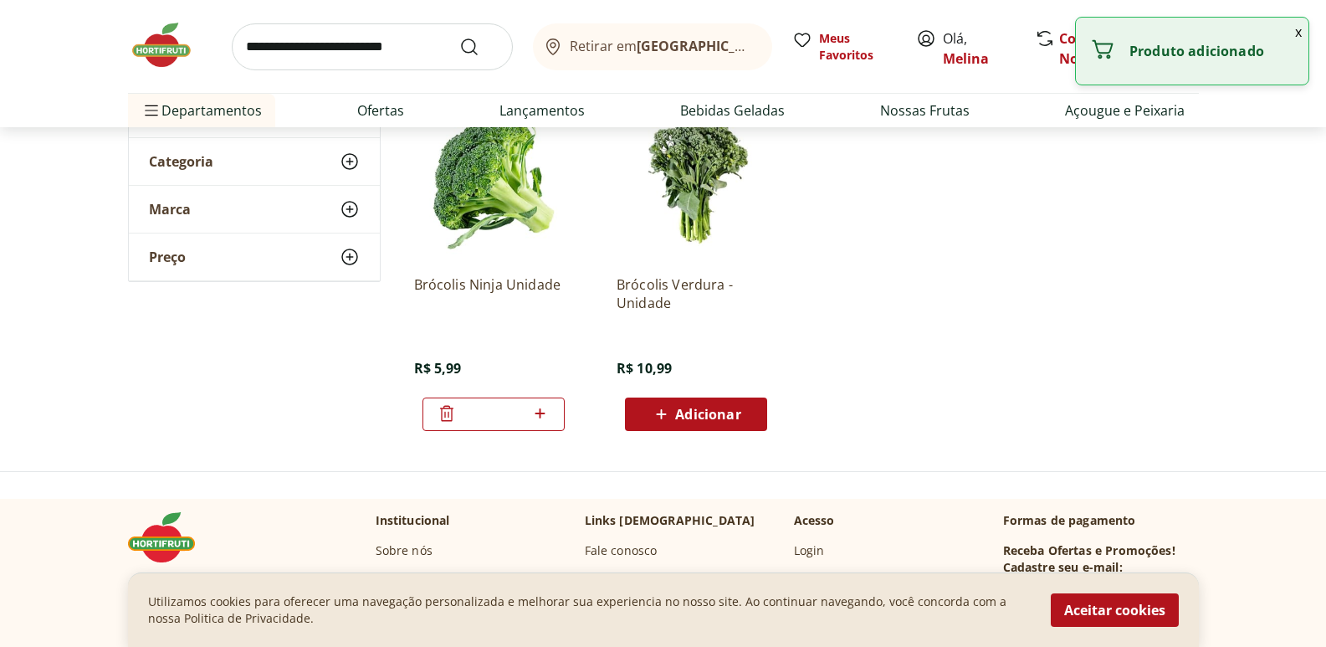
click at [304, 37] on input "search" at bounding box center [372, 46] width 281 height 47
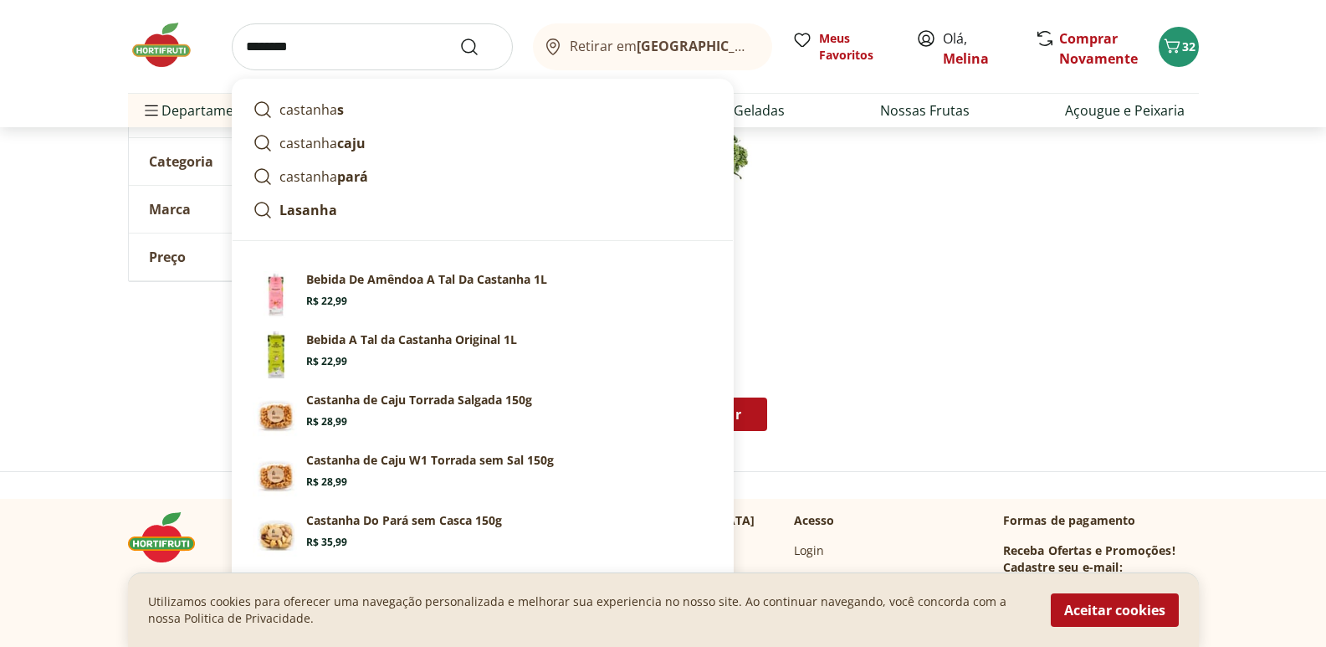
type input "********"
click at [459, 37] on button "Submit Search" at bounding box center [479, 47] width 40 height 20
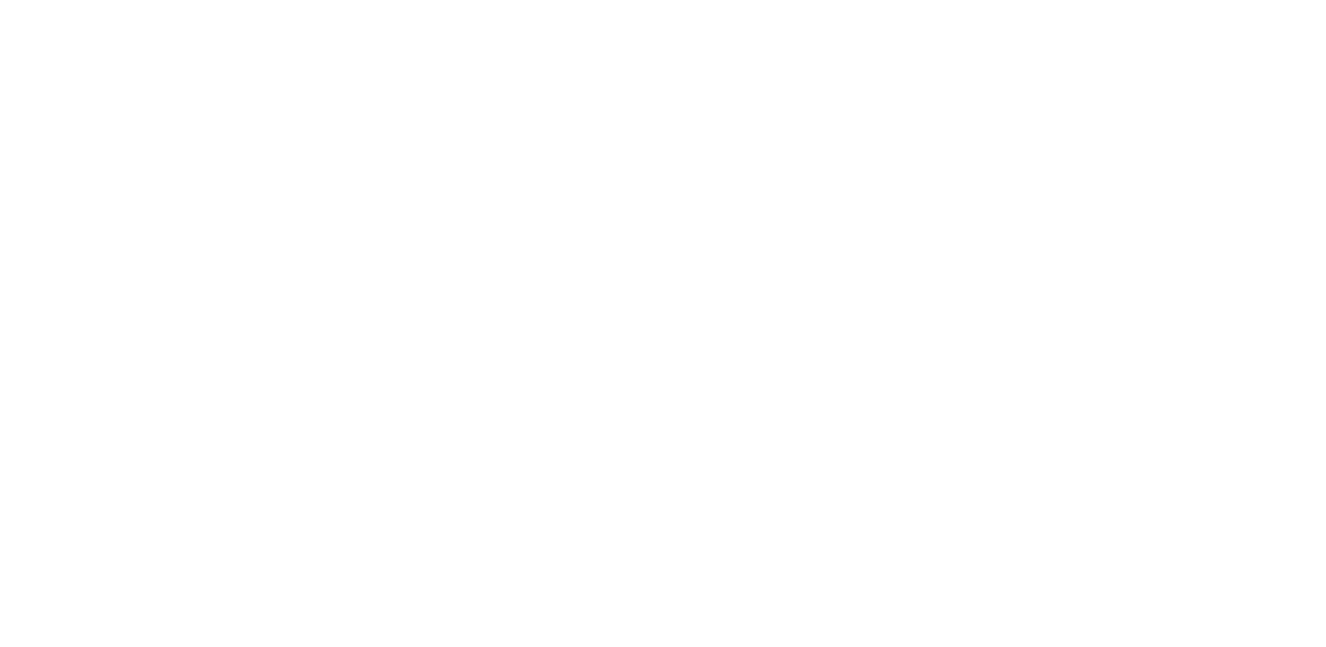
select select "**********"
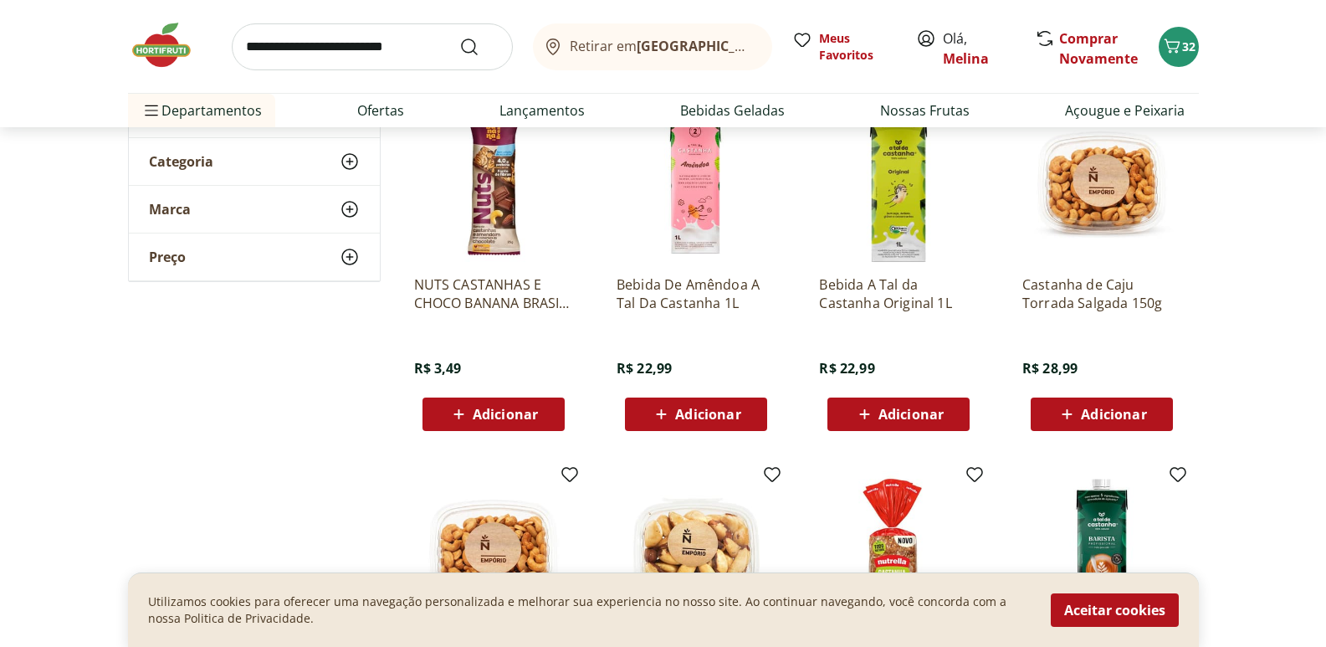
scroll to position [502, 0]
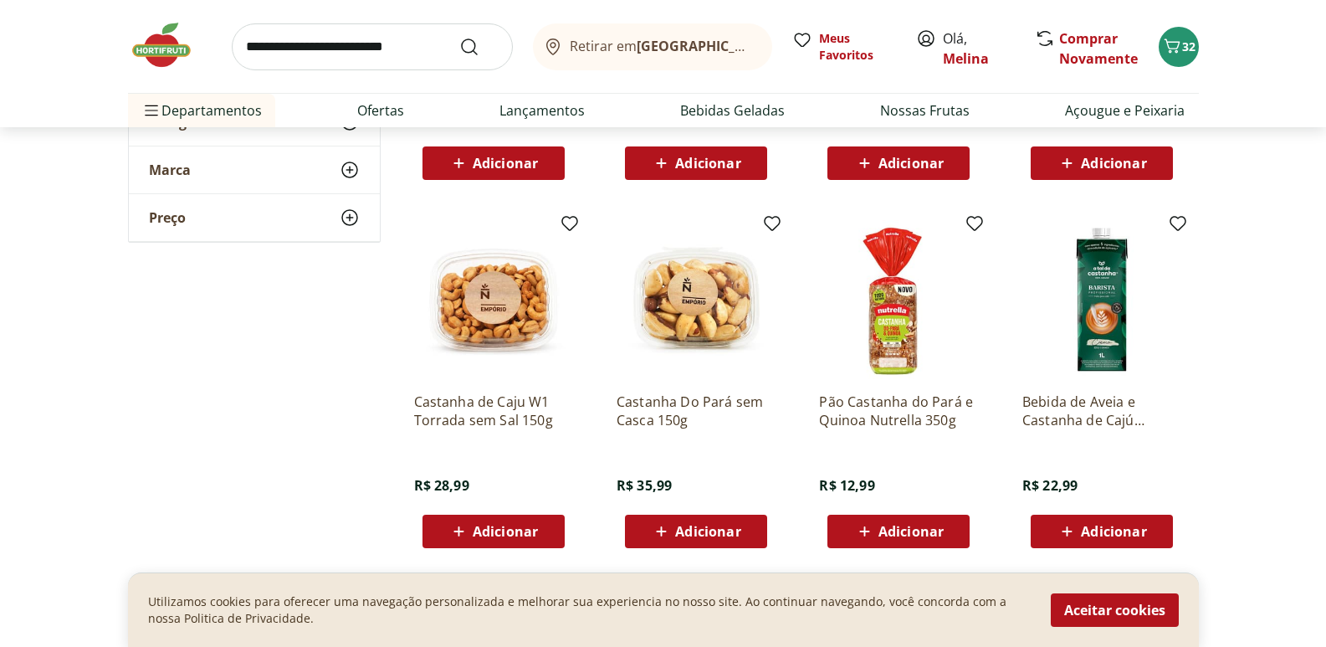
click at [475, 532] on span "Adicionar" at bounding box center [505, 530] width 65 height 13
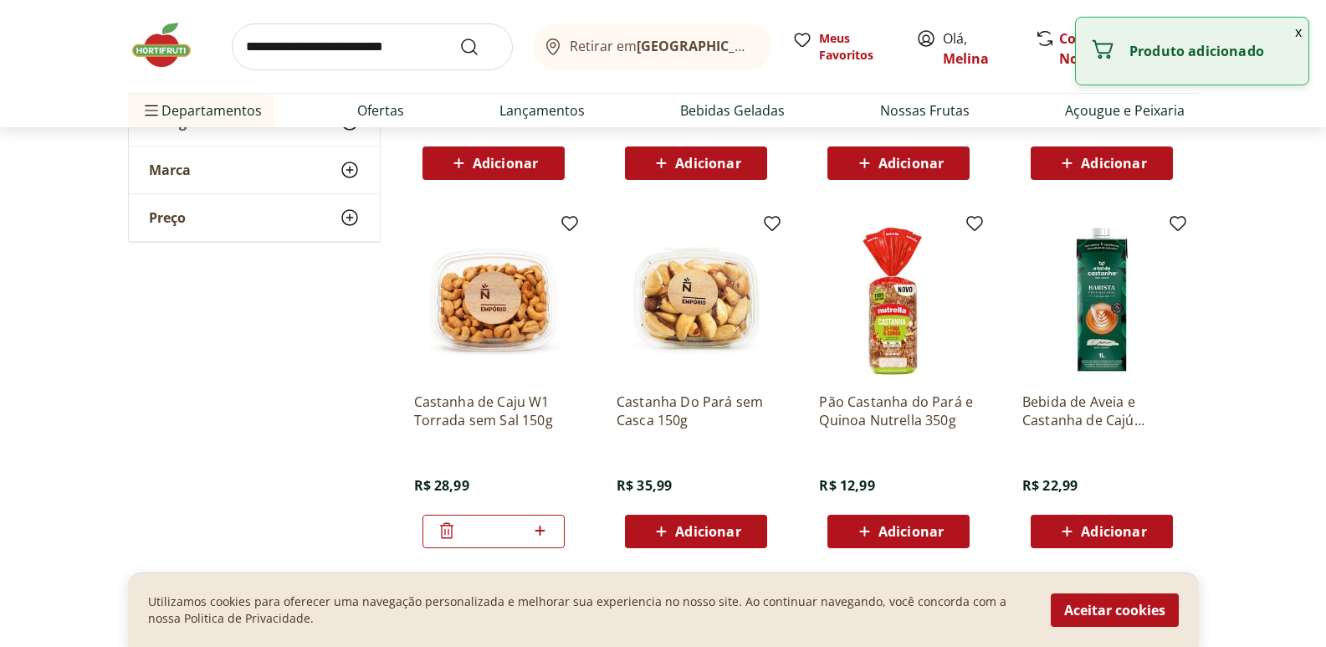
click at [355, 43] on input "search" at bounding box center [372, 46] width 281 height 47
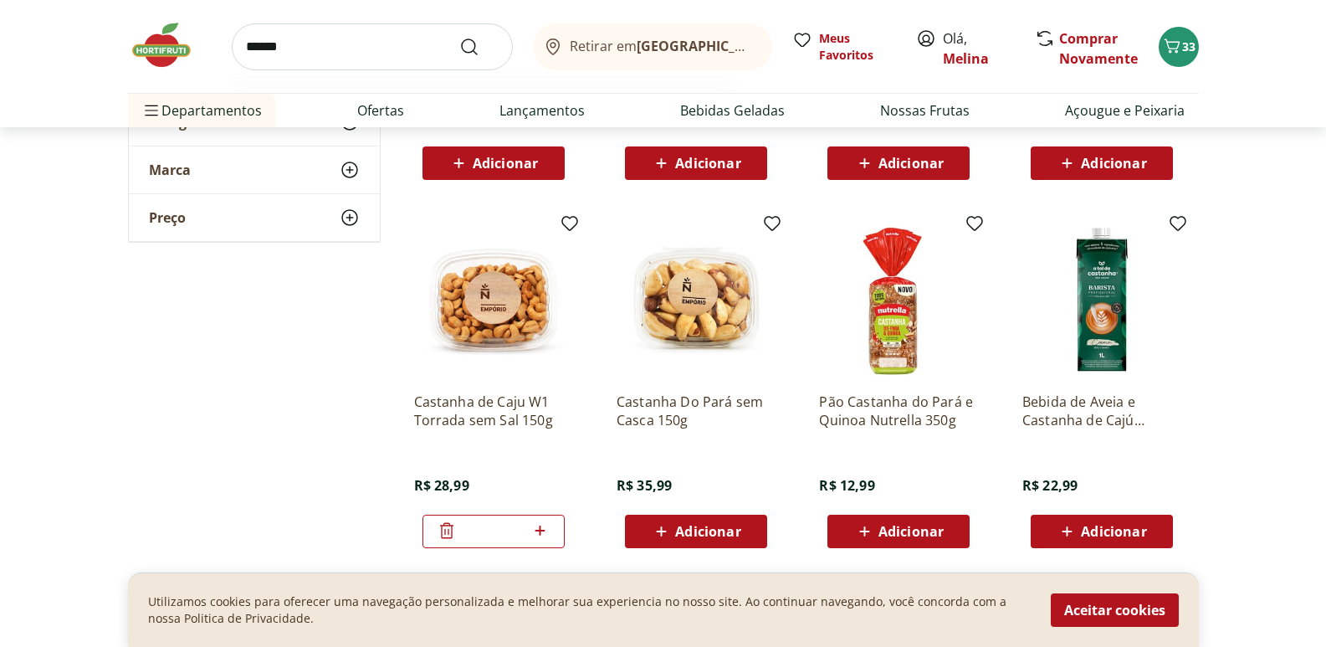
type input "******"
click at [459, 37] on button "Submit Search" at bounding box center [479, 47] width 40 height 20
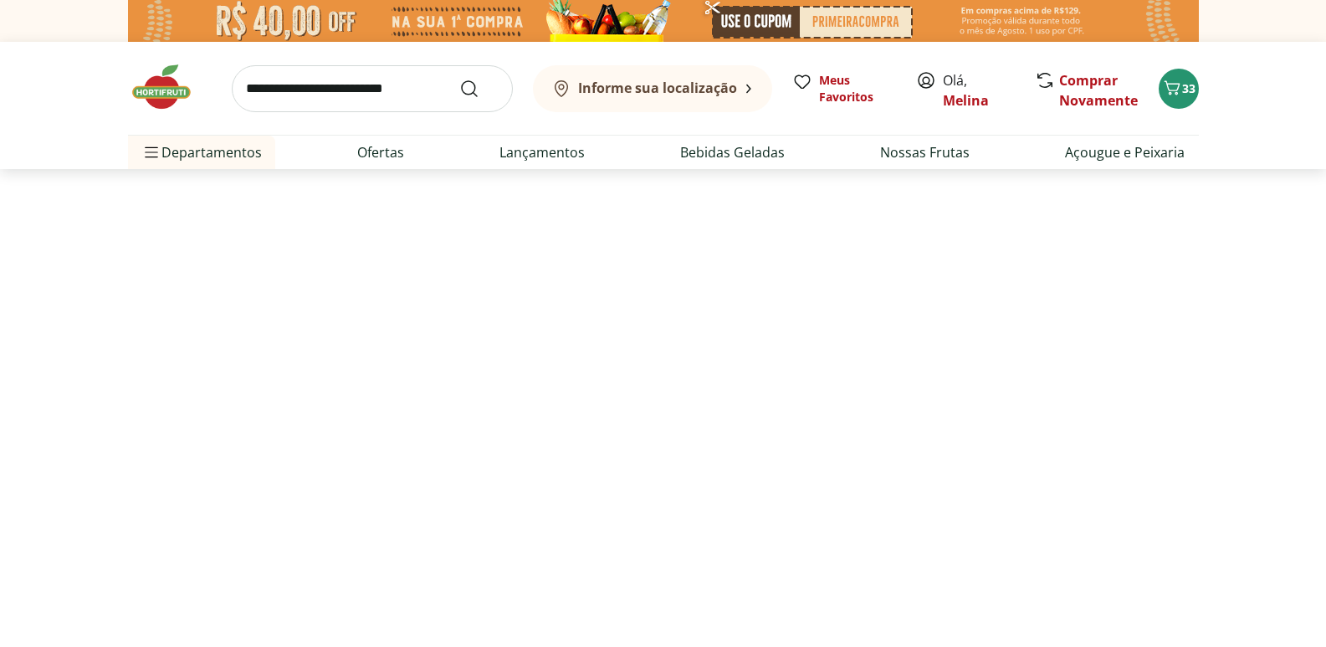
select select "**********"
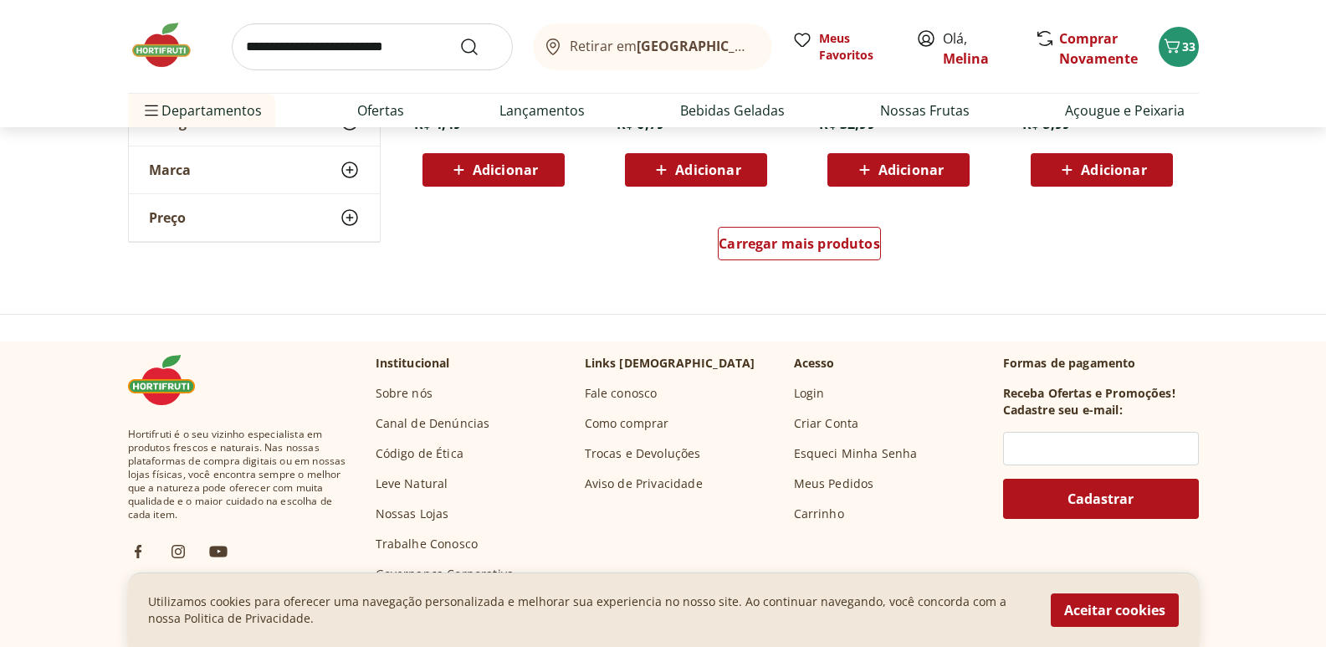
scroll to position [1255, 0]
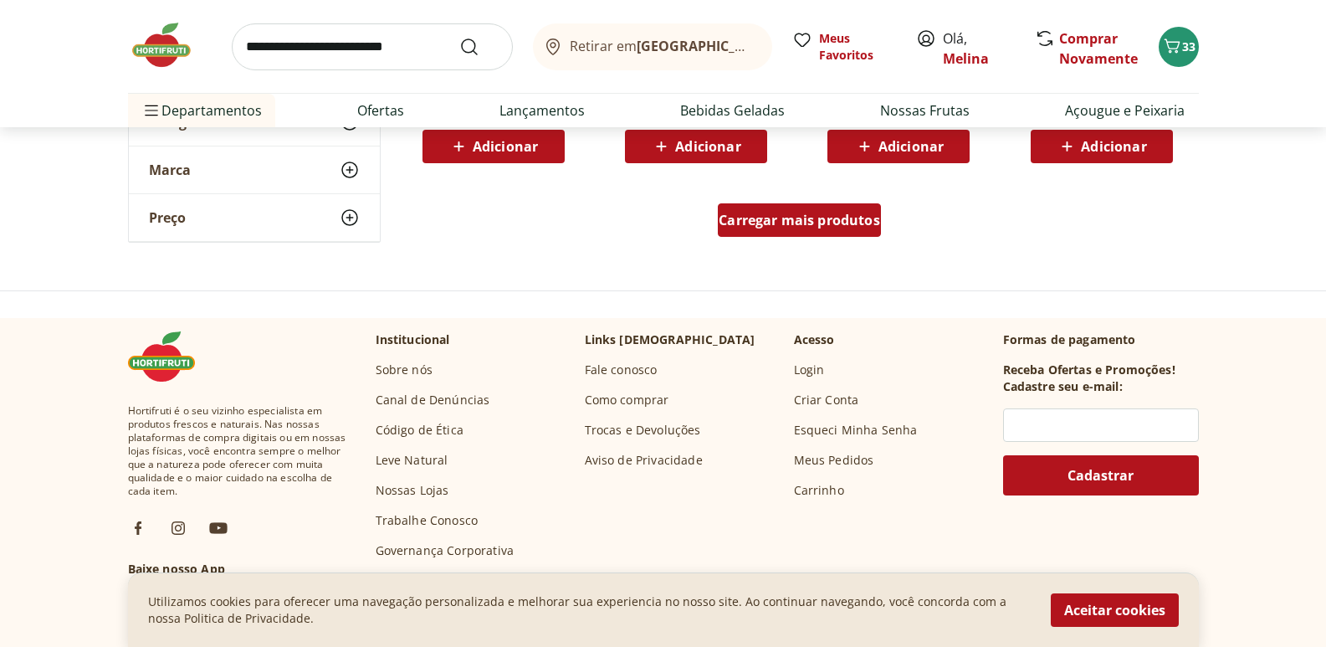
click at [812, 229] on div "Carregar mais produtos" at bounding box center [799, 219] width 163 height 33
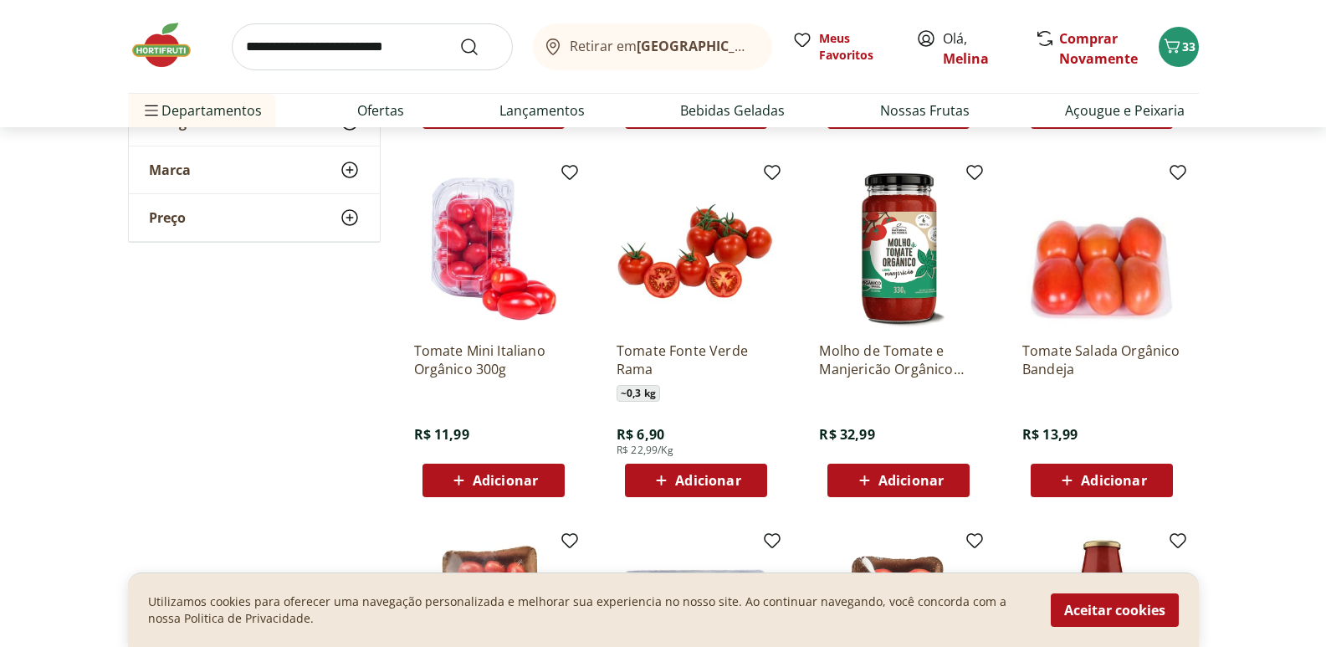
scroll to position [1673, 0]
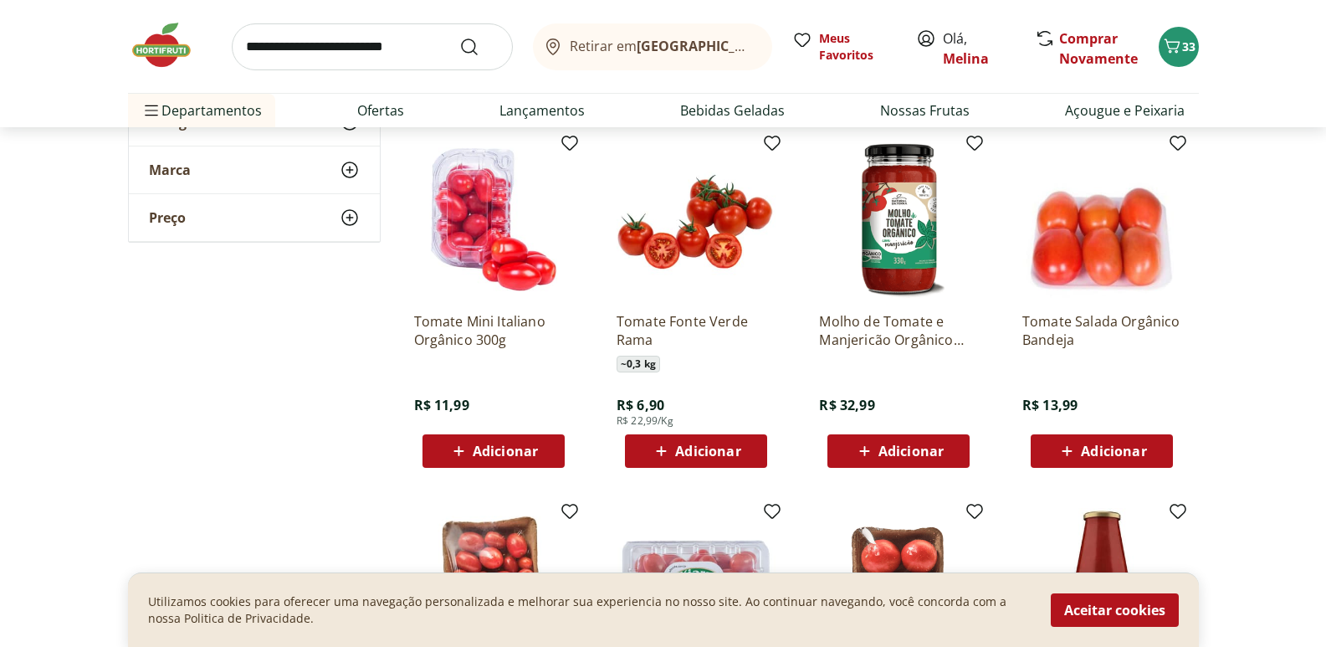
click at [530, 449] on span "Adicionar" at bounding box center [505, 450] width 65 height 13
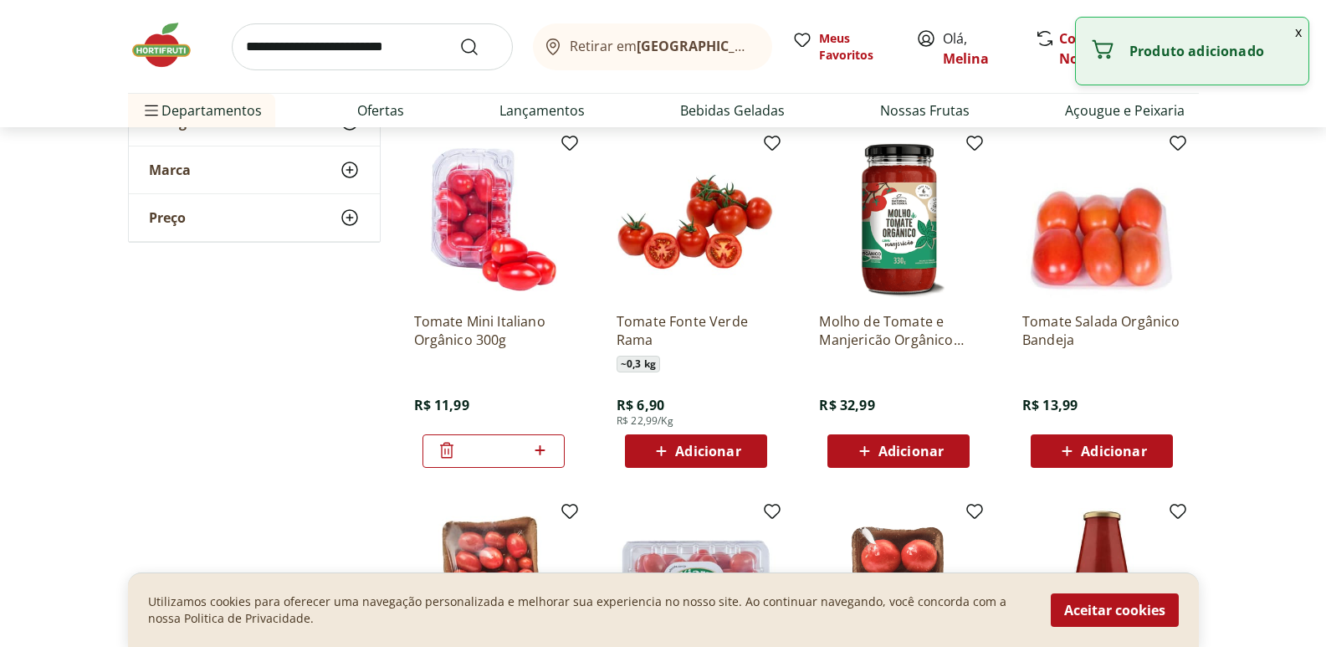
click at [545, 449] on icon at bounding box center [540, 450] width 21 height 20
type input "*"
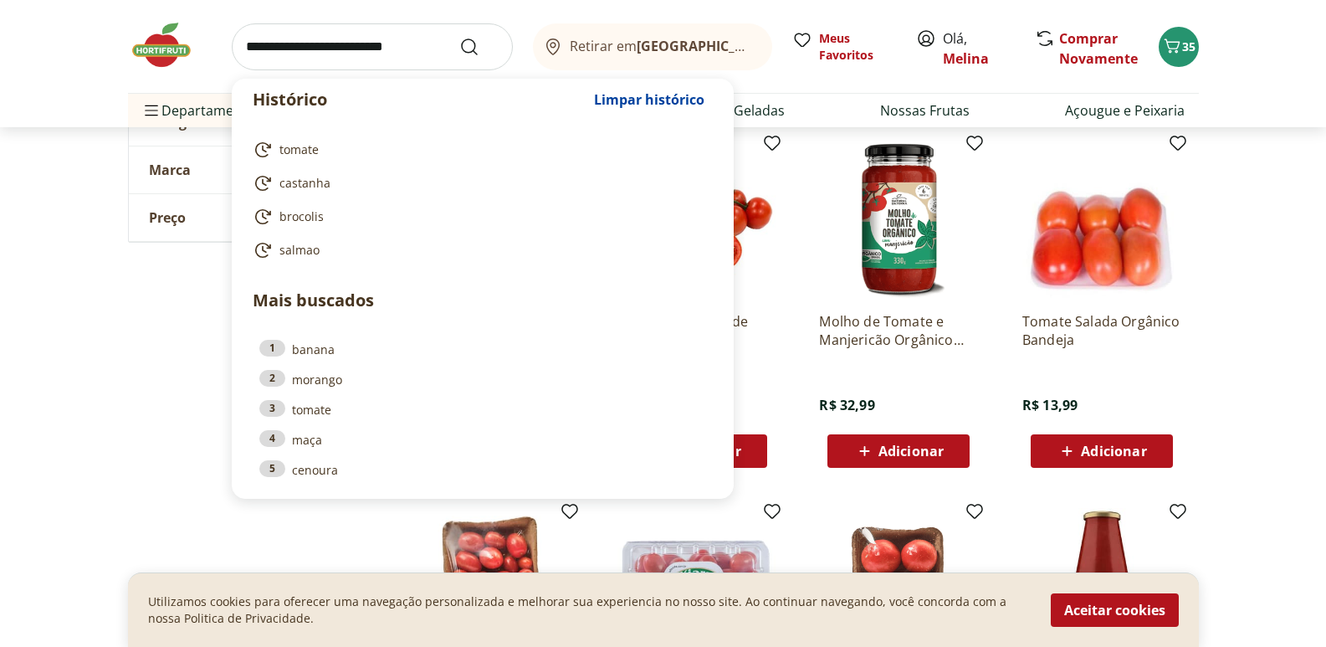
click at [289, 43] on input "search" at bounding box center [372, 46] width 281 height 47
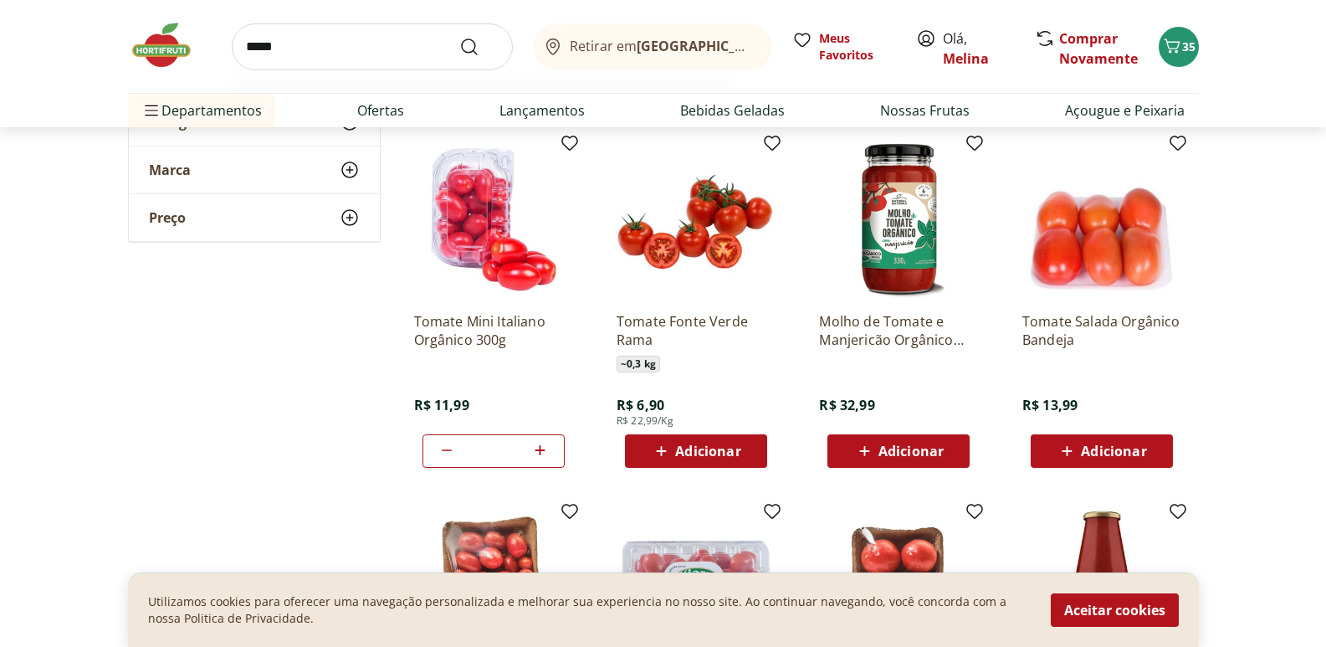
type input "******"
click button "Submit Search" at bounding box center [479, 47] width 40 height 20
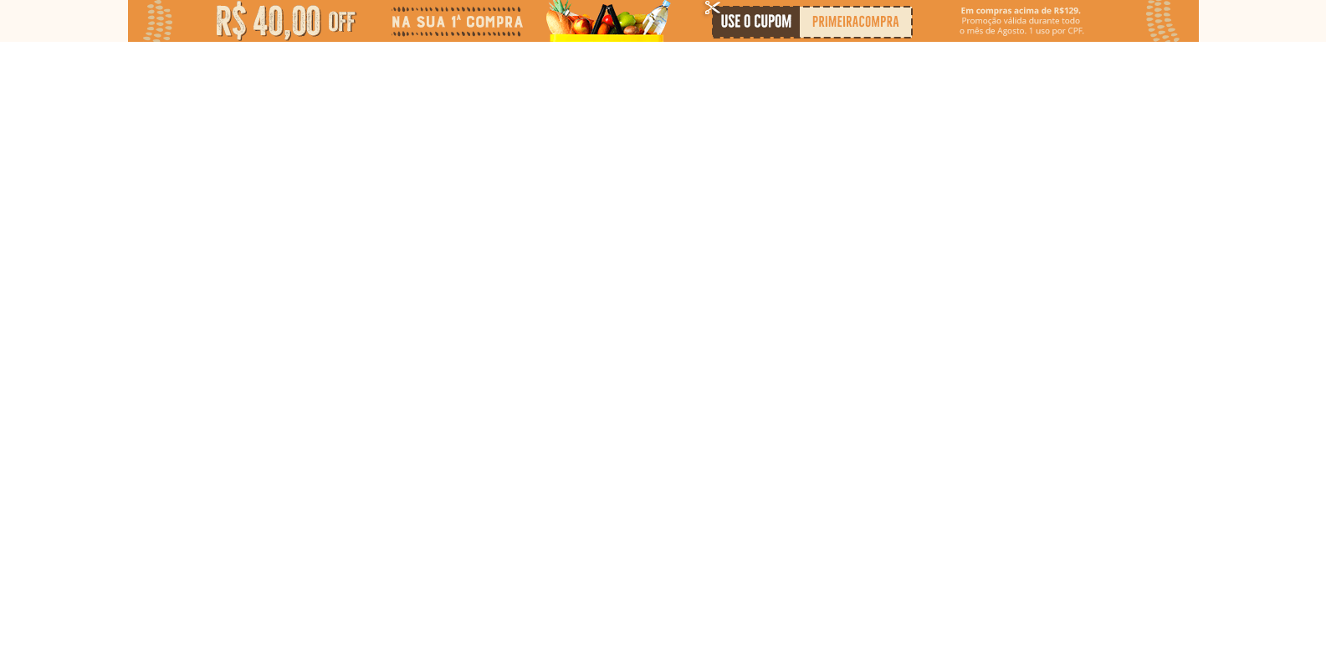
select select "**********"
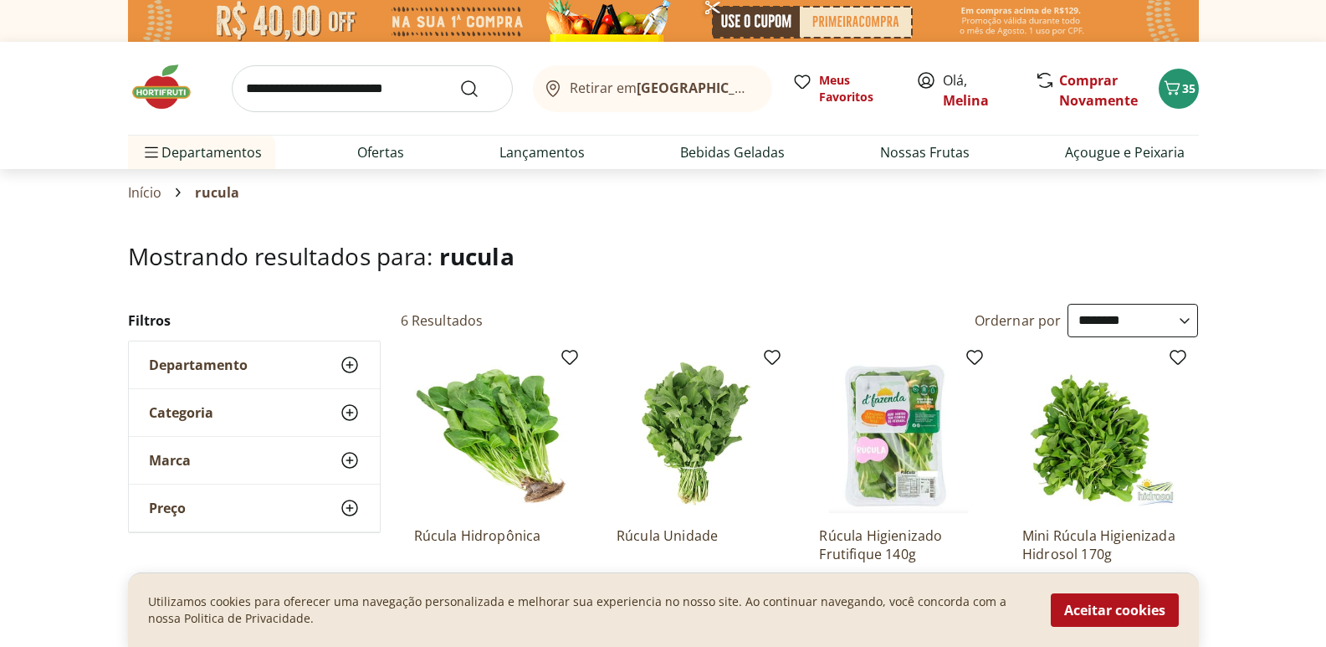
scroll to position [167, 0]
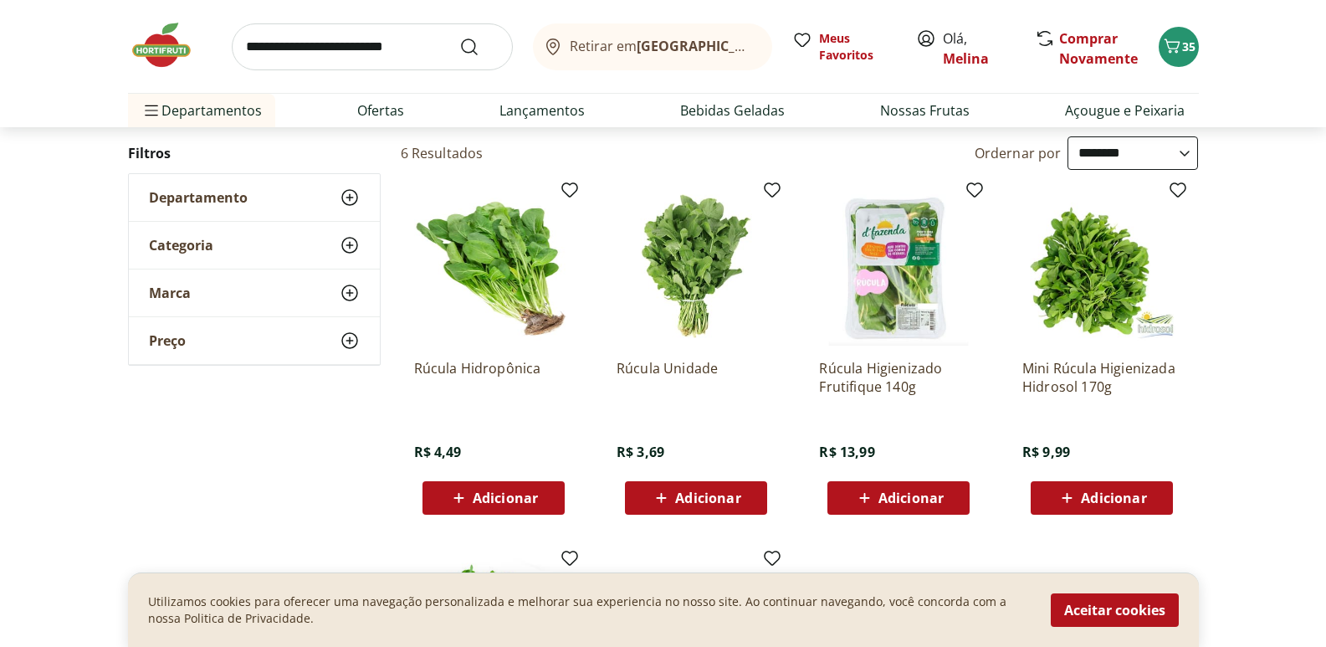
click at [692, 494] on span "Adicionar" at bounding box center [707, 497] width 65 height 13
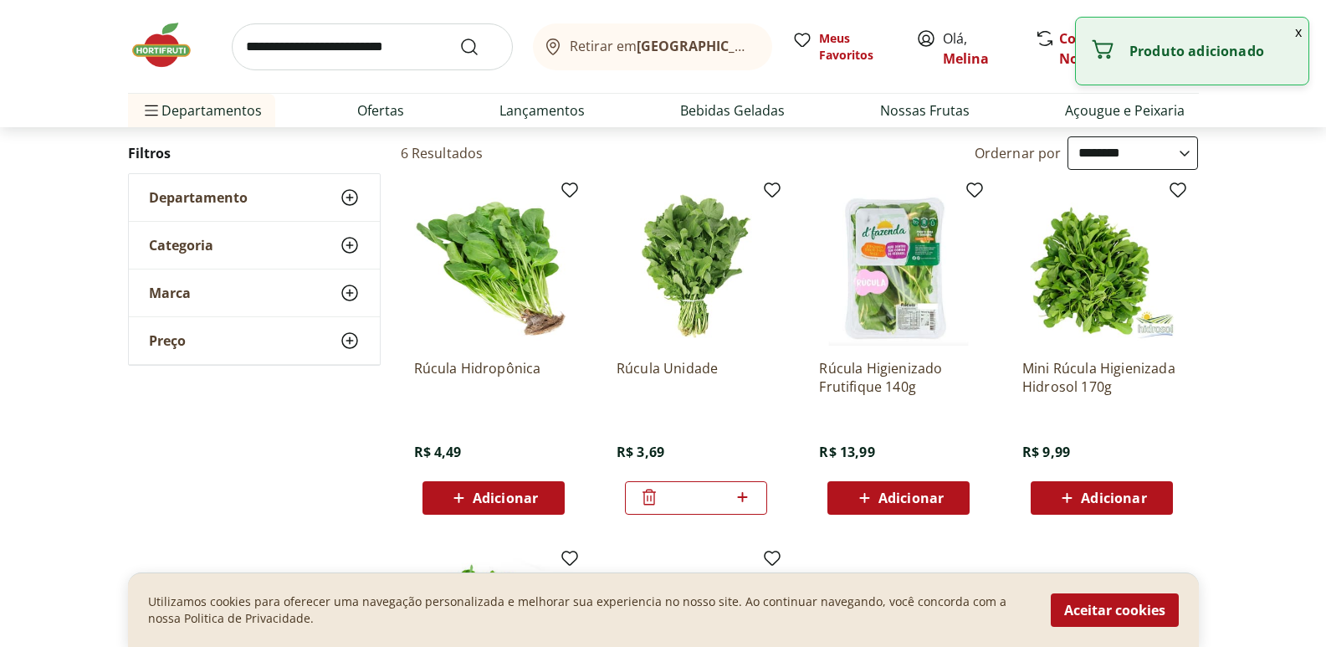
click at [745, 493] on icon at bounding box center [742, 497] width 21 height 20
type input "*"
click at [323, 54] on input "search" at bounding box center [372, 46] width 281 height 47
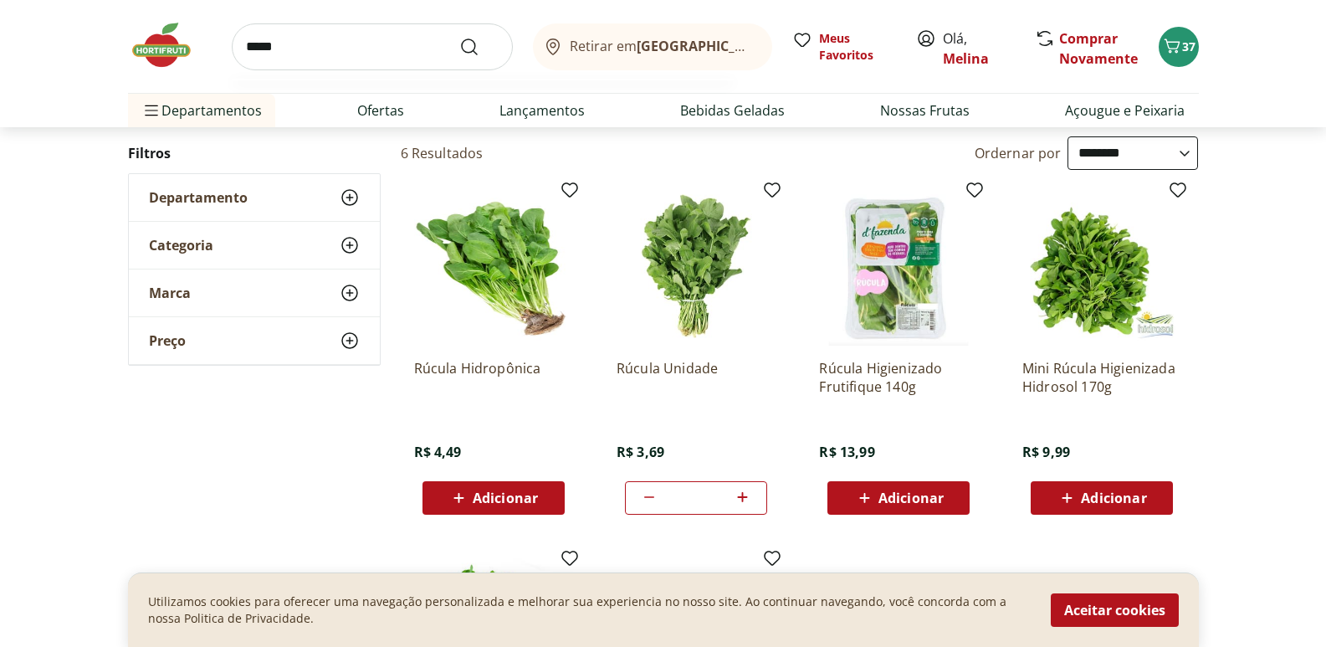
type input "*****"
click at [459, 37] on button "Submit Search" at bounding box center [479, 47] width 40 height 20
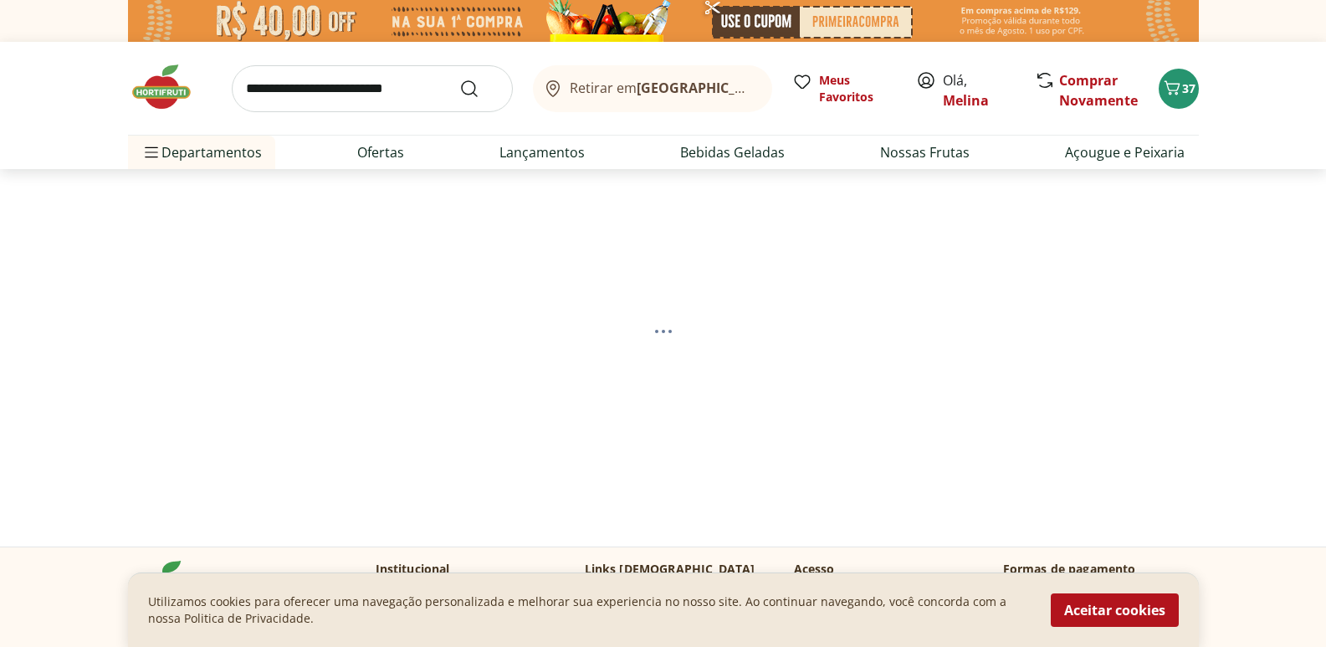
select select "**********"
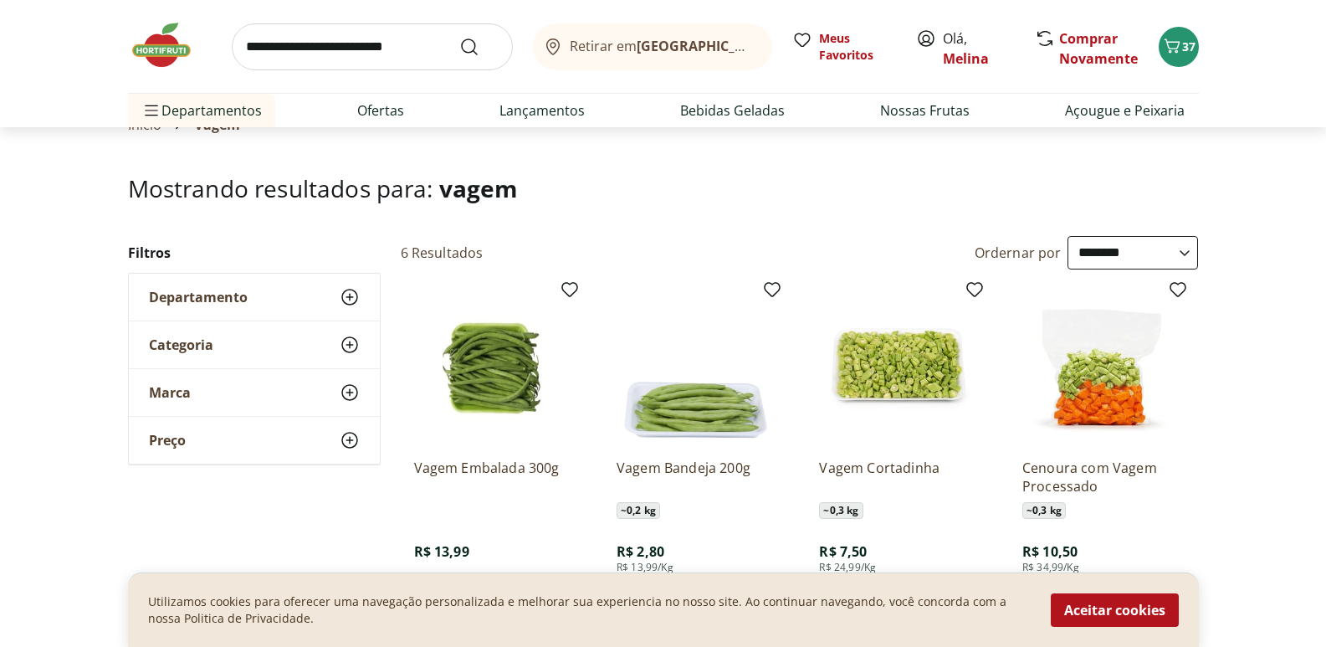
scroll to position [167, 0]
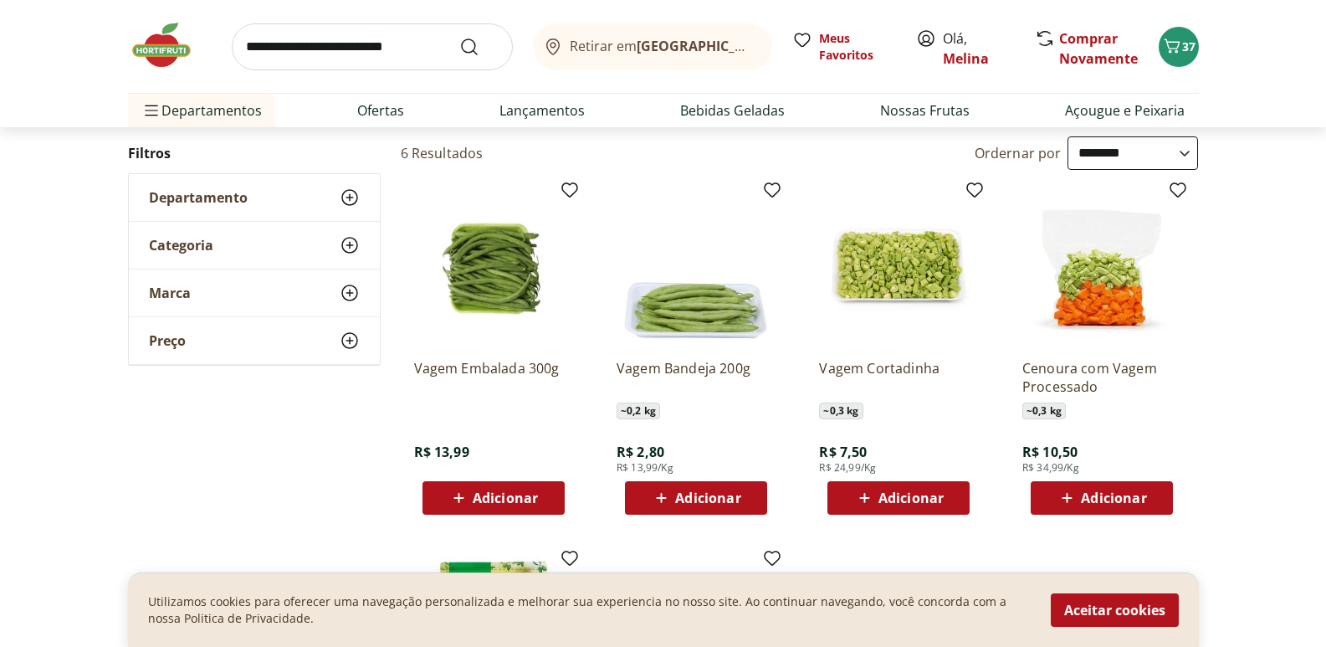
click at [501, 497] on span "Adicionar" at bounding box center [505, 497] width 65 height 13
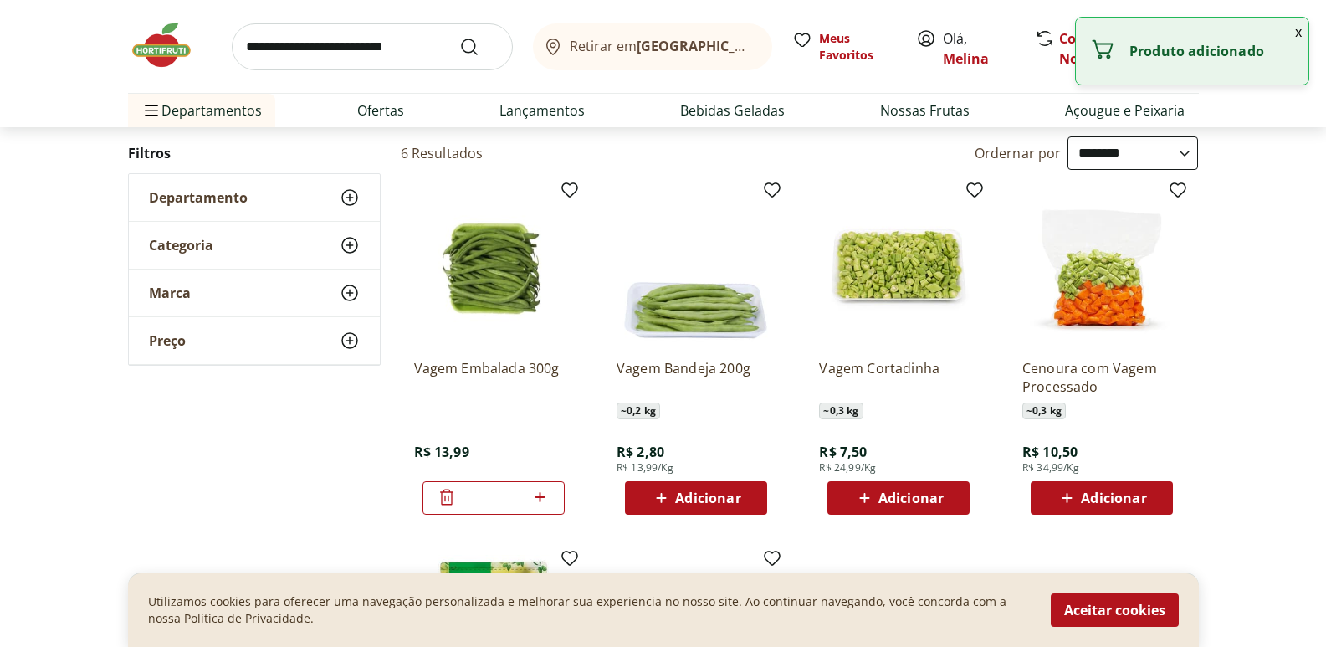
click at [313, 40] on input "search" at bounding box center [372, 46] width 281 height 47
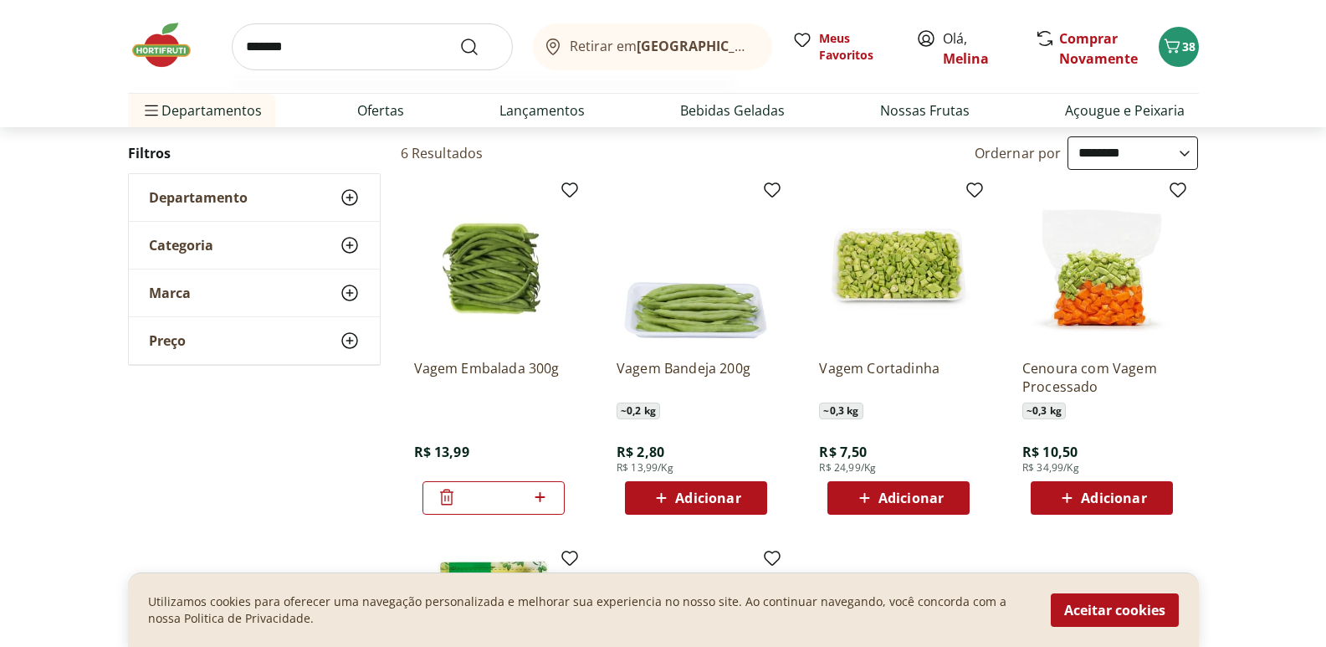
type input "*******"
click at [459, 37] on button "Submit Search" at bounding box center [479, 47] width 40 height 20
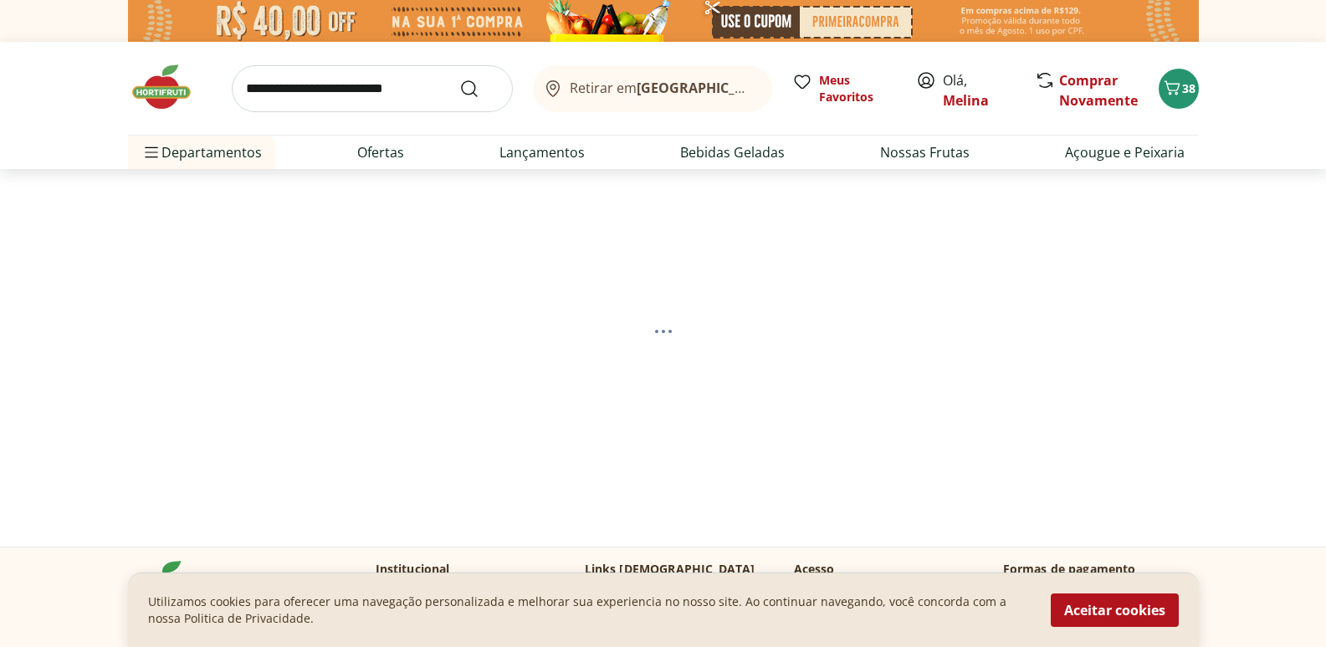
select select "**********"
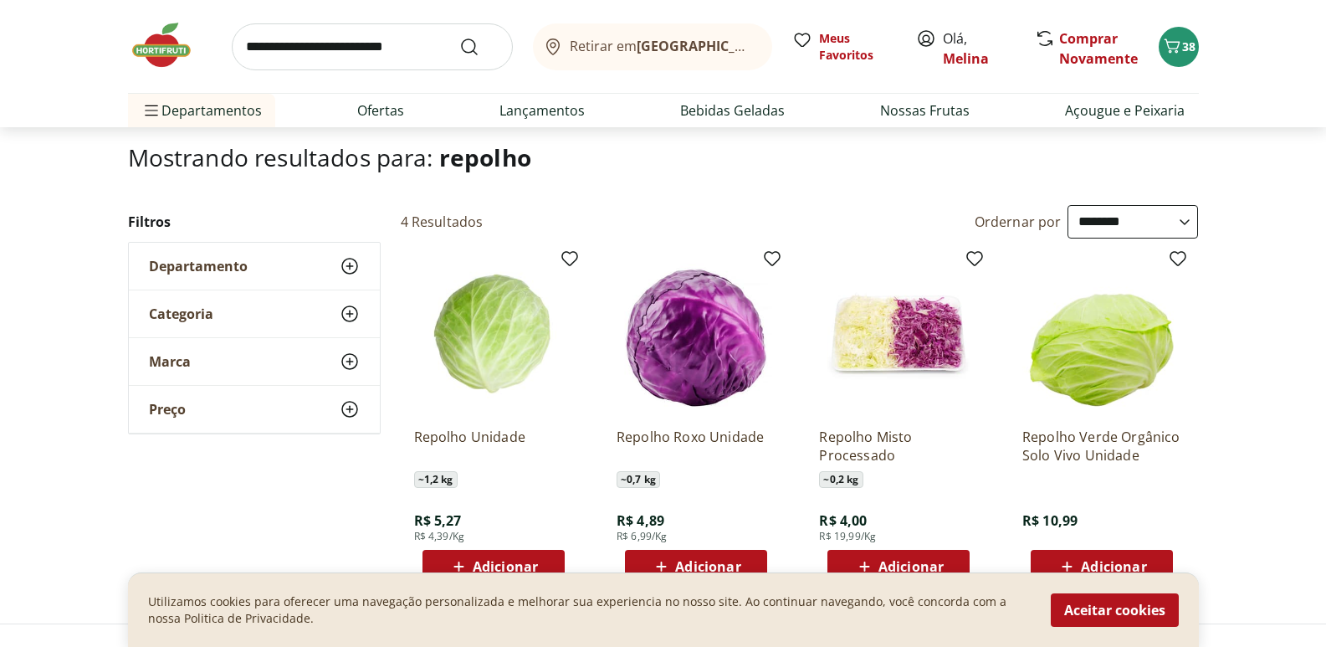
scroll to position [167, 0]
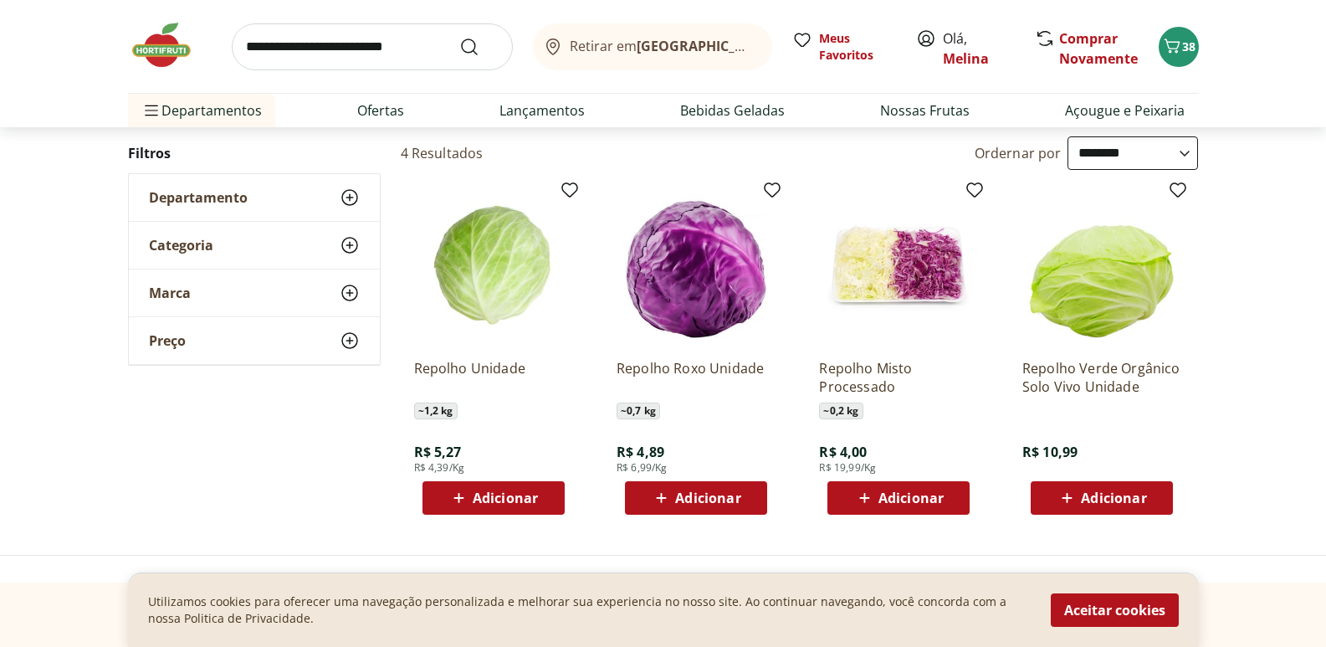
click at [468, 508] on div "Adicionar" at bounding box center [493, 498] width 115 height 30
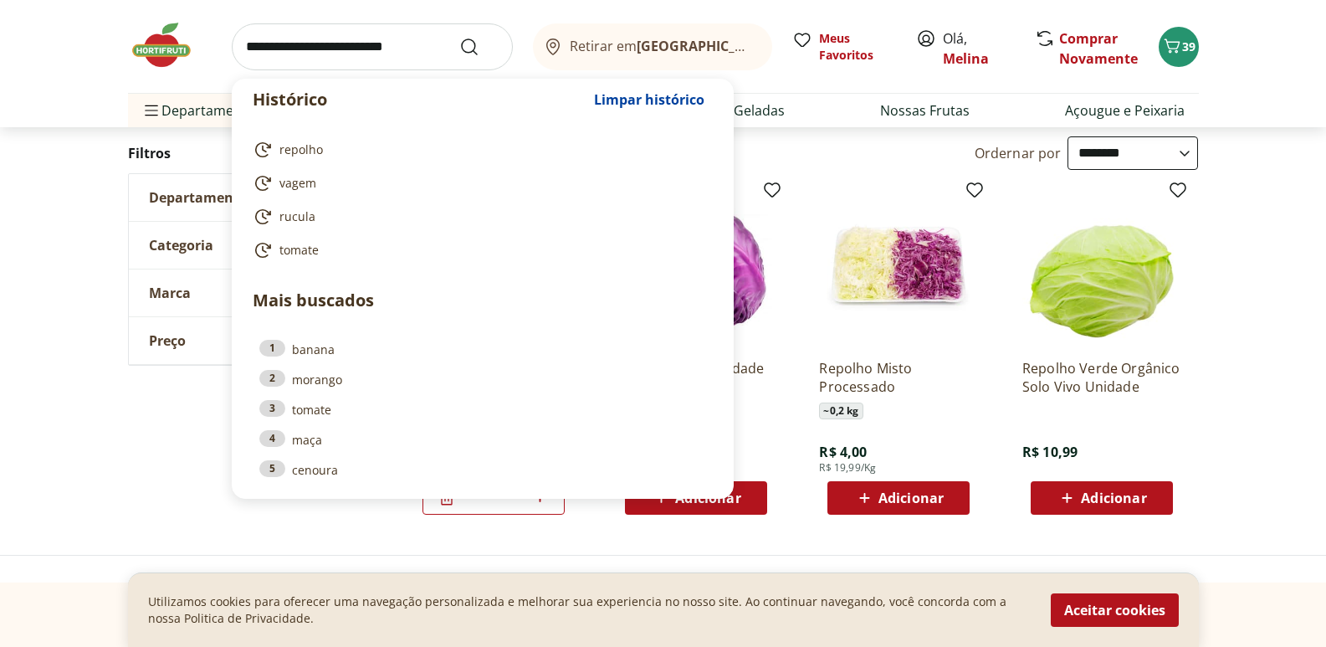
click at [399, 61] on input "search" at bounding box center [372, 46] width 281 height 47
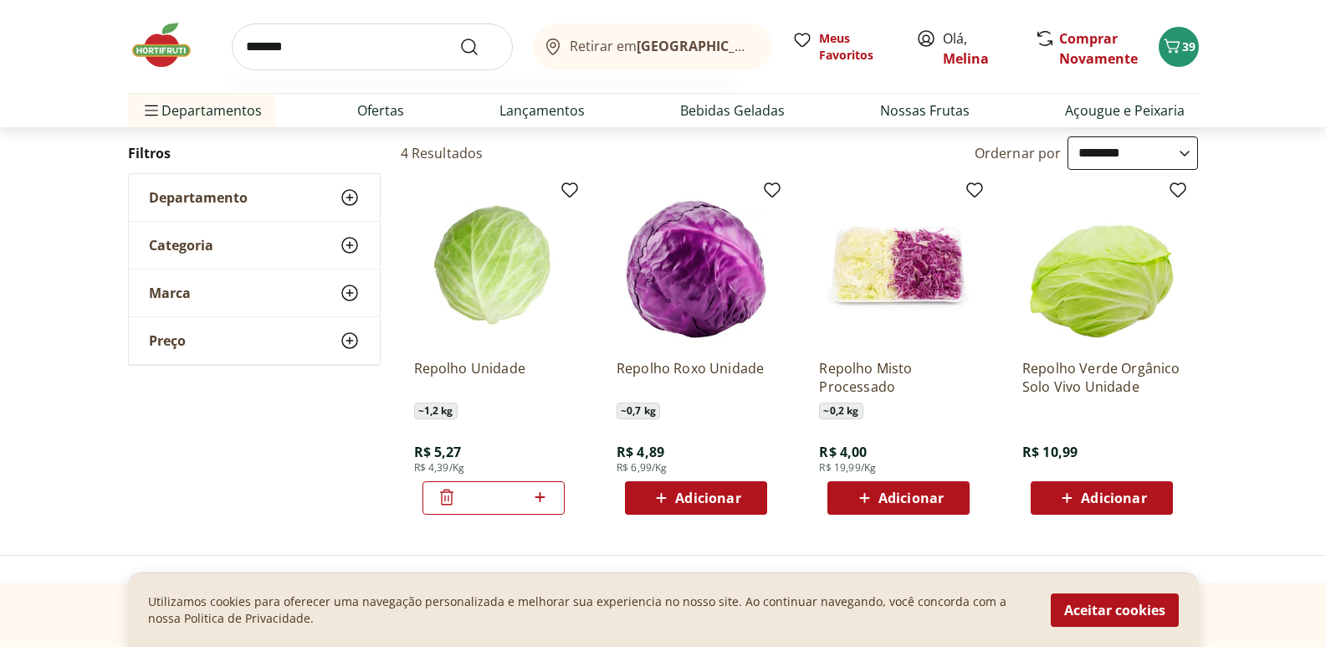
type input "*******"
click at [459, 37] on button "Submit Search" at bounding box center [479, 47] width 40 height 20
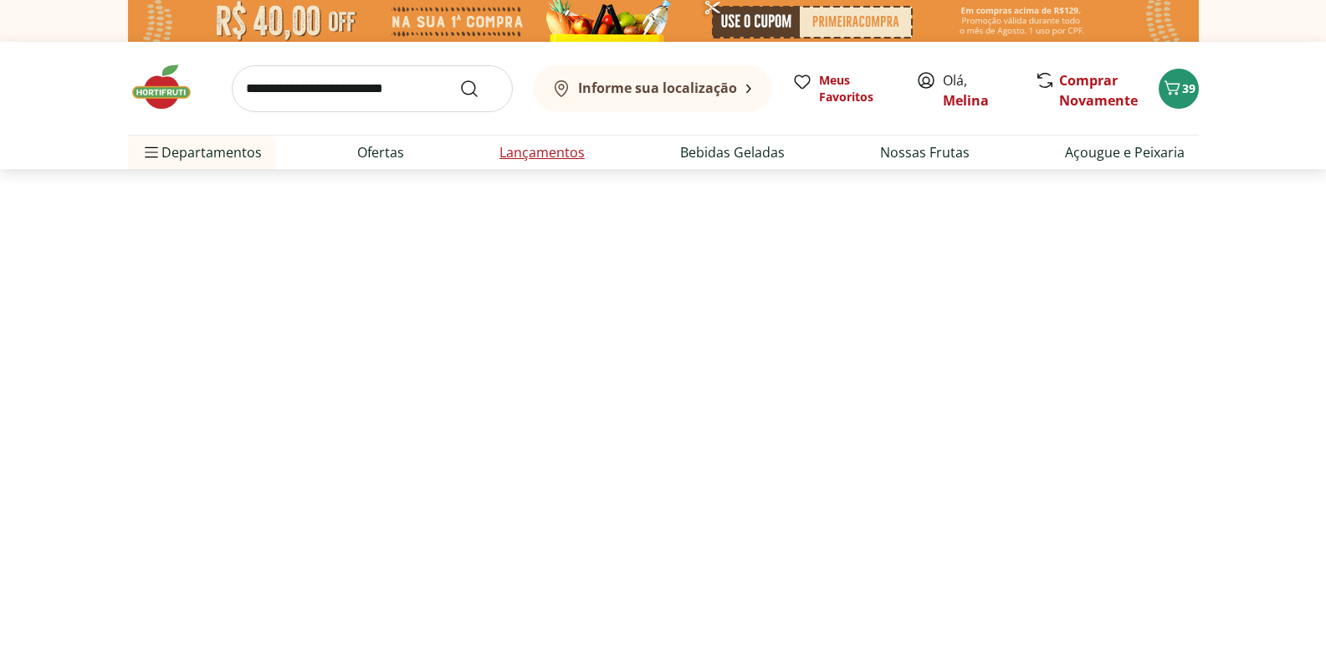
select select "**********"
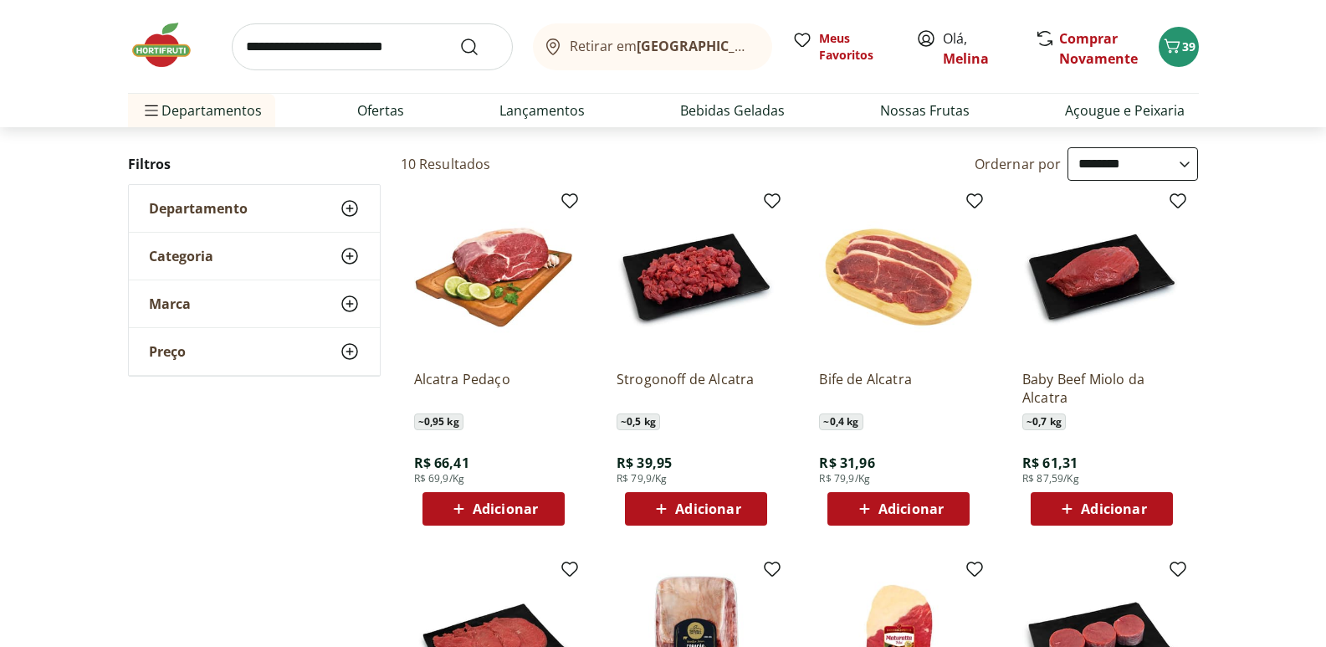
scroll to position [251, 0]
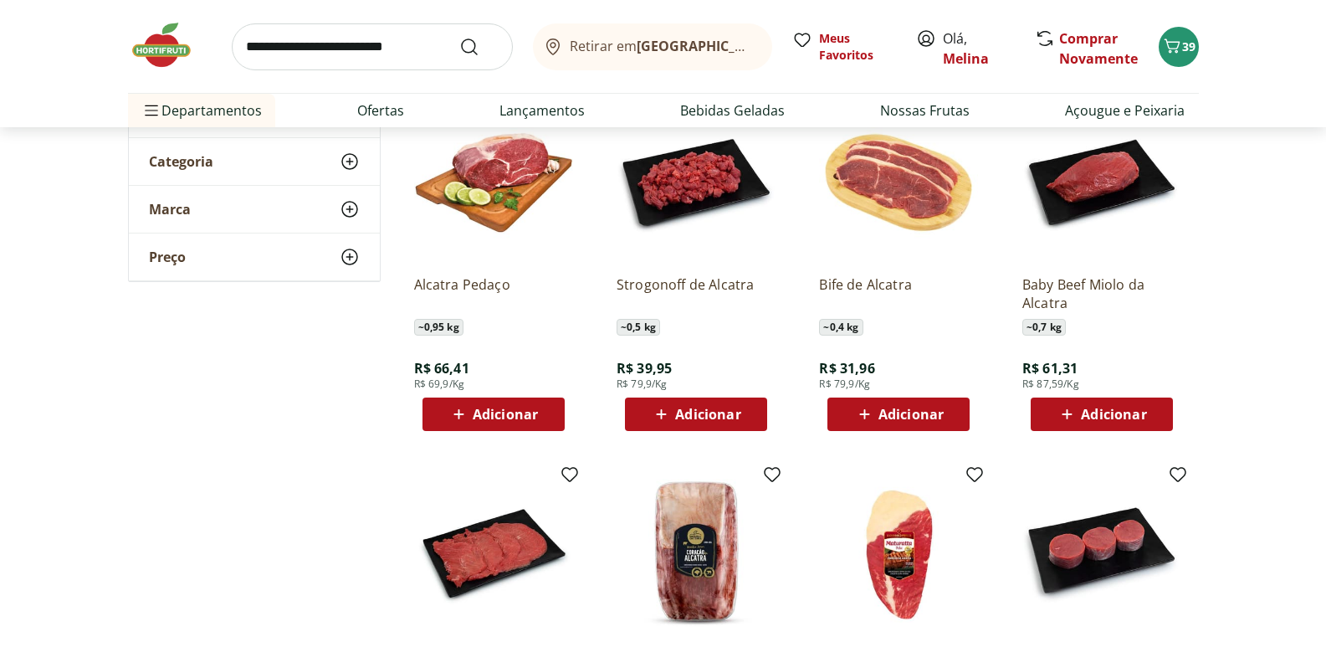
click at [504, 414] on span "Adicionar" at bounding box center [505, 413] width 65 height 13
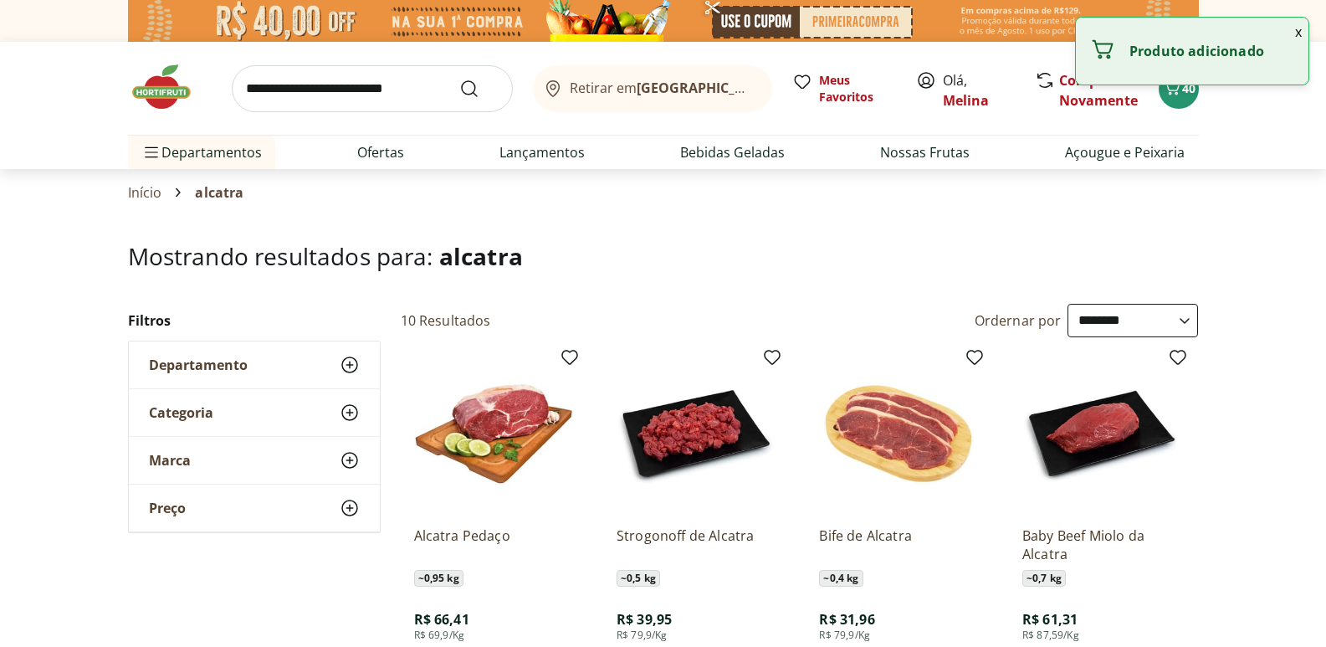
select select "**********"
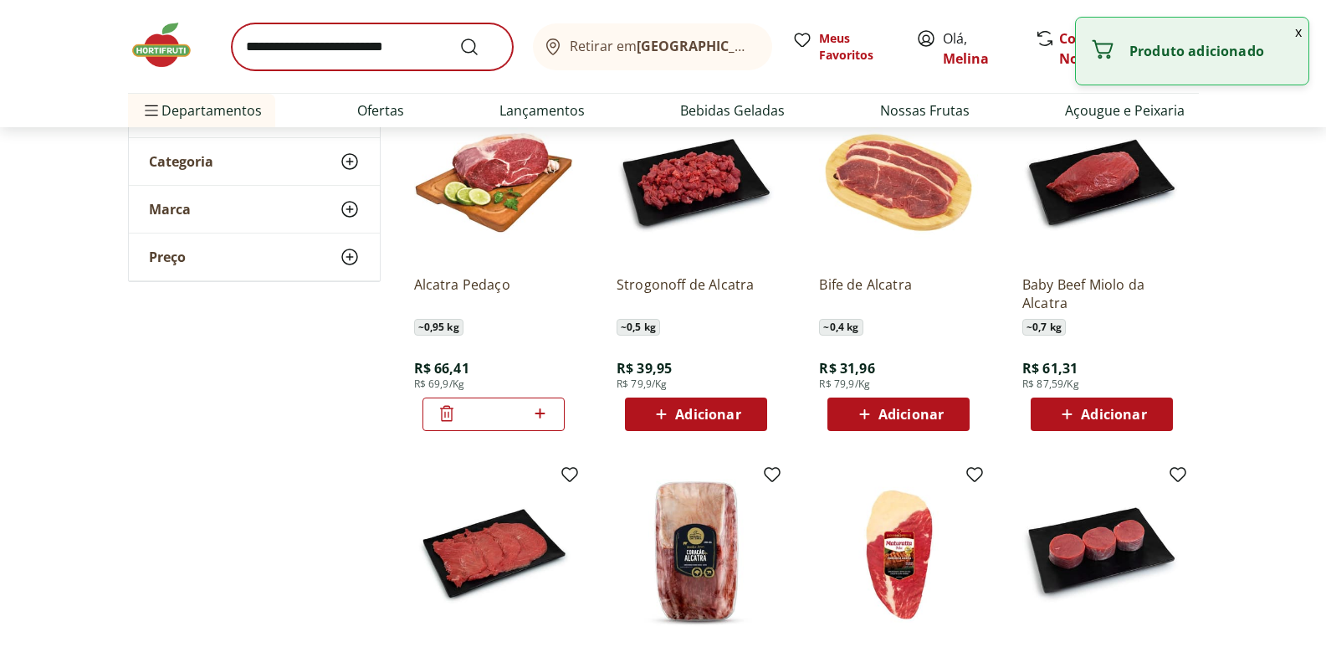
scroll to position [251, 0]
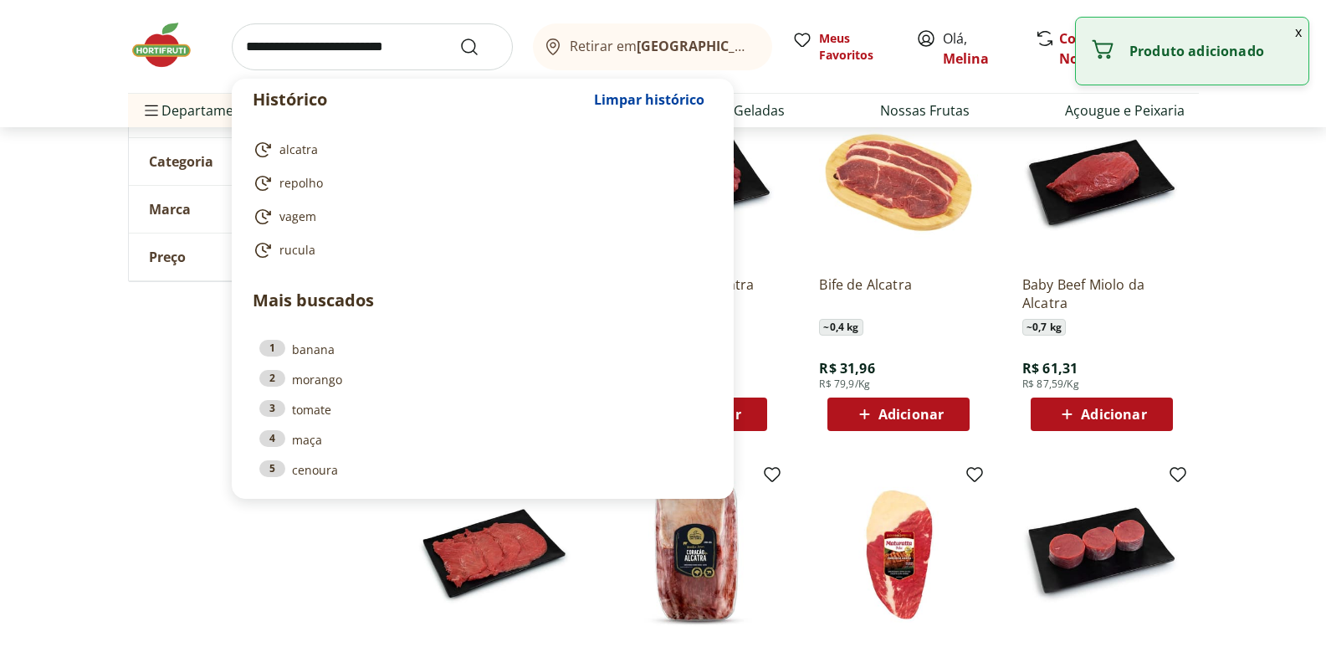
click at [396, 43] on input "search" at bounding box center [372, 46] width 281 height 47
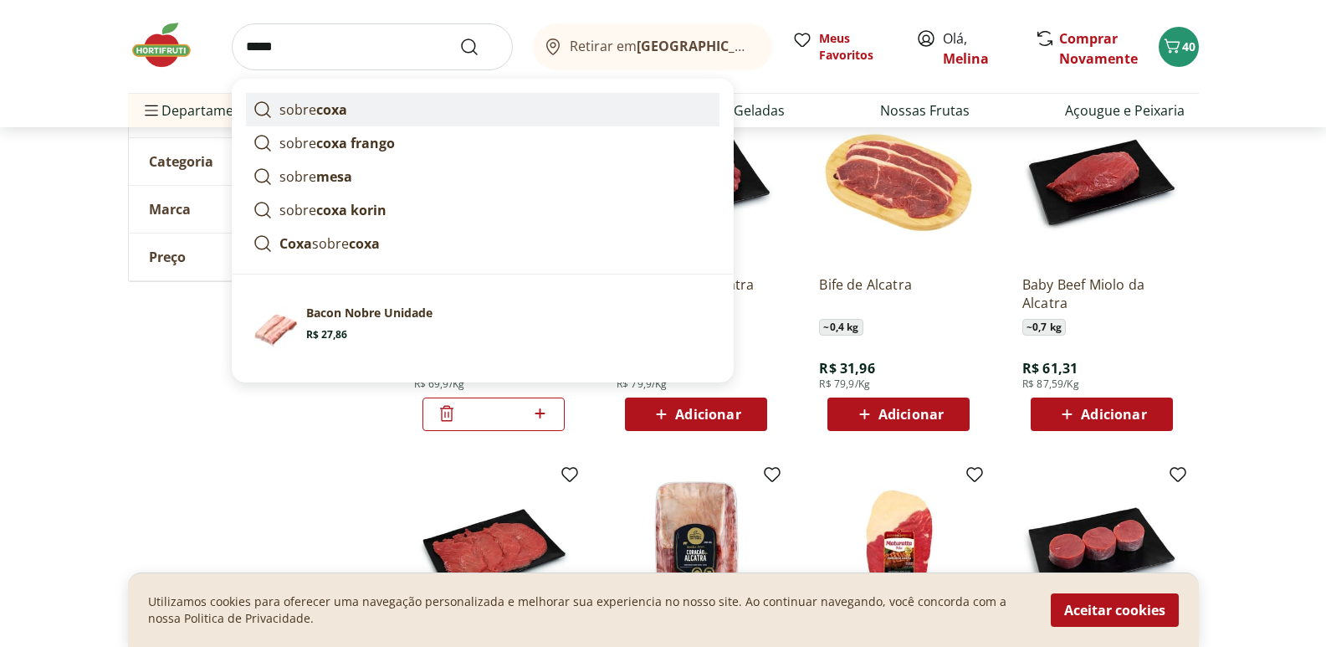
click at [335, 110] on strong "coxa" at bounding box center [331, 109] width 31 height 18
type input "*********"
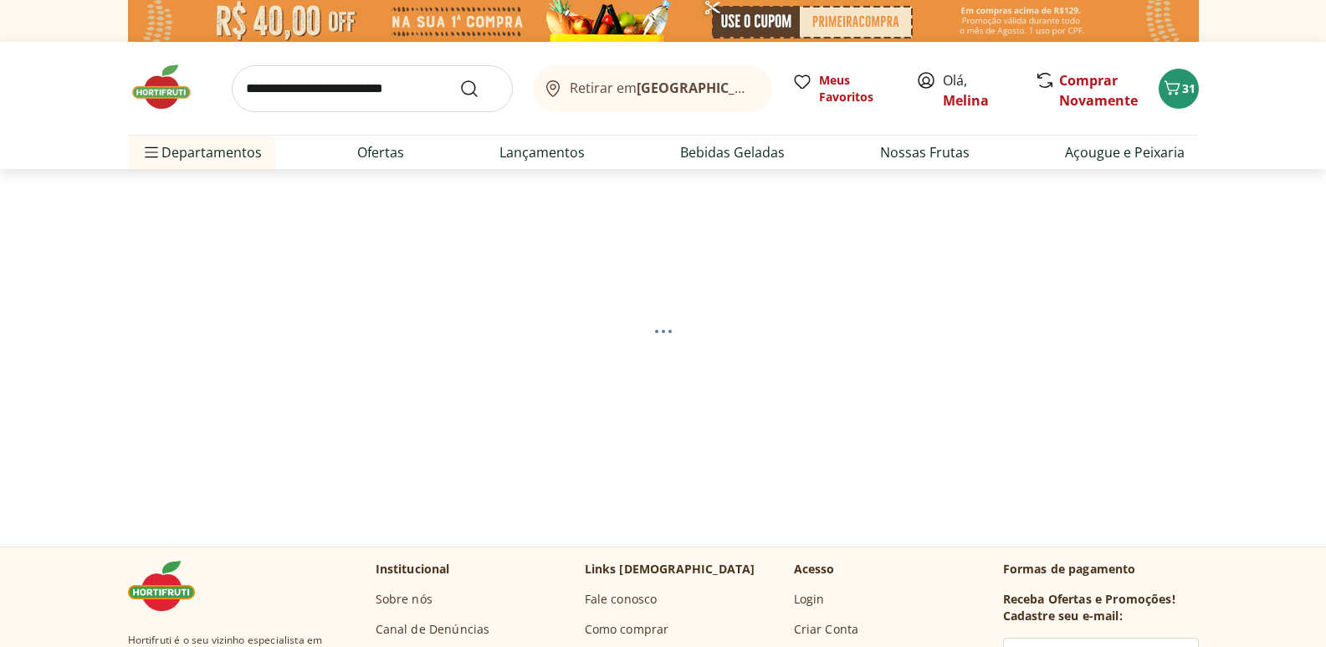
select select "**********"
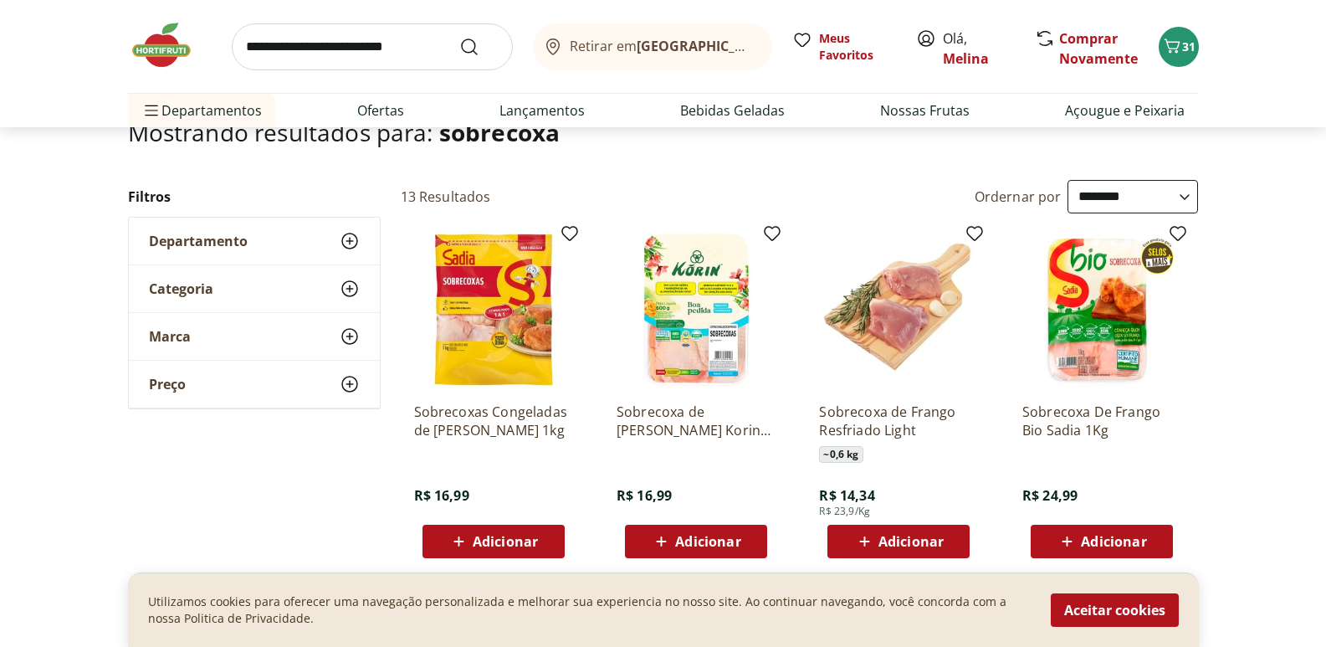
scroll to position [251, 0]
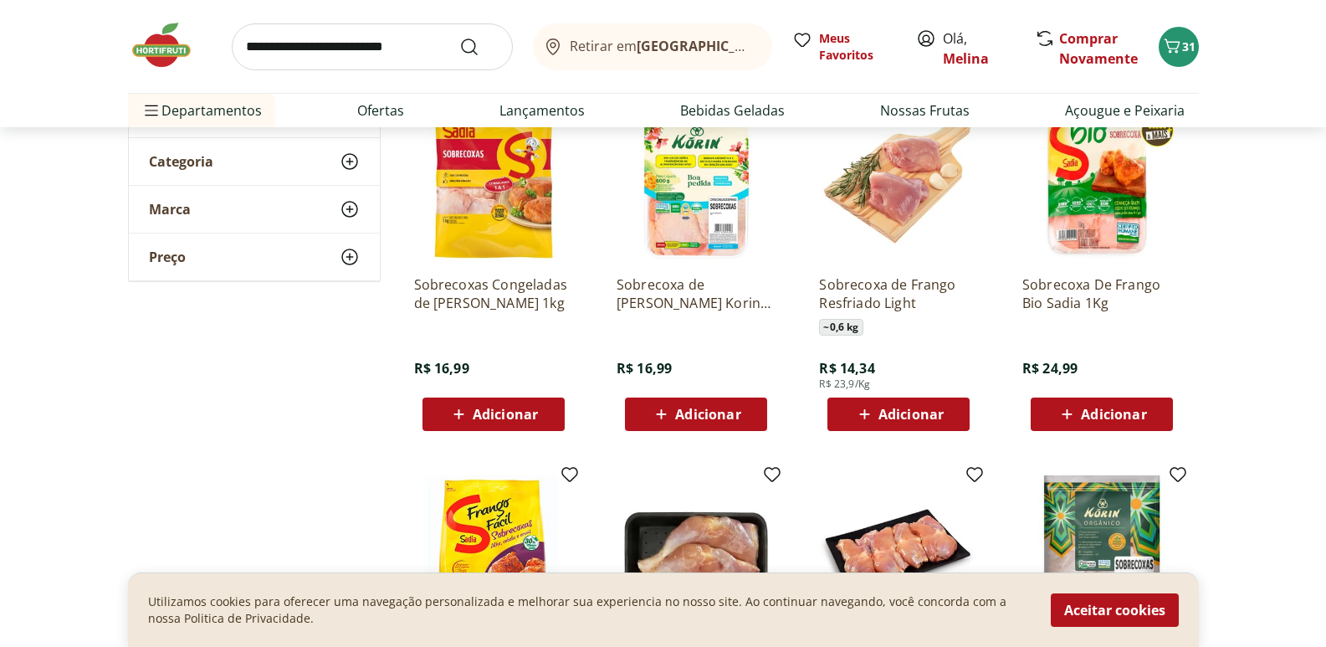
click at [900, 416] on span "Adicionar" at bounding box center [910, 413] width 65 height 13
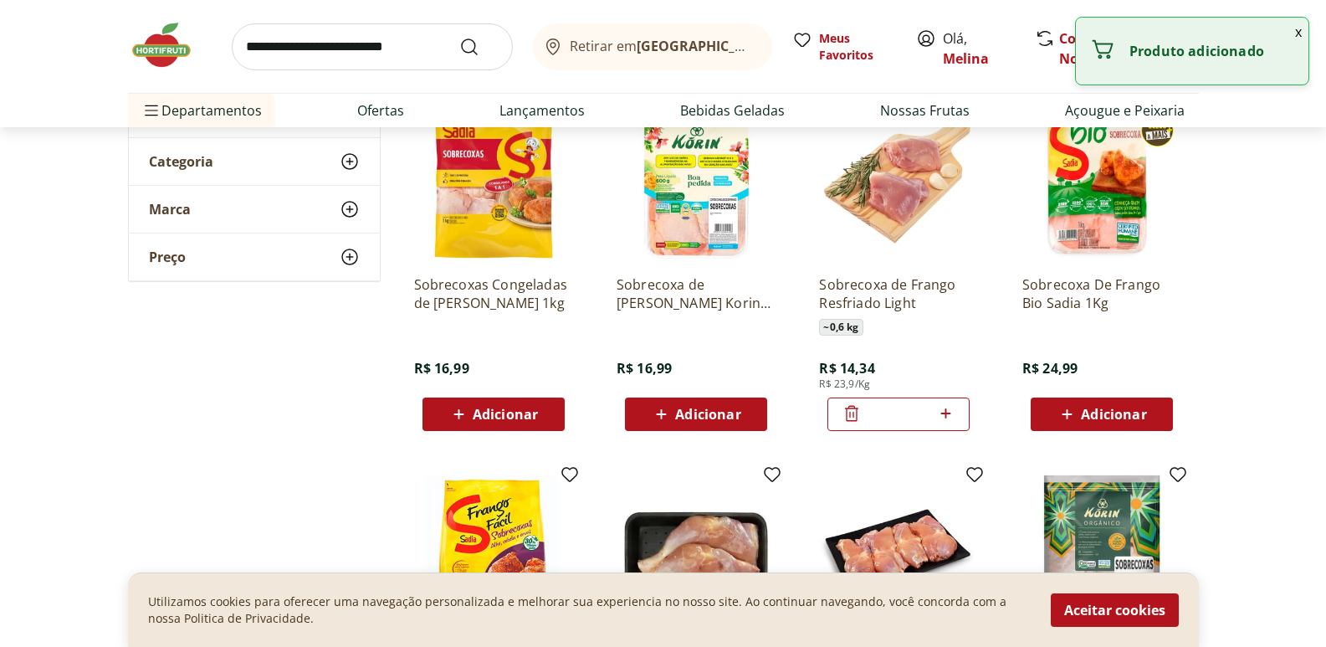
click at [947, 415] on icon at bounding box center [945, 413] width 21 height 20
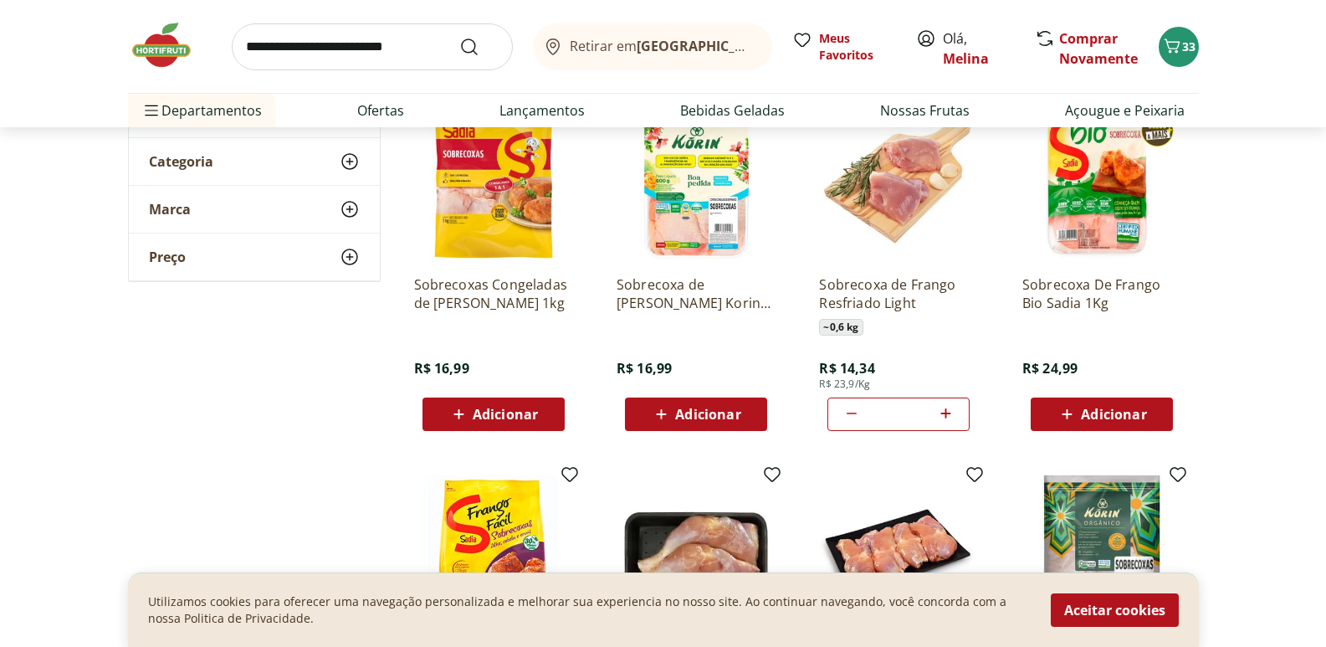
click at [841, 416] on div "*" at bounding box center [898, 413] width 142 height 33
click at [847, 413] on icon at bounding box center [852, 413] width 20 height 20
type input "*"
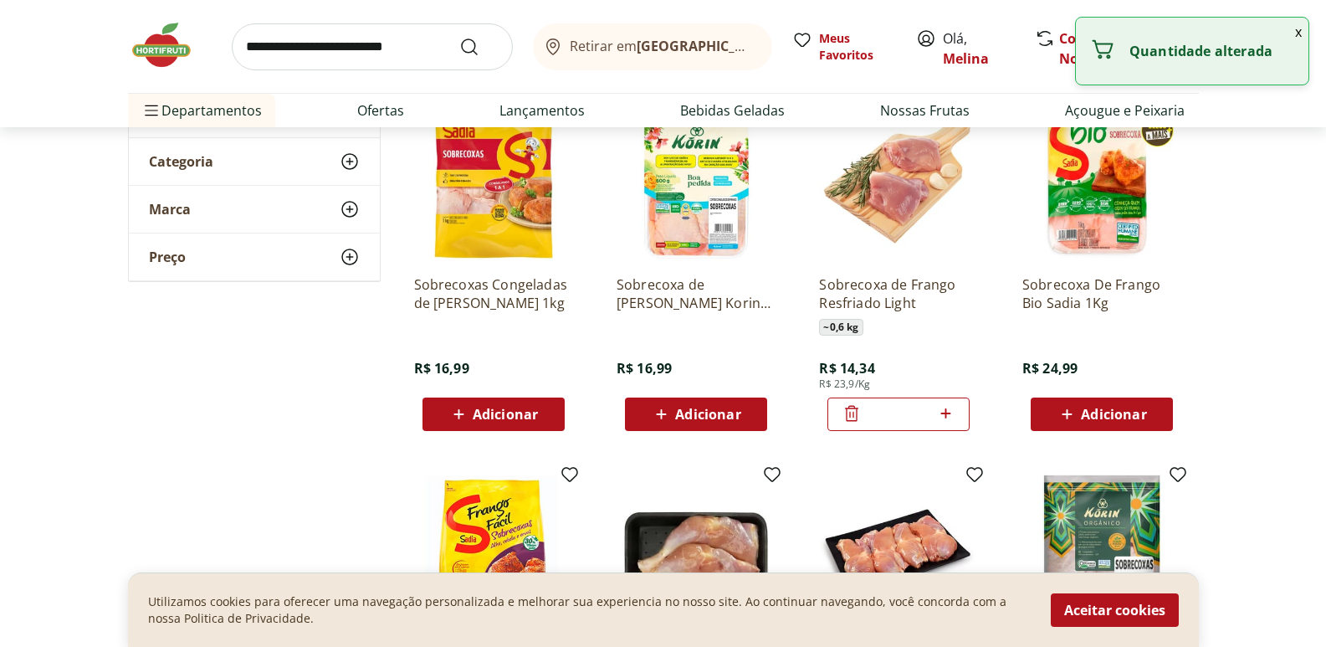
click at [847, 413] on icon at bounding box center [851, 413] width 13 height 16
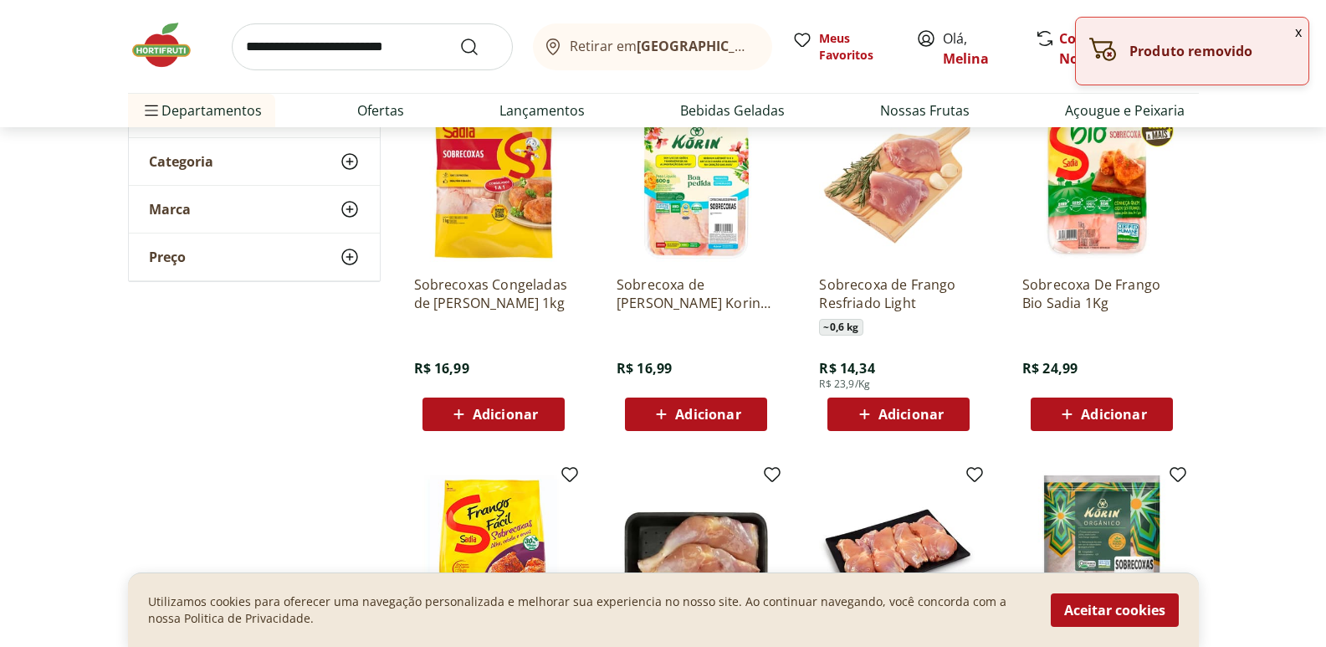
click at [723, 414] on span "Adicionar" at bounding box center [707, 413] width 65 height 13
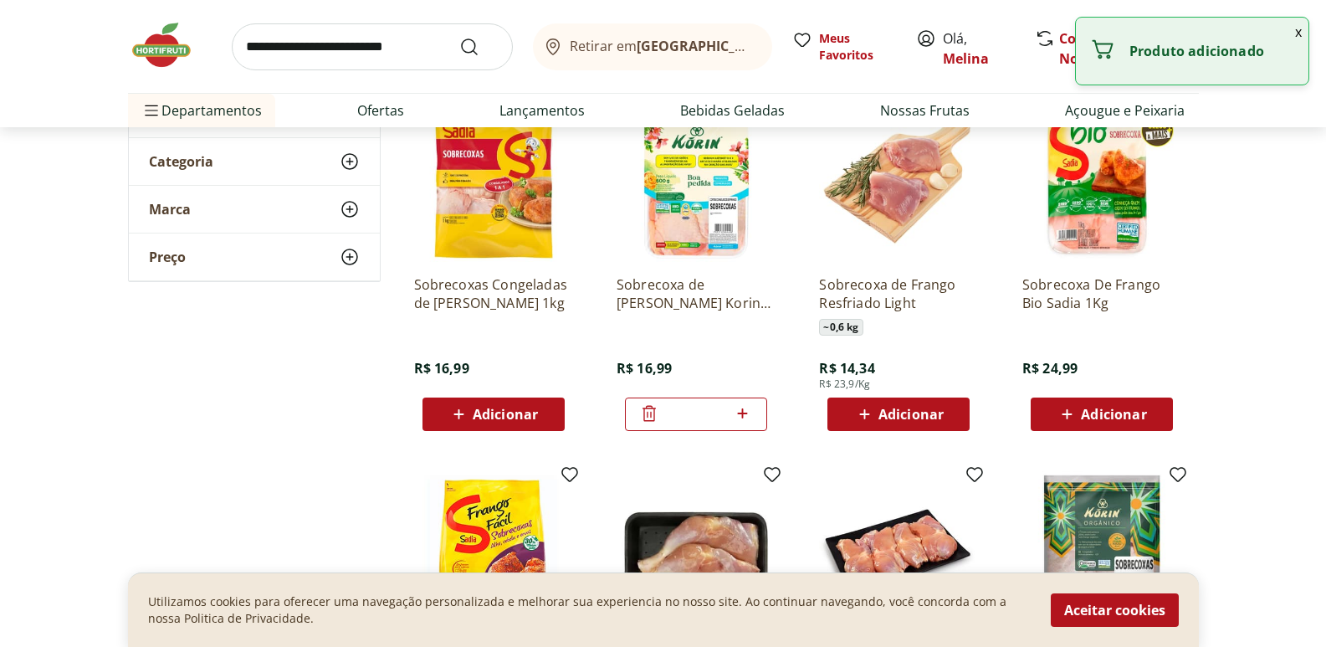
click at [750, 413] on icon at bounding box center [742, 413] width 21 height 20
type input "*"
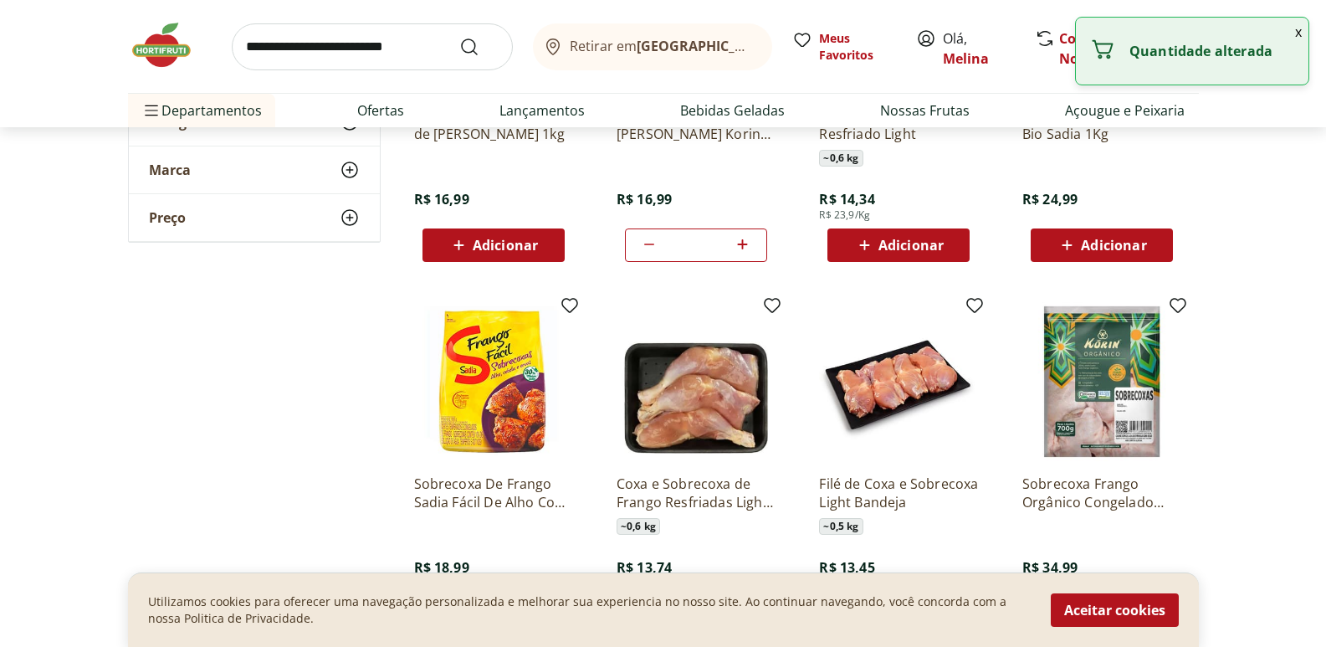
scroll to position [502, 0]
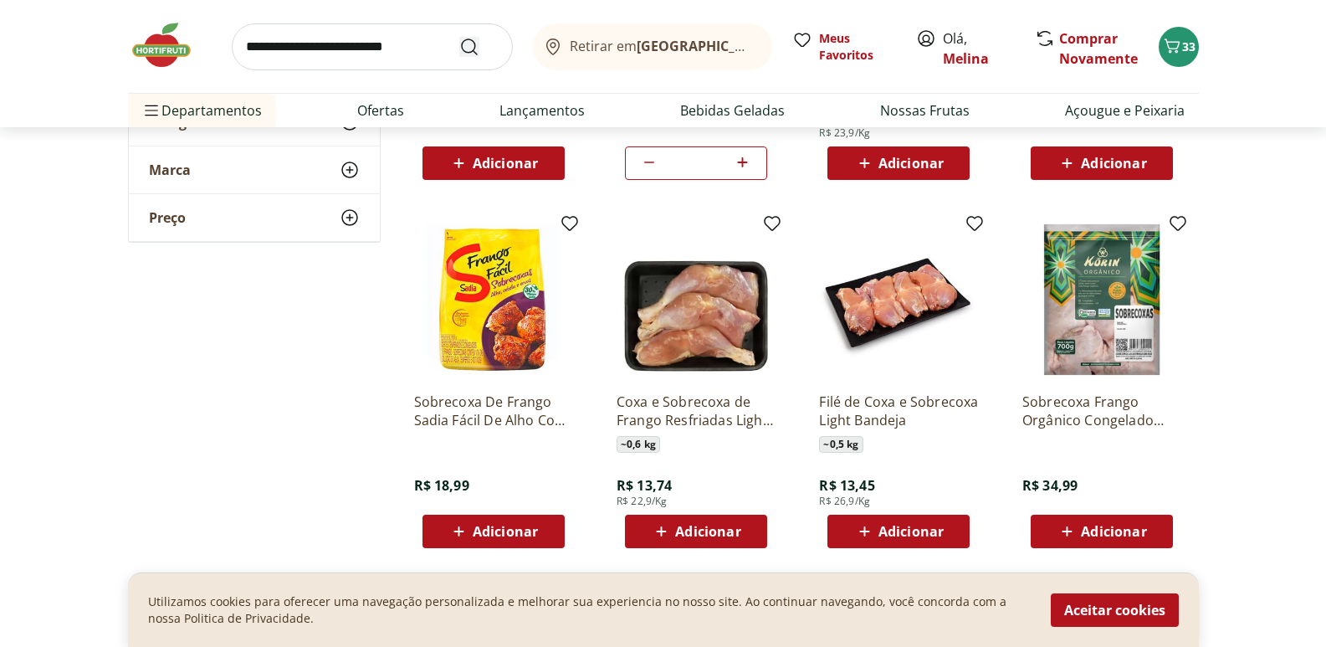
click at [459, 53] on form at bounding box center [372, 46] width 281 height 47
type input "**********"
click at [459, 37] on button "Submit Search" at bounding box center [479, 47] width 40 height 20
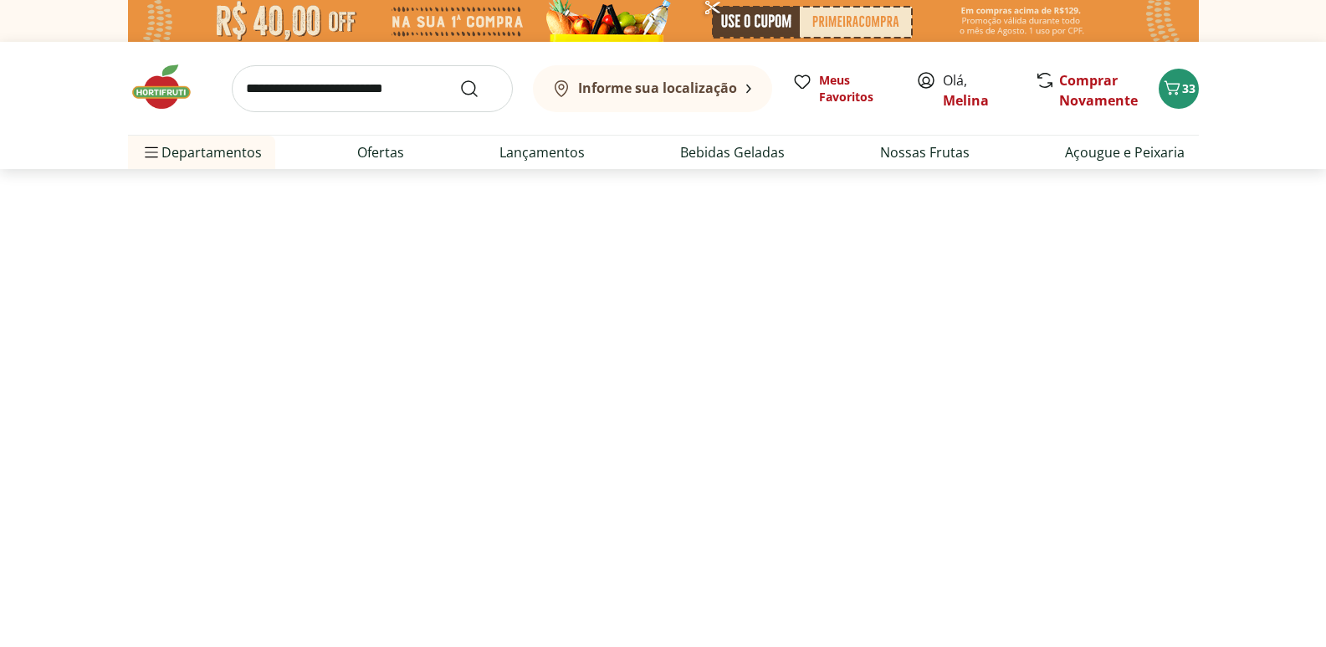
select select "**********"
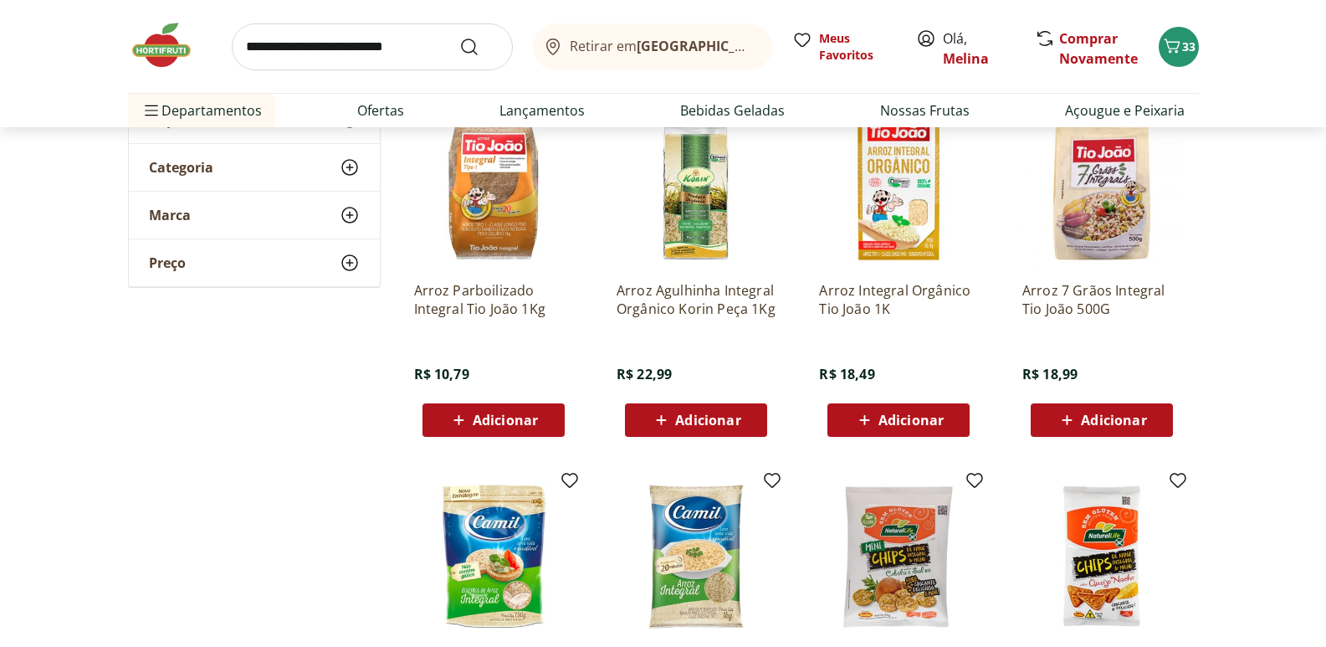
scroll to position [251, 0]
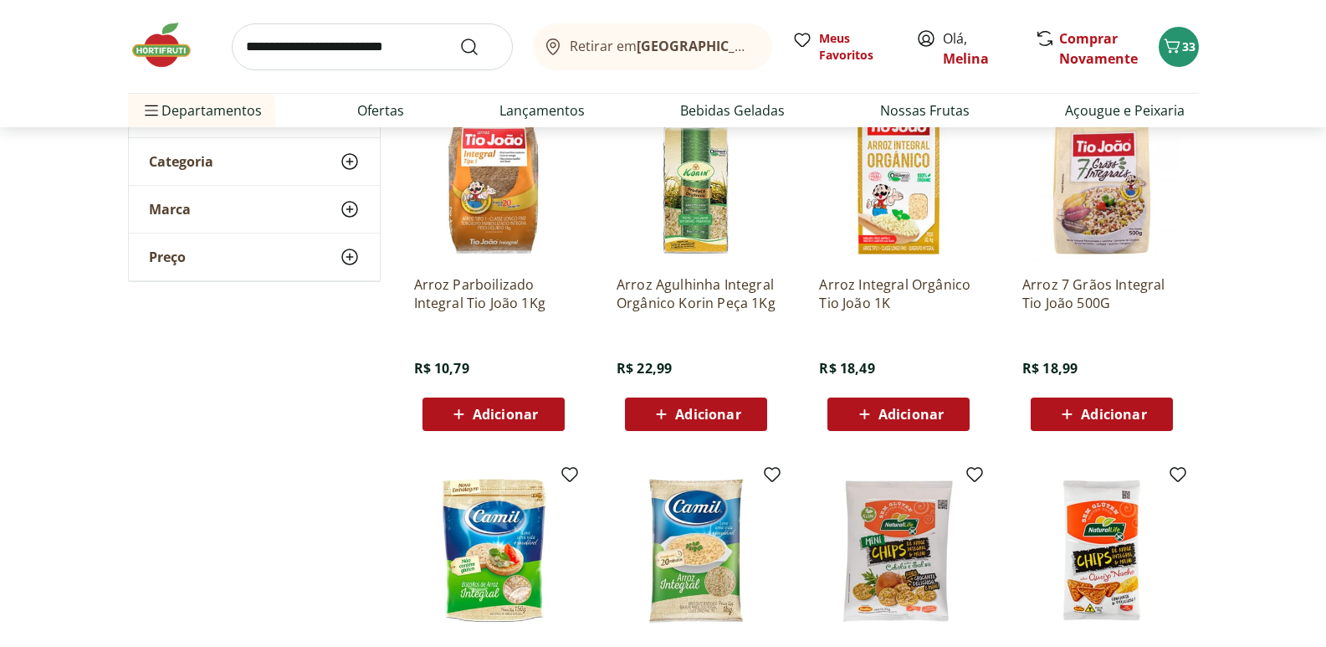
click at [507, 417] on span "Adicionar" at bounding box center [505, 413] width 65 height 13
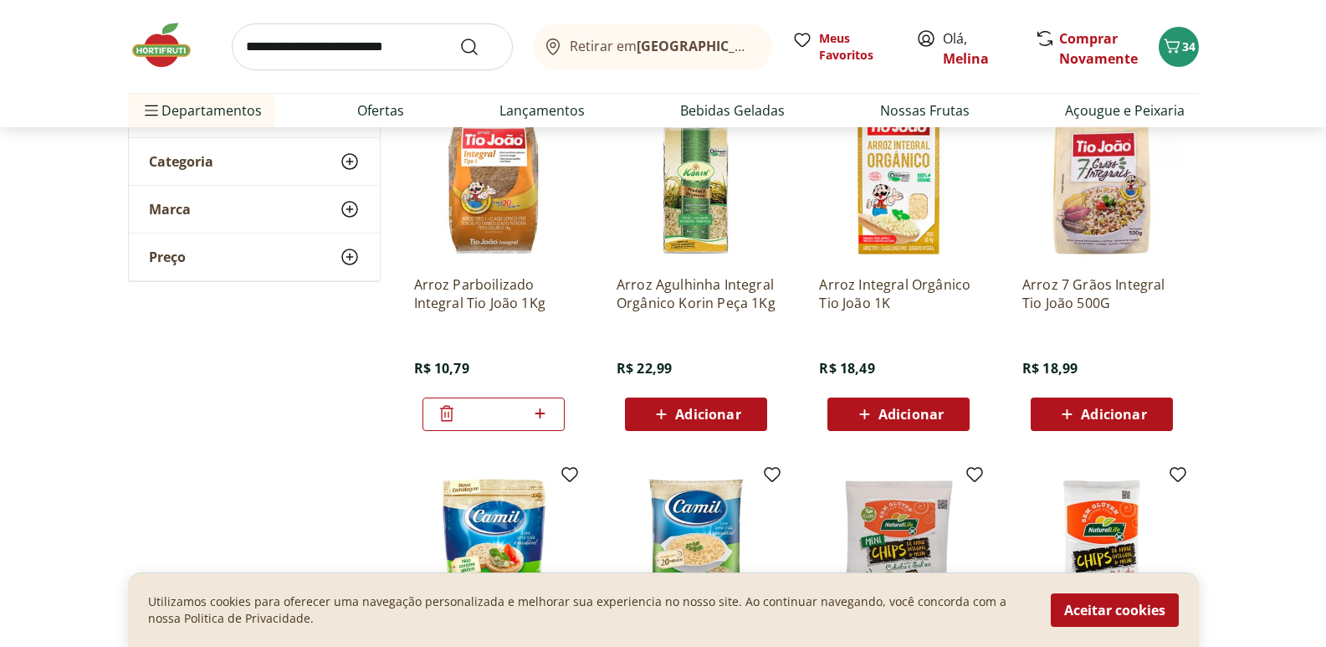
click at [308, 39] on input "search" at bounding box center [372, 46] width 281 height 47
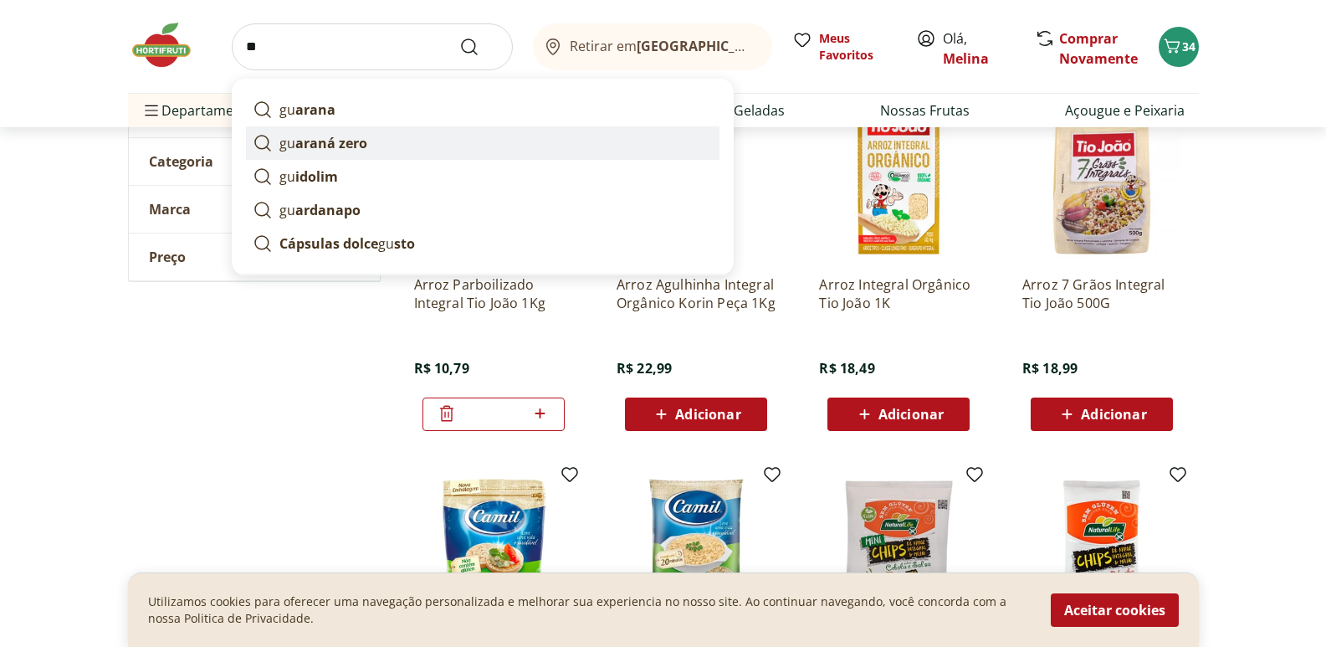
click at [342, 142] on strong "araná zero" at bounding box center [331, 143] width 72 height 18
type input "**********"
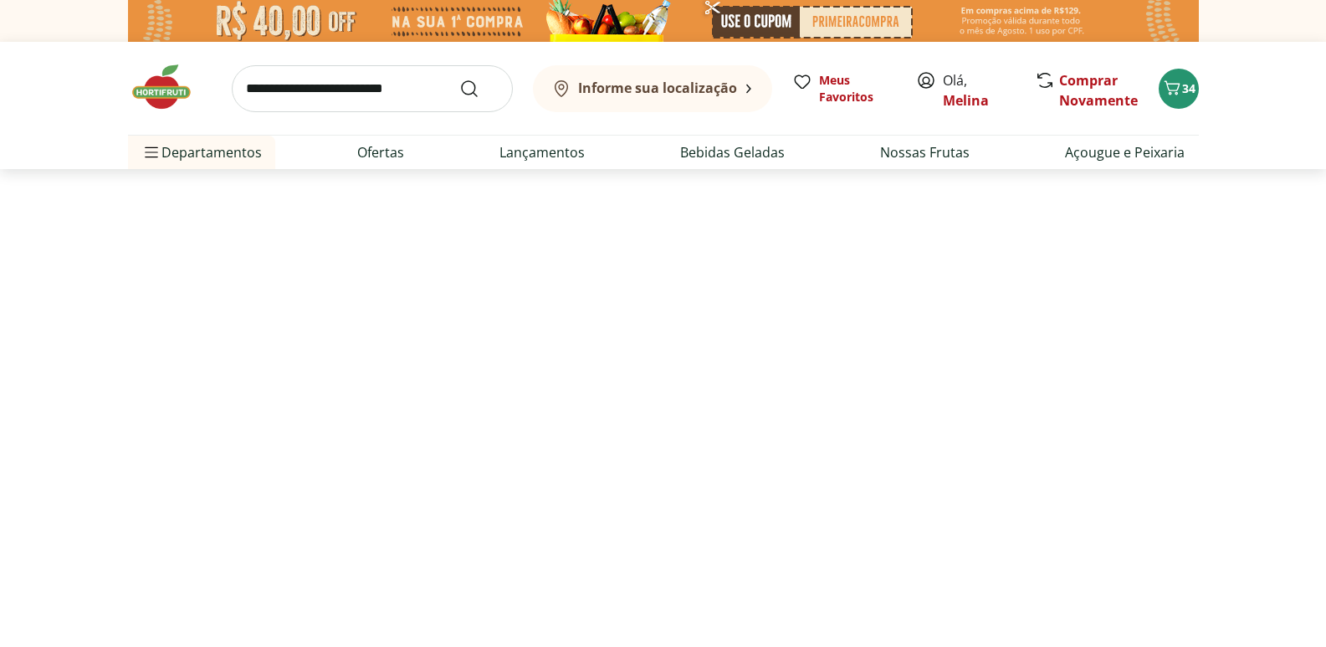
select select "**********"
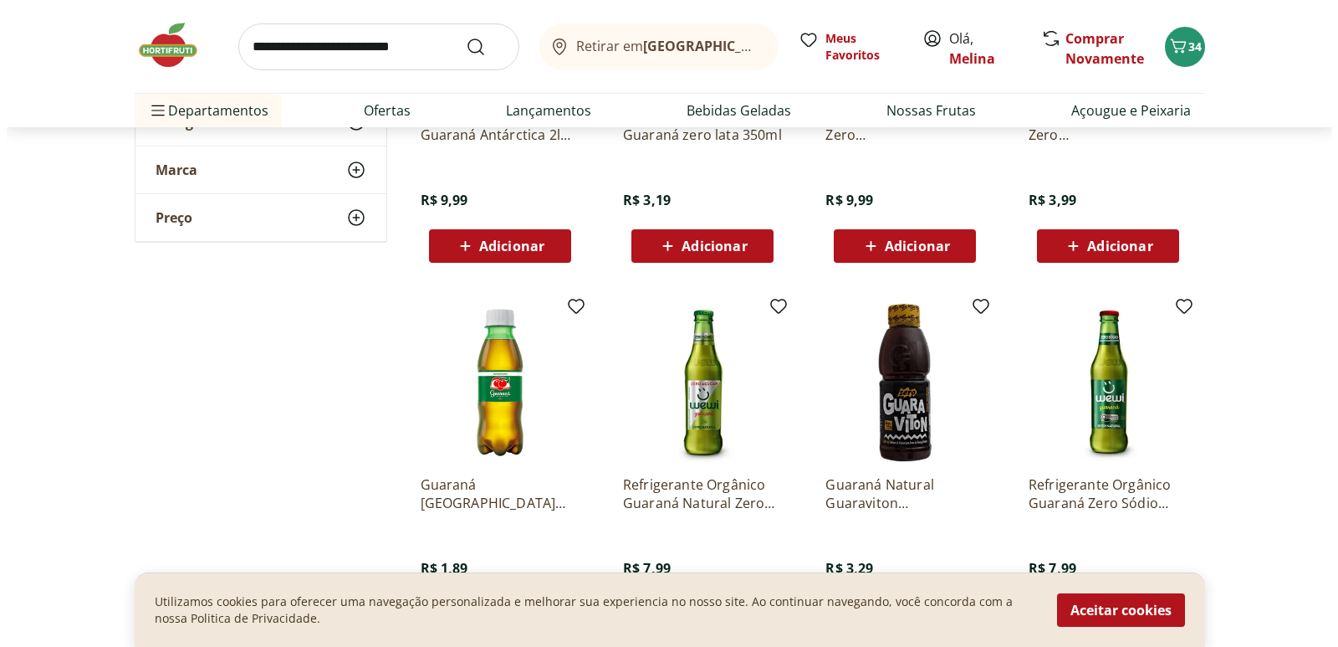
scroll to position [418, 0]
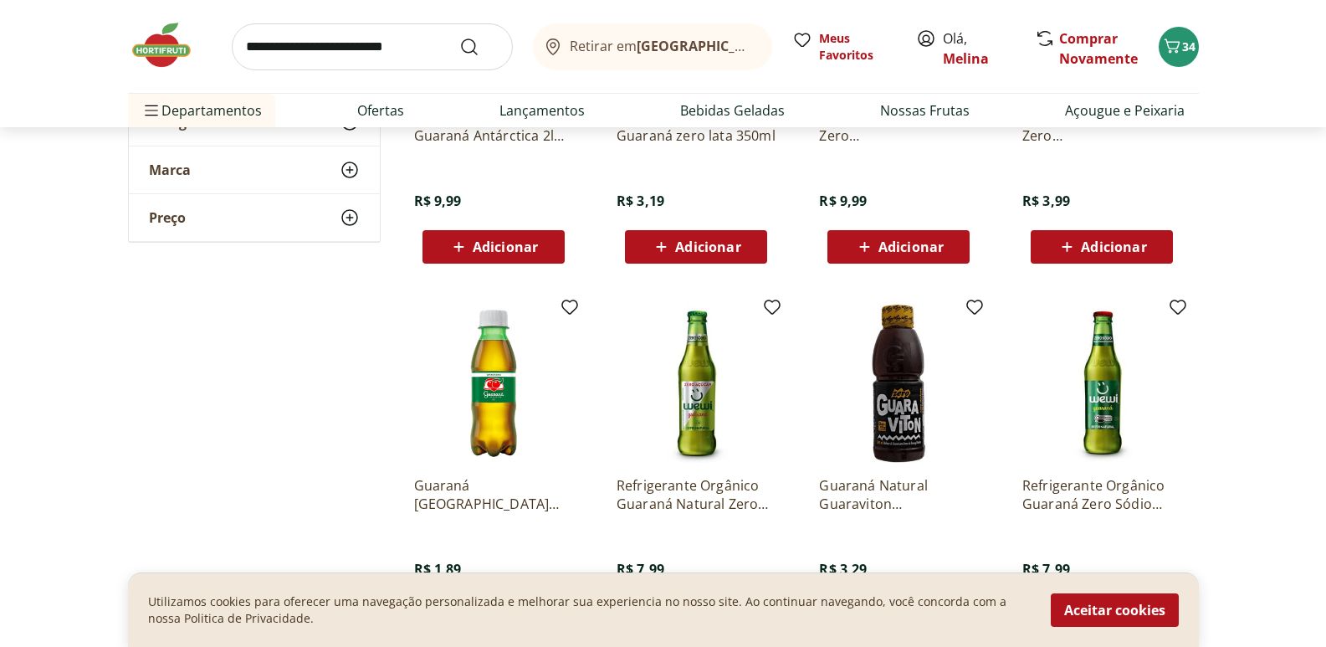
click at [1120, 247] on span "Adicionar" at bounding box center [1113, 246] width 65 height 13
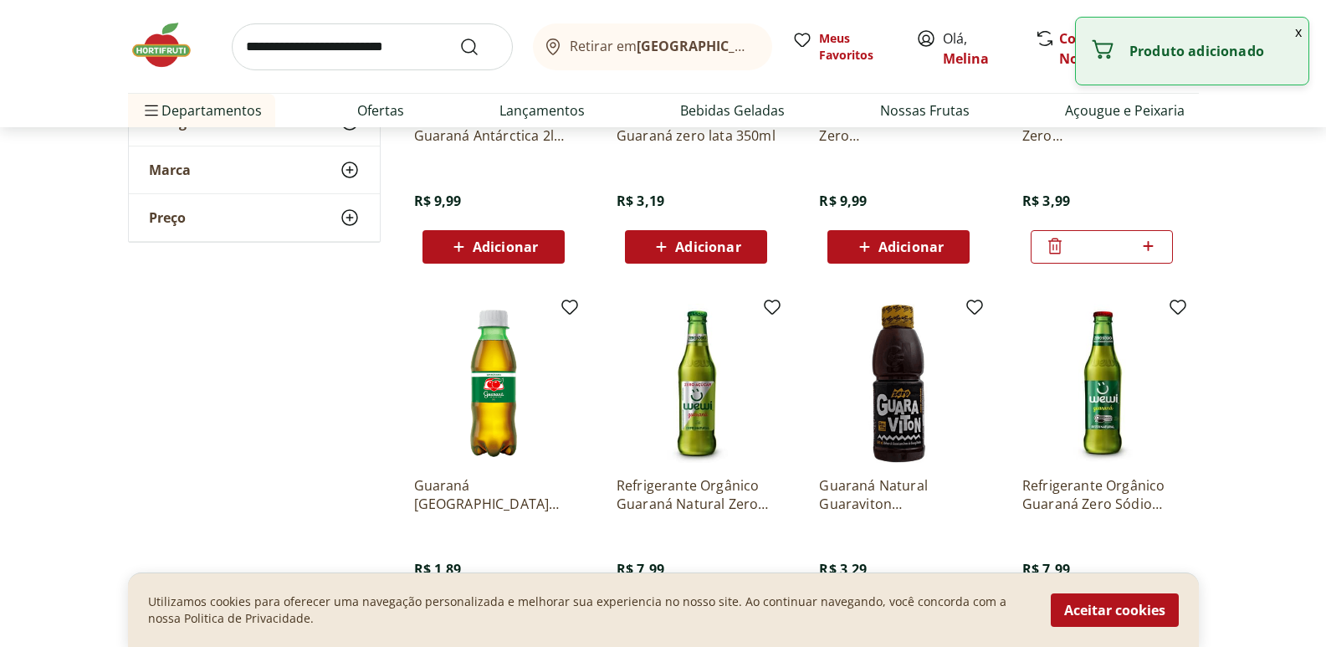
click at [1146, 241] on icon at bounding box center [1148, 246] width 21 height 20
type input "*"
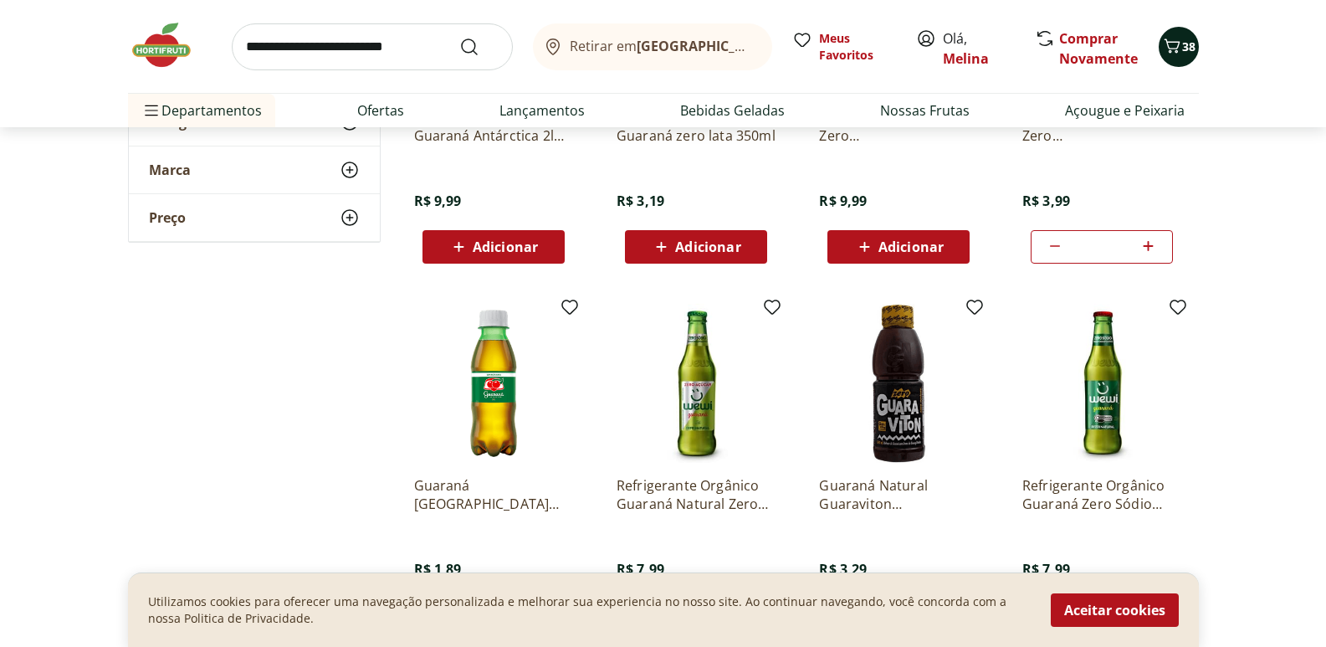
click at [1177, 32] on button "38" at bounding box center [1179, 47] width 40 height 40
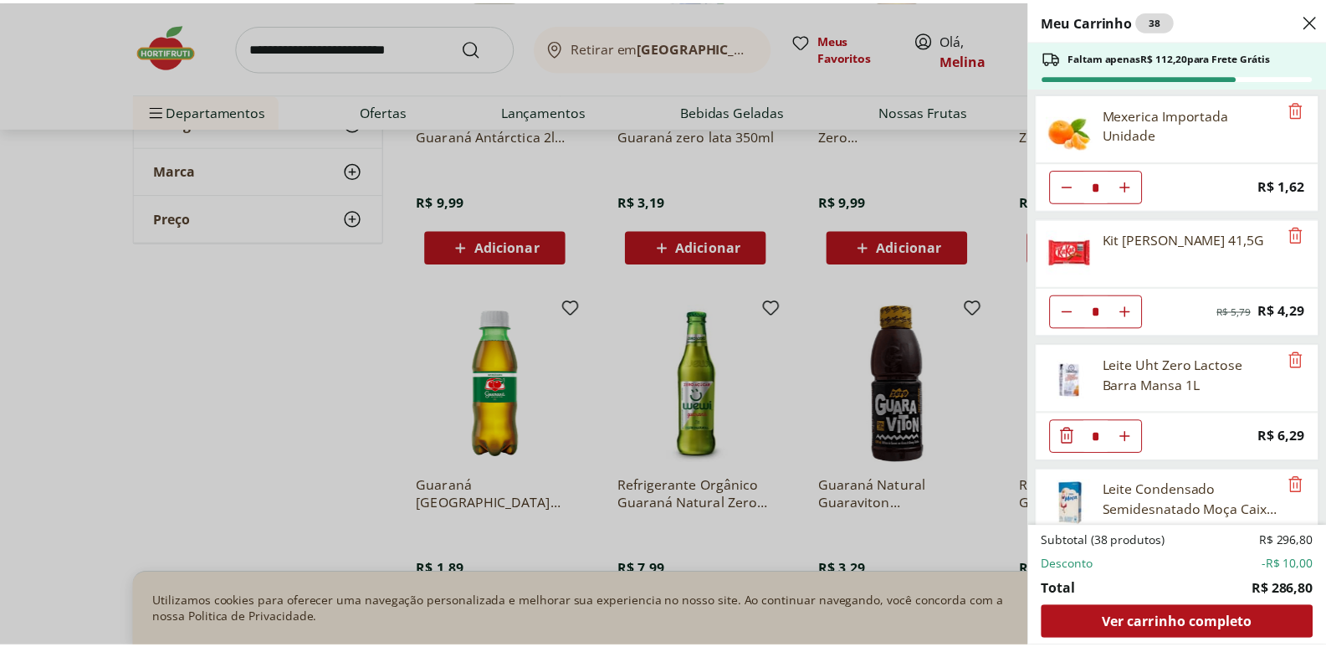
scroll to position [0, 0]
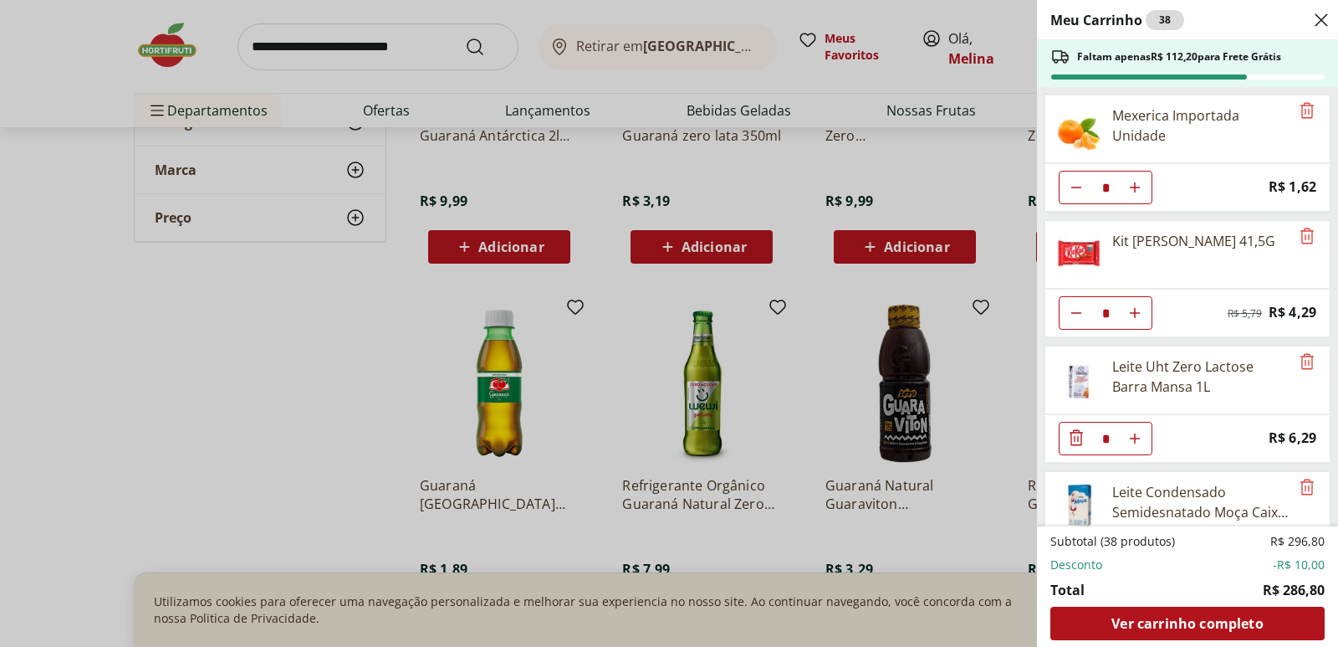
click at [97, 85] on div "Meu Carrinho 38 Faltam apenas R$ 112,20 para Frete Grátis Mexerica Importada Un…" at bounding box center [669, 323] width 1338 height 647
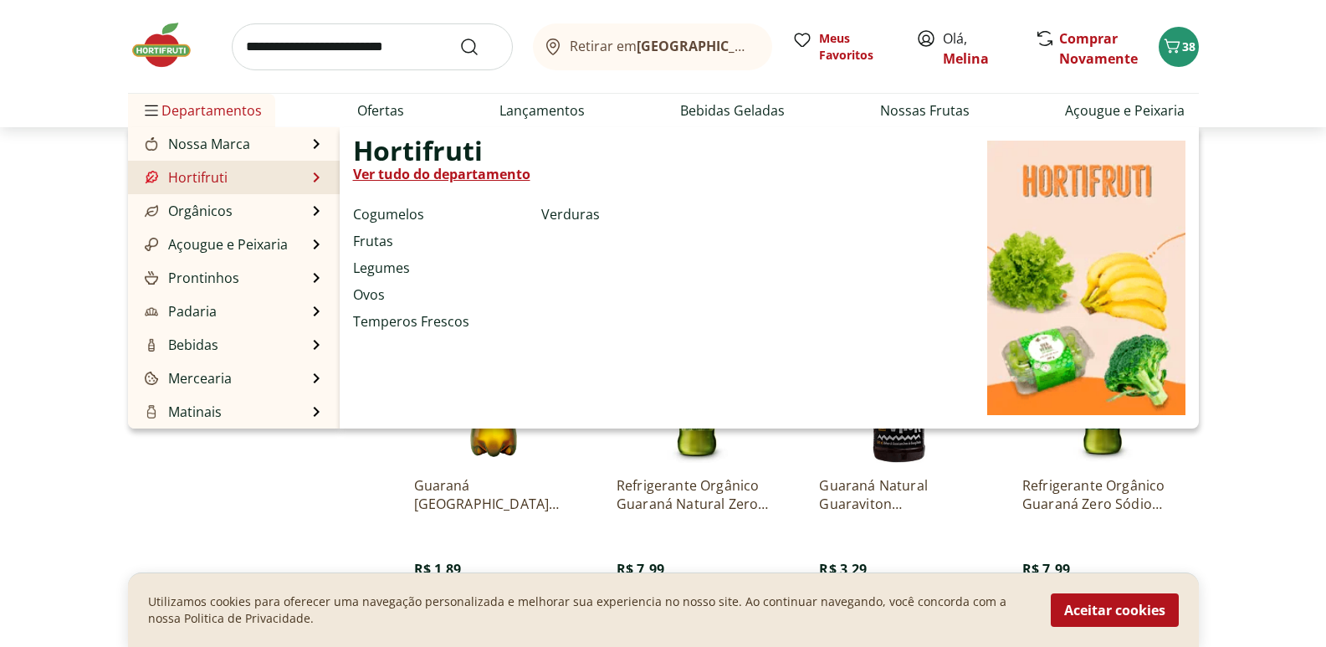
click at [361, 171] on link "Ver tudo do departamento" at bounding box center [441, 174] width 177 height 20
select select "**********"
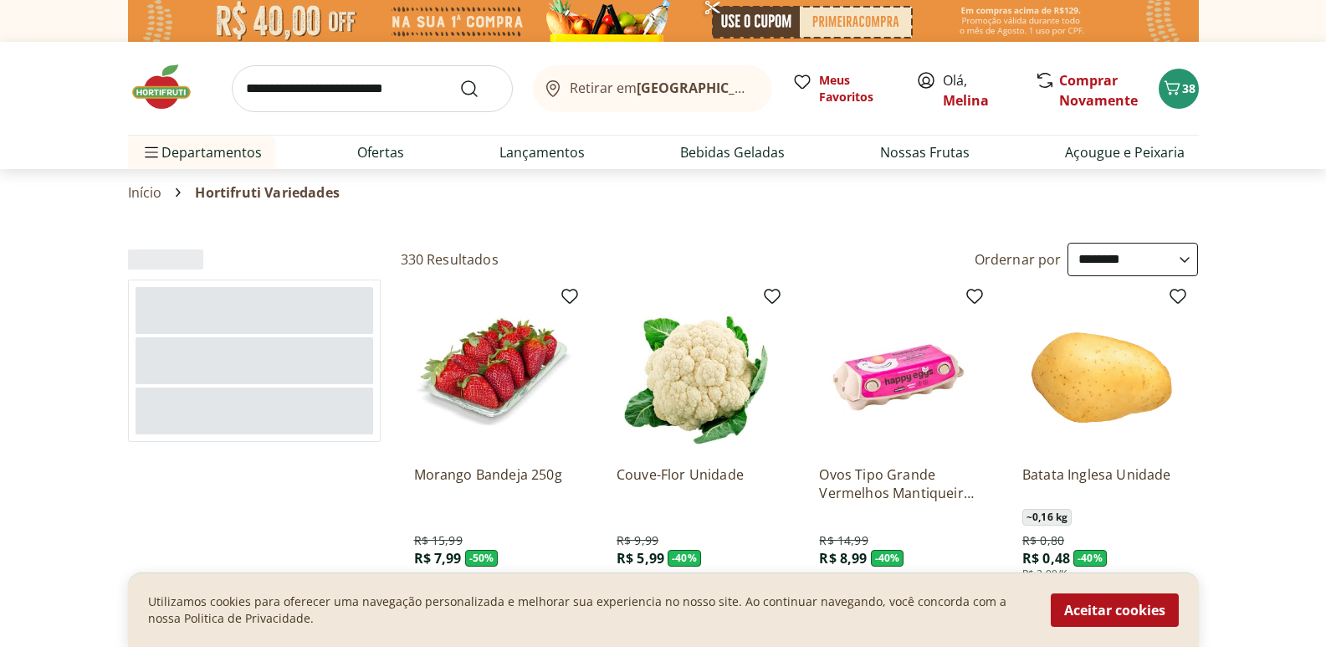
scroll to position [167, 0]
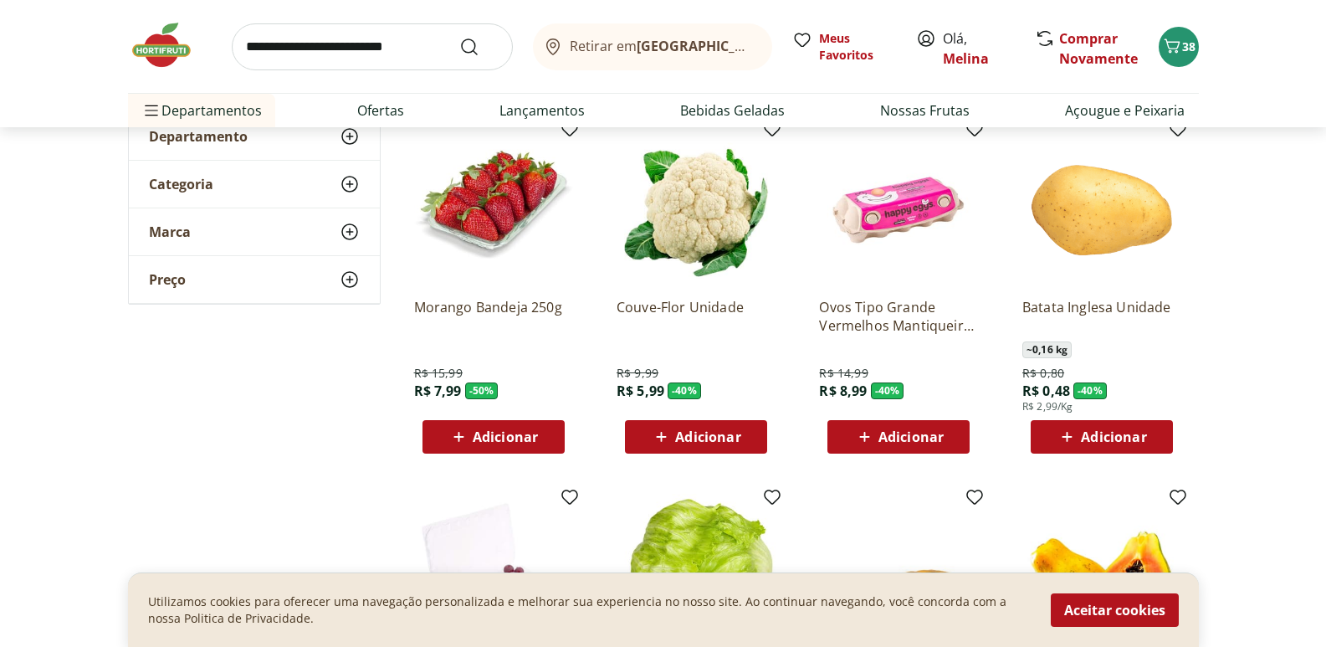
click at [1119, 430] on span "Adicionar" at bounding box center [1113, 436] width 65 height 13
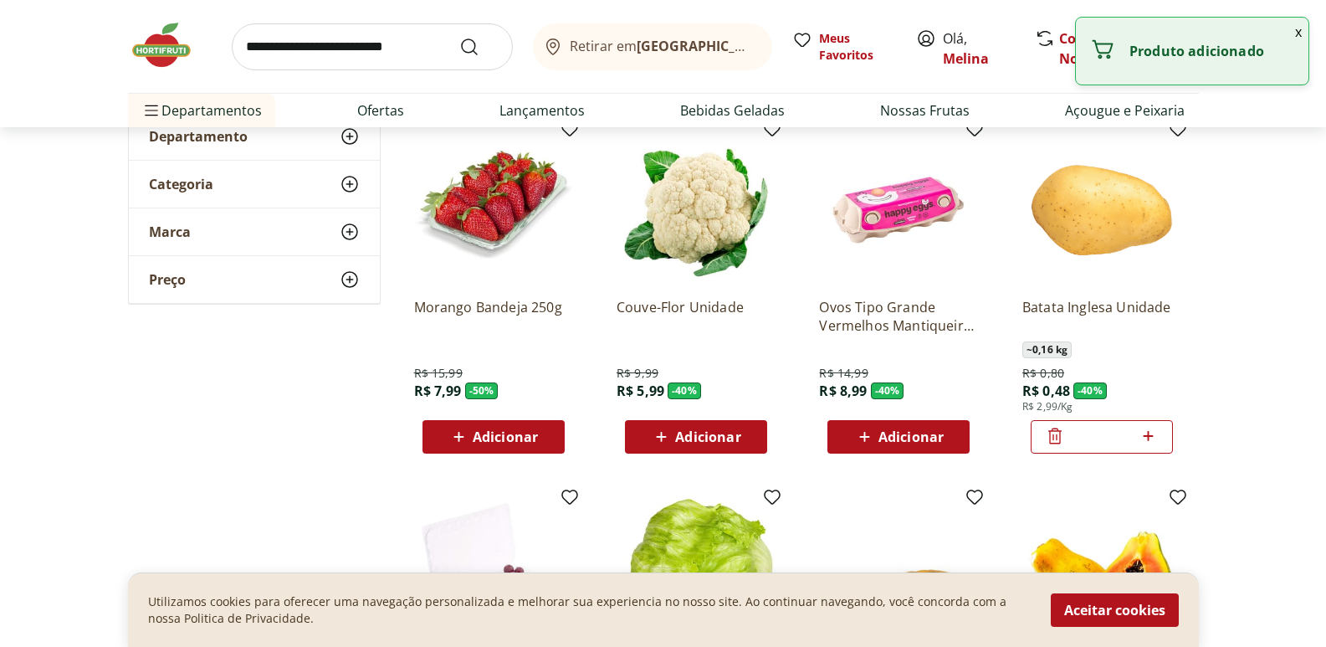
click at [1149, 429] on icon at bounding box center [1148, 436] width 21 height 20
click at [1150, 429] on icon at bounding box center [1148, 436] width 21 height 20
click at [1151, 429] on icon at bounding box center [1148, 436] width 21 height 20
click at [1153, 430] on icon at bounding box center [1148, 436] width 21 height 20
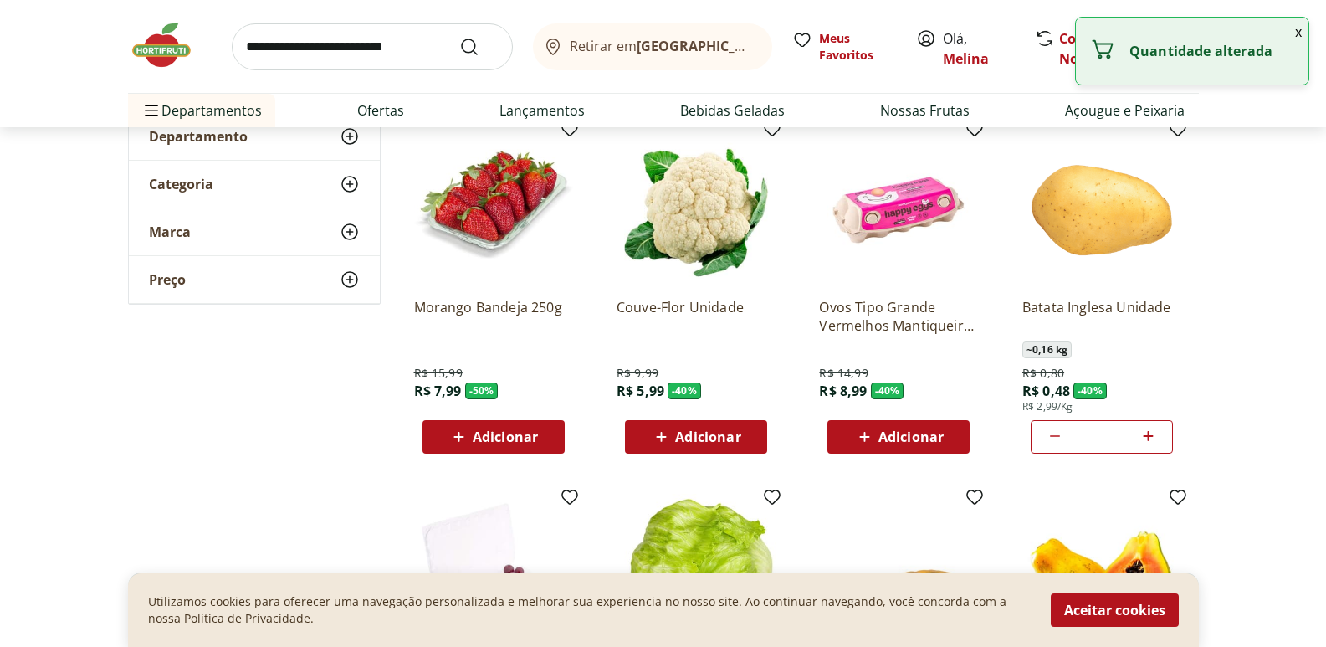
type input "*"
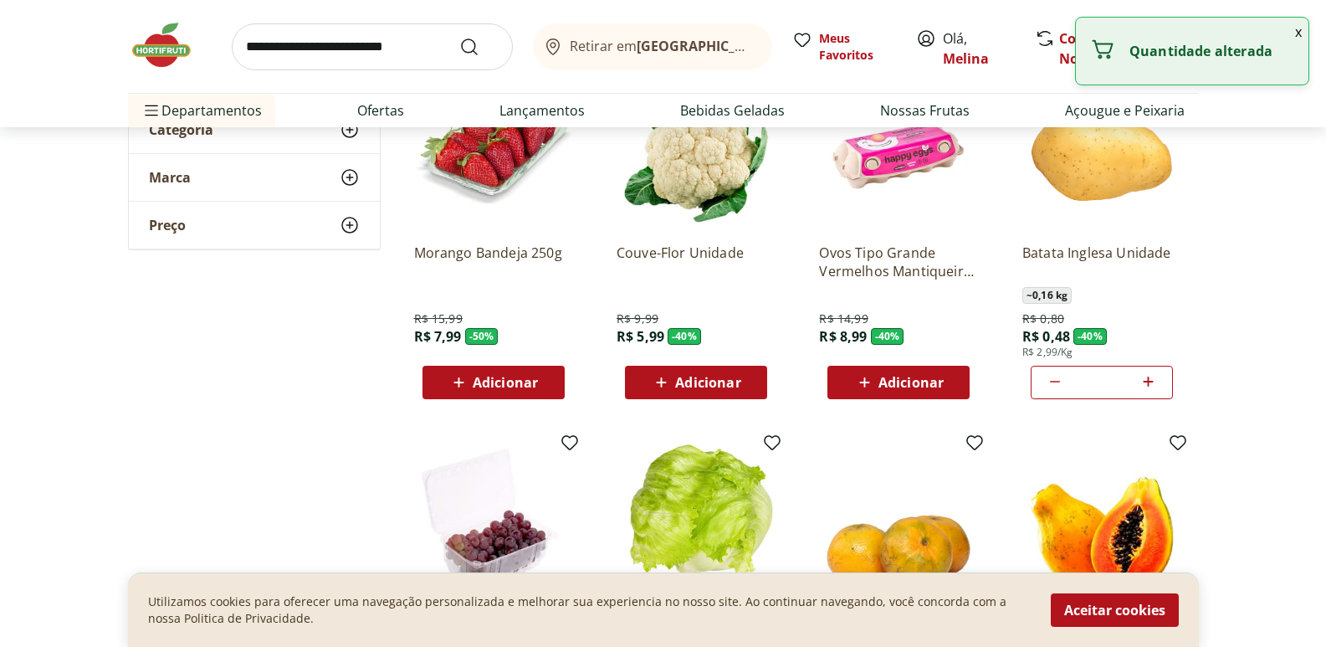
scroll to position [251, 0]
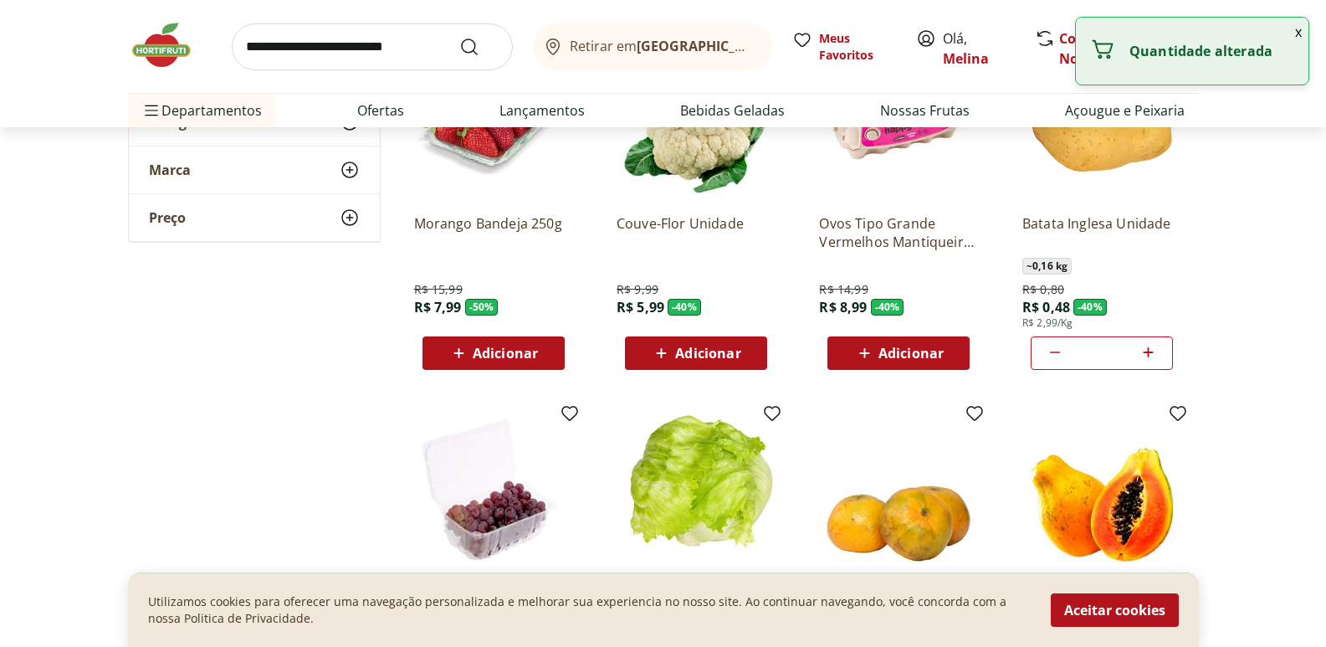
click at [519, 355] on span "Adicionar" at bounding box center [505, 352] width 65 height 13
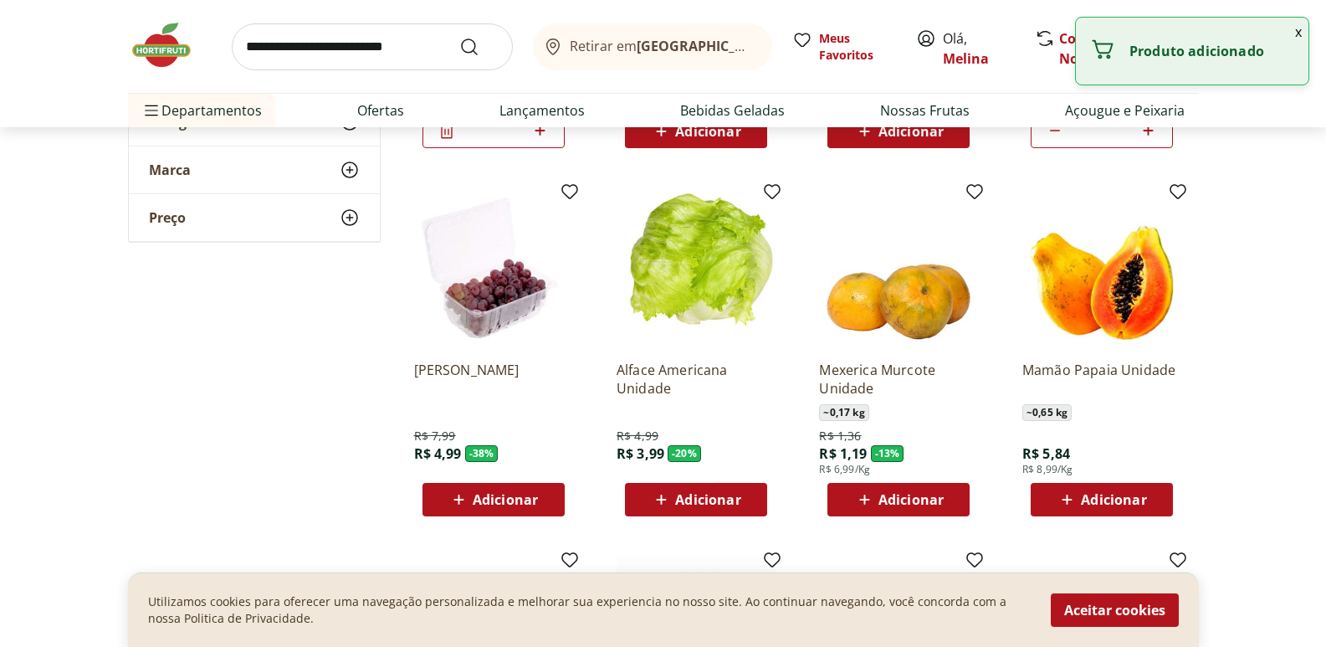
scroll to position [502, 0]
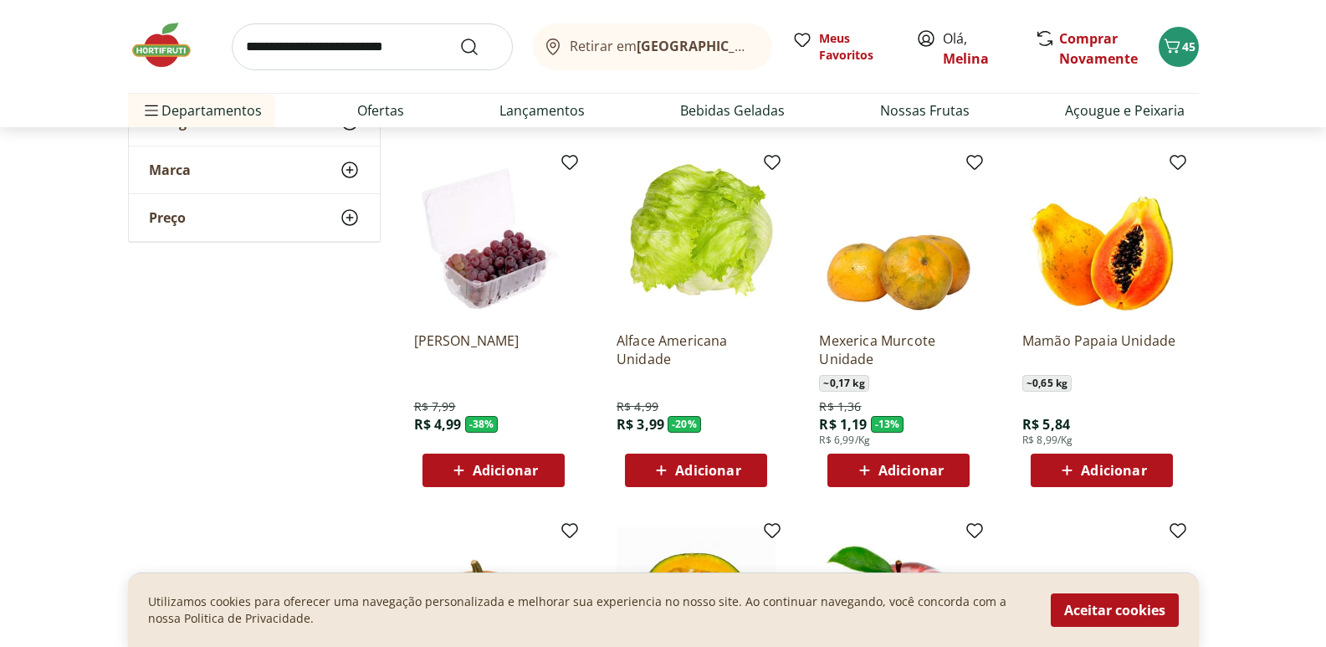
click at [1121, 468] on span "Adicionar" at bounding box center [1113, 469] width 65 height 13
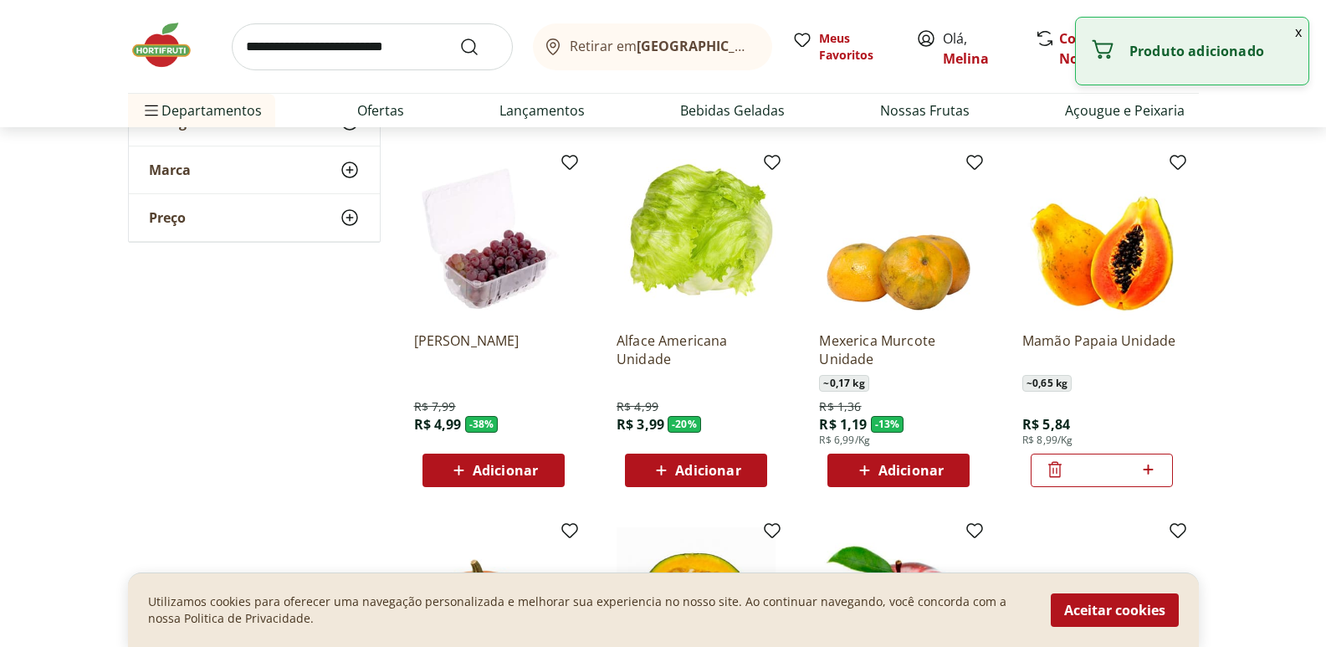
click at [1150, 468] on icon at bounding box center [1148, 469] width 21 height 20
type input "*"
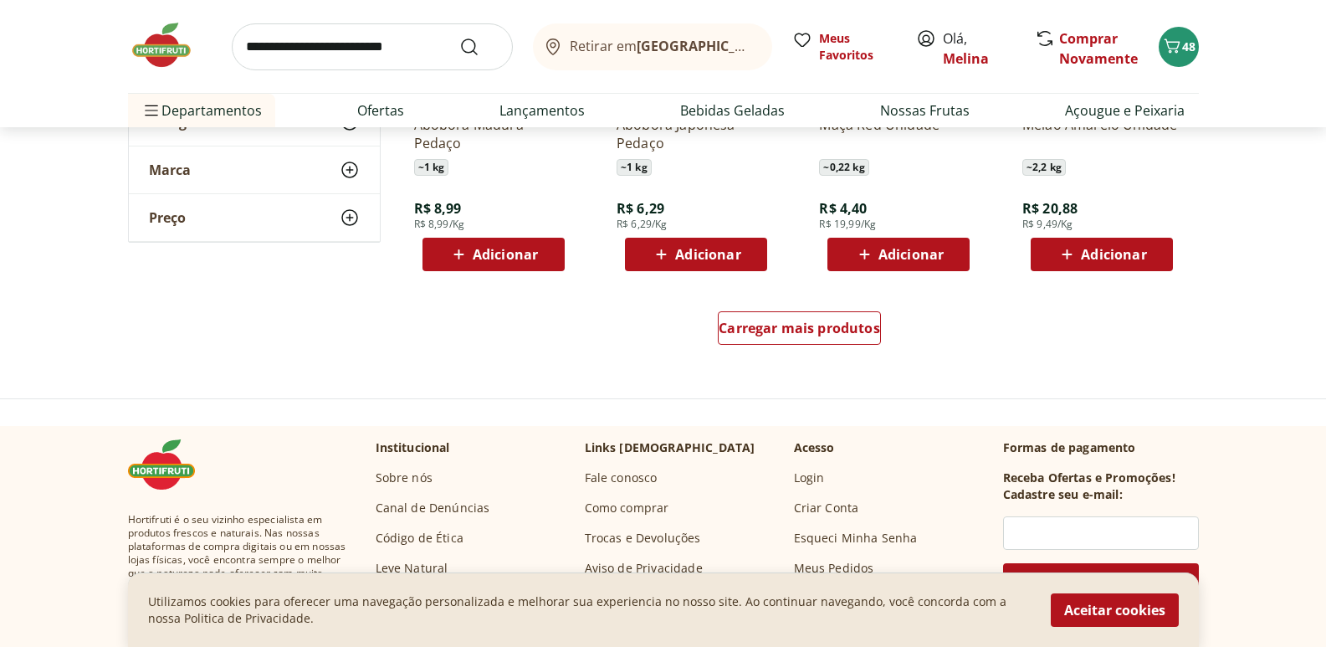
scroll to position [1087, 0]
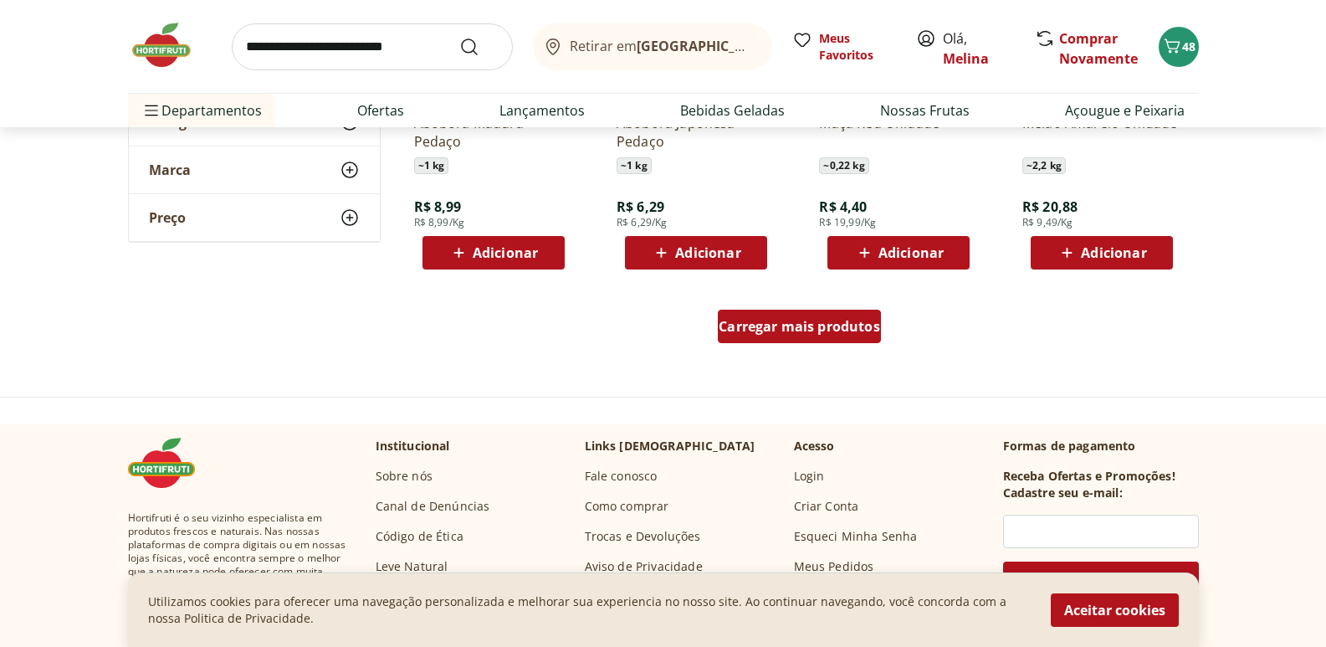
click at [782, 326] on span "Carregar mais produtos" at bounding box center [799, 326] width 161 height 13
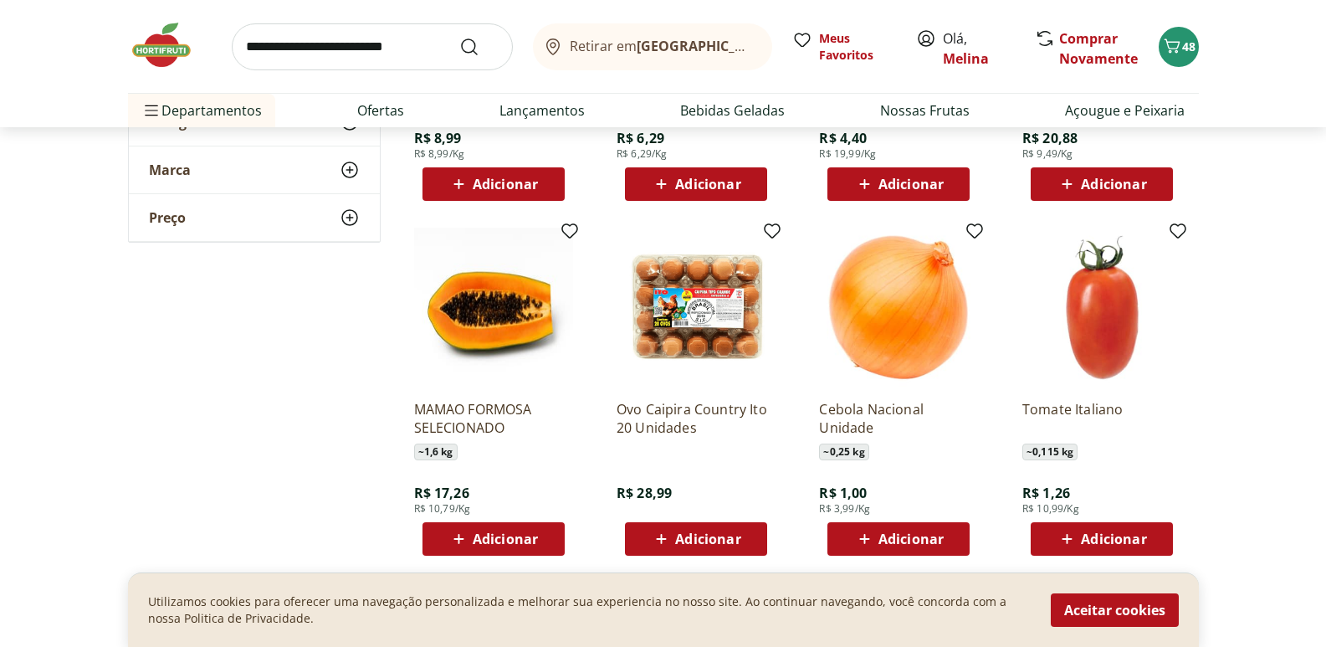
scroll to position [1255, 0]
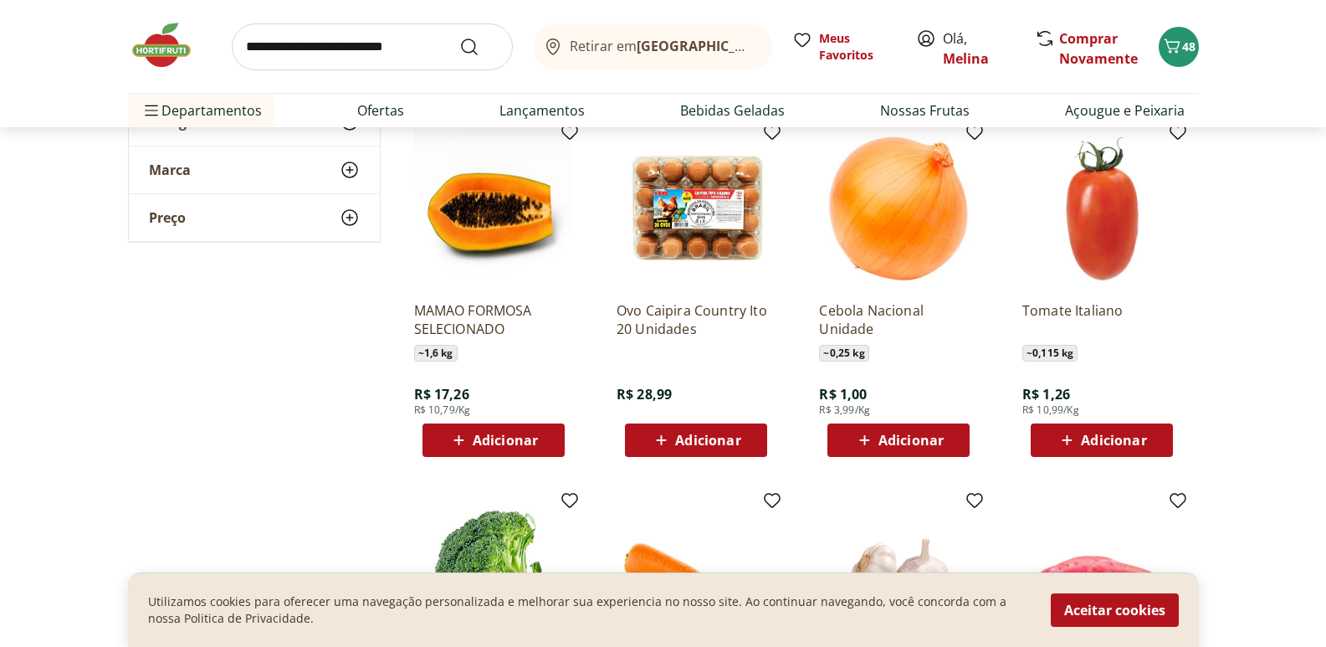
click at [941, 440] on span "Adicionar" at bounding box center [910, 439] width 65 height 13
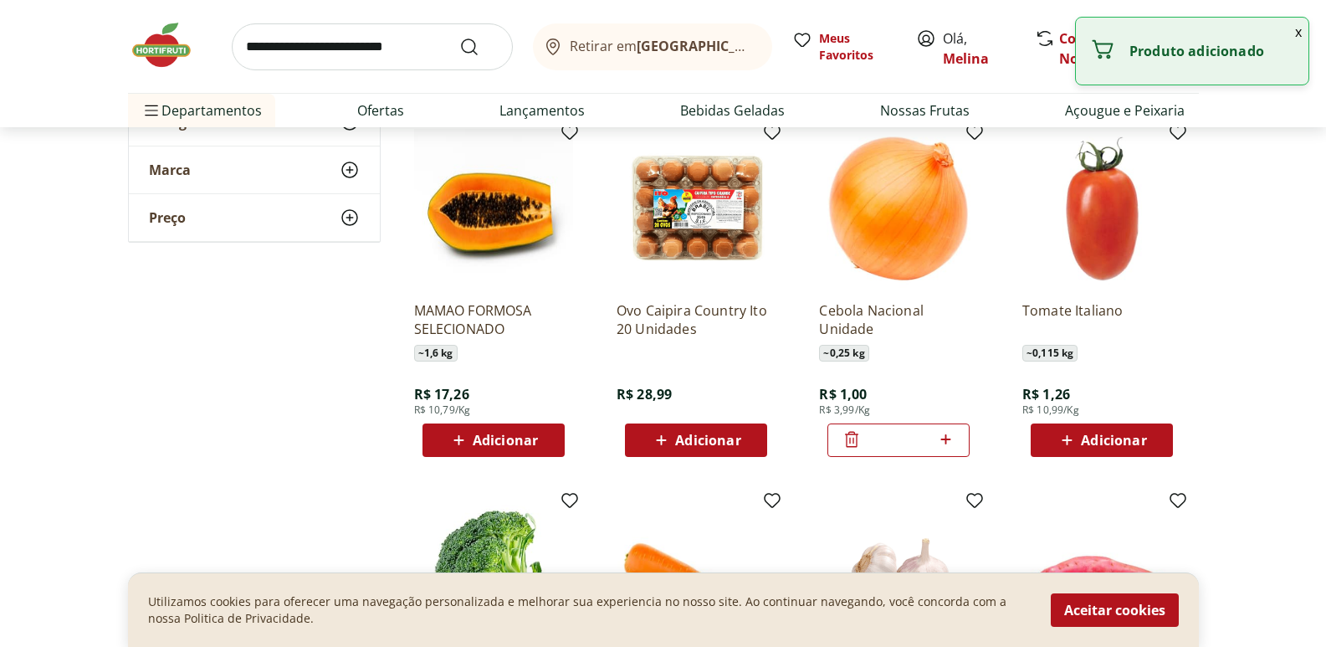
click at [954, 436] on icon at bounding box center [945, 439] width 21 height 20
click at [951, 437] on icon at bounding box center [945, 439] width 21 height 20
type input "*"
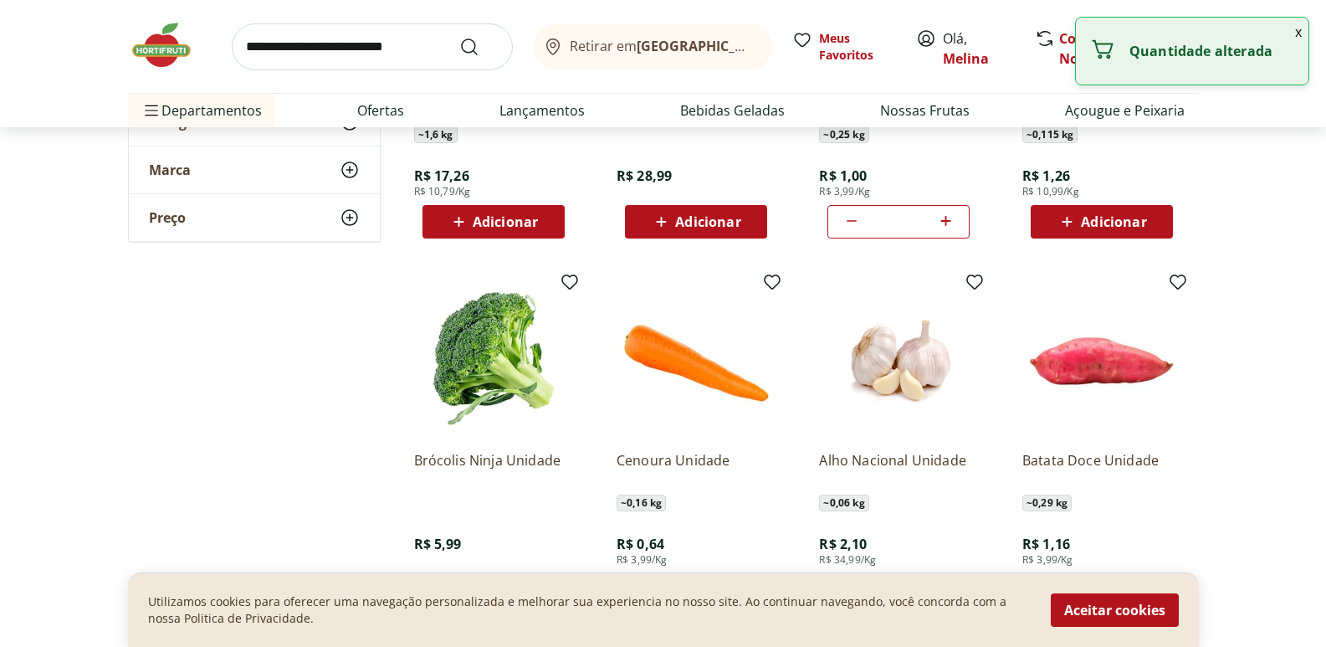
scroll to position [1506, 0]
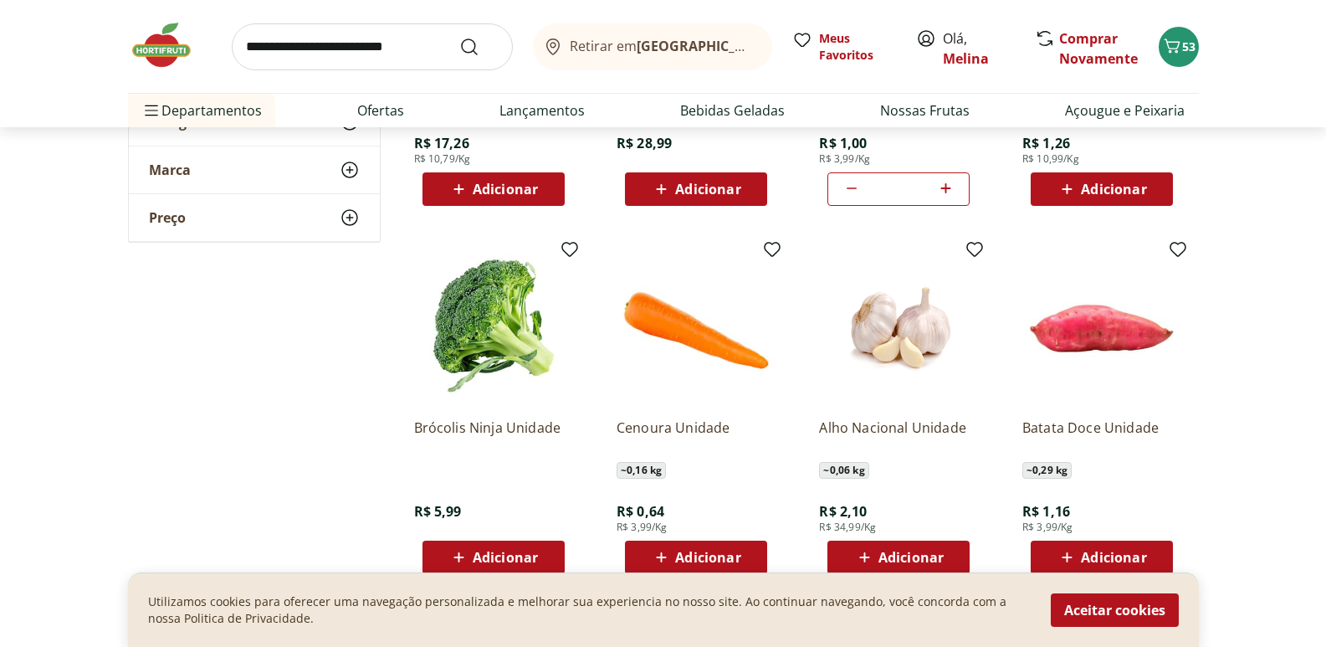
click at [682, 545] on div "Adicionar" at bounding box center [695, 557] width 115 height 30
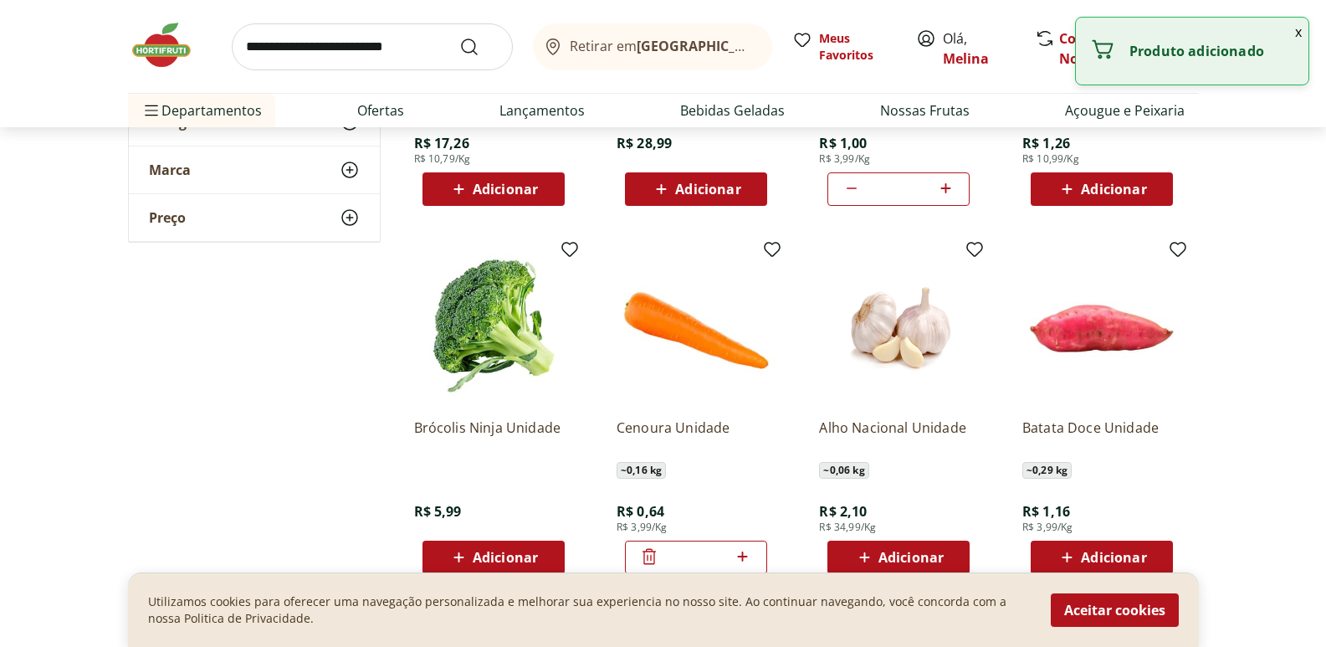
click at [737, 550] on icon at bounding box center [742, 556] width 21 height 20
type input "*"
click at [515, 555] on span "Adicionar" at bounding box center [505, 556] width 65 height 13
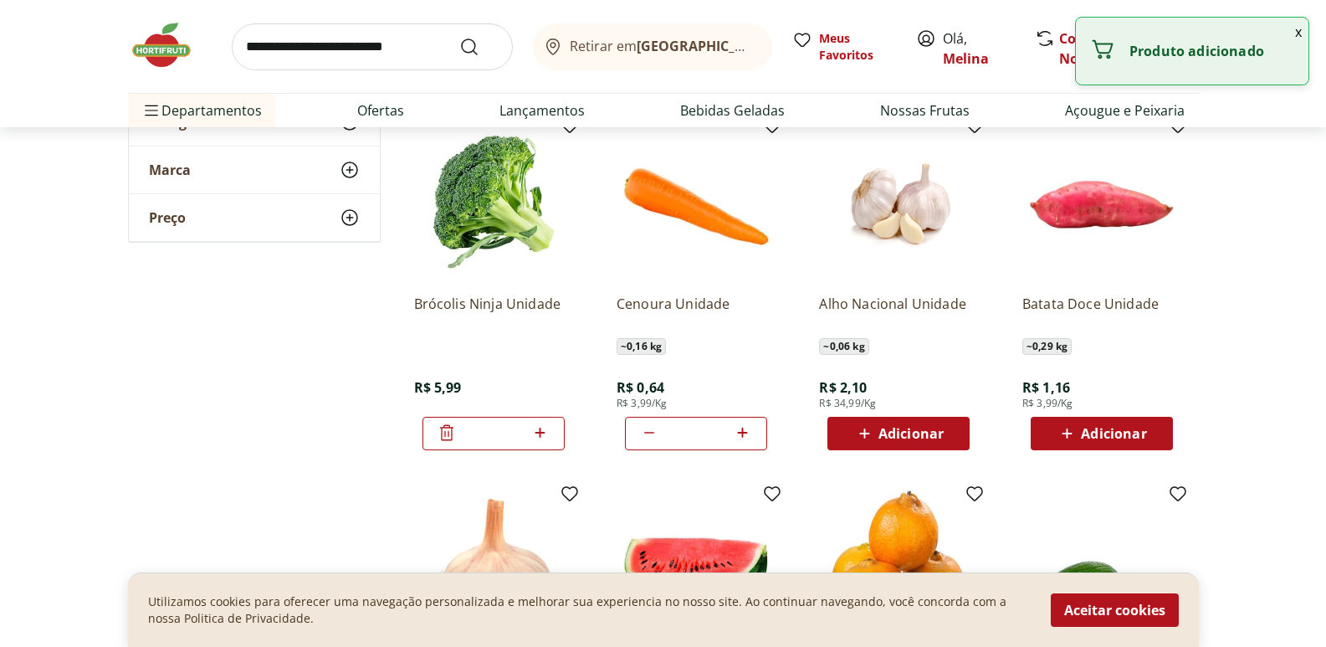
scroll to position [1673, 0]
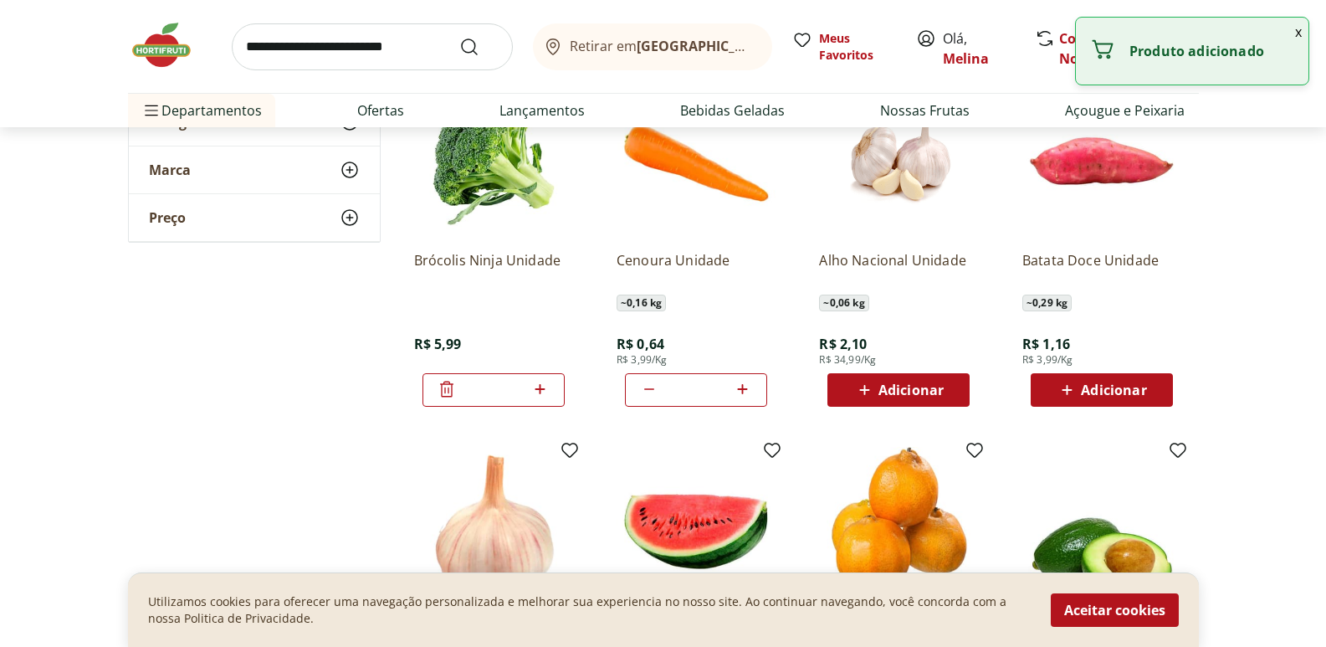
click at [1141, 392] on span "Adicionar" at bounding box center [1113, 389] width 65 height 13
click at [1150, 388] on icon at bounding box center [1148, 389] width 21 height 20
type input "*"
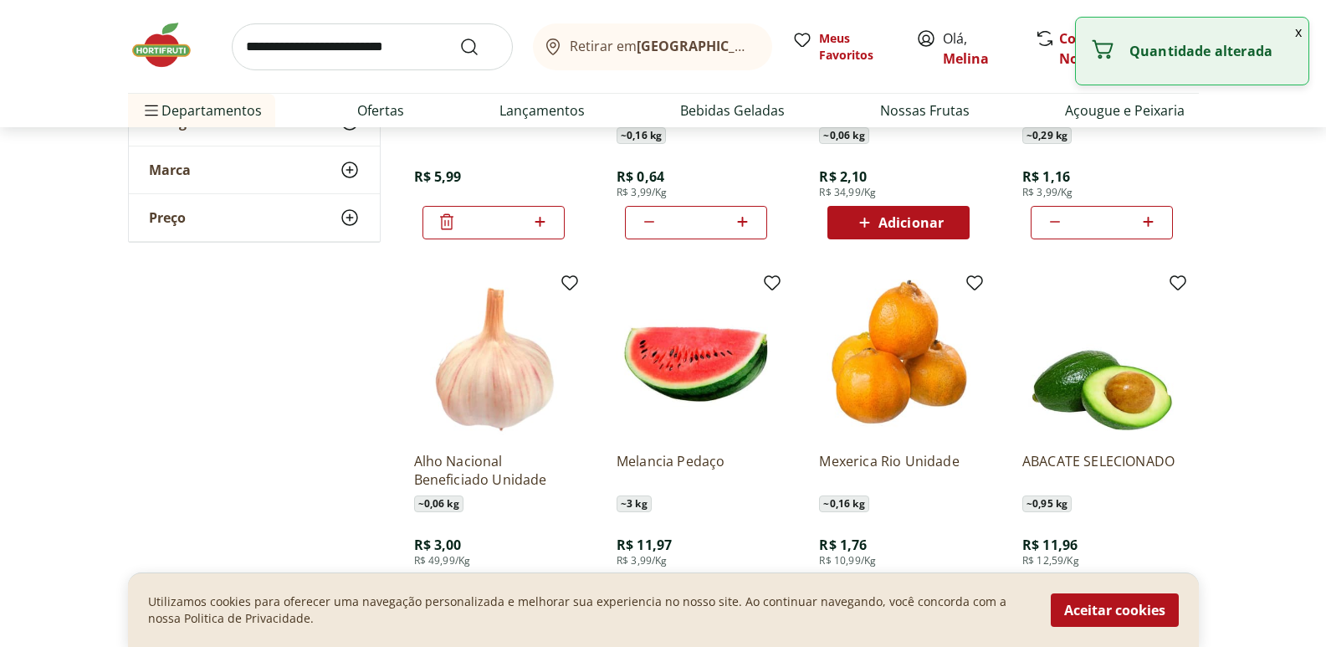
scroll to position [1924, 0]
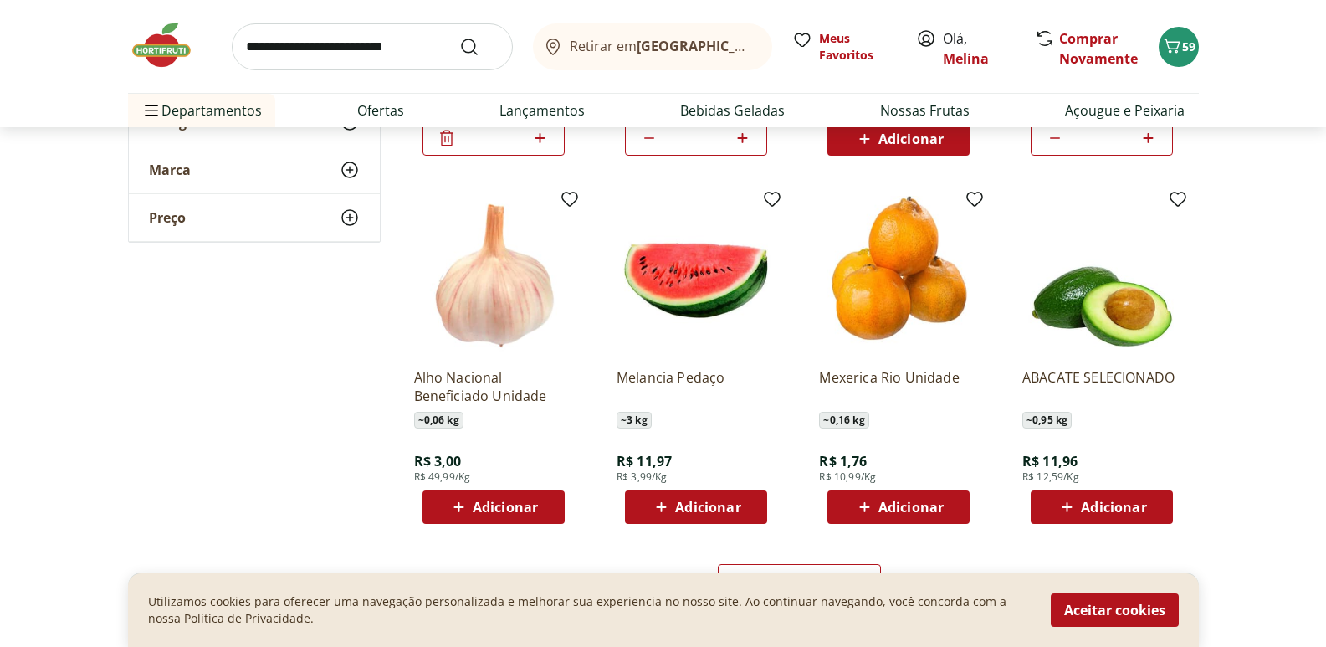
click at [897, 504] on span "Adicionar" at bounding box center [910, 506] width 65 height 13
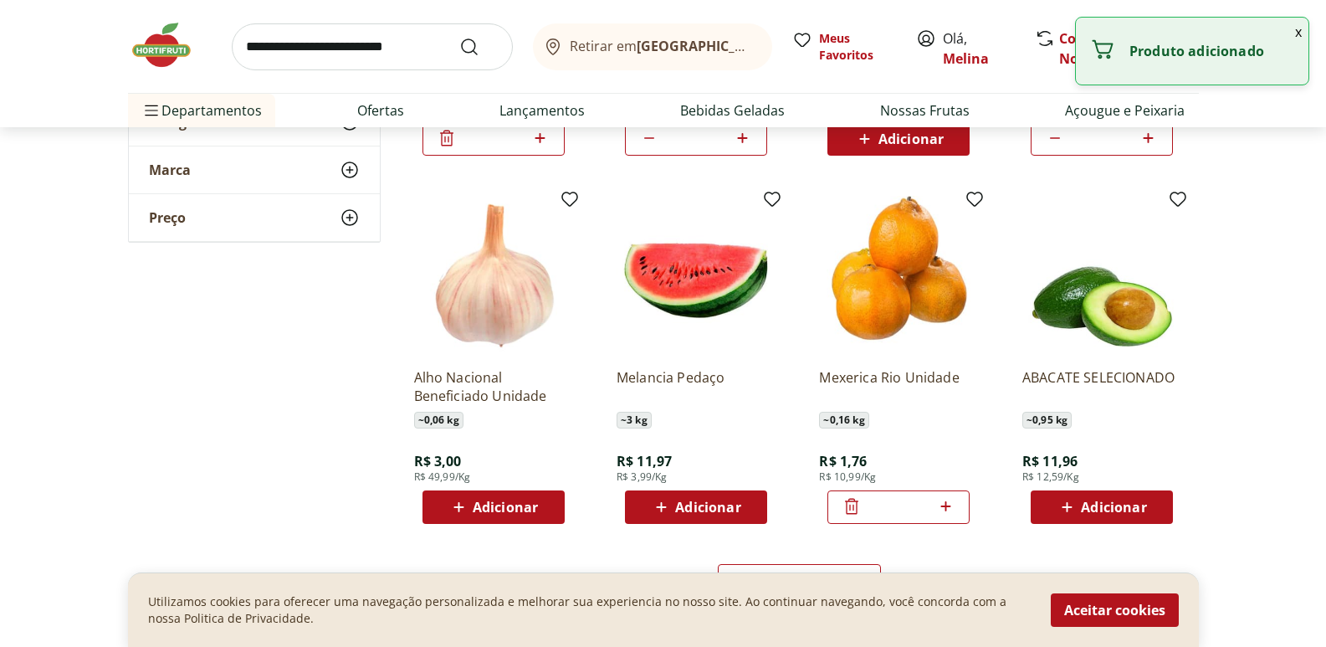
click at [944, 499] on icon at bounding box center [945, 506] width 21 height 20
click at [943, 499] on icon at bounding box center [945, 506] width 21 height 20
click at [942, 499] on icon at bounding box center [945, 506] width 21 height 20
click at [941, 499] on icon at bounding box center [945, 506] width 21 height 20
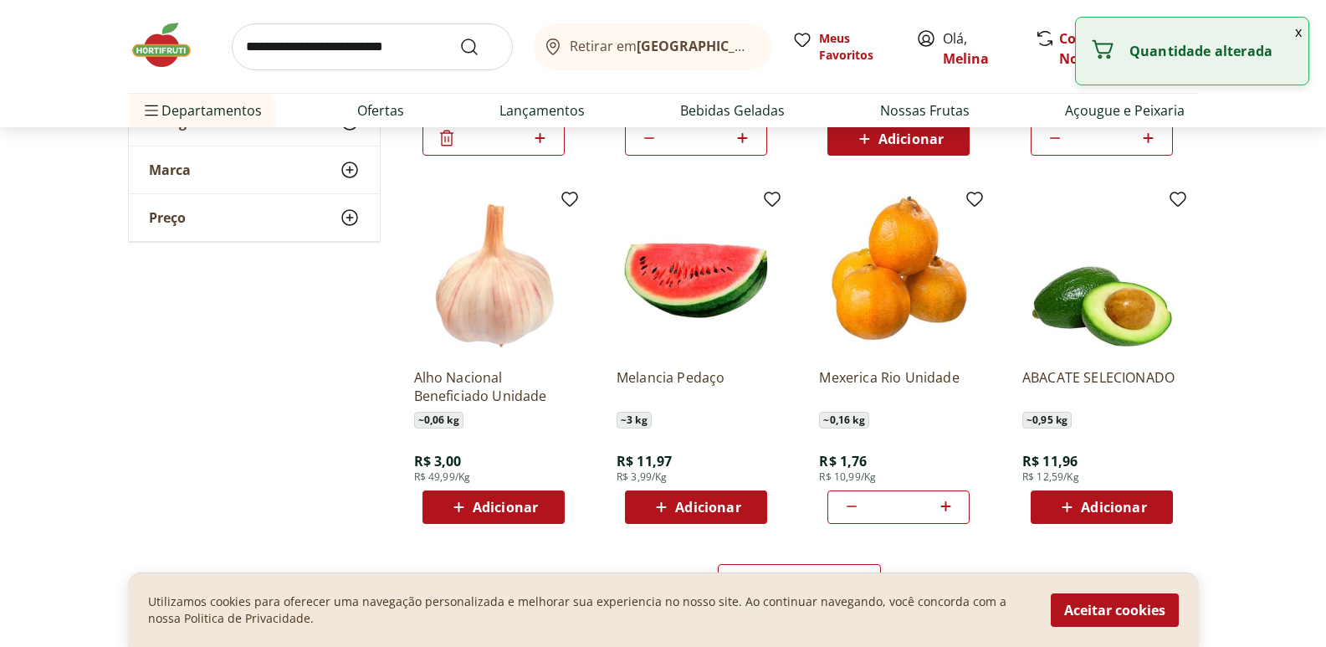
type input "*"
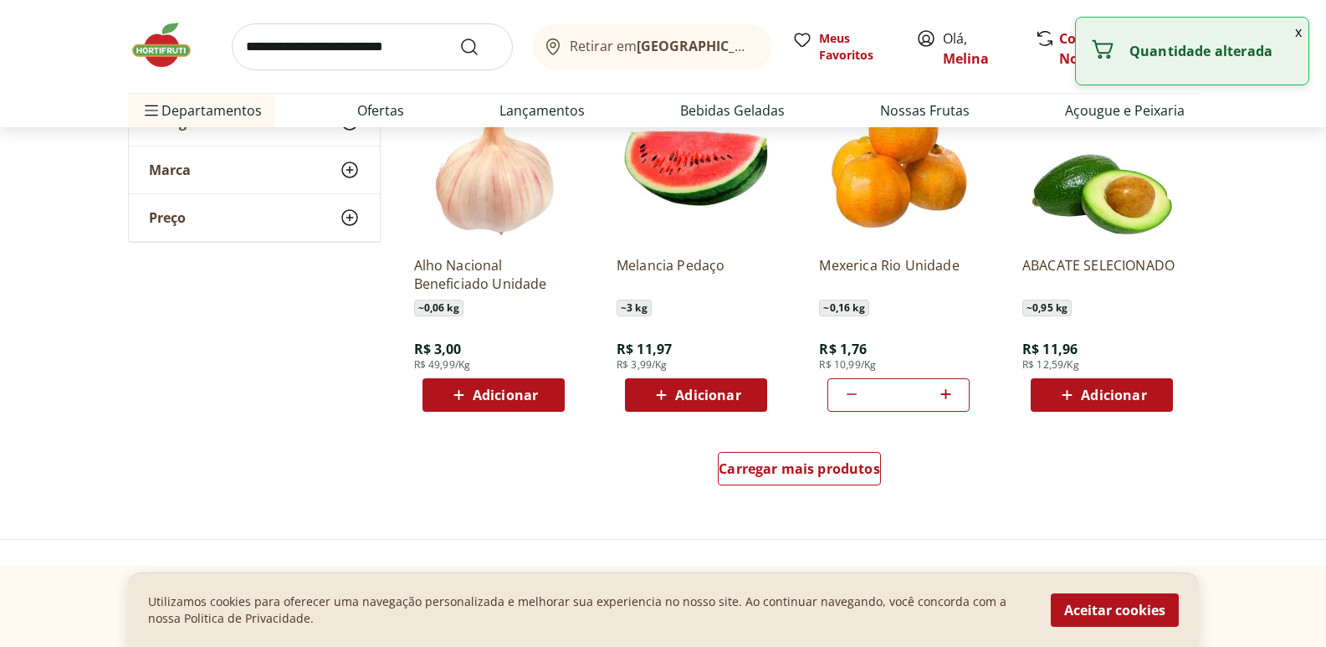
scroll to position [2175, 0]
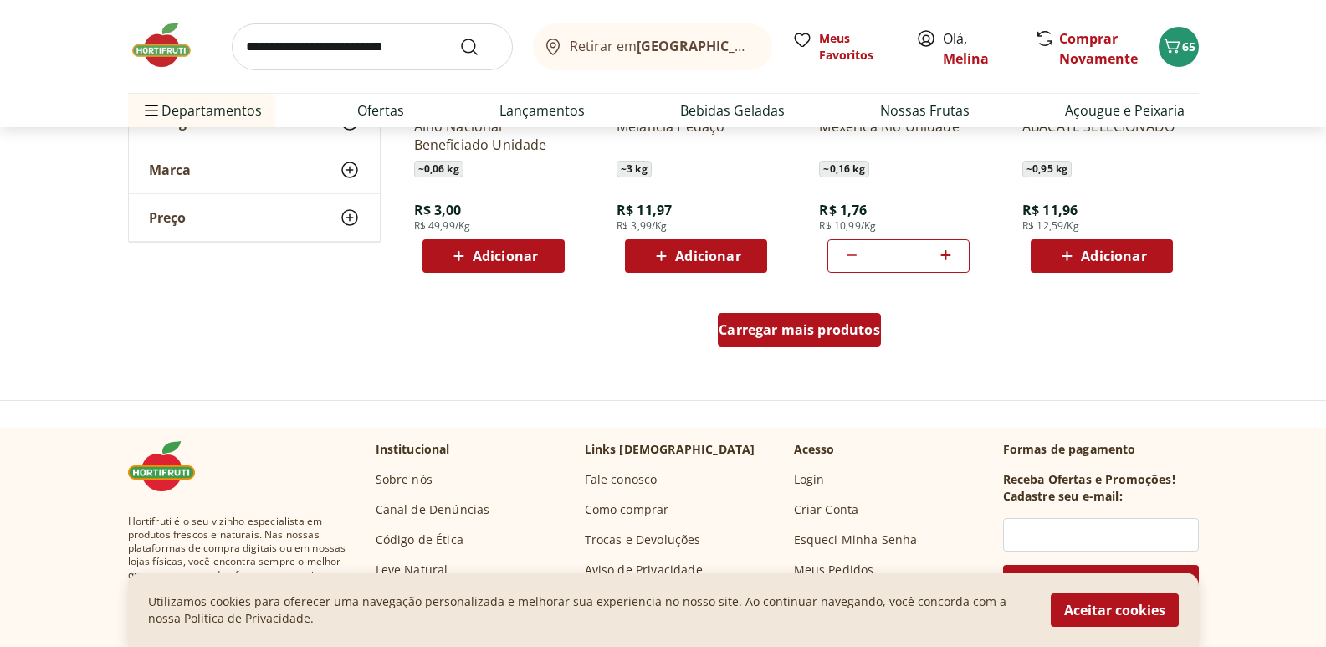
click at [785, 344] on div "Carregar mais produtos" at bounding box center [799, 329] width 163 height 33
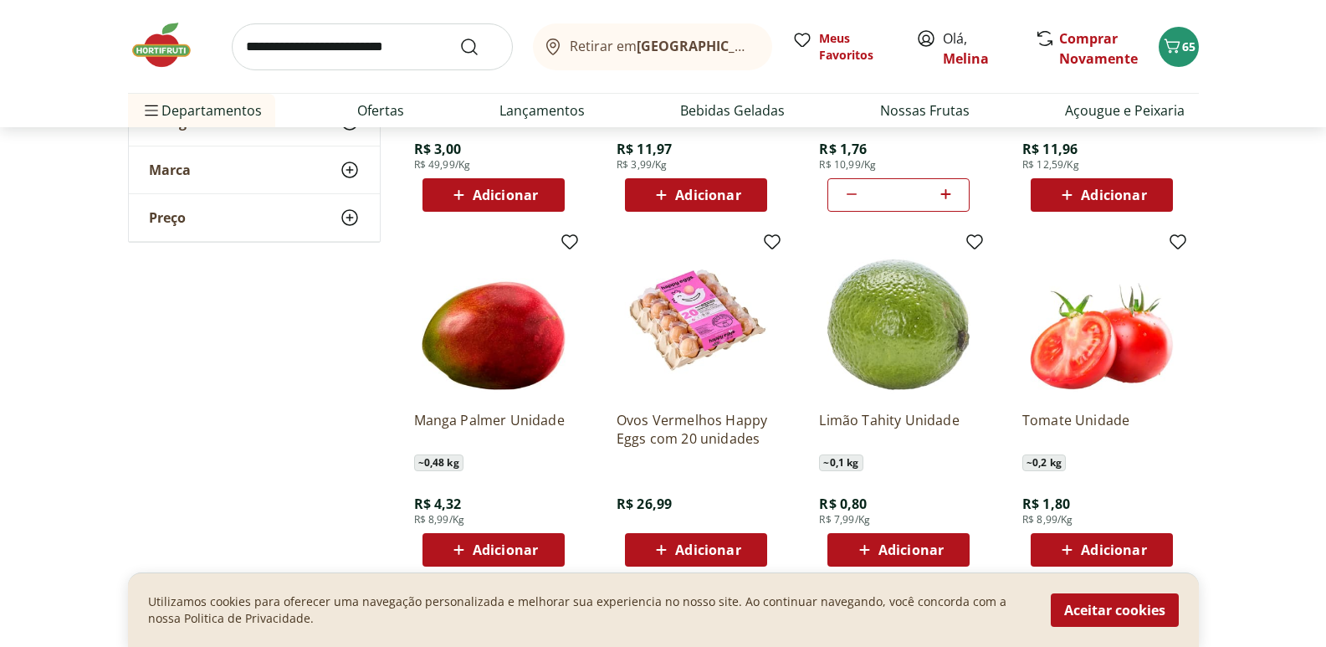
scroll to position [2342, 0]
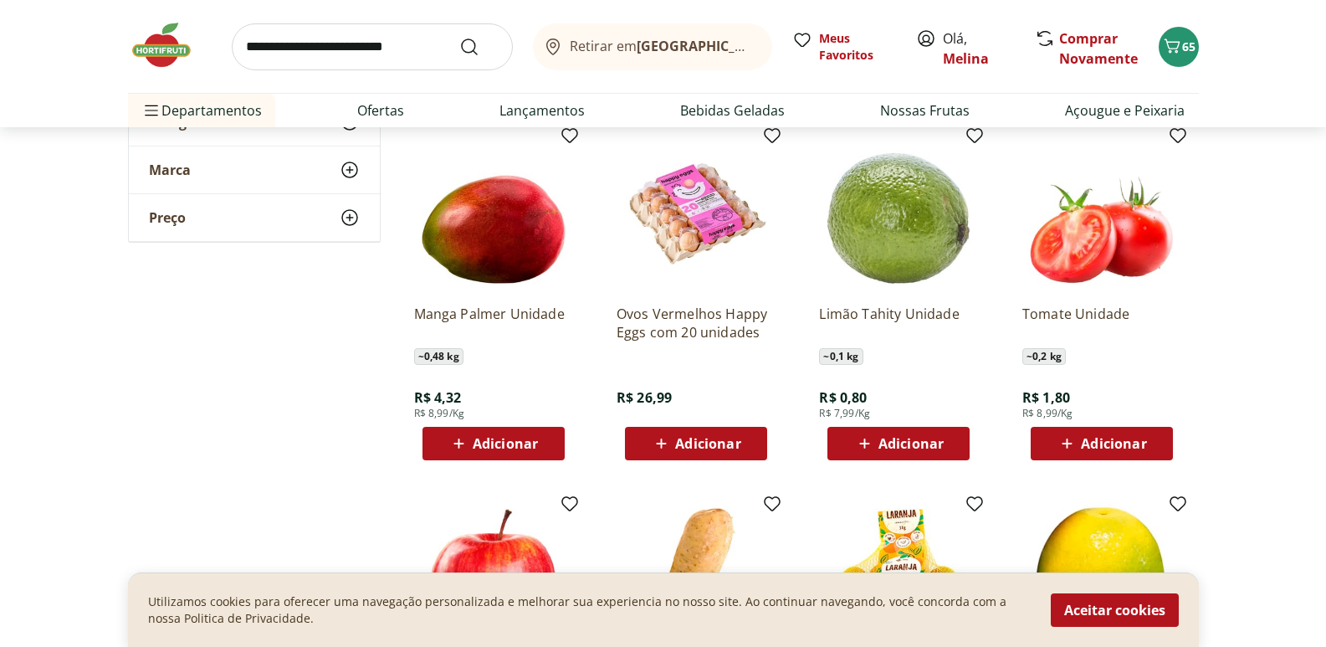
click at [489, 443] on span "Adicionar" at bounding box center [505, 443] width 65 height 13
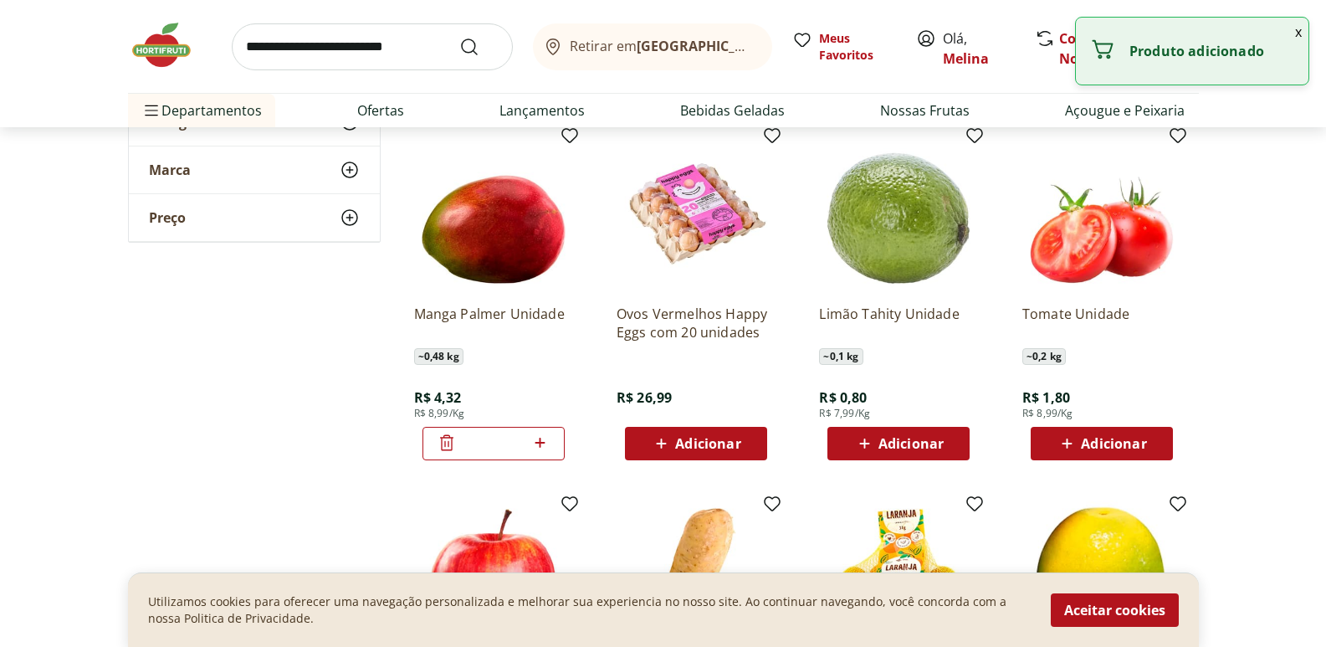
click at [541, 448] on icon at bounding box center [540, 442] width 21 height 20
type input "*"
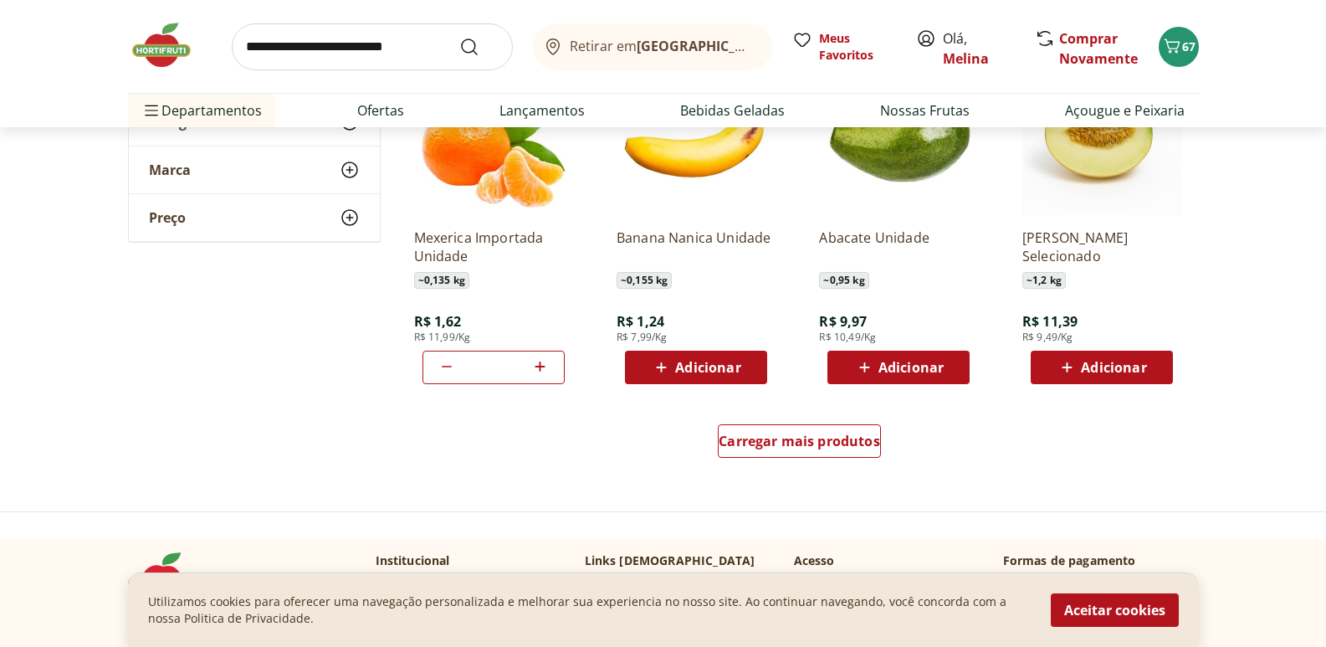
scroll to position [3179, 0]
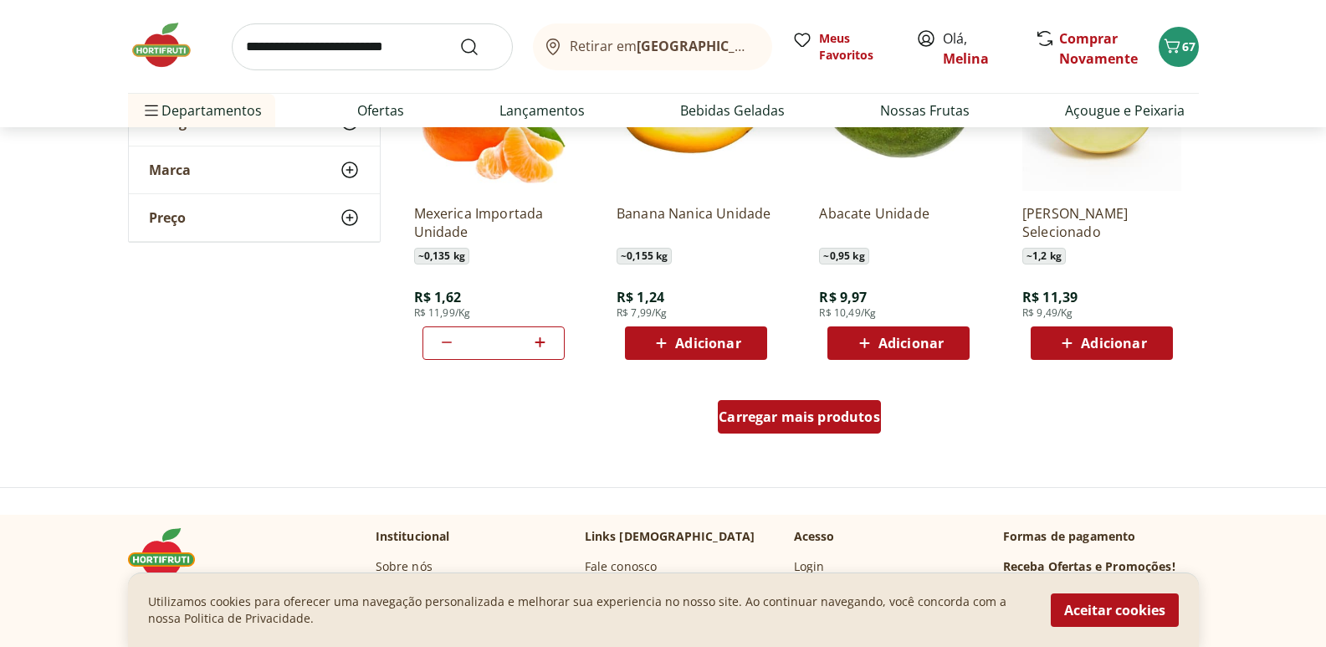
click at [801, 418] on span "Carregar mais produtos" at bounding box center [799, 416] width 161 height 13
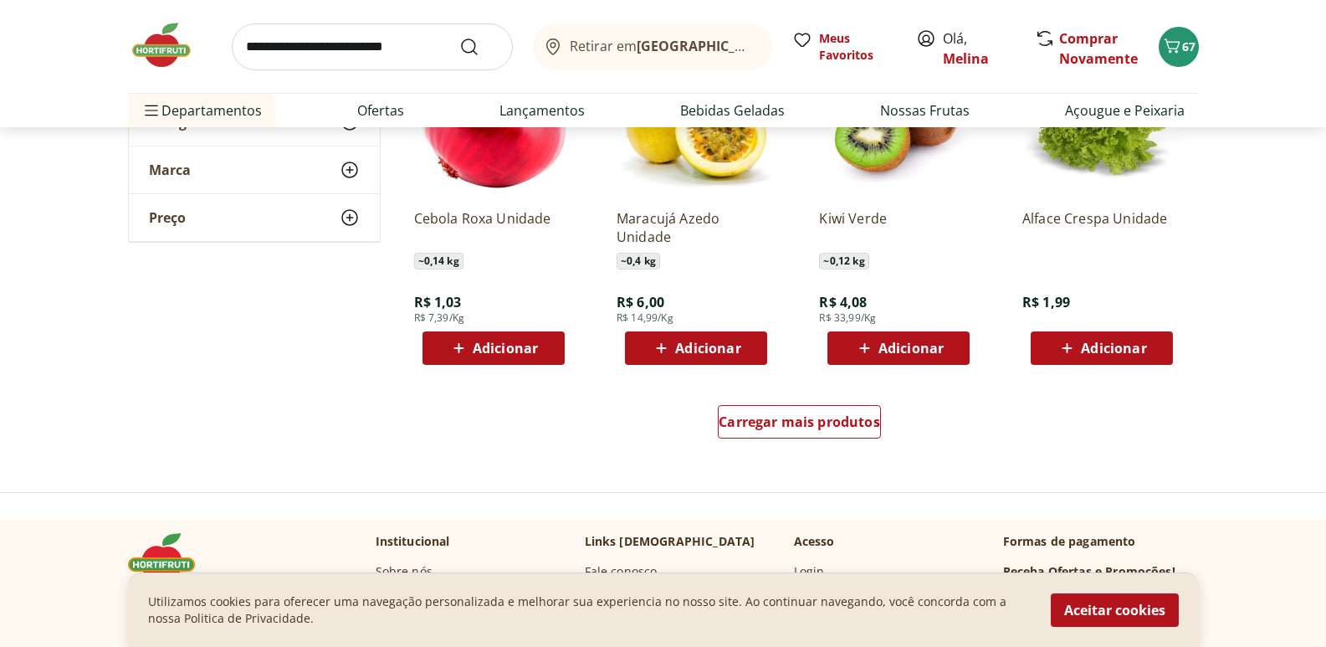
scroll to position [4350, 0]
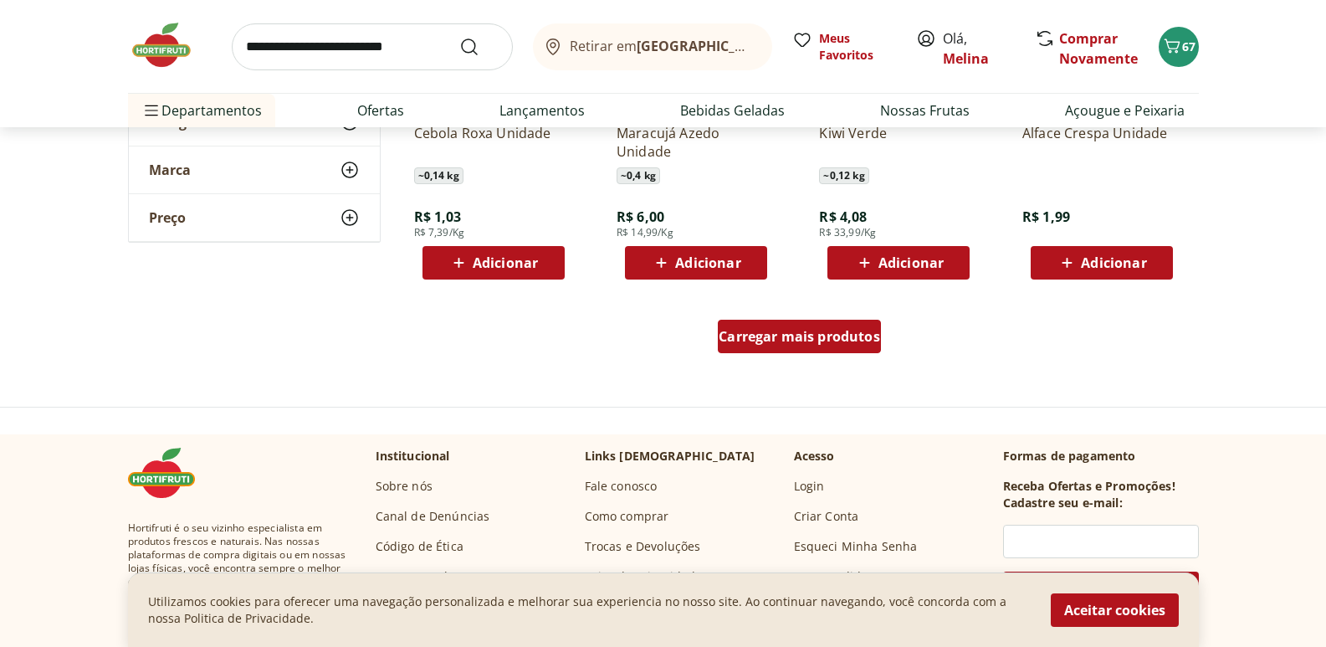
click at [745, 332] on span "Carregar mais produtos" at bounding box center [799, 336] width 161 height 13
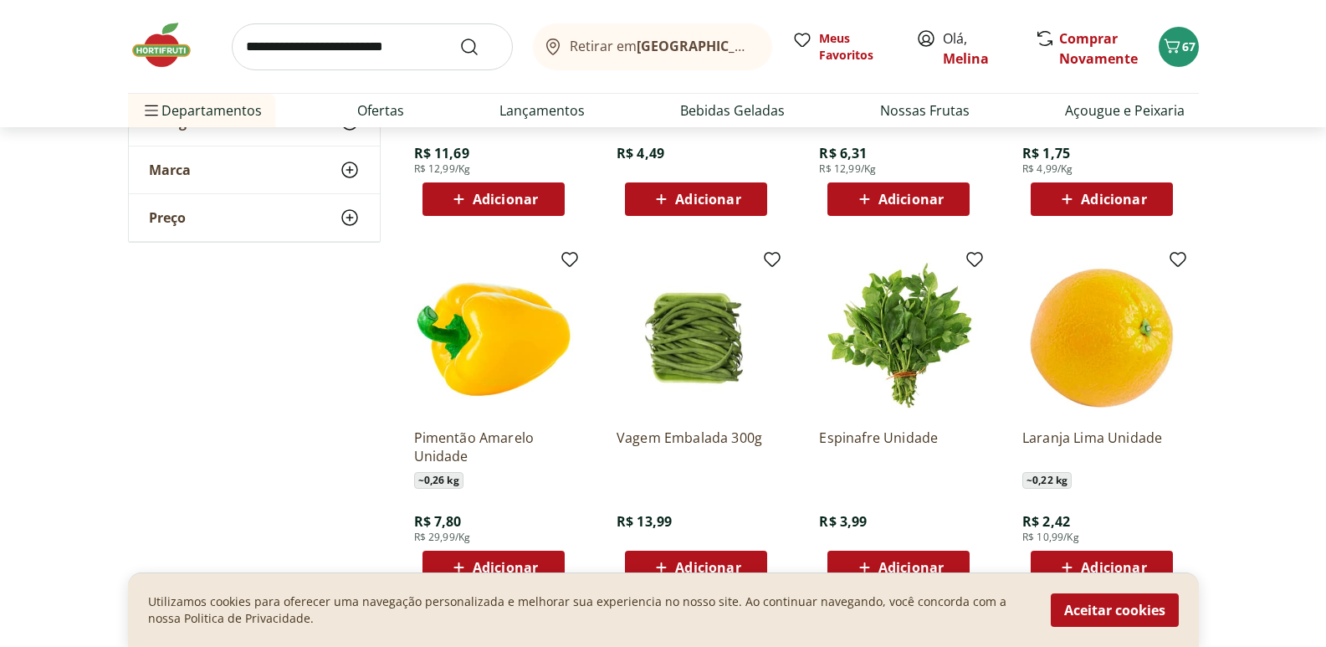
scroll to position [4935, 0]
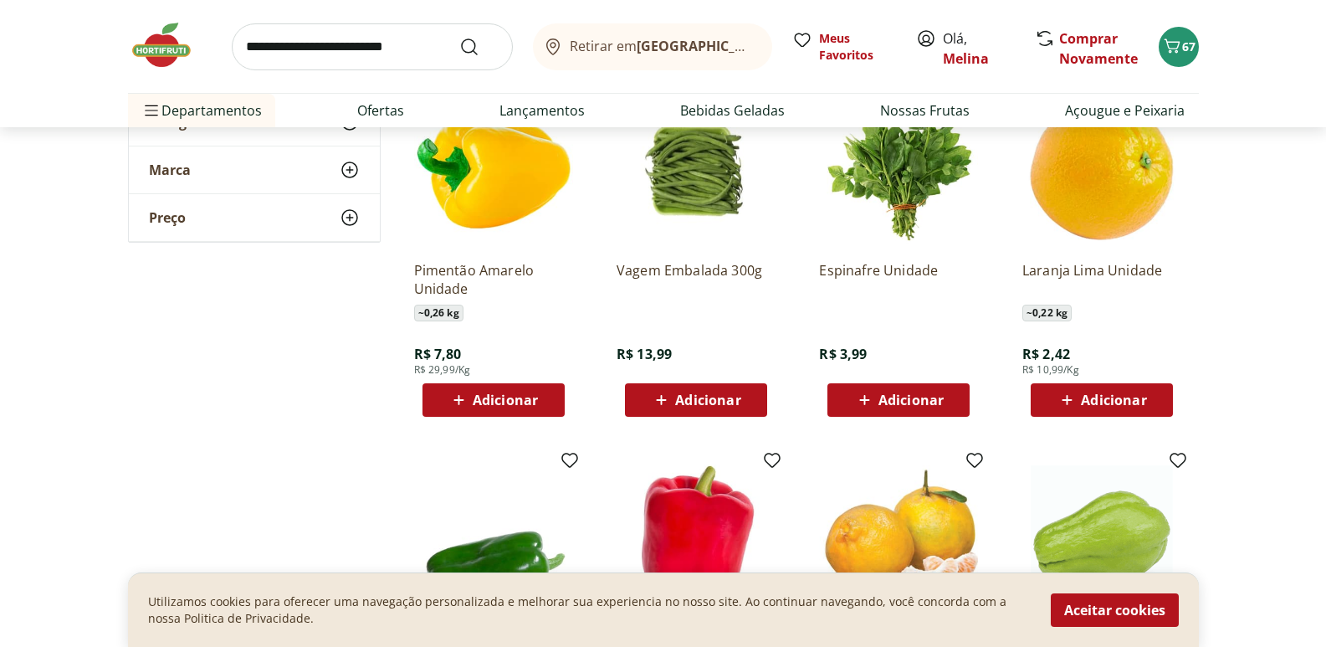
click at [734, 407] on span "Adicionar" at bounding box center [707, 399] width 65 height 13
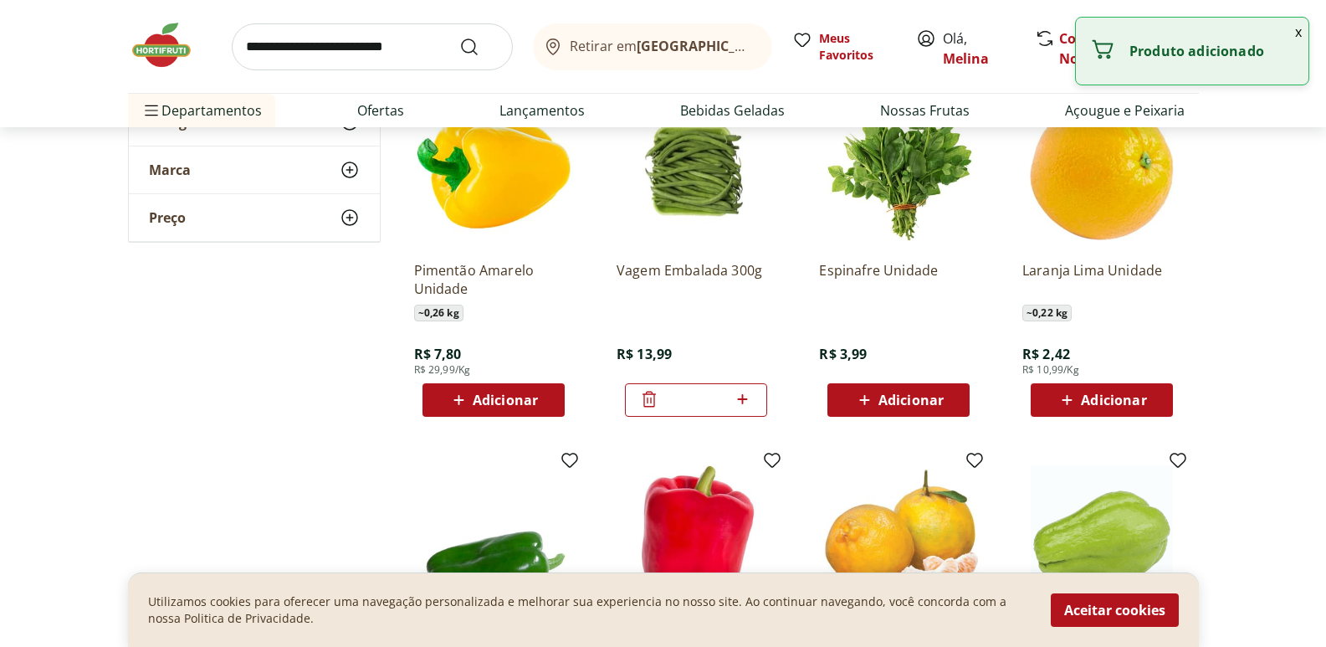
click at [1297, 33] on button "x" at bounding box center [1298, 32] width 20 height 28
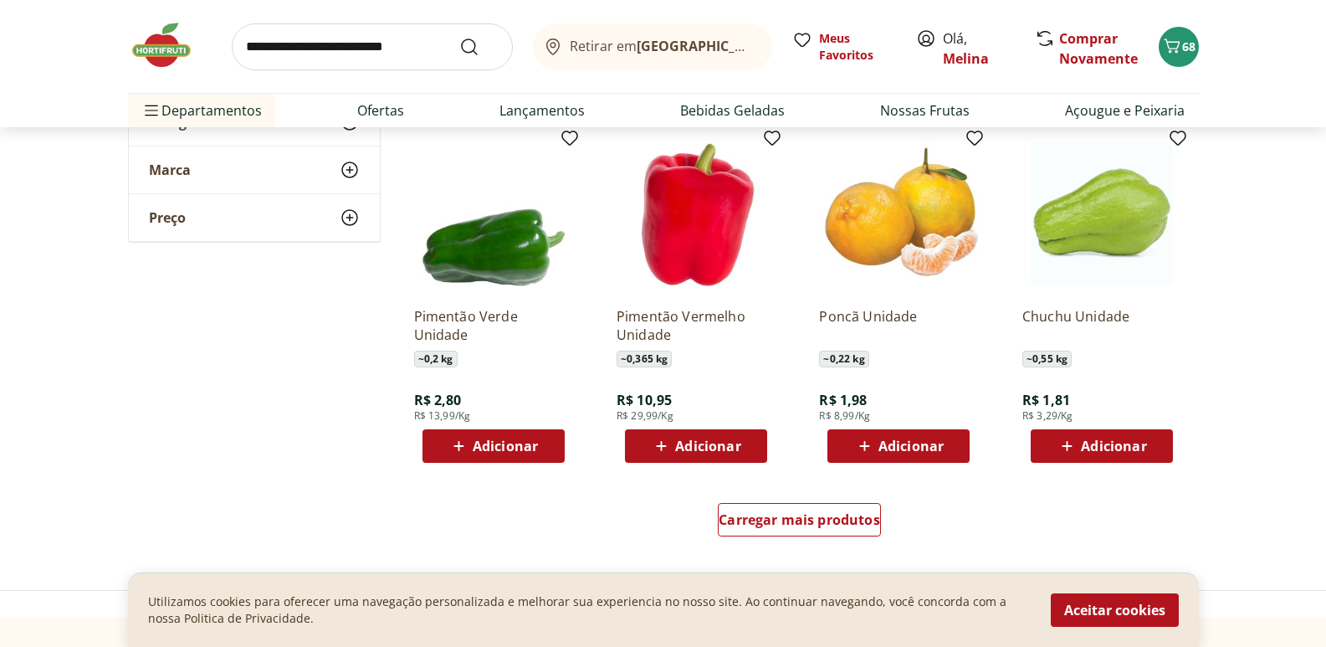
scroll to position [5270, 0]
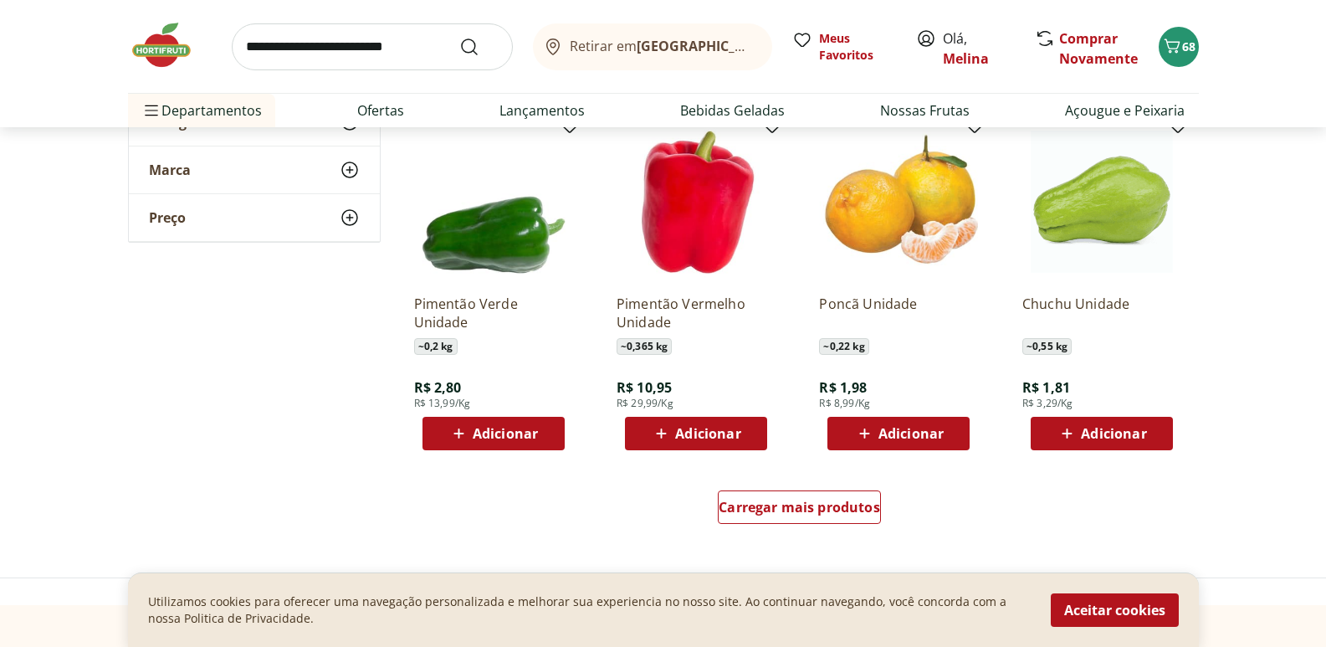
click at [1095, 435] on span "Adicionar" at bounding box center [1113, 433] width 65 height 13
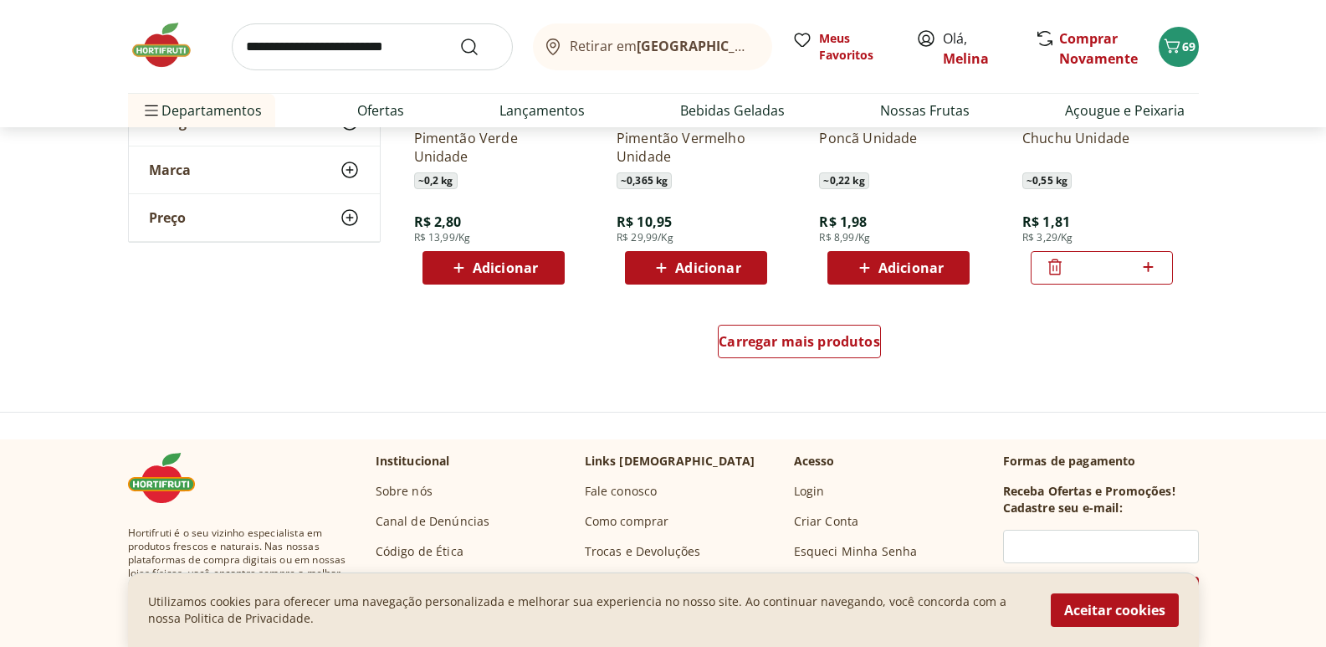
scroll to position [5437, 0]
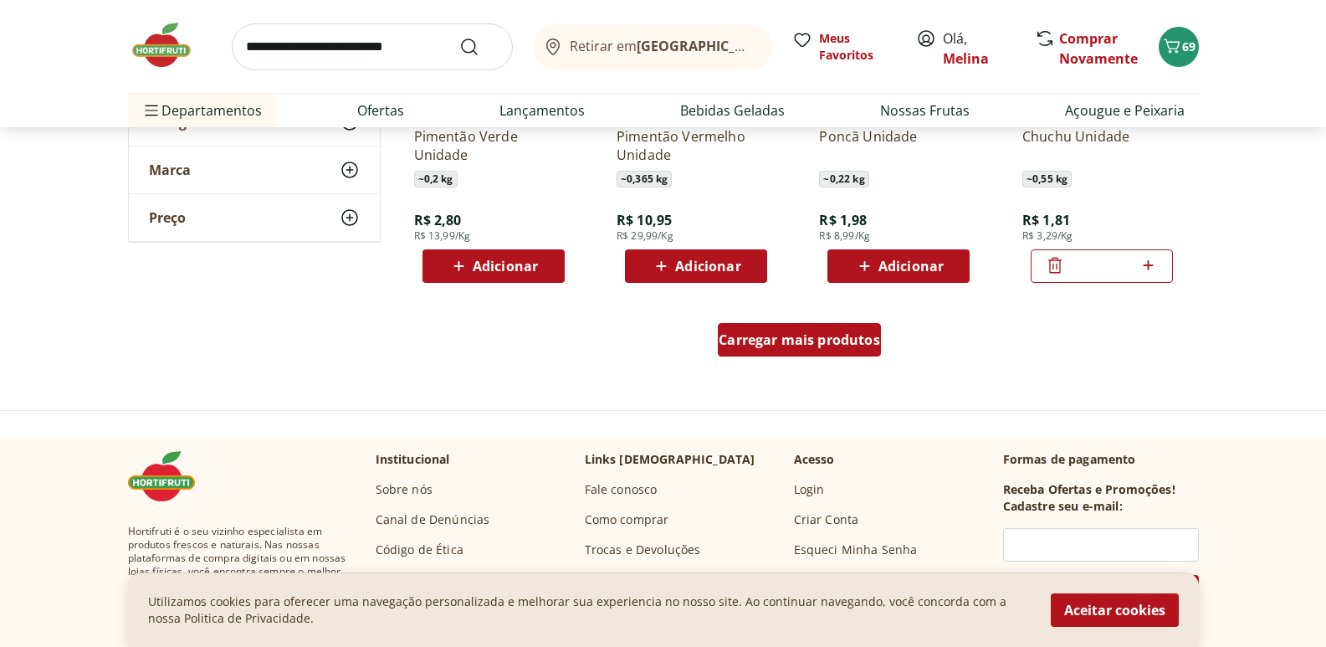
click at [760, 340] on span "Carregar mais produtos" at bounding box center [799, 339] width 161 height 13
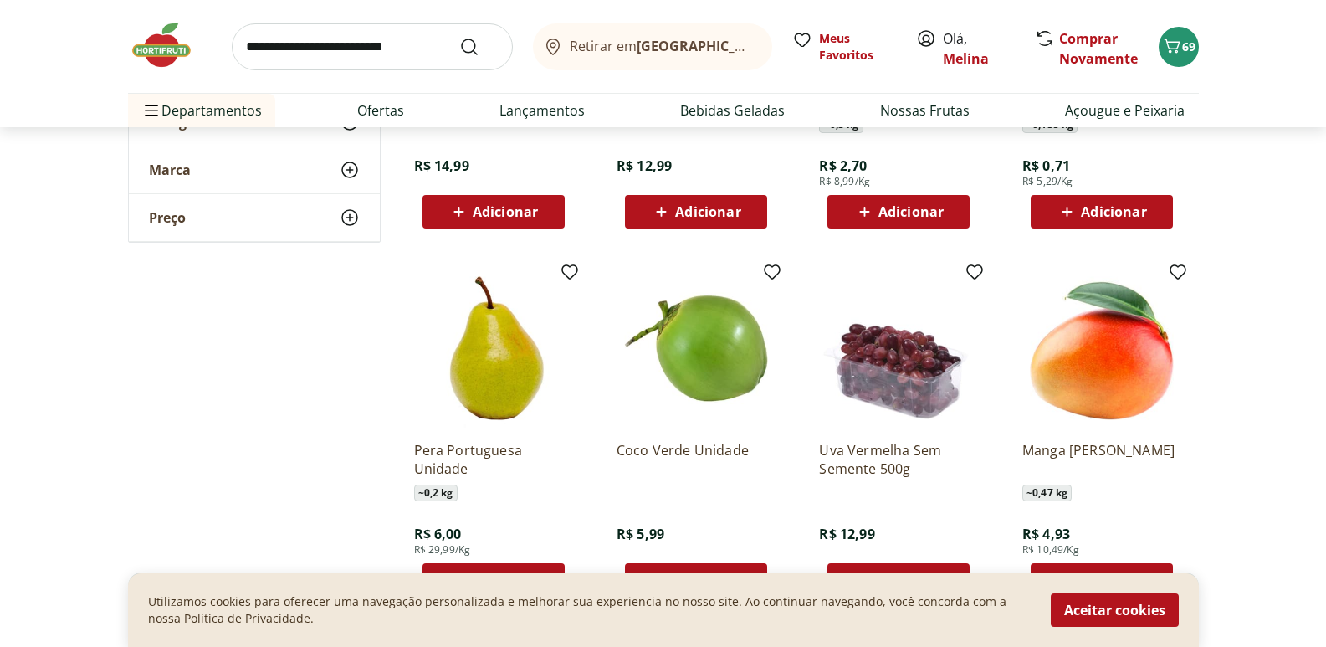
scroll to position [5856, 0]
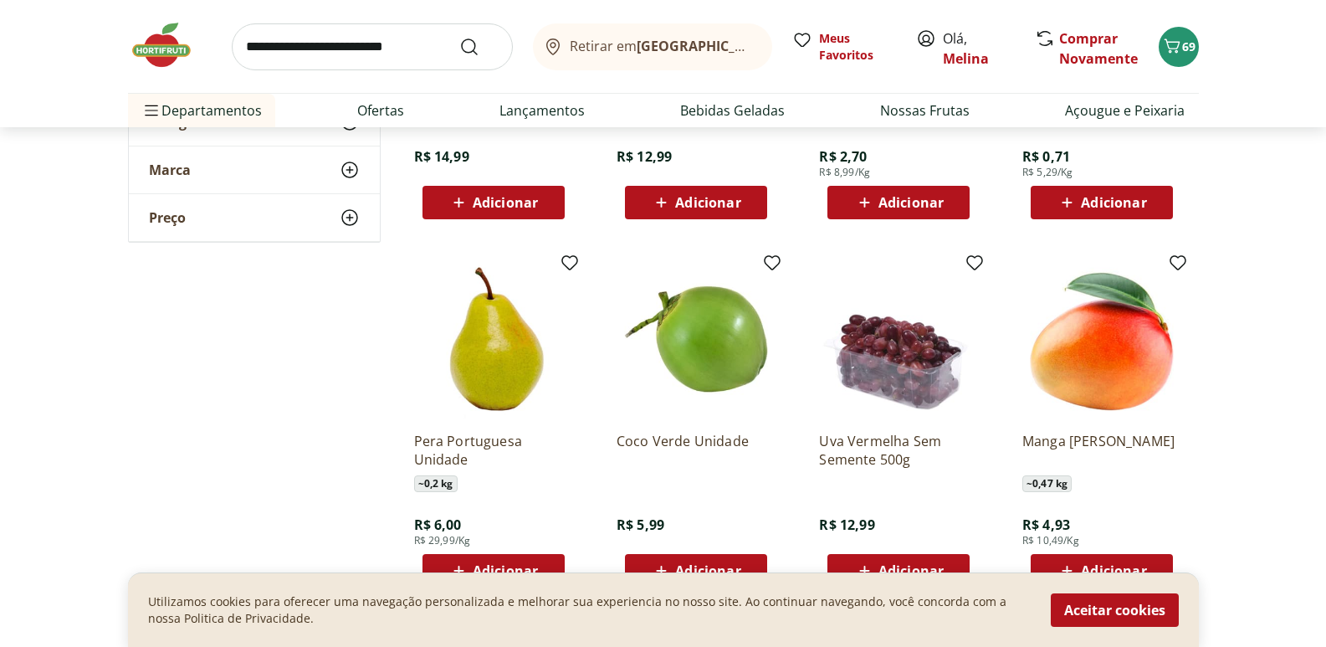
click at [724, 208] on span "Adicionar" at bounding box center [707, 202] width 65 height 13
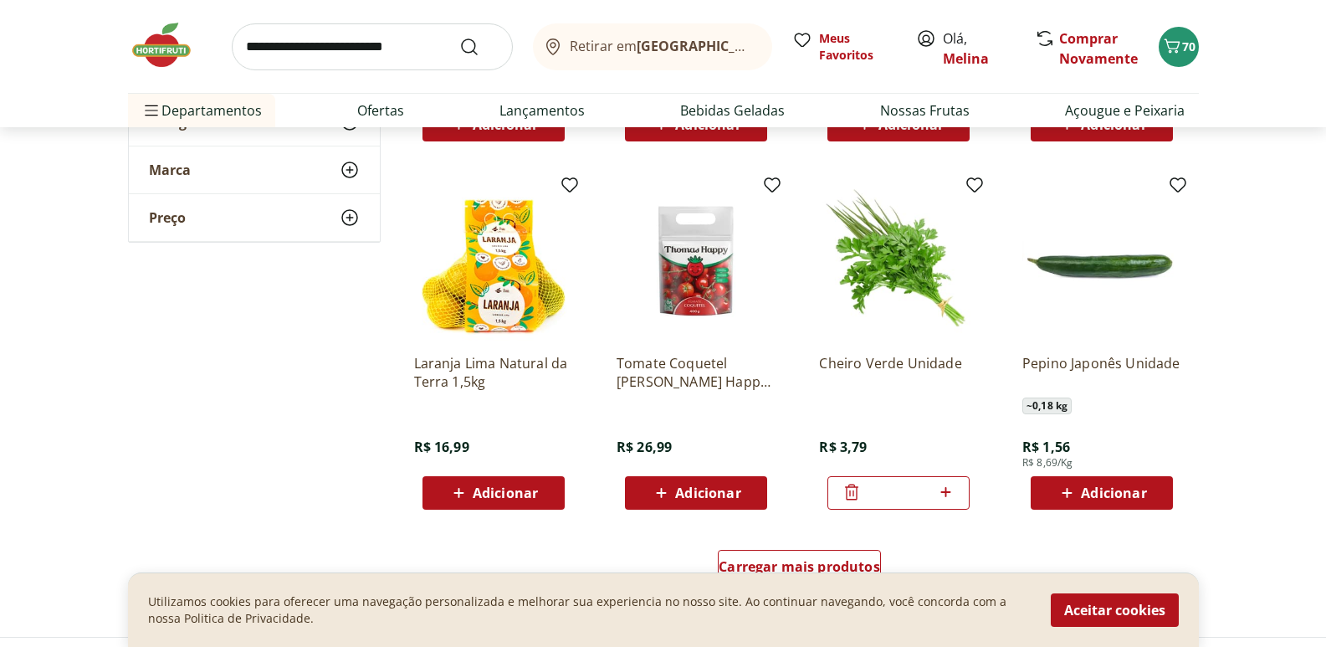
scroll to position [6358, 0]
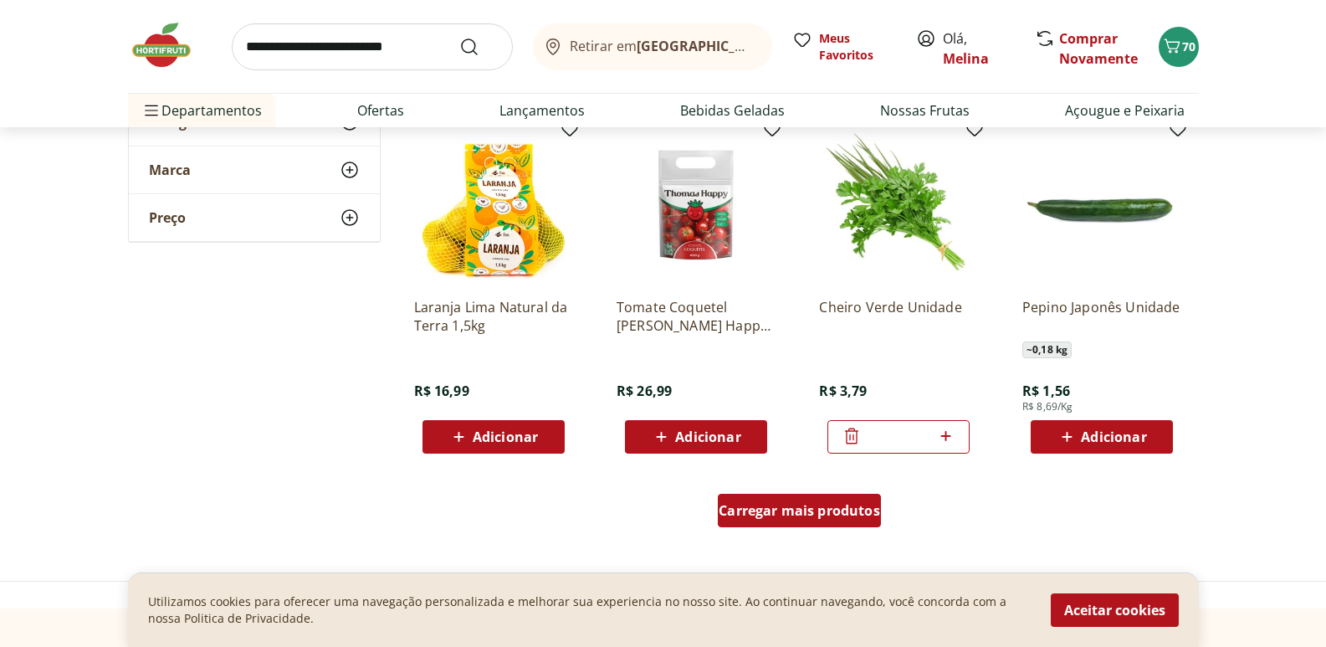
click at [766, 508] on span "Carregar mais produtos" at bounding box center [799, 510] width 161 height 13
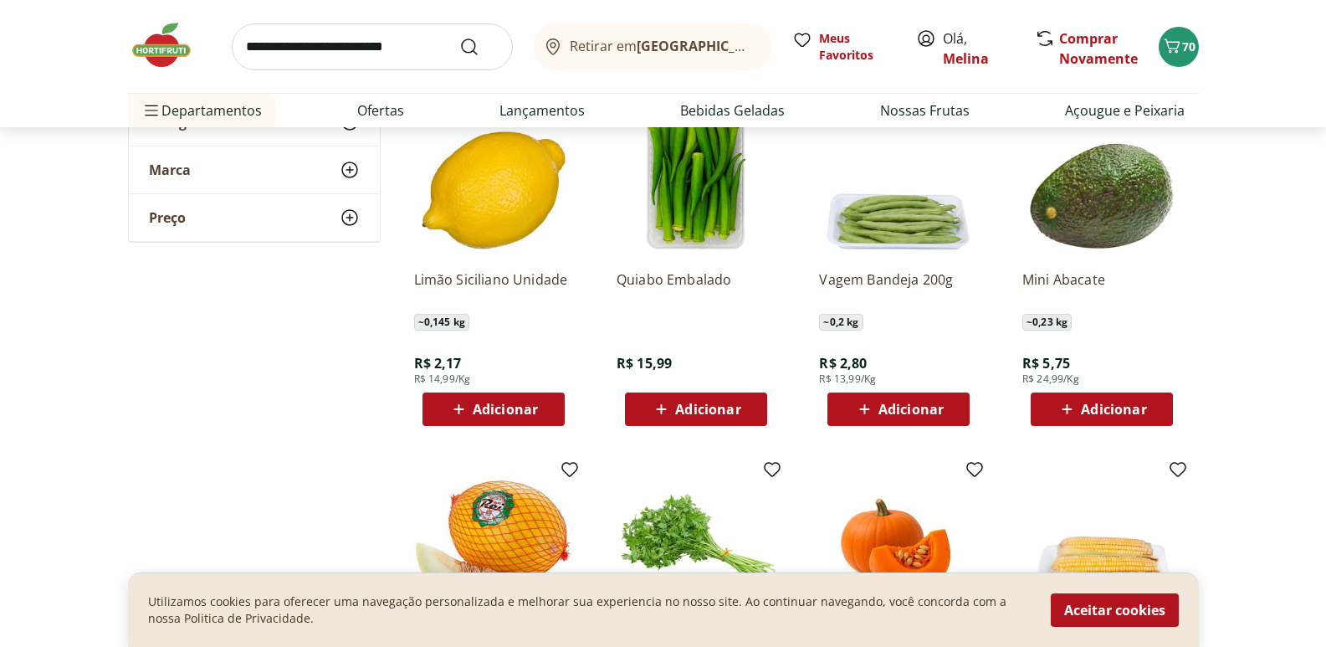
scroll to position [7110, 0]
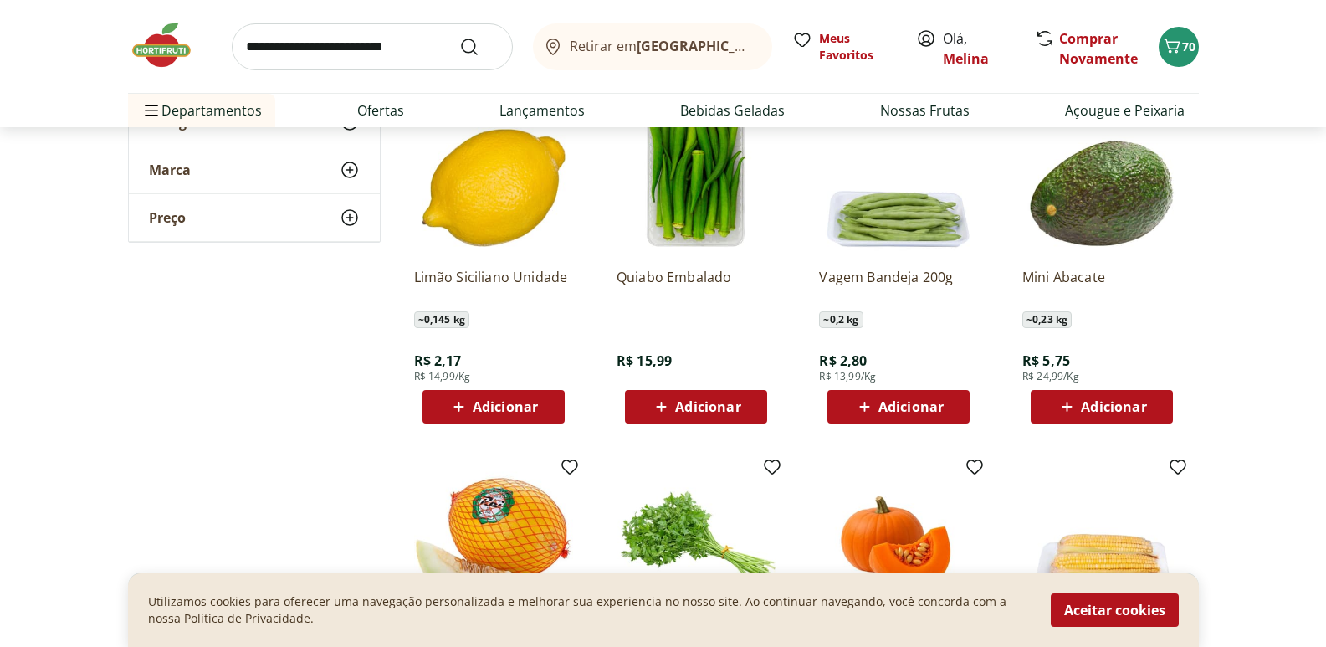
click at [682, 409] on span "Adicionar" at bounding box center [707, 406] width 65 height 13
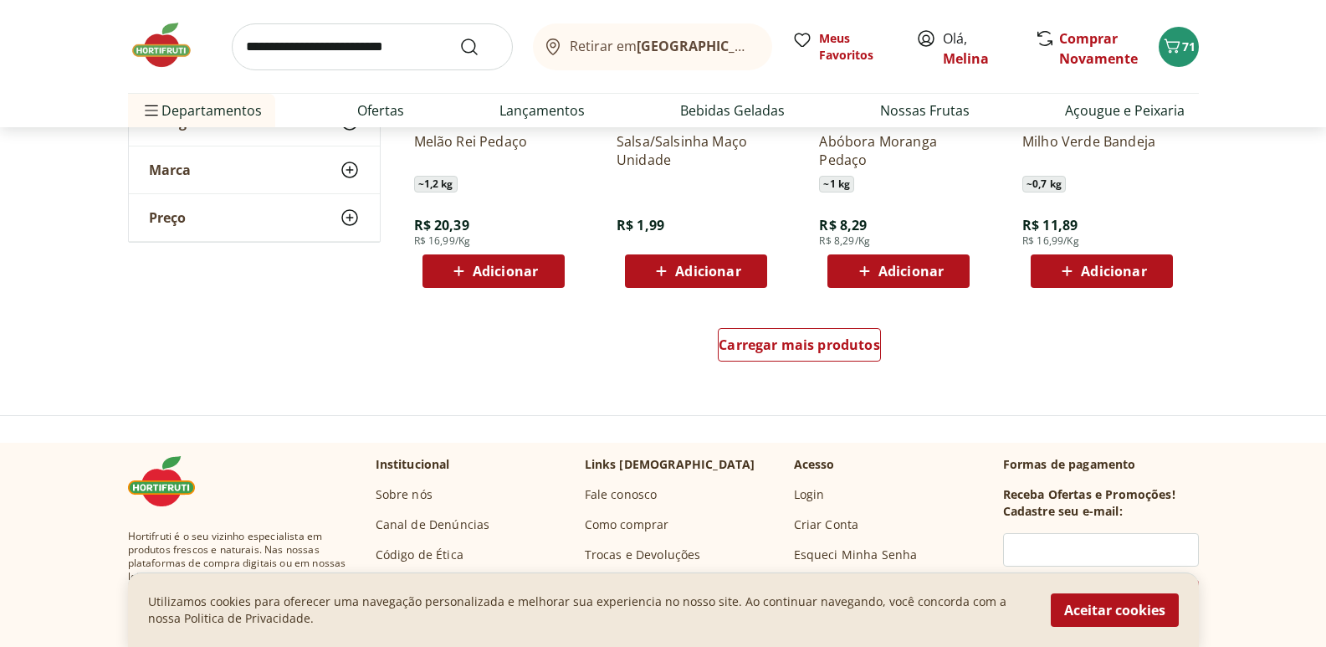
scroll to position [7696, 0]
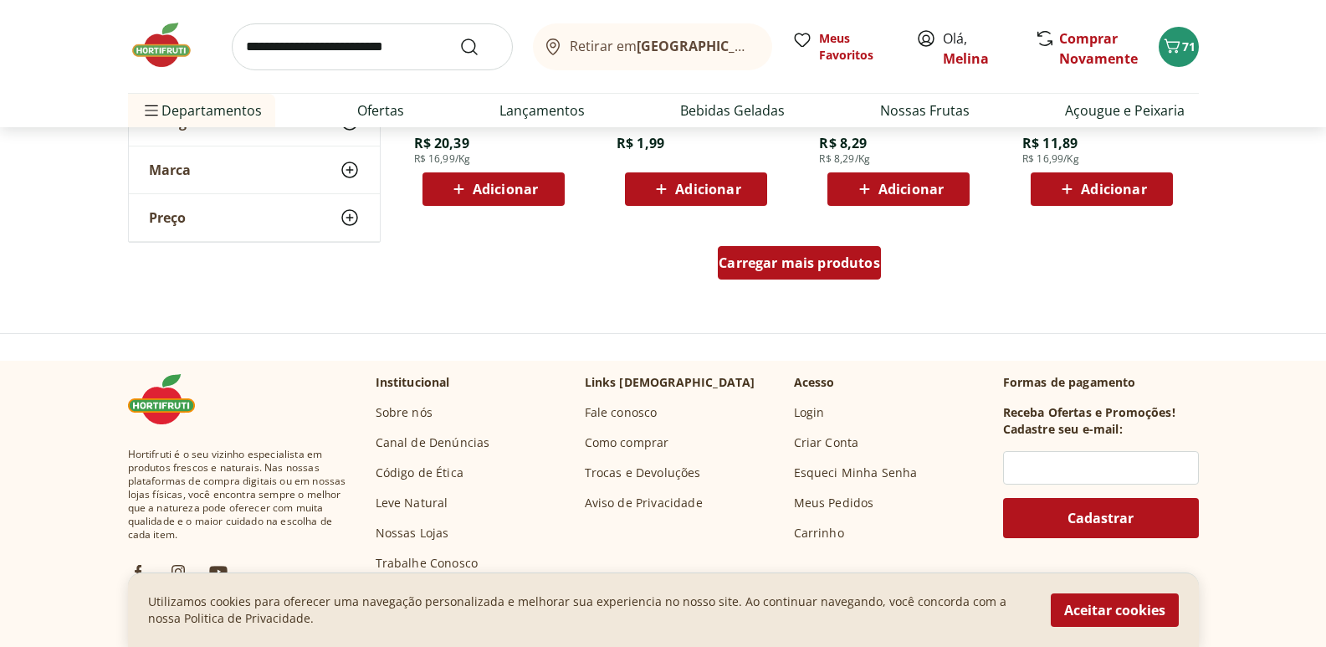
click at [753, 269] on span "Carregar mais produtos" at bounding box center [799, 262] width 161 height 13
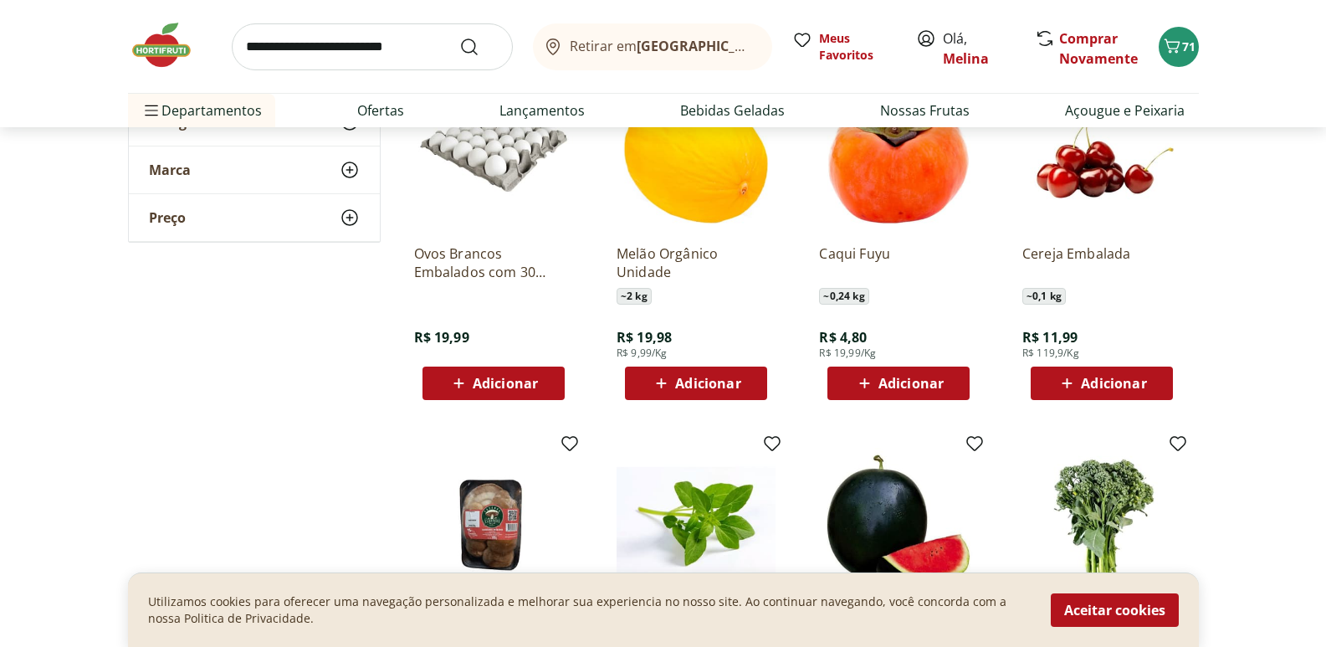
scroll to position [7863, 0]
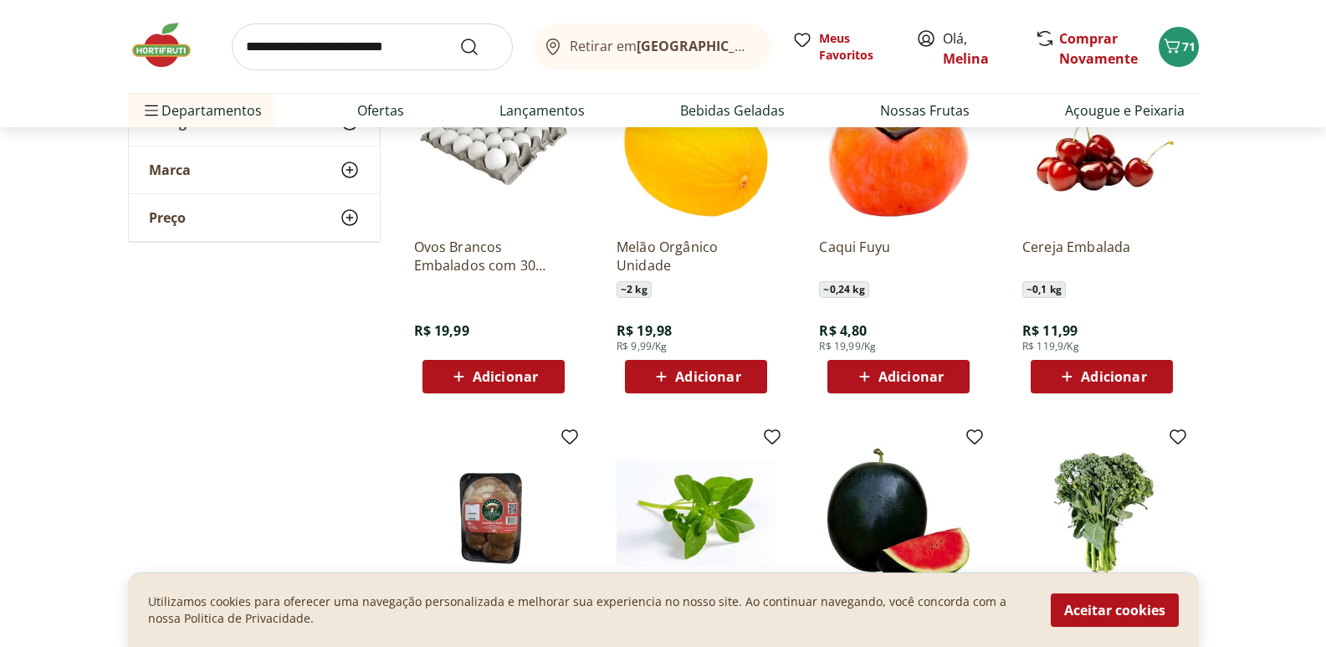
click at [473, 368] on span "Adicionar" at bounding box center [493, 376] width 90 height 20
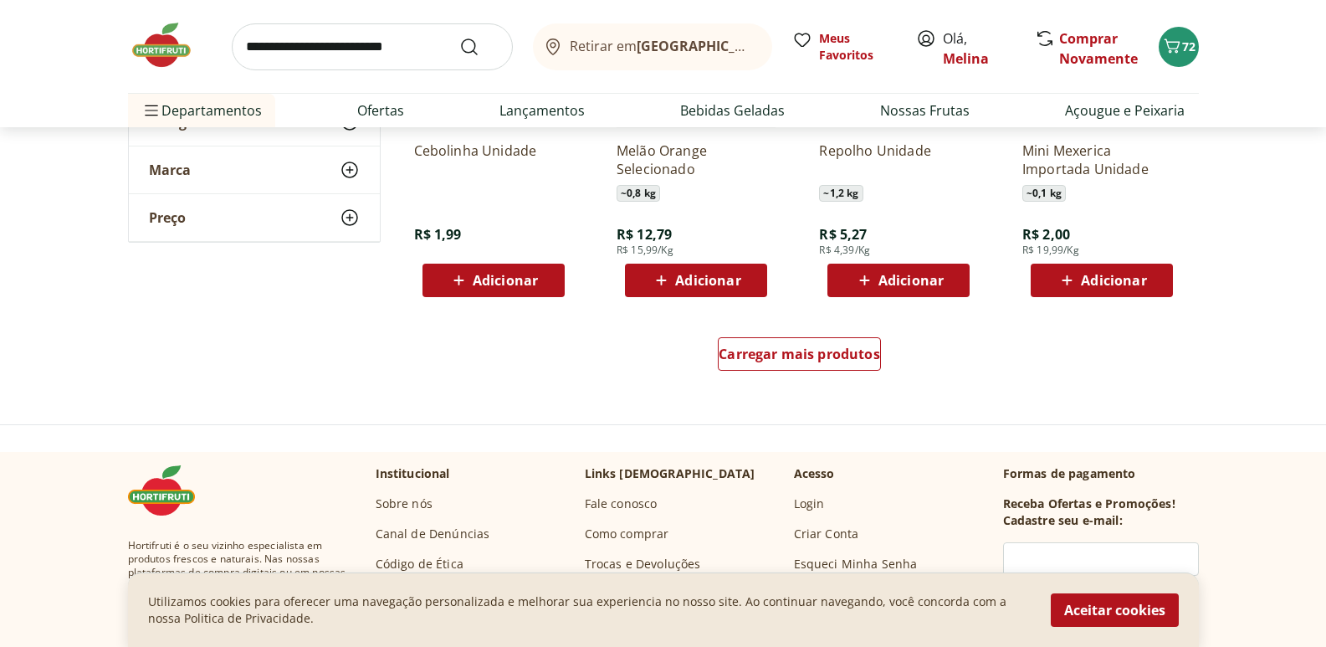
scroll to position [8700, 0]
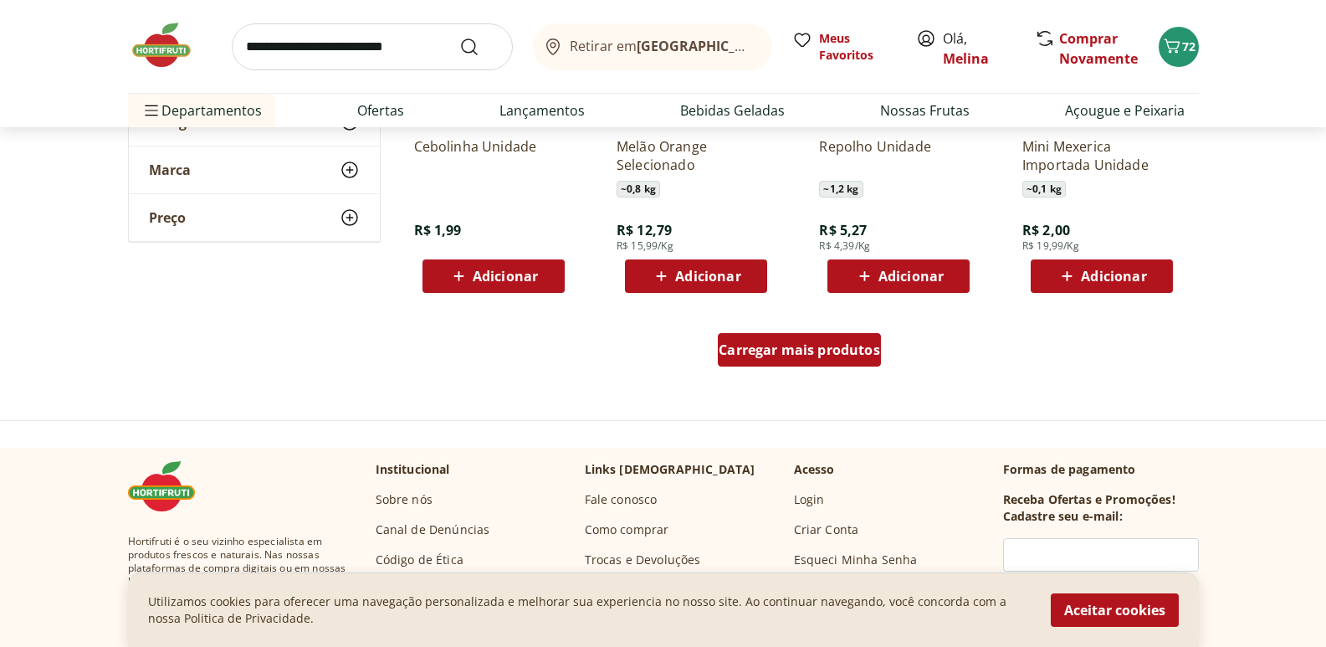
click at [848, 359] on div "Carregar mais produtos" at bounding box center [799, 349] width 163 height 33
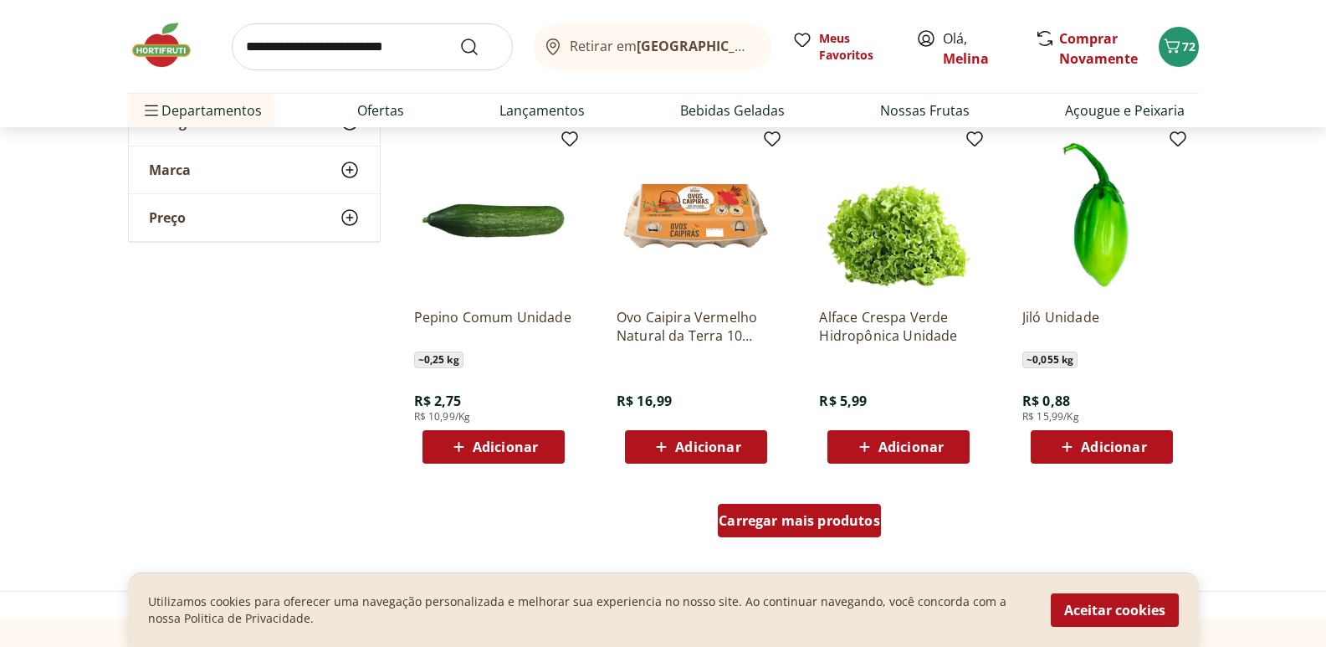
scroll to position [9704, 0]
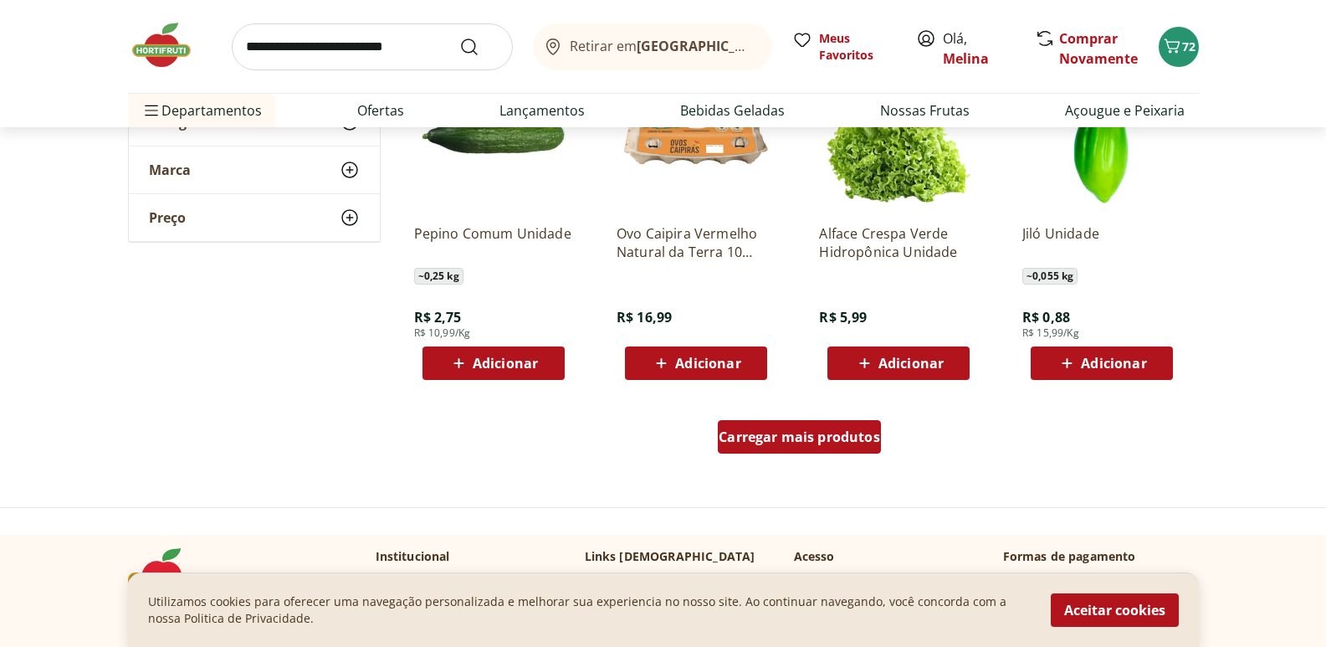
click at [772, 432] on span "Carregar mais produtos" at bounding box center [799, 436] width 161 height 13
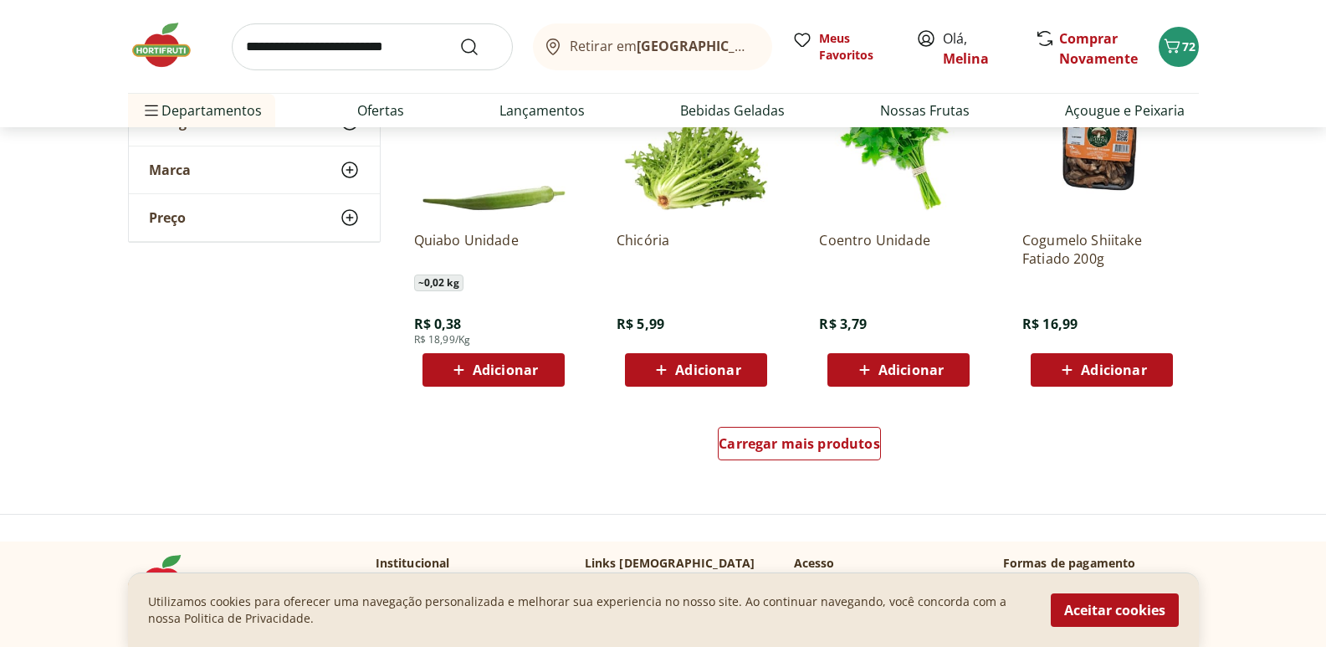
scroll to position [10791, 0]
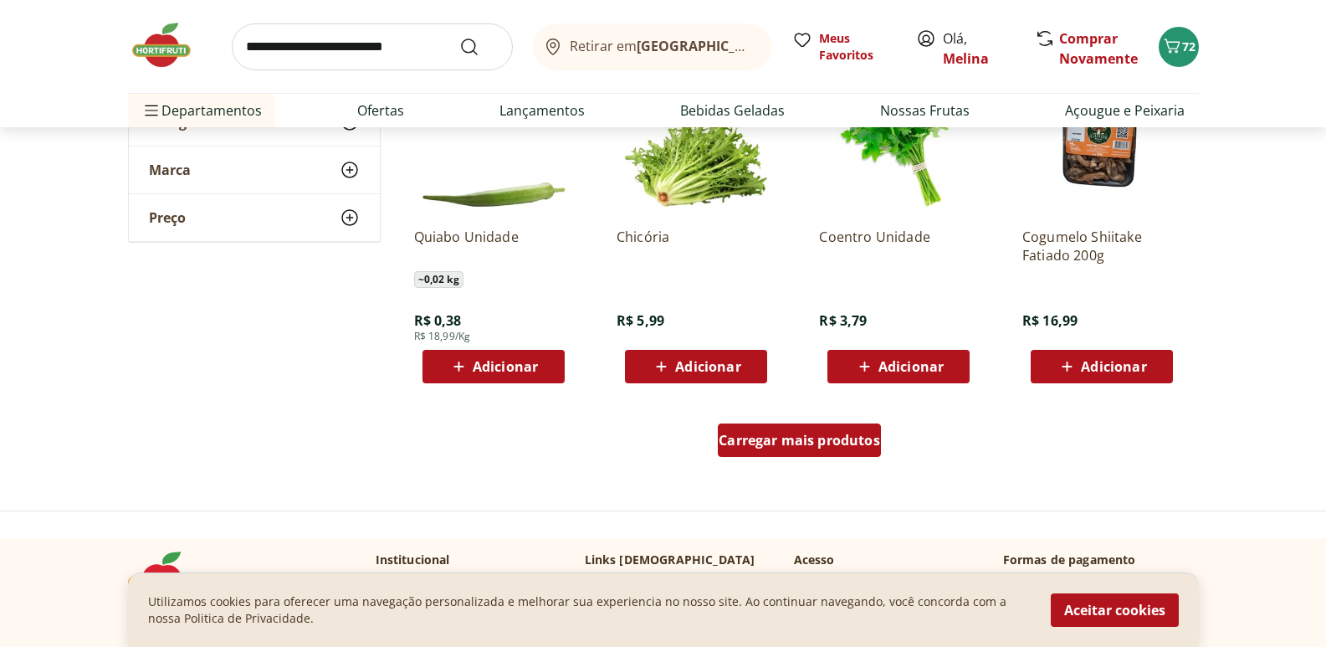
click at [836, 456] on div "Carregar mais produtos" at bounding box center [799, 439] width 163 height 33
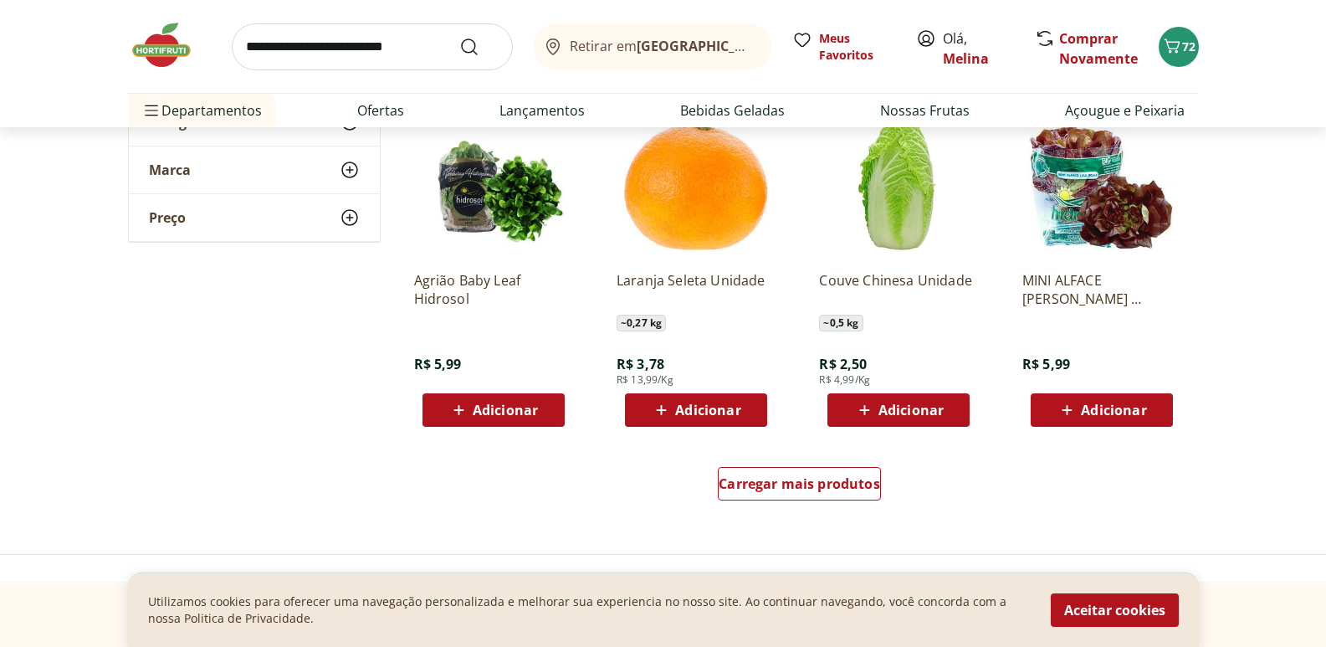
scroll to position [11879, 0]
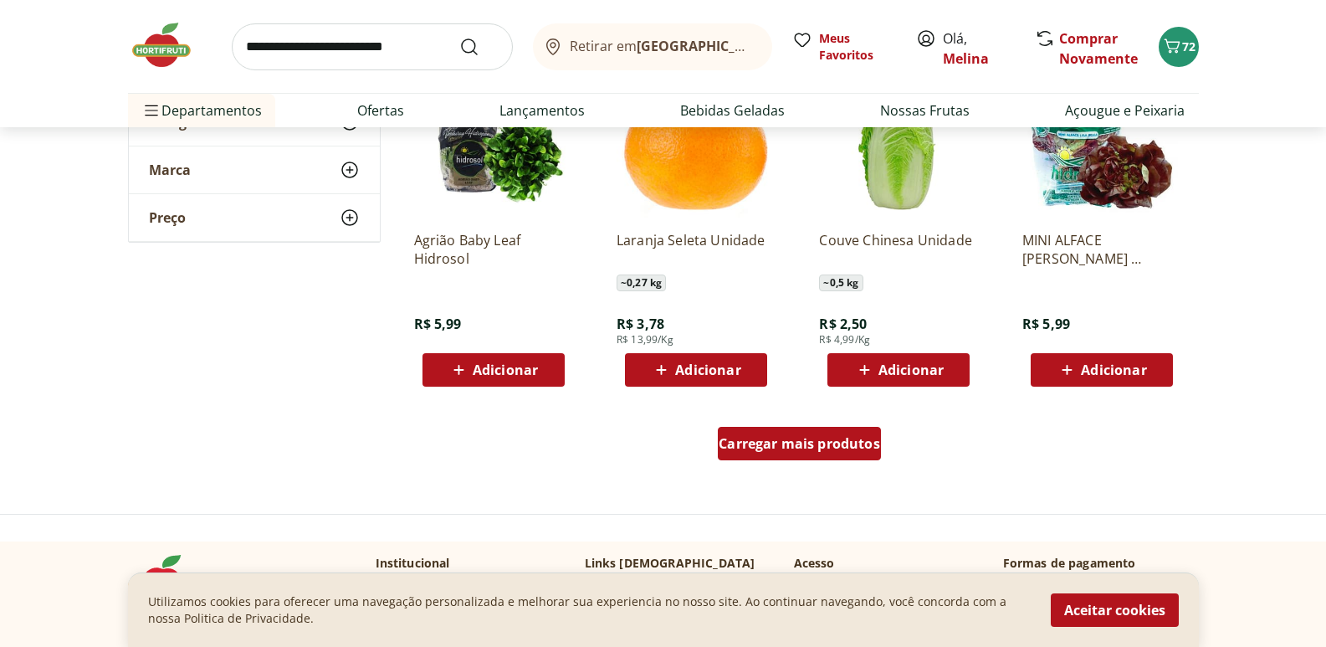
click at [779, 448] on span "Carregar mais produtos" at bounding box center [799, 443] width 161 height 13
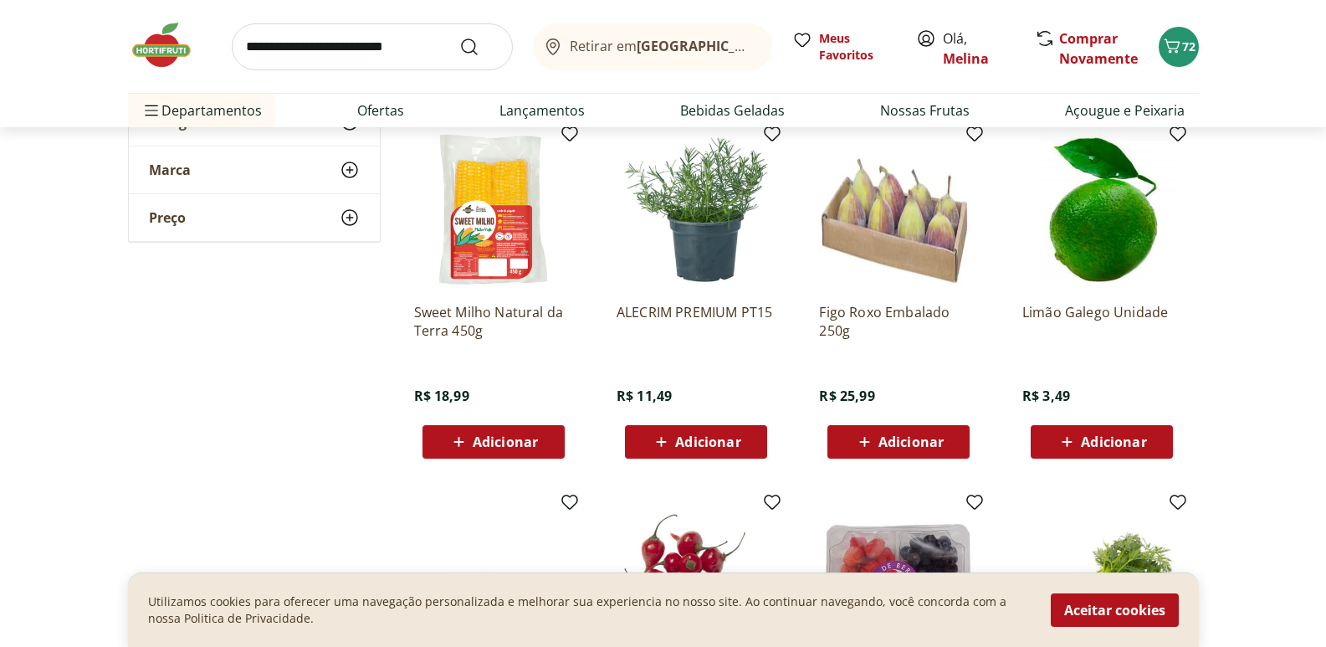
scroll to position [12548, 0]
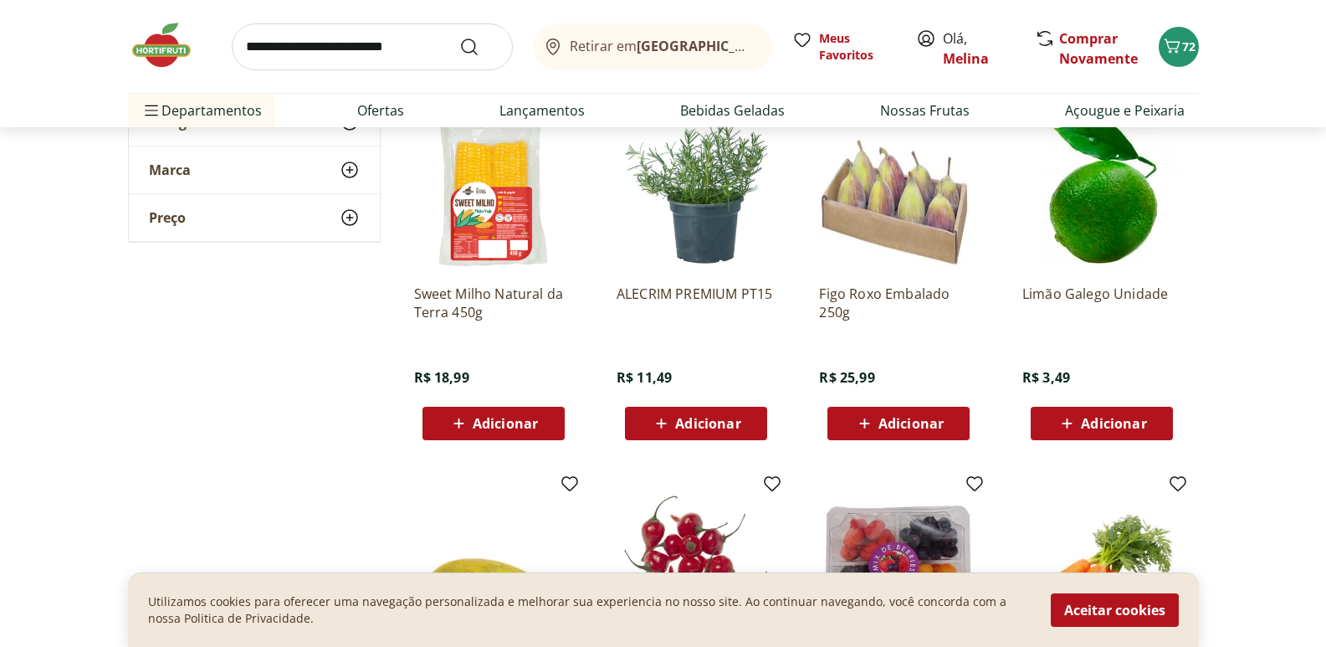
click at [513, 423] on span "Adicionar" at bounding box center [505, 423] width 65 height 13
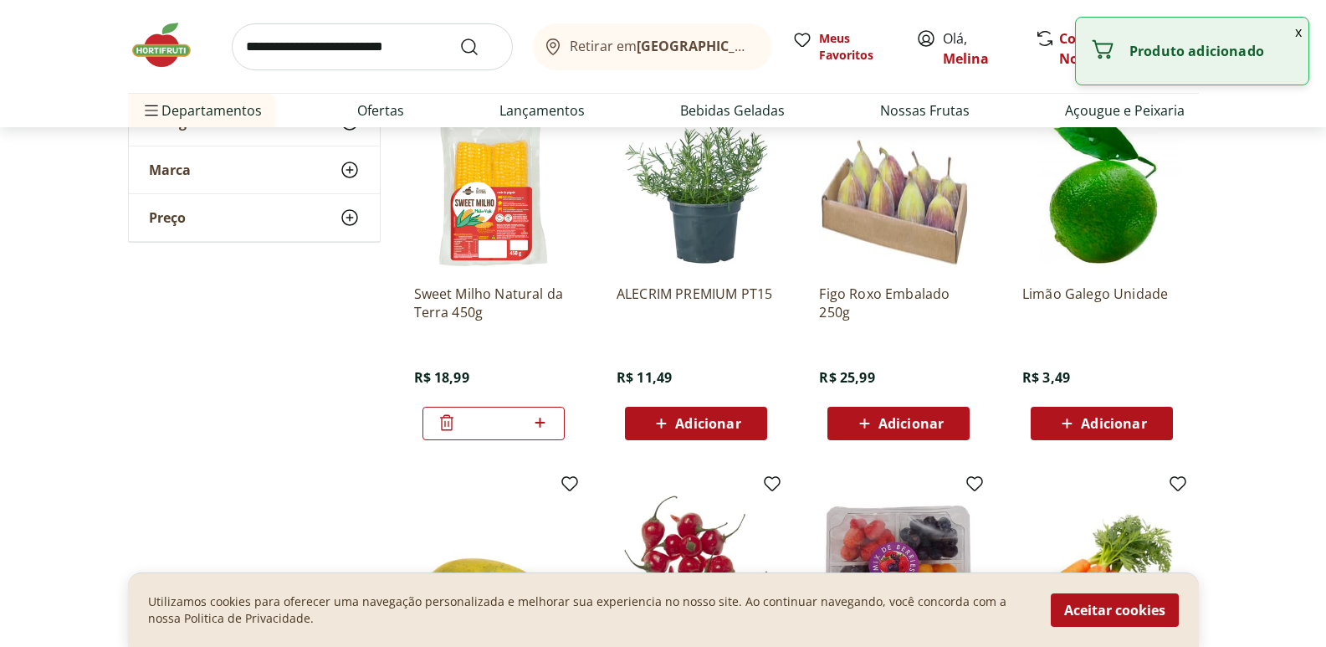
click at [1298, 31] on button "x" at bounding box center [1298, 32] width 20 height 28
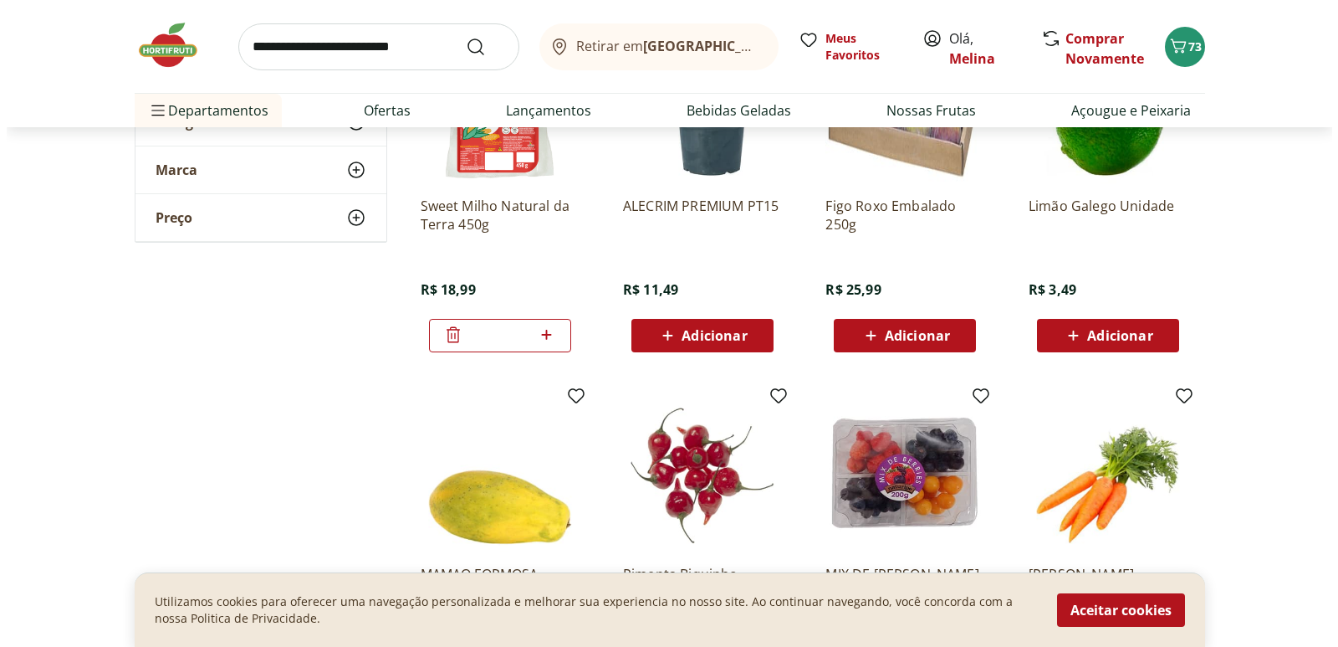
scroll to position [12715, 0]
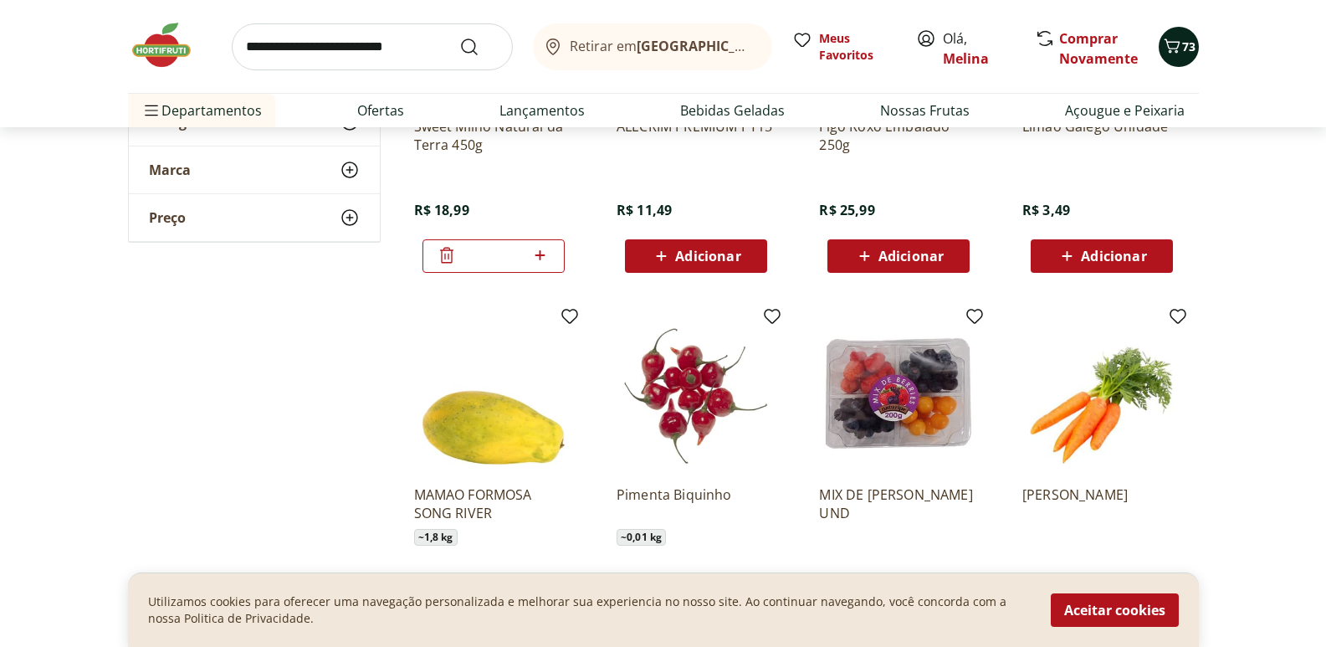
click at [1170, 43] on icon "Carrinho" at bounding box center [1172, 46] width 20 height 20
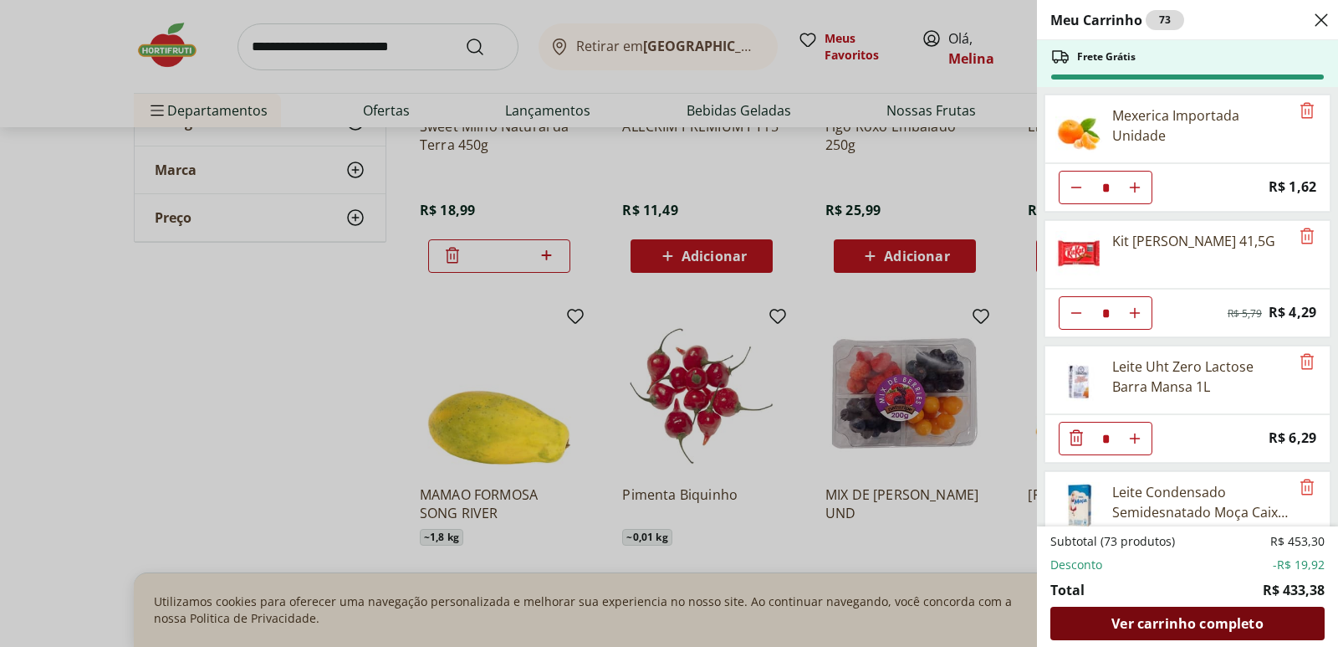
click at [1174, 624] on span "Ver carrinho completo" at bounding box center [1187, 623] width 151 height 13
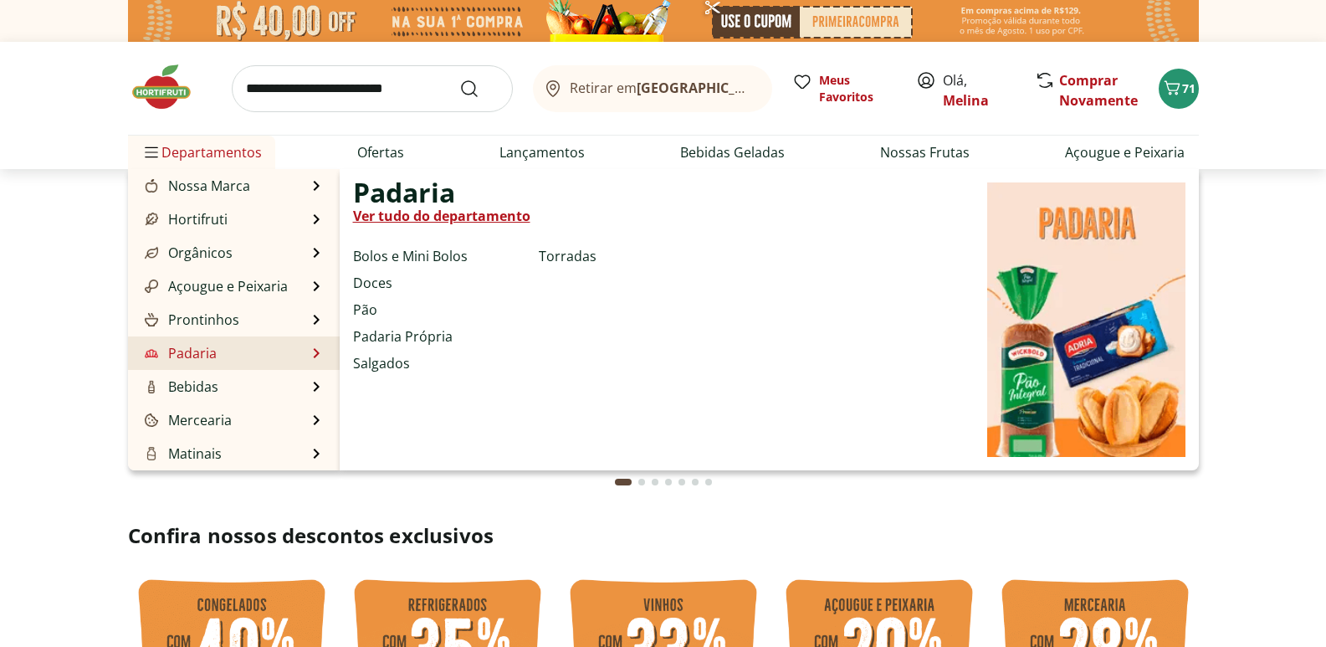
click at [227, 350] on li "Padaria Padaria Ver tudo do departamento Bolos e Mini Bolos Doces Pão Padaria P…" at bounding box center [234, 352] width 212 height 33
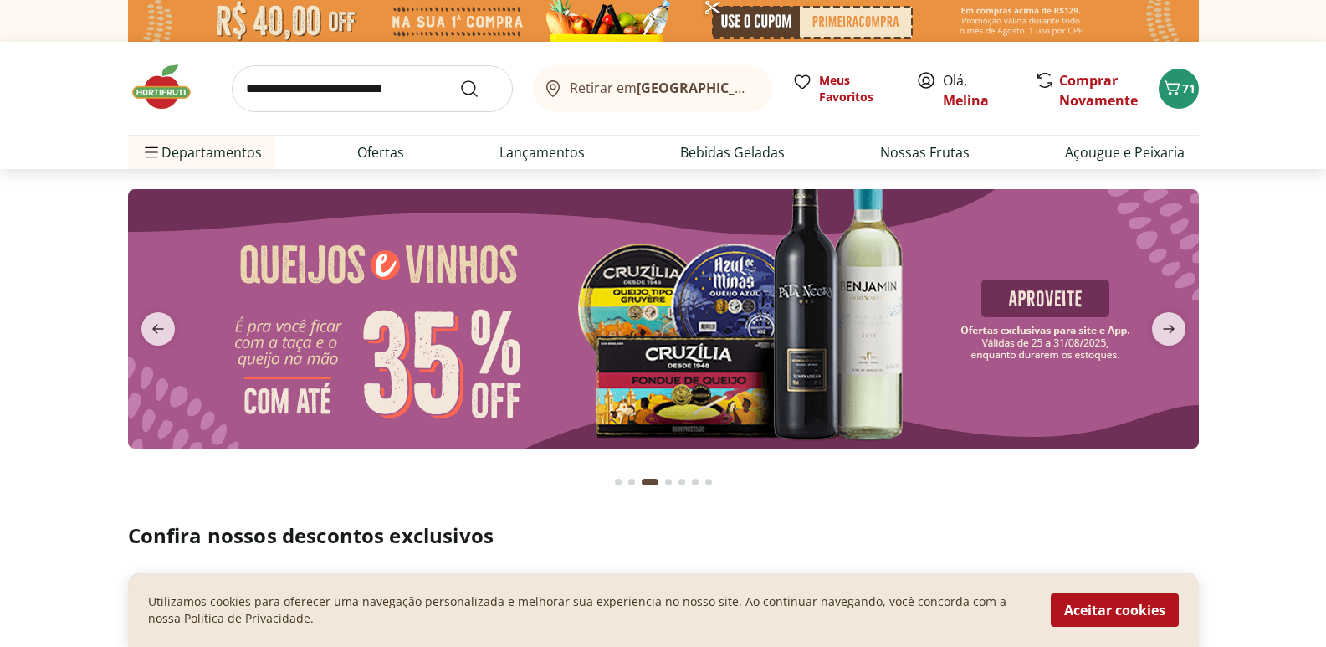
click at [353, 100] on input "search" at bounding box center [372, 88] width 281 height 47
type input "***"
click at [459, 79] on button "Submit Search" at bounding box center [479, 89] width 40 height 20
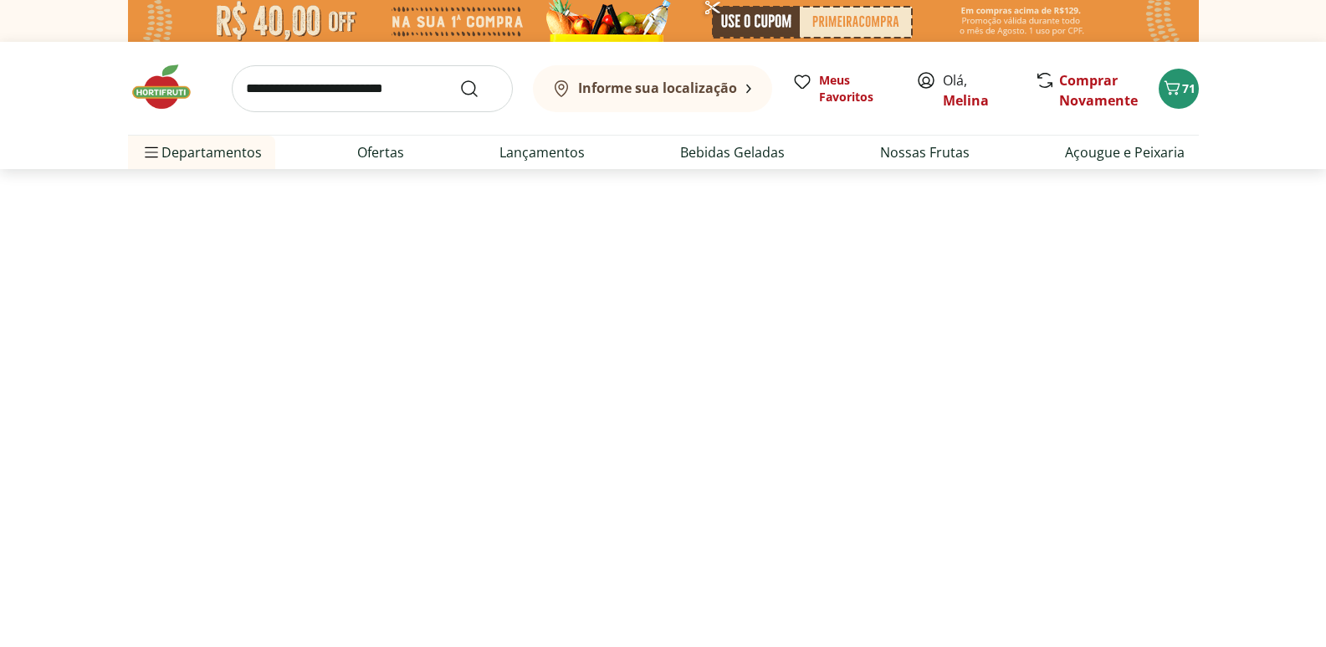
select select "**********"
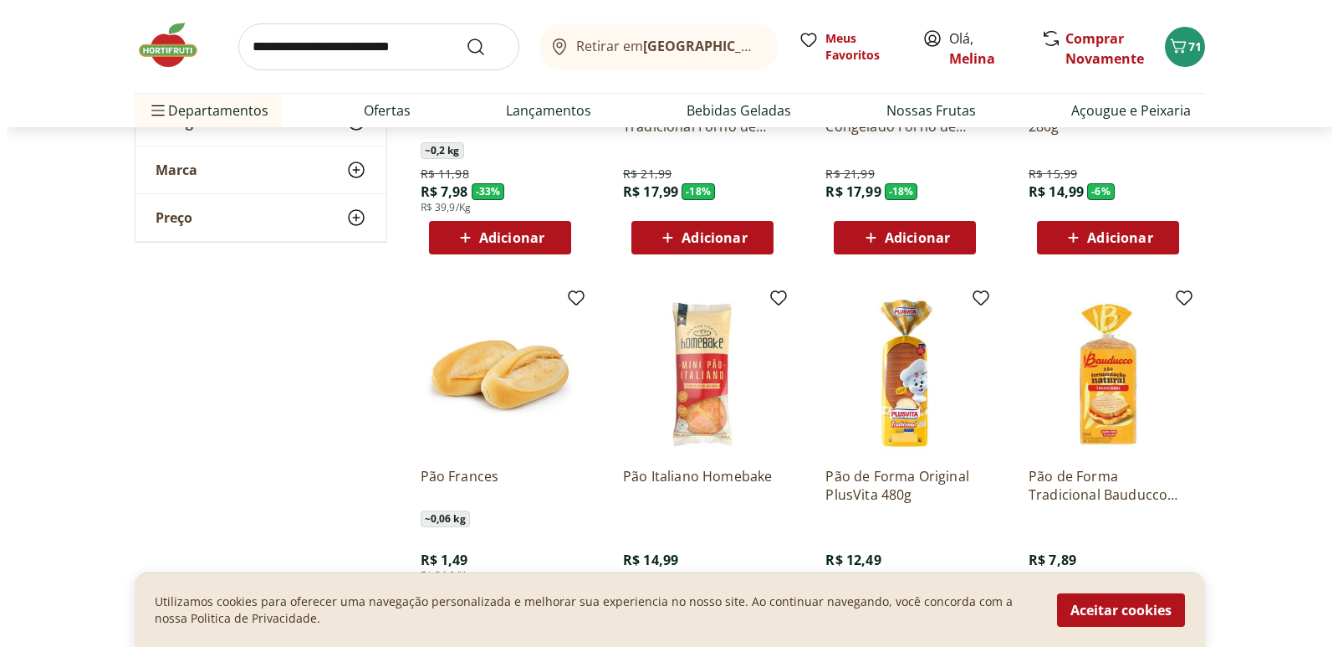
scroll to position [502, 0]
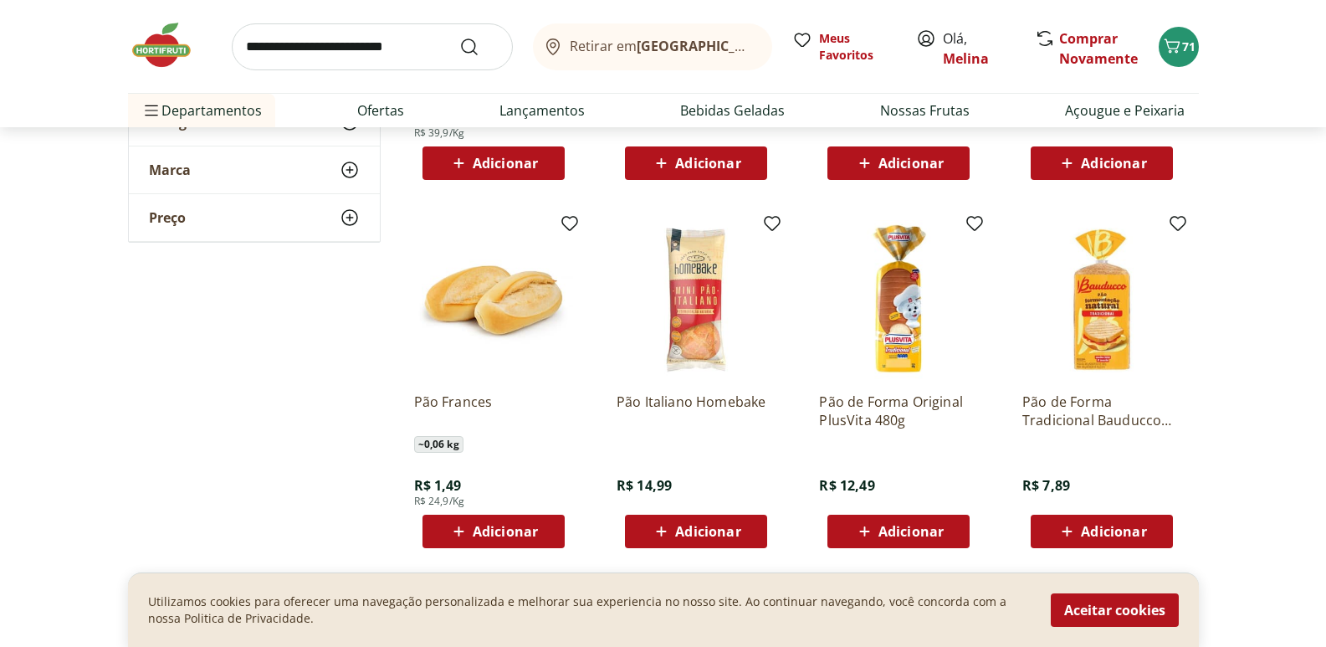
click at [494, 541] on div "Adicionar" at bounding box center [493, 531] width 115 height 30
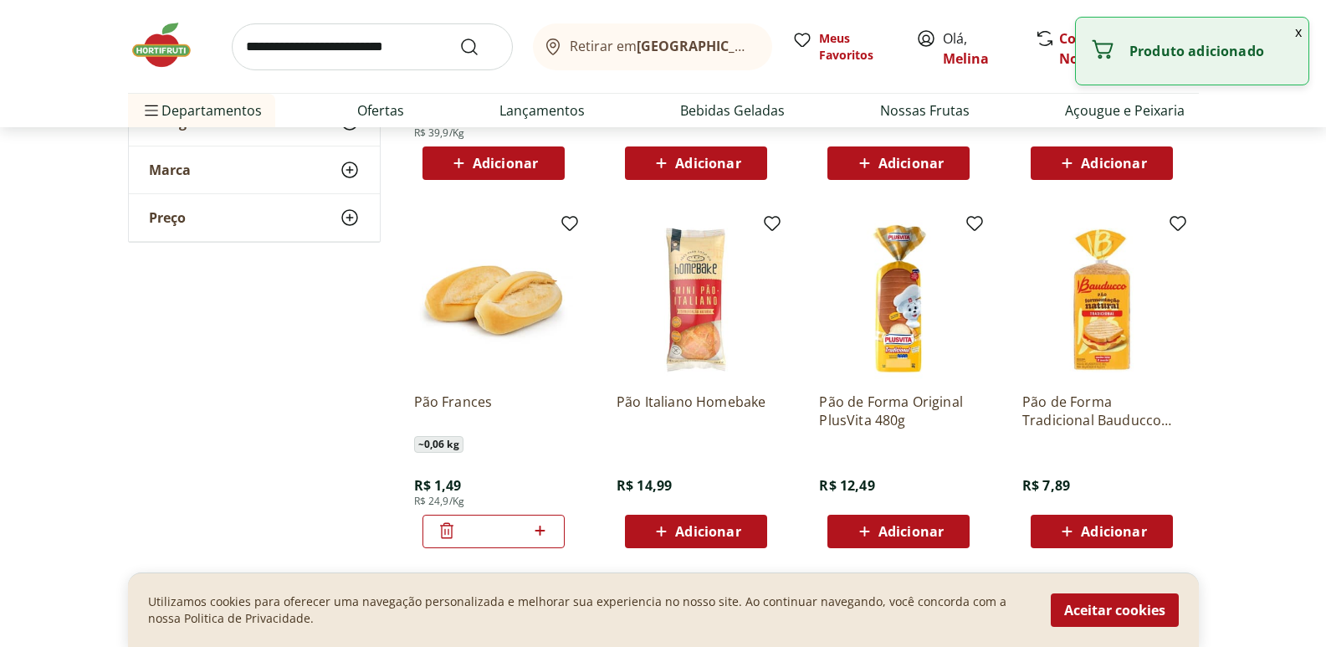
click at [538, 528] on icon at bounding box center [540, 530] width 21 height 20
type input "*"
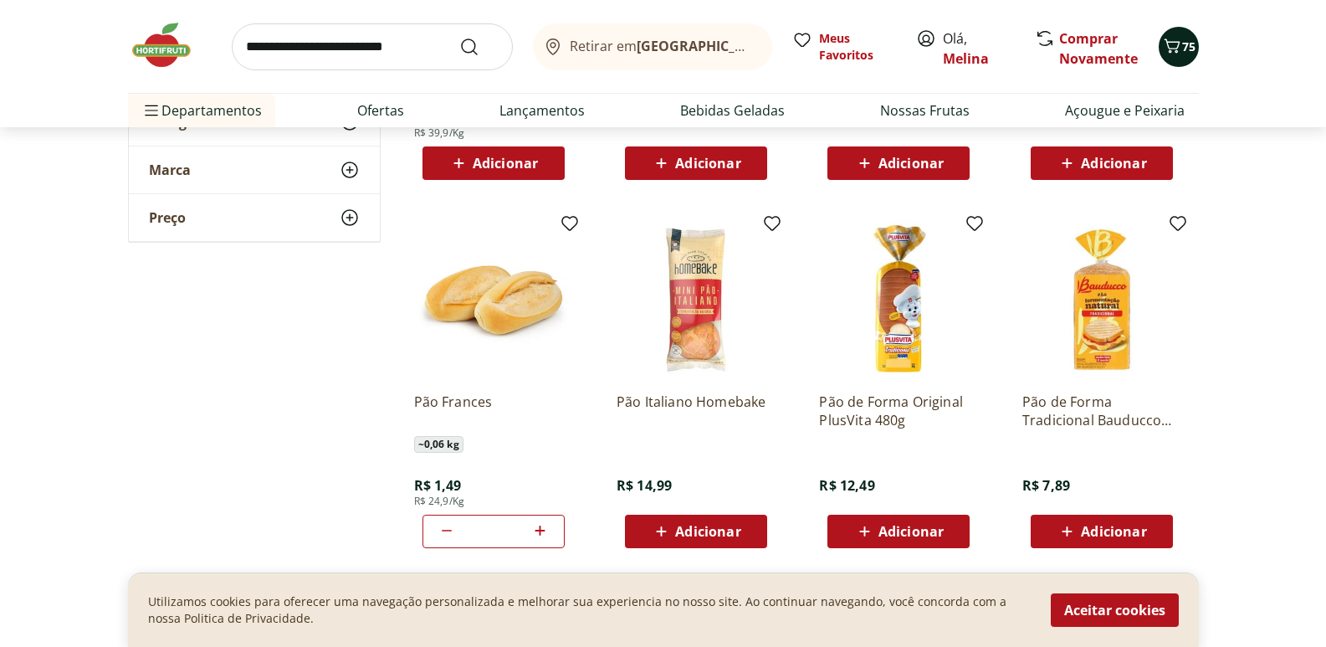
click at [1189, 45] on span "75" at bounding box center [1188, 46] width 13 height 16
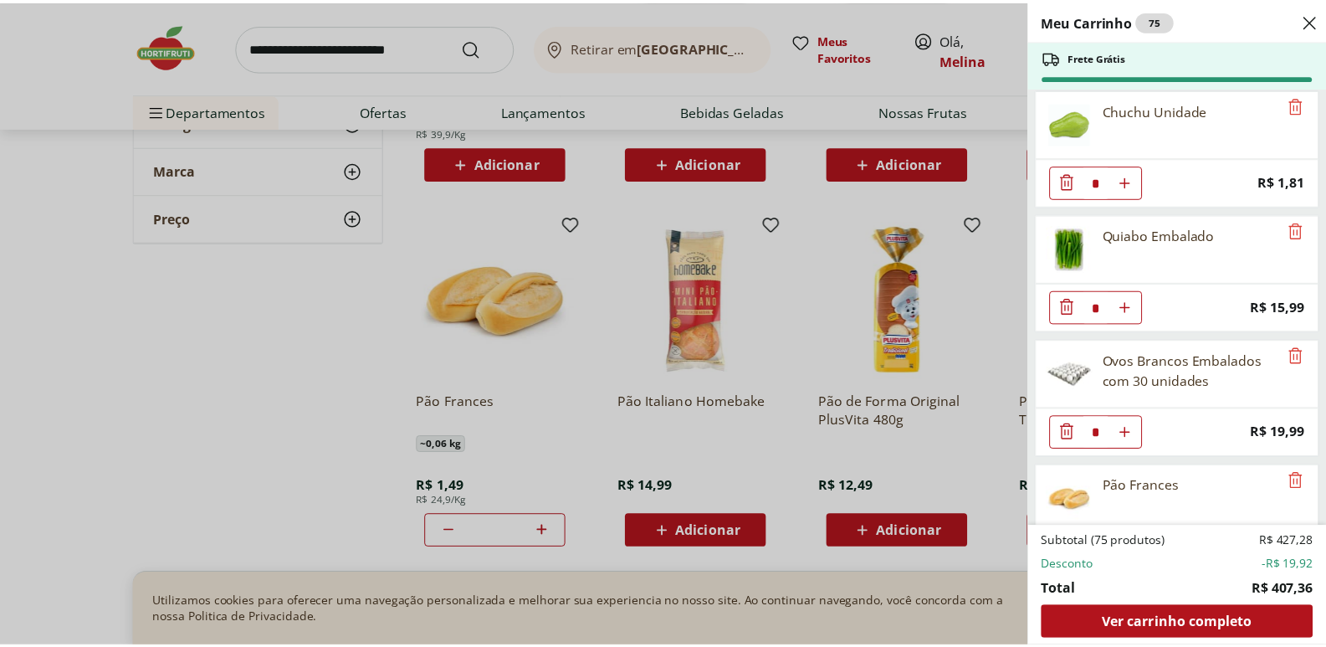
scroll to position [3332, 0]
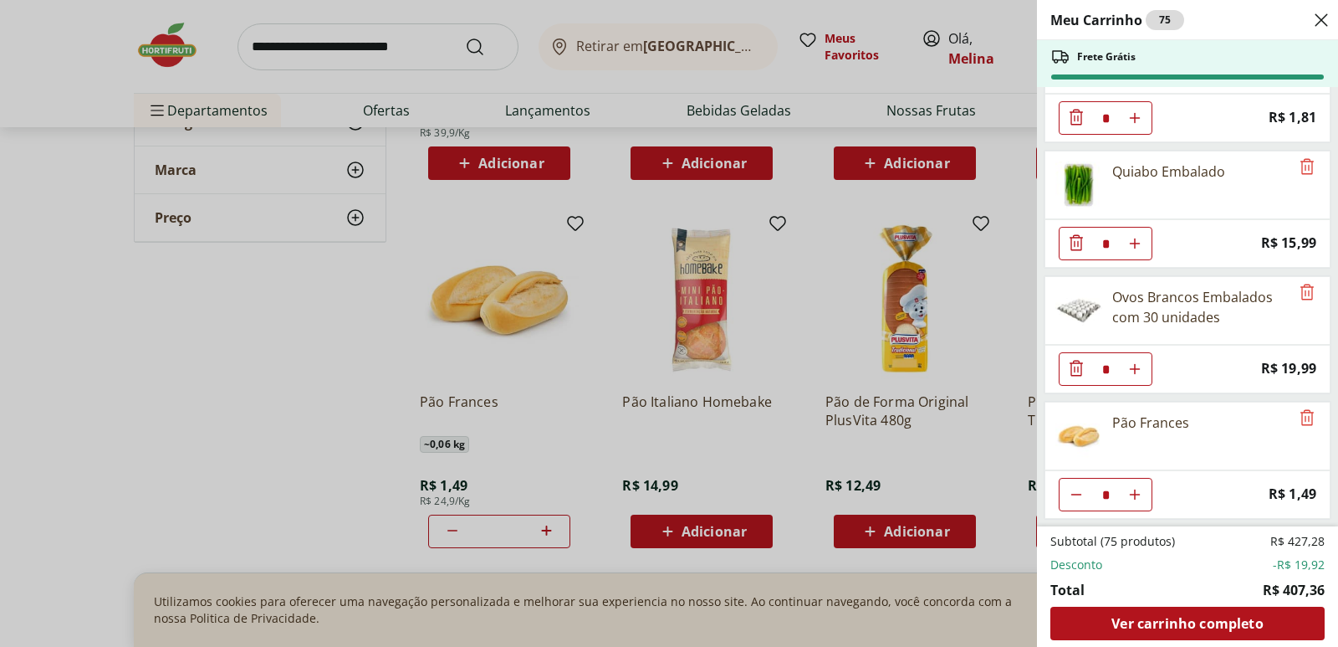
click at [183, 118] on div "Meu Carrinho 75 Frete Grátis Mexerica Importada Unidade * Price: R$ 1,62 Kit Ka…" at bounding box center [669, 323] width 1338 height 647
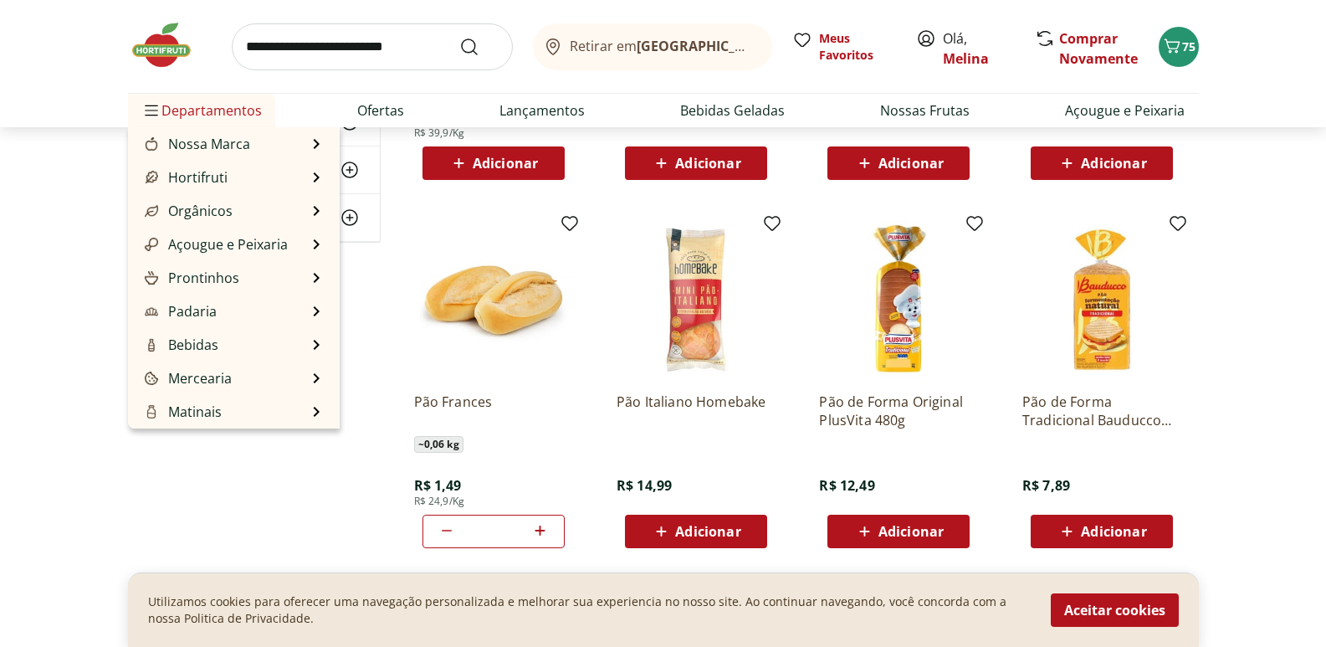
click at [187, 110] on span "Departamentos" at bounding box center [201, 110] width 120 height 40
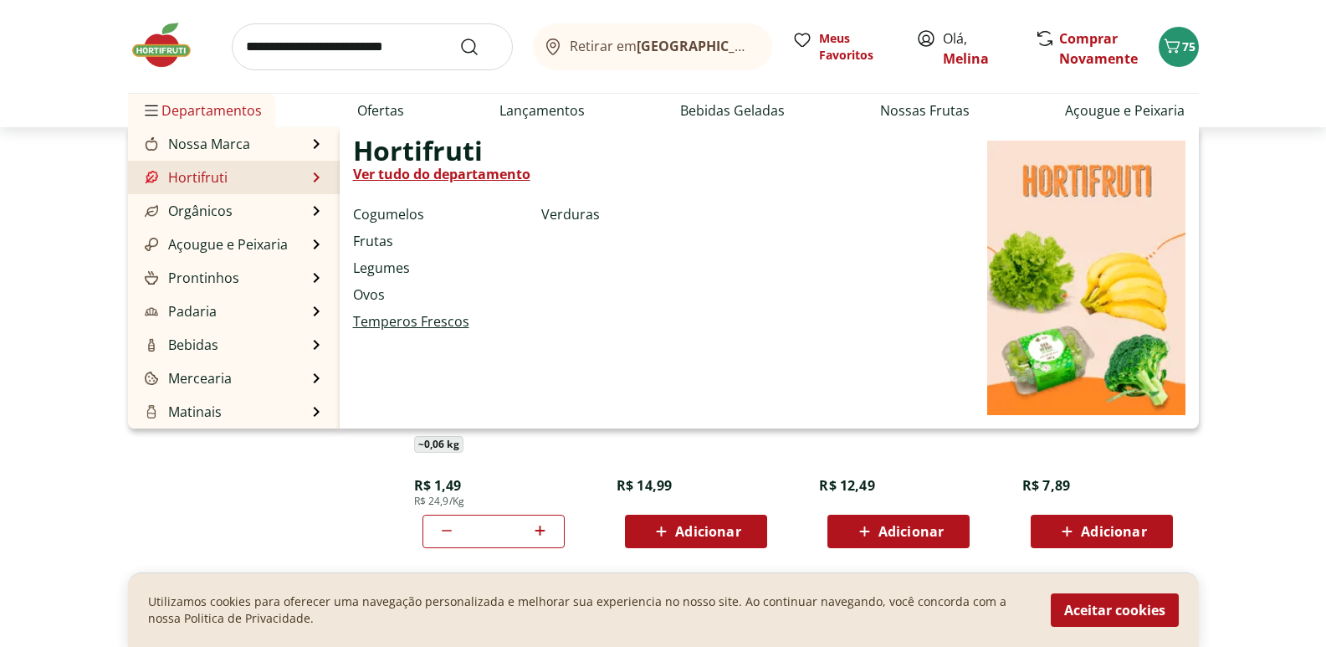
click at [365, 323] on link "Temperos Frescos" at bounding box center [411, 321] width 116 height 20
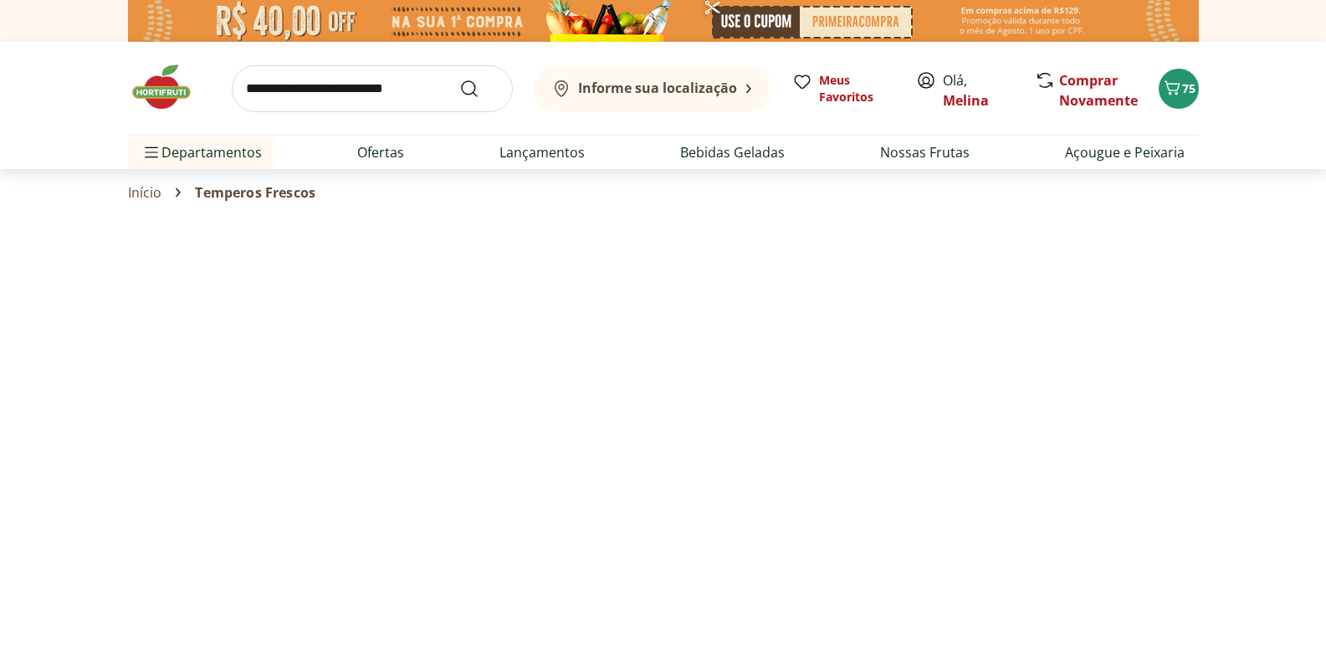
select select "**********"
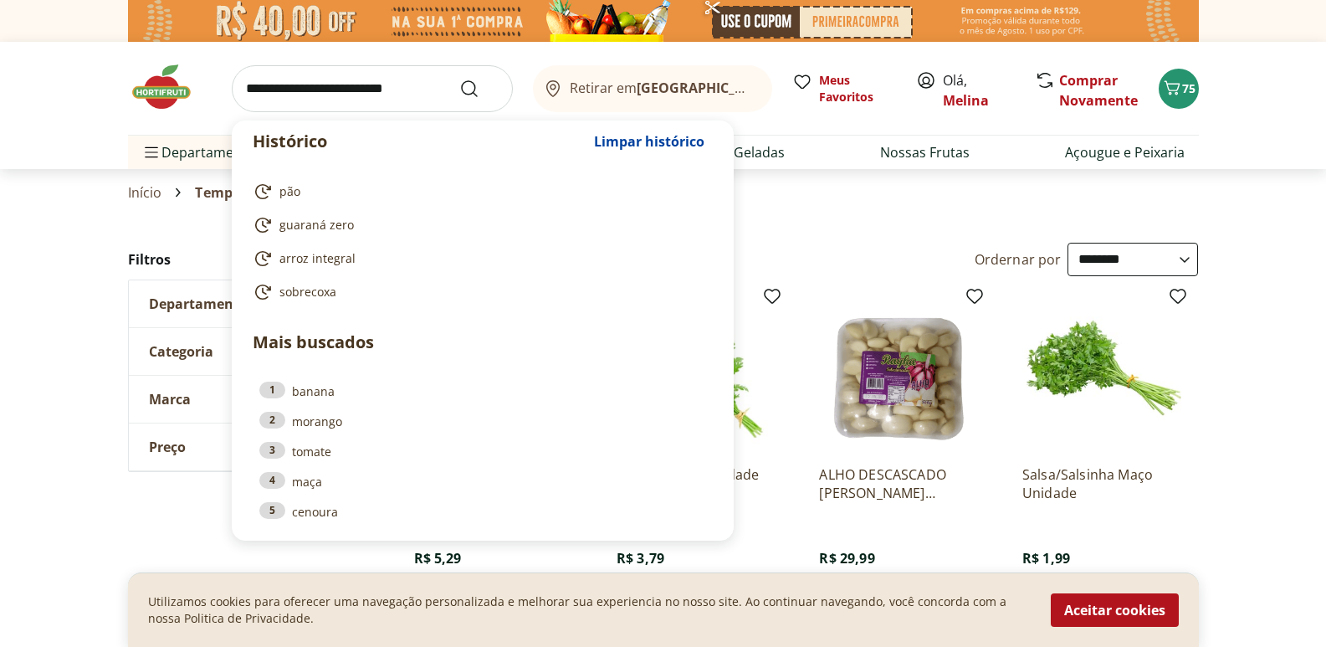
click at [355, 90] on input "search" at bounding box center [372, 88] width 281 height 47
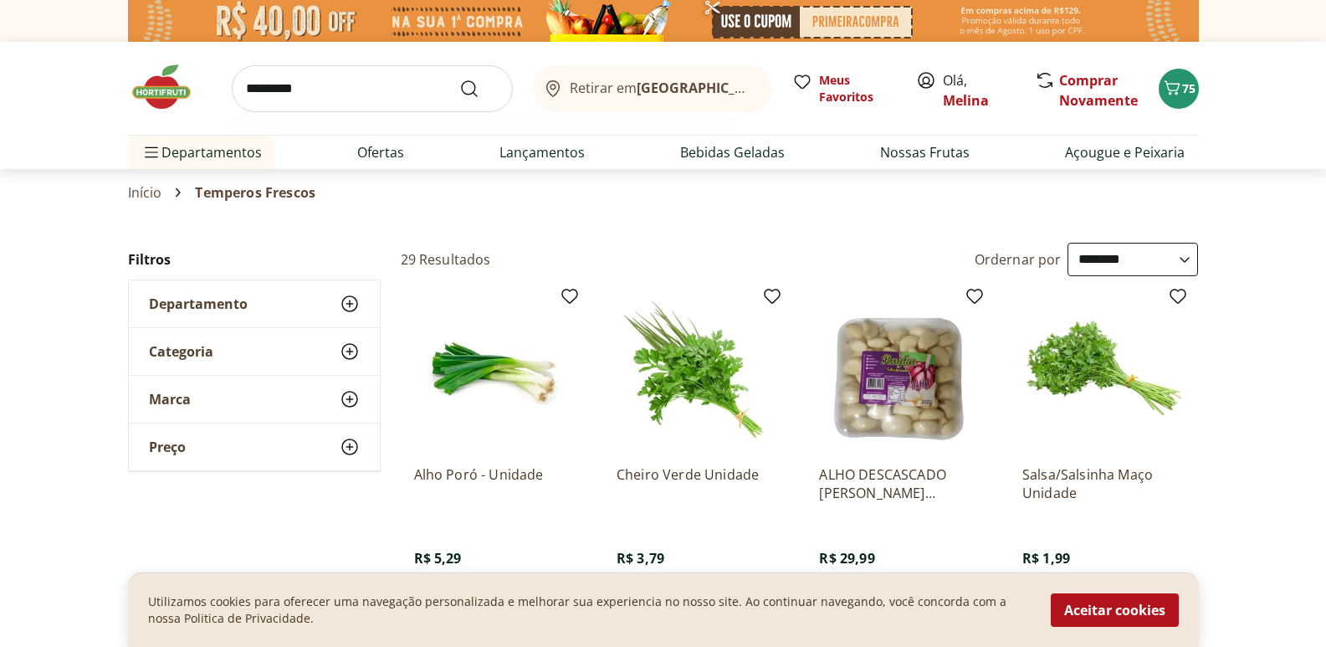
type input "*********"
click at [459, 79] on button "Submit Search" at bounding box center [479, 89] width 40 height 20
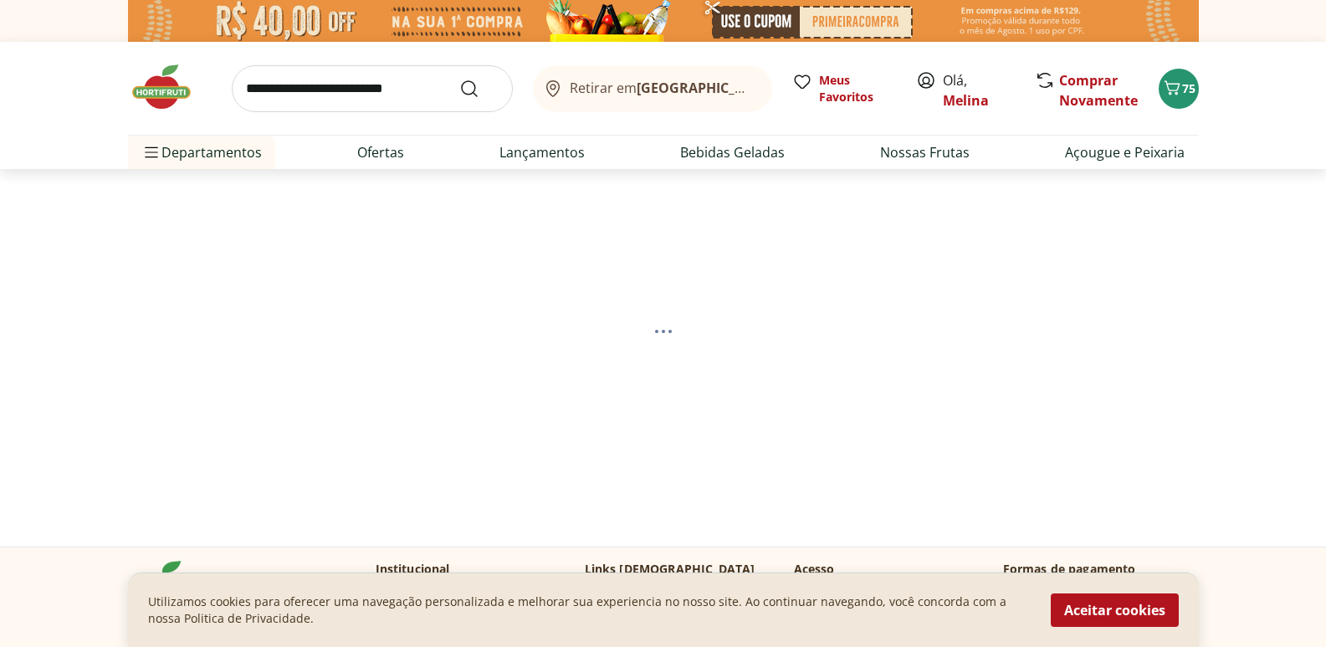
select select "**********"
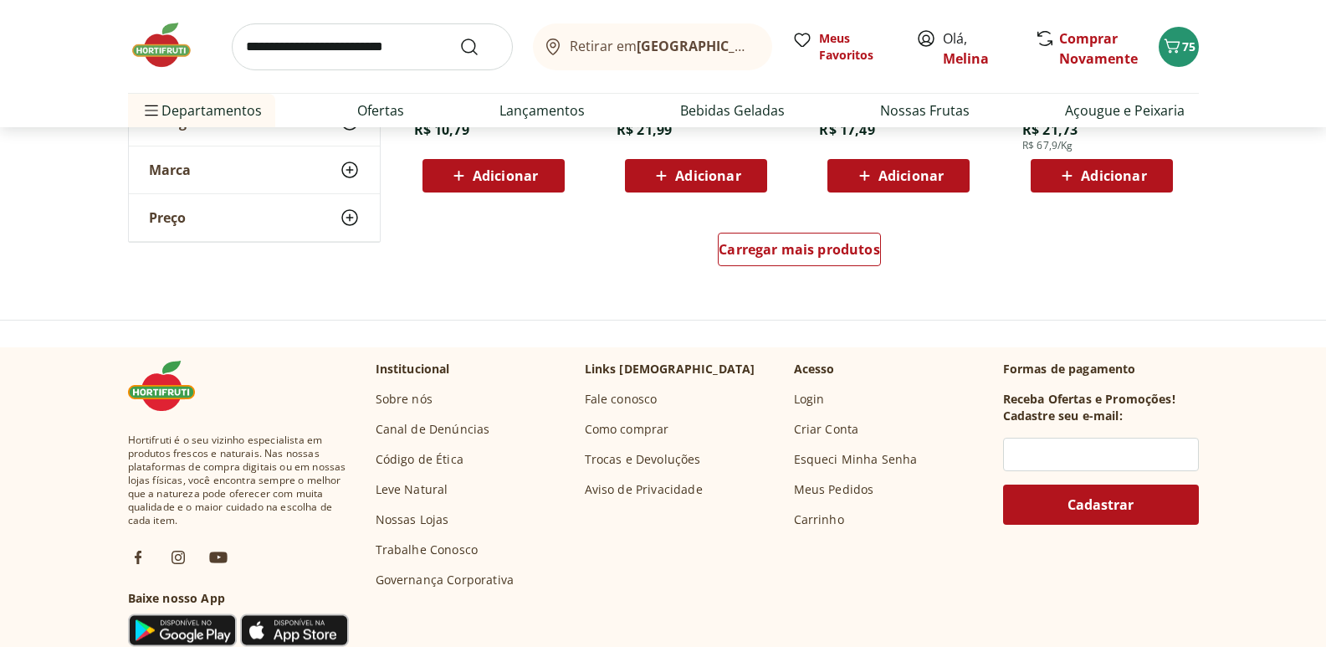
scroll to position [1171, 0]
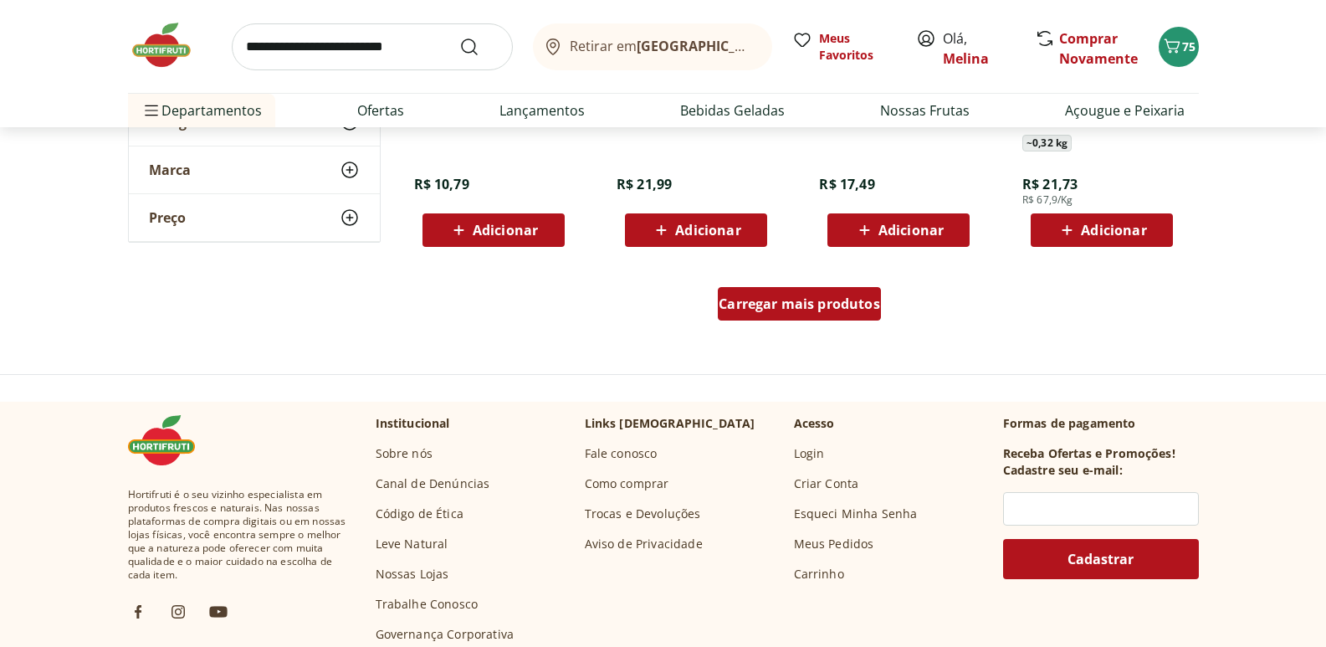
click at [750, 291] on div "Carregar mais produtos" at bounding box center [799, 303] width 163 height 33
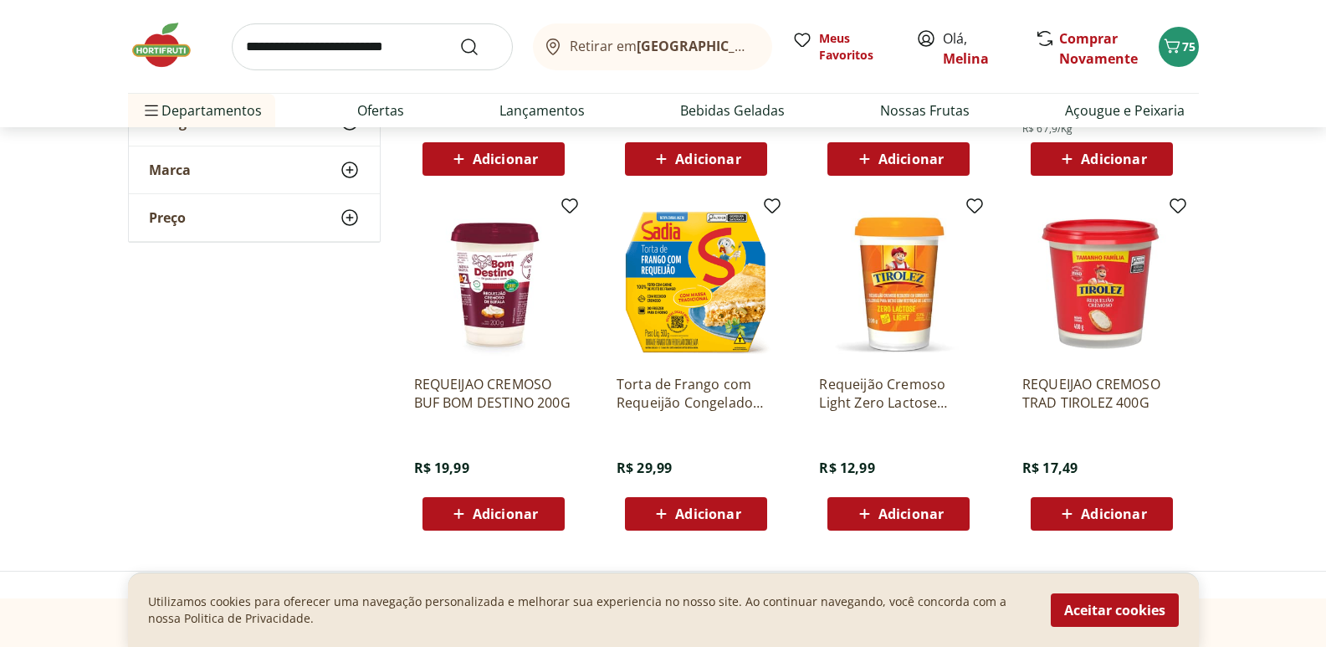
scroll to position [1338, 0]
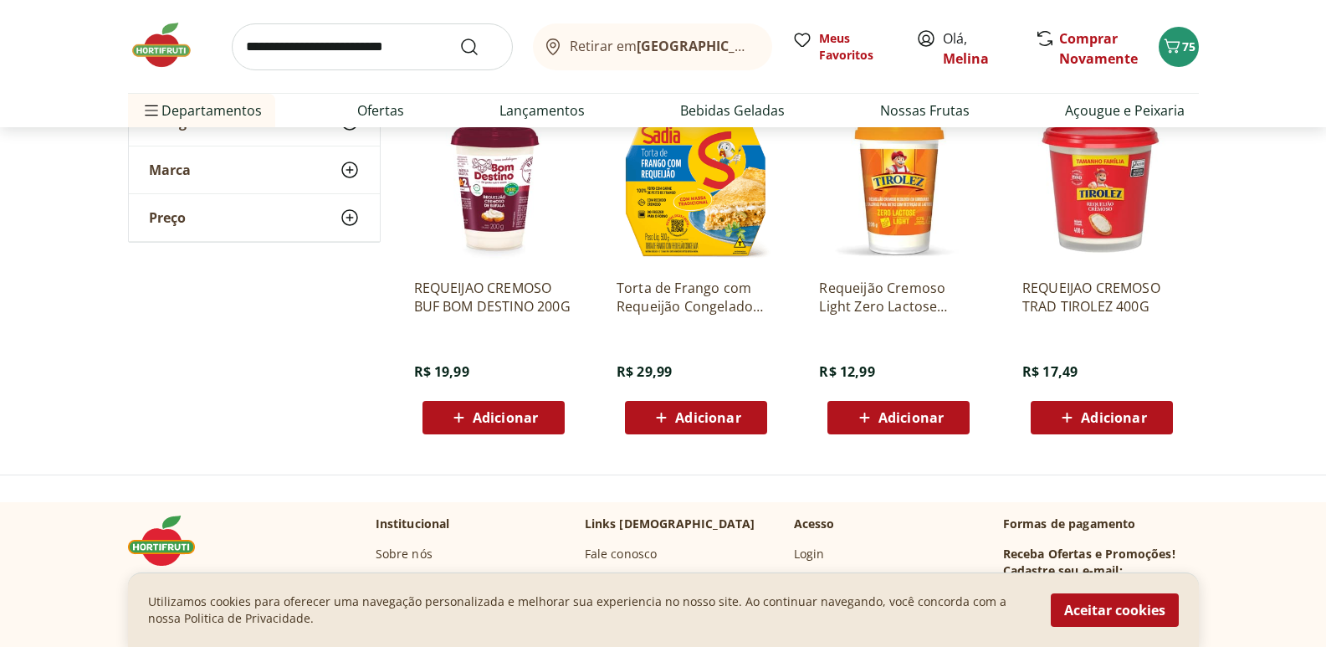
click at [1075, 415] on icon at bounding box center [1067, 417] width 21 height 20
click at [295, 47] on input "search" at bounding box center [372, 46] width 281 height 47
type input "*******"
click at [459, 37] on button "Submit Search" at bounding box center [479, 47] width 40 height 20
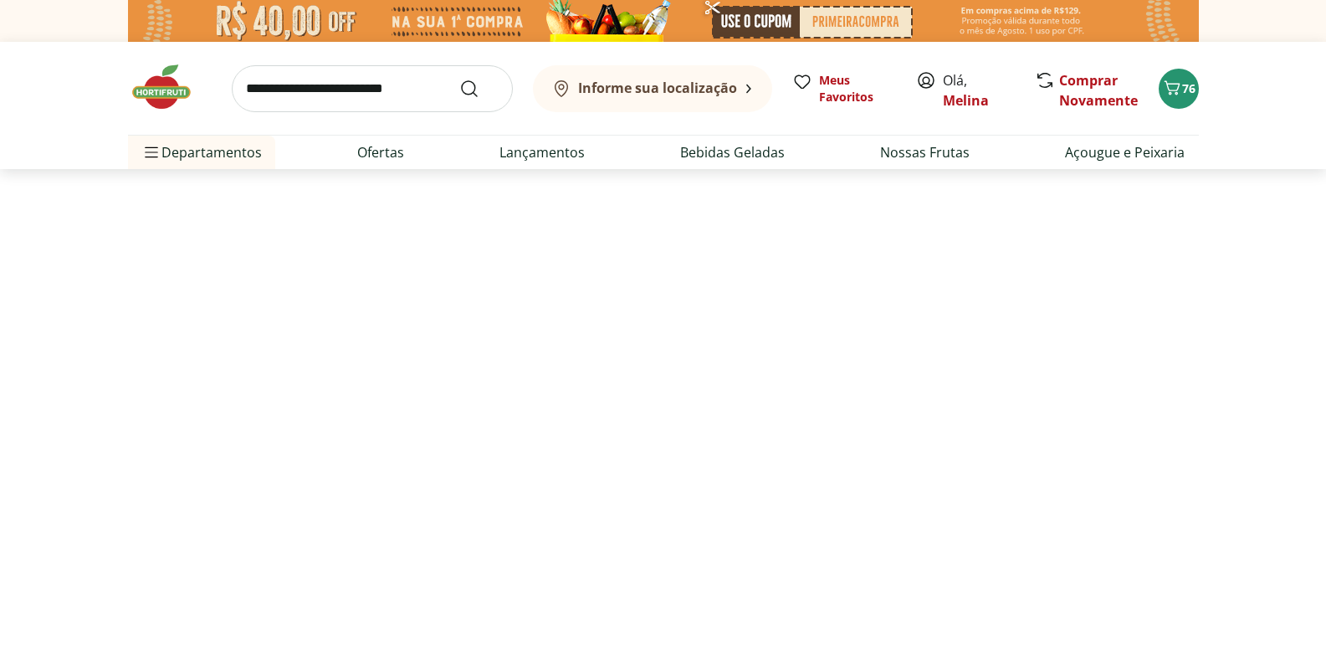
select select "**********"
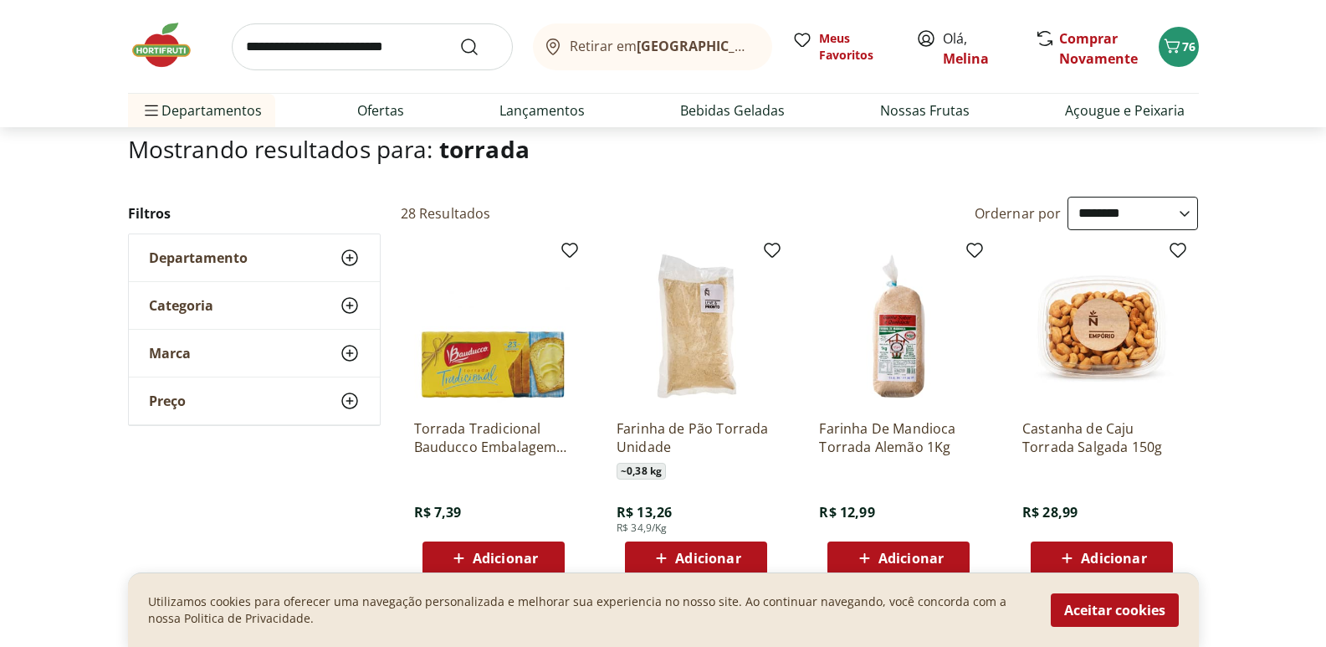
scroll to position [167, 0]
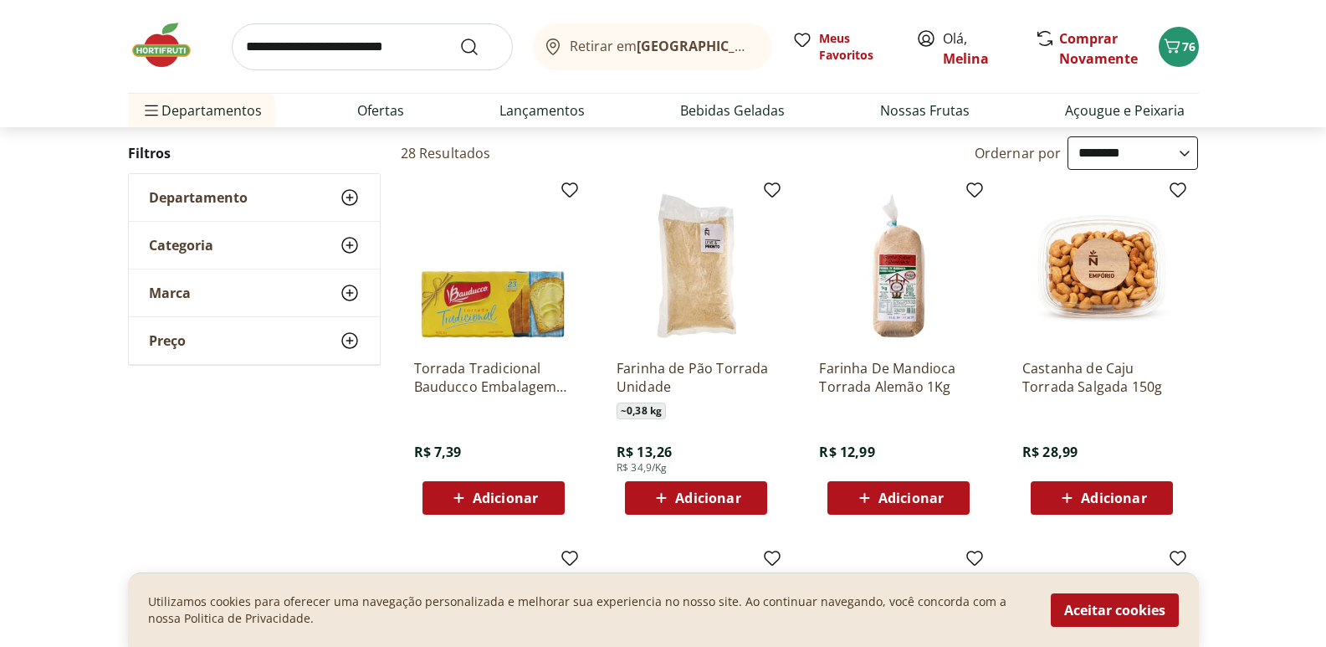
click at [492, 494] on span "Adicionar" at bounding box center [505, 497] width 65 height 13
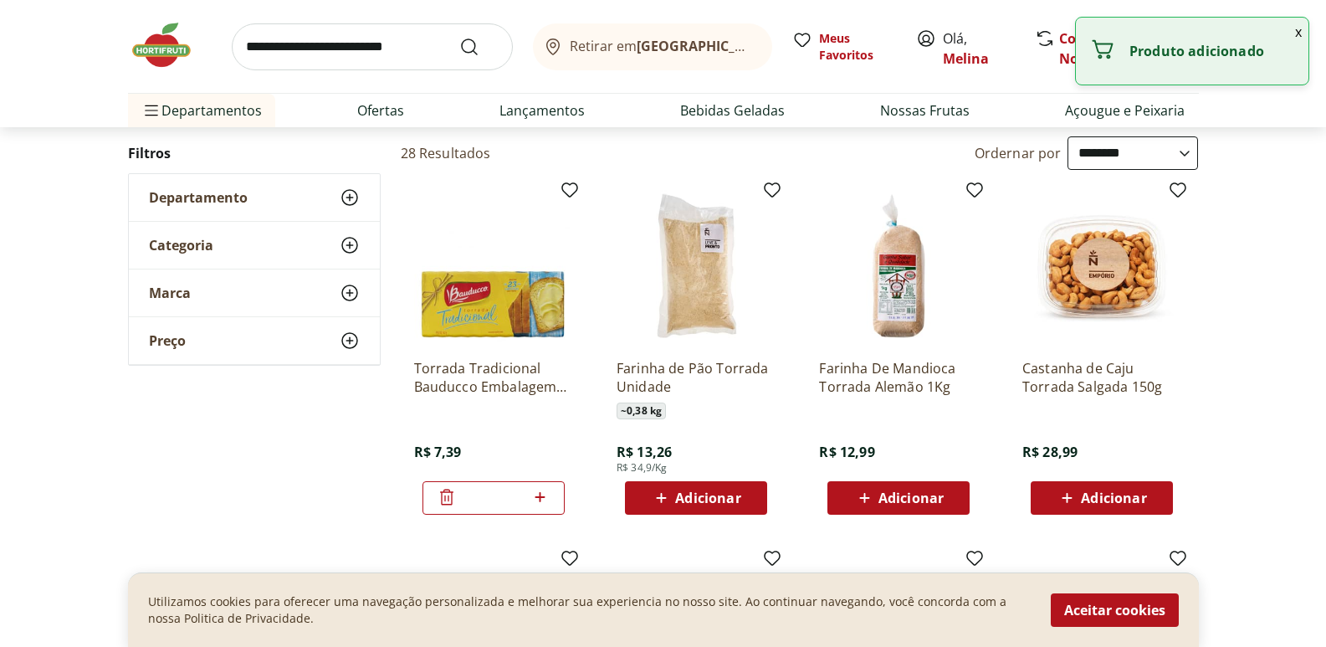
click at [330, 45] on input "search" at bounding box center [372, 46] width 281 height 47
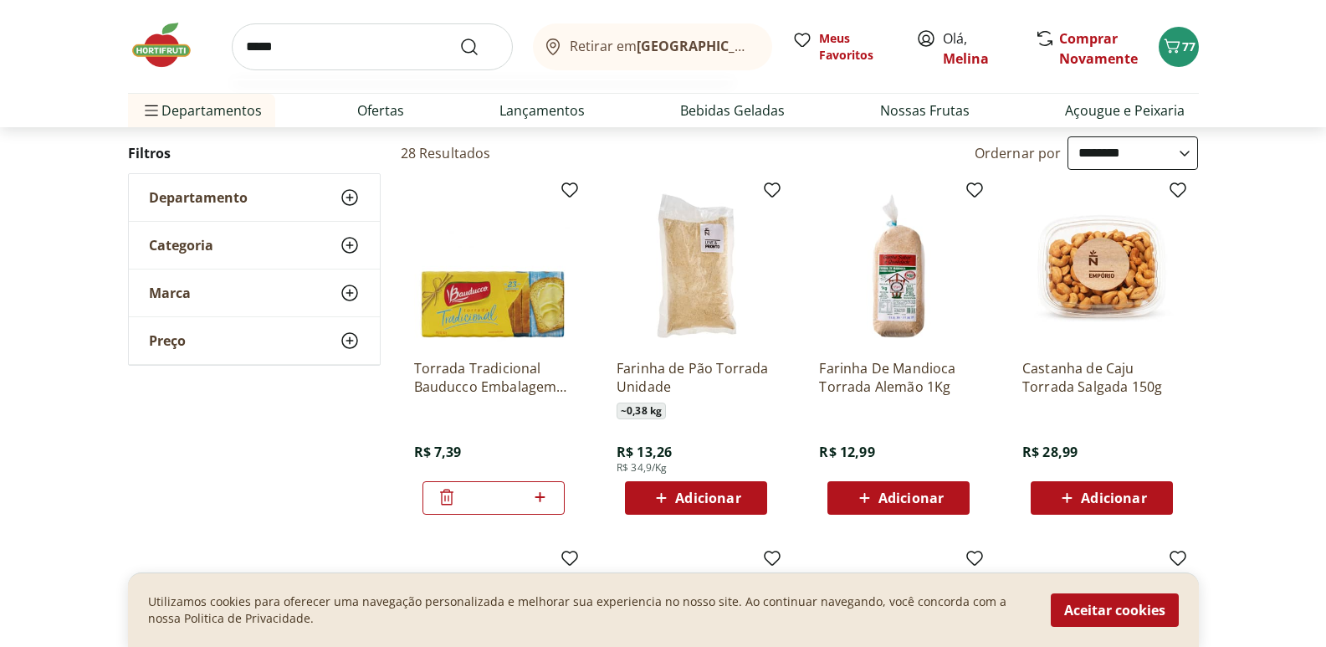
type input "*****"
click at [459, 37] on button "Submit Search" at bounding box center [479, 47] width 40 height 20
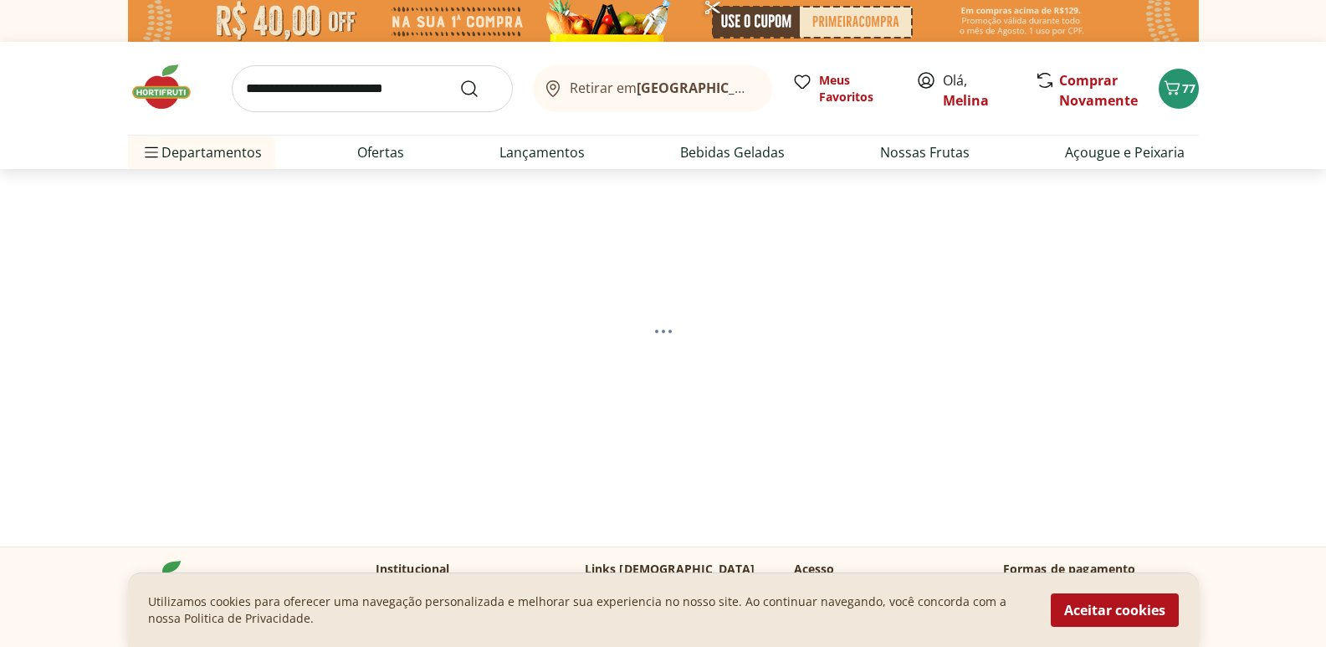
select select "**********"
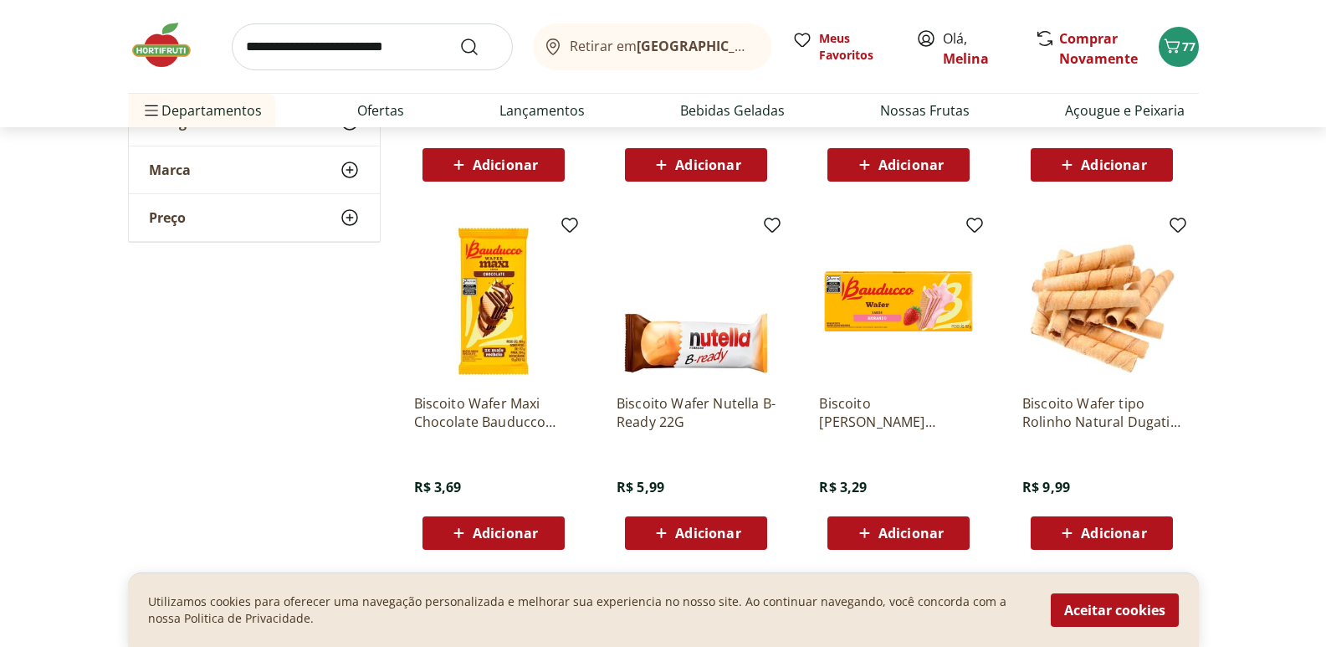
scroll to position [502, 0]
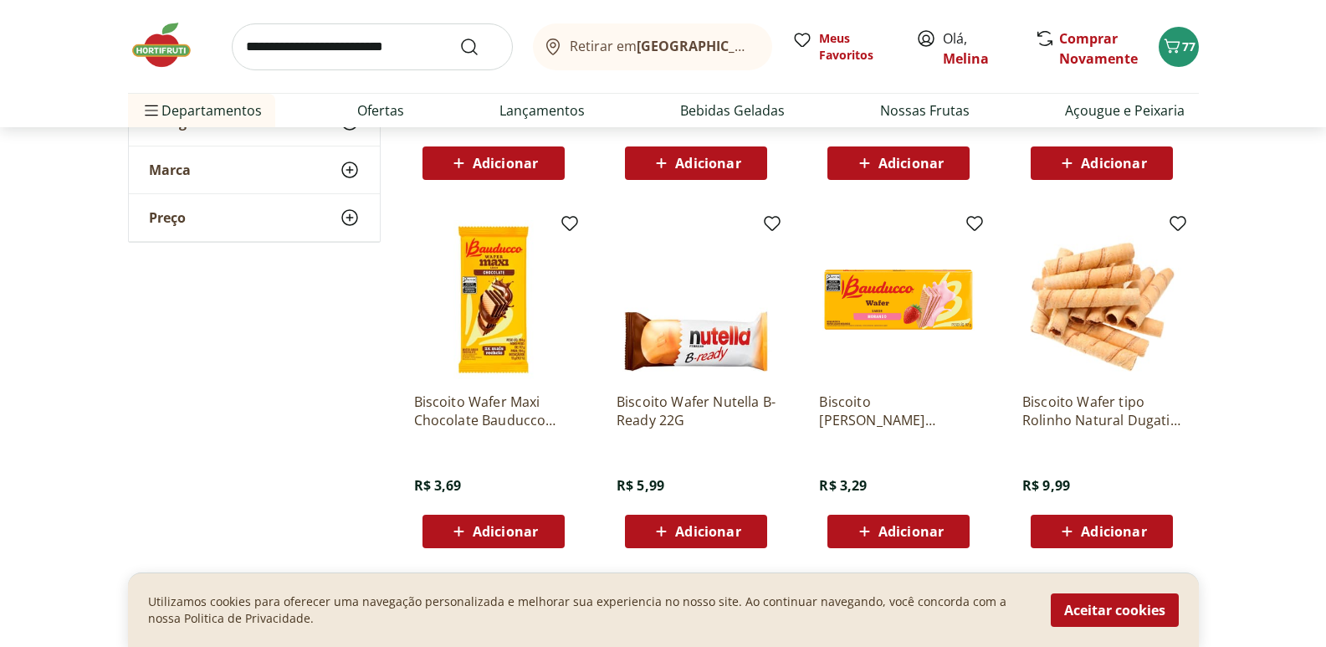
click at [885, 536] on span "Adicionar" at bounding box center [910, 530] width 65 height 13
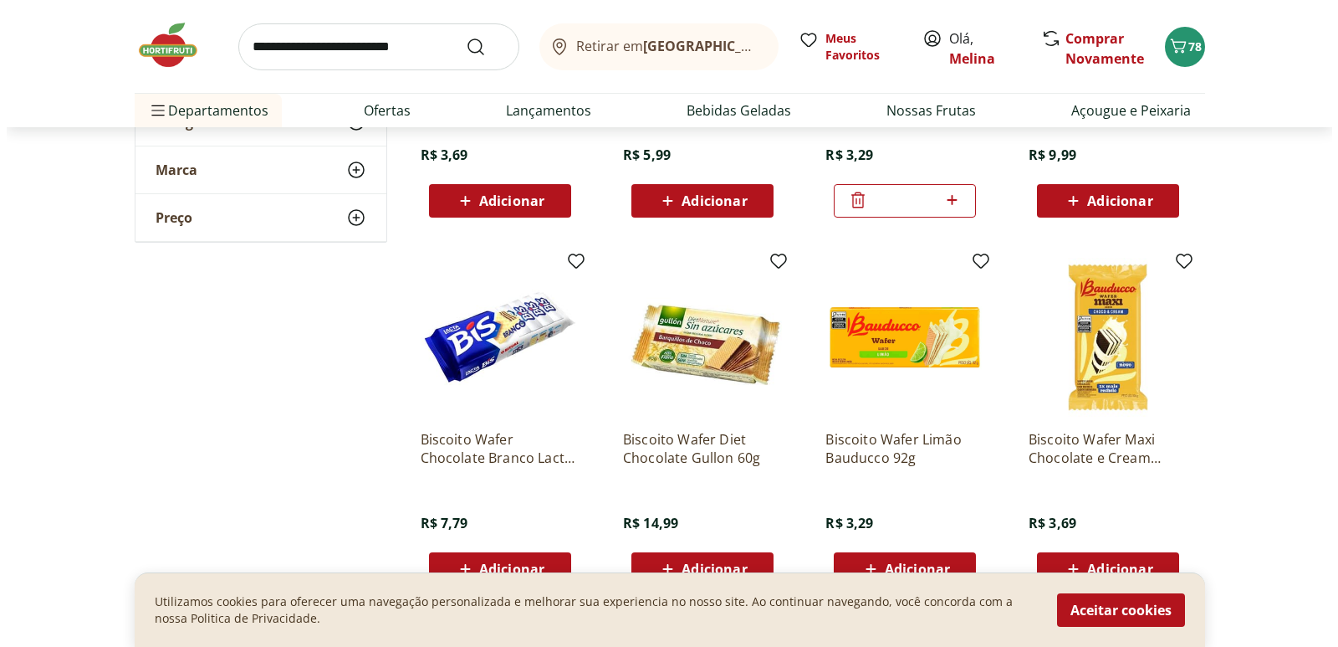
scroll to position [920, 0]
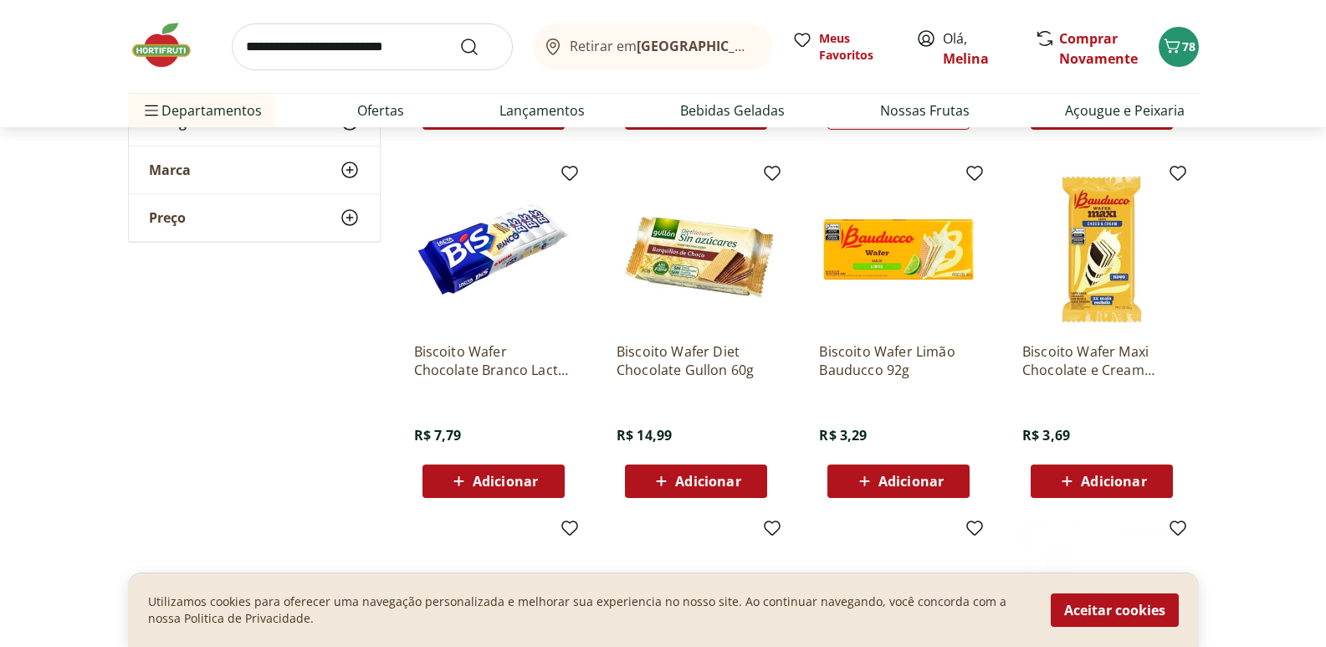
click at [469, 480] on icon at bounding box center [458, 481] width 21 height 20
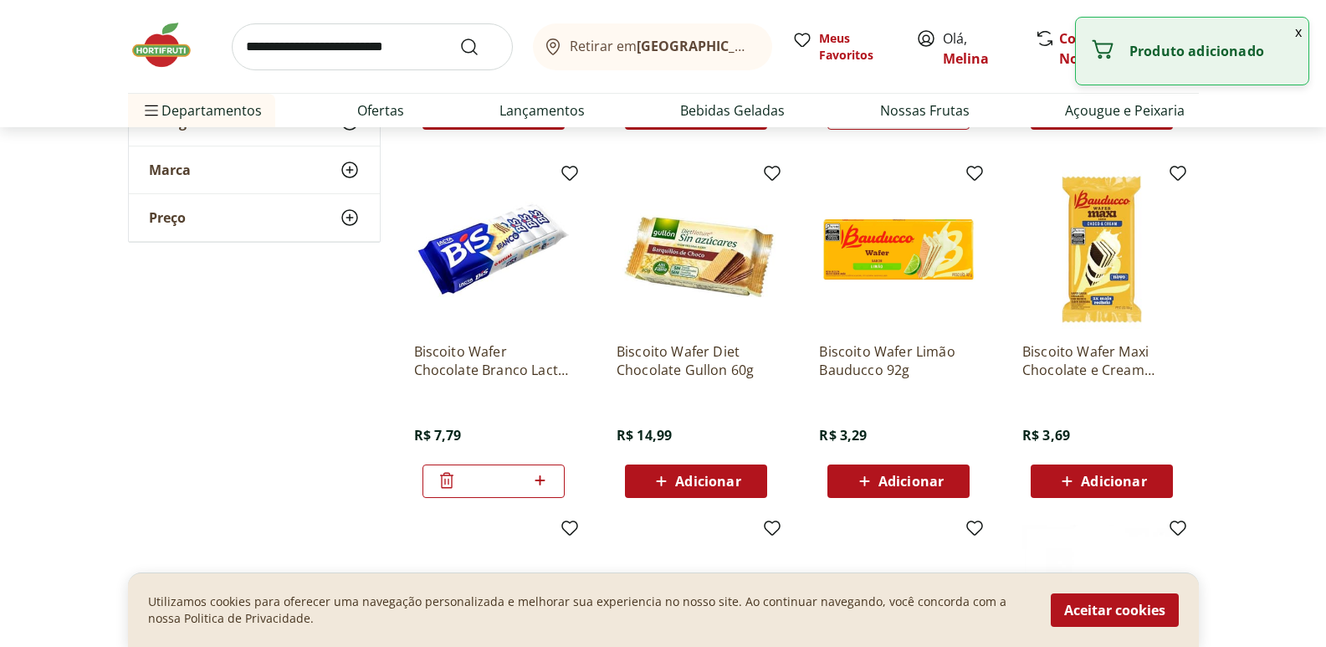
click at [321, 47] on input "search" at bounding box center [372, 46] width 281 height 47
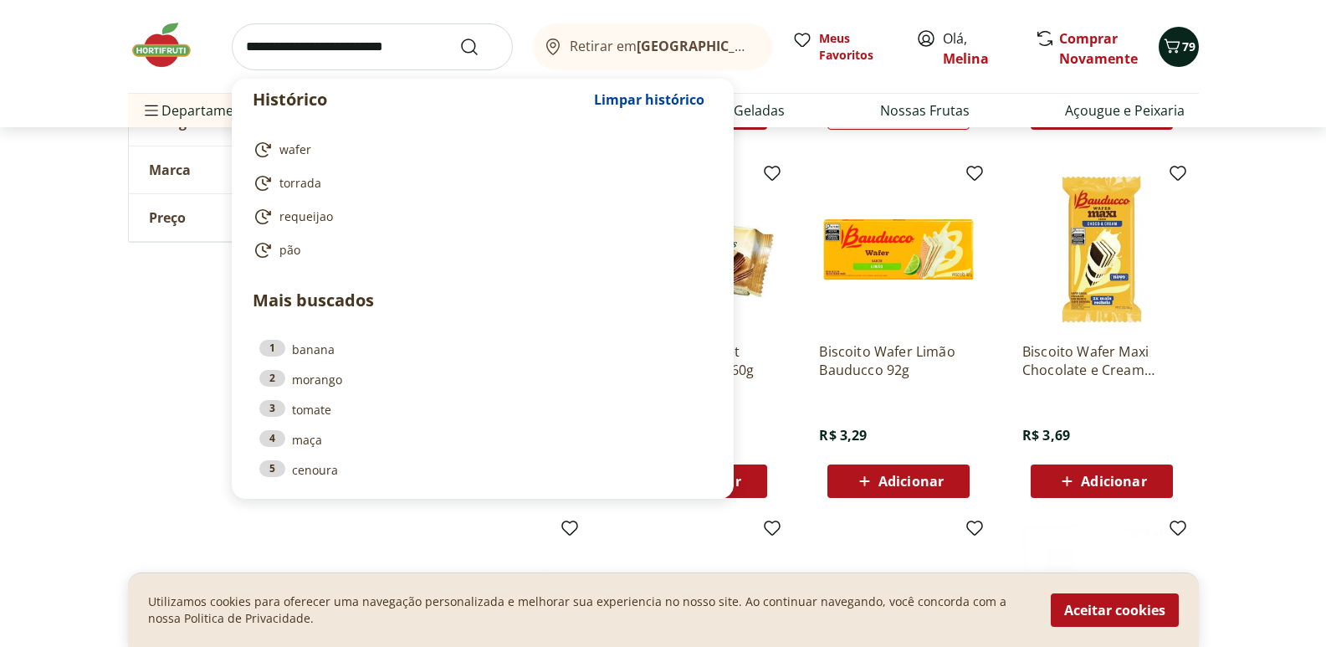
click at [1190, 38] on span "79" at bounding box center [1188, 46] width 13 height 16
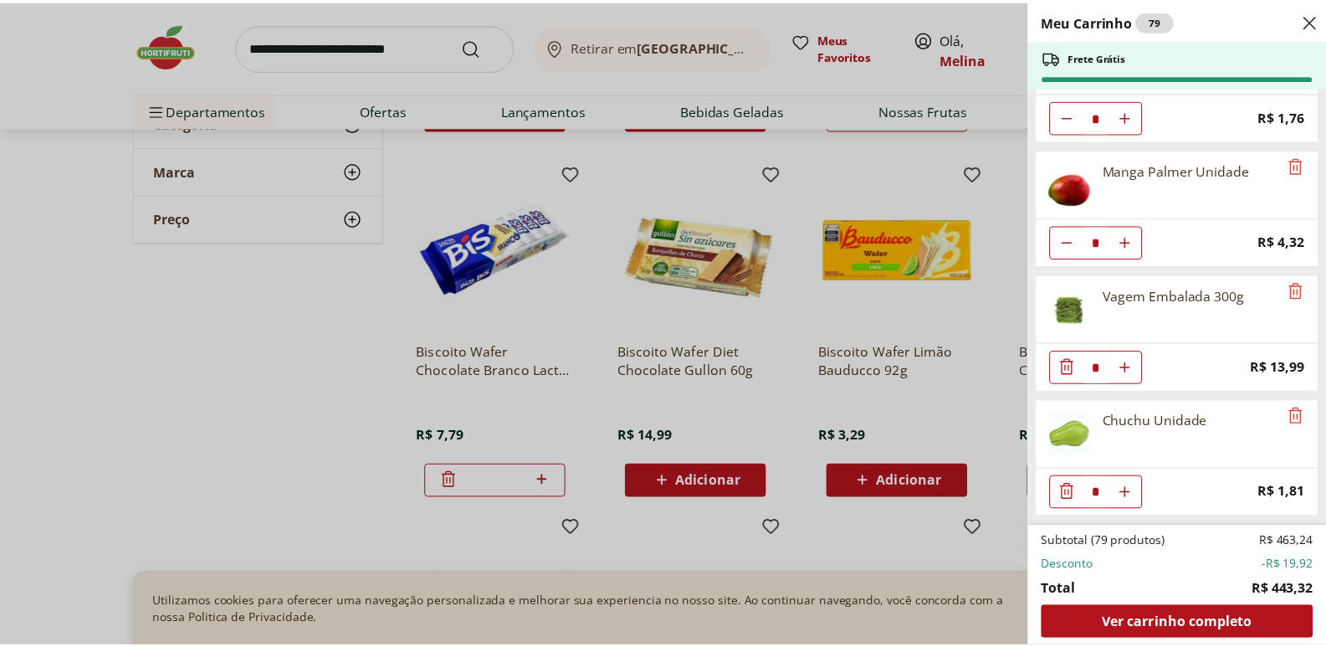
scroll to position [3095, 0]
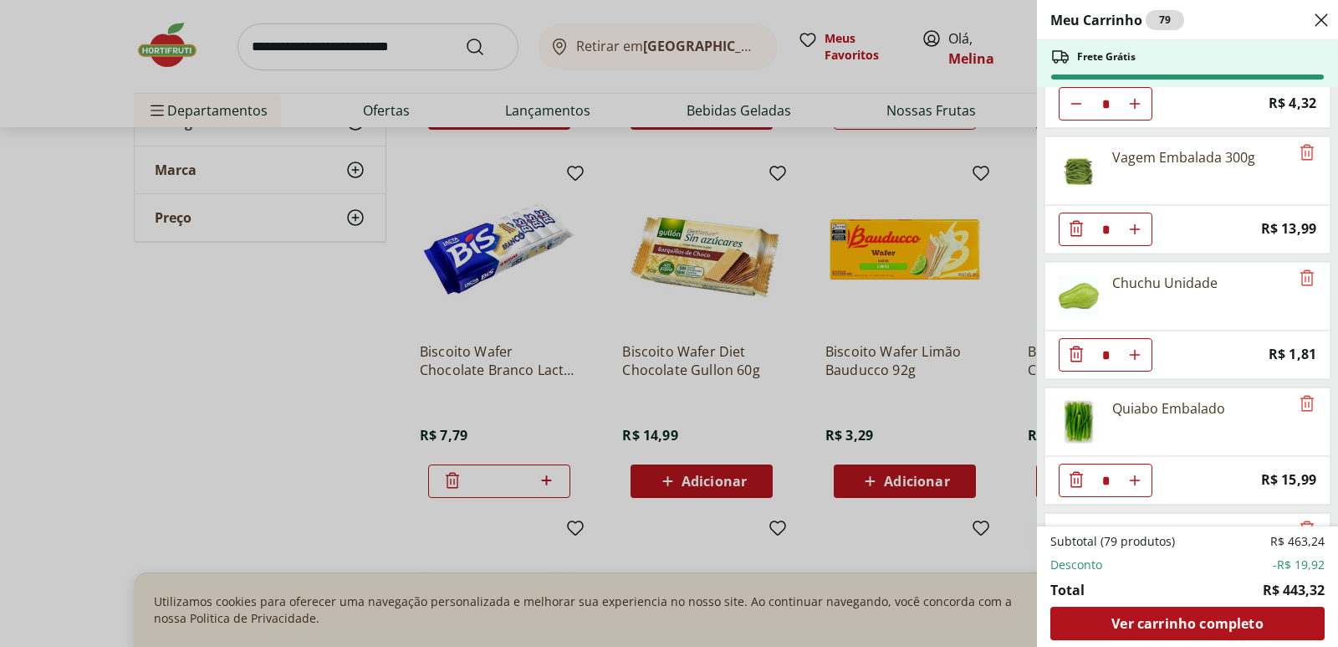
click at [307, 46] on div "Meu Carrinho 79 Frete Grátis Mexerica Importada Unidade * Price: R$ 1,62 Kit Ka…" at bounding box center [669, 323] width 1338 height 647
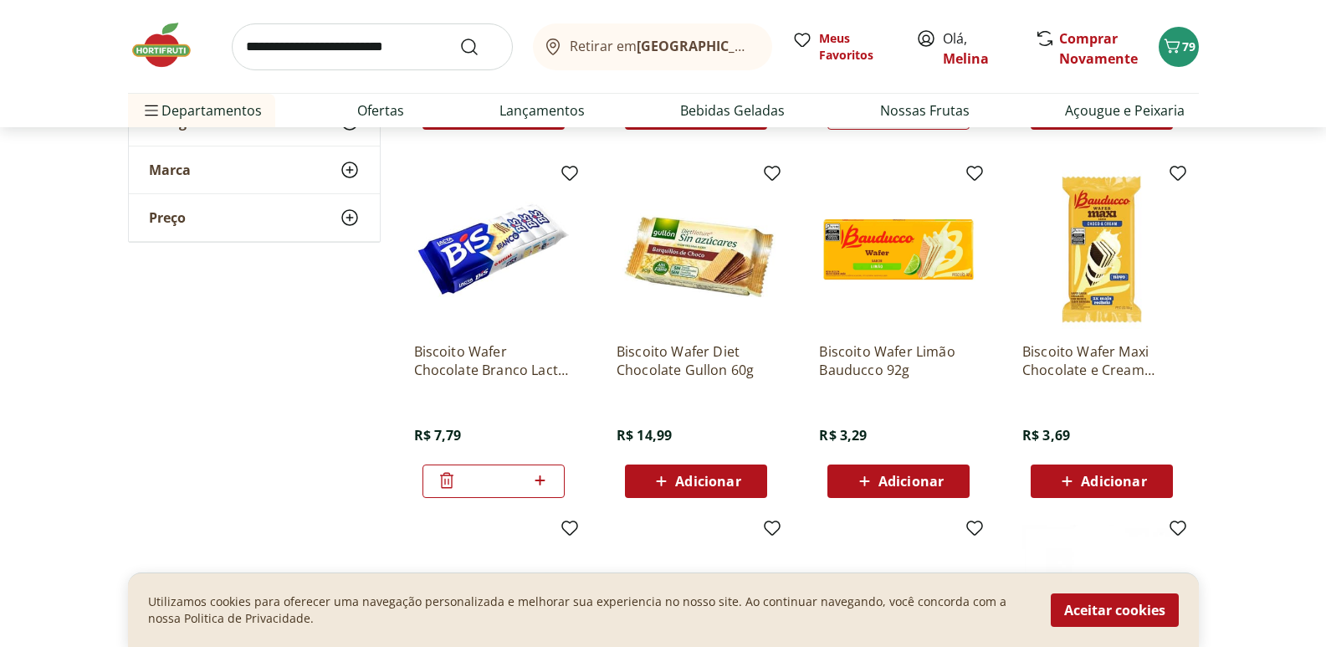
click at [310, 43] on input "search" at bounding box center [372, 46] width 281 height 47
type input "*******"
click at [459, 37] on button "Submit Search" at bounding box center [479, 47] width 40 height 20
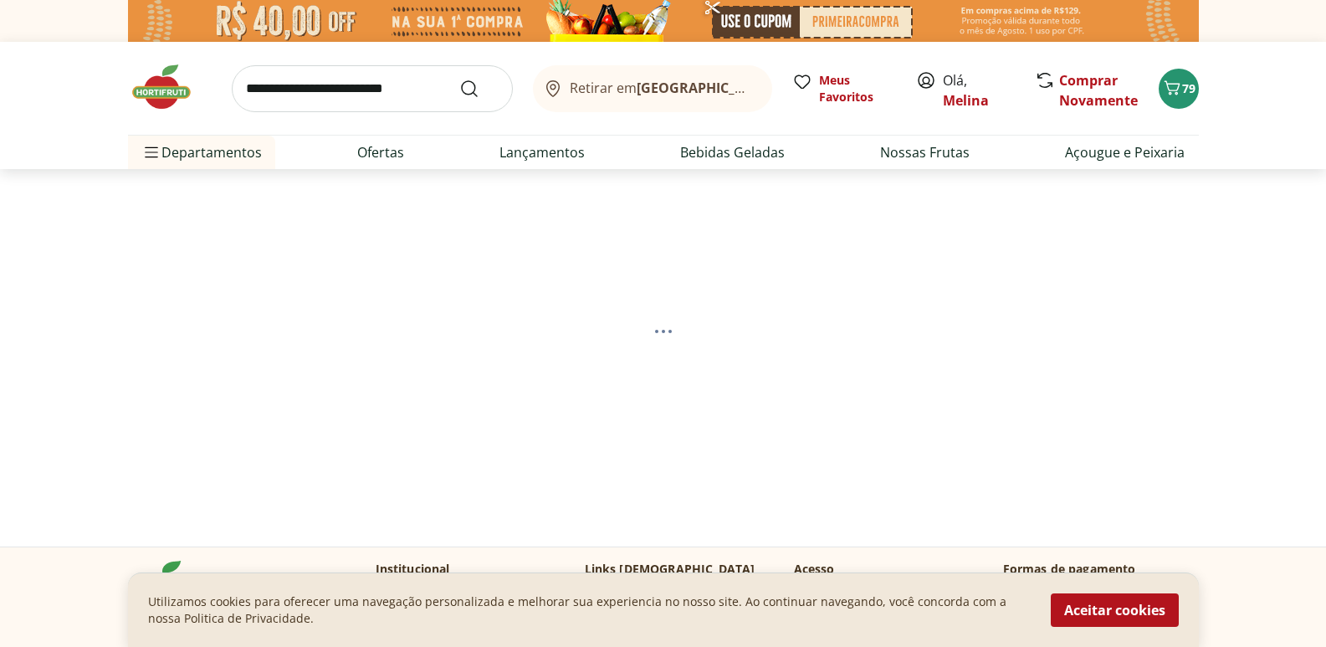
select select "**********"
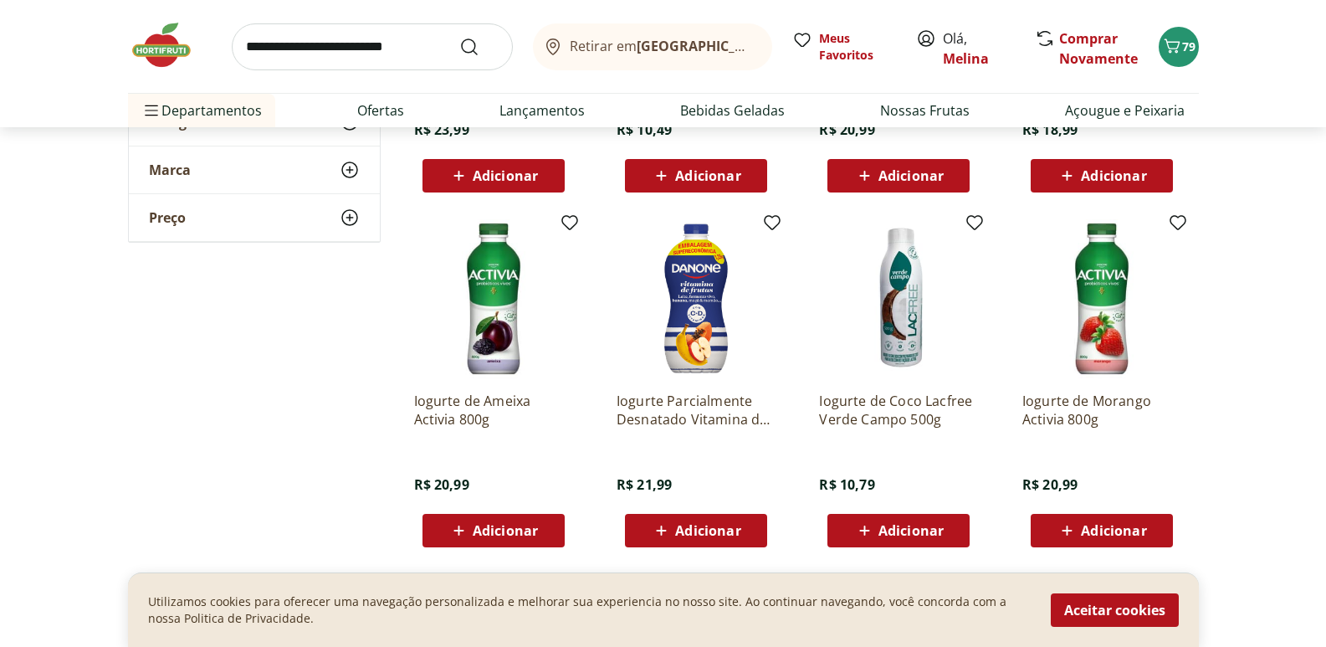
scroll to position [1255, 0]
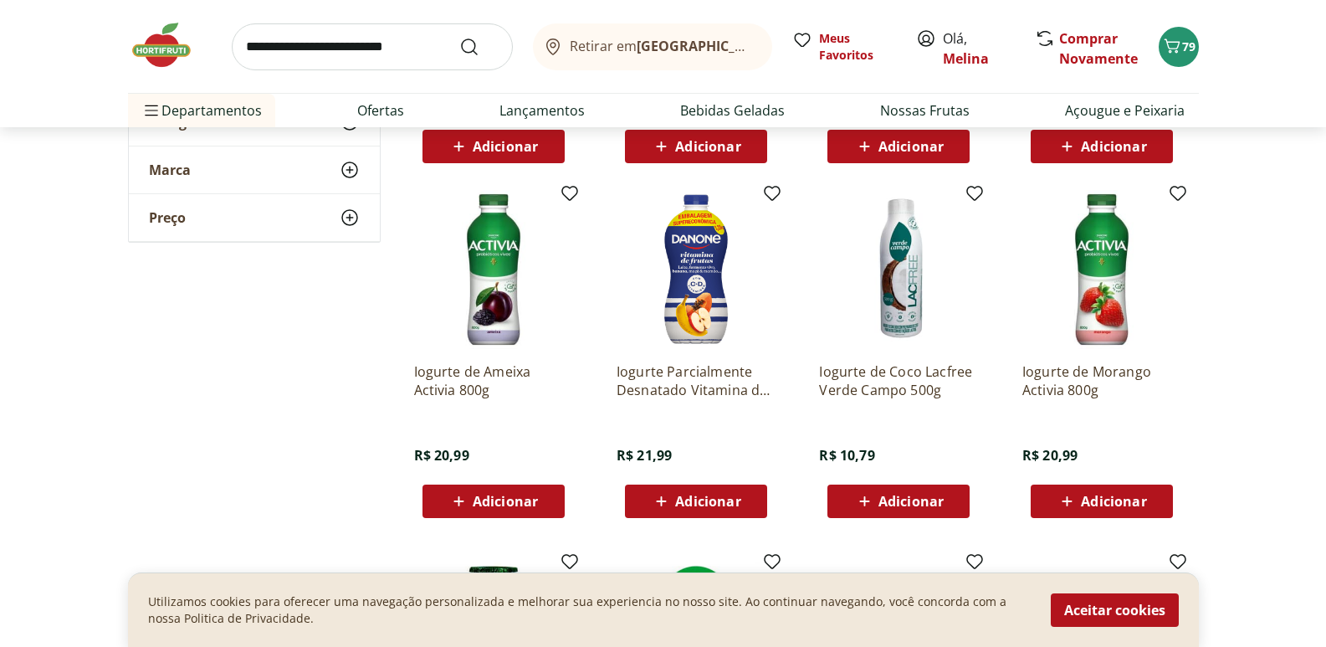
click at [1093, 501] on span "Adicionar" at bounding box center [1113, 500] width 65 height 13
click at [375, 110] on link "Ofertas" at bounding box center [380, 110] width 47 height 20
select select "**********"
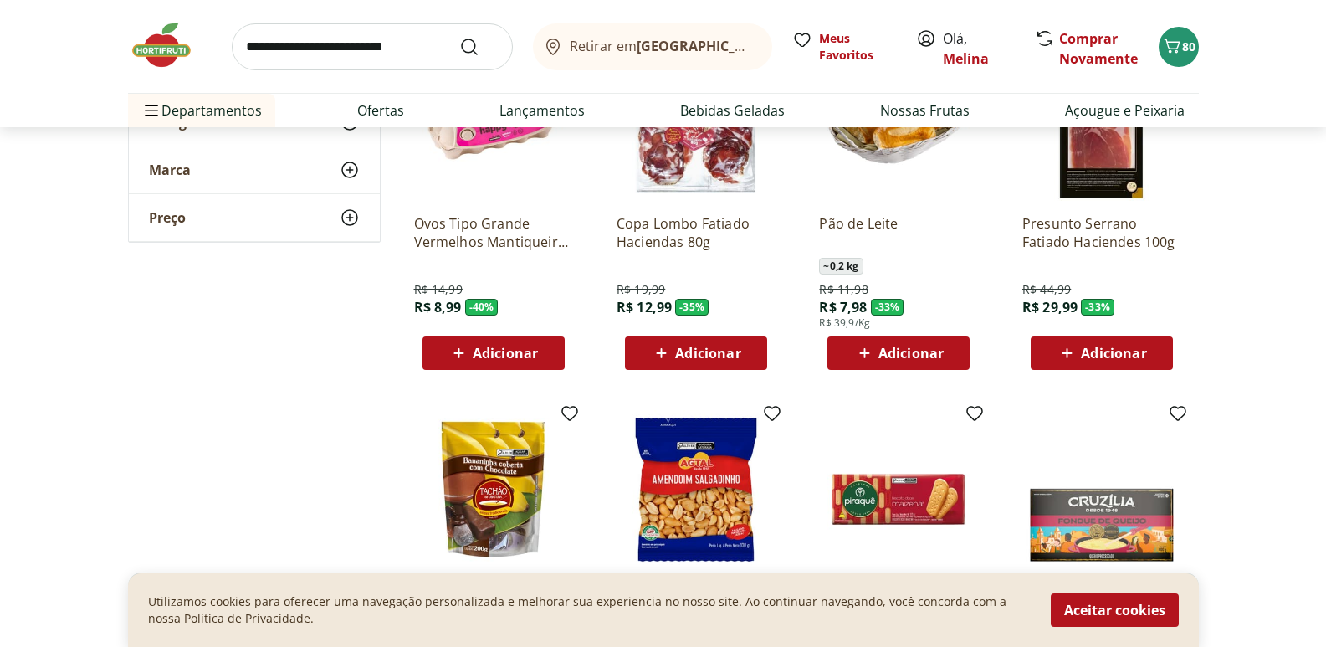
scroll to position [502, 0]
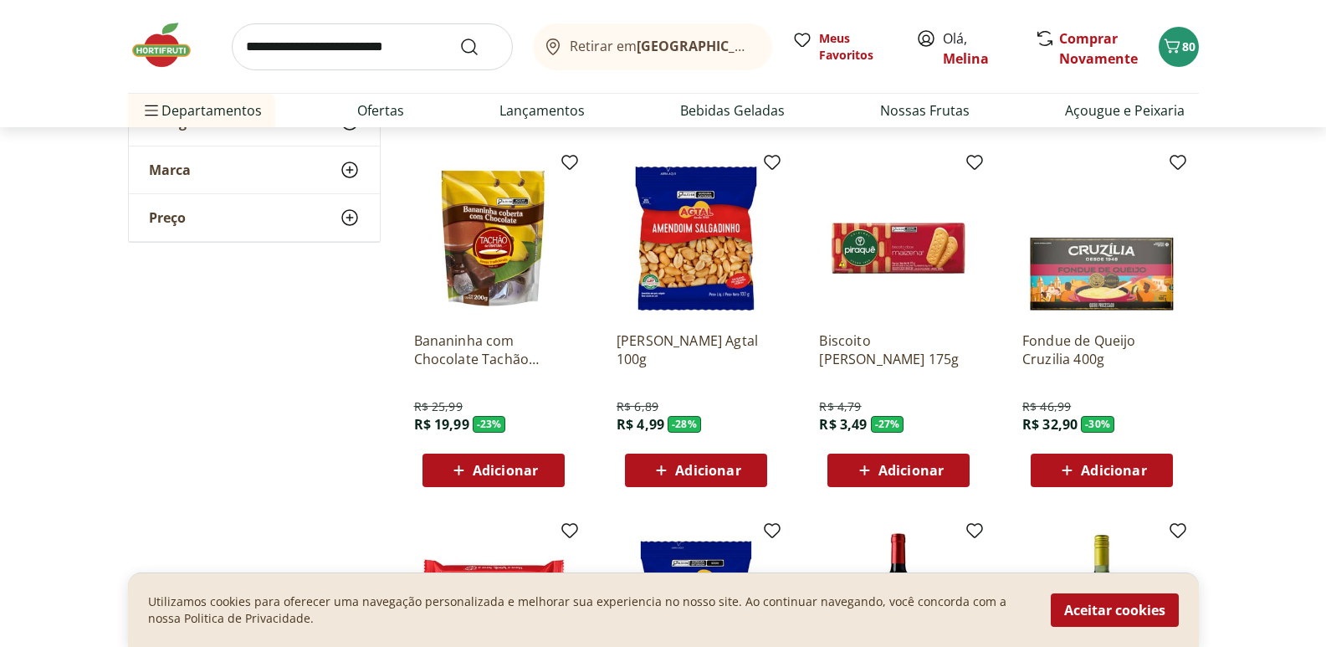
click at [886, 453] on button "Adicionar" at bounding box center [898, 469] width 142 height 33
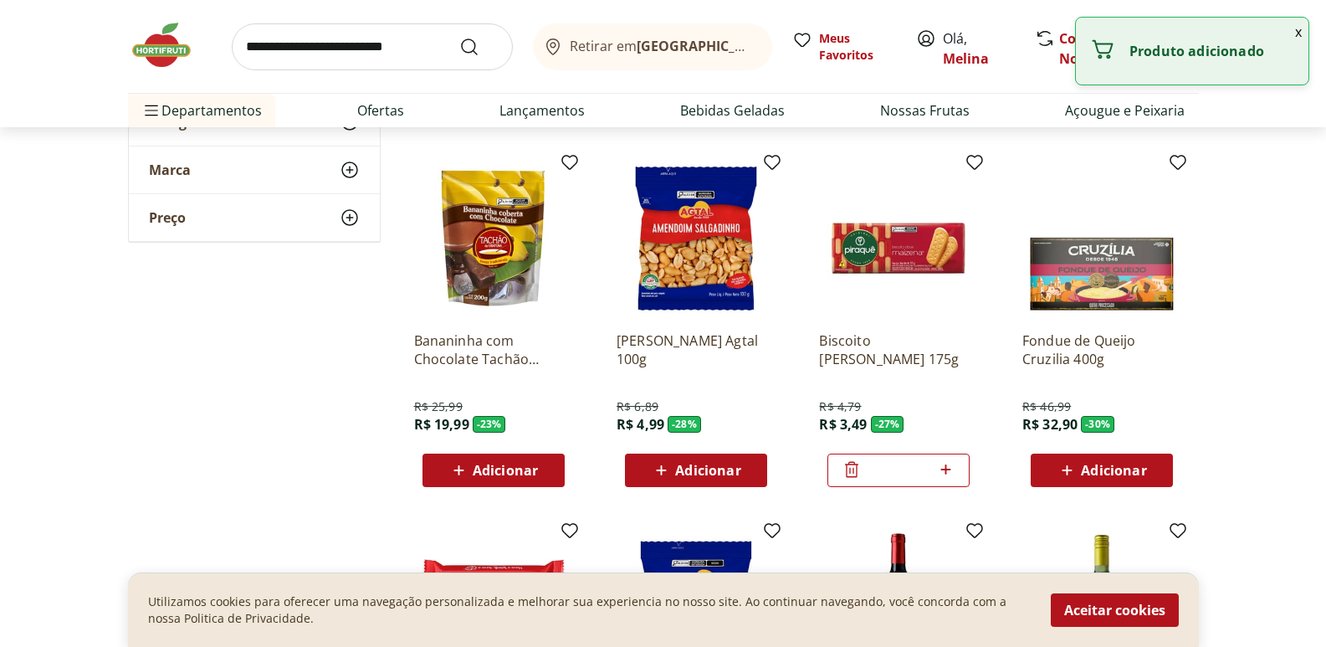
click at [950, 465] on icon at bounding box center [945, 469] width 21 height 20
type input "*"
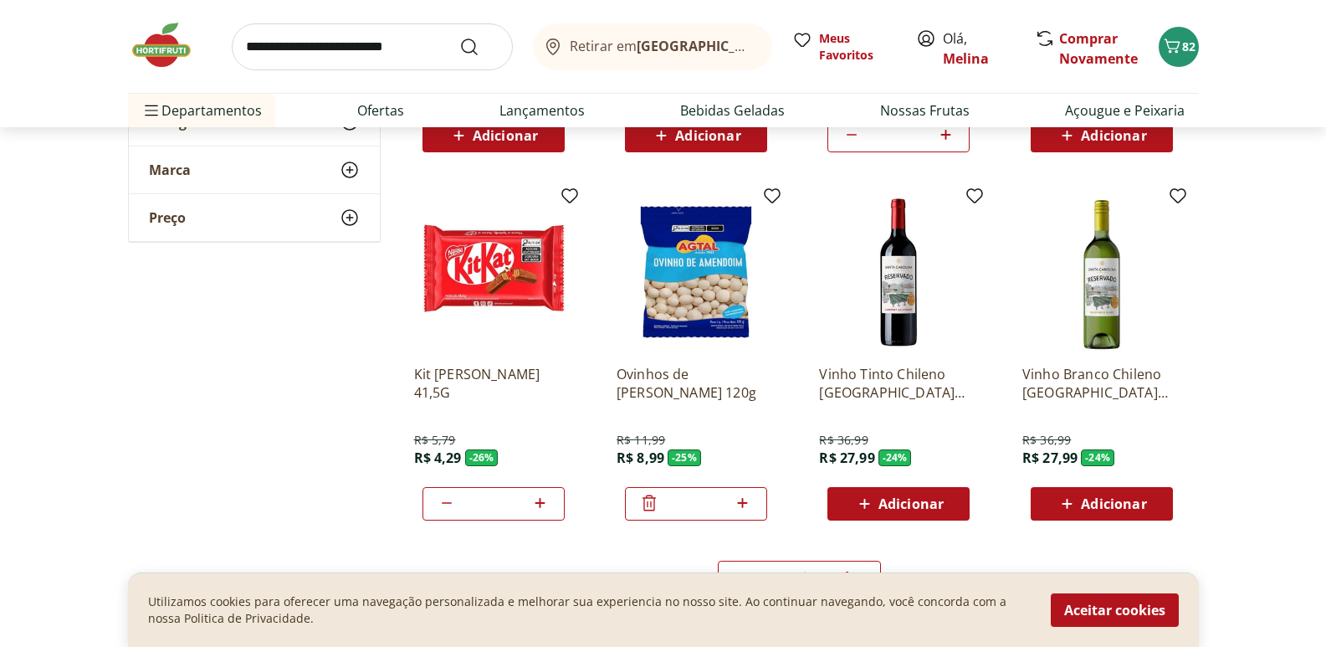
scroll to position [920, 0]
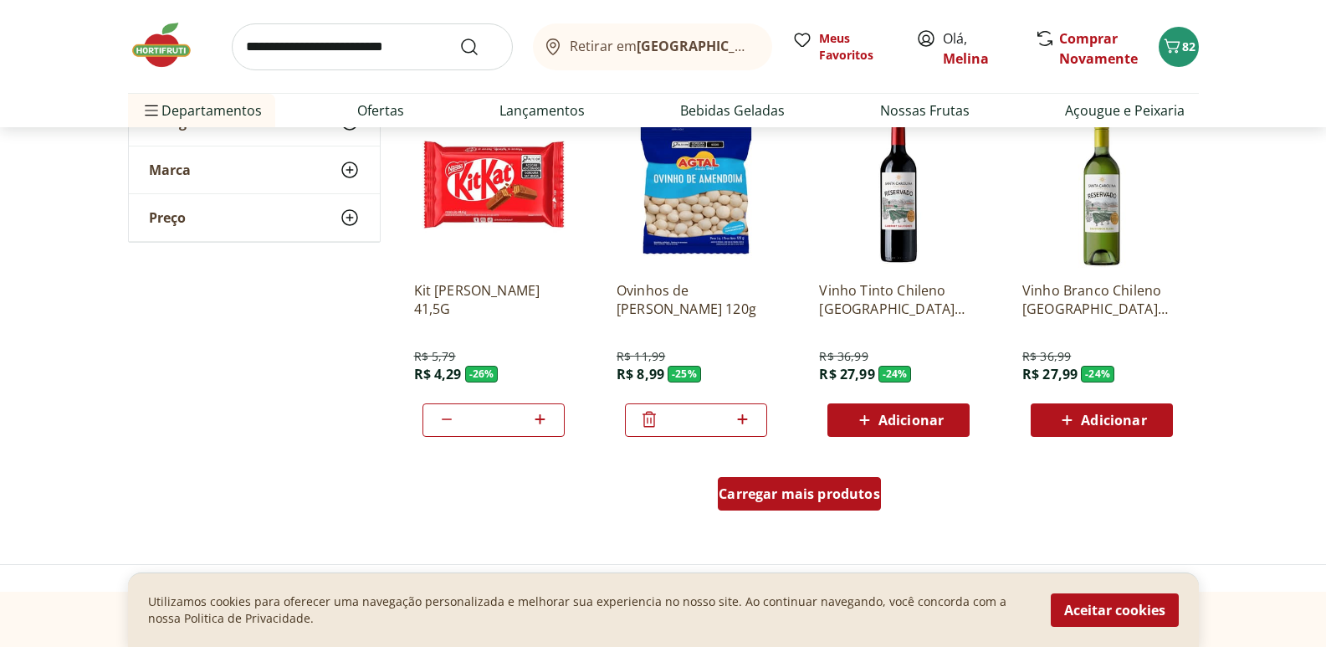
click at [786, 496] on span "Carregar mais produtos" at bounding box center [799, 493] width 161 height 13
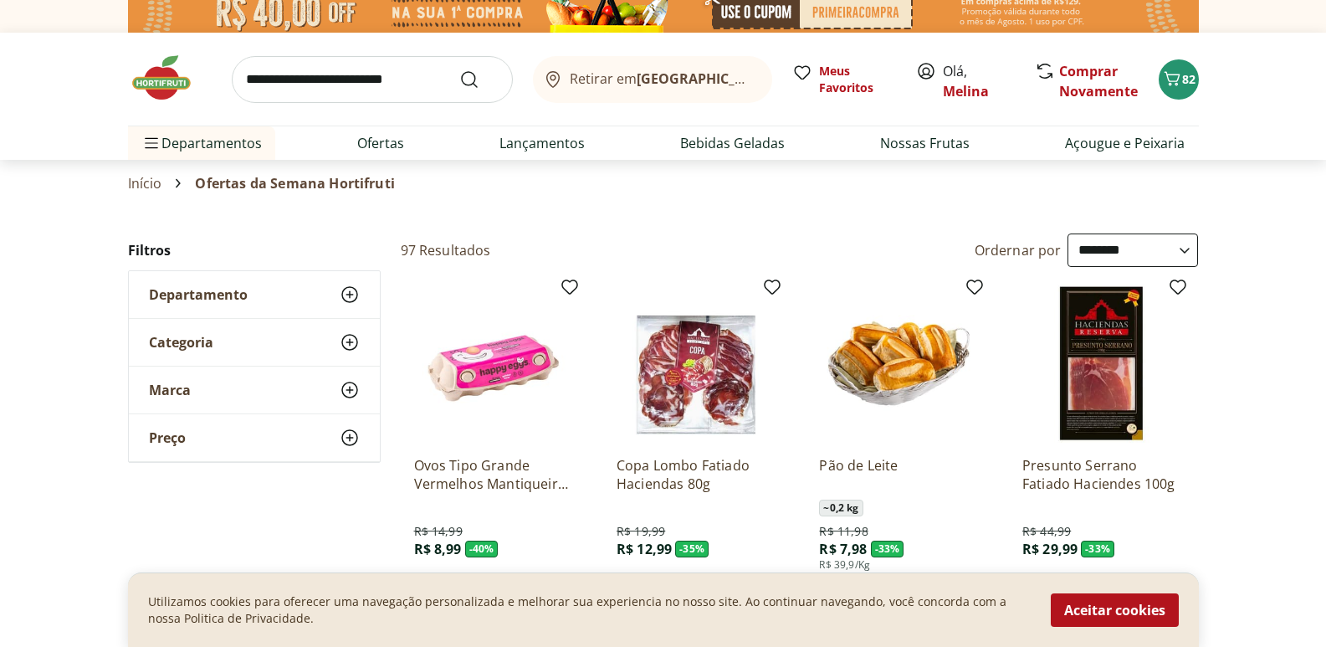
scroll to position [0, 0]
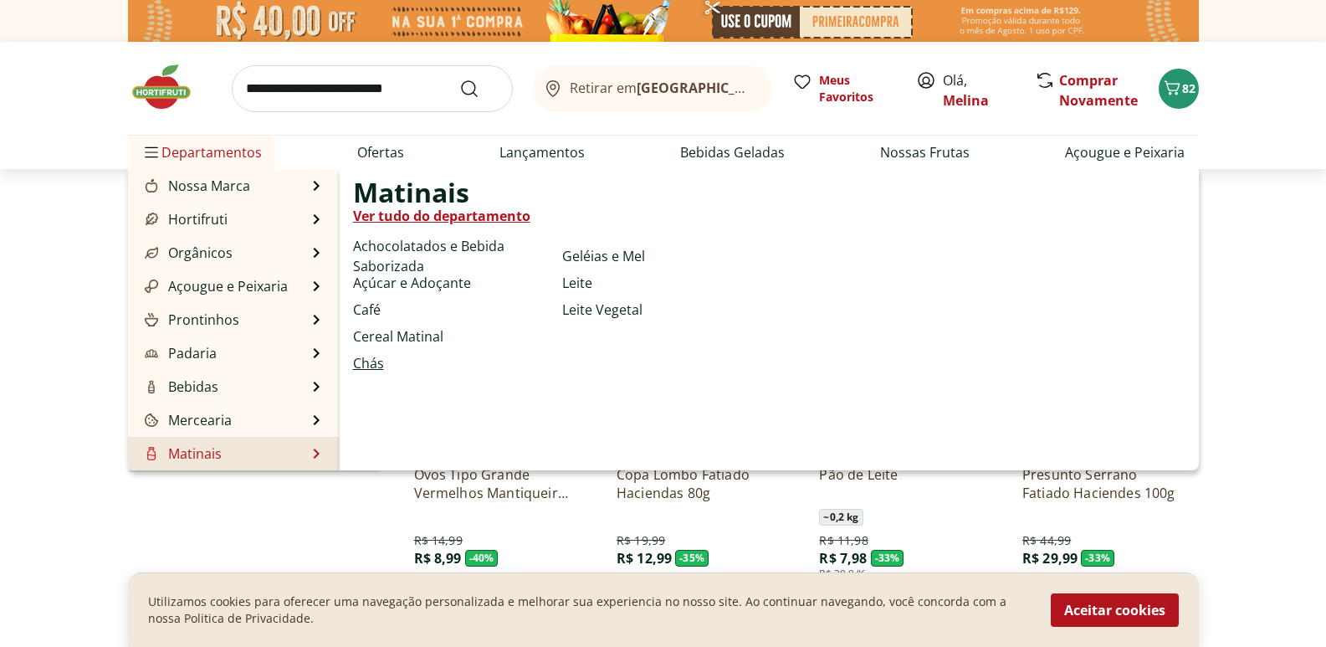
click at [366, 368] on link "Chás" at bounding box center [368, 363] width 31 height 20
select select "**********"
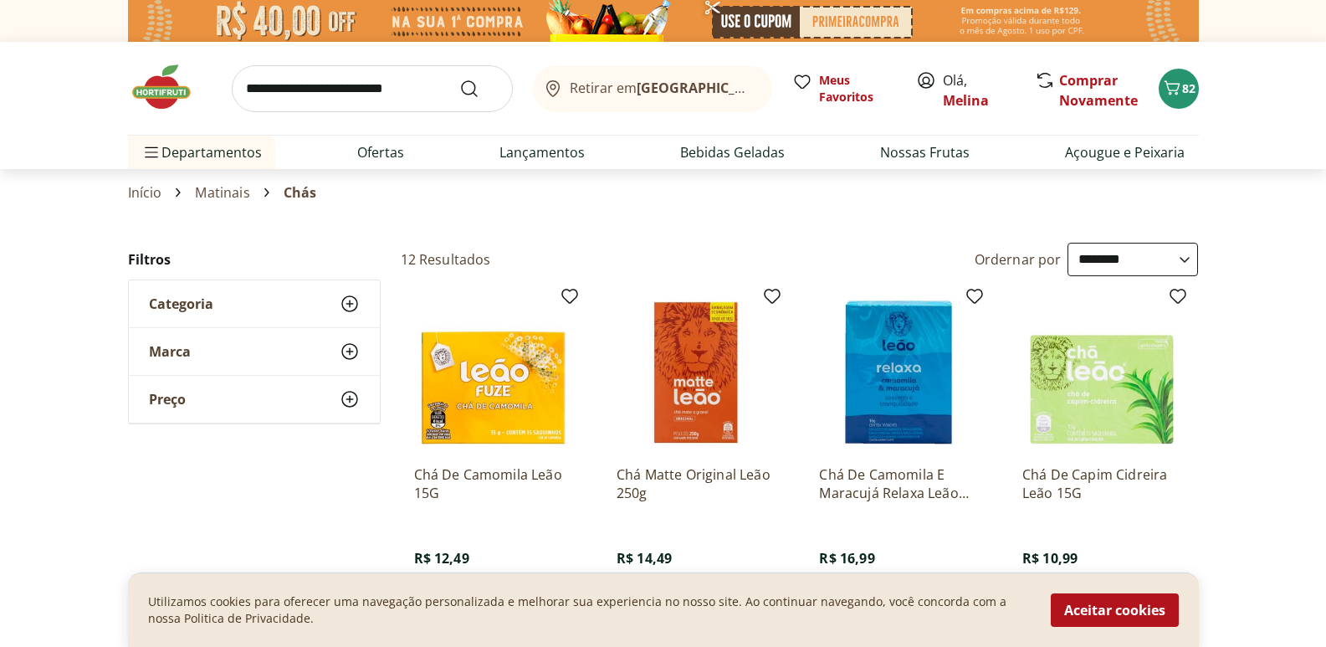
select select "**********"
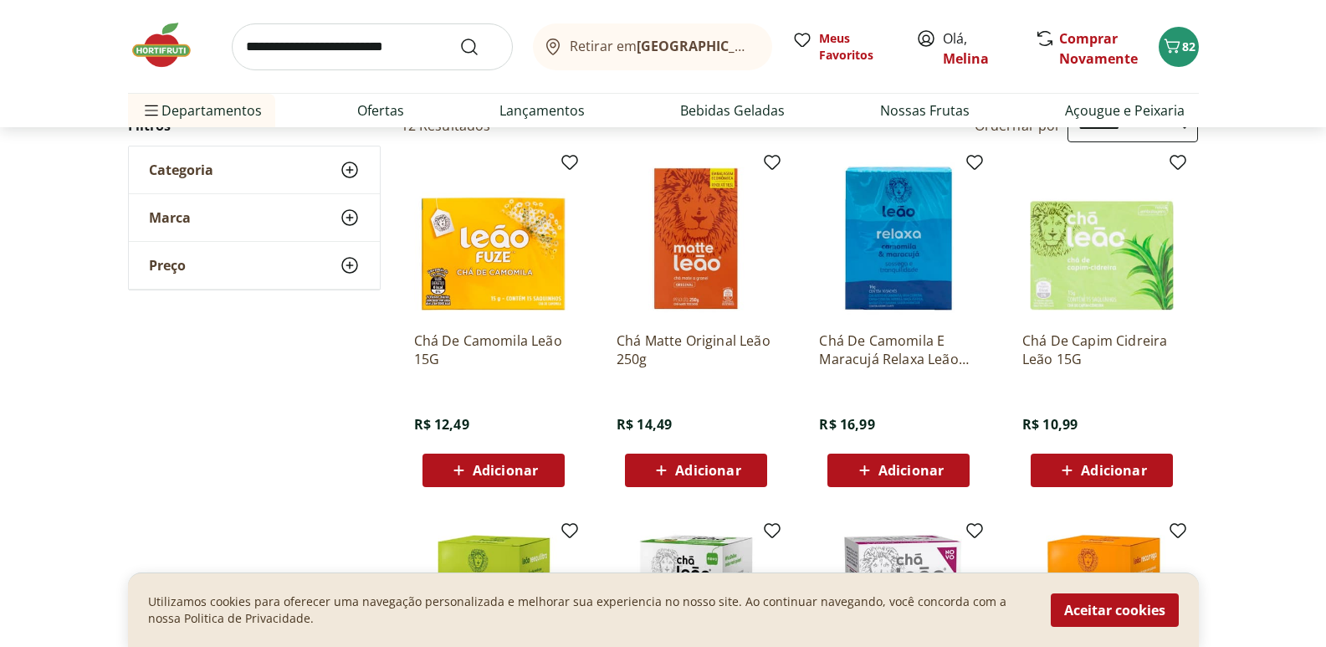
scroll to position [84, 0]
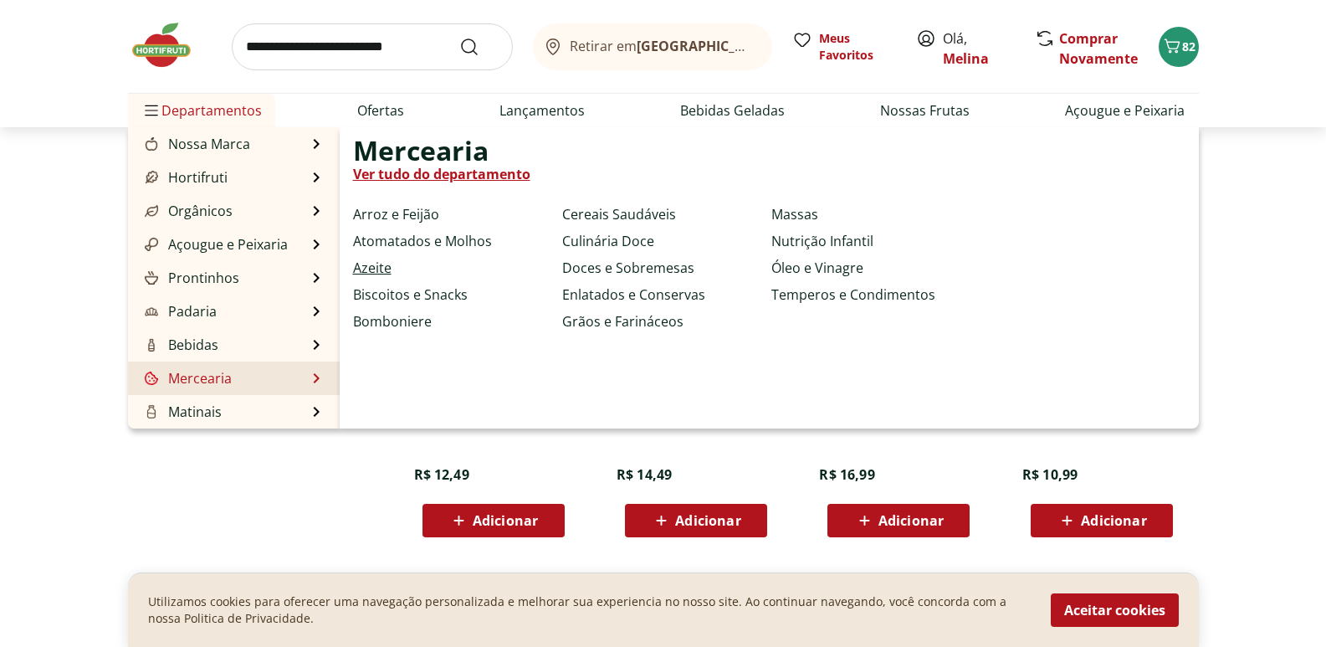
click at [377, 267] on link "Azeite" at bounding box center [372, 268] width 38 height 20
select select "**********"
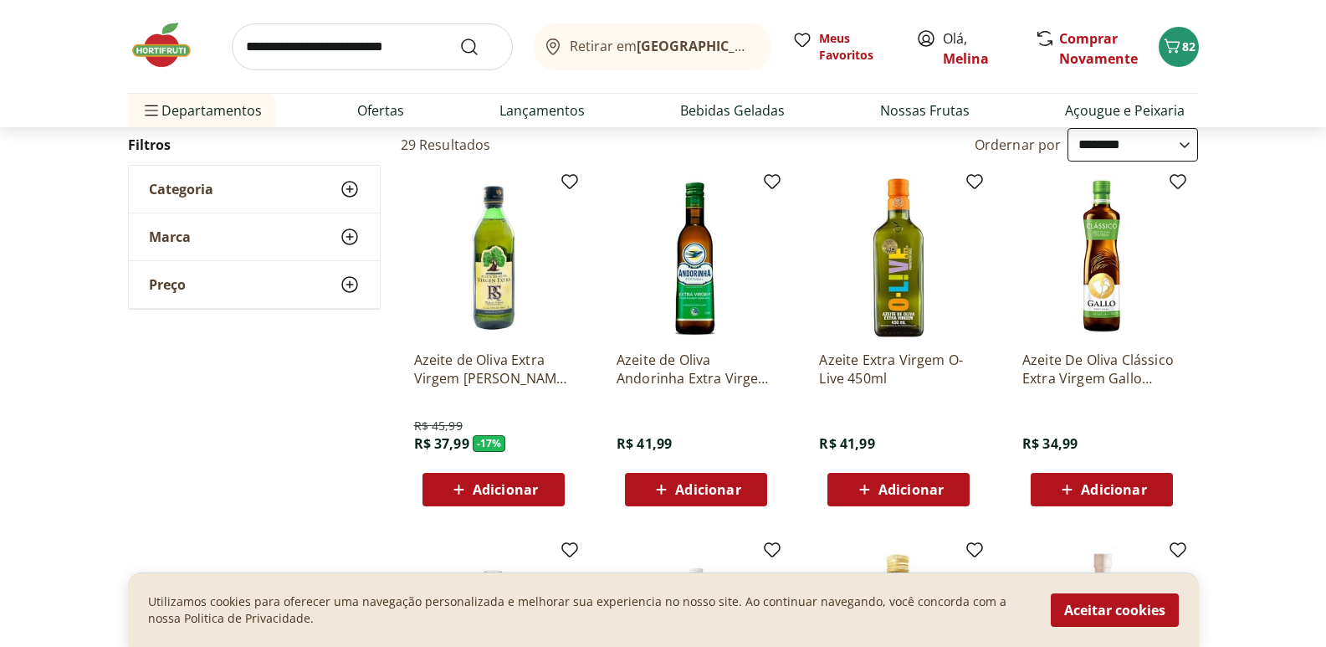
scroll to position [167, 0]
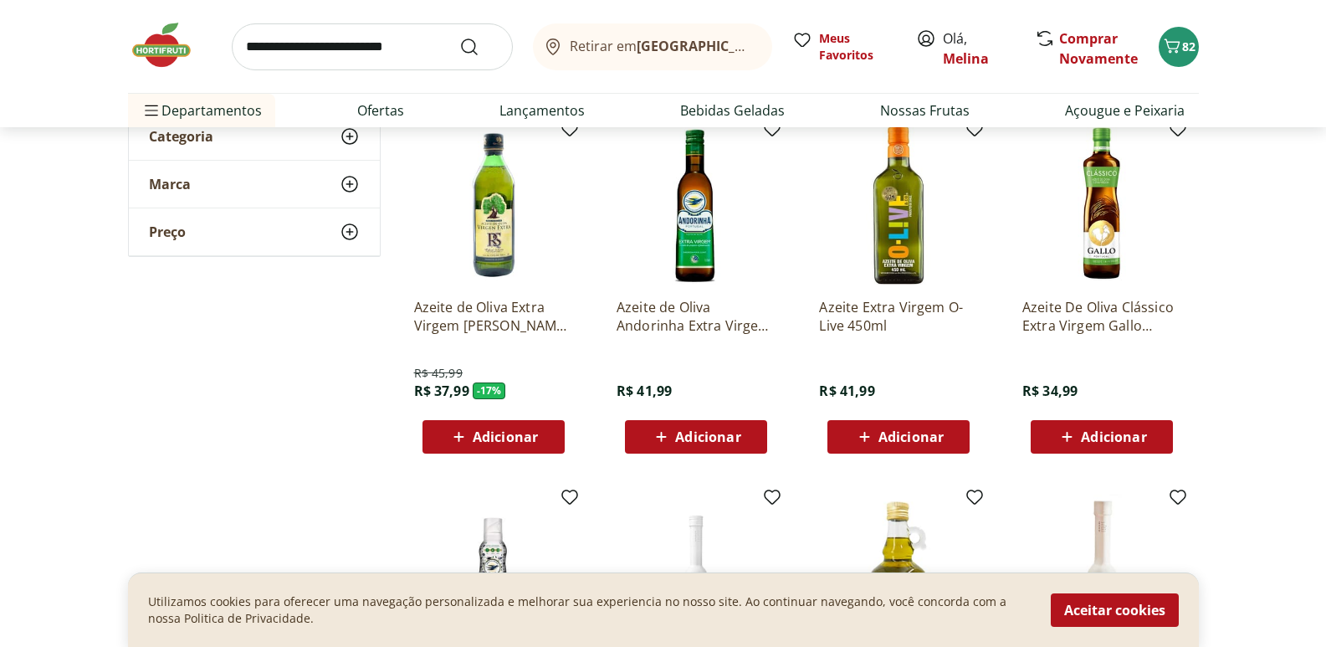
click at [1108, 430] on span "Adicionar" at bounding box center [1113, 436] width 65 height 13
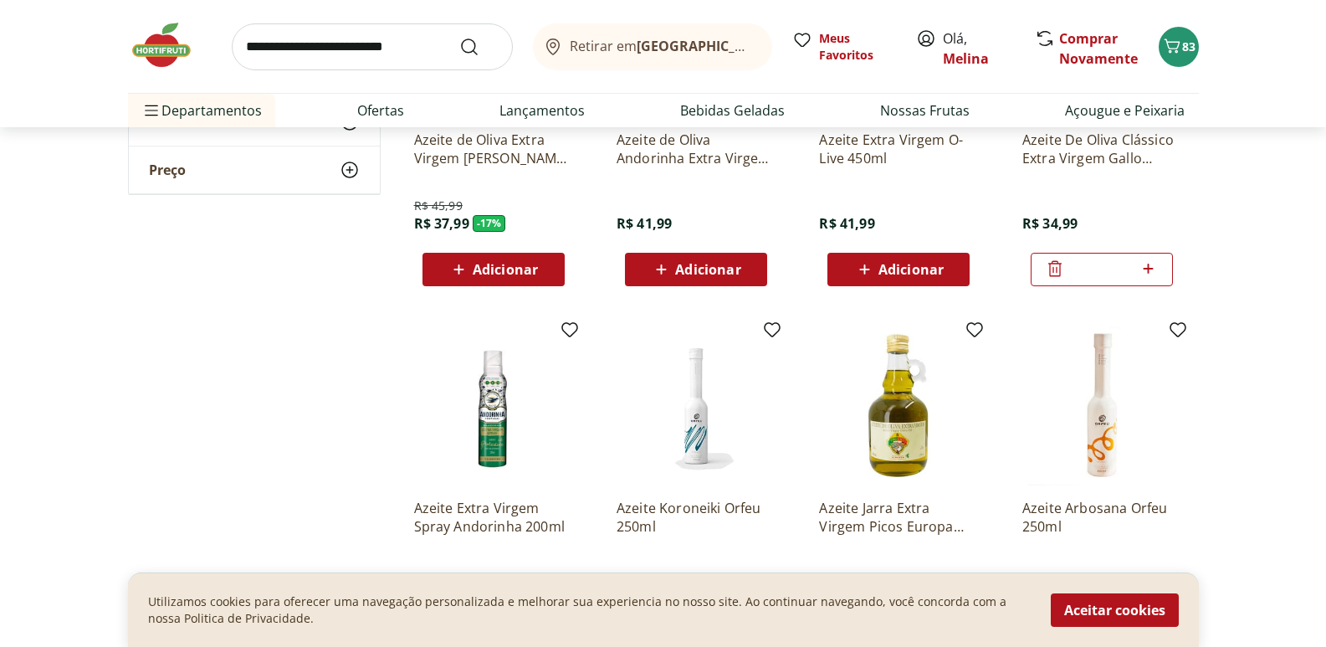
scroll to position [502, 0]
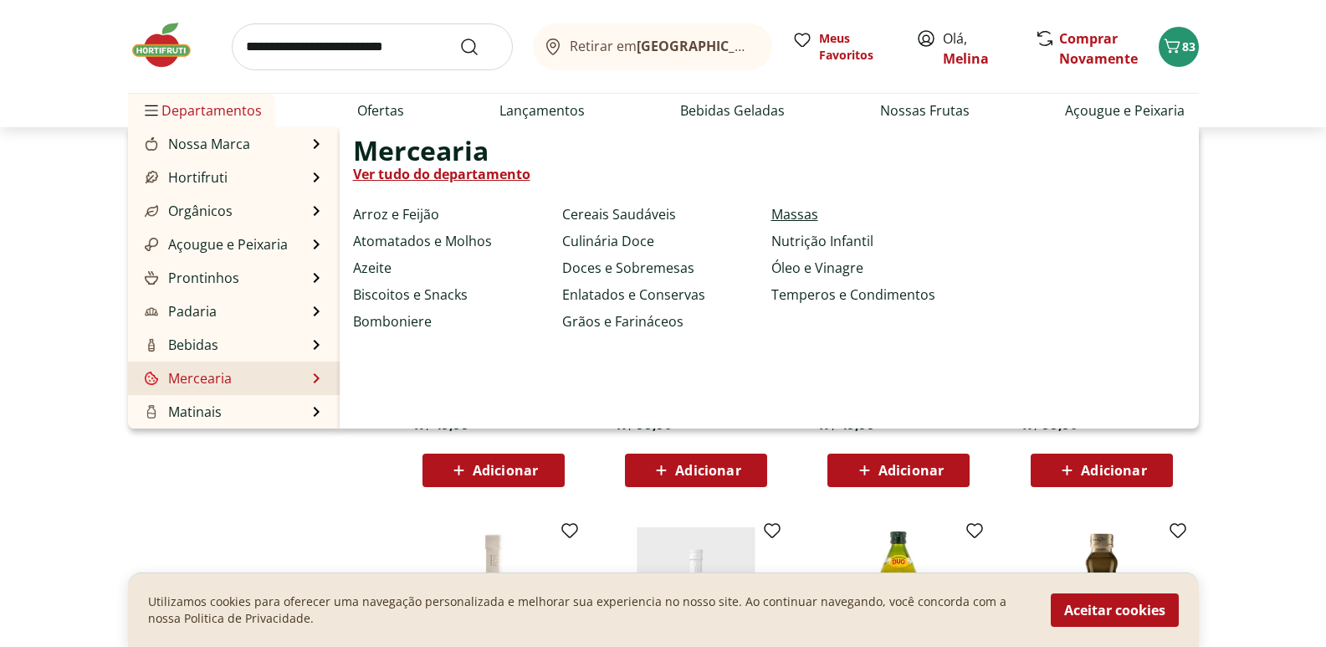
click at [784, 209] on link "Massas" at bounding box center [794, 214] width 47 height 20
select select "**********"
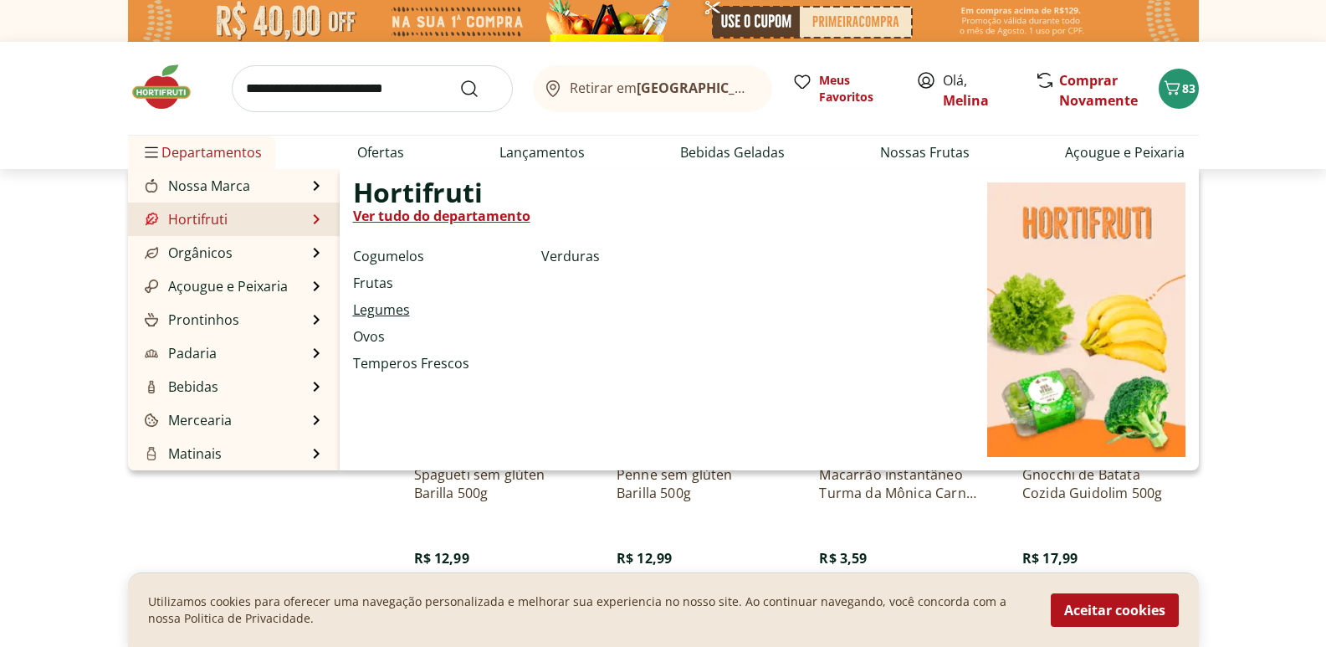
click at [383, 310] on link "Legumes" at bounding box center [381, 309] width 57 height 20
select select "**********"
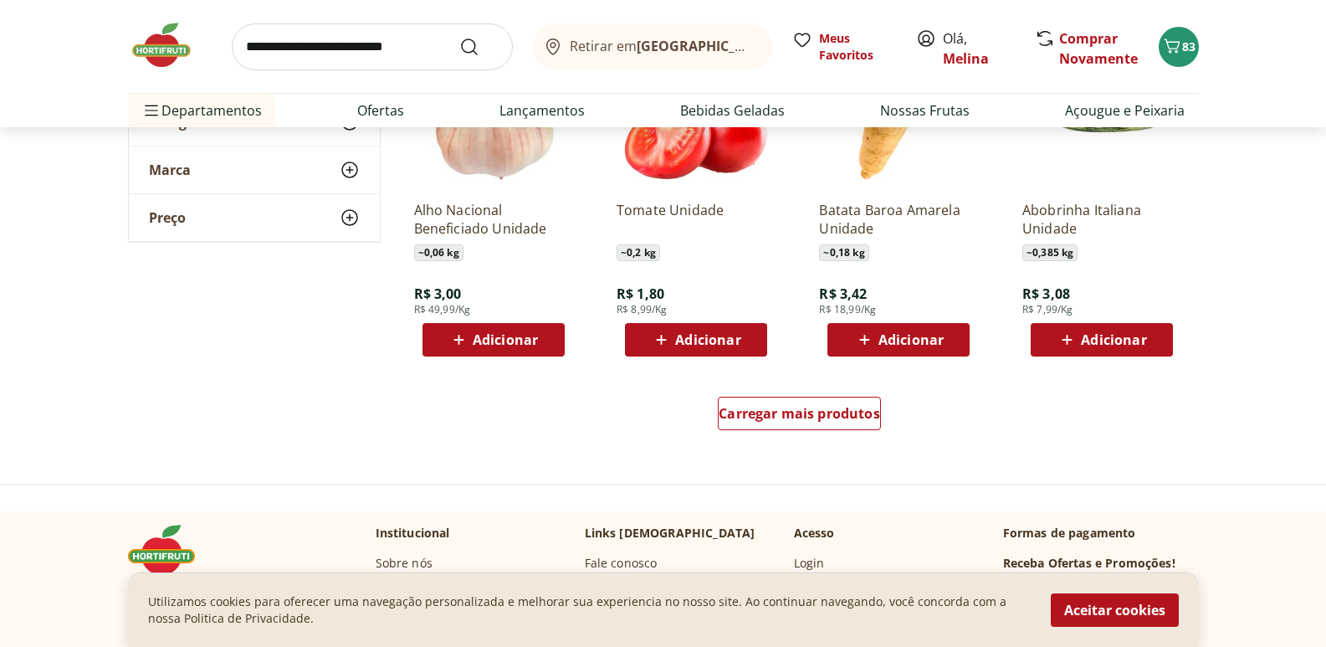
scroll to position [1004, 0]
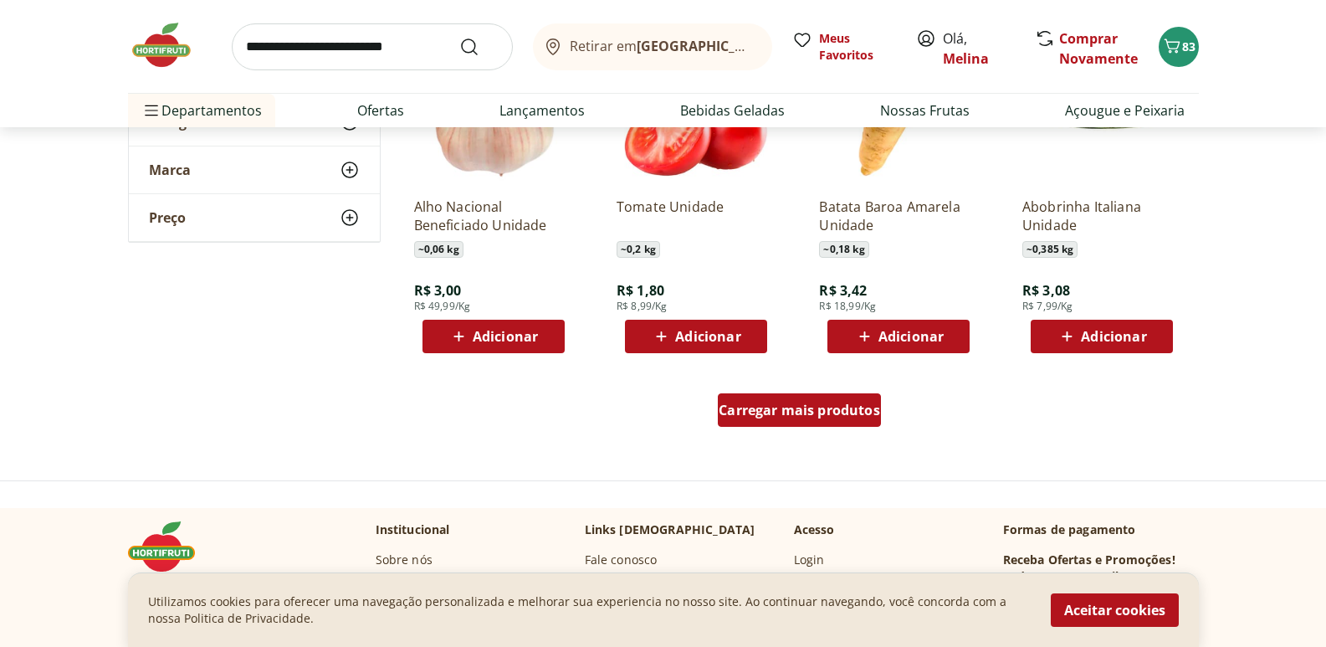
click at [790, 414] on span "Carregar mais produtos" at bounding box center [799, 409] width 161 height 13
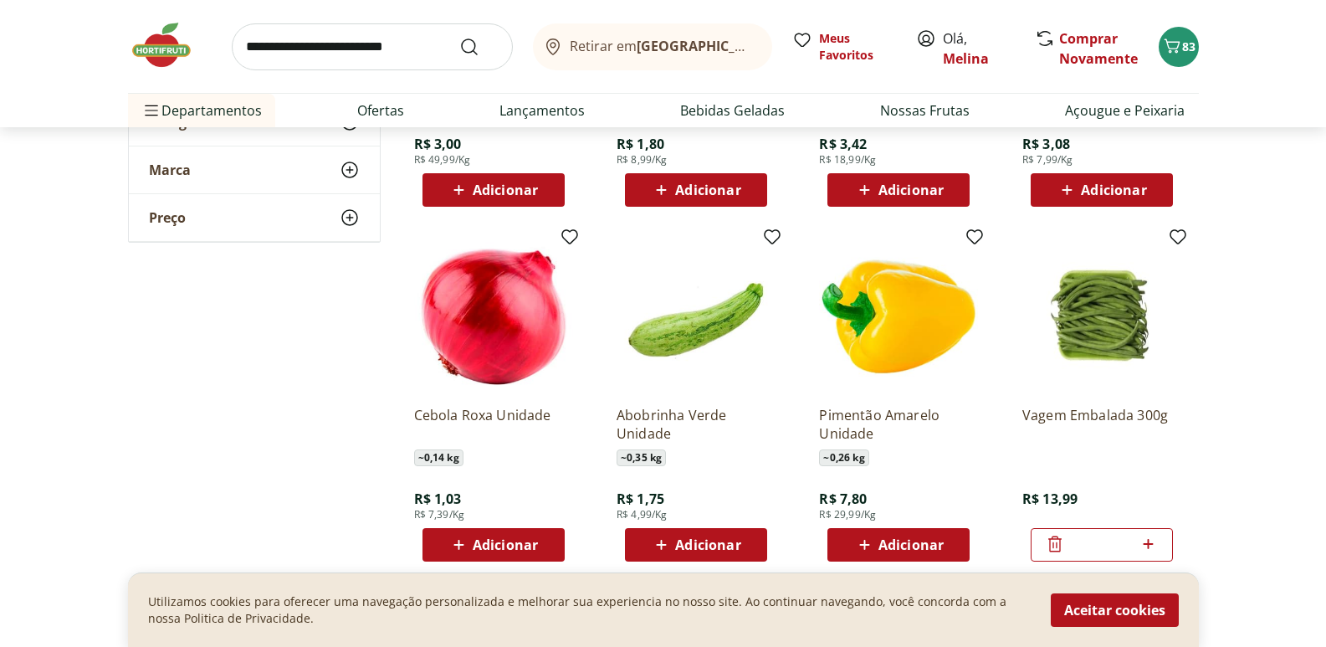
scroll to position [1171, 0]
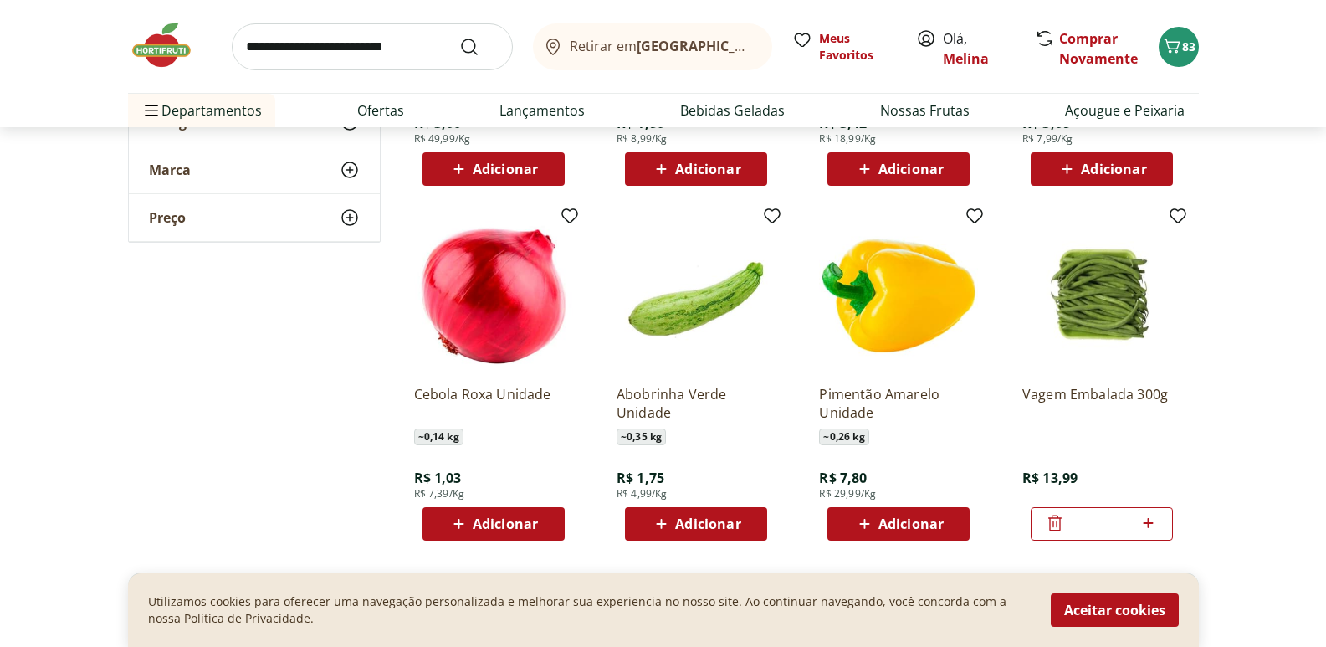
click at [673, 529] on span "Adicionar" at bounding box center [696, 524] width 90 height 20
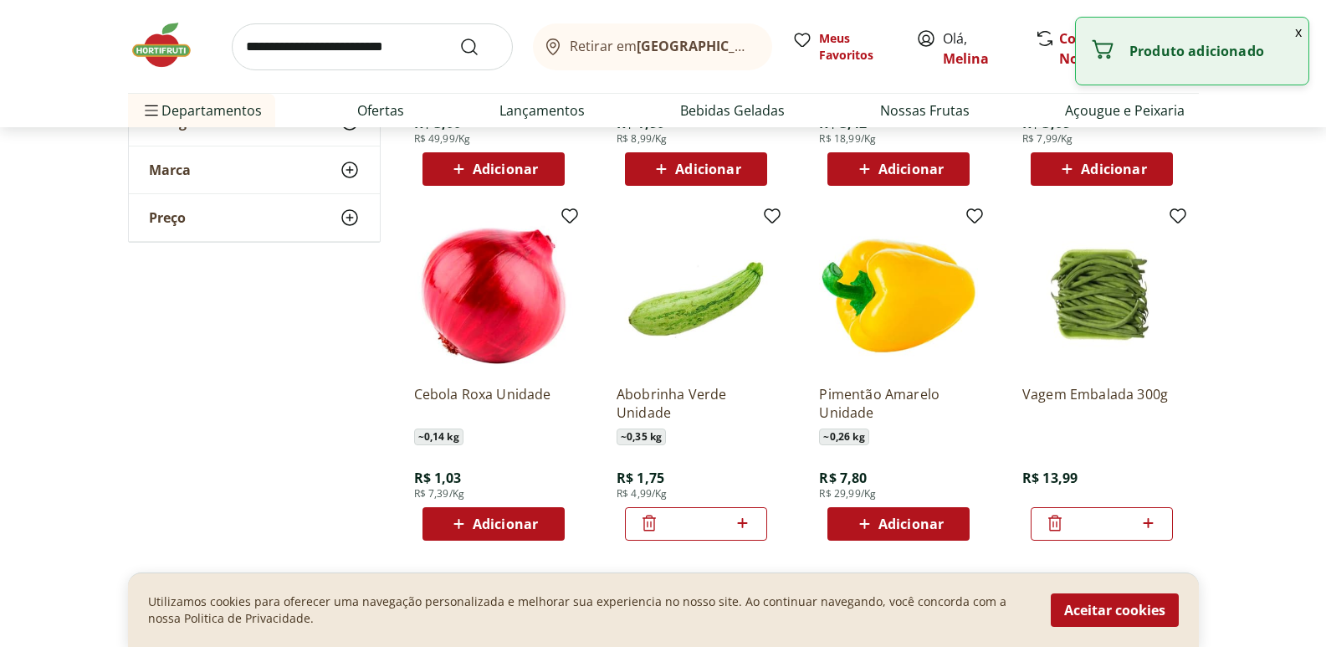
click at [745, 519] on icon at bounding box center [742, 523] width 21 height 20
type input "*"
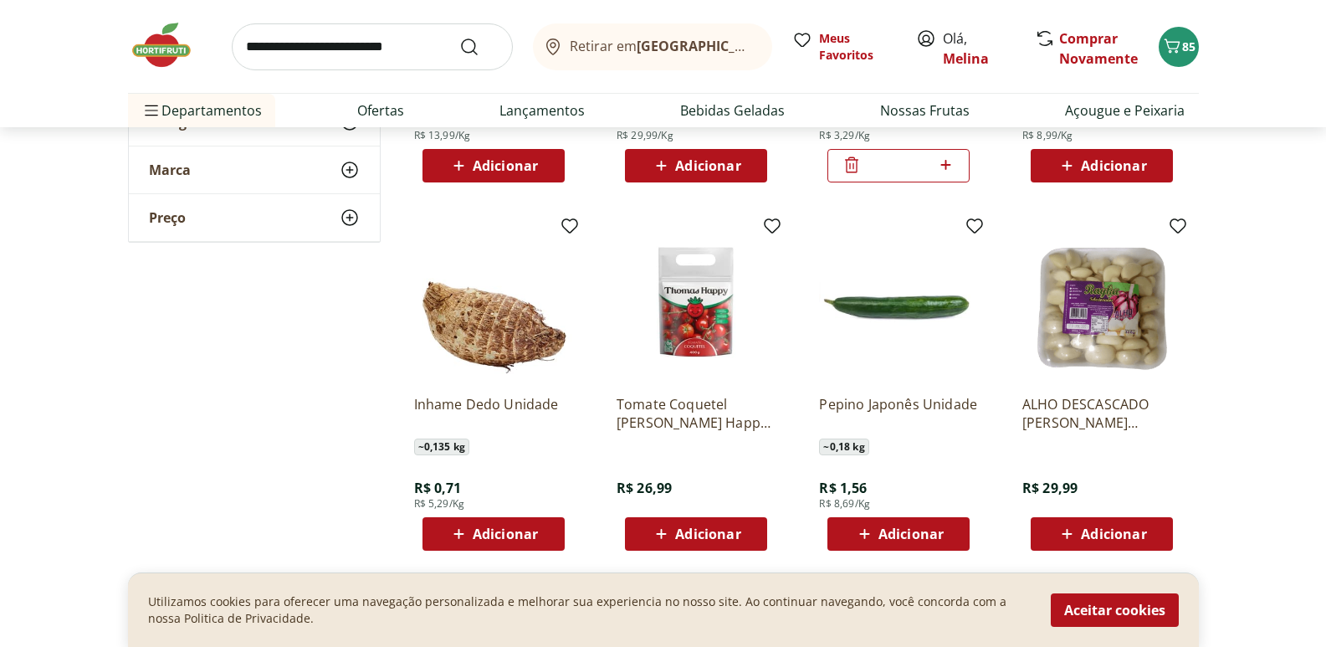
scroll to position [1924, 0]
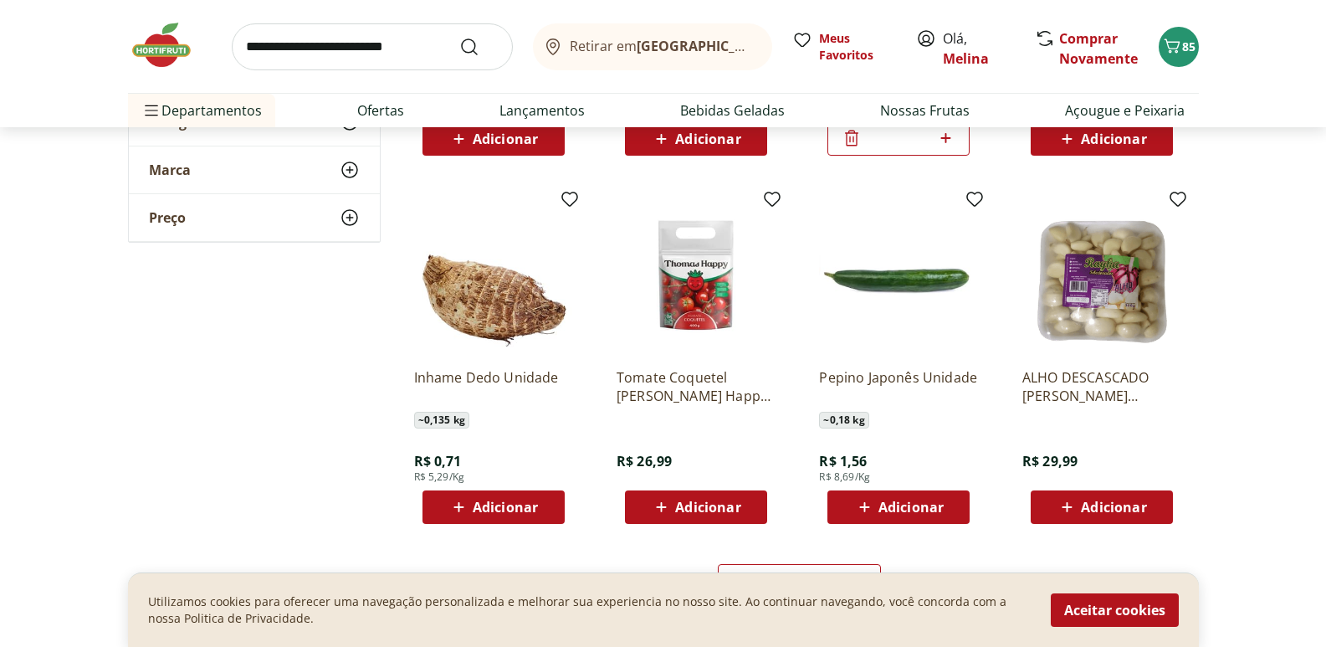
click at [478, 505] on span "Adicionar" at bounding box center [505, 506] width 65 height 13
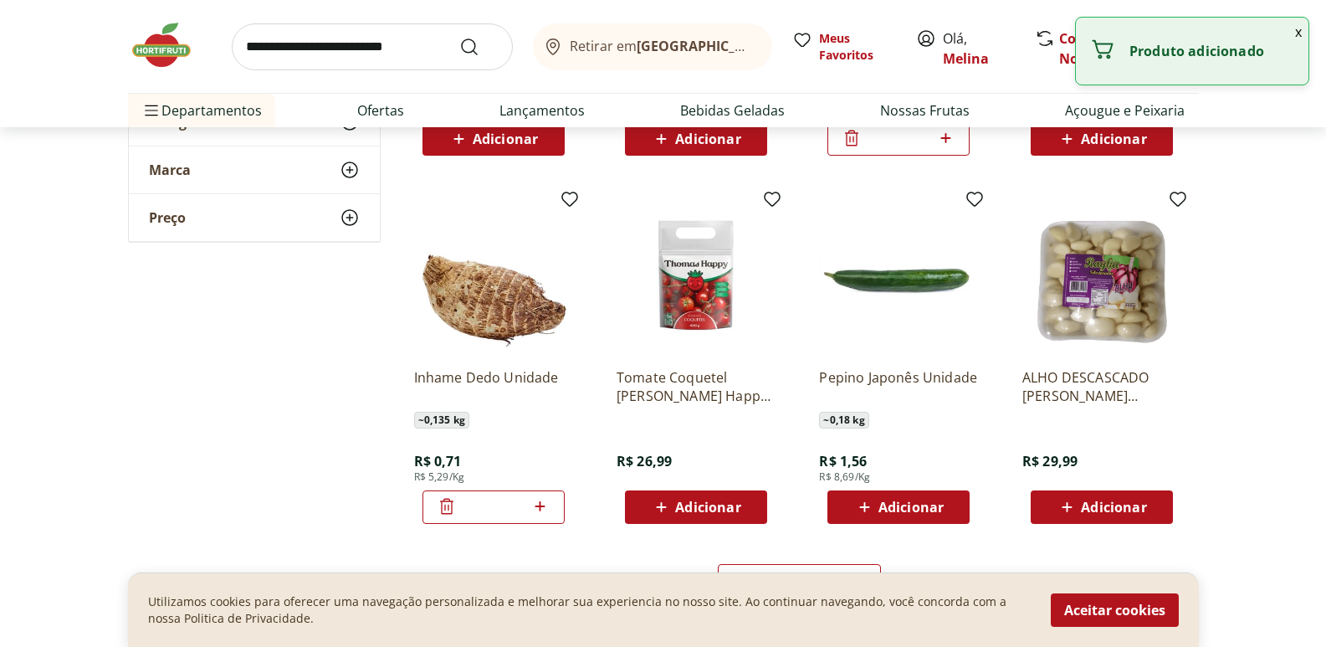
click at [537, 504] on icon at bounding box center [540, 506] width 21 height 20
click at [538, 505] on icon at bounding box center [540, 506] width 21 height 20
type input "*"
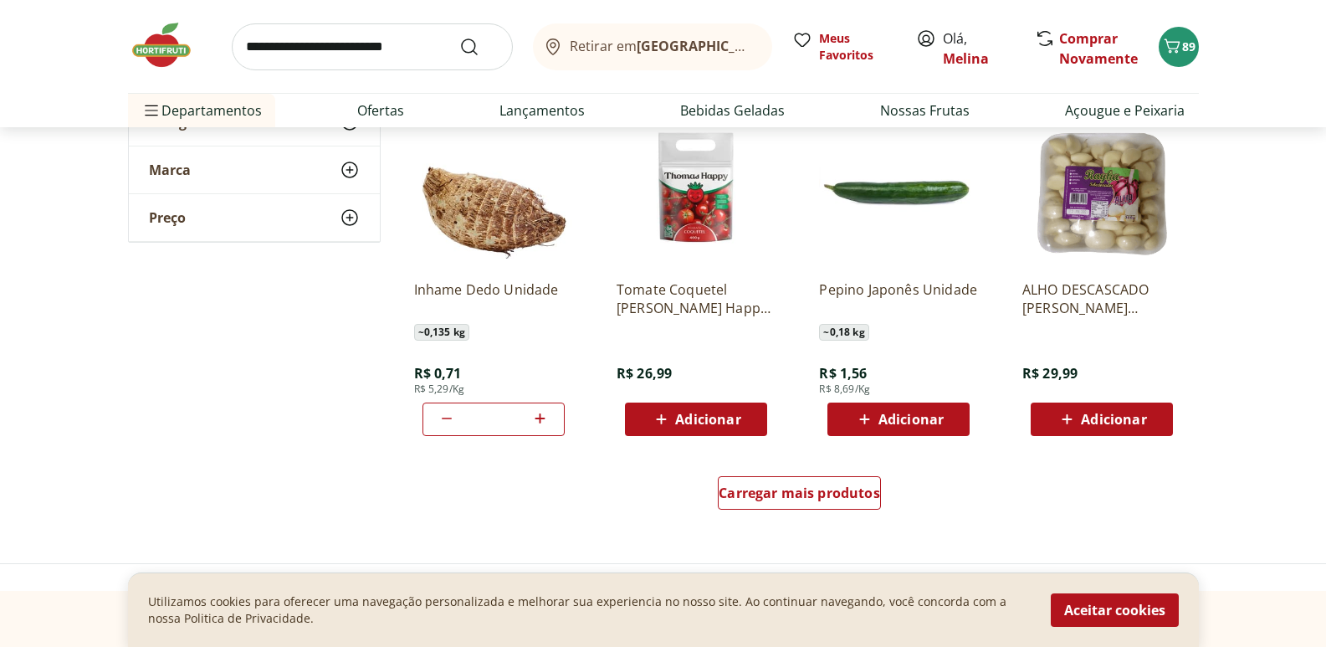
scroll to position [2175, 0]
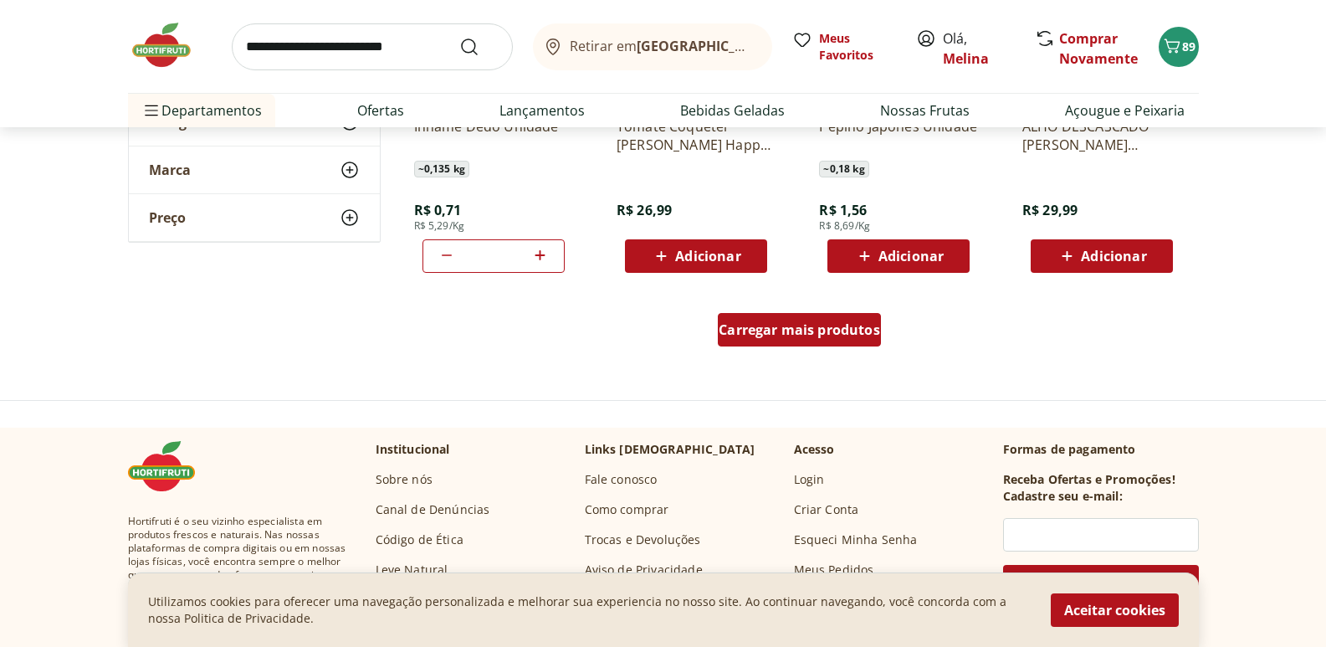
click at [849, 325] on span "Carregar mais produtos" at bounding box center [799, 329] width 161 height 13
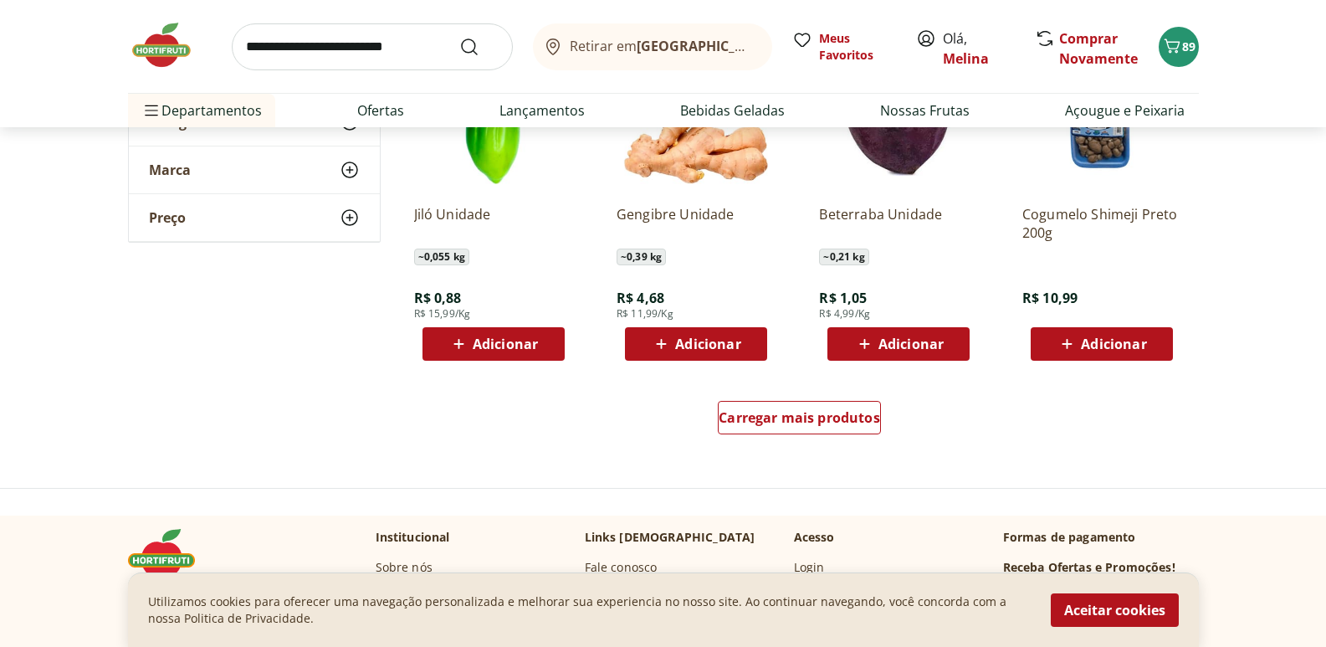
scroll to position [3179, 0]
click at [898, 336] on span "Adicionar" at bounding box center [910, 342] width 65 height 13
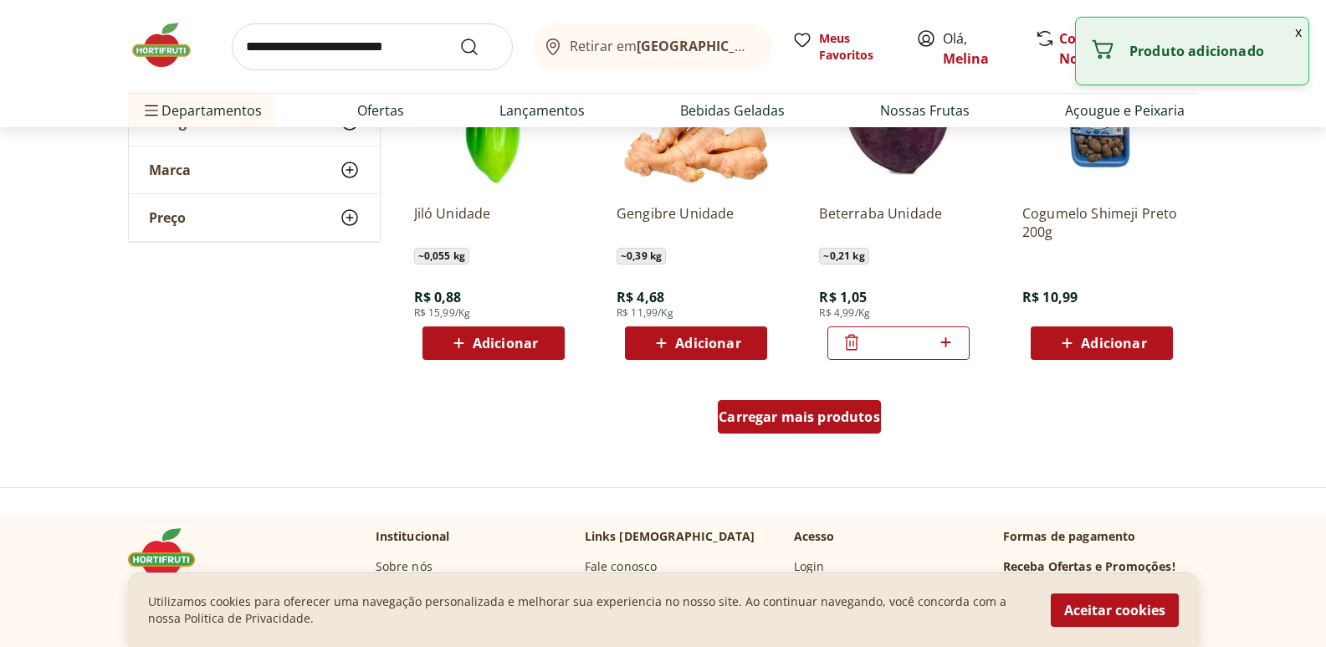
click at [796, 417] on span "Carregar mais produtos" at bounding box center [799, 416] width 161 height 13
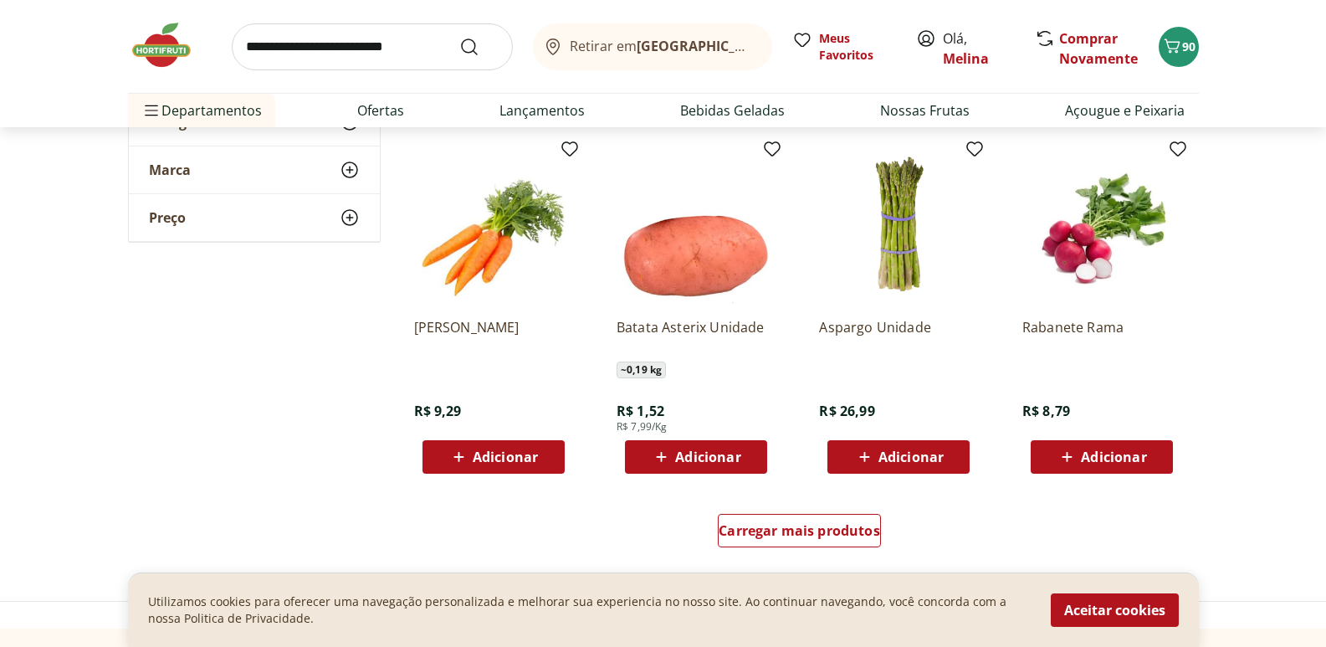
scroll to position [4183, 0]
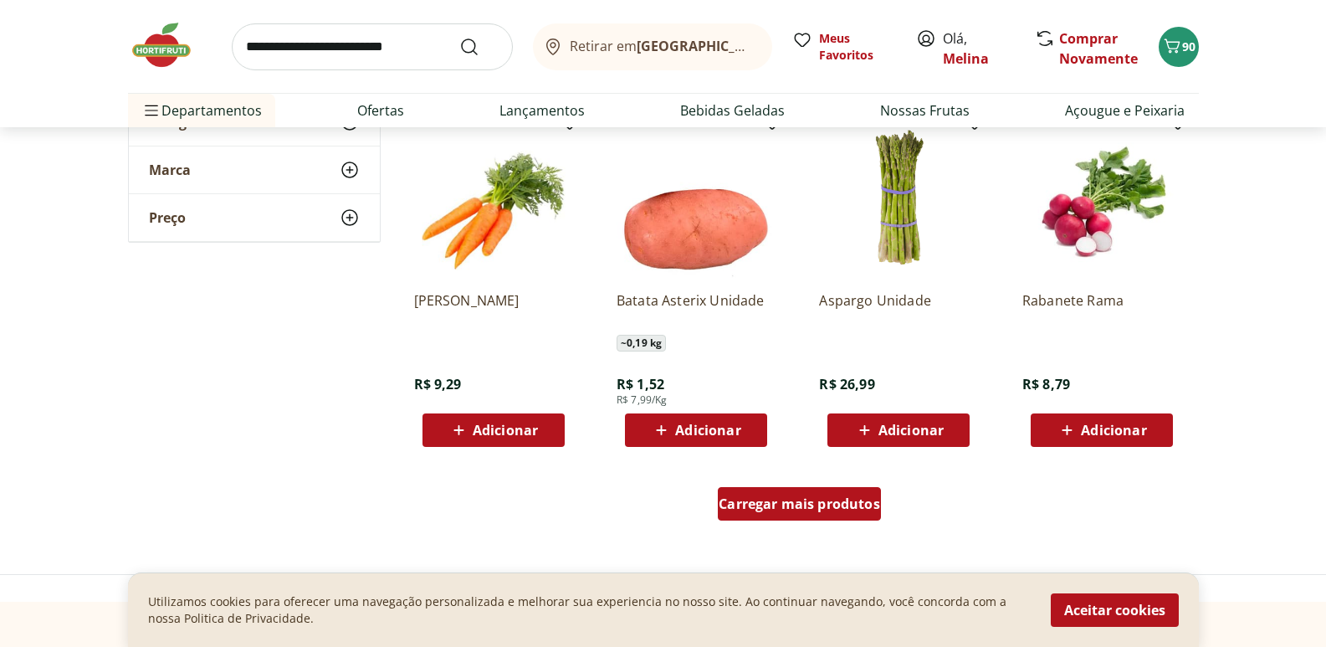
click at [742, 514] on div "Carregar mais produtos" at bounding box center [799, 503] width 163 height 33
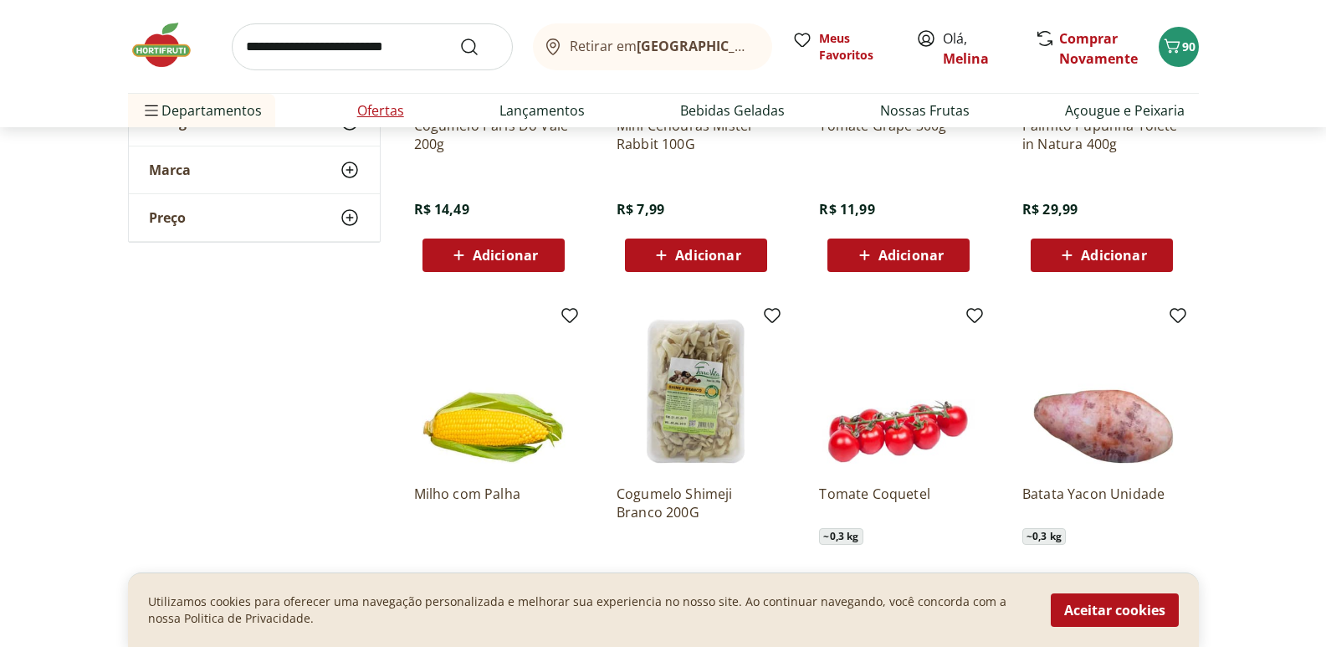
scroll to position [4935, 0]
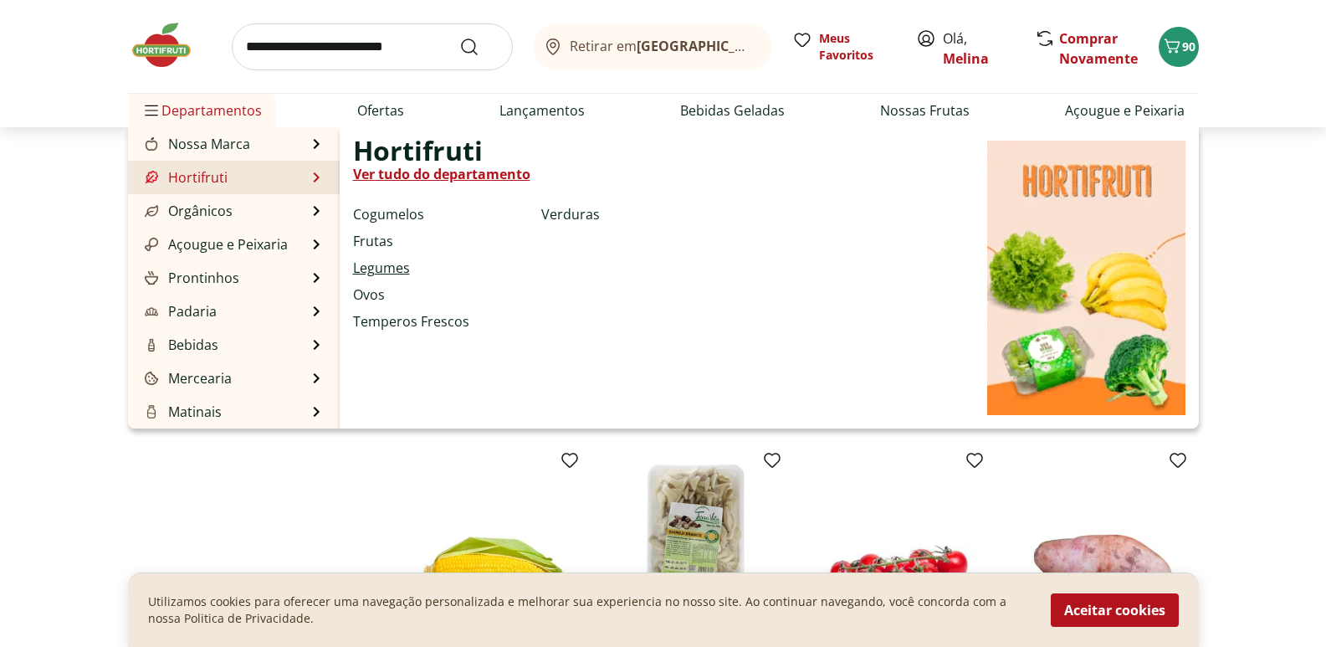
click at [376, 264] on link "Legumes" at bounding box center [381, 268] width 57 height 20
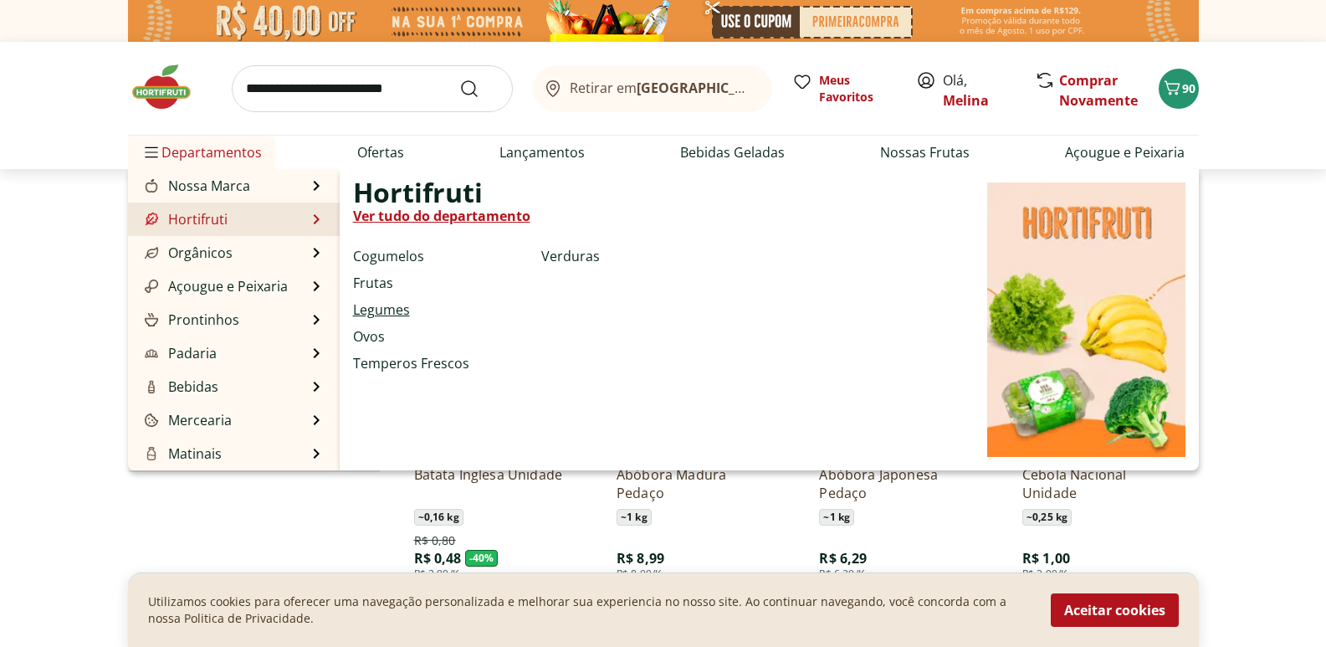
click at [373, 307] on link "Legumes" at bounding box center [381, 309] width 57 height 20
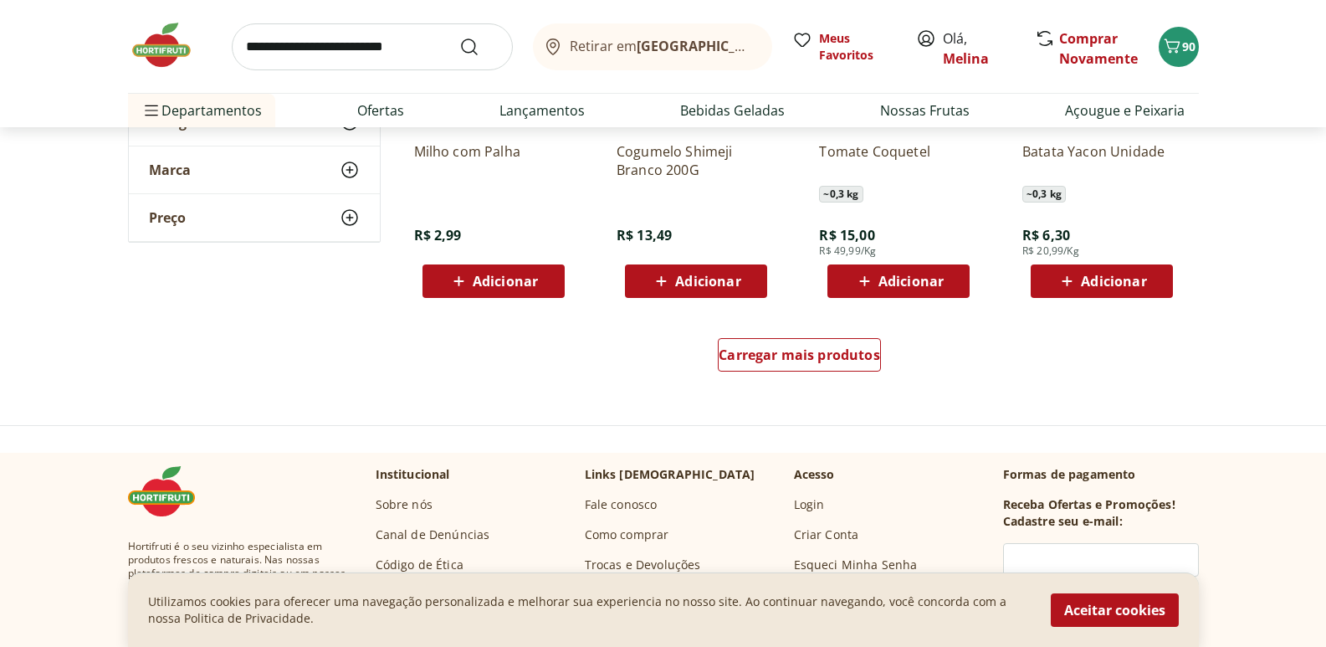
scroll to position [5437, 0]
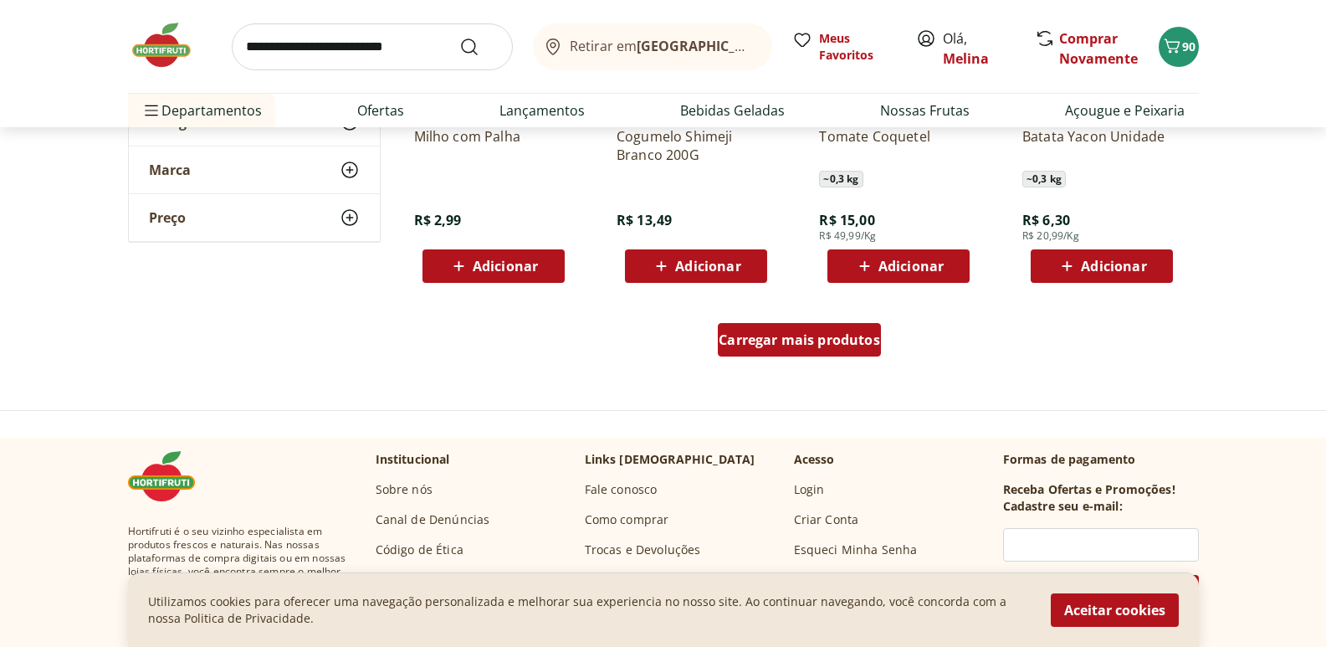
click at [844, 334] on span "Carregar mais produtos" at bounding box center [799, 339] width 161 height 13
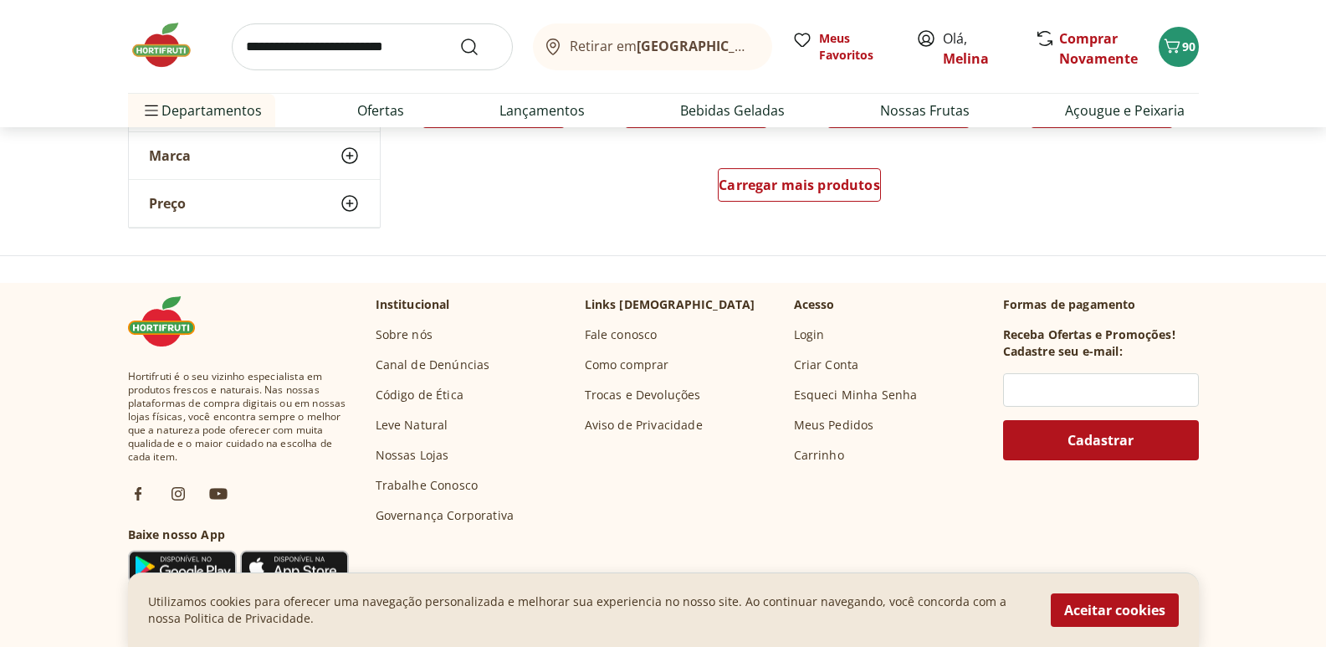
scroll to position [6692, 0]
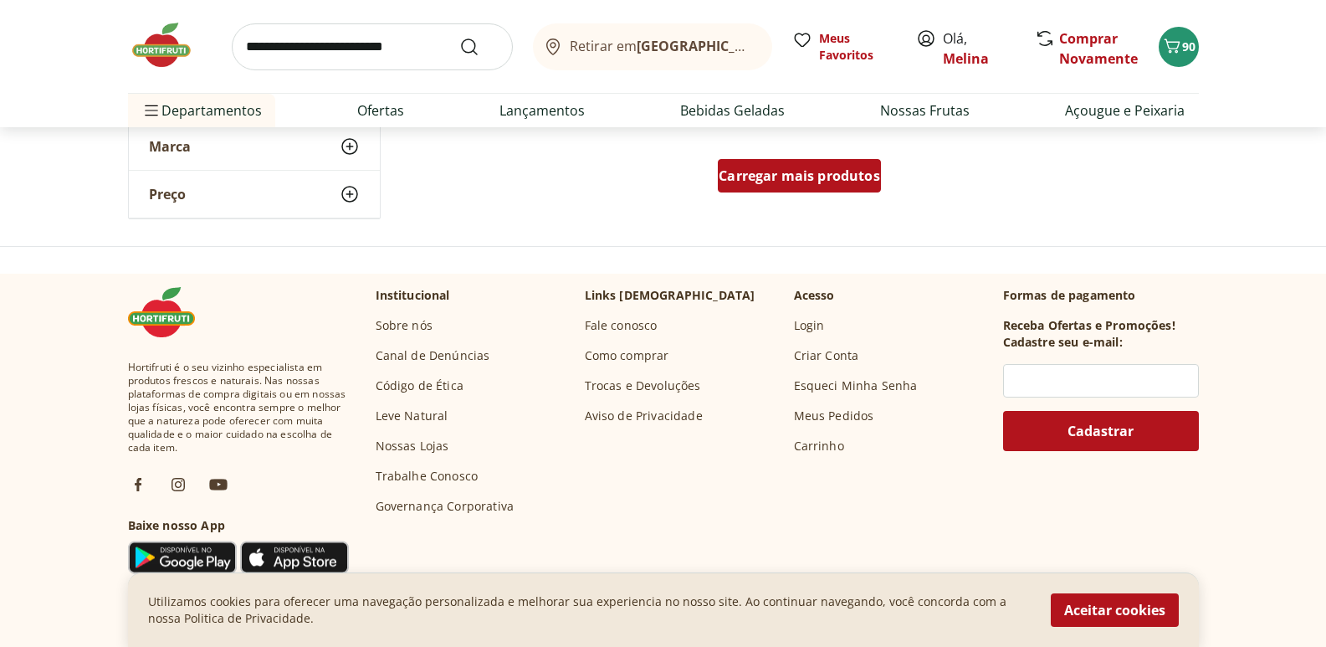
click at [788, 189] on div "Carregar mais produtos" at bounding box center [799, 175] width 163 height 33
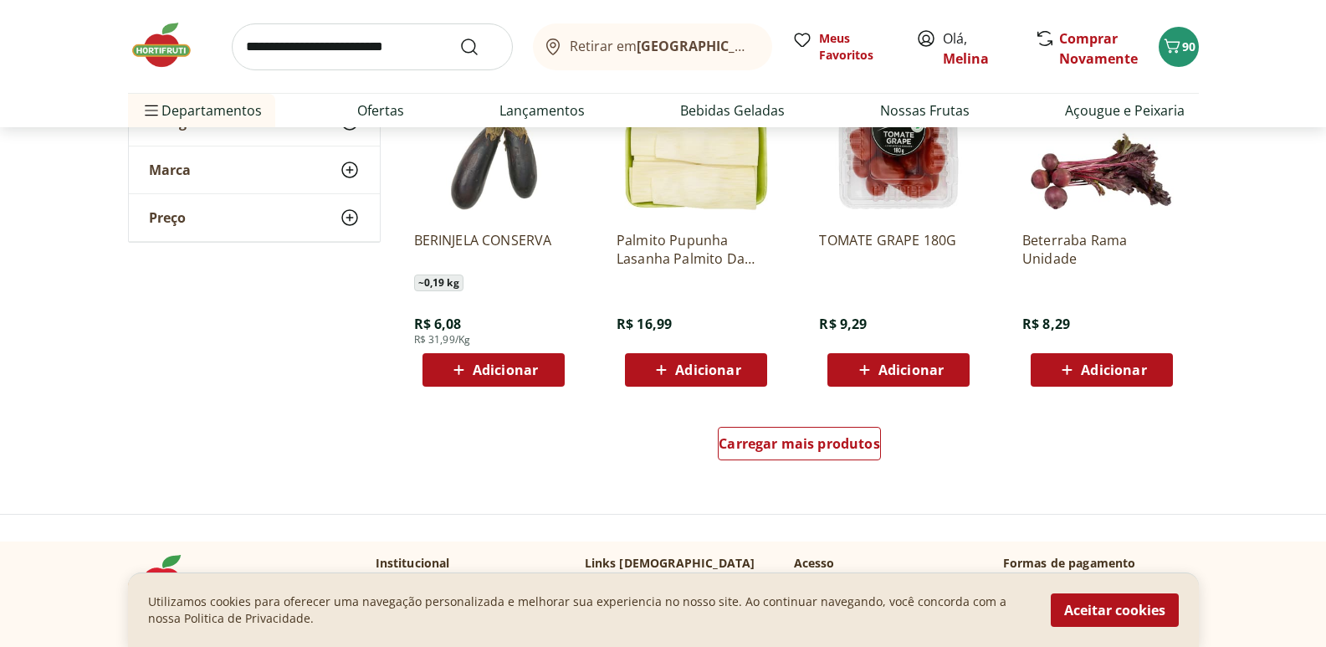
scroll to position [7612, 0]
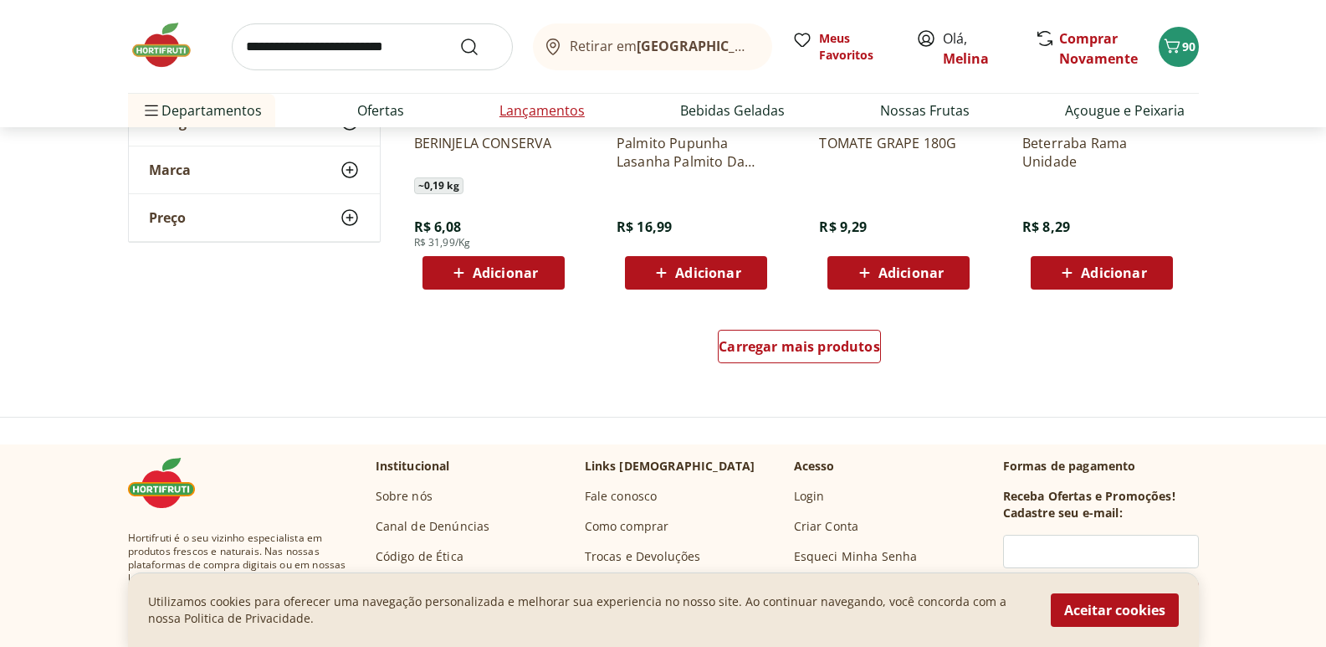
click at [554, 110] on link "Lançamentos" at bounding box center [541, 110] width 85 height 20
select select "**********"
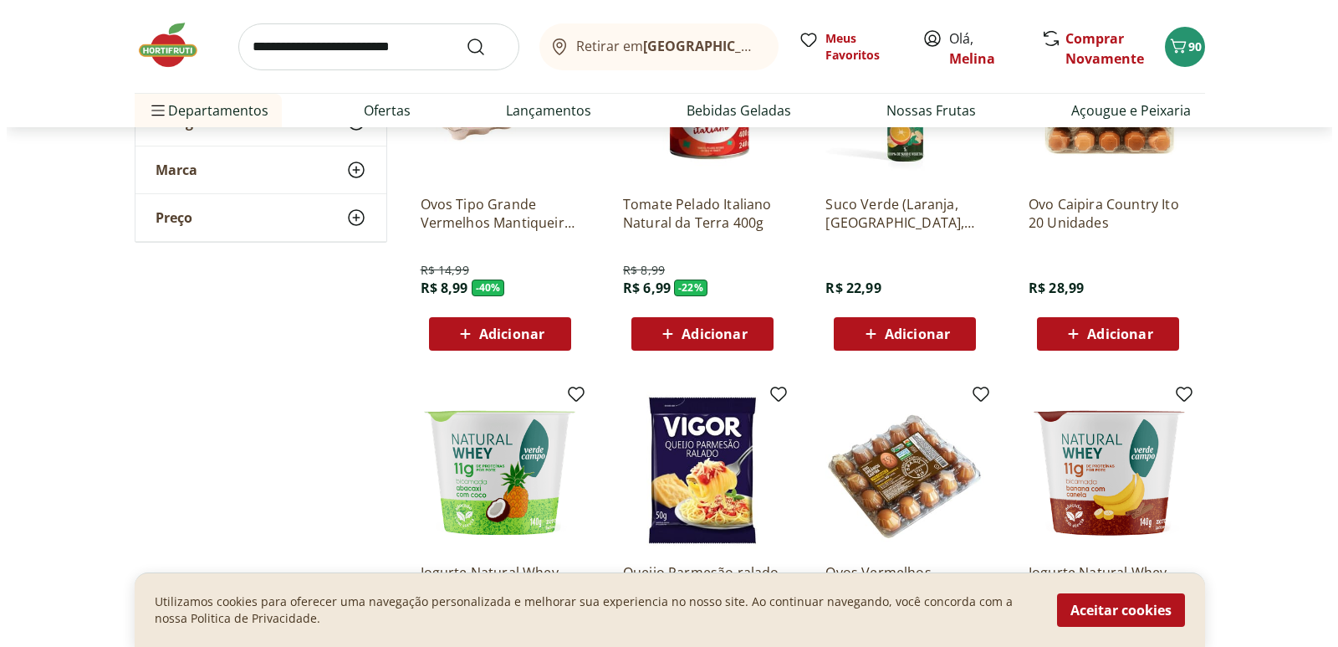
scroll to position [335, 0]
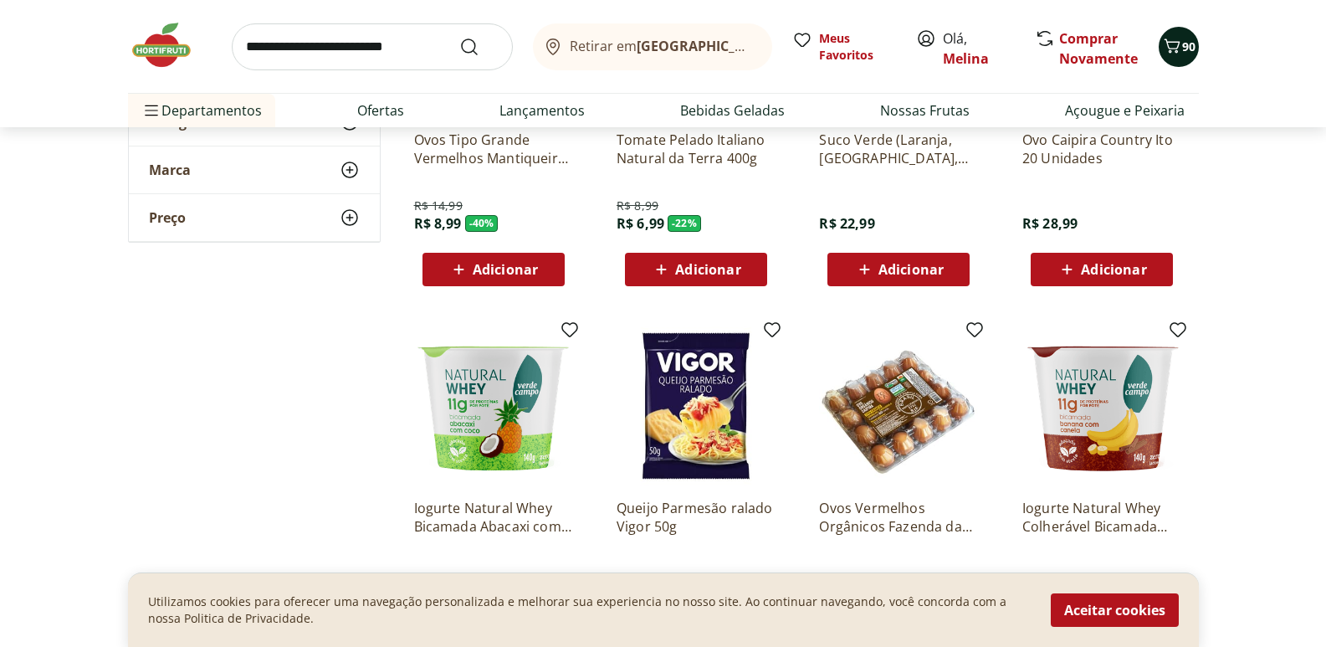
click at [1185, 50] on span "90" at bounding box center [1188, 46] width 13 height 16
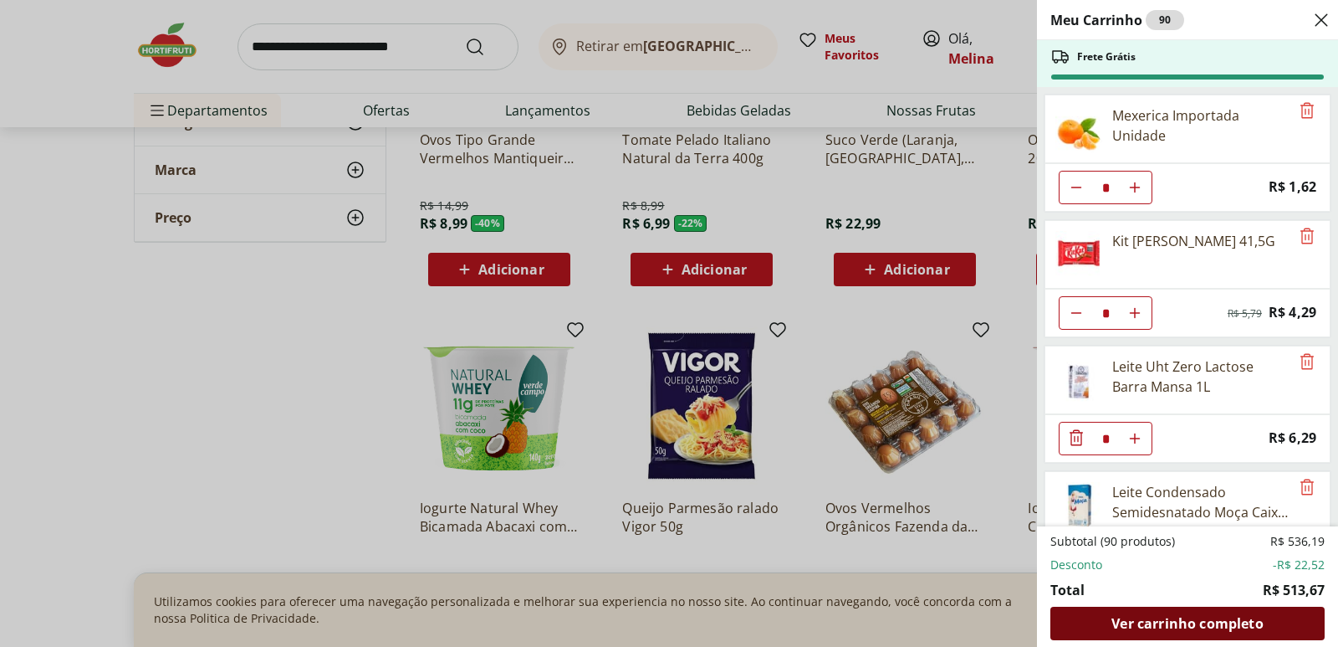
click at [1194, 621] on span "Ver carrinho completo" at bounding box center [1187, 623] width 151 height 13
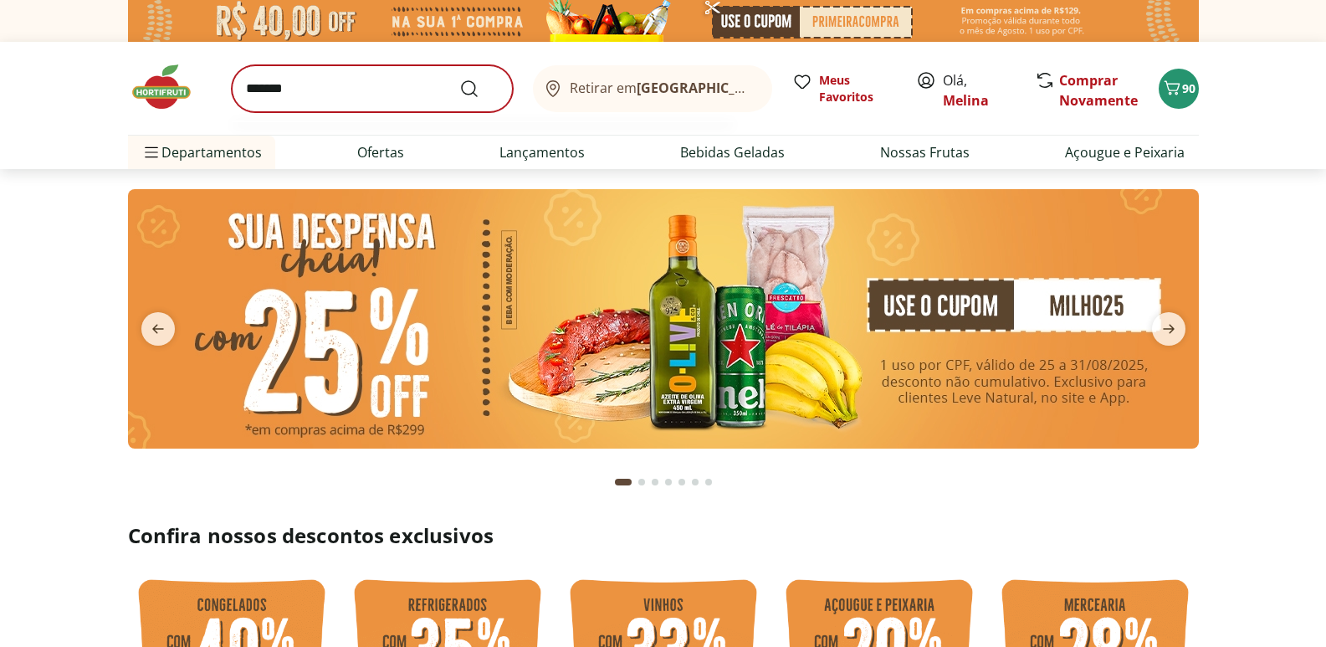
type input "*******"
click at [459, 79] on button "Submit Search" at bounding box center [479, 89] width 40 height 20
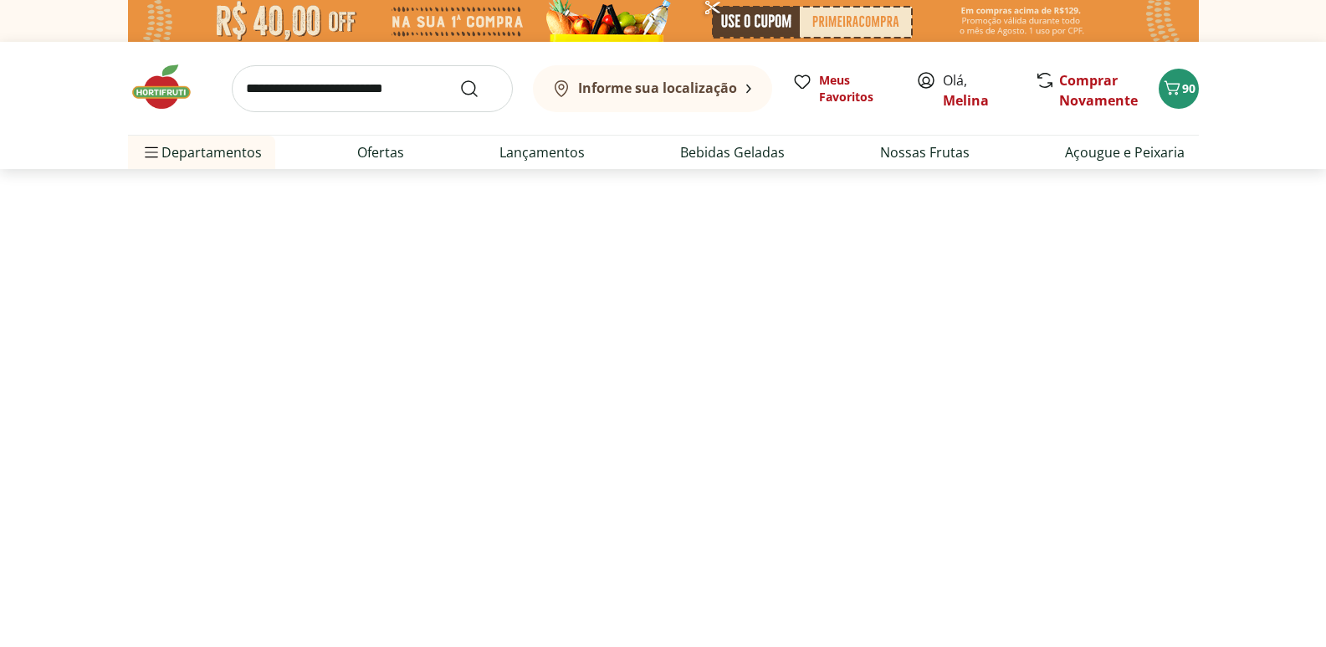
select select "**********"
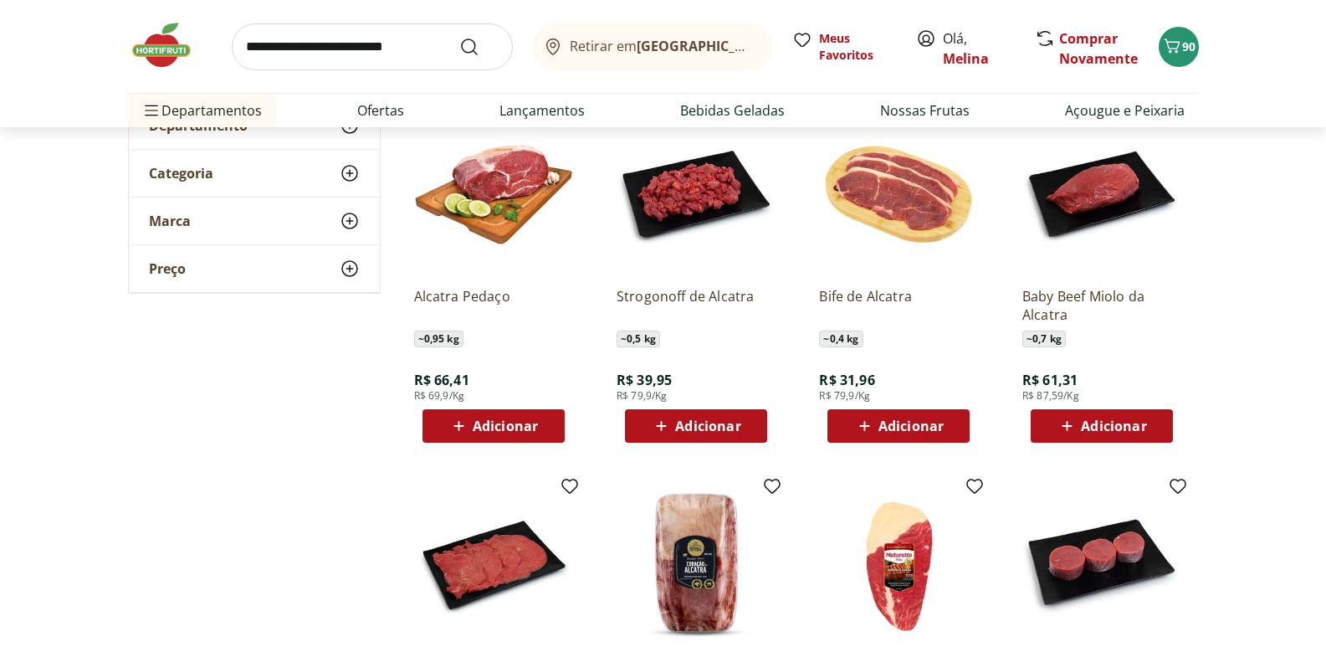
scroll to position [251, 0]
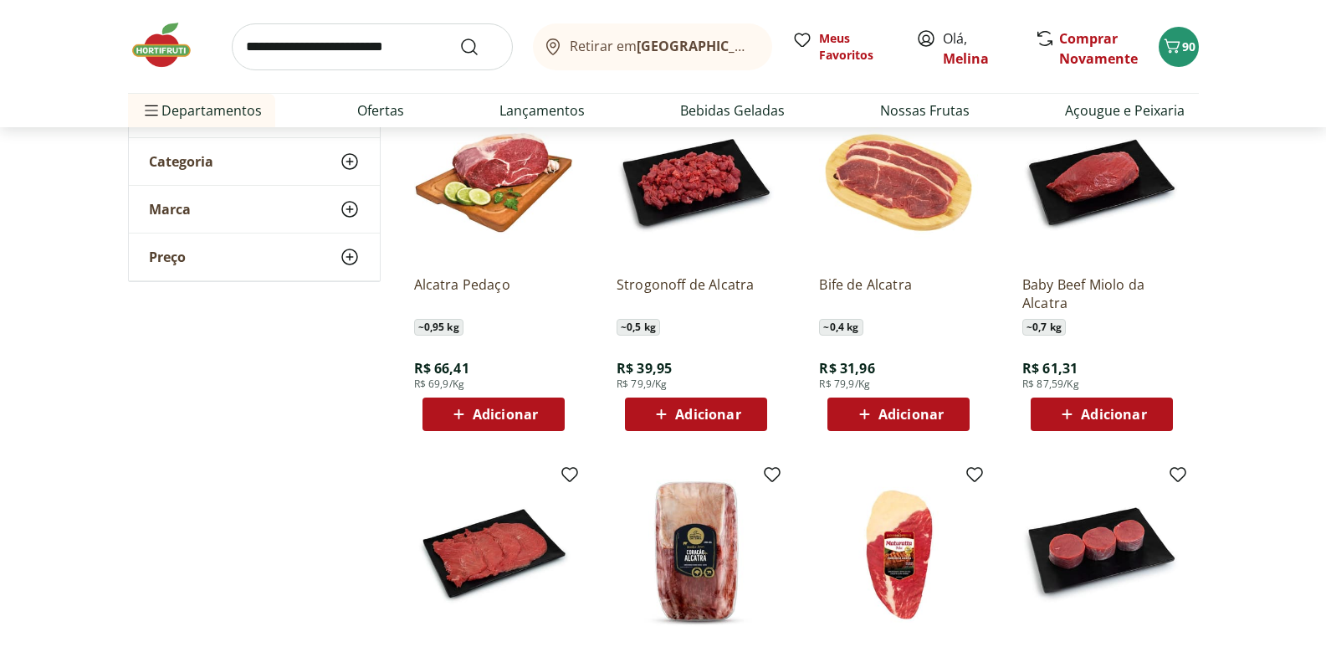
click at [498, 409] on span "Adicionar" at bounding box center [505, 413] width 65 height 13
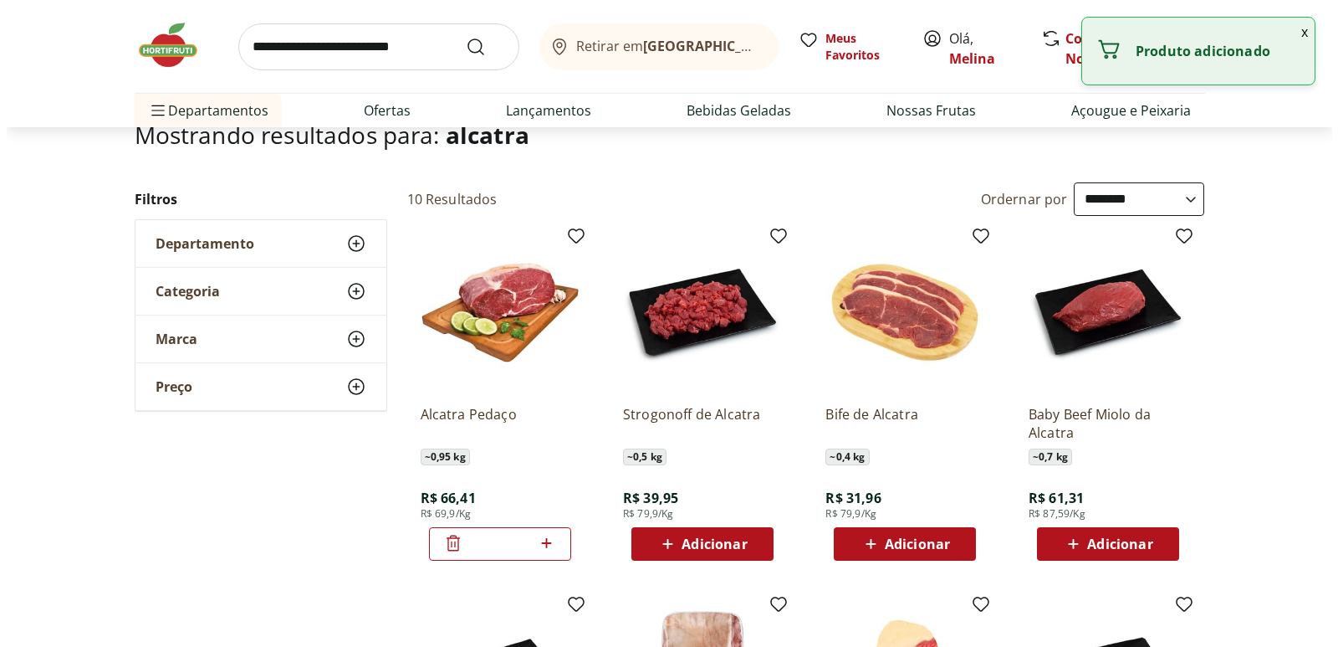
scroll to position [0, 0]
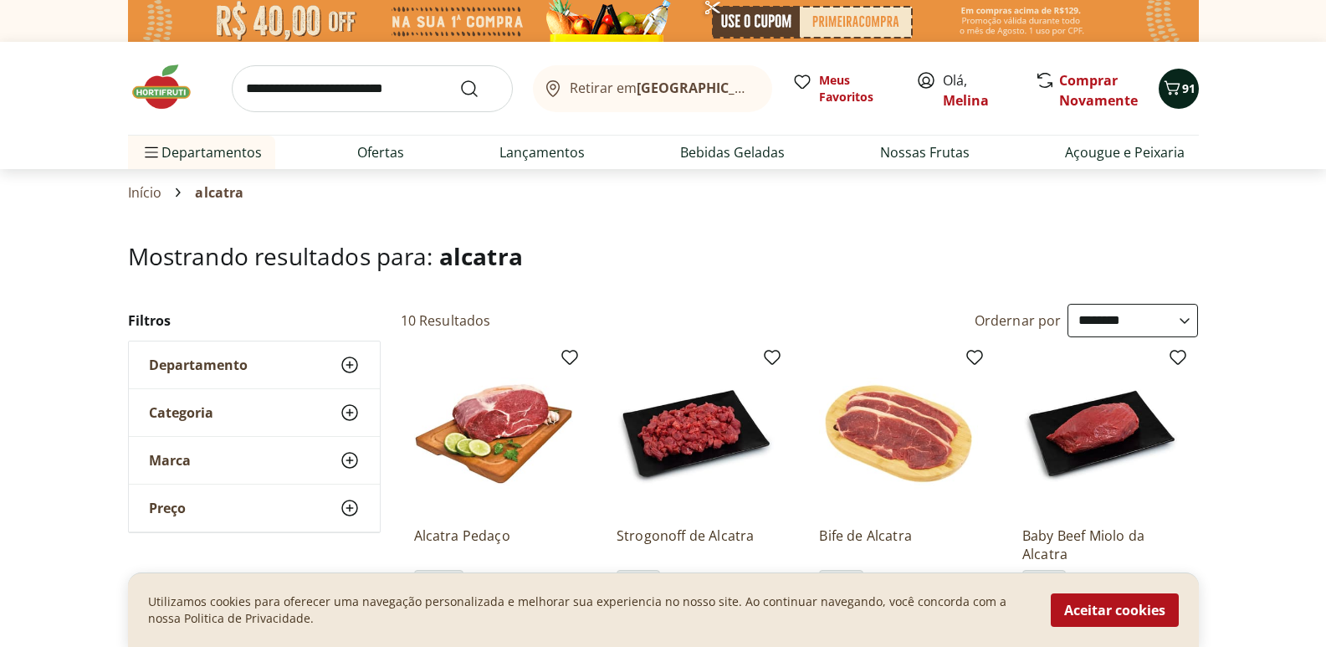
click at [1168, 87] on icon "Carrinho" at bounding box center [1172, 87] width 16 height 14
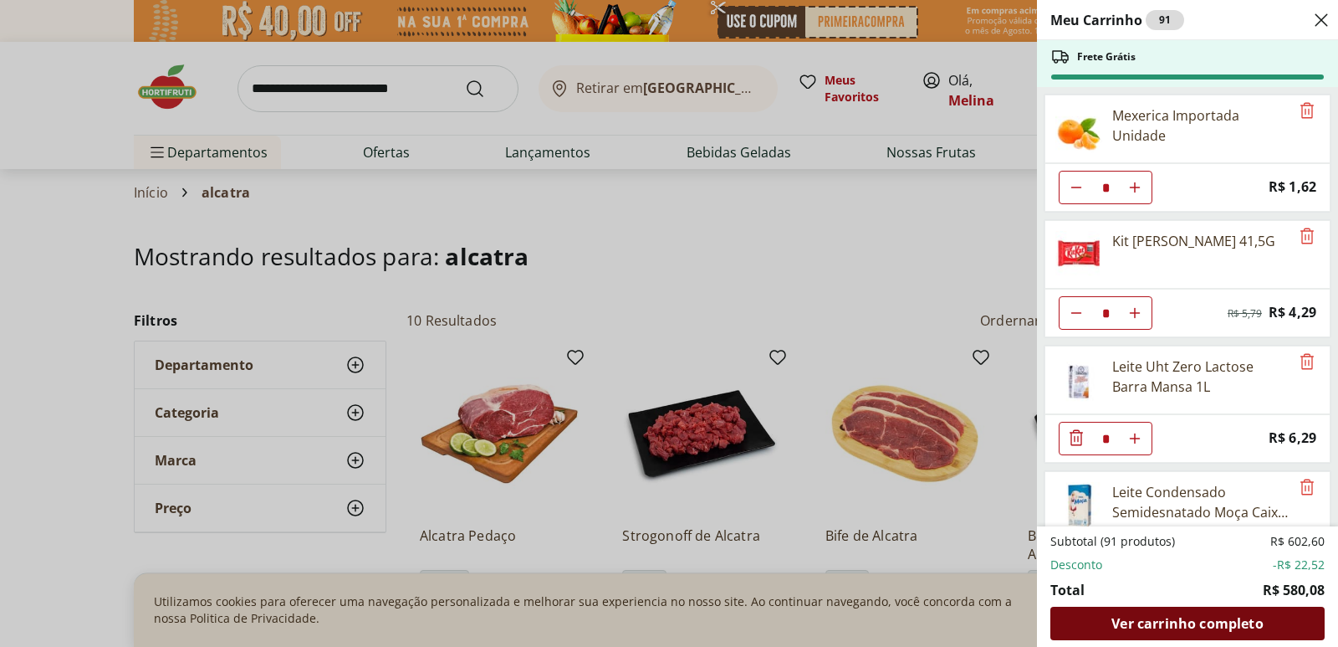
click at [1160, 622] on span "Ver carrinho completo" at bounding box center [1187, 623] width 151 height 13
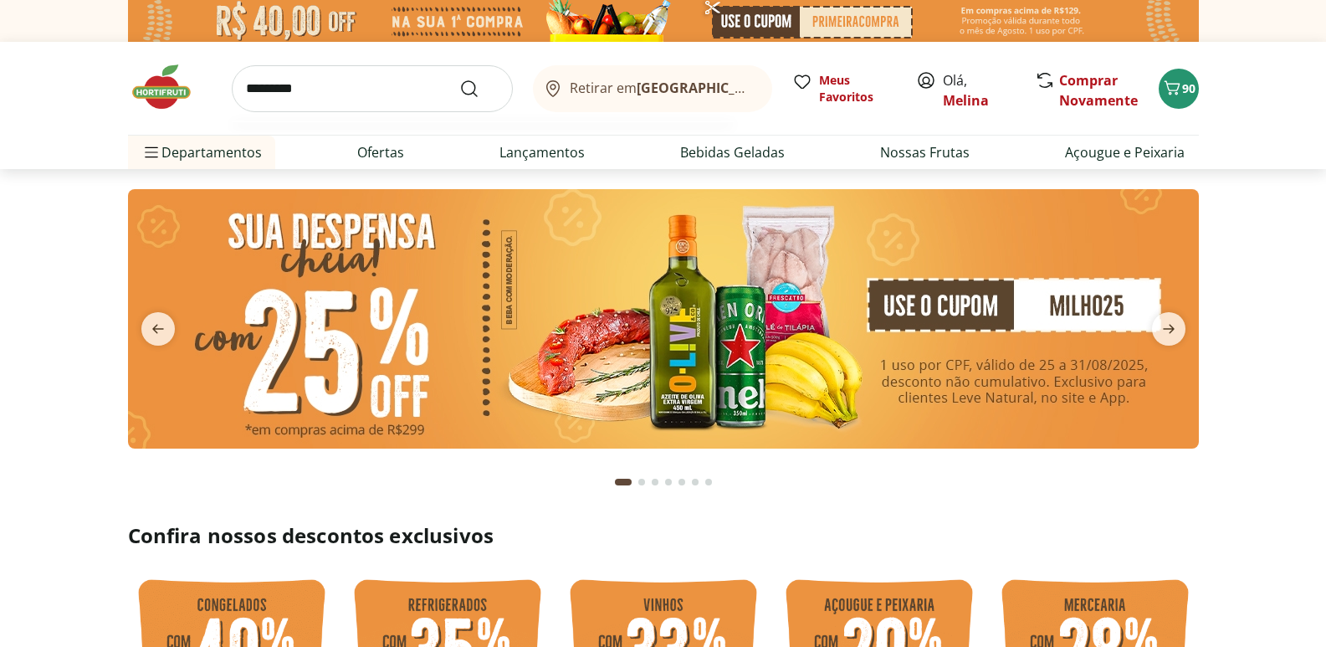
type input "*********"
click at [459, 79] on button "Submit Search" at bounding box center [479, 89] width 40 height 20
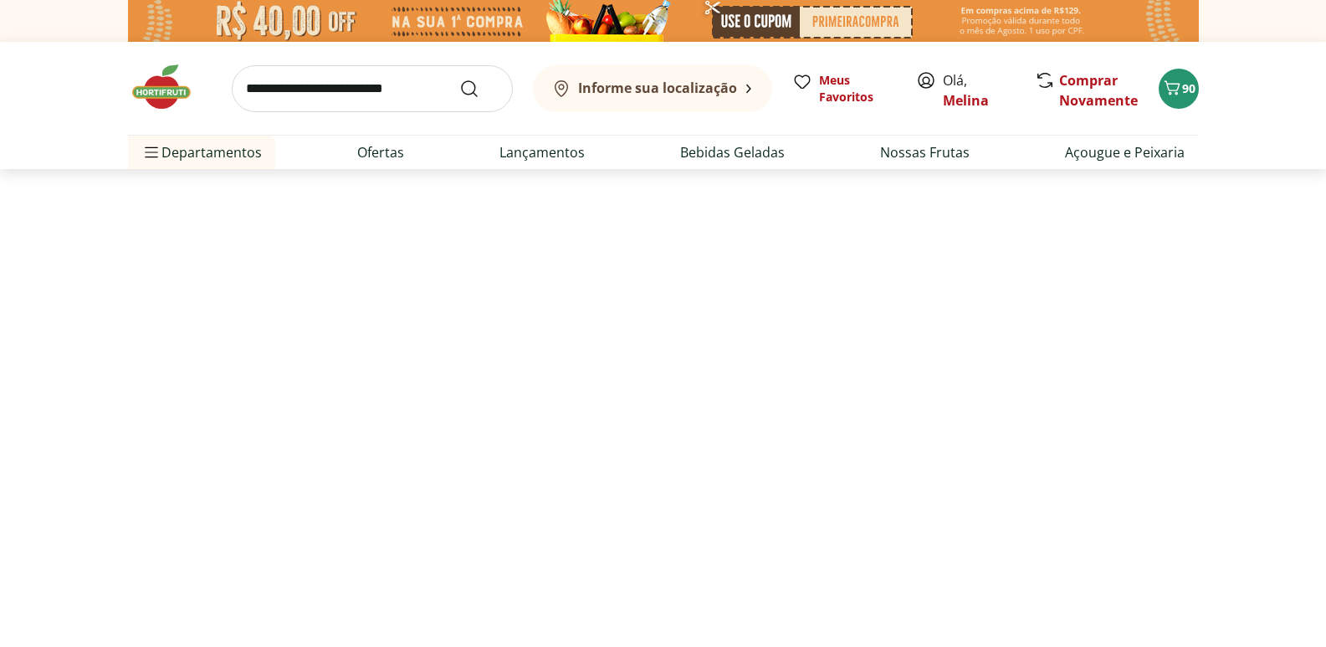
select select "**********"
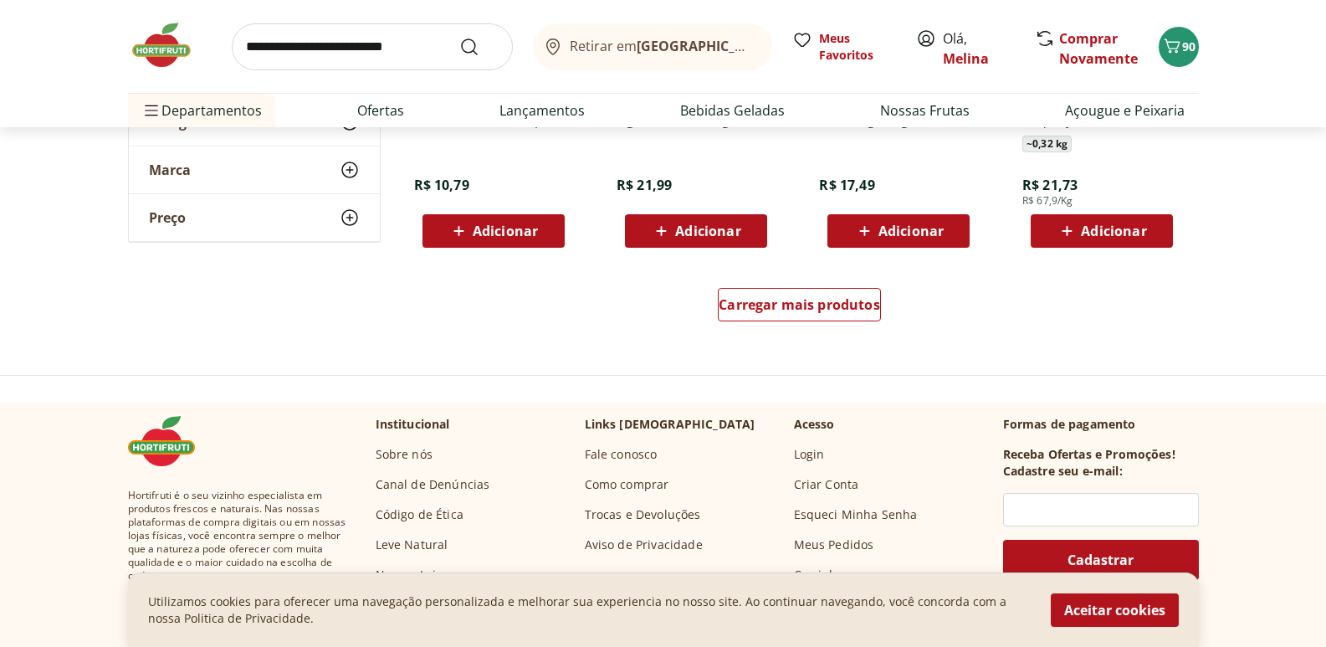
scroll to position [1171, 0]
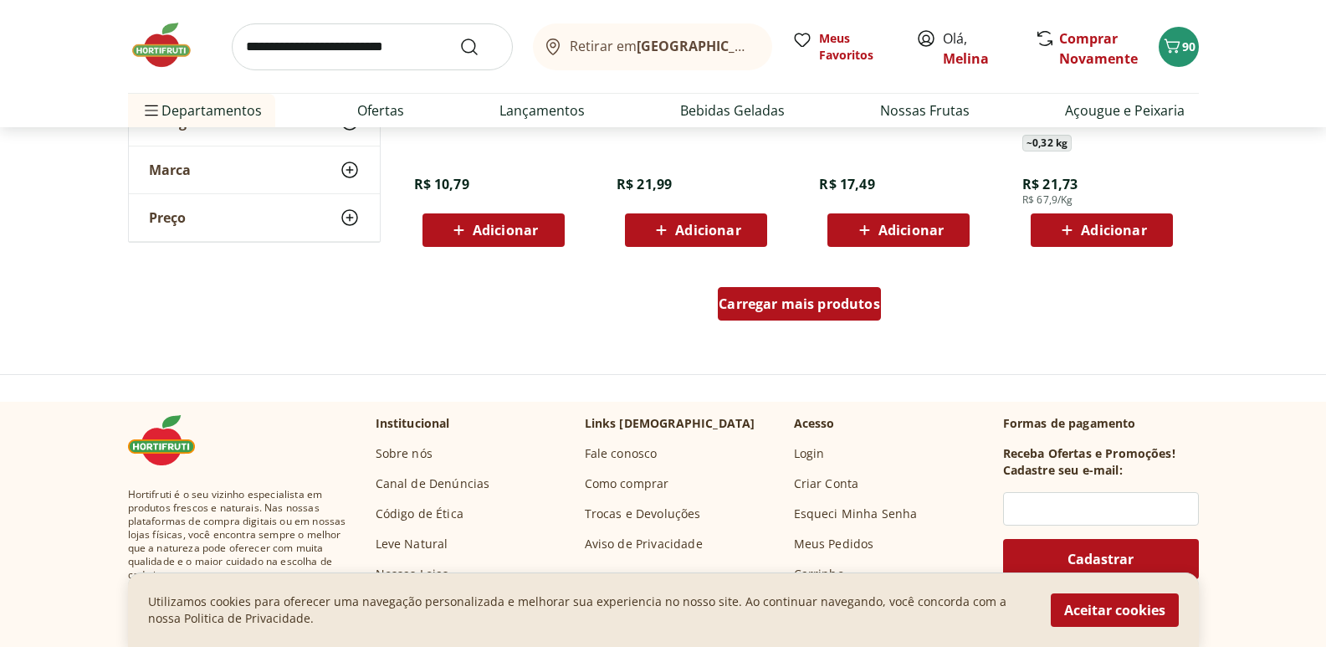
click at [866, 306] on span "Carregar mais produtos" at bounding box center [799, 303] width 161 height 13
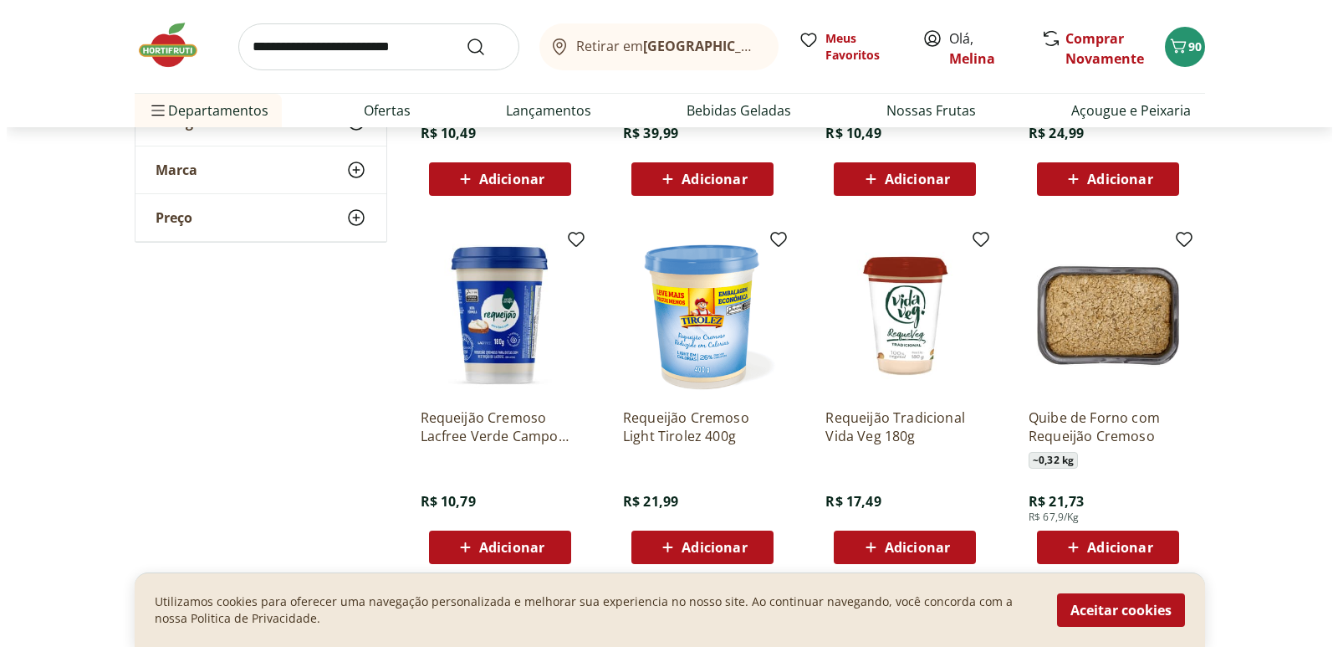
scroll to position [920, 0]
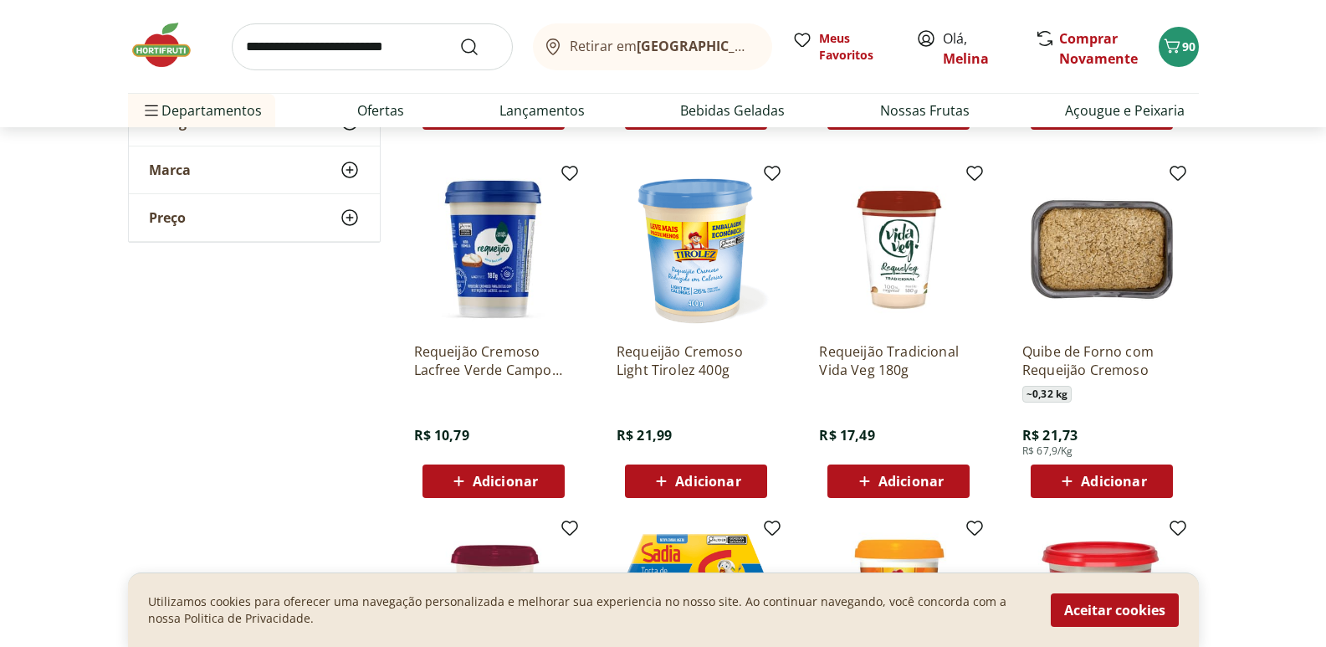
click at [675, 473] on span "Adicionar" at bounding box center [696, 481] width 90 height 20
click at [1173, 49] on icon "Carrinho" at bounding box center [1172, 46] width 20 height 20
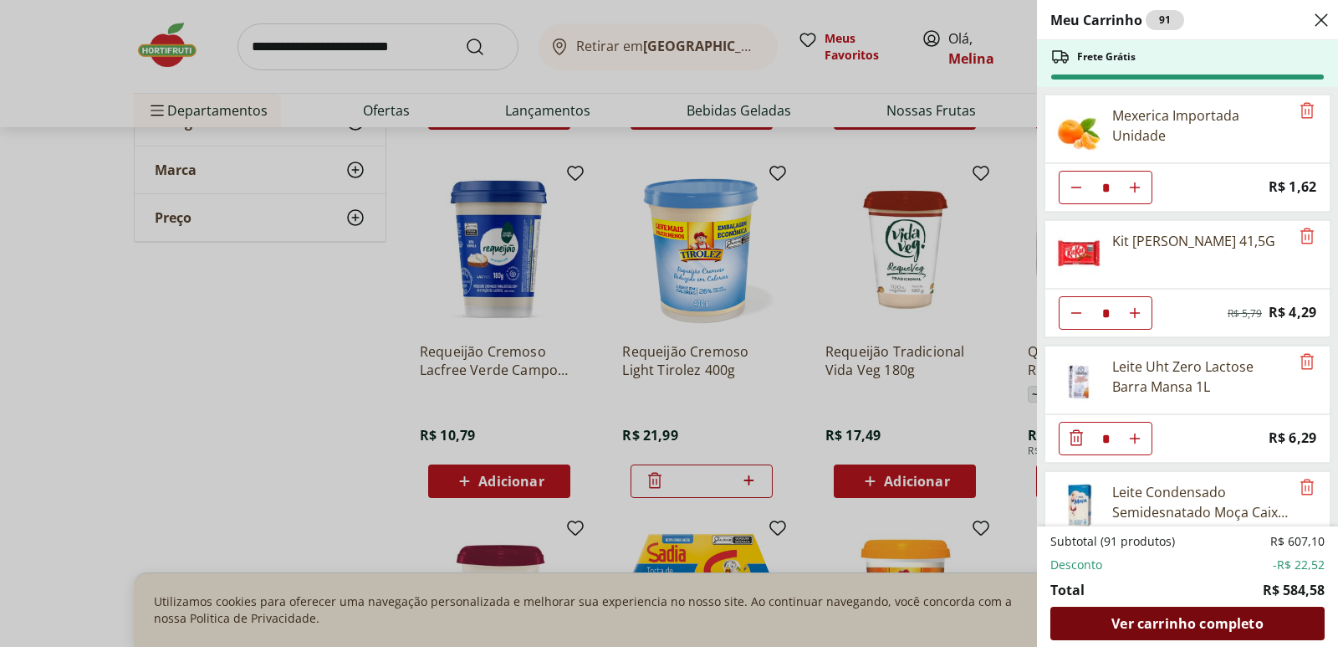
click at [1138, 632] on div "Ver carrinho completo" at bounding box center [1188, 622] width 274 height 33
